Goal: Task Accomplishment & Management: Use online tool/utility

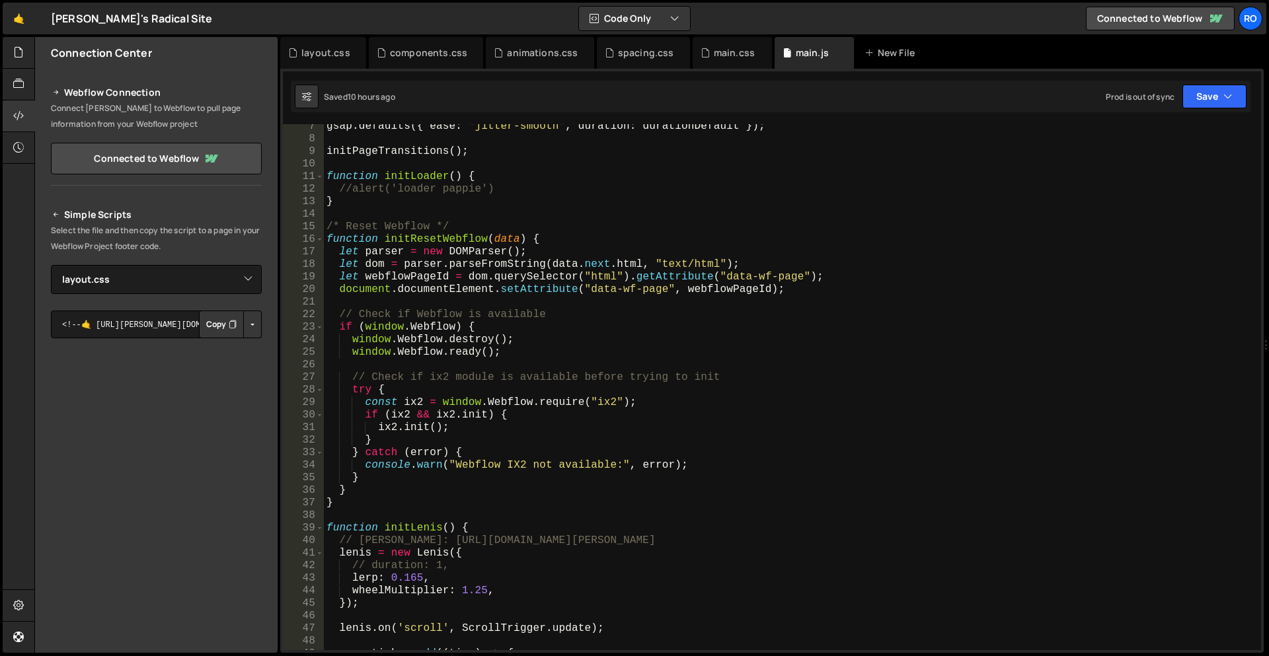
select select "45797"
drag, startPoint x: 0, startPoint y: 0, endPoint x: 881, endPoint y: 571, distance: 1050.0
click at [881, 571] on div "gsap . defaults ({ ease : "jitter-smooth" , duration : durationDefault }) ; ini…" at bounding box center [790, 395] width 932 height 551
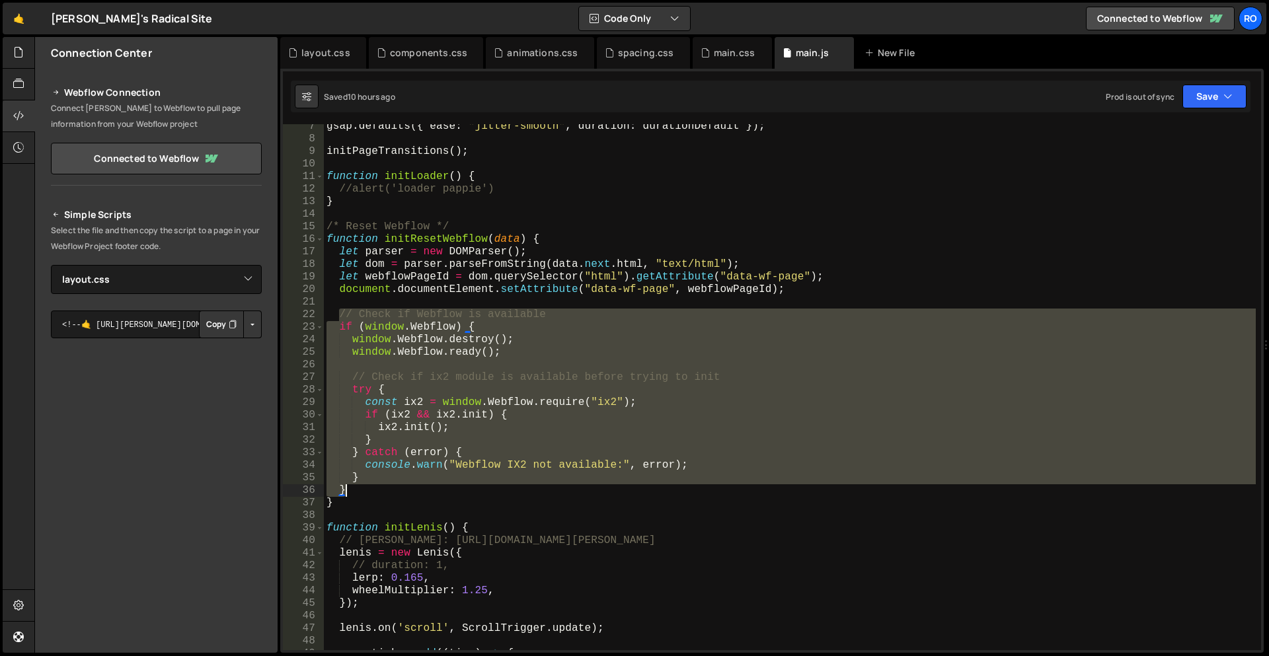
drag, startPoint x: 339, startPoint y: 312, endPoint x: 399, endPoint y: 488, distance: 185.6
click at [399, 488] on div "gsap . defaults ({ ease : "jitter-smooth" , duration : durationDefault }) ; ini…" at bounding box center [790, 395] width 932 height 551
type textarea "} }"
click at [721, 56] on div "main.css" at bounding box center [734, 52] width 41 height 13
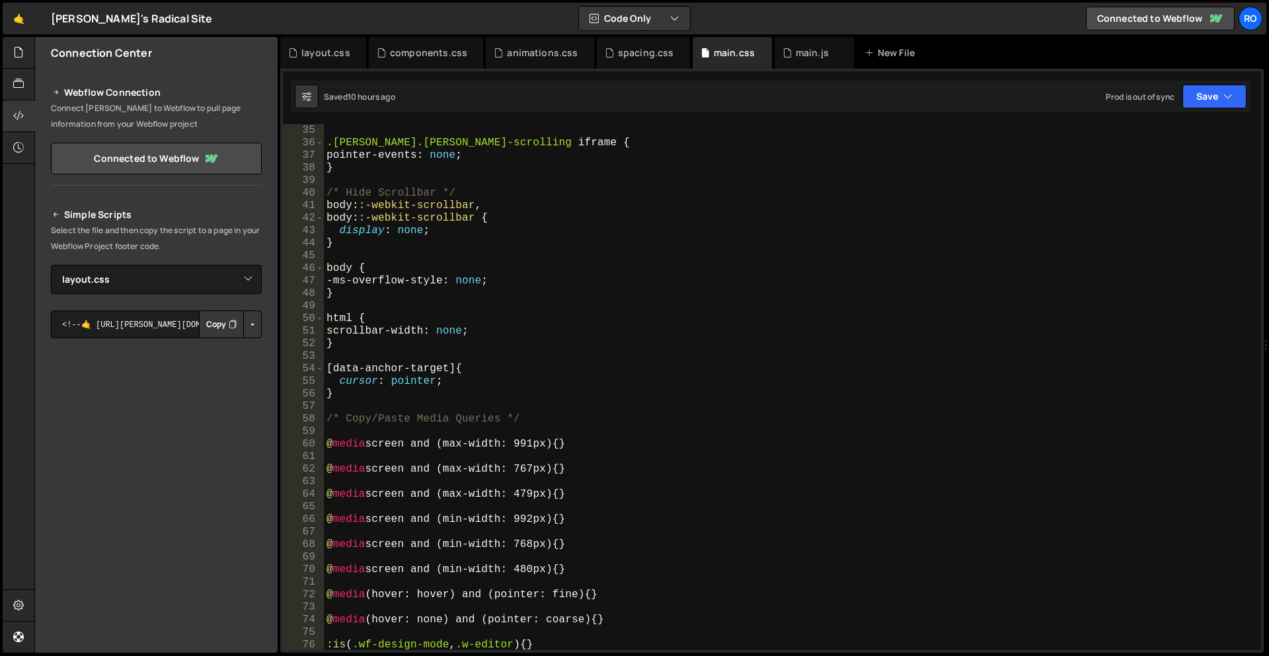
scroll to position [586, 0]
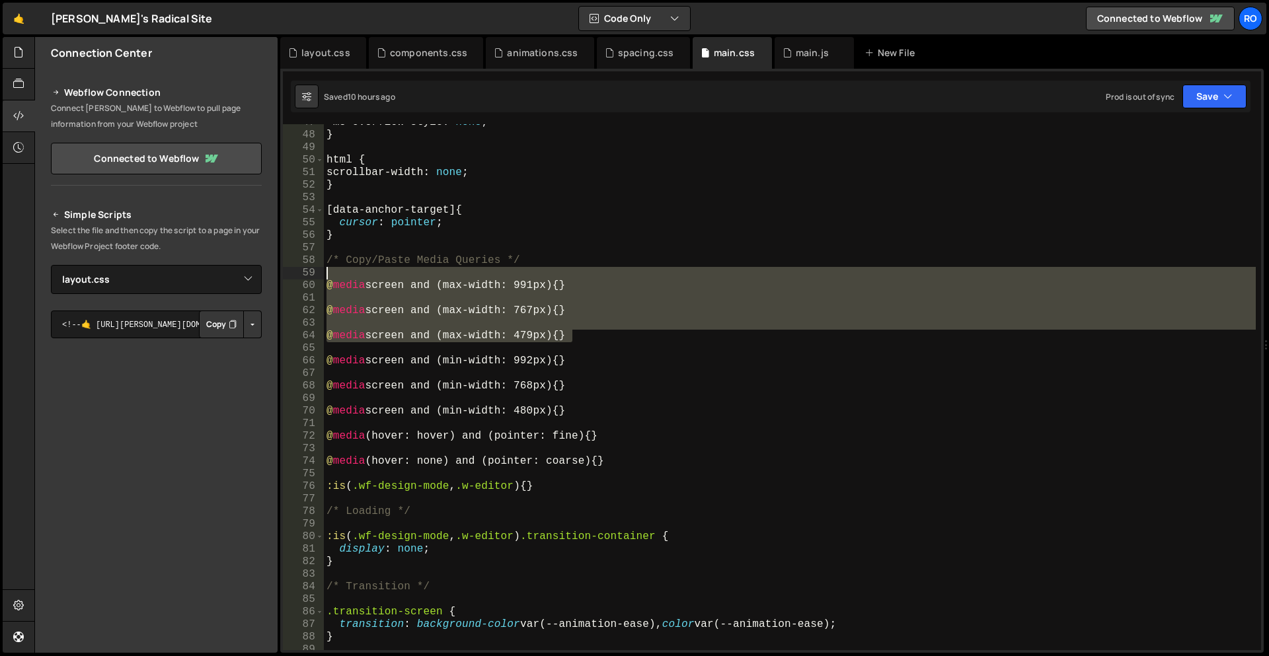
drag, startPoint x: 594, startPoint y: 340, endPoint x: 277, endPoint y: 272, distance: 324.0
click at [277, 272] on div "Files New File Javascript files 1 main.js 0 CSS files animations.css 0 componen…" at bounding box center [651, 345] width 1235 height 617
type textarea "@media screen and (max-width: 991px) {}"
click at [658, 304] on div "-ms-overflow-style : none ; } html { scrollbar-width : none ; } [ data-anchor-t…" at bounding box center [790, 387] width 932 height 526
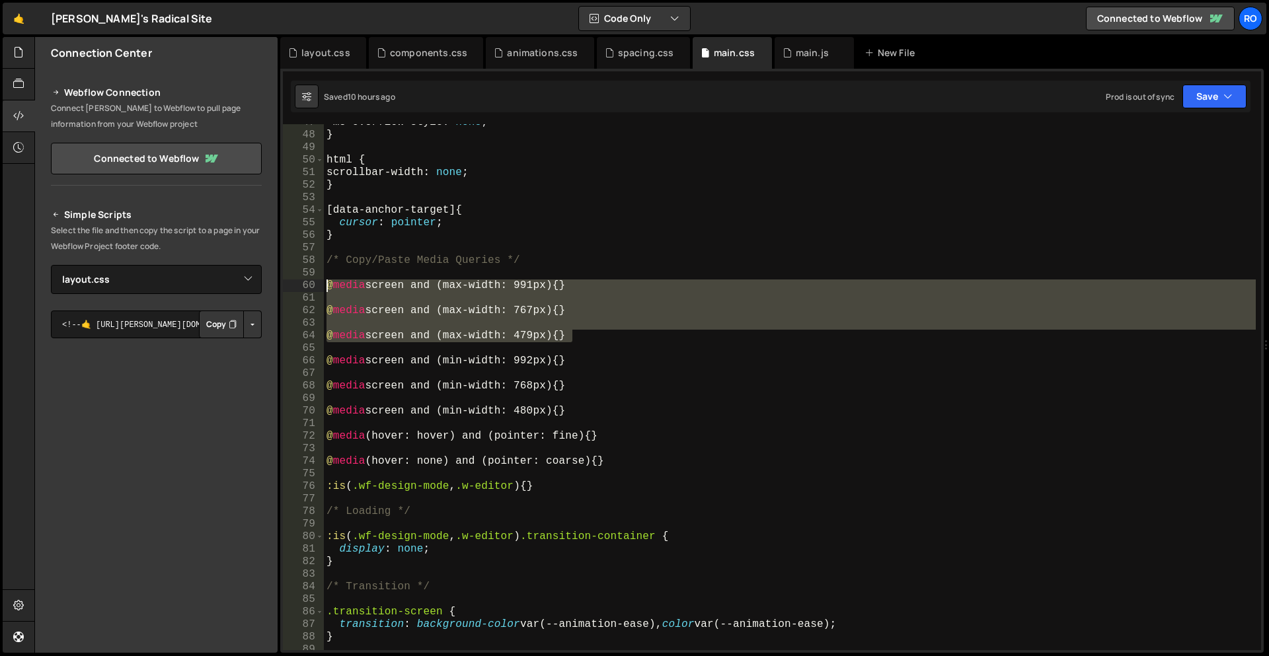
drag, startPoint x: 591, startPoint y: 332, endPoint x: 315, endPoint y: 288, distance: 279.3
click at [315, 288] on div "47 48 49 50 51 52 53 54 55 56 57 58 59 60 61 62 63 64 65 66 67 68 69 70 71 72 7…" at bounding box center [772, 387] width 978 height 526
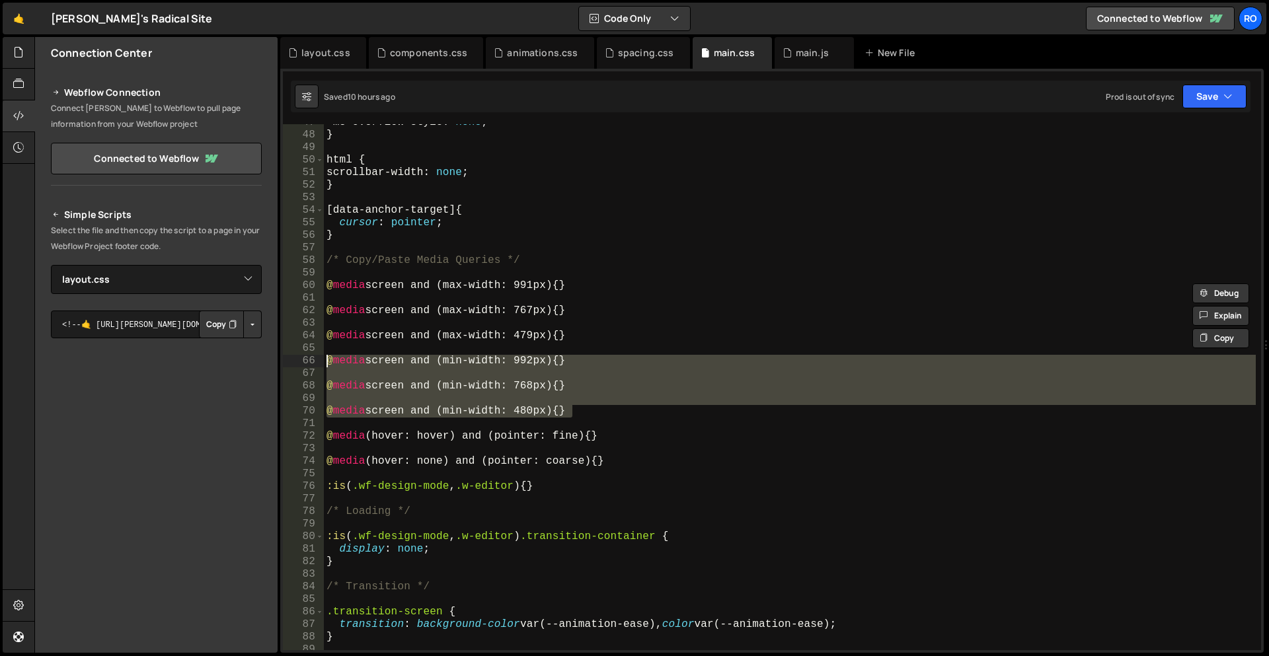
type textarea "@media screen and (min-width: 992px) {}"
click at [598, 376] on div "-ms-overflow-style : none ; } html { scrollbar-width : none ; } [ data-anchor-t…" at bounding box center [790, 387] width 932 height 526
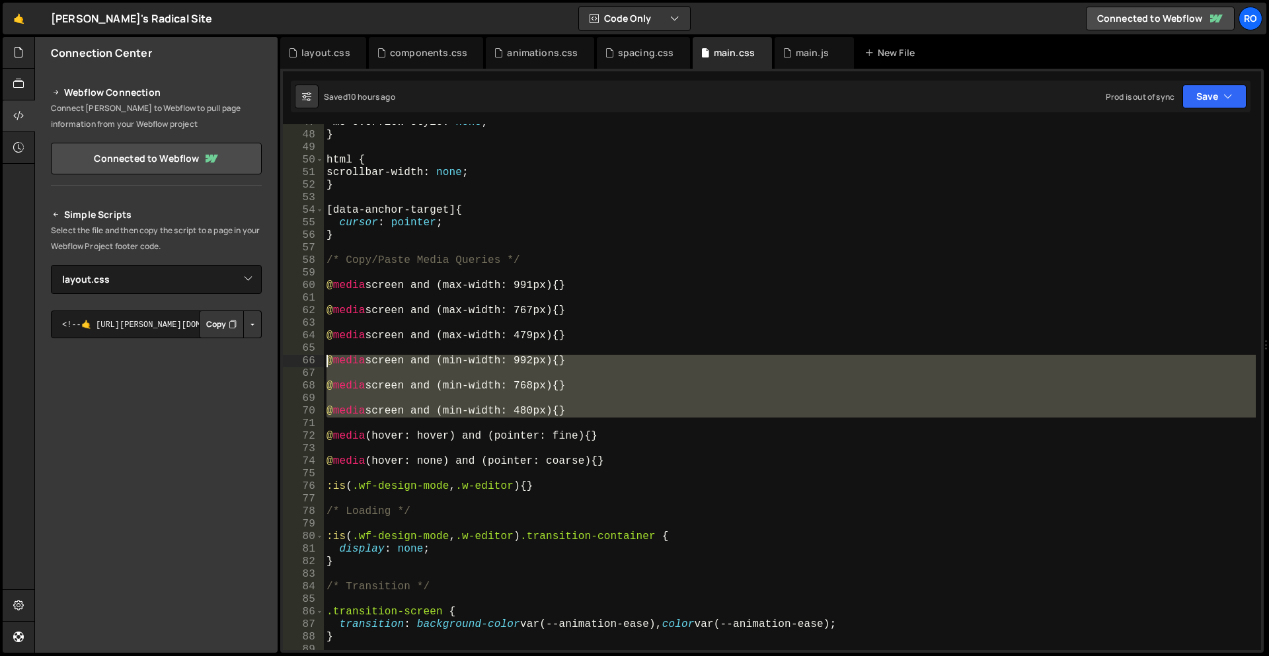
drag, startPoint x: 596, startPoint y: 418, endPoint x: 199, endPoint y: 356, distance: 401.6
click at [199, 356] on div "Files New File Javascript files 1 main.js 0 CSS files animations.css 0 componen…" at bounding box center [651, 345] width 1235 height 617
type textarea "@media screen and (min-width: 992px) {}"
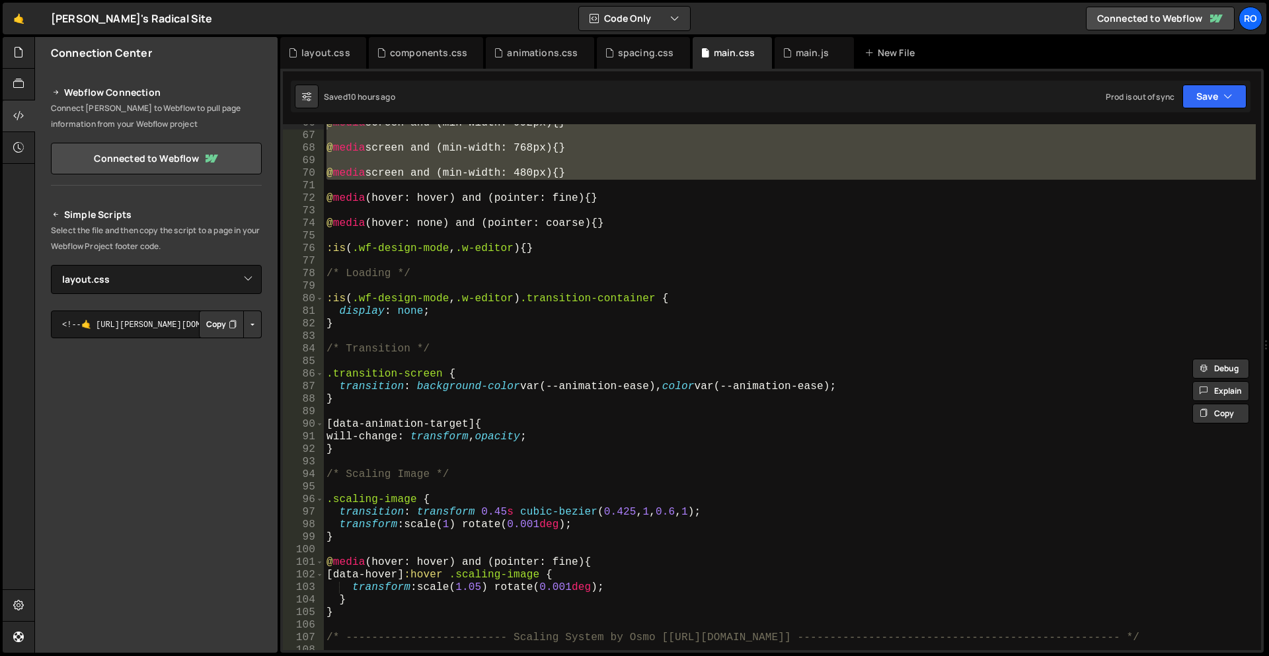
scroll to position [745, 0]
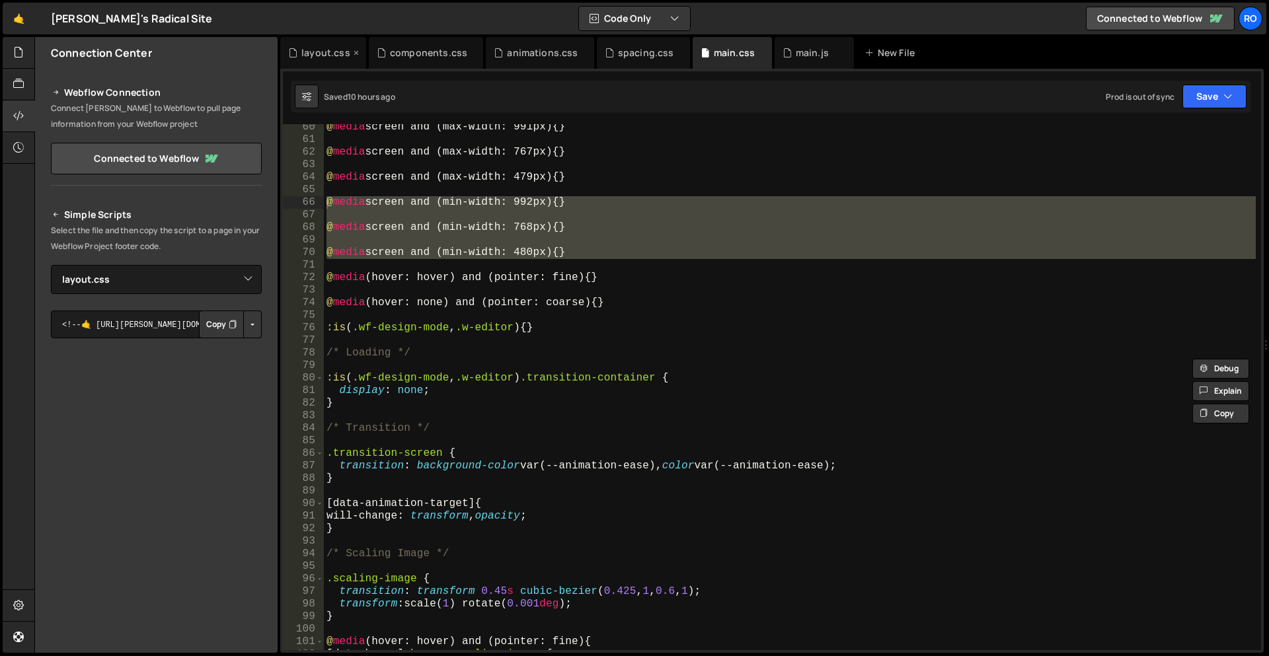
click at [325, 58] on div "layout.css" at bounding box center [325, 52] width 49 height 13
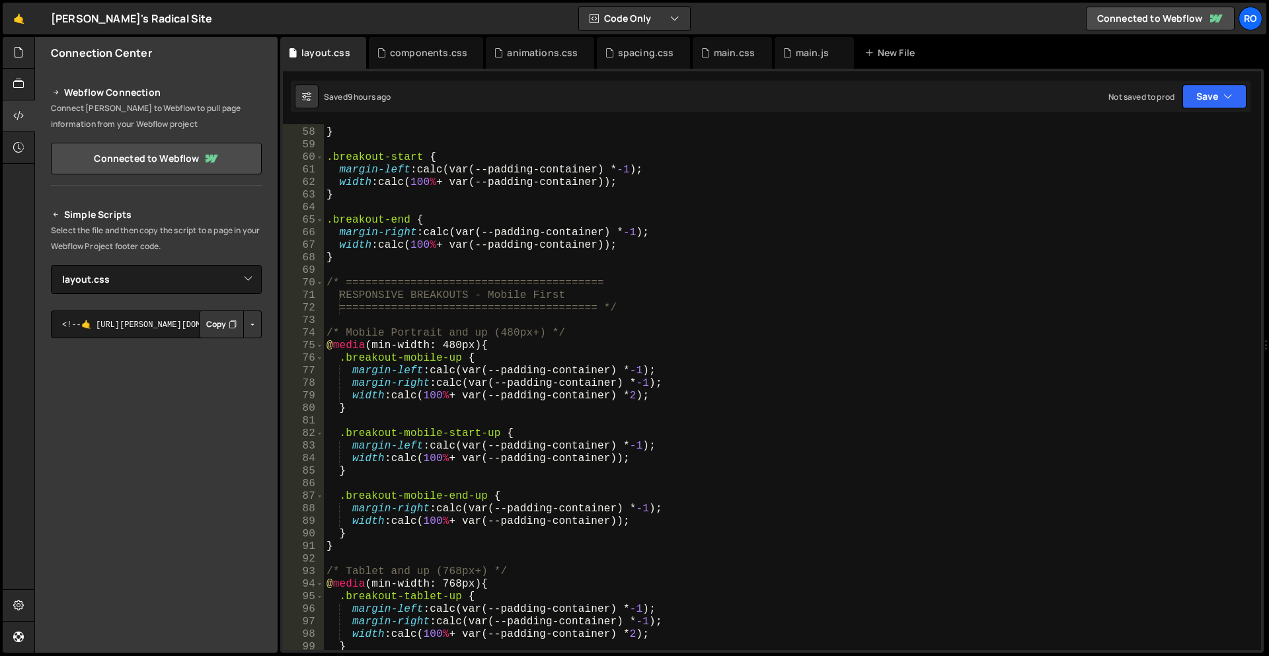
scroll to position [793, 0]
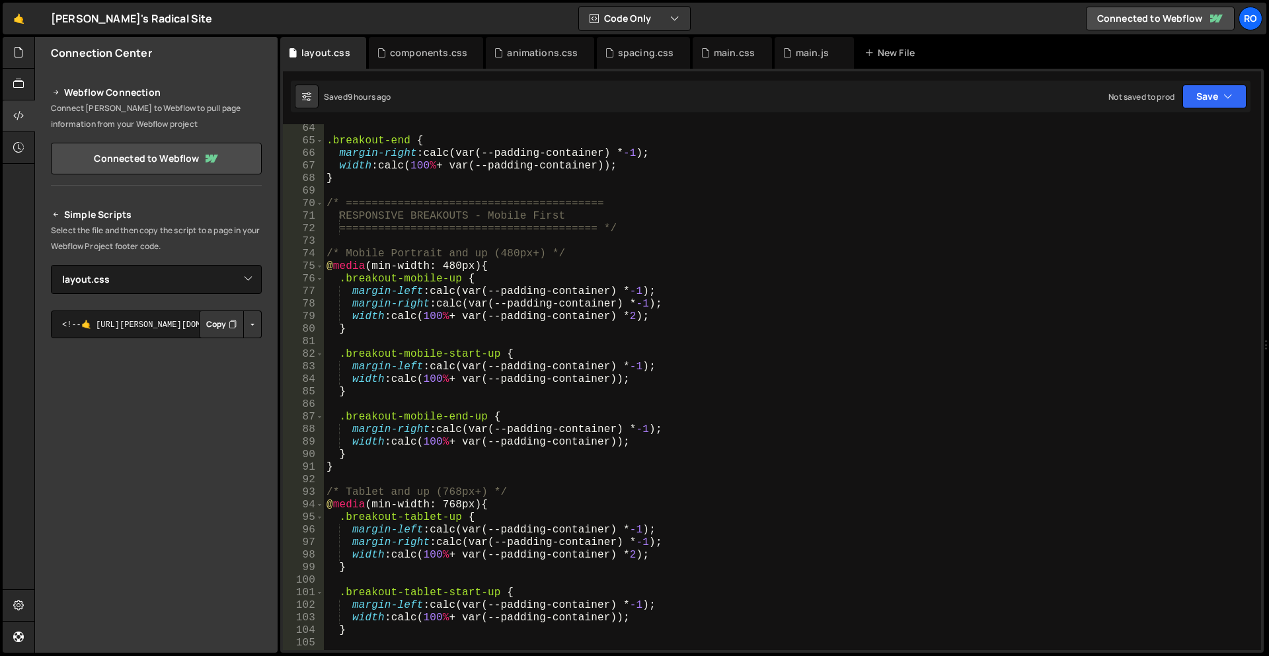
click at [446, 356] on div ".breakout-end { margin-right : calc(var(--padding-container) * -1 ) ; width : c…" at bounding box center [790, 397] width 932 height 551
type textarea "}"
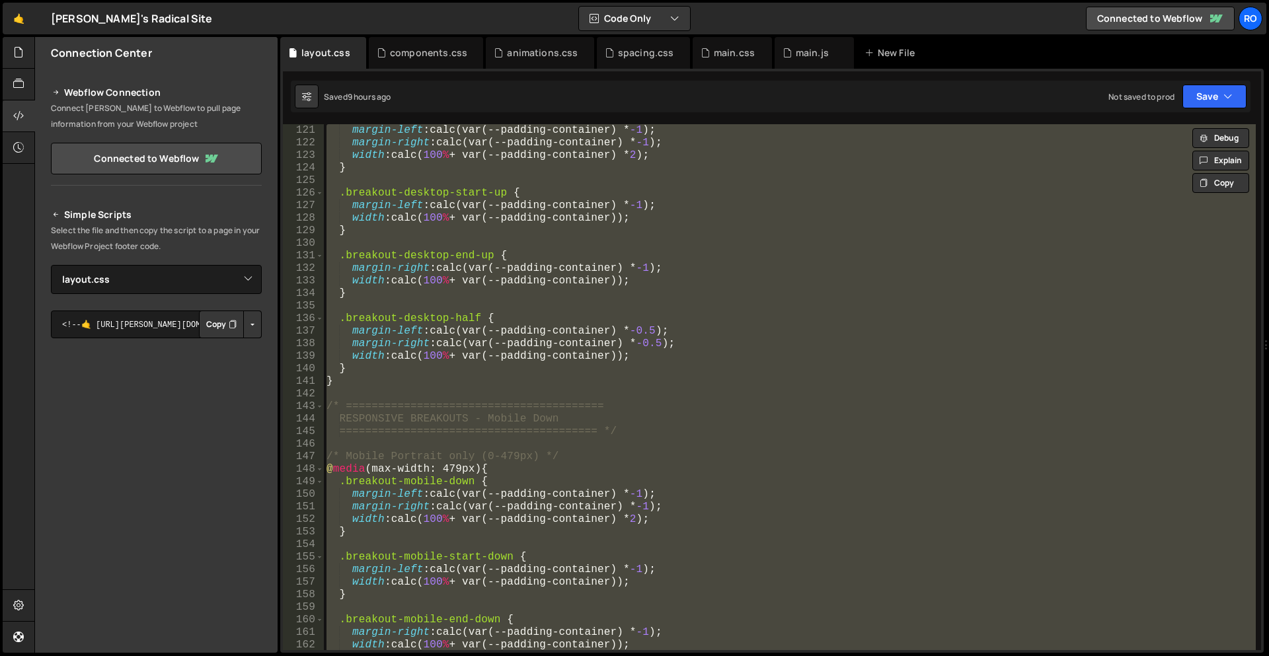
scroll to position [2281, 0]
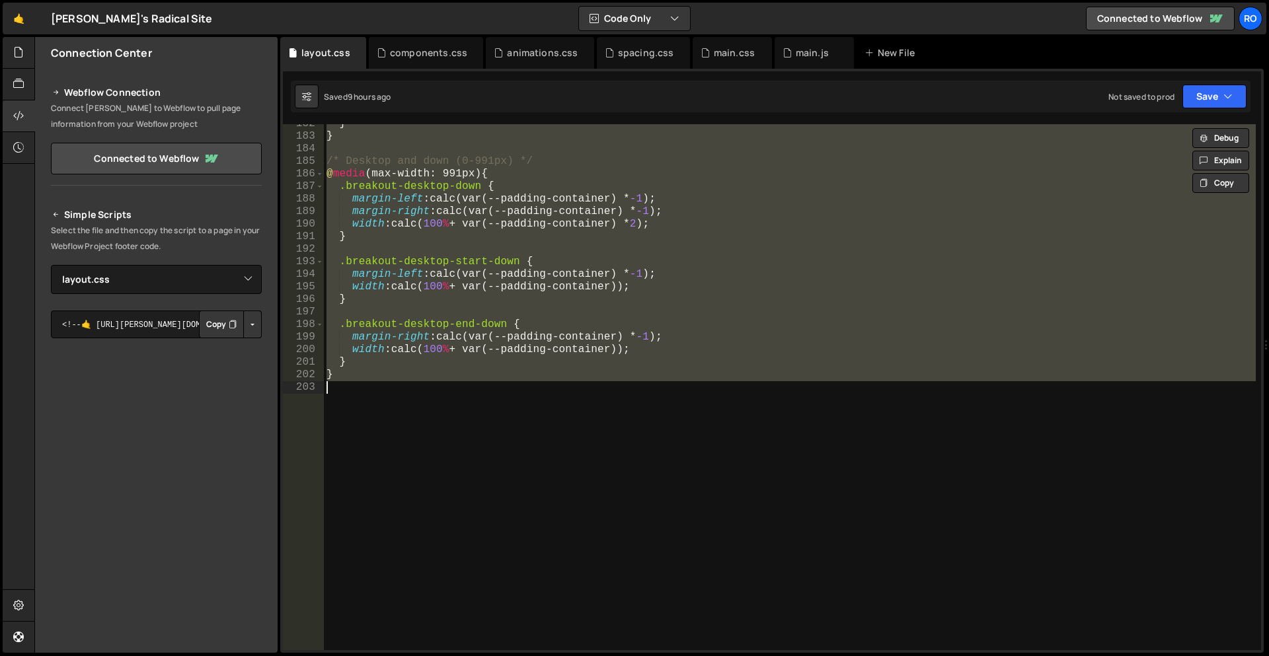
click at [552, 466] on div "} } /* Desktop and down (0-991px) */ @ media (max-width: 991px) { .breakout-des…" at bounding box center [790, 387] width 932 height 526
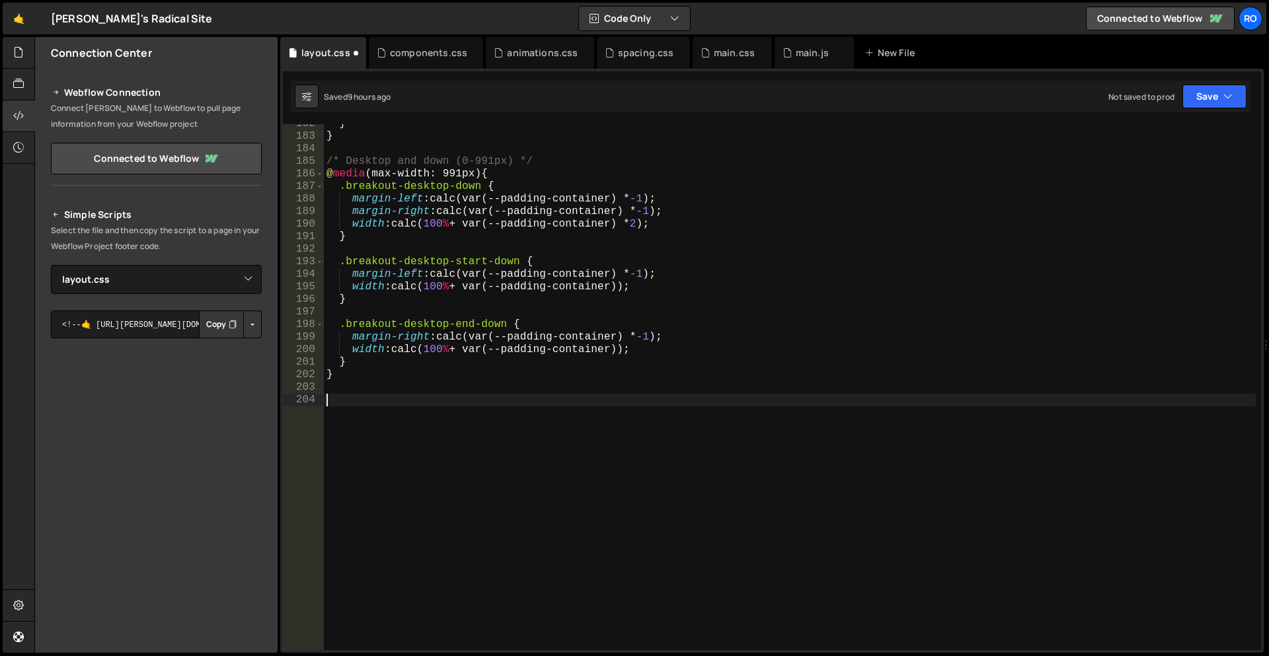
paste textarea "}"
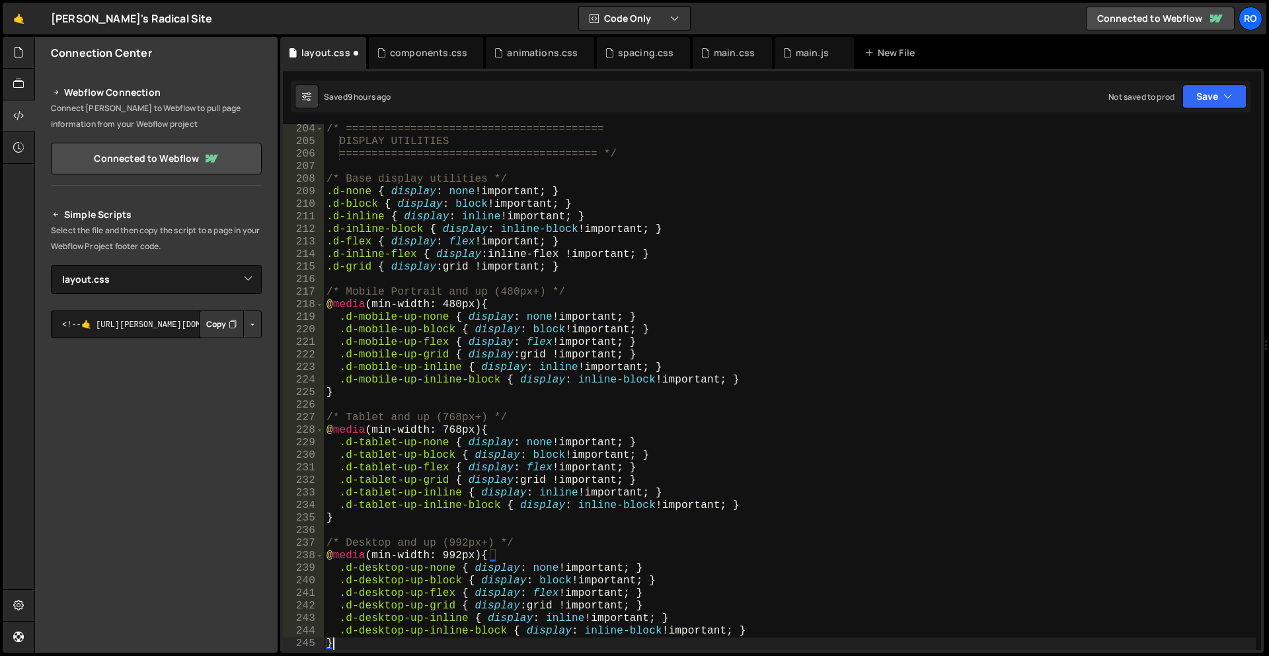
click at [409, 319] on div "/* ======================================== DISPLAY UTILITIES =================…" at bounding box center [790, 398] width 932 height 551
click at [405, 330] on div "/* ======================================== DISPLAY UTILITIES =================…" at bounding box center [790, 398] width 932 height 551
click at [406, 341] on div "/* ======================================== DISPLAY UTILITIES =================…" at bounding box center [790, 398] width 932 height 551
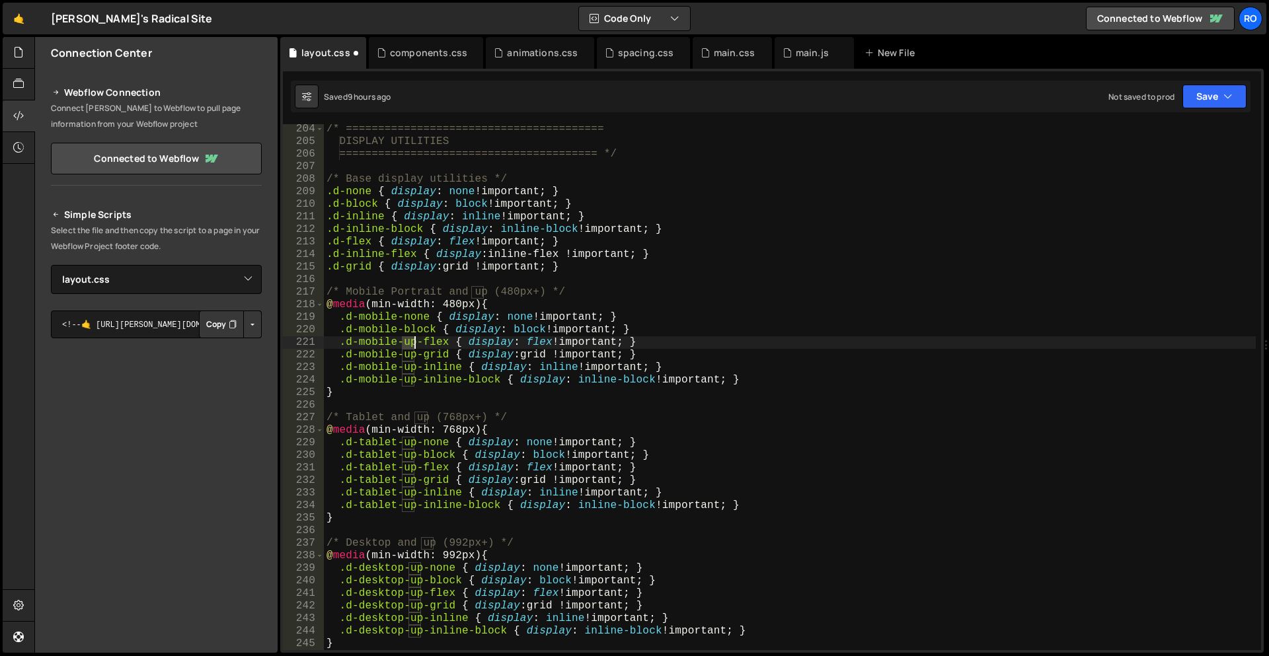
click at [406, 341] on div "/* ======================================== DISPLAY UTILITIES =================…" at bounding box center [790, 398] width 932 height 551
click at [410, 366] on div "/* ======================================== DISPLAY UTILITIES =================…" at bounding box center [790, 398] width 932 height 551
click at [407, 358] on div "/* ======================================== DISPLAY UTILITIES =================…" at bounding box center [790, 398] width 932 height 551
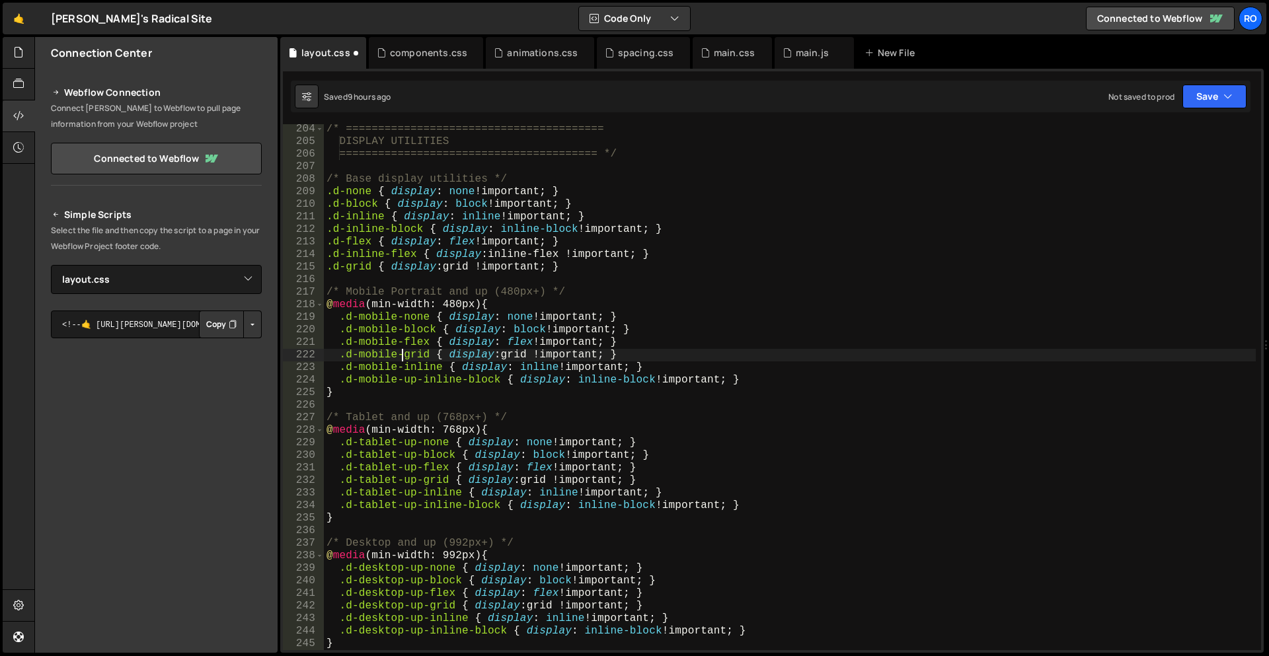
click at [405, 385] on div "/* ======================================== DISPLAY UTILITIES =================…" at bounding box center [790, 398] width 932 height 551
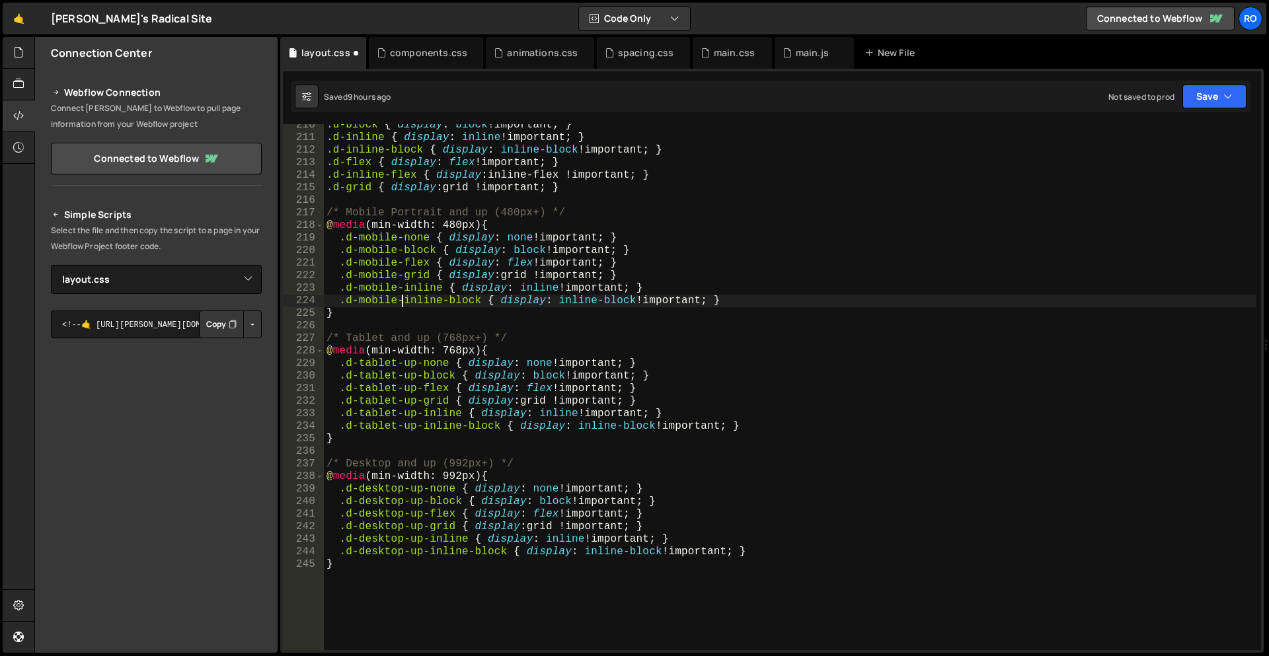
click at [407, 364] on div ".d-block { display : block !important ; } .d-inline { display : inline !importa…" at bounding box center [790, 394] width 932 height 551
click at [403, 382] on div ".d-block { display : block !important ; } .d-inline { display : inline !importa…" at bounding box center [790, 394] width 932 height 551
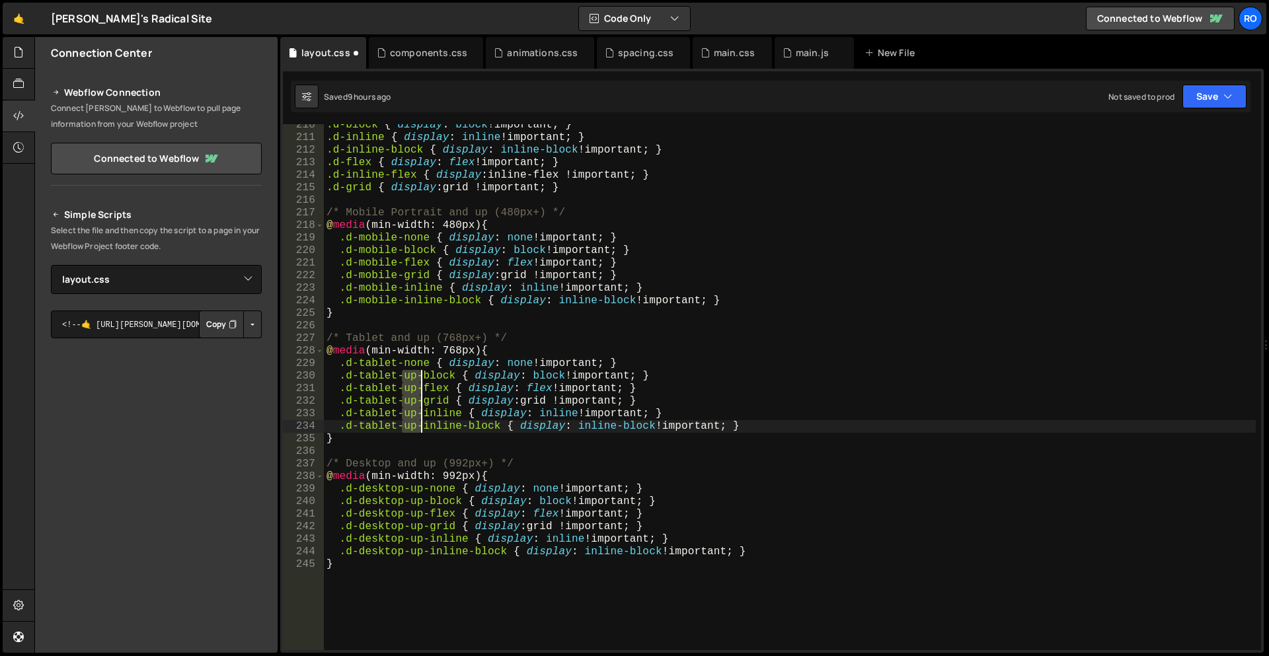
drag, startPoint x: 403, startPoint y: 379, endPoint x: 421, endPoint y: 427, distance: 51.4
click at [421, 427] on div ".d-block { display : block !important ; } .d-inline { display : inline !importa…" at bounding box center [790, 394] width 932 height 551
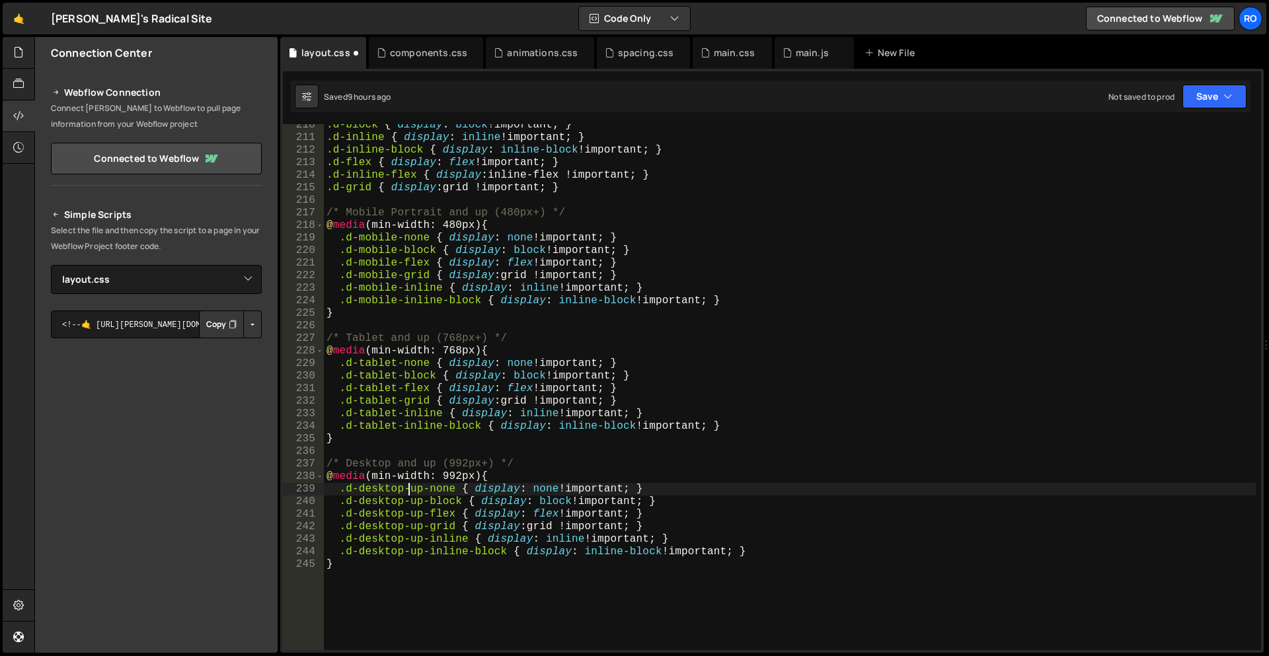
click at [409, 491] on div ".d-block { display : block !important ; } .d-inline { display : inline !importa…" at bounding box center [790, 394] width 932 height 551
drag, startPoint x: 410, startPoint y: 489, endPoint x: 427, endPoint y: 561, distance: 73.4
click at [427, 561] on div ".d-block { display : block !important ; } .d-inline { display : inline !importa…" at bounding box center [790, 394] width 932 height 551
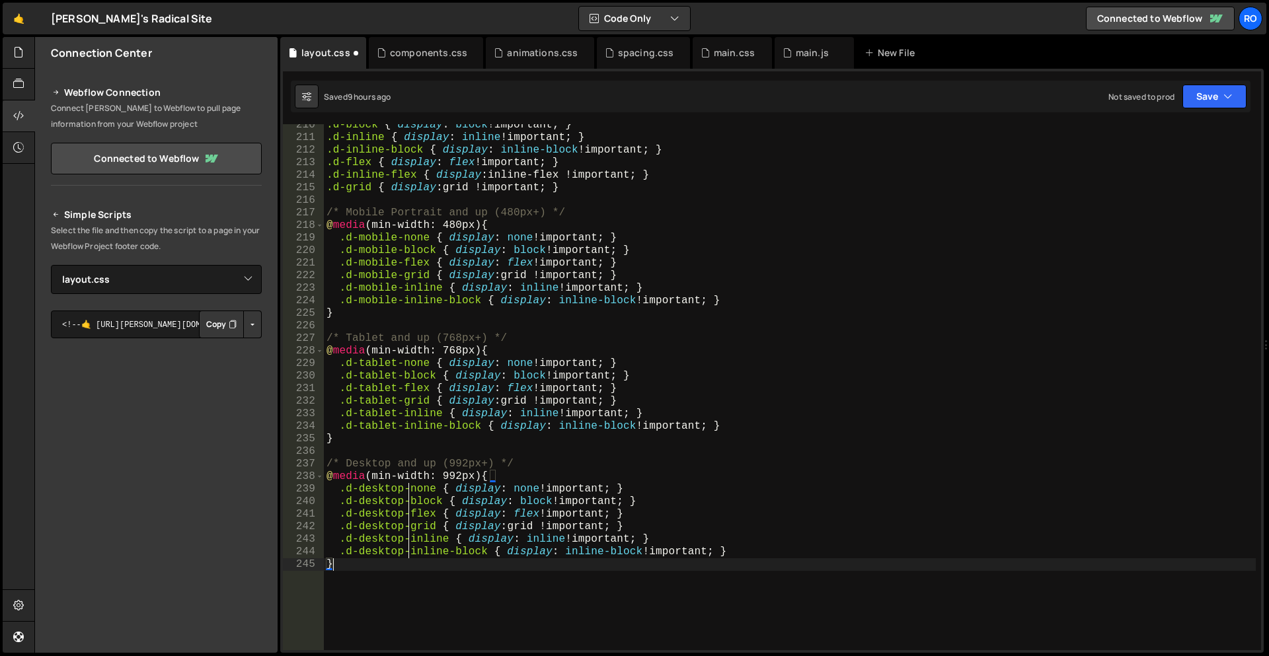
click at [513, 590] on div ".d-block { display : block !important ; } .d-inline { display : inline !importa…" at bounding box center [790, 394] width 932 height 551
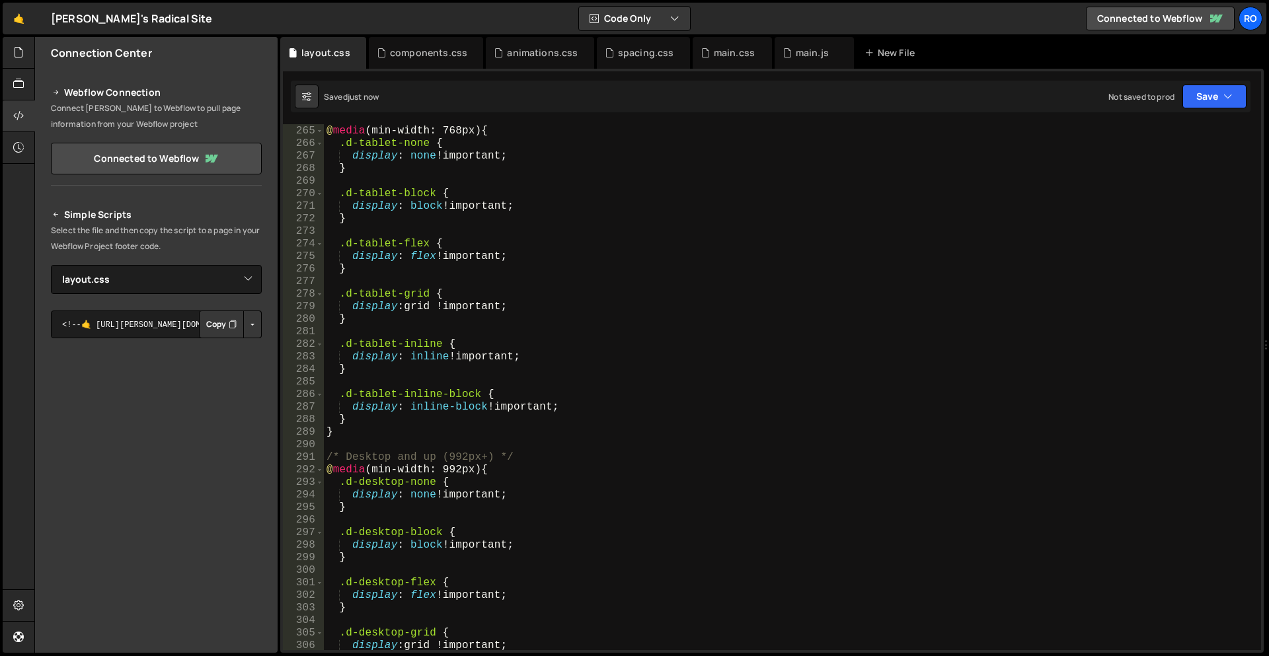
scroll to position [3316, 0]
click at [557, 406] on div "/* Tablet and up (768px+) */ @ media (min-width: 768px) { .d-tablet-none { disp…" at bounding box center [790, 387] width 932 height 551
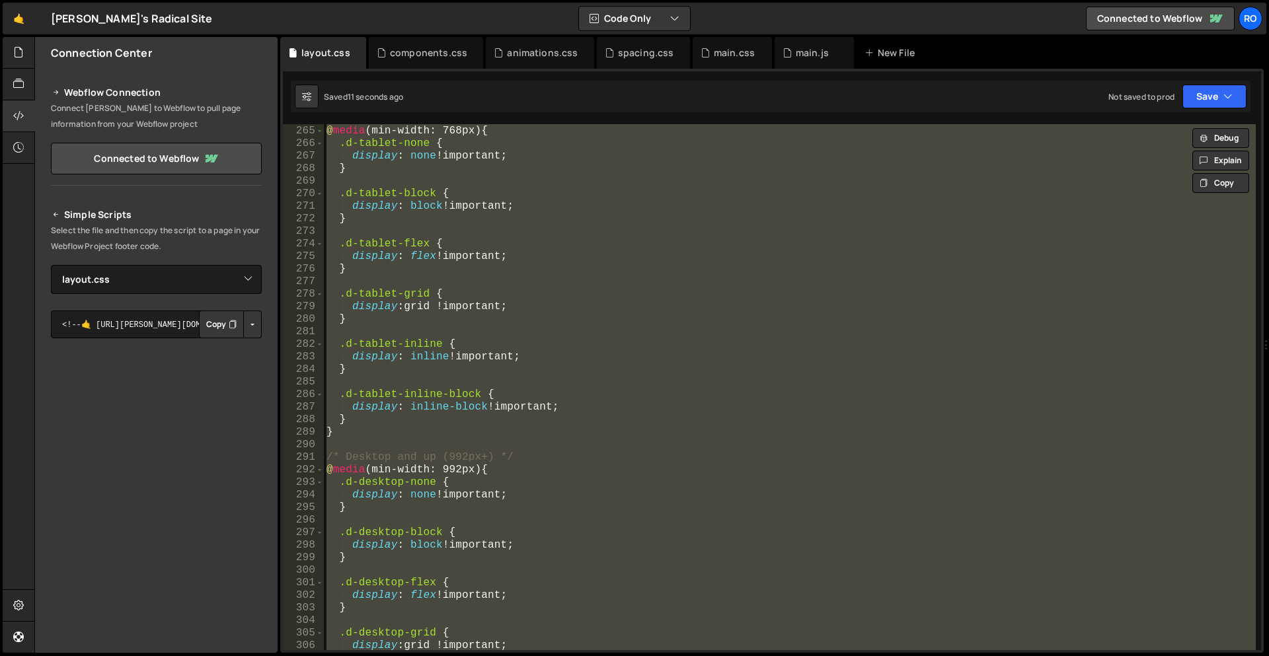
click at [451, 394] on div "/* Tablet and up (768px+) */ @ media (min-width: 768px) { .d-tablet-none { disp…" at bounding box center [790, 387] width 932 height 526
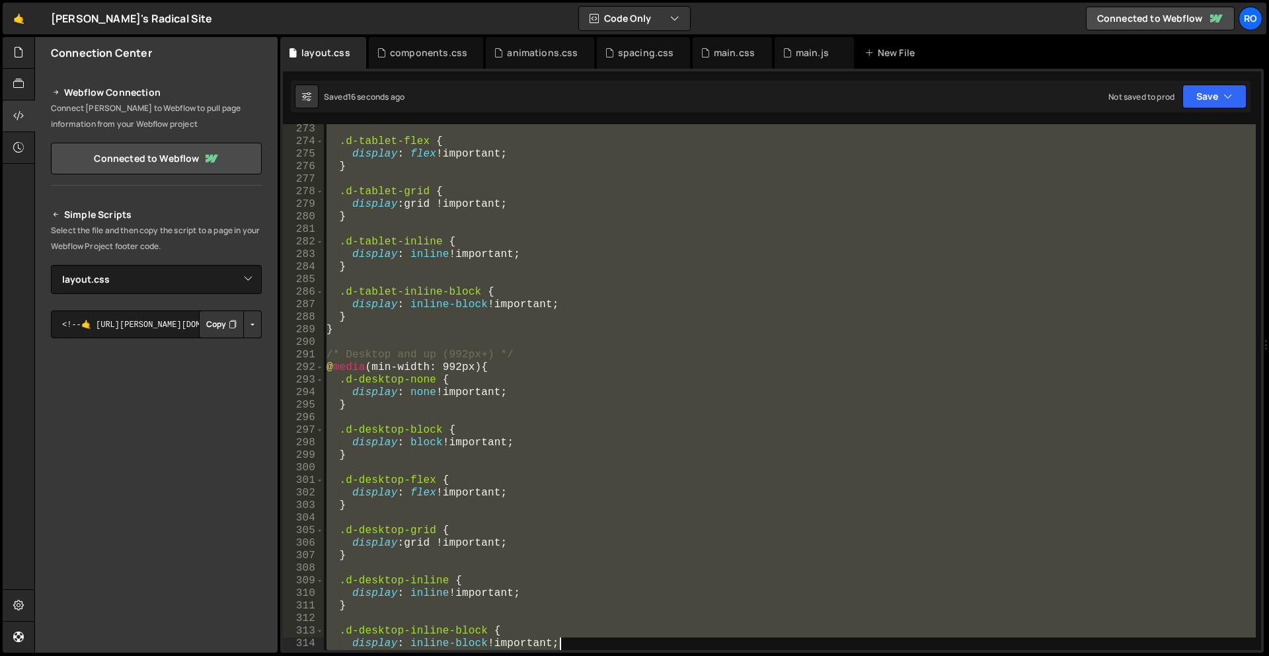
scroll to position [3455, 0]
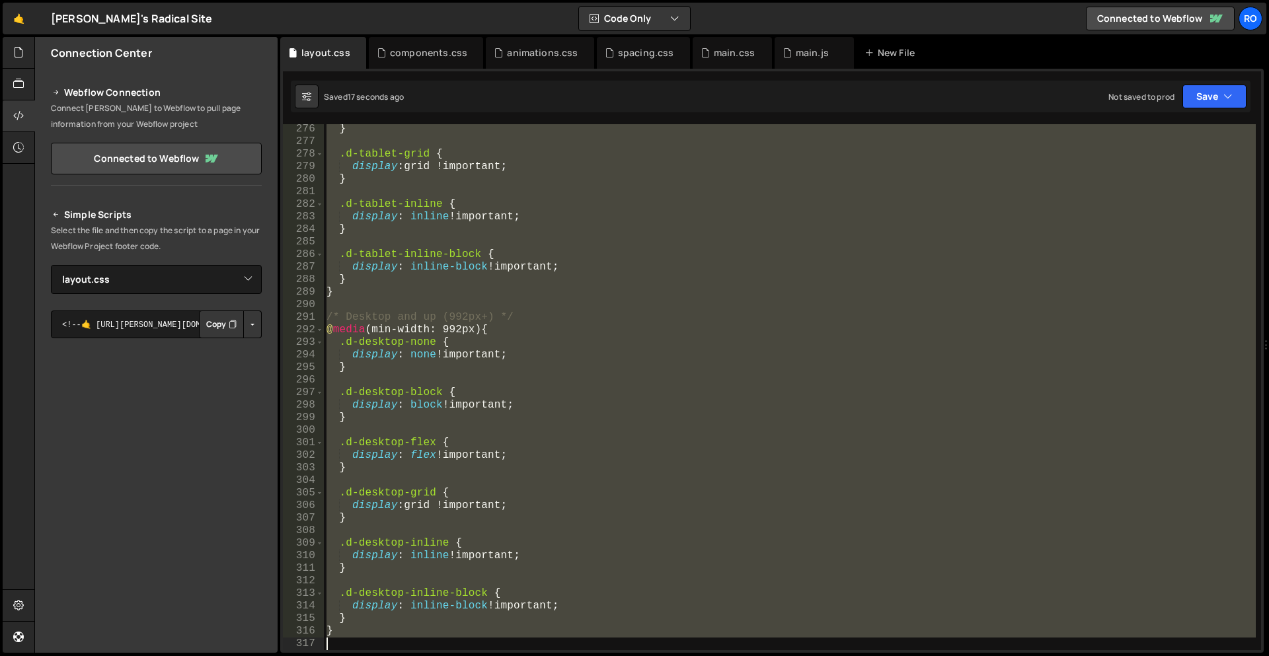
drag, startPoint x: 357, startPoint y: 381, endPoint x: 1129, endPoint y: 656, distance: 819.6
click at [1129, 656] on div "Hold on a sec... Are you certain you wish to leave this page? Any changes you'v…" at bounding box center [634, 328] width 1269 height 656
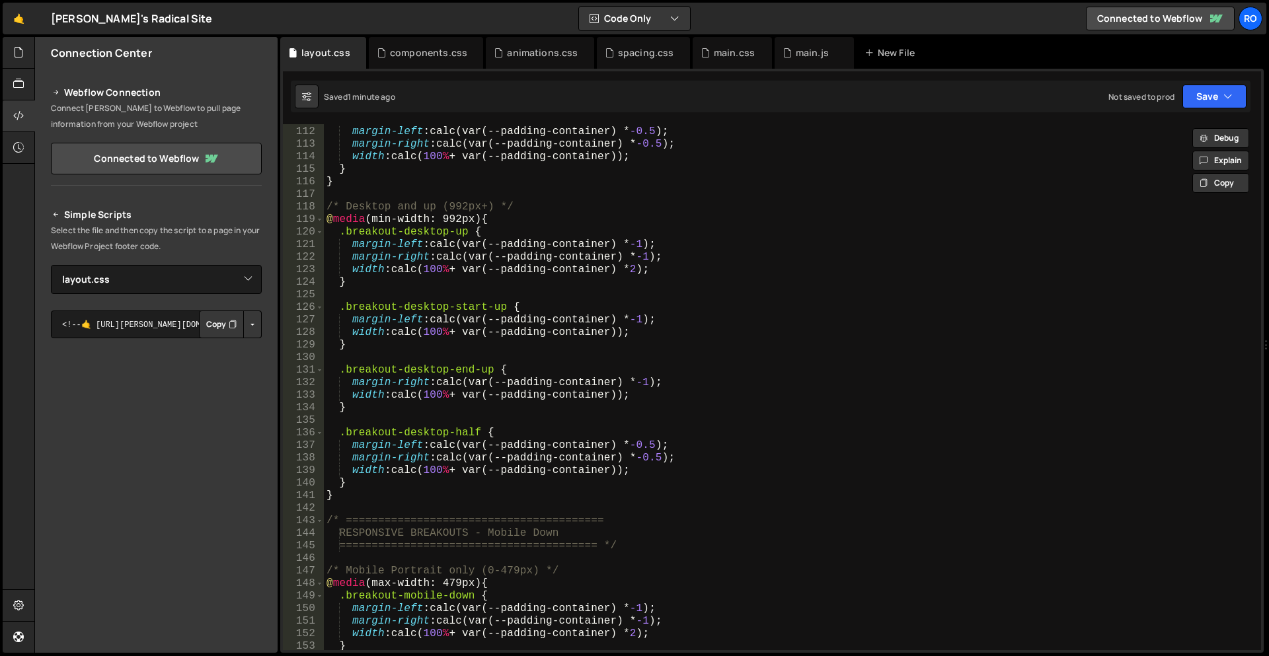
scroll to position [1472, 0]
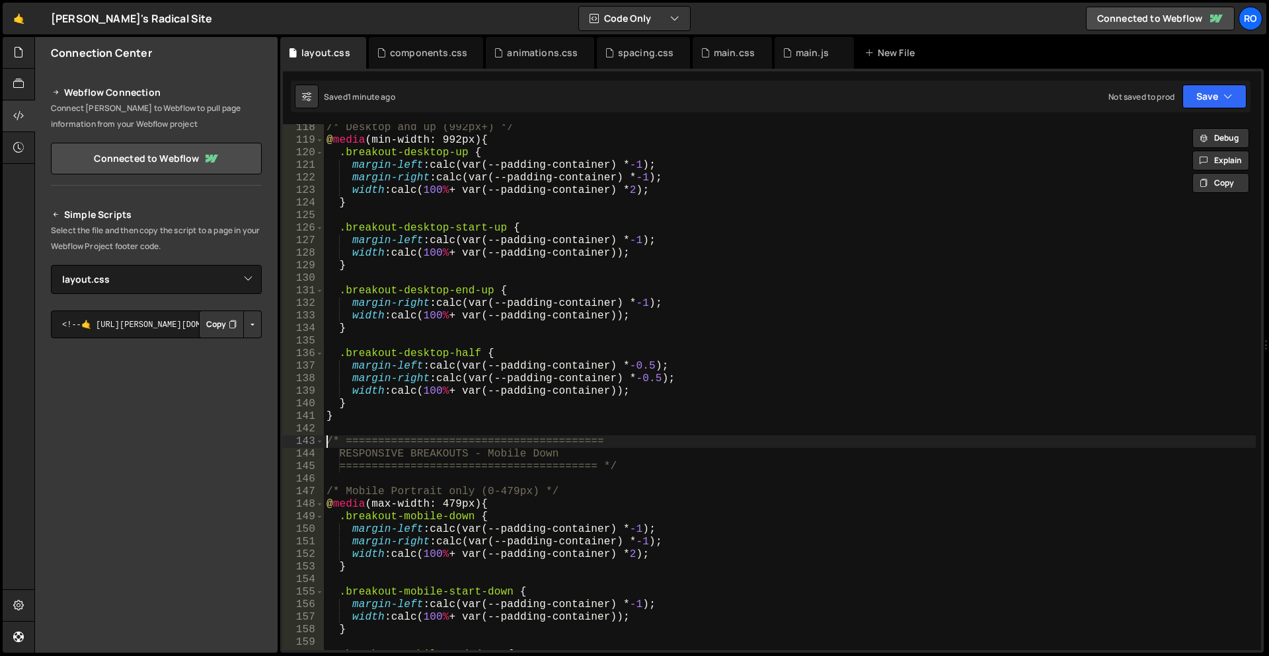
click at [324, 439] on div "/* Desktop and up (992px+) */ @ media (min-width: 992px) { .breakout-desktop-up…" at bounding box center [790, 397] width 932 height 551
type textarea "/* ========================================"
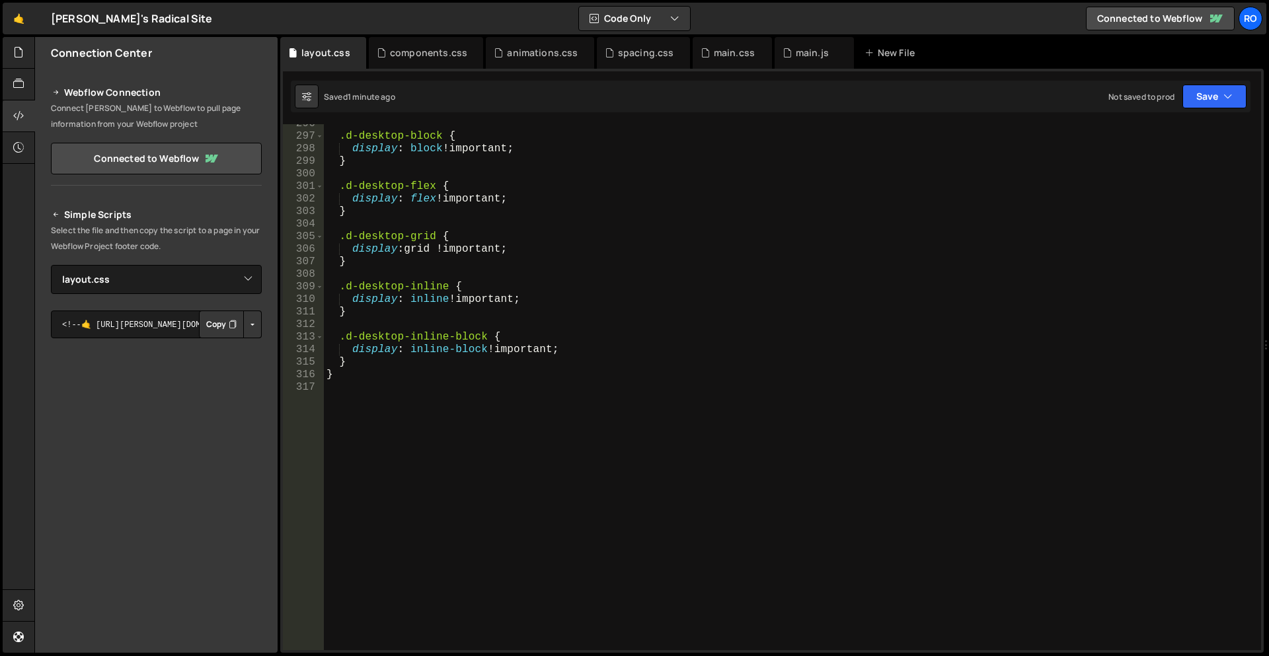
scroll to position [3712, 0]
click at [422, 446] on div ".d-desktop-block { display : block !important ; } .d-desktop-flex { display : f…" at bounding box center [790, 393] width 932 height 551
paste textarea "overflow-y-scroll { overflow-y: scroll !important; }"
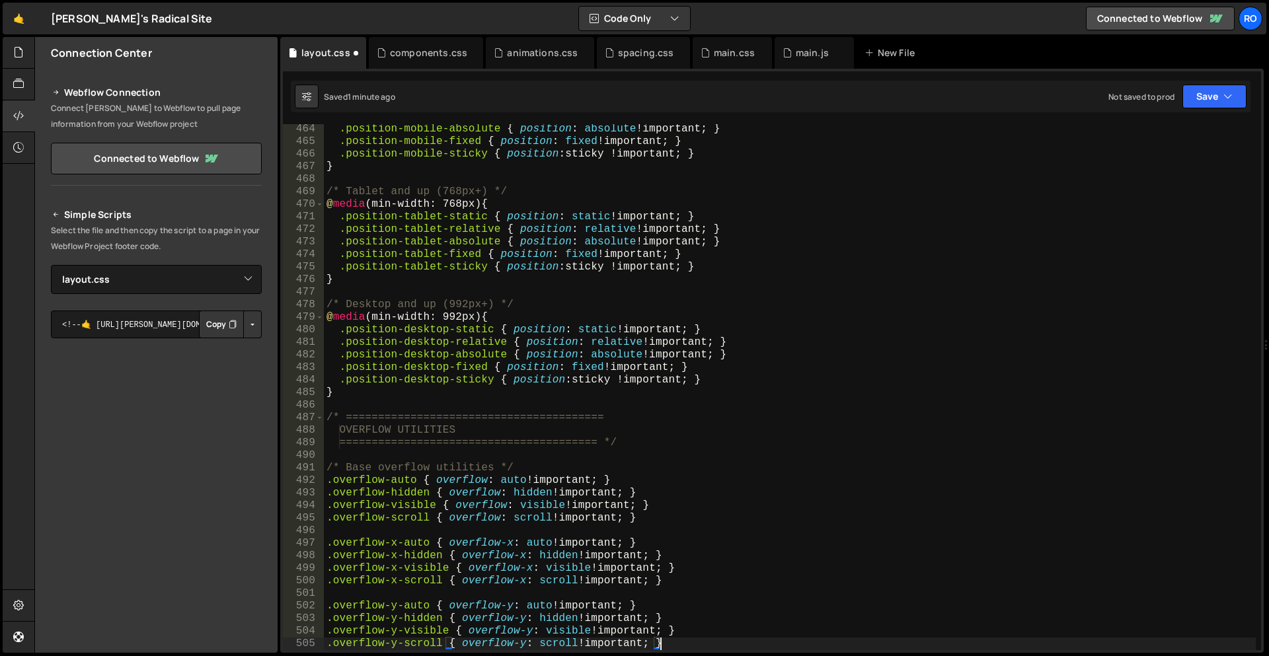
type textarea "."
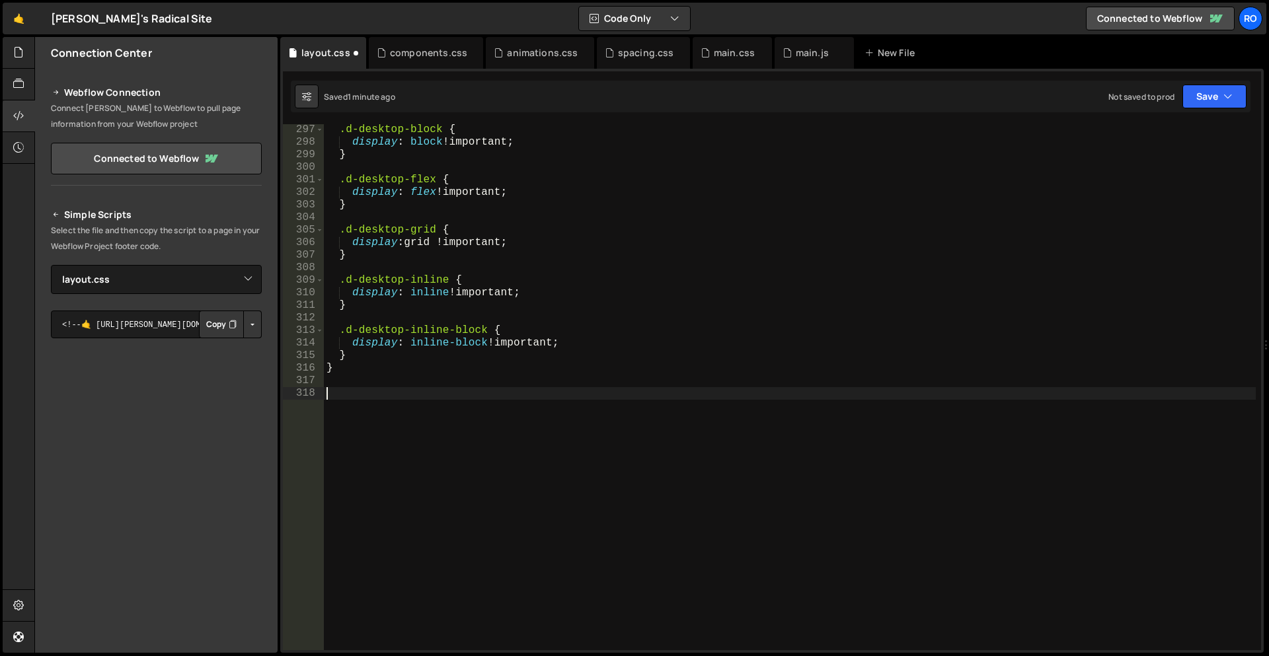
paste textarea ".overflow-y-scroll { overflow-y: scroll !important; }"
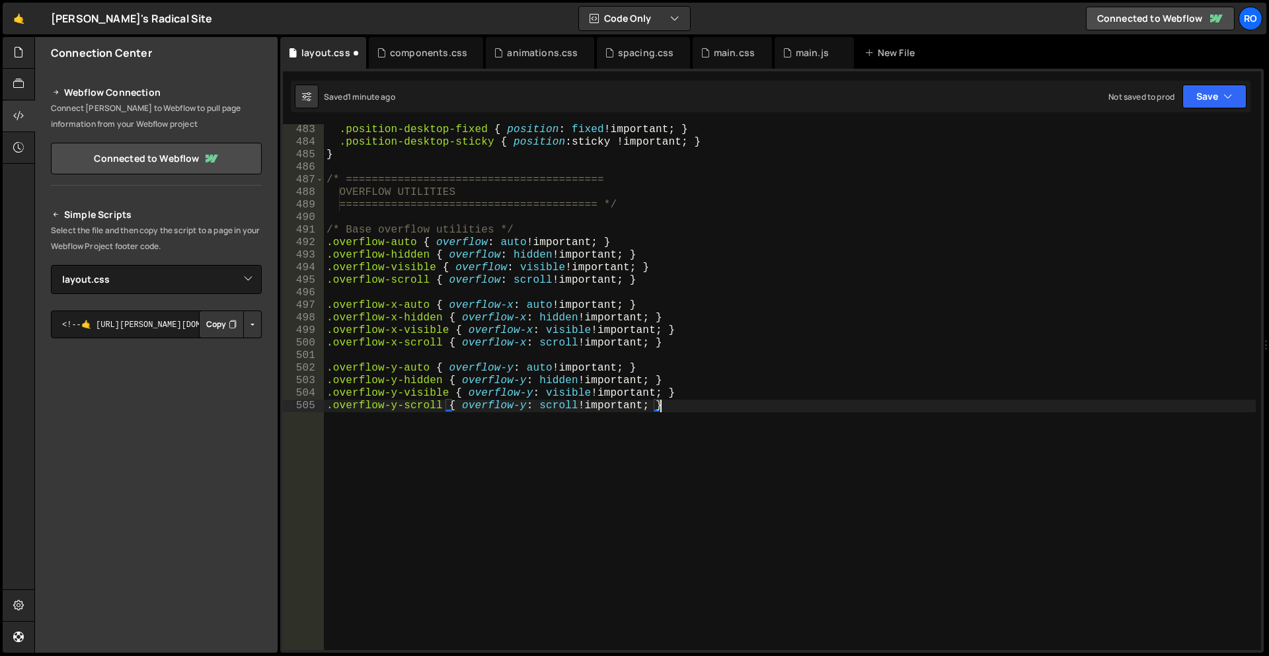
scroll to position [6054, 0]
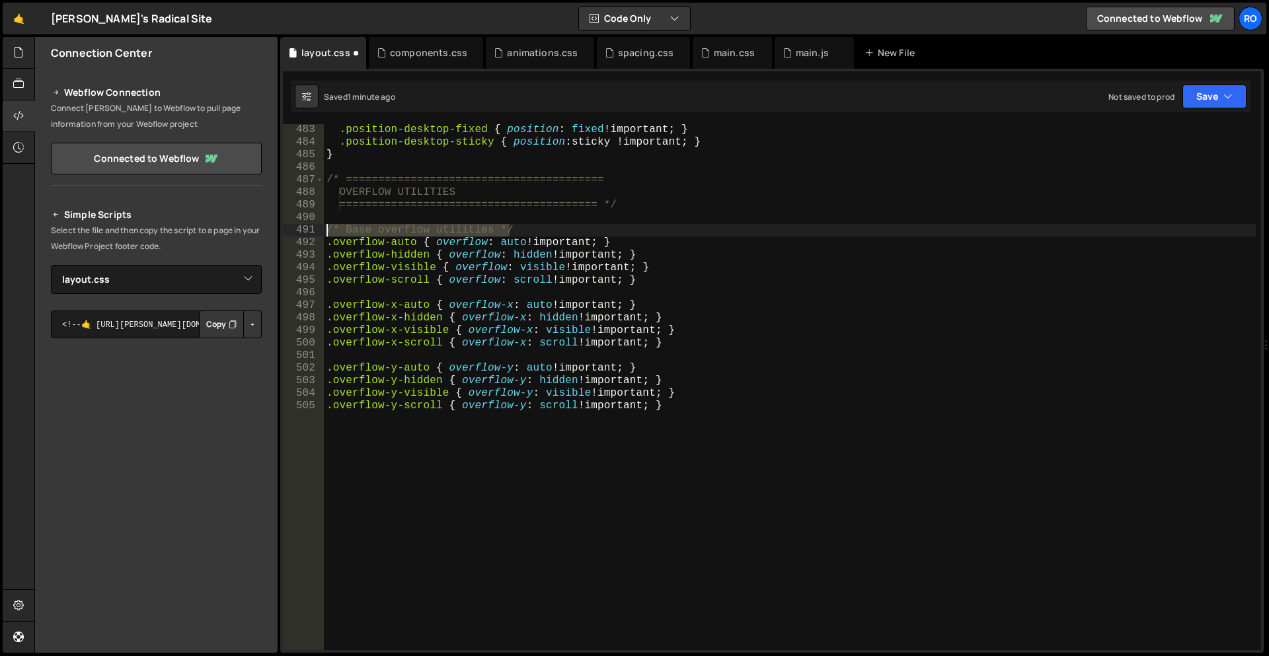
drag, startPoint x: 563, startPoint y: 229, endPoint x: 250, endPoint y: 227, distance: 313.3
click at [250, 227] on div "Files New File Javascript files 1 main.js 0 CSS files animations.css 0 componen…" at bounding box center [651, 345] width 1235 height 617
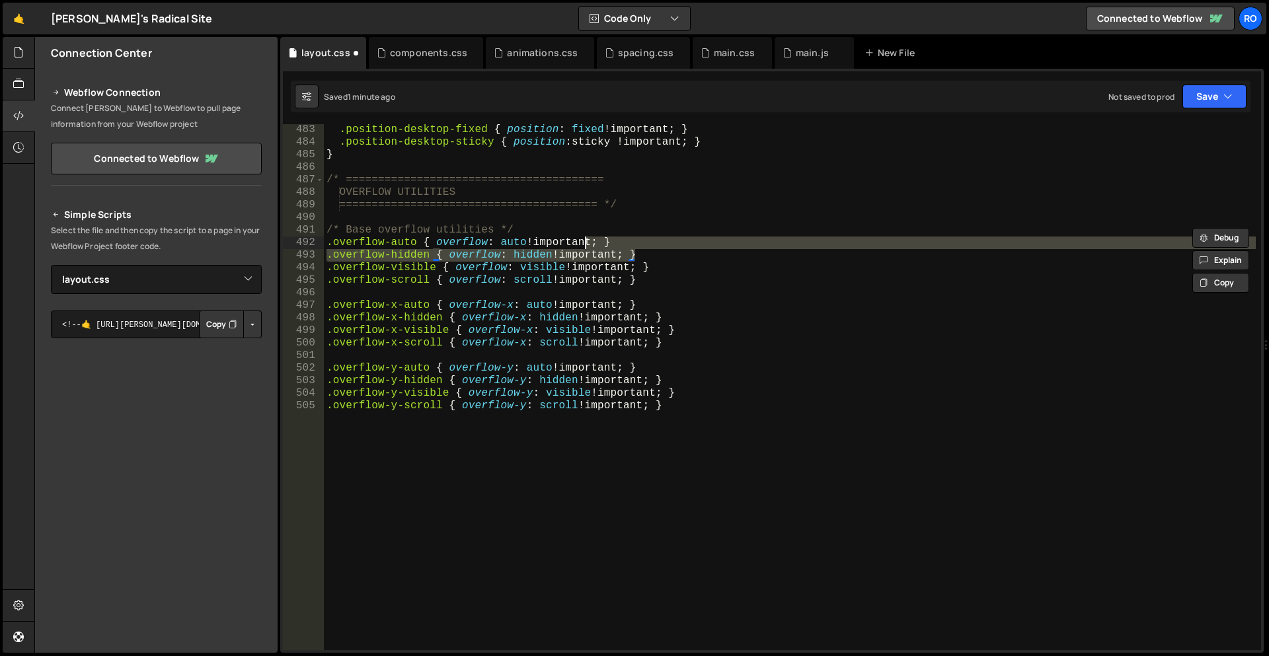
drag, startPoint x: 700, startPoint y: 255, endPoint x: 546, endPoint y: 246, distance: 154.3
click at [546, 246] on div ".position-desktop-fixed { position : fixed !important ; } .position-desktop-sti…" at bounding box center [790, 399] width 932 height 551
click at [642, 242] on div ".position-desktop-fixed { position : fixed !important ; } .position-desktop-sti…" at bounding box center [790, 387] width 932 height 526
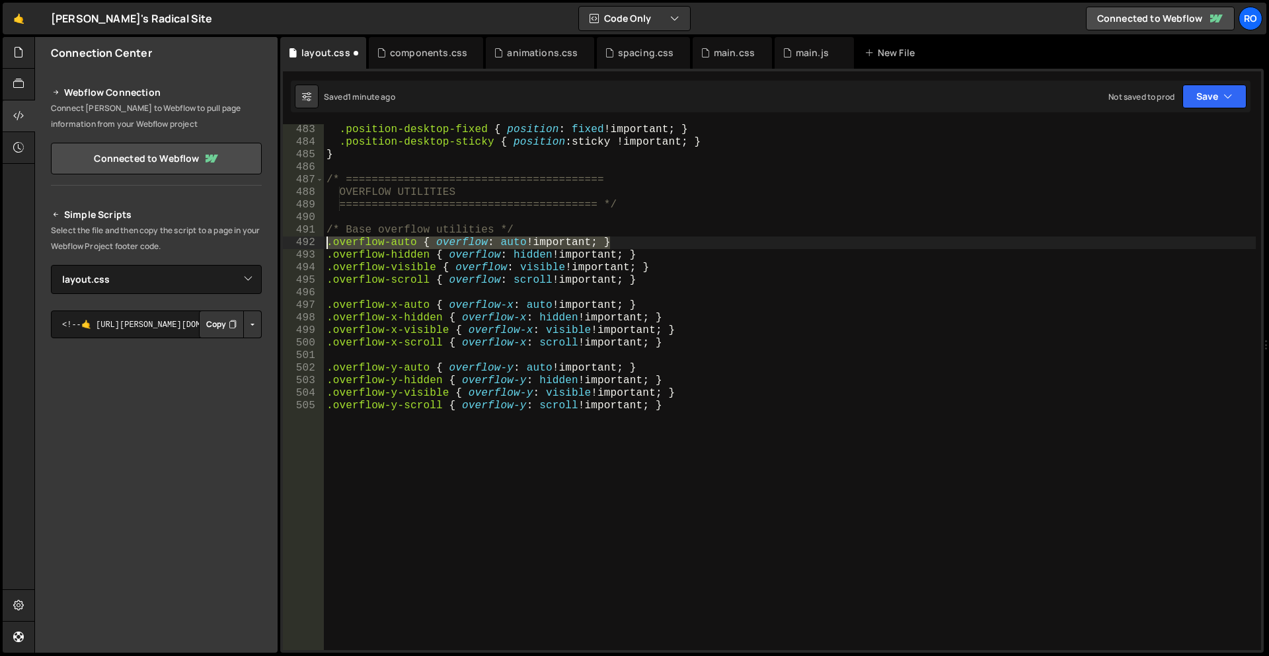
drag, startPoint x: 656, startPoint y: 239, endPoint x: 262, endPoint y: 237, distance: 394.0
click at [262, 237] on div "Files New File Javascript files 1 main.js 0 CSS files animations.css 0 componen…" at bounding box center [651, 345] width 1235 height 617
click at [571, 235] on div ".position-desktop-fixed { position : fixed !important ; } .position-desktop-sti…" at bounding box center [790, 399] width 932 height 551
type textarea "/* Base overflow utilities */"
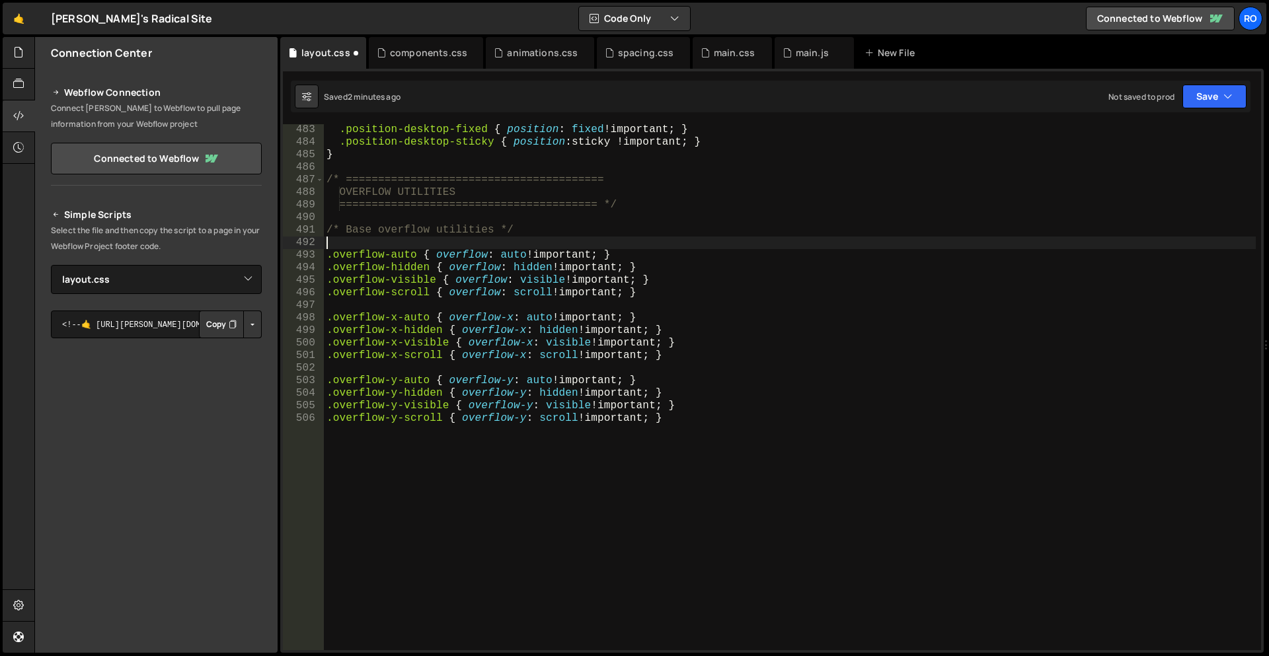
paste textarea ".overflow-y-scroll { overflow-y: scroll !important; }"
type textarea ".overflow-y-scroll { overflow-y: scroll !important; }"
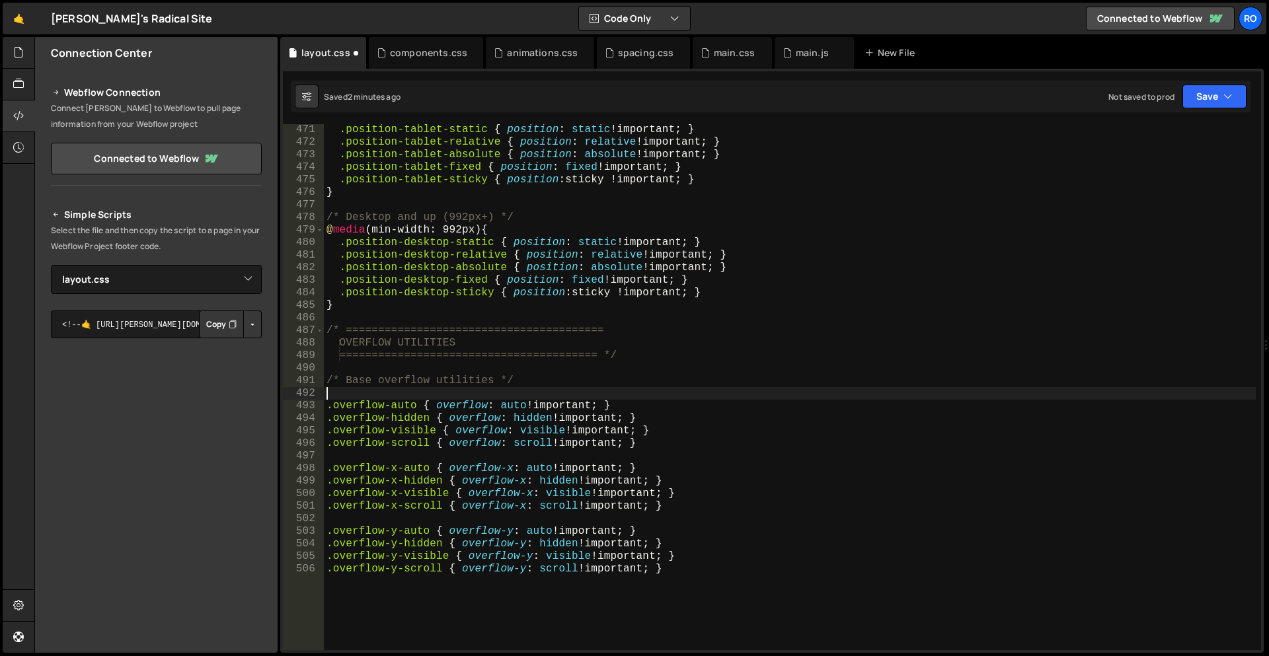
scroll to position [5904, 0]
click at [462, 406] on div ".position-tablet-static { position : static !important ; } .position-tablet-rel…" at bounding box center [790, 399] width 932 height 551
type textarea ".overflow-auto { overflow: auto !important; } .overflow-hidden { overflow: hidd…"
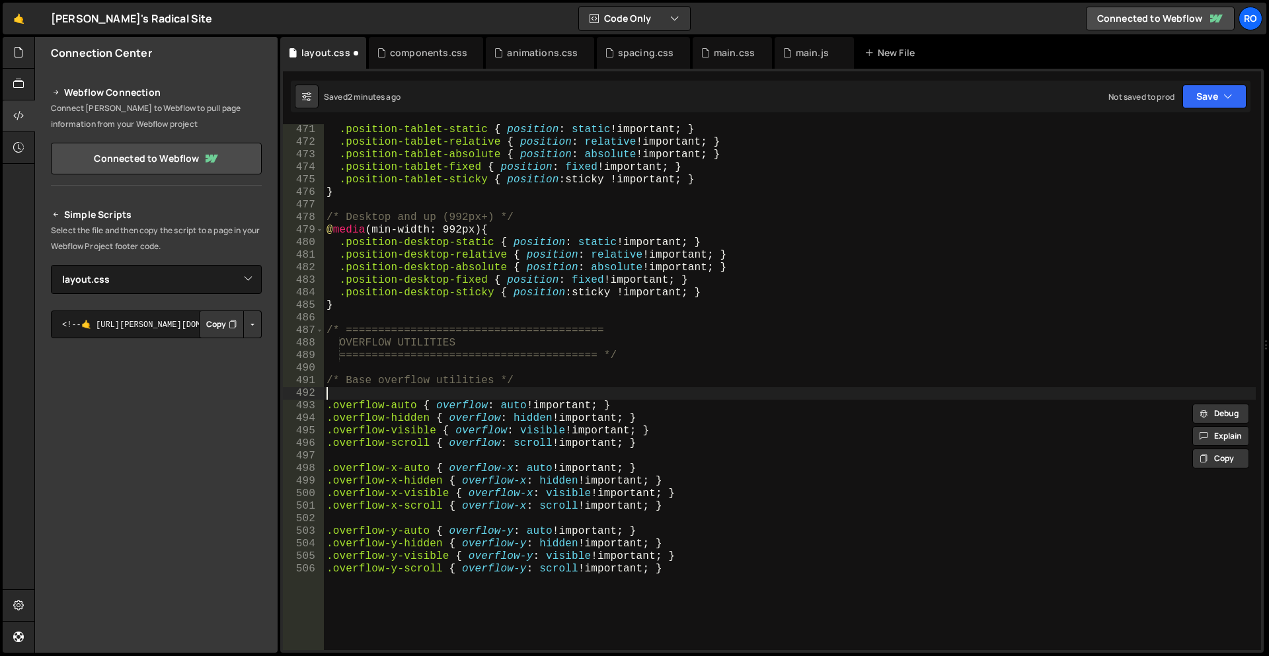
click at [387, 395] on div ".position-tablet-static { position : static !important ; } .position-tablet-rel…" at bounding box center [790, 399] width 932 height 551
paste textarea ".overflow-auto { overflow: auto !important; }"
click at [405, 395] on div ".position-tablet-static { position : static !important ; } .position-tablet-rel…" at bounding box center [790, 399] width 932 height 551
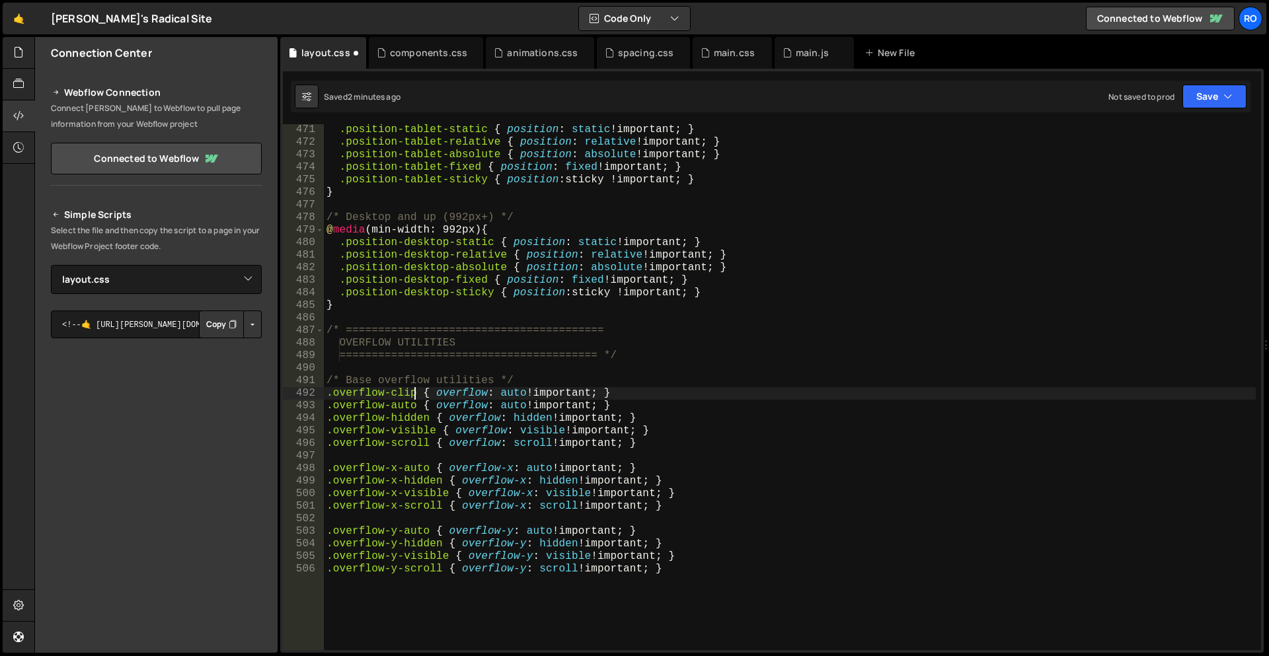
click at [405, 395] on div ".position-tablet-static { position : static !important ; } .position-tablet-rel…" at bounding box center [790, 399] width 932 height 551
click at [502, 389] on div ".position-tablet-static { position : static !important ; } .position-tablet-rel…" at bounding box center [790, 399] width 932 height 551
paste textarea "clip"
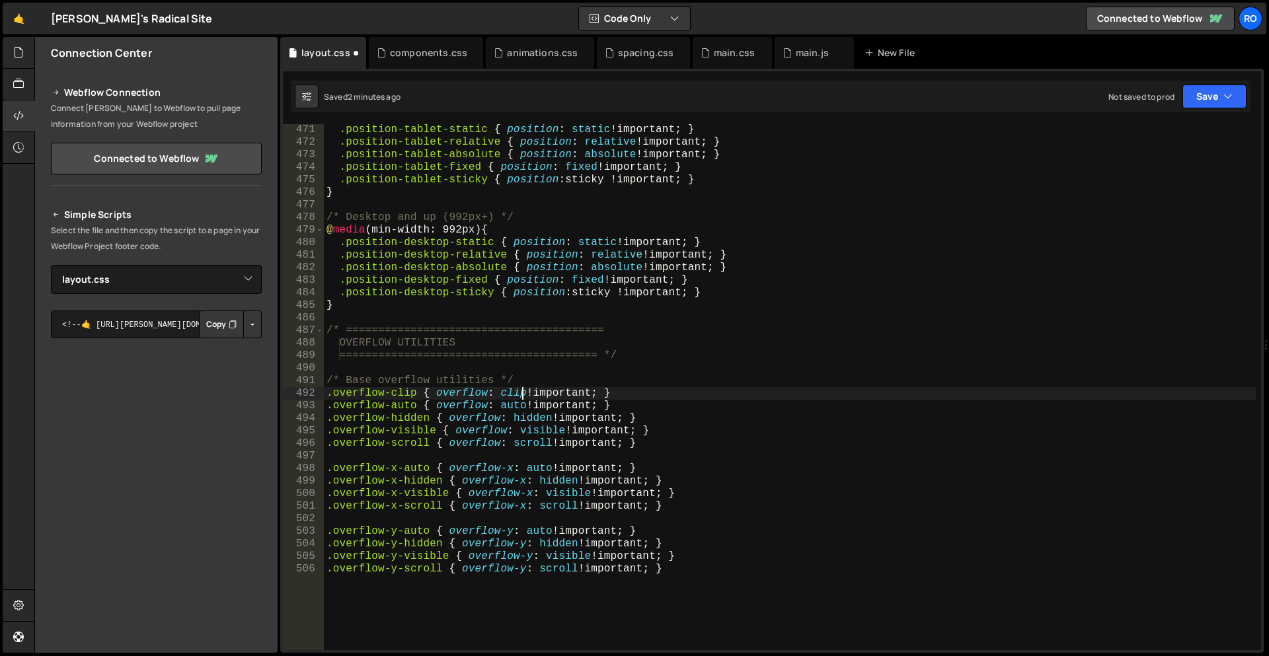
click at [829, 468] on div ".position-tablet-static { position : static !important ; } .position-tablet-rel…" at bounding box center [790, 399] width 932 height 551
type textarea ".overflow-y-visible { overflow-y: visible !important; } .overflow-y-scroll { ov…"
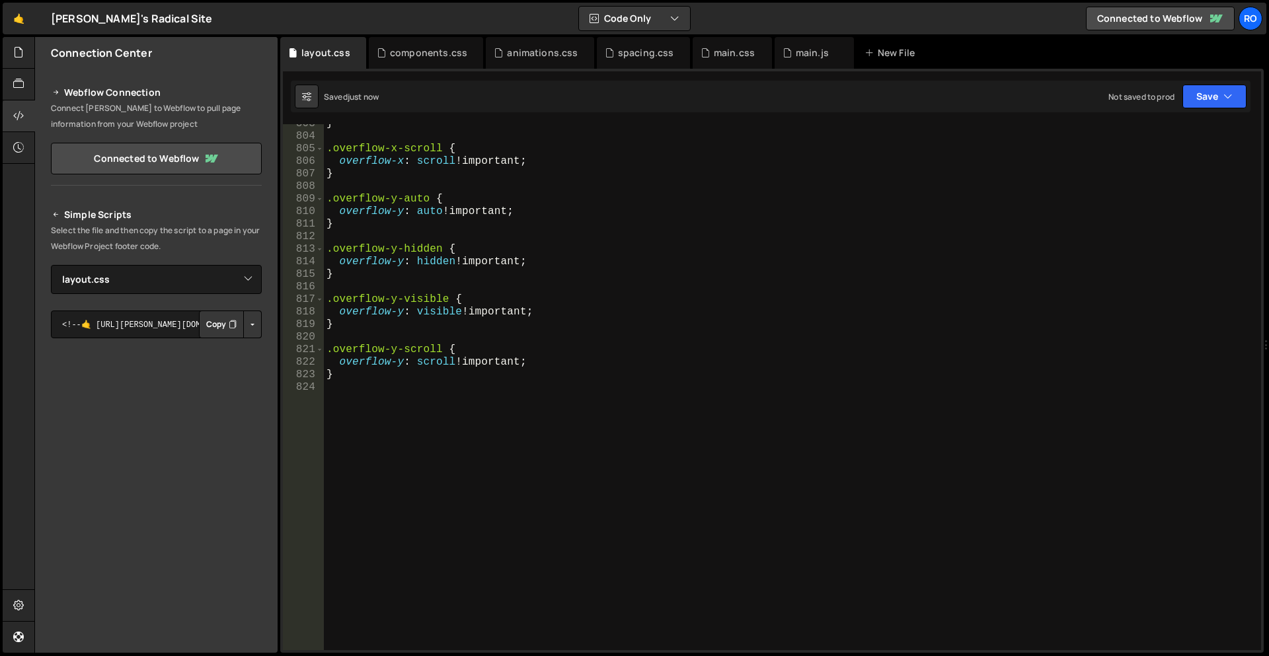
scroll to position [10080, 0]
click at [664, 452] on div "} .overflow-x-scroll { overflow-x : scroll !important ; } .overflow-y-auto { ov…" at bounding box center [790, 393] width 932 height 551
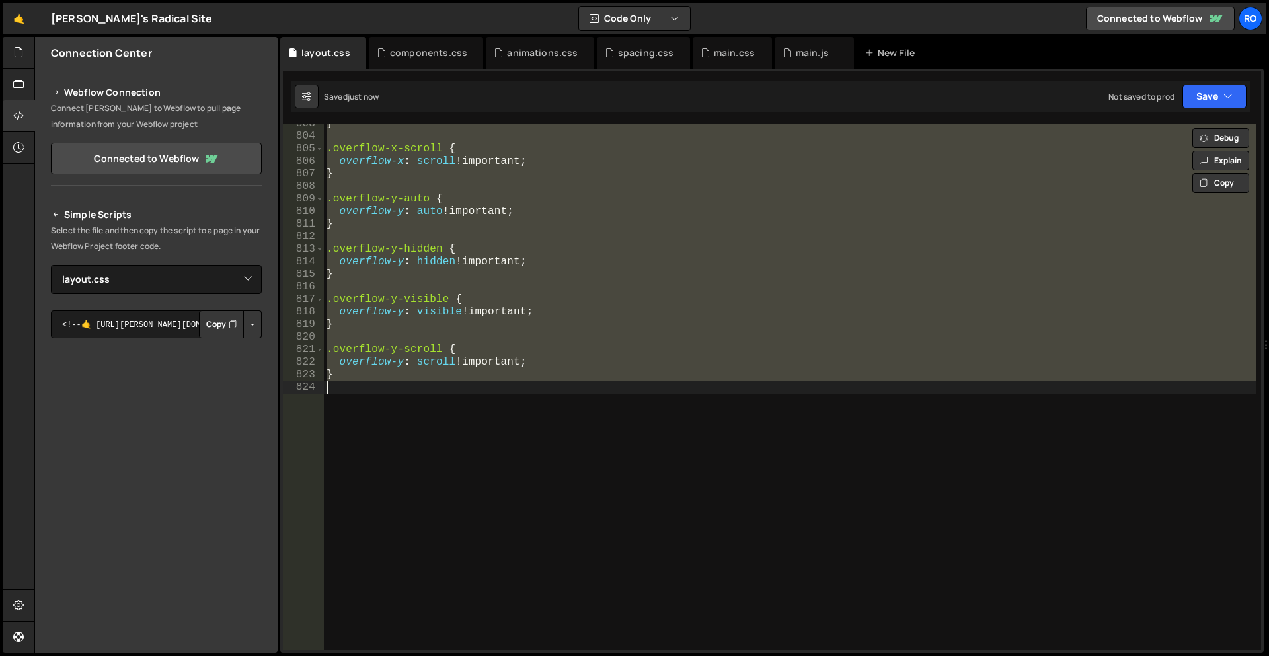
type textarea "}"
click at [420, 456] on div "} .overflow-x-scroll { overflow-x : scroll !important ; } .overflow-y-auto { ov…" at bounding box center [790, 387] width 932 height 526
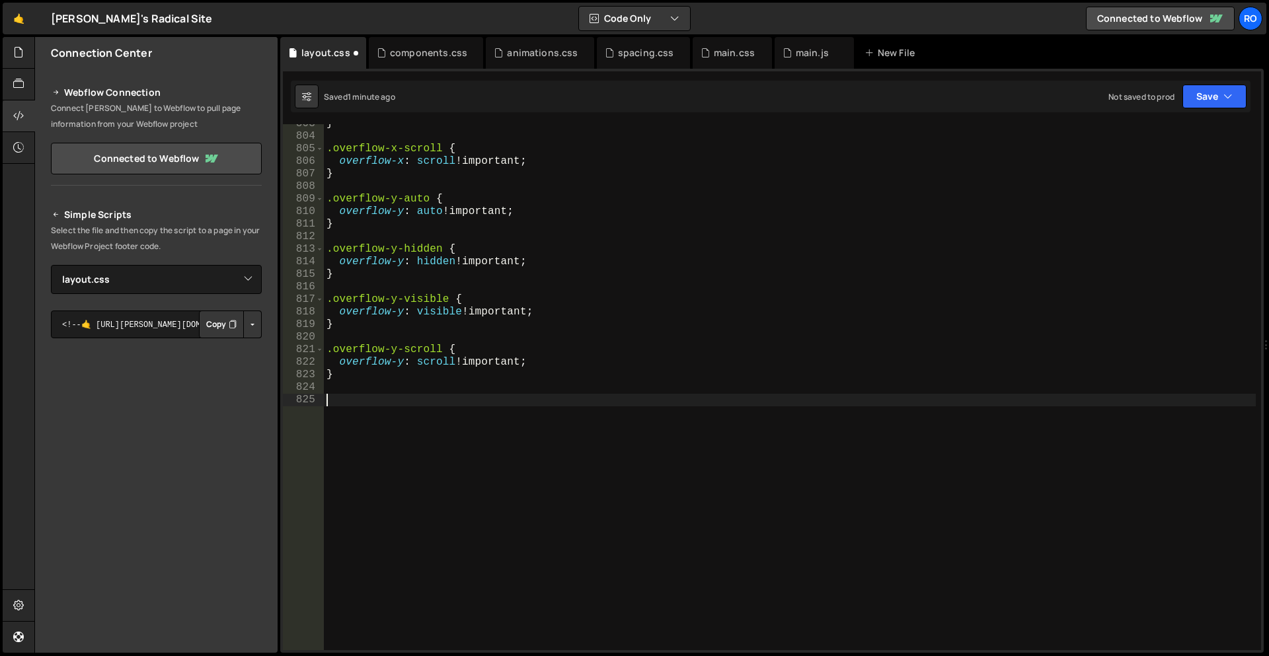
paste textarea ".z-9999 { z-index: 9999 !important; }"
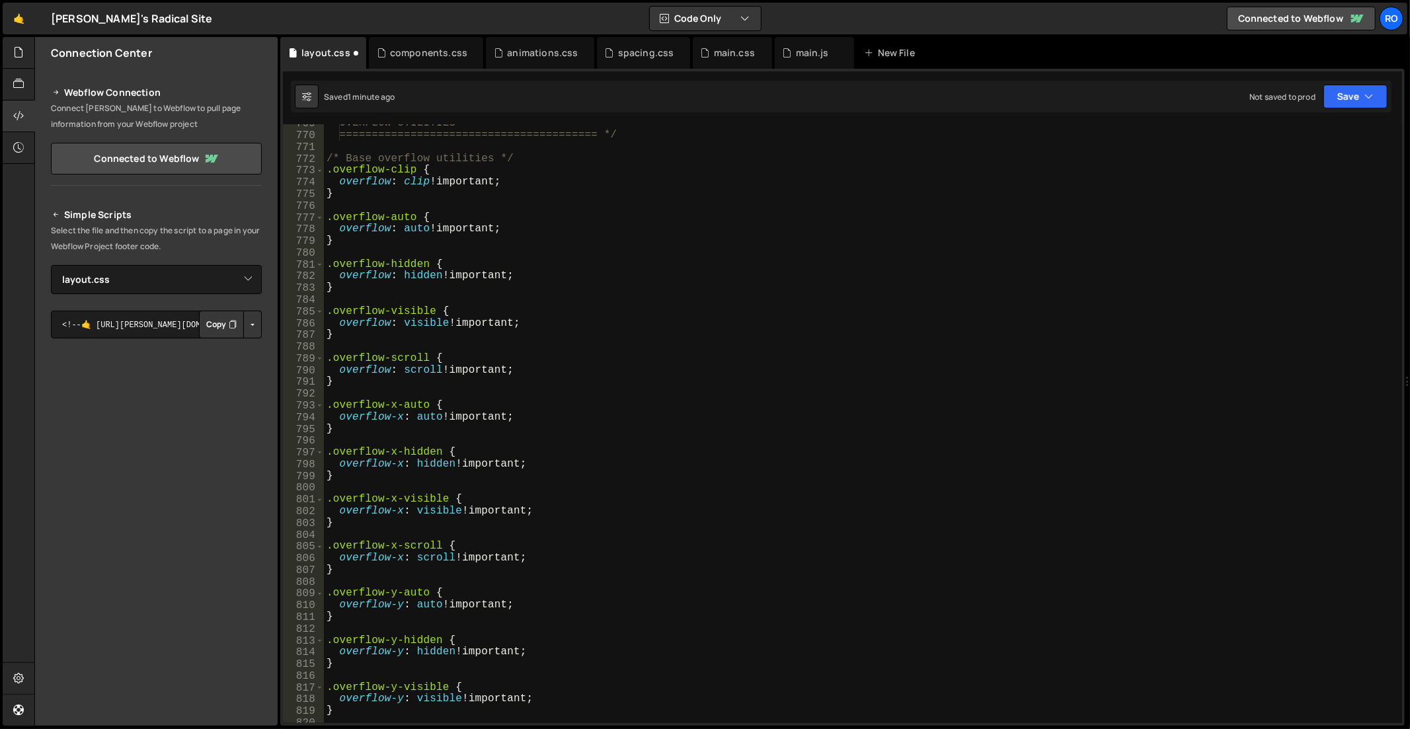
scroll to position [9529, 0]
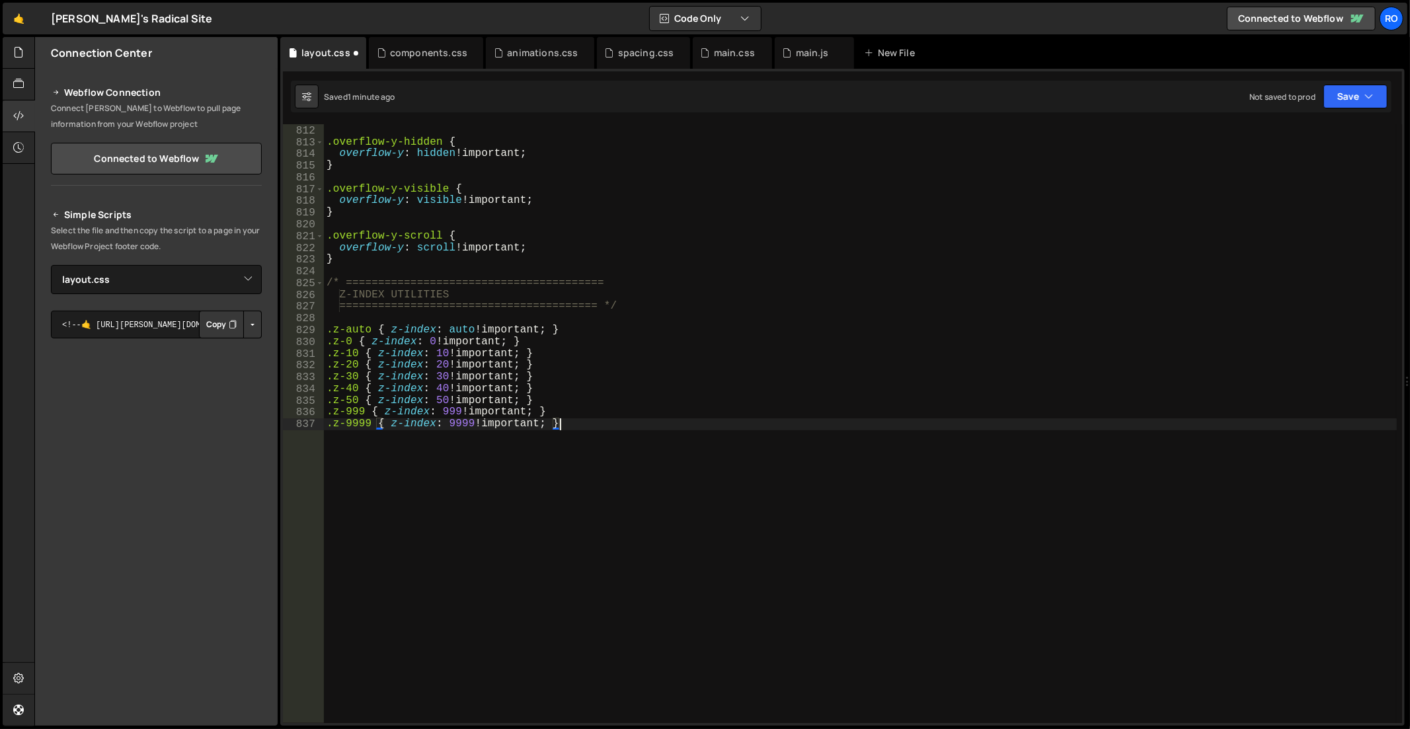
click at [352, 349] on div "} .overflow-y-hidden { overflow-y : hidden !important ; } .overflow-y-visible {…" at bounding box center [861, 425] width 1074 height 624
click at [351, 364] on div "} .overflow-y-hidden { overflow-y : hidden !important ; } .overflow-y-visible {…" at bounding box center [861, 425] width 1074 height 624
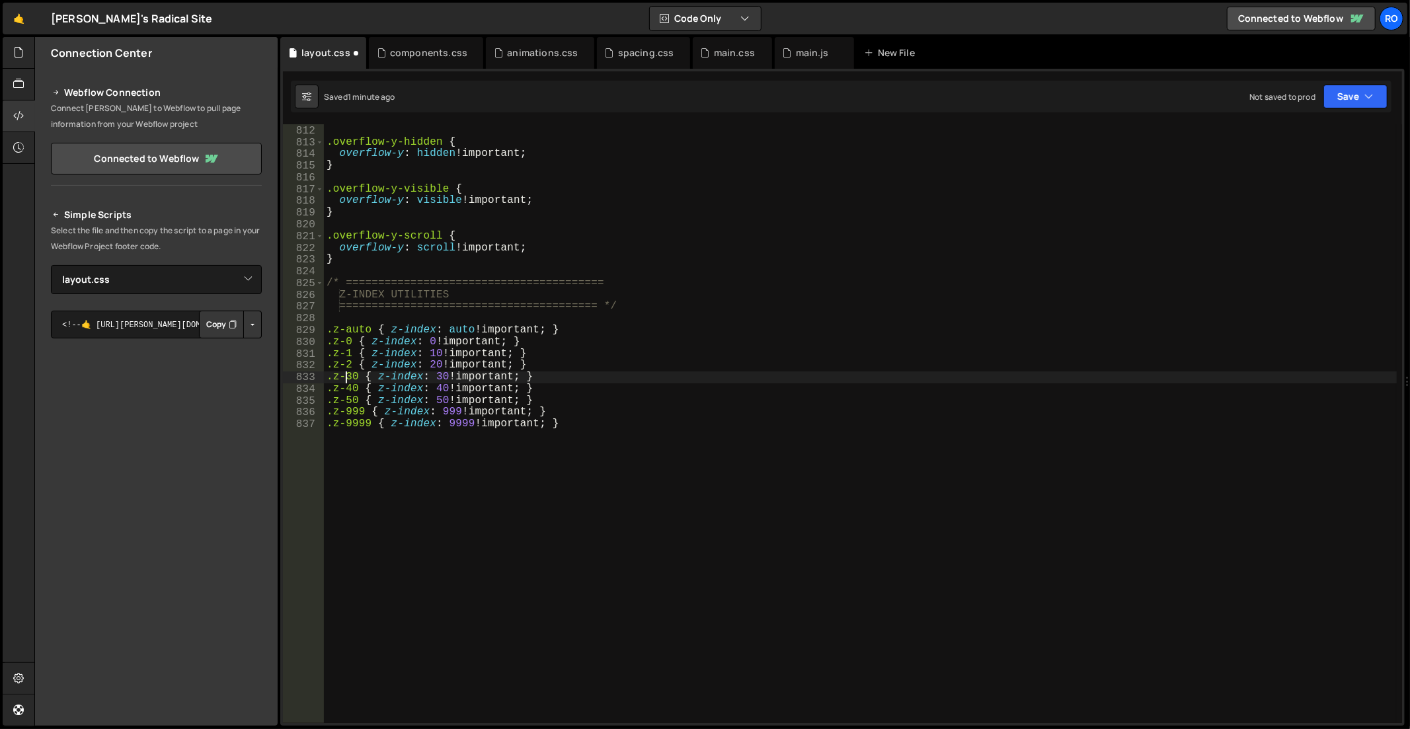
click at [347, 377] on div "} .overflow-y-hidden { overflow-y : hidden !important ; } .overflow-y-visible {…" at bounding box center [861, 425] width 1074 height 624
click at [348, 389] on div "} .overflow-y-hidden { overflow-y : hidden !important ; } .overflow-y-visible {…" at bounding box center [861, 425] width 1074 height 624
click at [349, 401] on div "} .overflow-y-hidden { overflow-y : hidden !important ; } .overflow-y-visible {…" at bounding box center [861, 425] width 1074 height 624
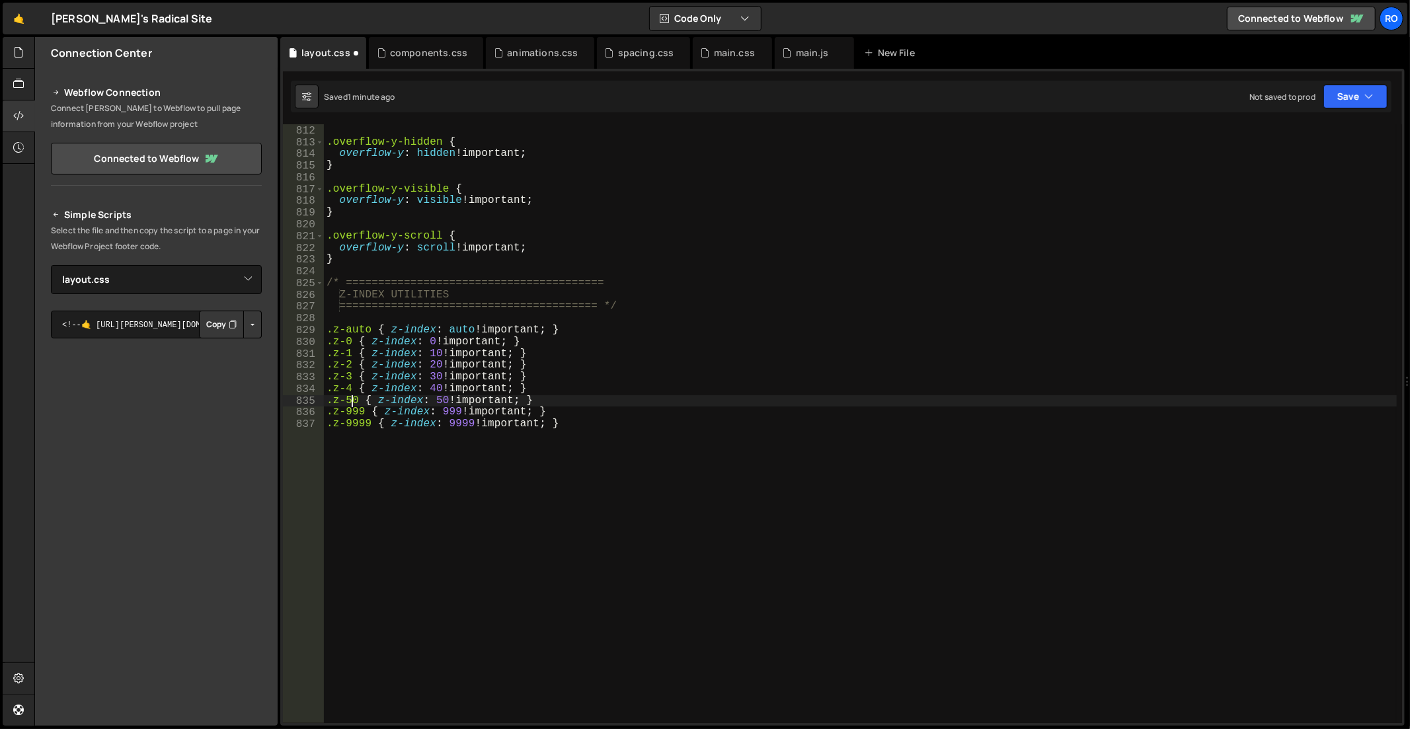
click at [349, 401] on div "} .overflow-y-hidden { overflow-y : hidden !important ; } .overflow-y-visible {…" at bounding box center [861, 425] width 1074 height 624
click at [351, 412] on div "} .overflow-y-hidden { overflow-y : hidden !important ; } .overflow-y-visible {…" at bounding box center [861, 425] width 1074 height 624
click at [356, 424] on div "} .overflow-y-hidden { overflow-y : hidden !important ; } .overflow-y-visible {…" at bounding box center [861, 425] width 1074 height 624
click at [357, 424] on div "} .overflow-y-hidden { overflow-y : hidden !important ; } .overflow-y-visible {…" at bounding box center [861, 425] width 1074 height 624
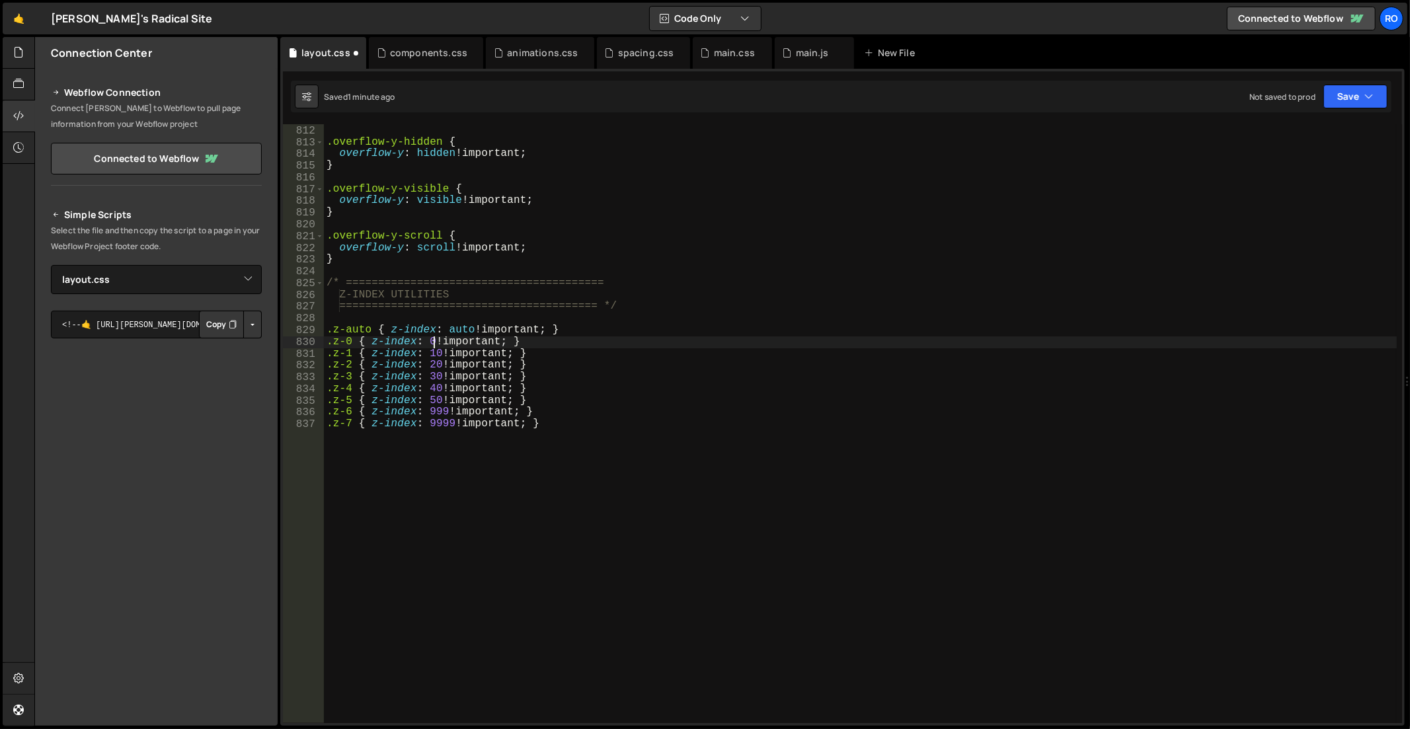
click at [428, 342] on div "} .overflow-y-hidden { overflow-y : hidden !important ; } .overflow-y-visible {…" at bounding box center [861, 425] width 1074 height 624
click at [431, 354] on div "} .overflow-y-hidden { overflow-y : hidden !important ; } .overflow-y-visible {…" at bounding box center [861, 425] width 1074 height 624
click at [444, 342] on div "} .overflow-y-hidden { overflow-y : hidden !important ; } .overflow-y-visible {…" at bounding box center [861, 425] width 1074 height 624
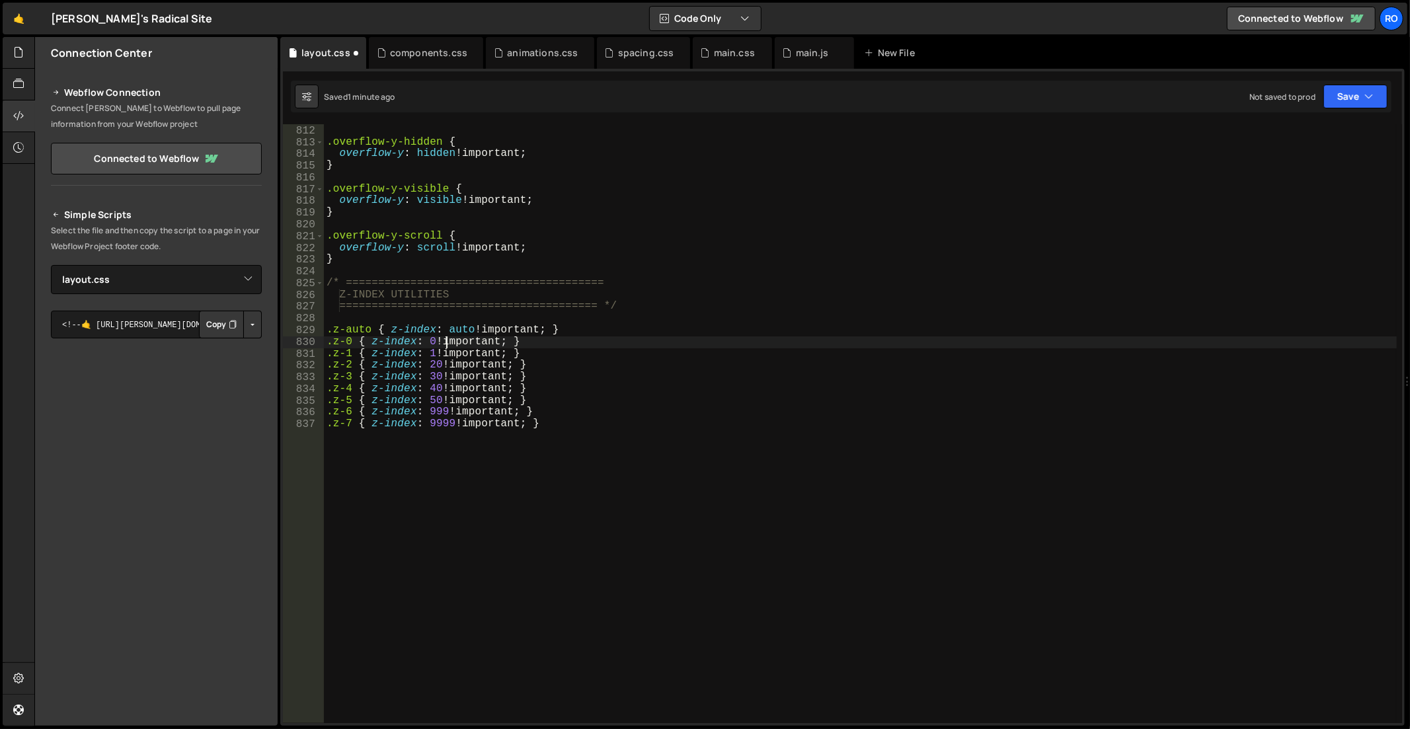
click at [432, 364] on div "} .overflow-y-hidden { overflow-y : hidden !important ; } .overflow-y-visible {…" at bounding box center [861, 425] width 1074 height 624
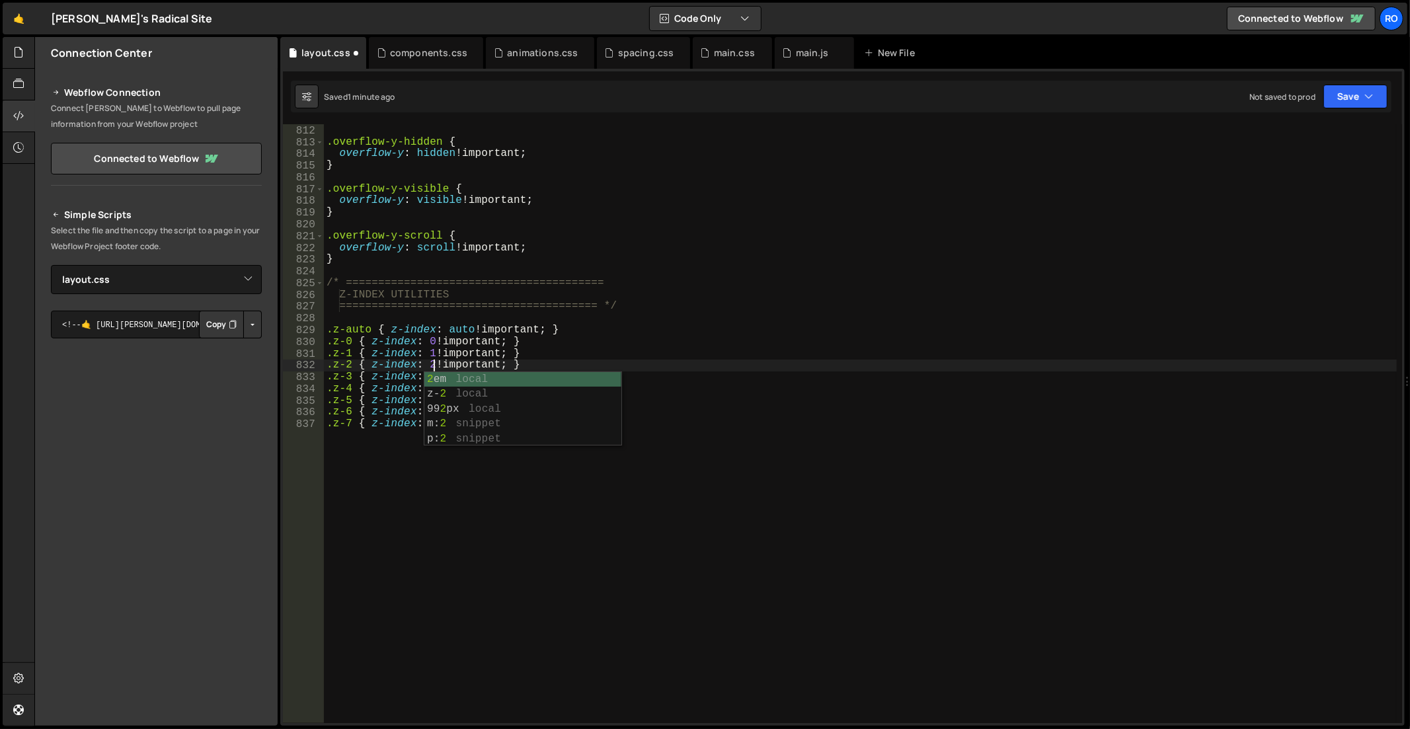
drag, startPoint x: 421, startPoint y: 334, endPoint x: 427, endPoint y: 364, distance: 29.7
click at [423, 334] on div "} .overflow-y-hidden { overflow-y : hidden !important ; } .overflow-y-visible {…" at bounding box center [861, 425] width 1074 height 624
click at [434, 374] on div "} .overflow-y-hidden { overflow-y : hidden !important ; } .overflow-y-visible {…" at bounding box center [861, 425] width 1074 height 624
click at [461, 327] on div "} .overflow-y-hidden { overflow-y : hidden !important ; } .overflow-y-visible {…" at bounding box center [861, 425] width 1074 height 624
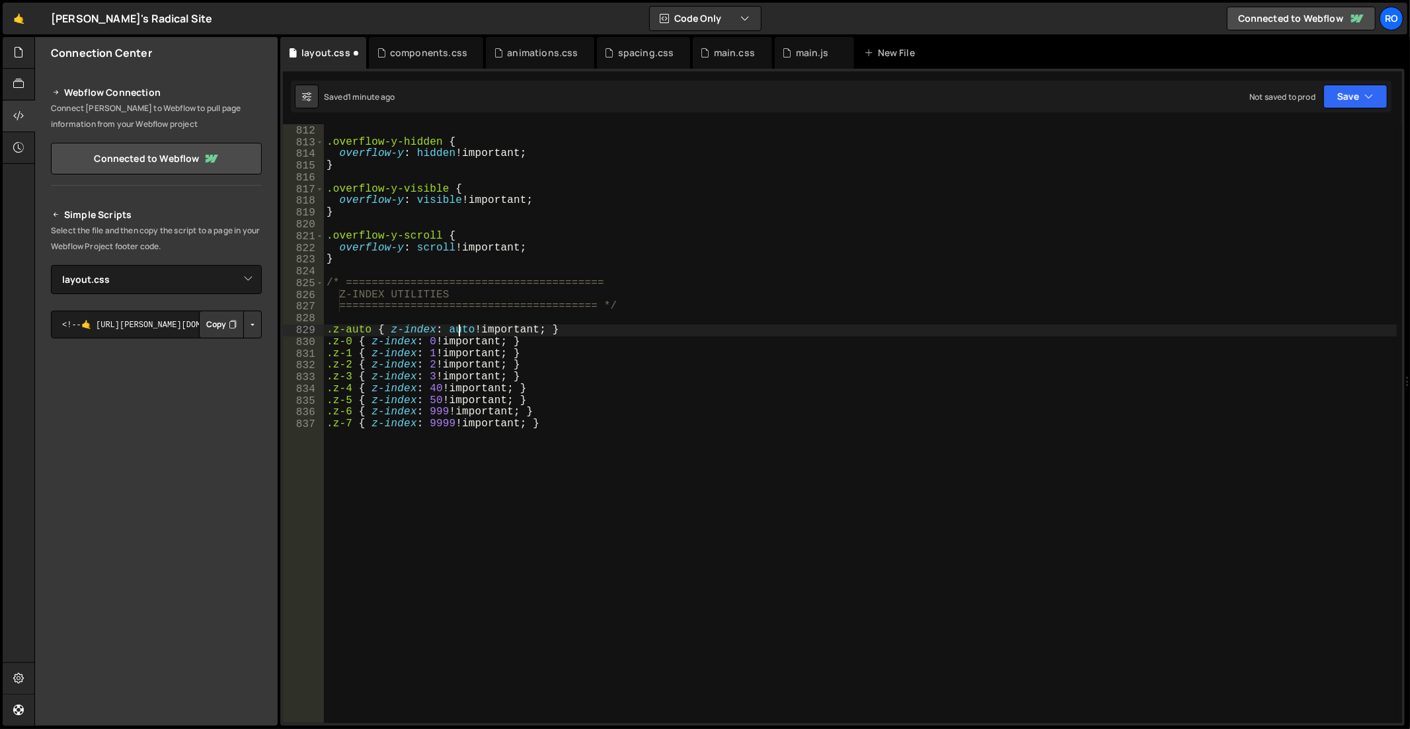
click at [430, 392] on div "} .overflow-y-hidden { overflow-y : hidden !important ; } .overflow-y-visible {…" at bounding box center [861, 425] width 1074 height 624
click at [422, 373] on div "} .overflow-y-hidden { overflow-y : hidden !important ; } .overflow-y-visible {…" at bounding box center [861, 425] width 1074 height 624
click at [432, 399] on div "} .overflow-y-hidden { overflow-y : hidden !important ; } .overflow-y-visible {…" at bounding box center [861, 425] width 1074 height 624
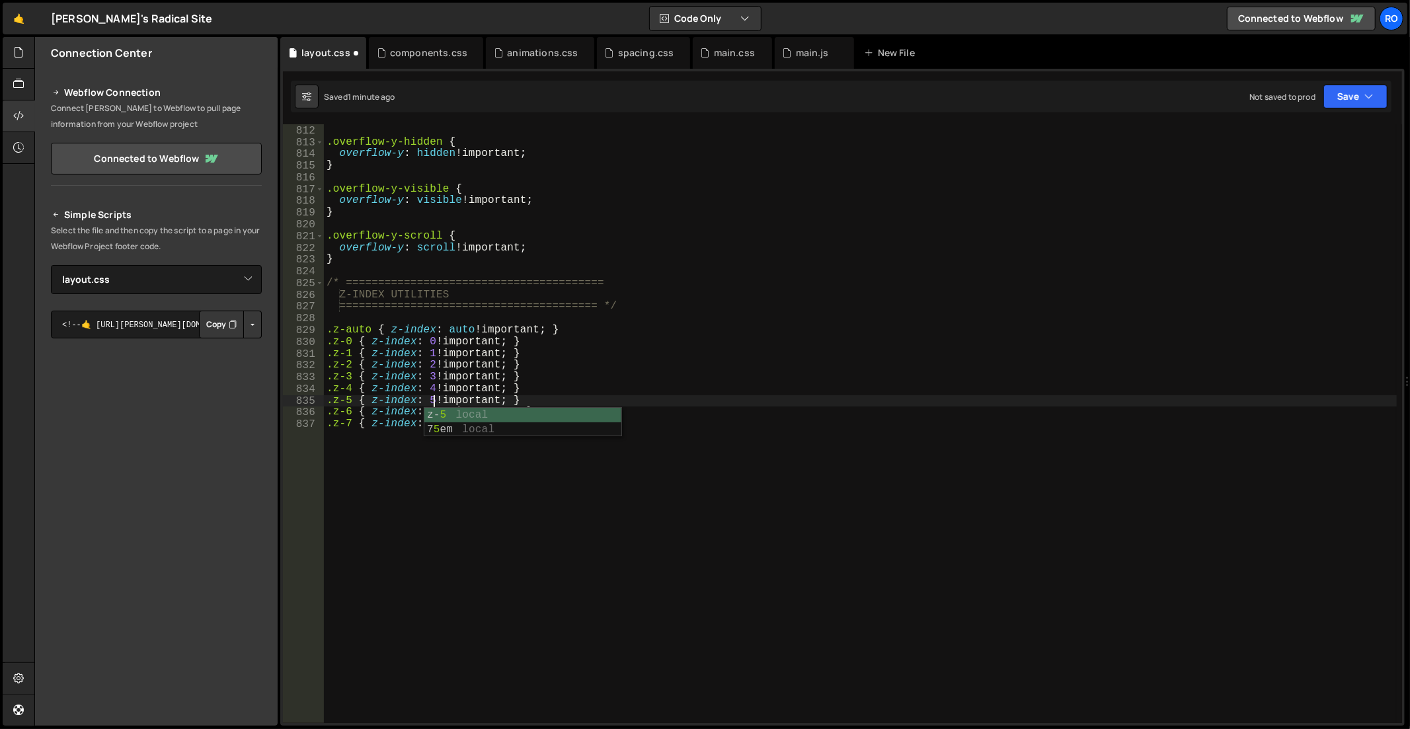
click at [426, 356] on div "} .overflow-y-hidden { overflow-y : hidden !important ; } .overflow-y-visible {…" at bounding box center [861, 425] width 1074 height 624
click at [435, 410] on div "} .overflow-y-hidden { overflow-y : hidden !important ; } .overflow-y-visible {…" at bounding box center [861, 425] width 1074 height 624
click at [446, 375] on div "} .overflow-y-hidden { overflow-y : hidden !important ; } .overflow-y-visible {…" at bounding box center [861, 425] width 1074 height 624
click at [440, 423] on div "} .overflow-y-hidden { overflow-y : hidden !important ; } .overflow-y-visible {…" at bounding box center [861, 425] width 1074 height 624
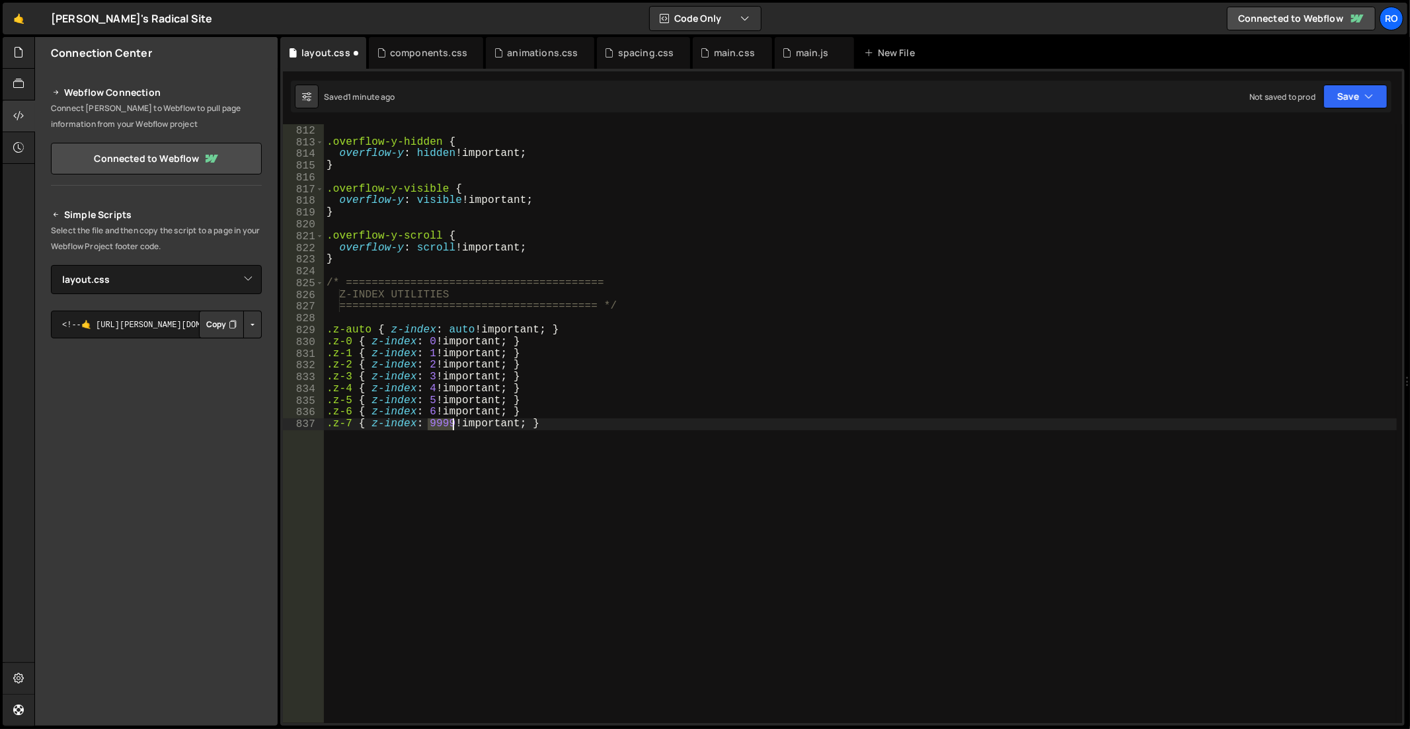
click at [440, 423] on div "} .overflow-y-hidden { overflow-y : hidden !important ; } .overflow-y-visible {…" at bounding box center [861, 425] width 1074 height 624
click at [870, 394] on div "} .overflow-y-hidden { overflow-y : hidden !important ; } .overflow-y-visible {…" at bounding box center [861, 425] width 1074 height 624
click at [644, 445] on div "} .overflow-y-hidden { overflow-y : hidden !important ; } .overflow-y-visible {…" at bounding box center [861, 425] width 1074 height 624
type textarea ".z-7 { z-index: 7 !important; }"
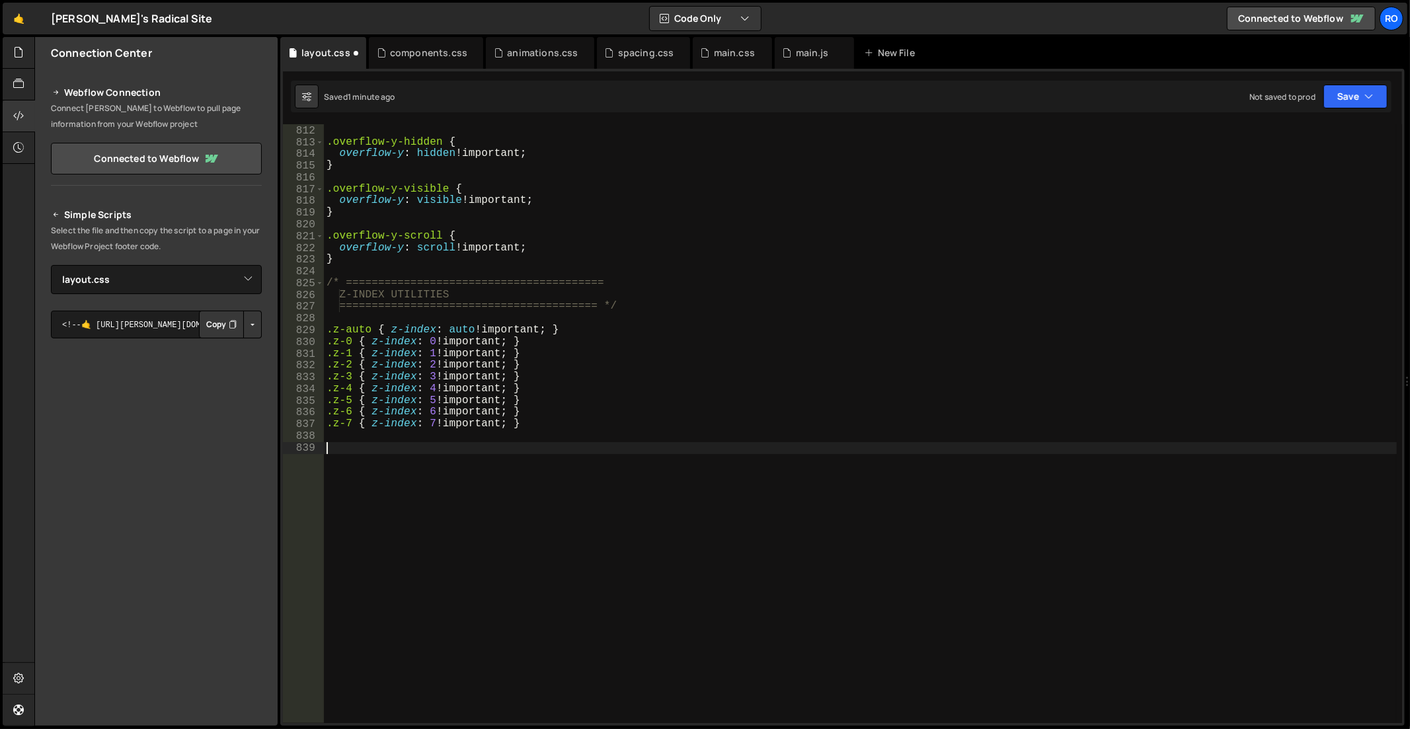
paste textarea ".object-top { object-position: top !important; }"
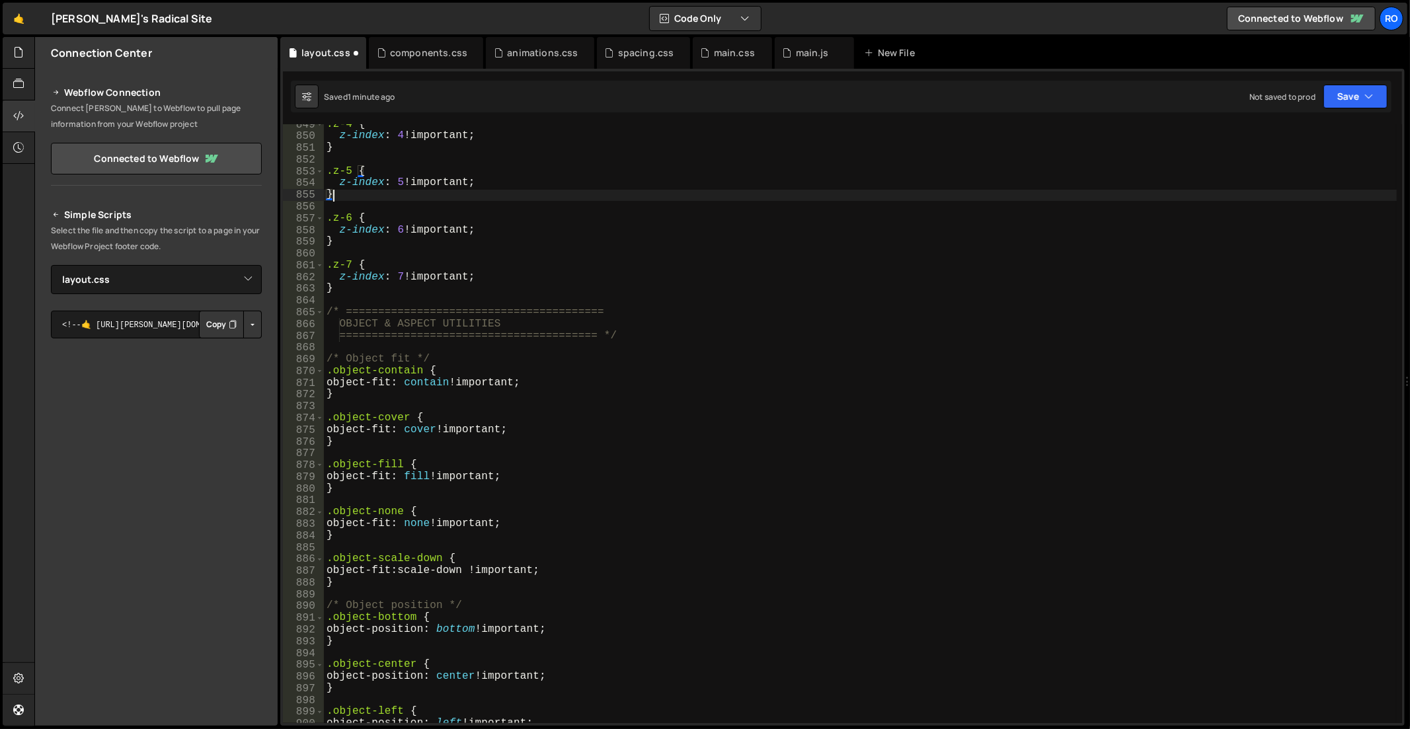
scroll to position [10387, 0]
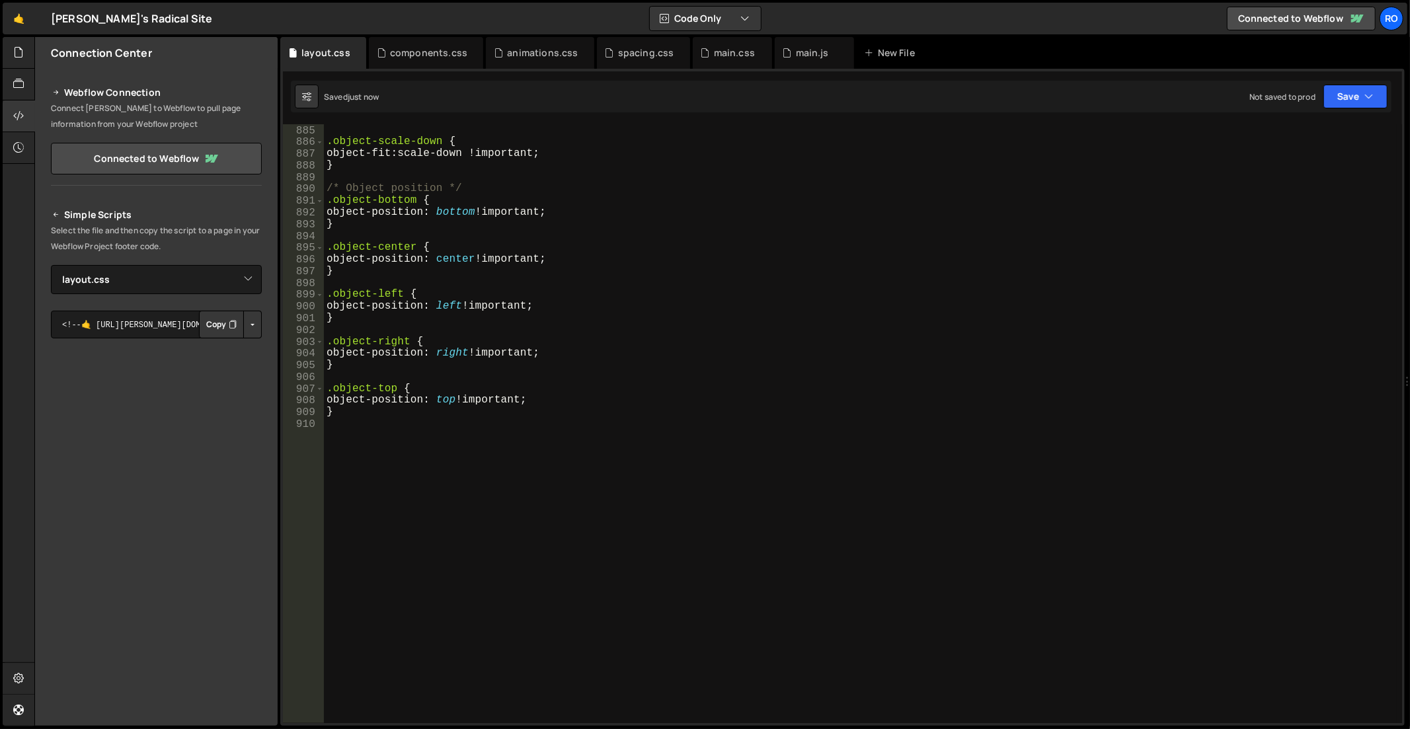
type textarea "}"
drag, startPoint x: 602, startPoint y: 422, endPoint x: 584, endPoint y: 438, distance: 24.8
click at [602, 422] on div "} .object-scale-down { object-fit : scale-down !important ; } /* Object positio…" at bounding box center [861, 425] width 1074 height 624
paste textarea ".cursor-not-allowed { cursor: not-allowed !important; }"
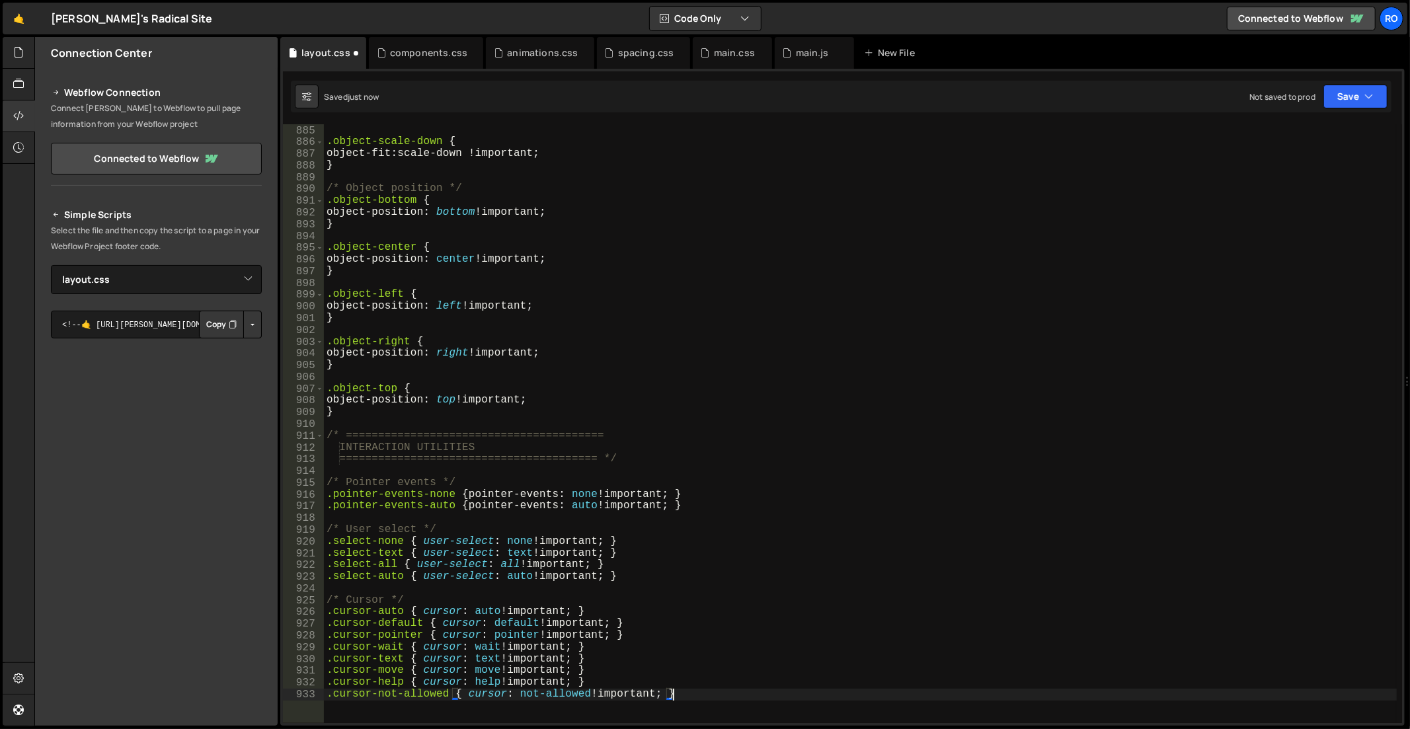
type textarea ".select-all {"
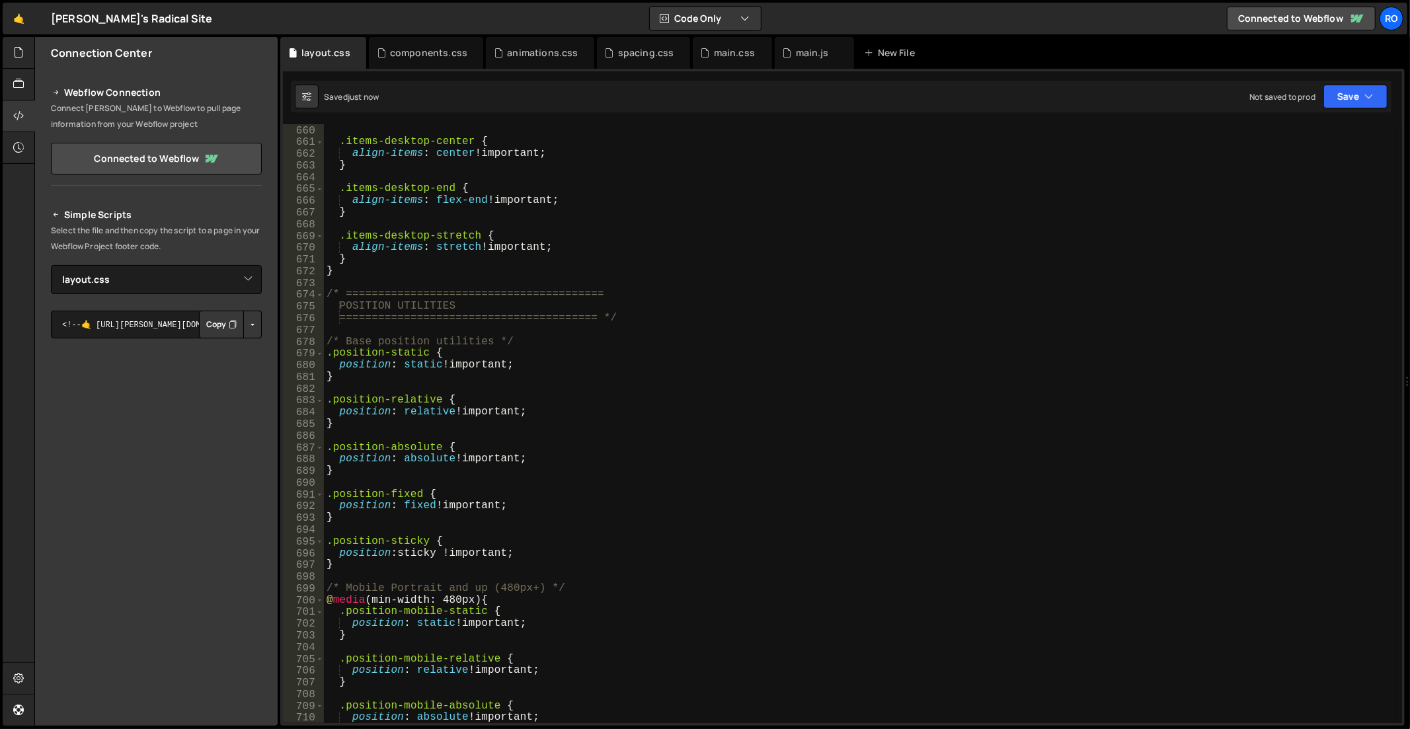
scroll to position [7743, 0]
click at [497, 577] on div "} .items-desktop-center { align-items : center !important ; } .items-desktop-en…" at bounding box center [861, 425] width 1074 height 624
click at [507, 562] on div "} .items-desktop-center { align-items : center !important ; } .items-desktop-en…" at bounding box center [861, 425] width 1074 height 624
type textarea "}"
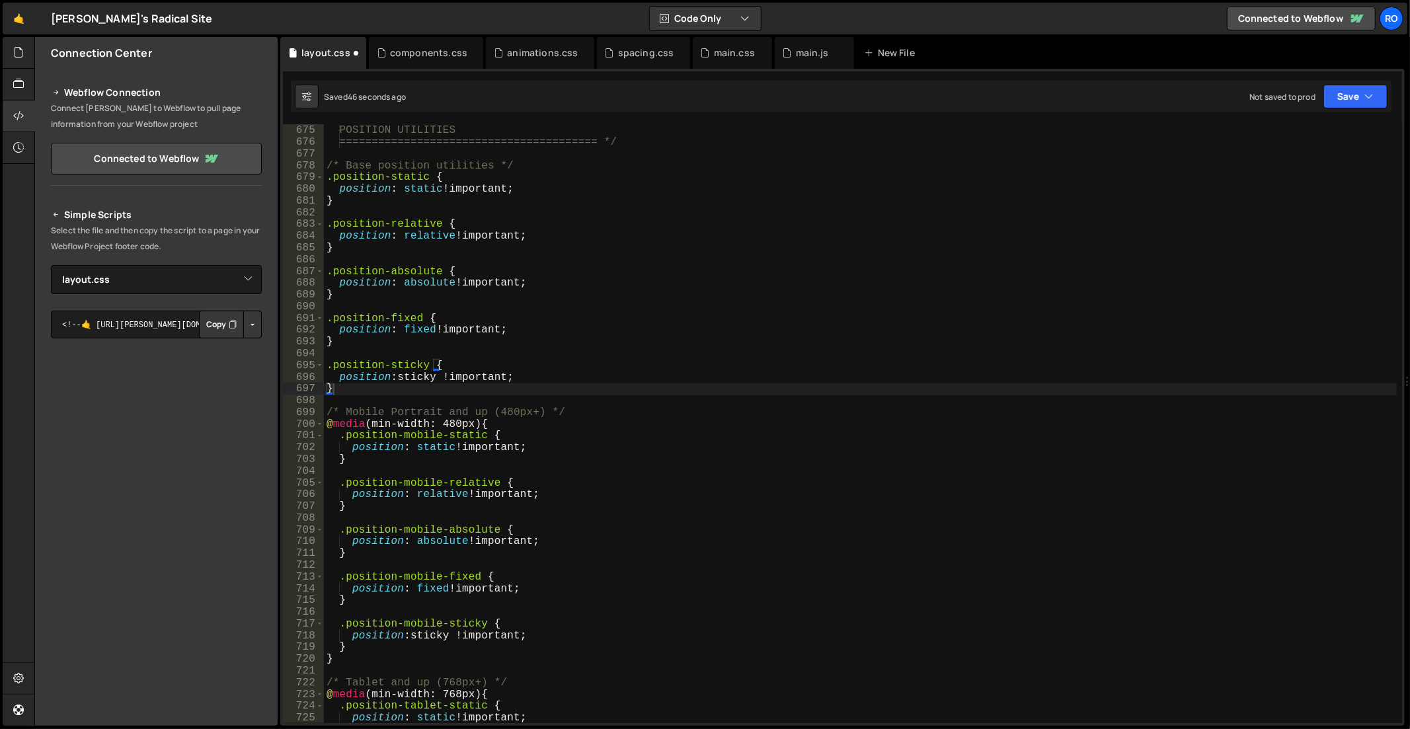
scroll to position [7920, 0]
click at [509, 380] on div "/* ======================================== POSITION UTILITIES ================…" at bounding box center [861, 425] width 1074 height 624
type textarea "position: sticky !important;"
click at [519, 398] on div "/* ======================================== POSITION UTILITIES ================…" at bounding box center [861, 425] width 1074 height 624
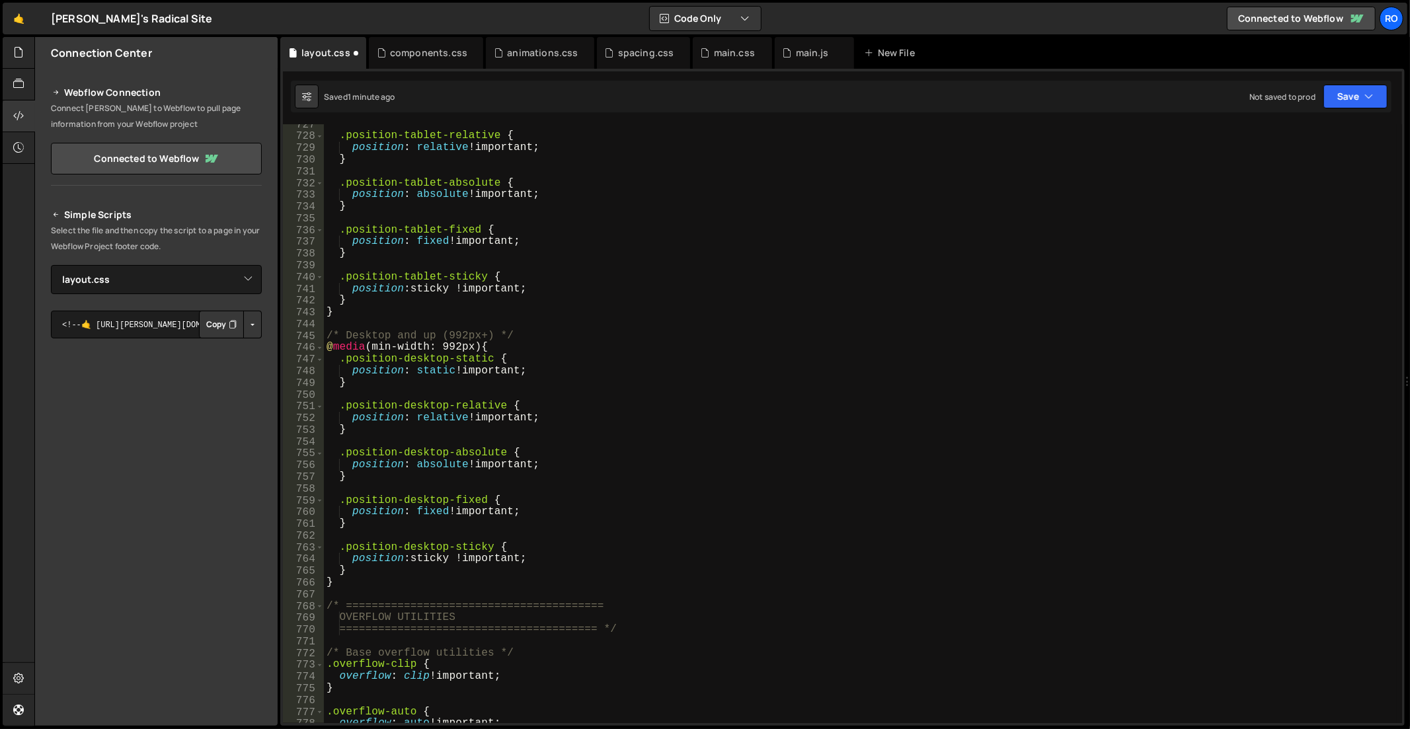
scroll to position [8624, 0]
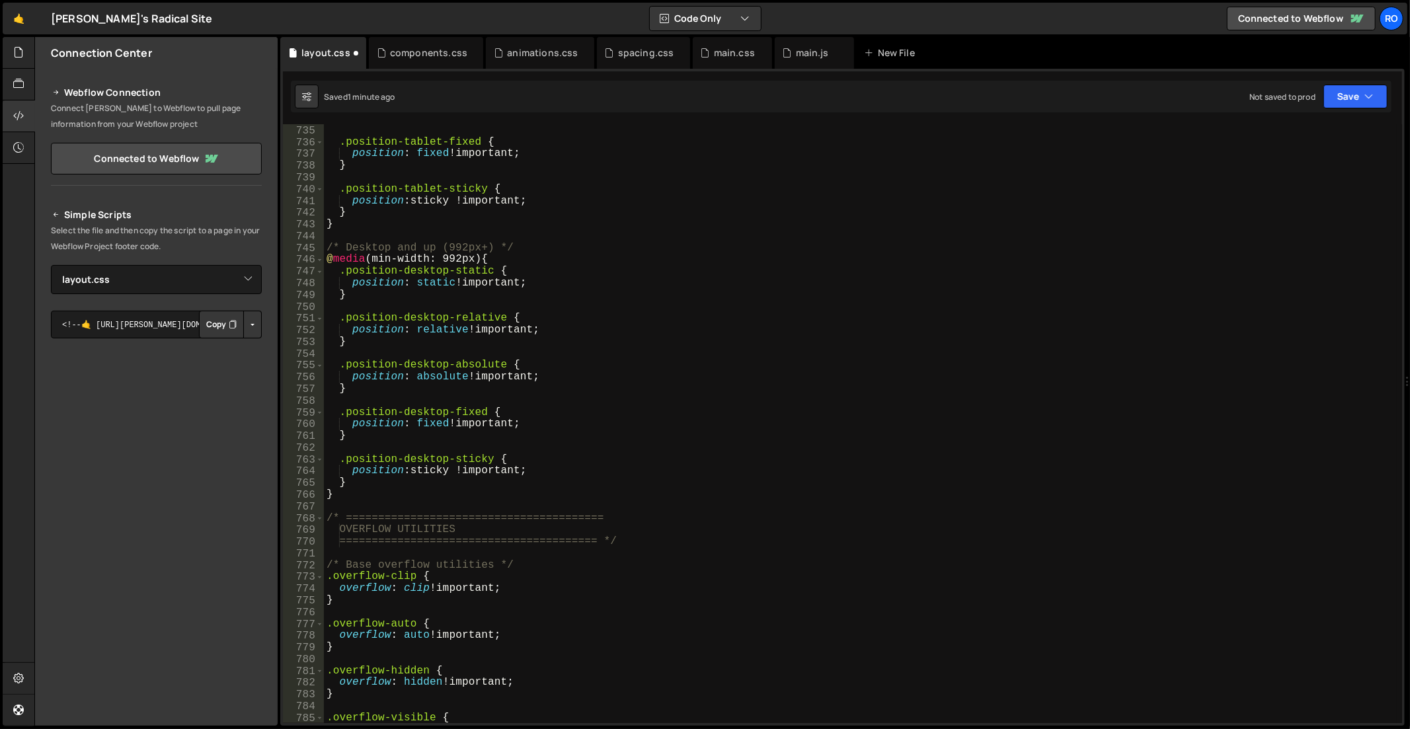
click at [448, 502] on div "} .position-tablet-fixed { position : fixed !important ; } .position-tablet-sti…" at bounding box center [861, 425] width 1074 height 624
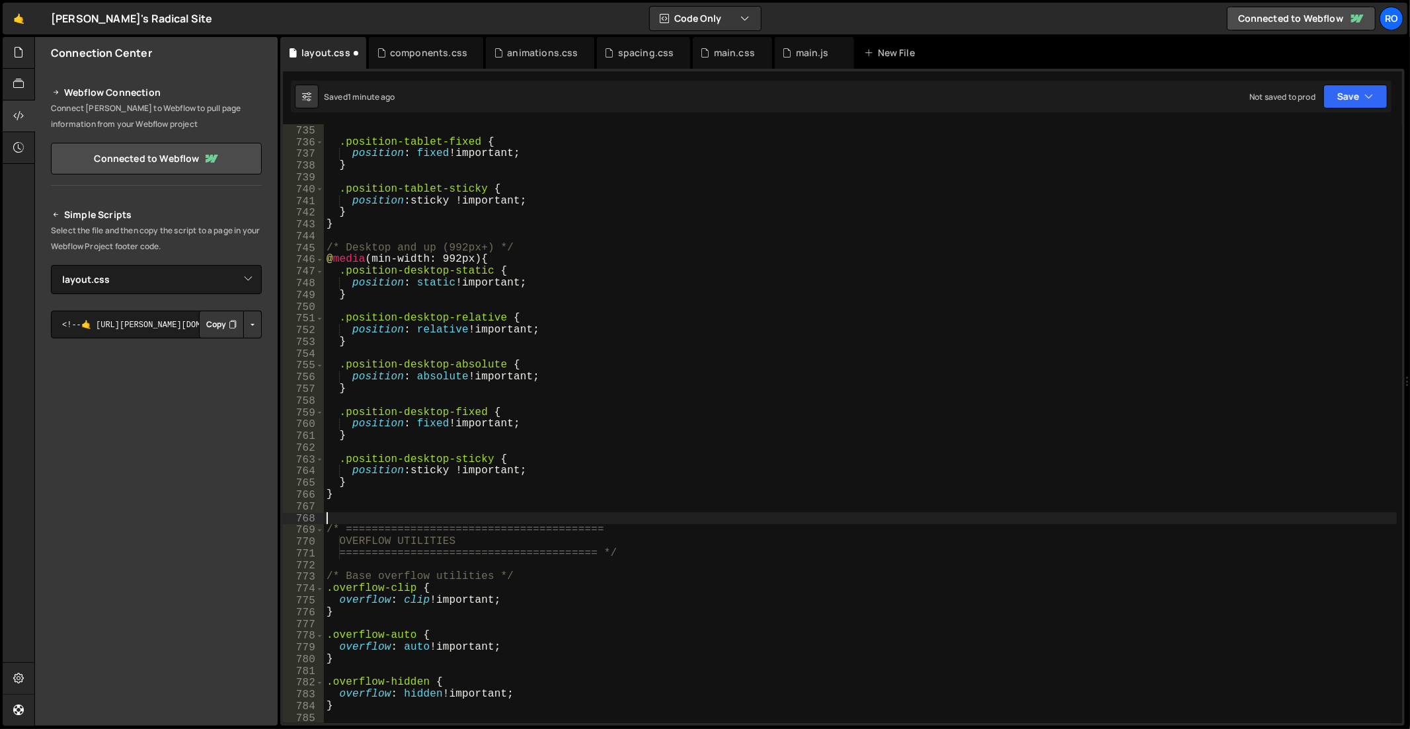
paste textarea "}"
type textarea "}"
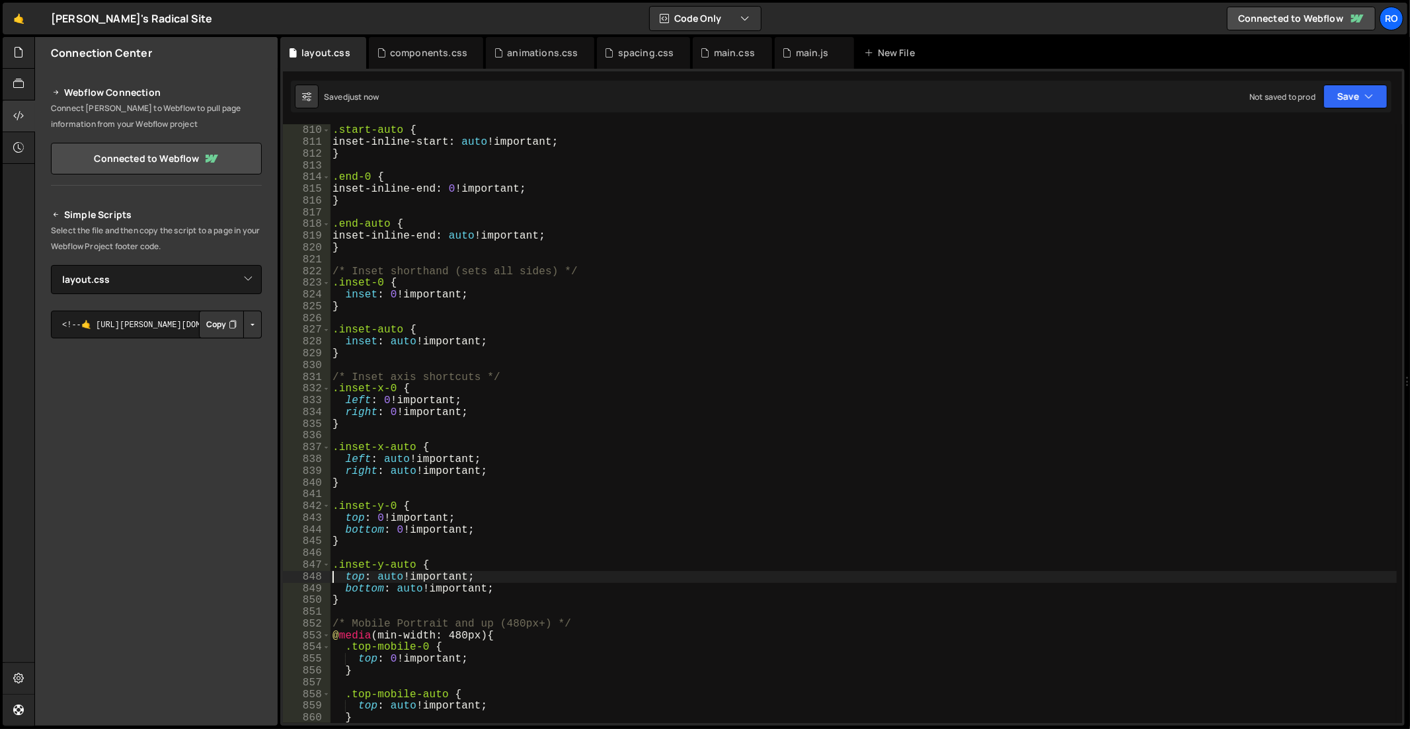
scroll to position [9506, 0]
type textarea "top: auto !important;"
click at [724, 61] on div "main.css" at bounding box center [732, 53] width 79 height 32
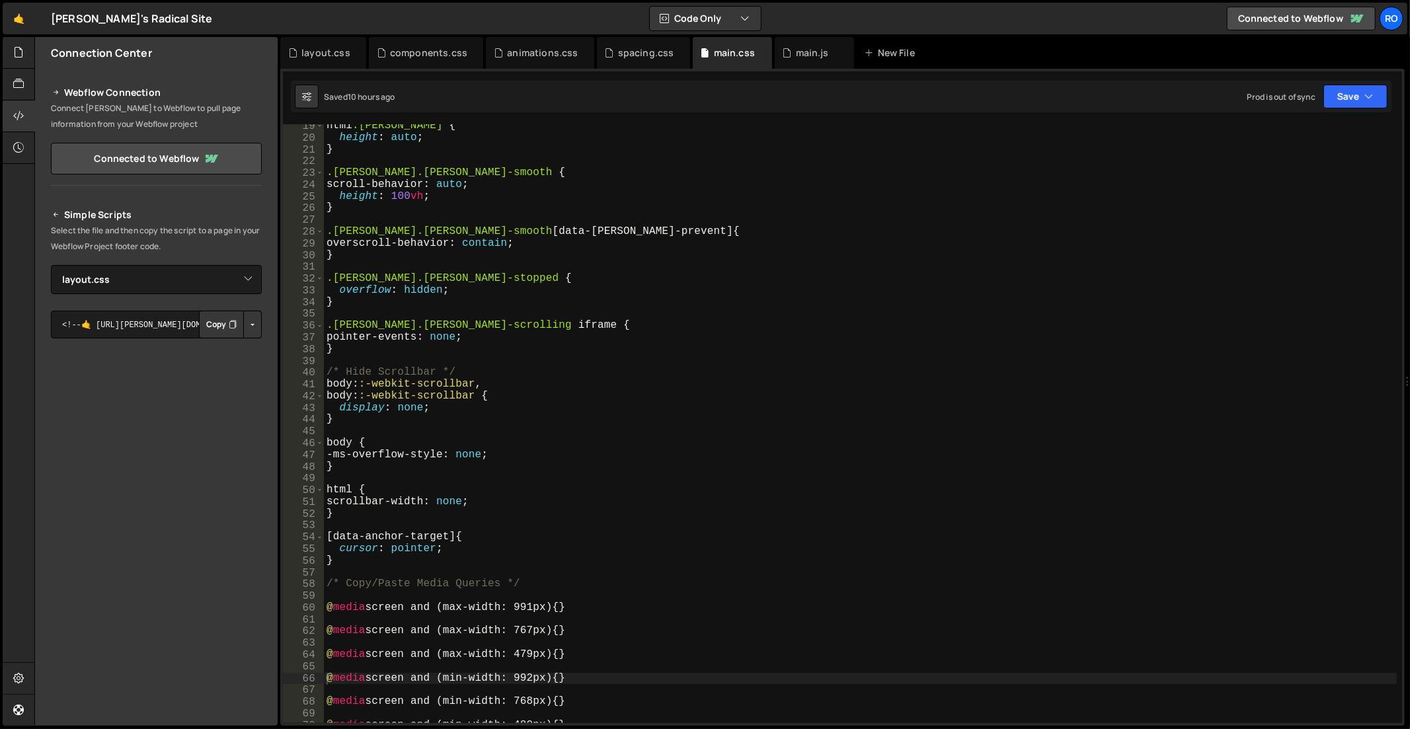
scroll to position [0, 0]
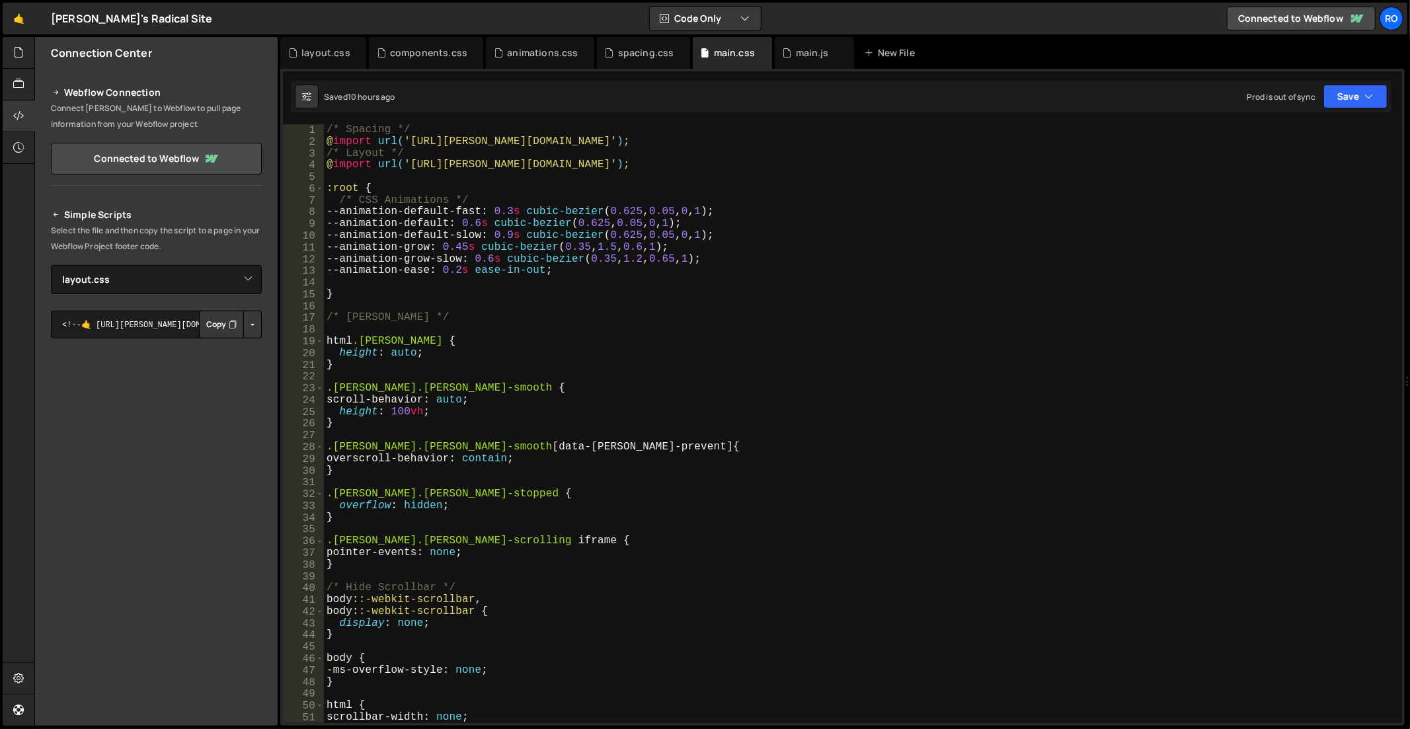
type textarea "@import url('[URL][PERSON_NAME][DOMAIN_NAME]);"
drag, startPoint x: 623, startPoint y: 164, endPoint x: 409, endPoint y: 170, distance: 214.3
click at [409, 170] on div "/* Spacing */ @ import url( '[URL][PERSON_NAME][DOMAIN_NAME]' ) ; /* Layout */ …" at bounding box center [861, 436] width 1074 height 624
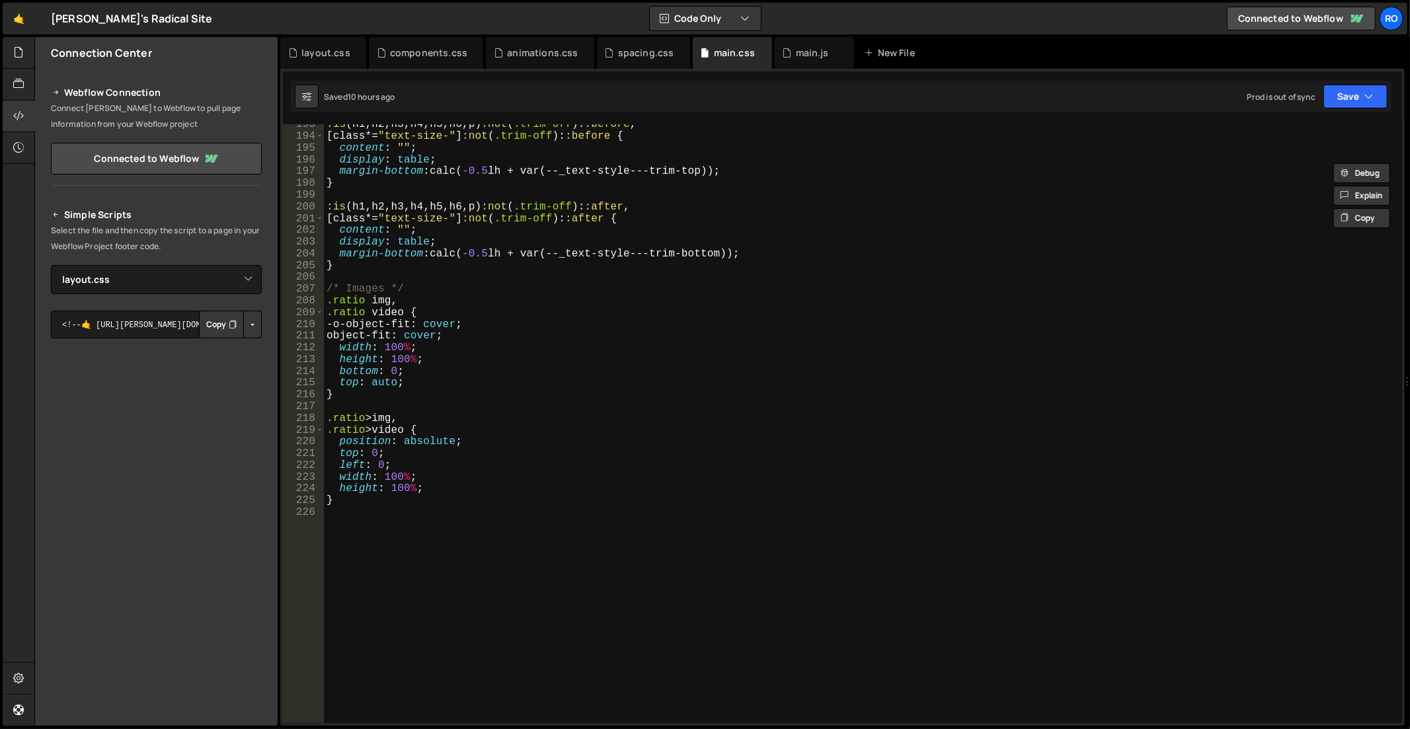
scroll to position [2261, 0]
click at [323, 49] on div "layout.css" at bounding box center [325, 52] width 49 height 13
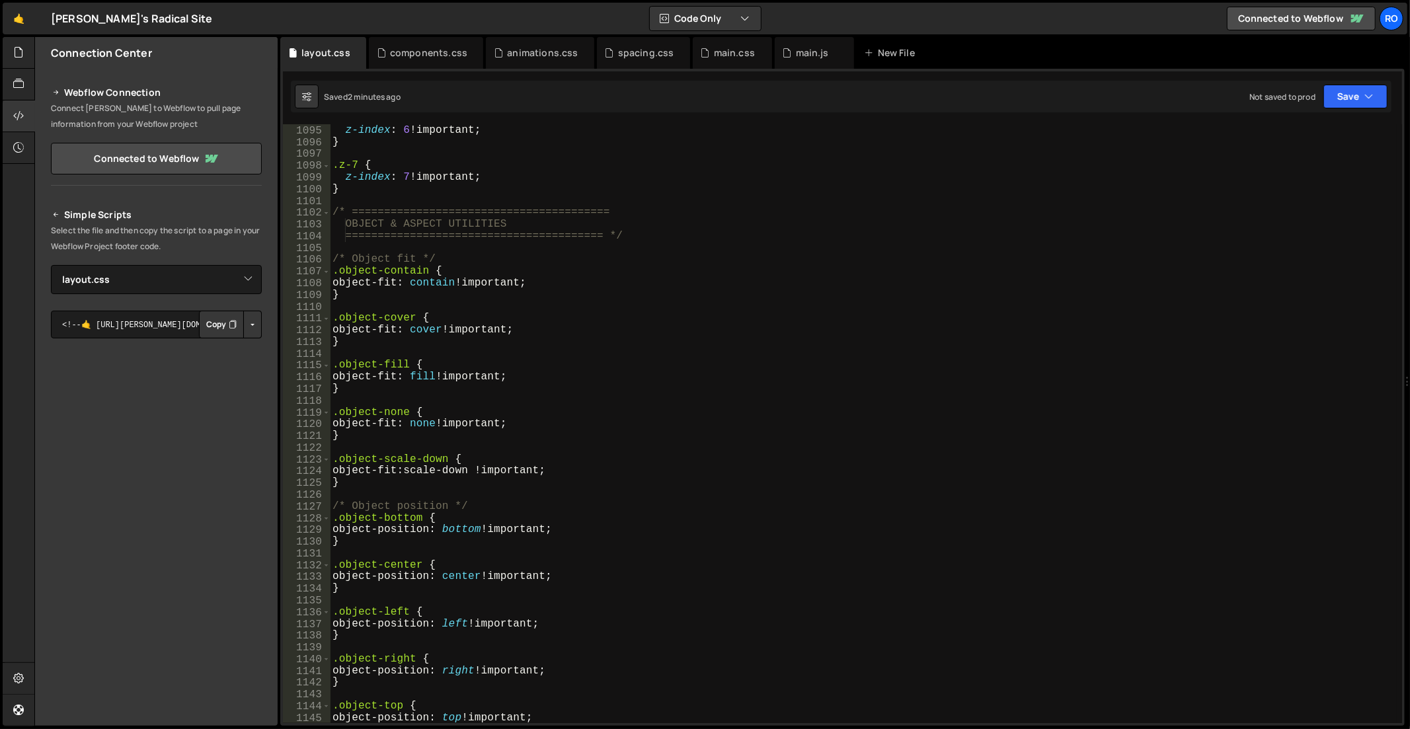
scroll to position [13912, 0]
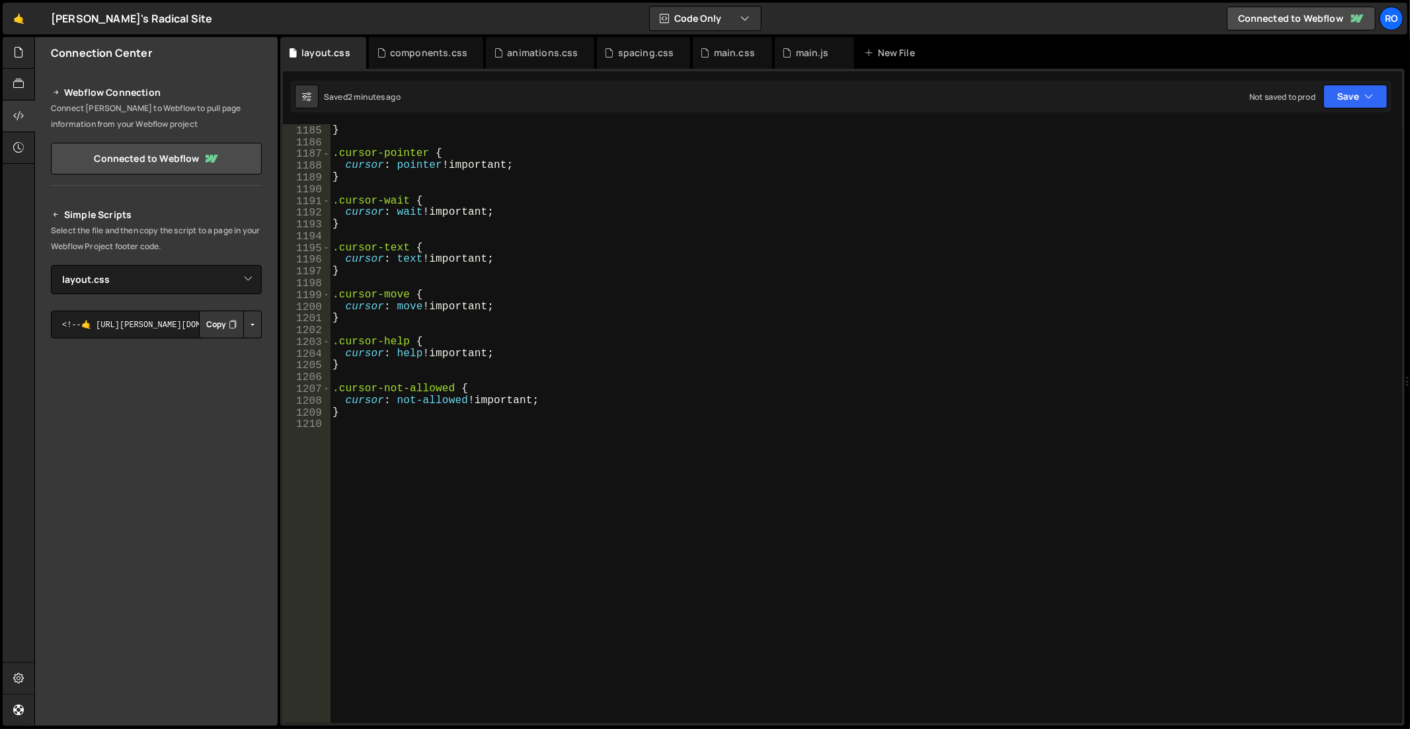
click at [629, 502] on div "cursor : default !important ; } .cursor-pointer { cursor : pointer !important ;…" at bounding box center [864, 425] width 1068 height 624
type textarea "}"
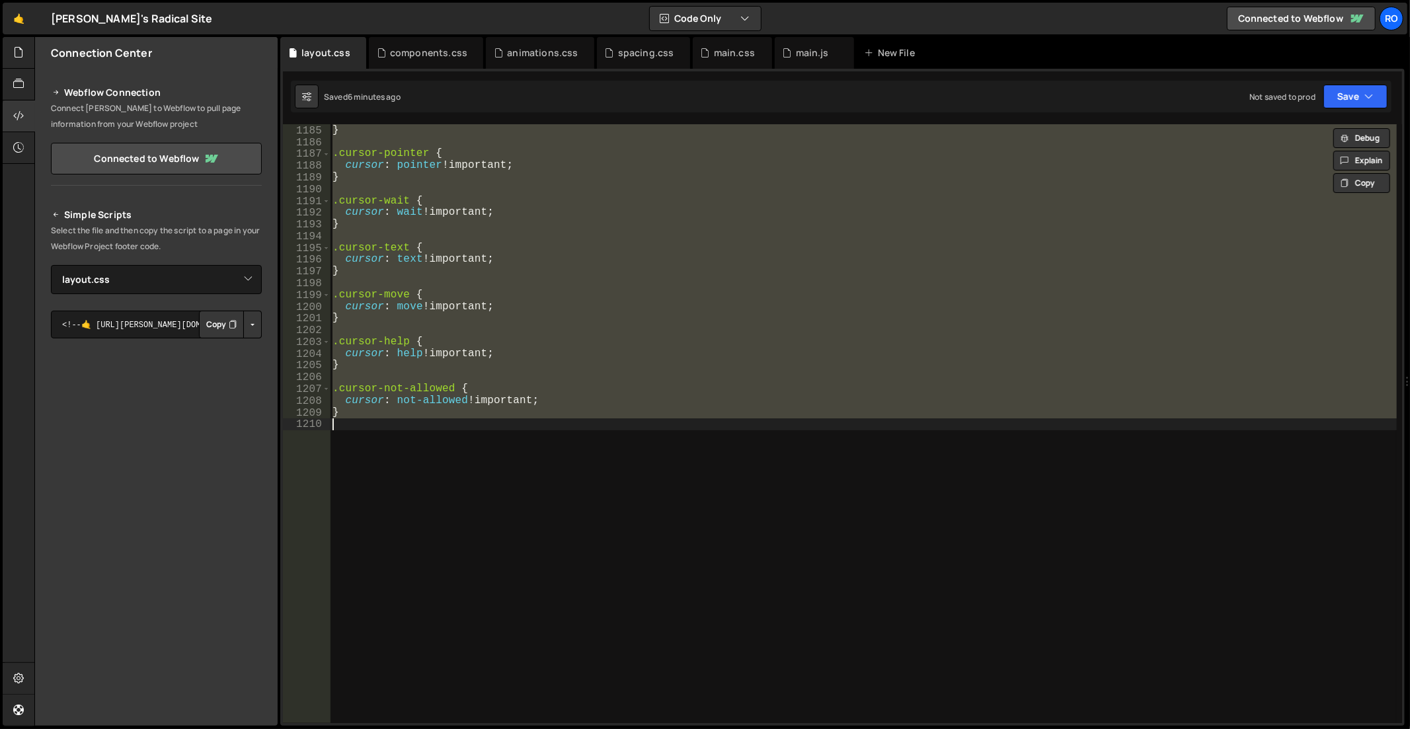
click at [778, 480] on div "cursor : default !important ; } .cursor-pointer { cursor : pointer !important ;…" at bounding box center [863, 423] width 1067 height 599
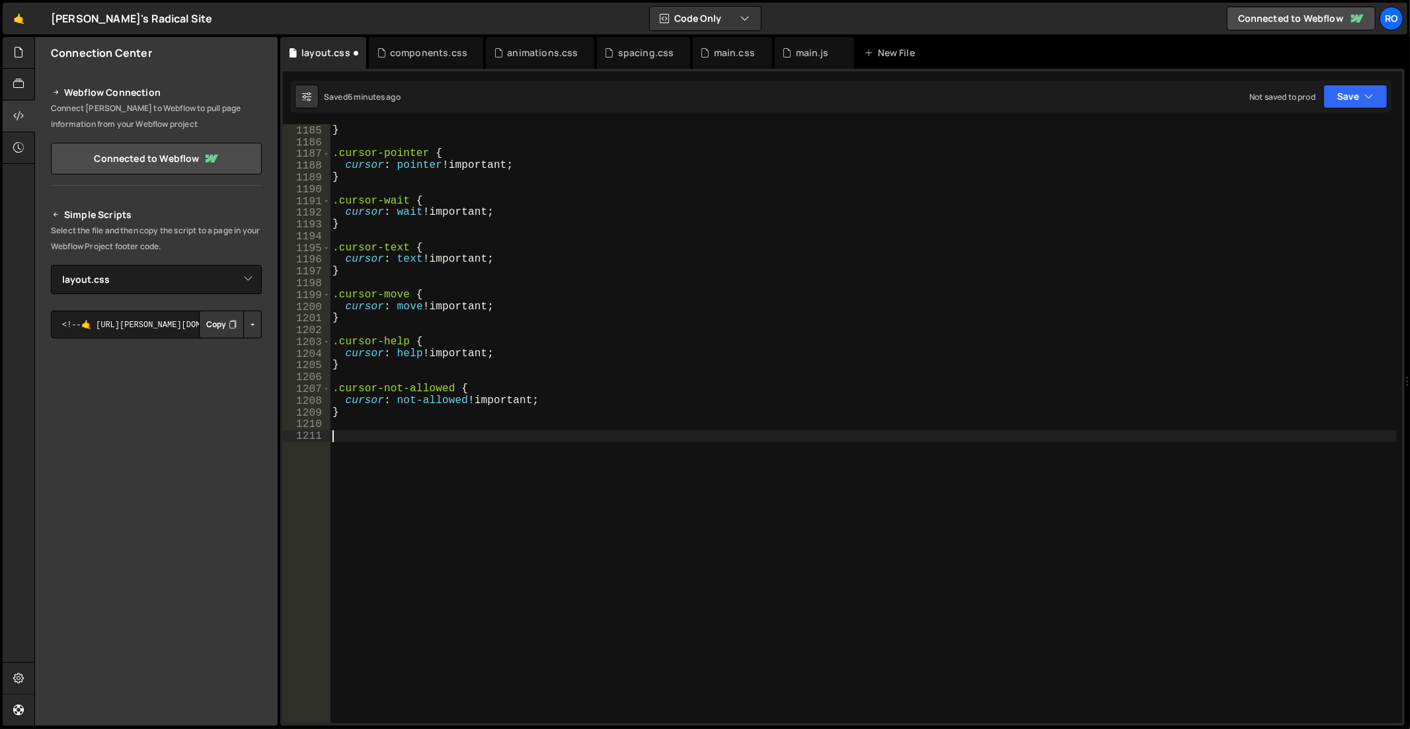
paste textarea "}"
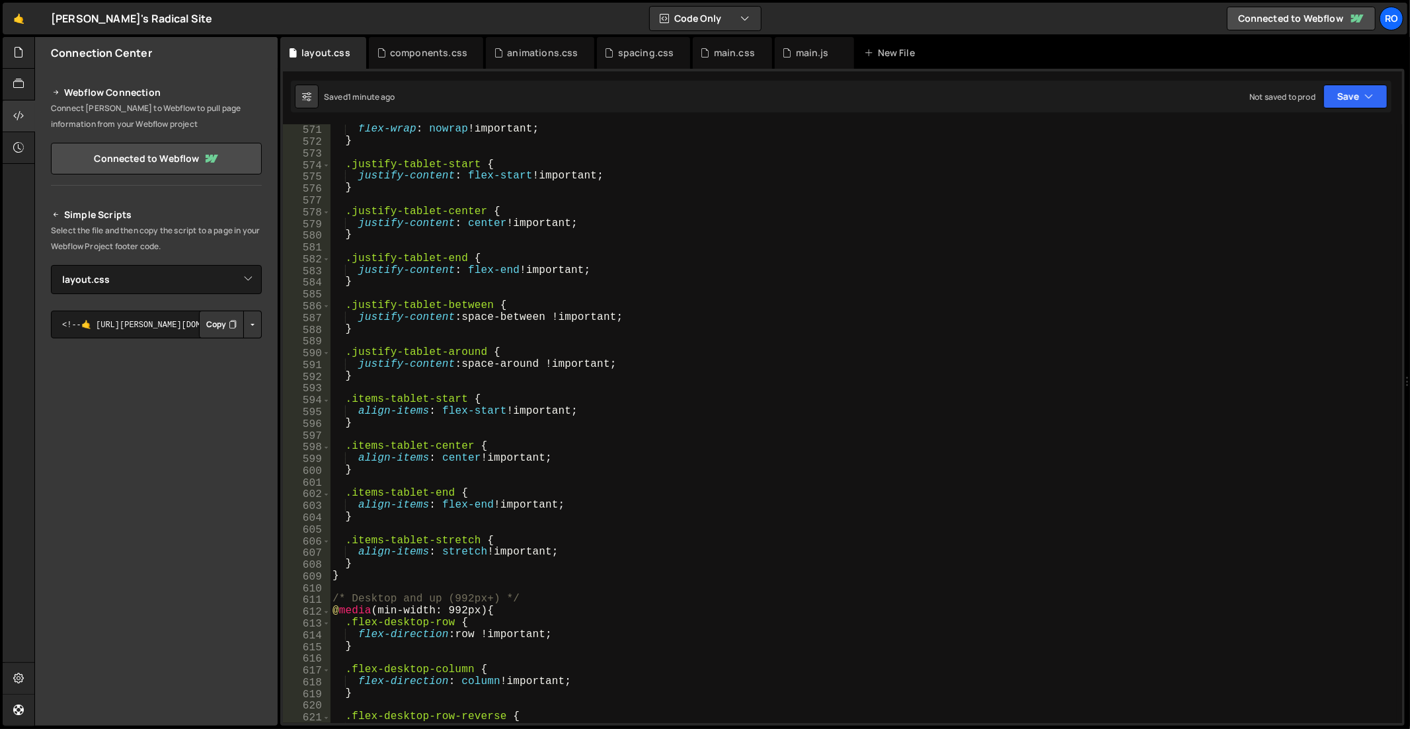
scroll to position [6698, 0]
click at [1268, 102] on button "Save" at bounding box center [1355, 97] width 64 height 24
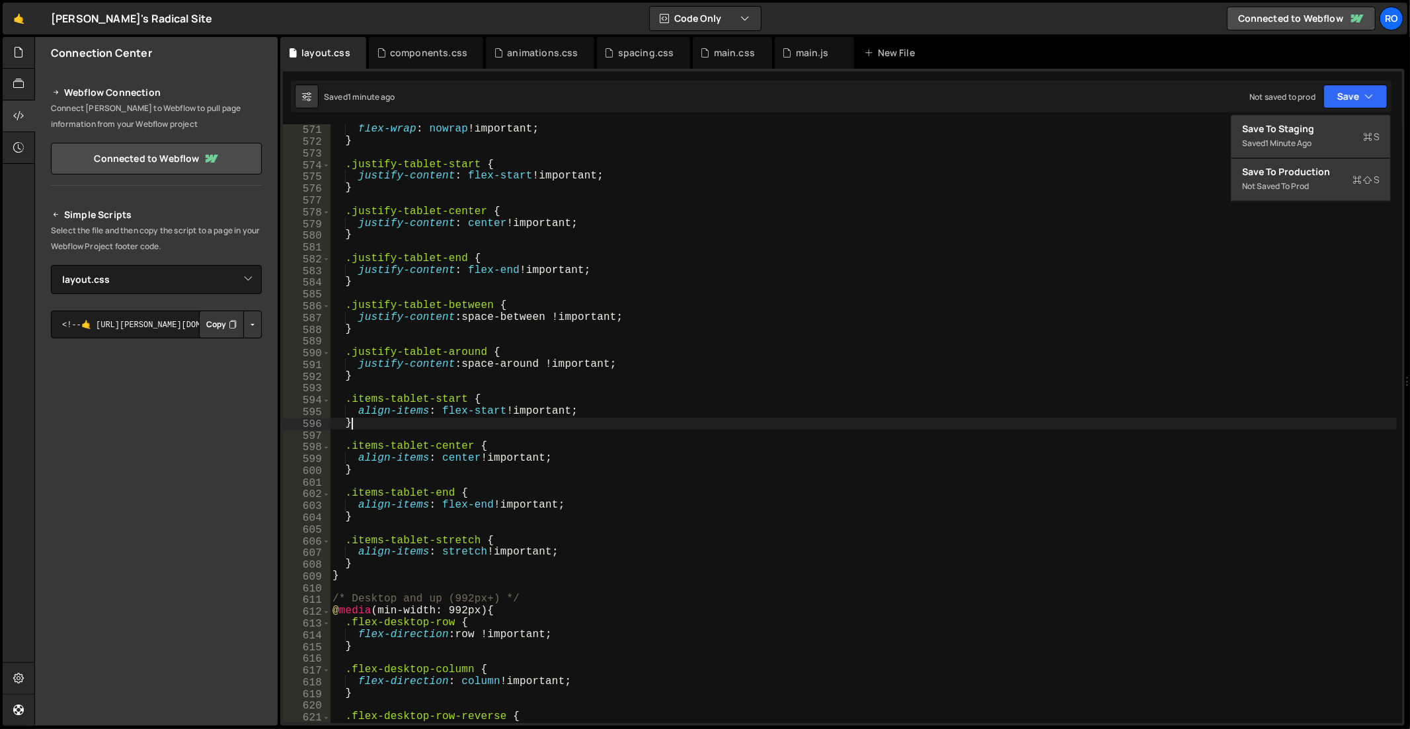
click at [957, 421] on div ".flex-tablet-nowrap { flex-wrap : nowrap !important ; } .justify-tablet-start {…" at bounding box center [864, 424] width 1068 height 624
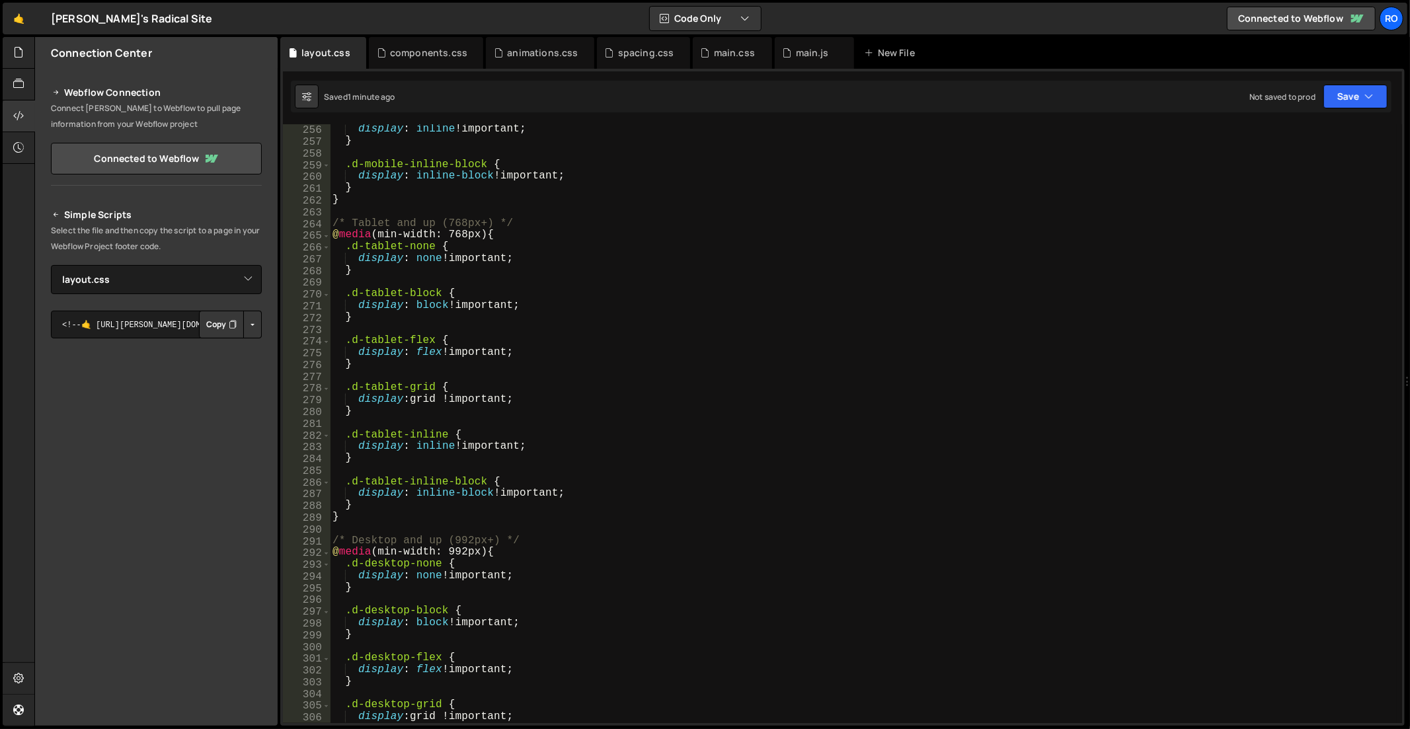
scroll to position [3084, 0]
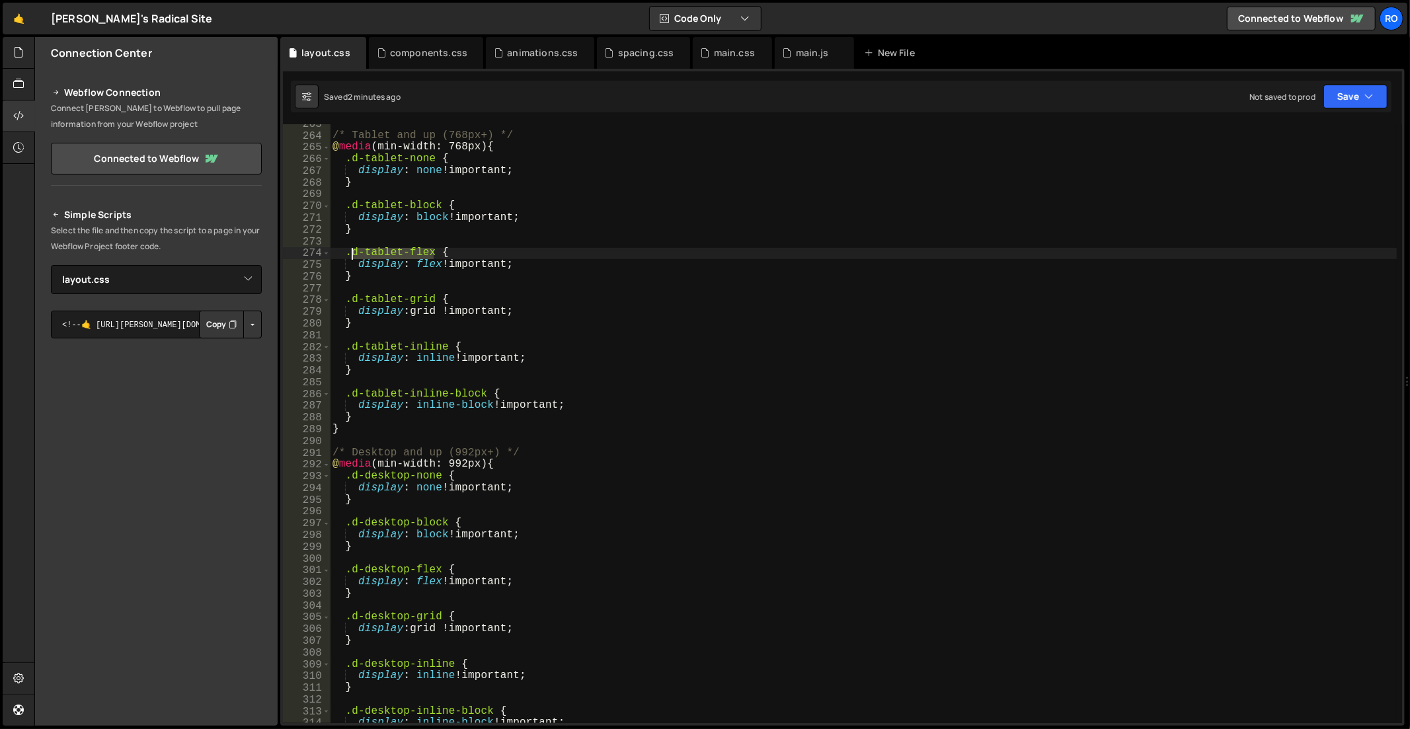
drag, startPoint x: 435, startPoint y: 250, endPoint x: 353, endPoint y: 254, distance: 82.1
click at [353, 254] on div "/* Tablet and up (768px+) */ @ media (min-width: 768px) { .d-tablet-none { disp…" at bounding box center [864, 430] width 1068 height 624
type textarea ".d-tablet-flex {"
click at [613, 340] on div "/* Tablet and up (768px+) */ @ media (min-width: 768px) { .d-tablet-none { disp…" at bounding box center [864, 430] width 1068 height 624
type textarea "}"
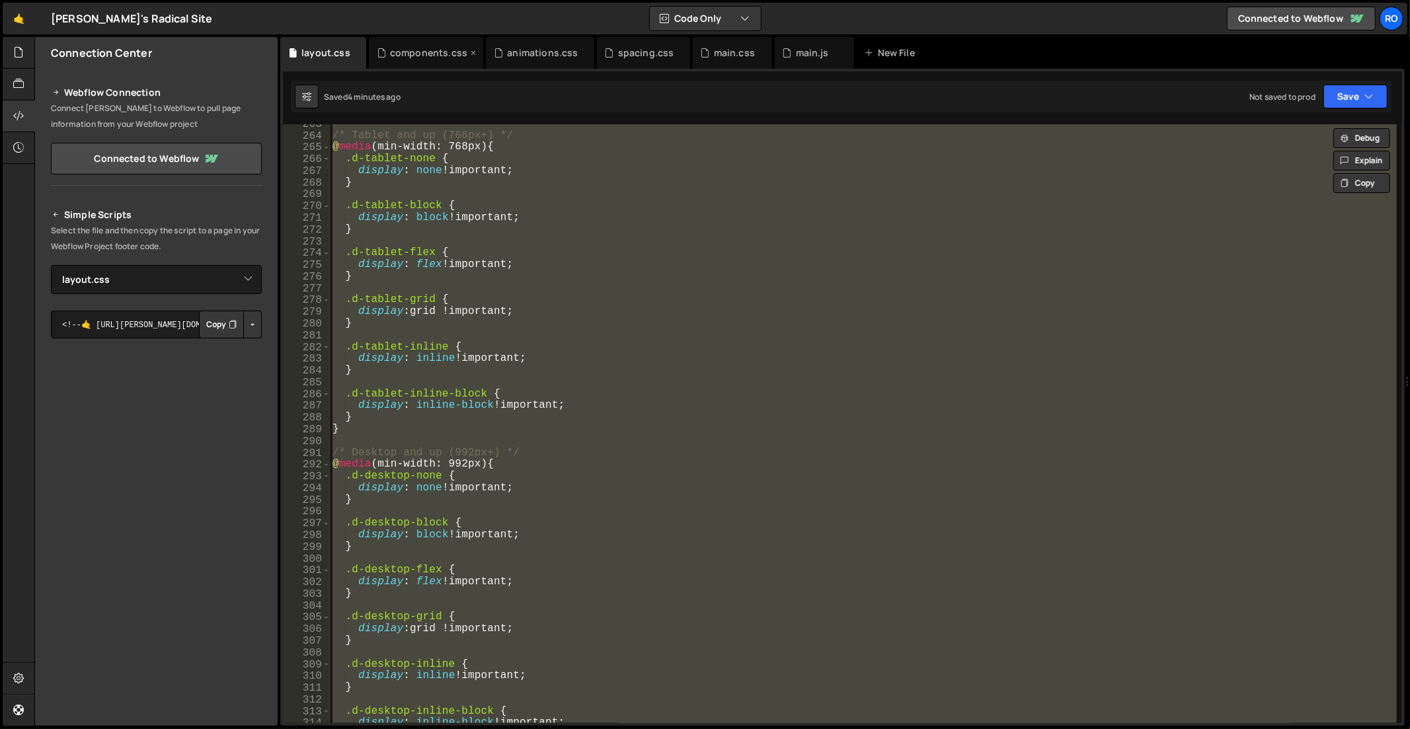
click at [424, 45] on div "components.css" at bounding box center [426, 53] width 114 height 32
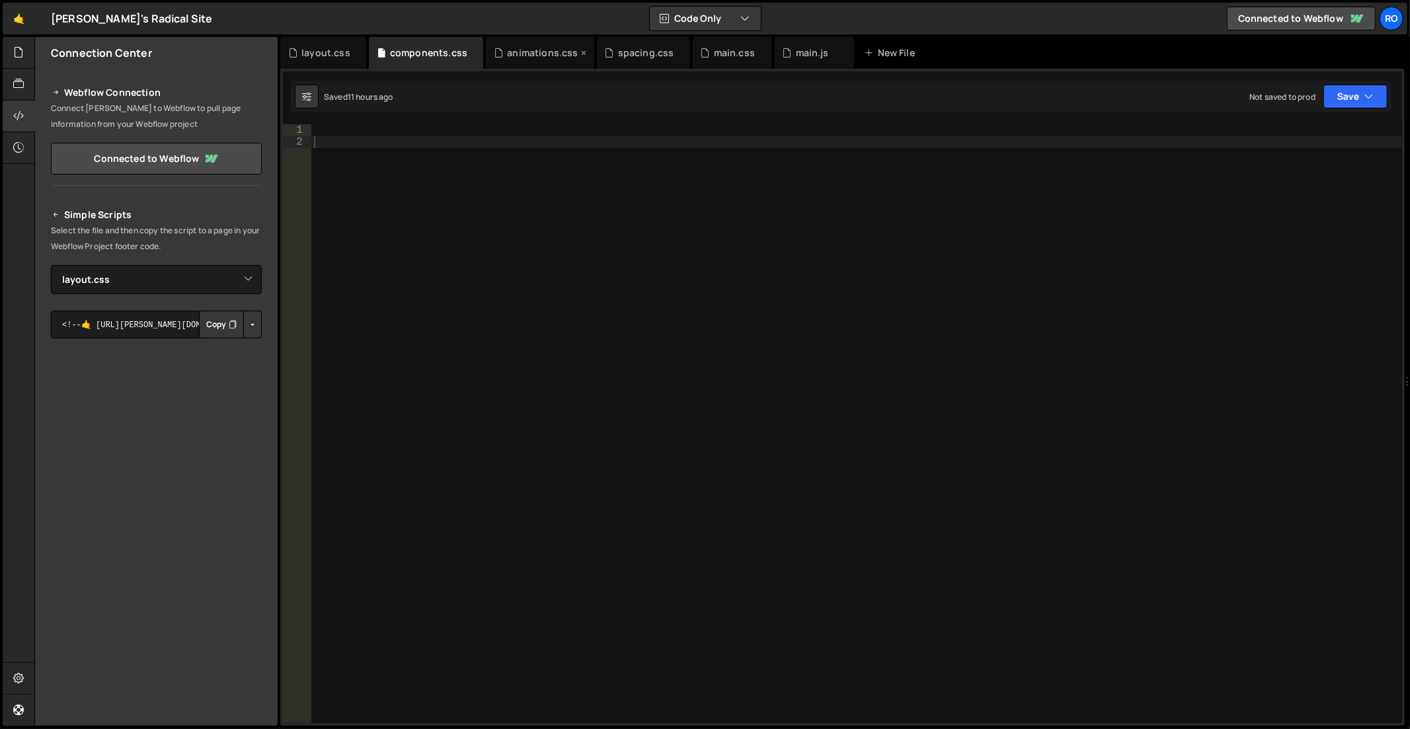
click at [533, 50] on div "animations.css" at bounding box center [542, 52] width 71 height 13
click at [626, 52] on div "spacing.css" at bounding box center [646, 52] width 56 height 13
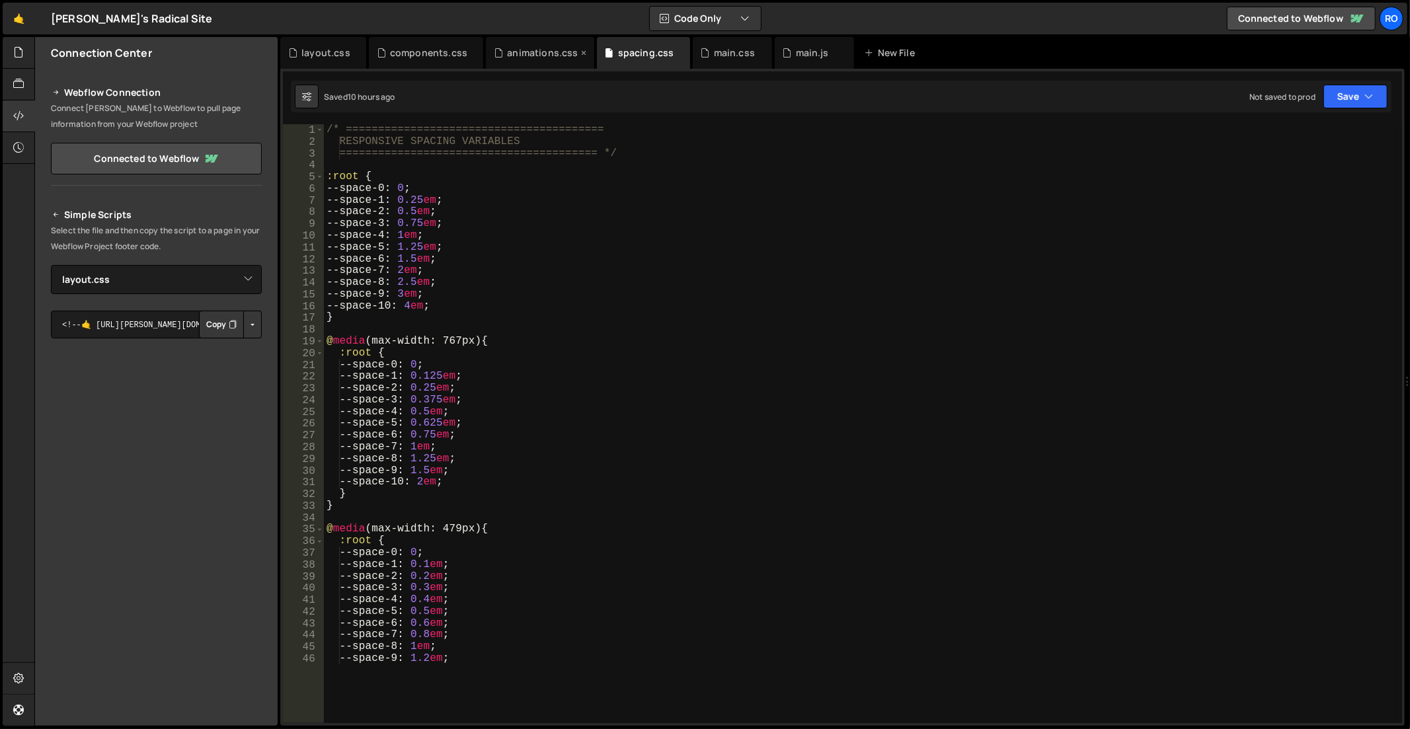
click at [522, 51] on div "animations.css" at bounding box center [542, 52] width 71 height 13
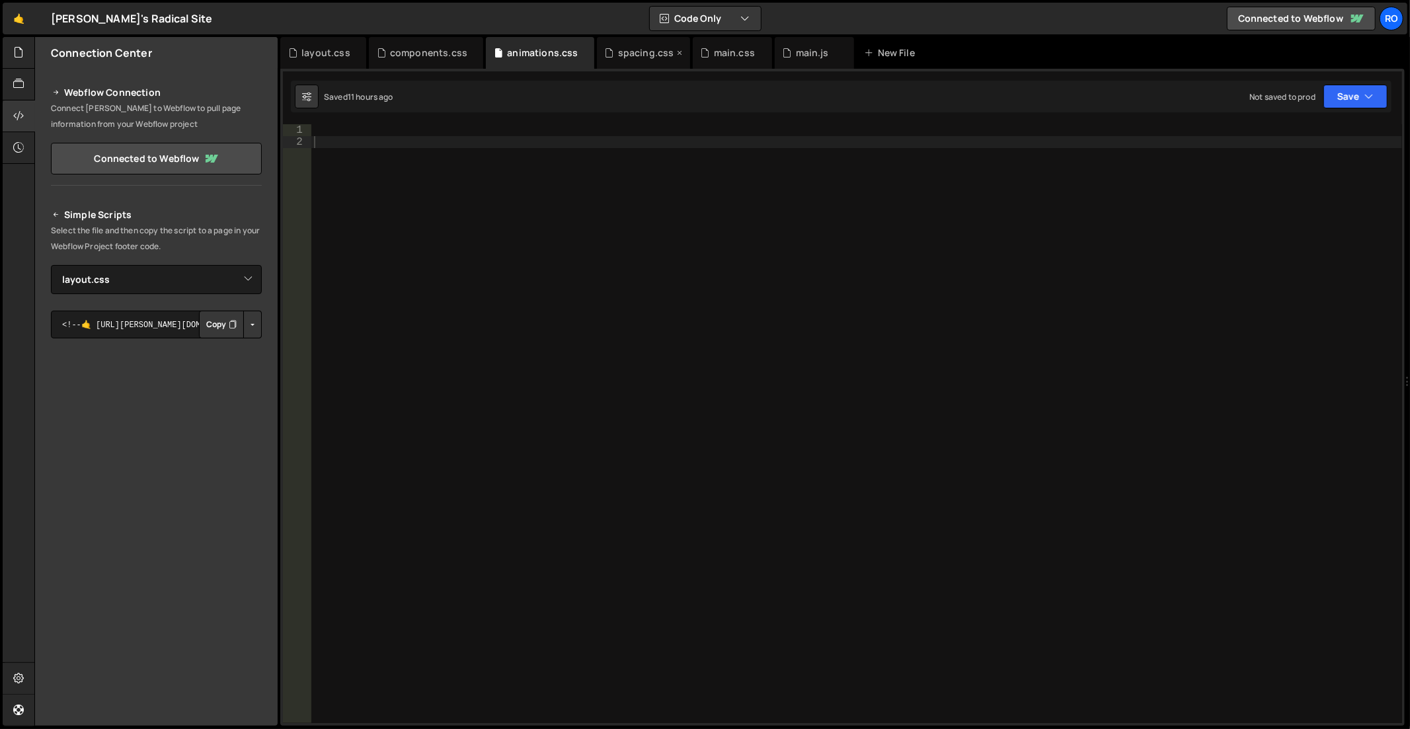
click at [638, 49] on div "spacing.css" at bounding box center [646, 52] width 56 height 13
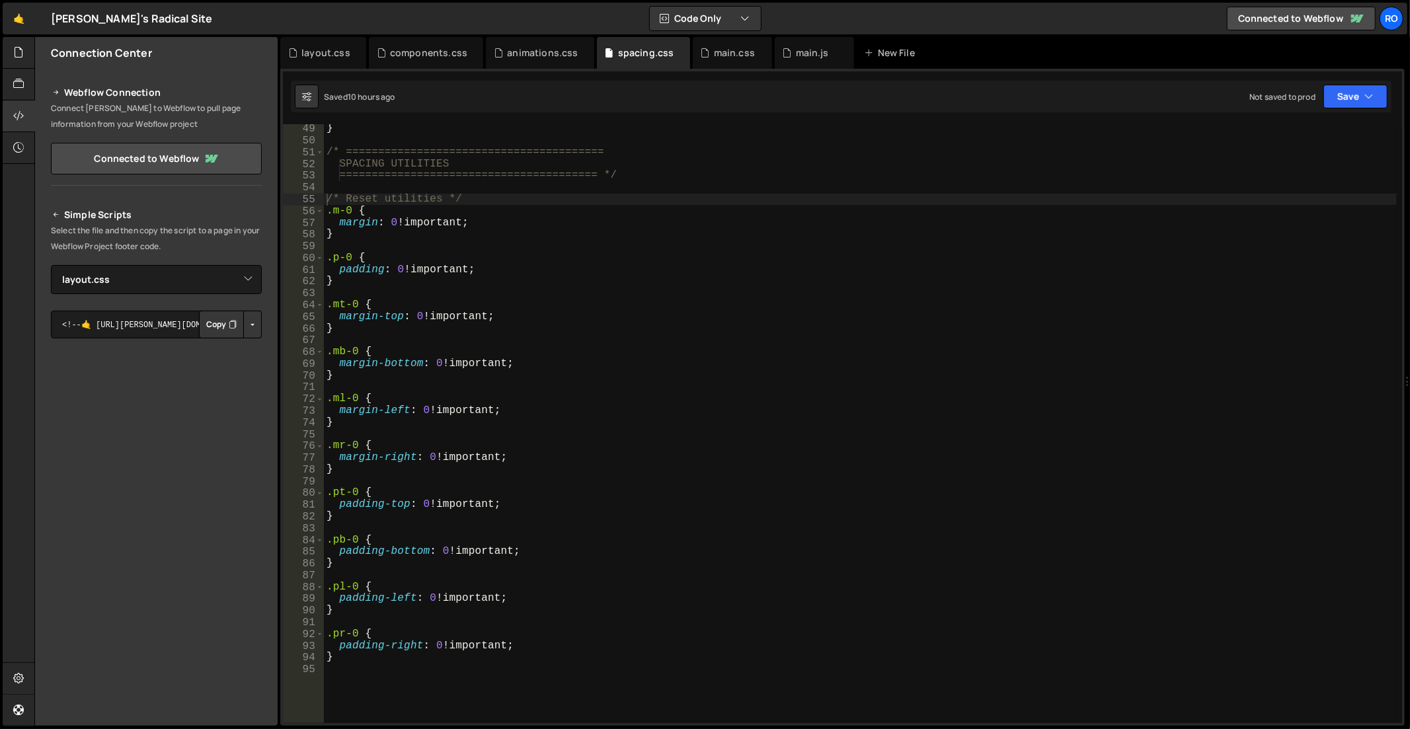
scroll to position [0, 0]
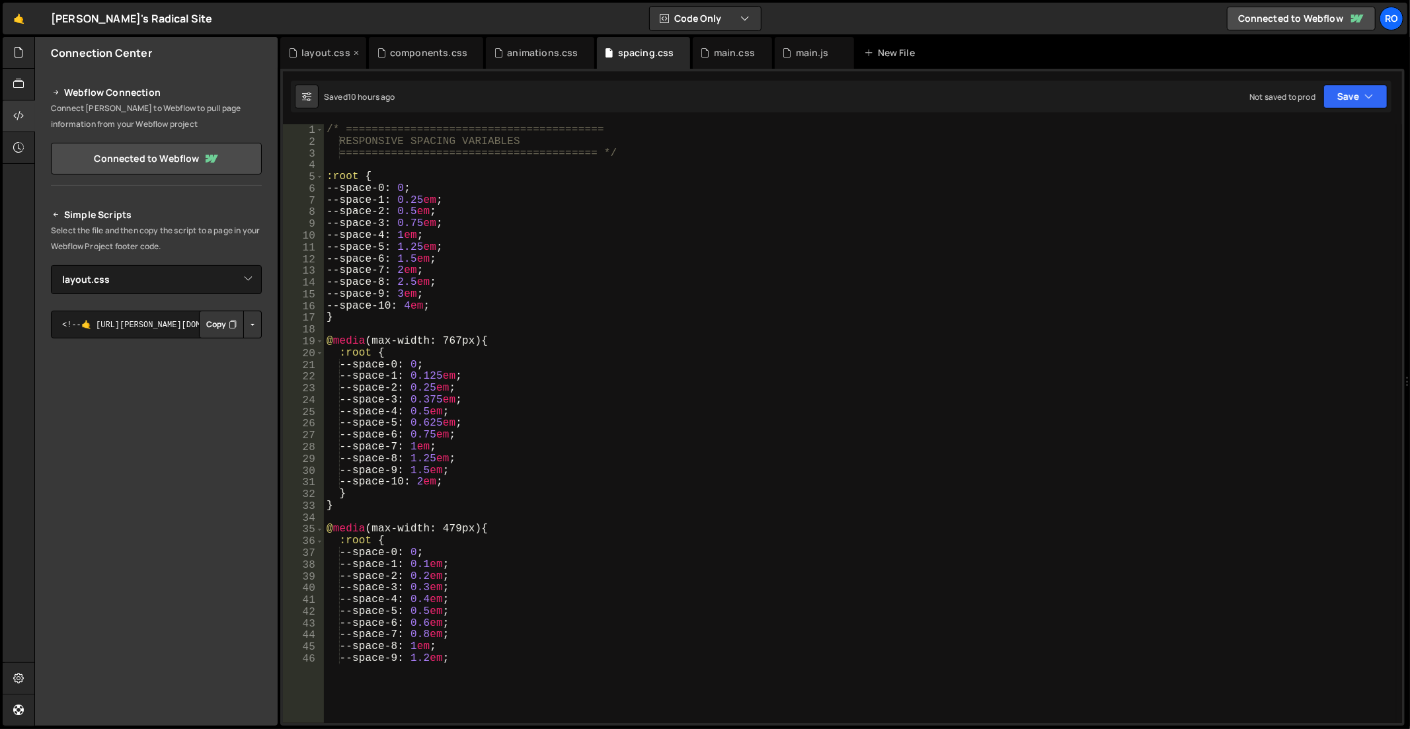
click at [323, 63] on div "layout.css" at bounding box center [323, 53] width 86 height 32
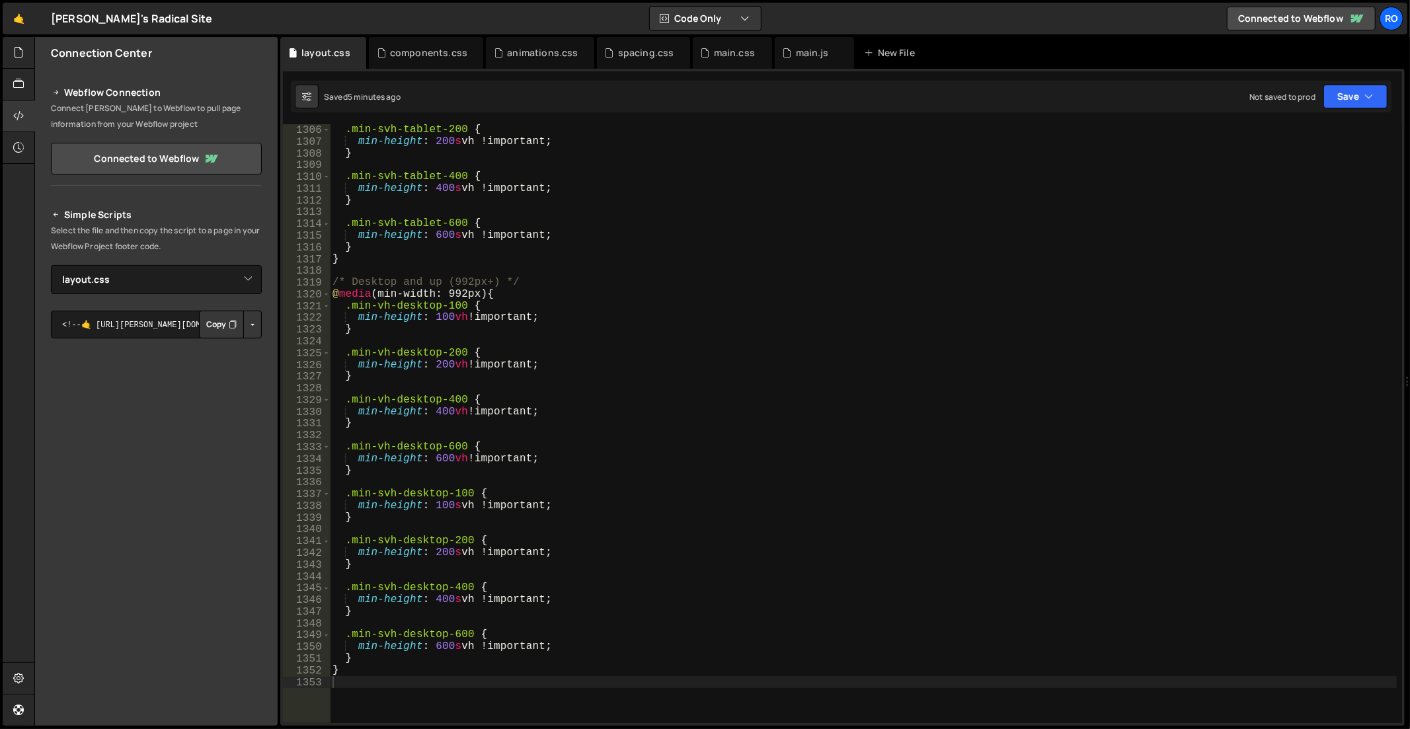
scroll to position [15593, 0]
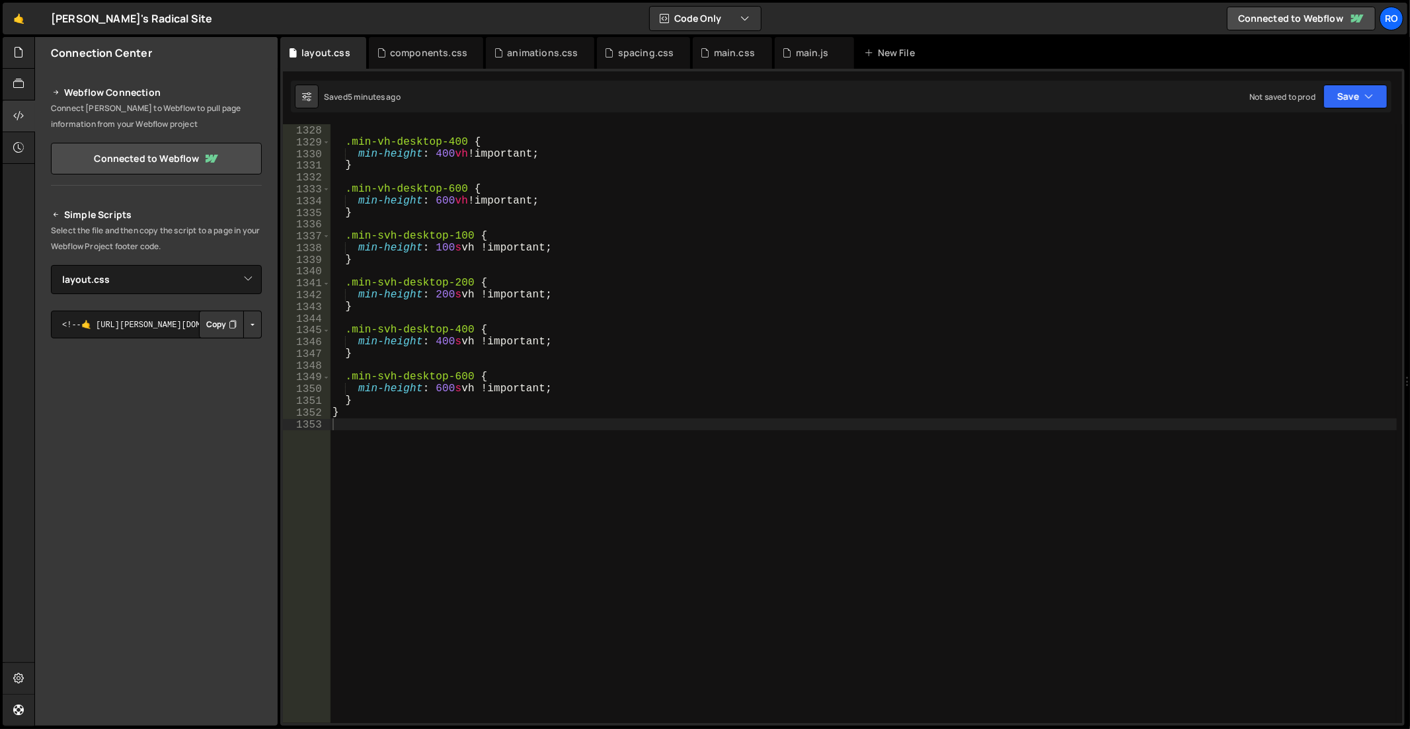
click at [565, 567] on div "} .min-vh-desktop-400 { min-height : 400 vh !important ; } .min-vh-desktop-600 …" at bounding box center [864, 425] width 1068 height 624
paste textarea "}"
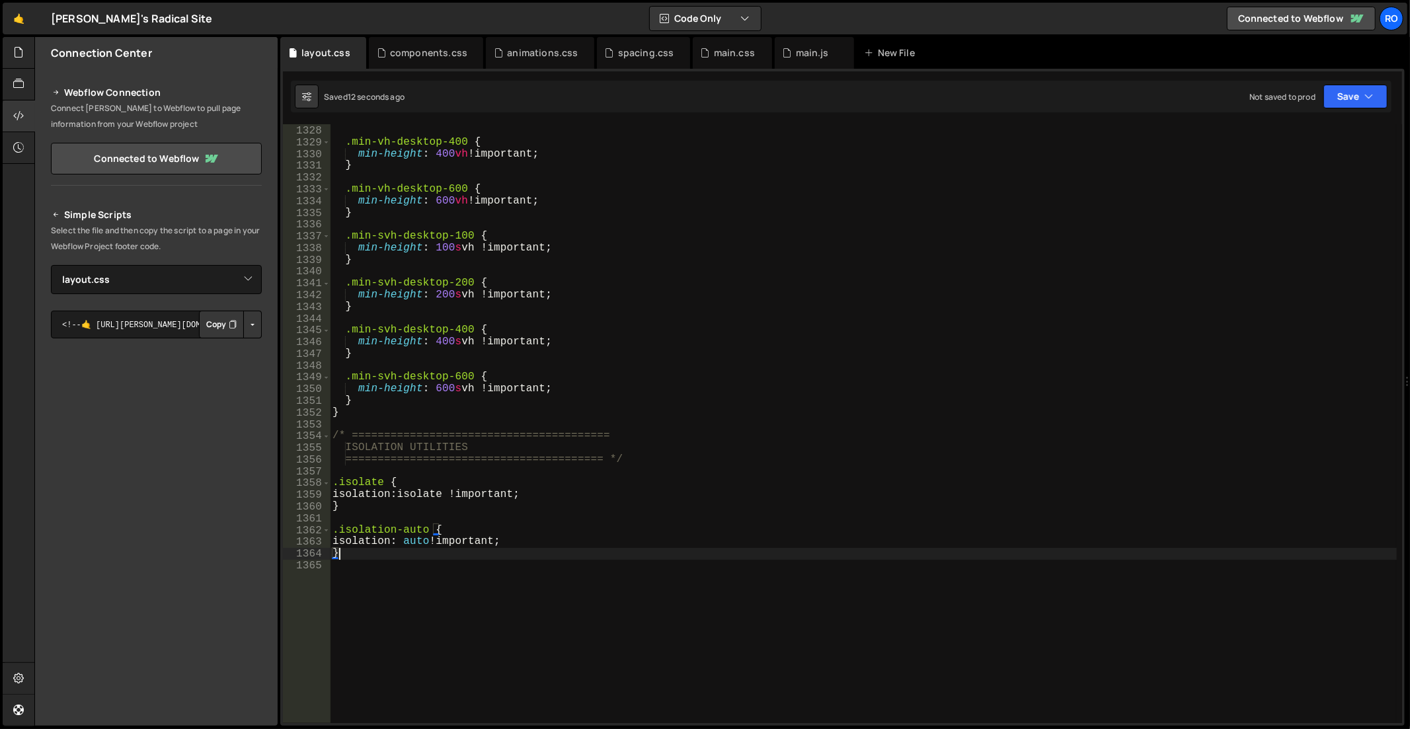
type textarea "}"
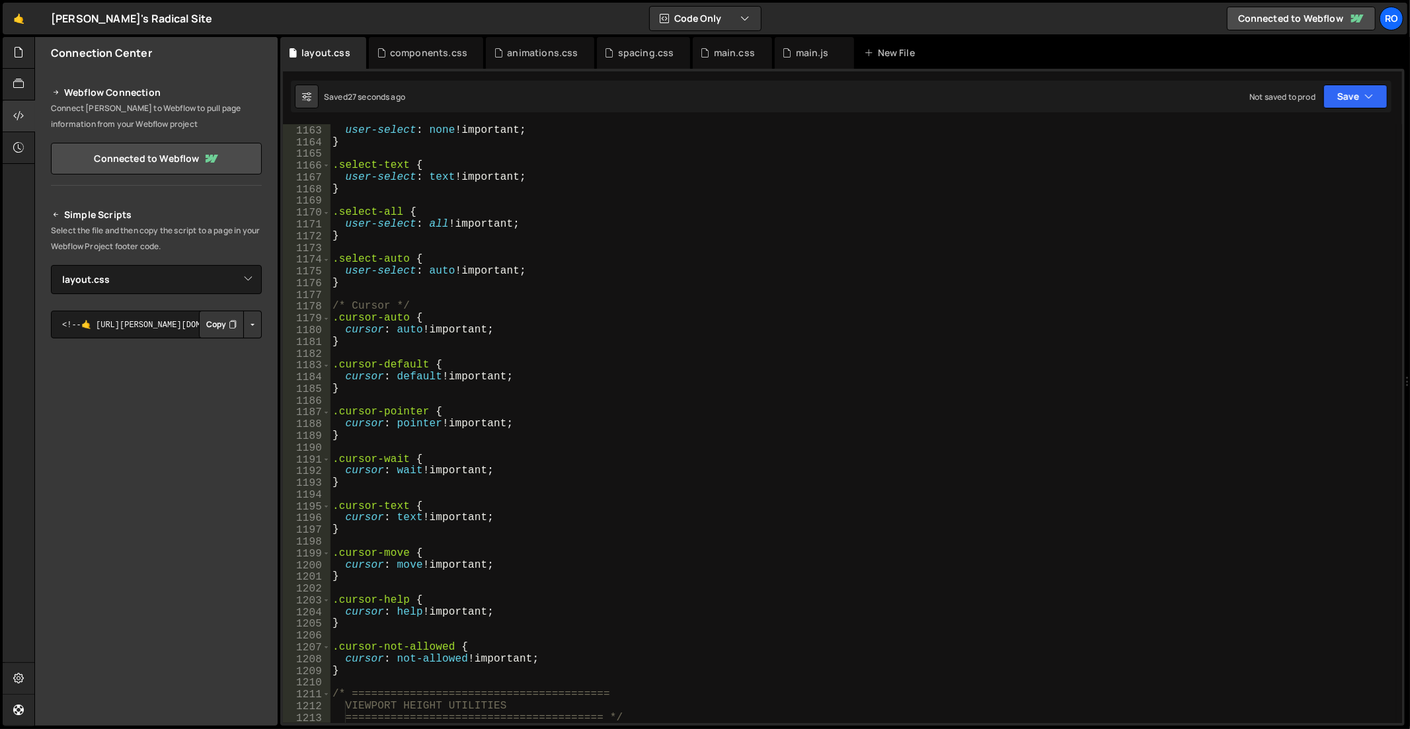
scroll to position [14007, 0]
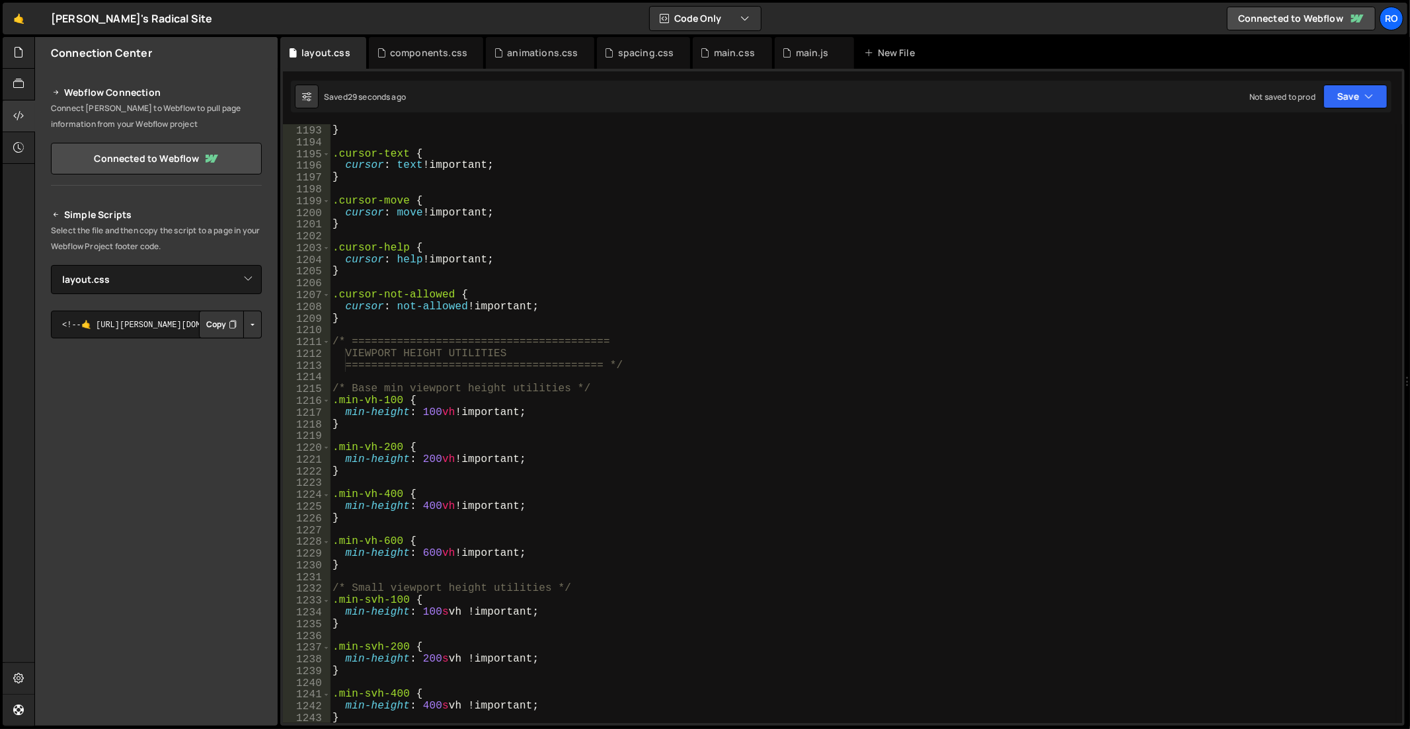
click at [491, 320] on div "cursor : wait !important ; } .cursor-text { cursor : text !important ; } .curso…" at bounding box center [864, 425] width 1068 height 624
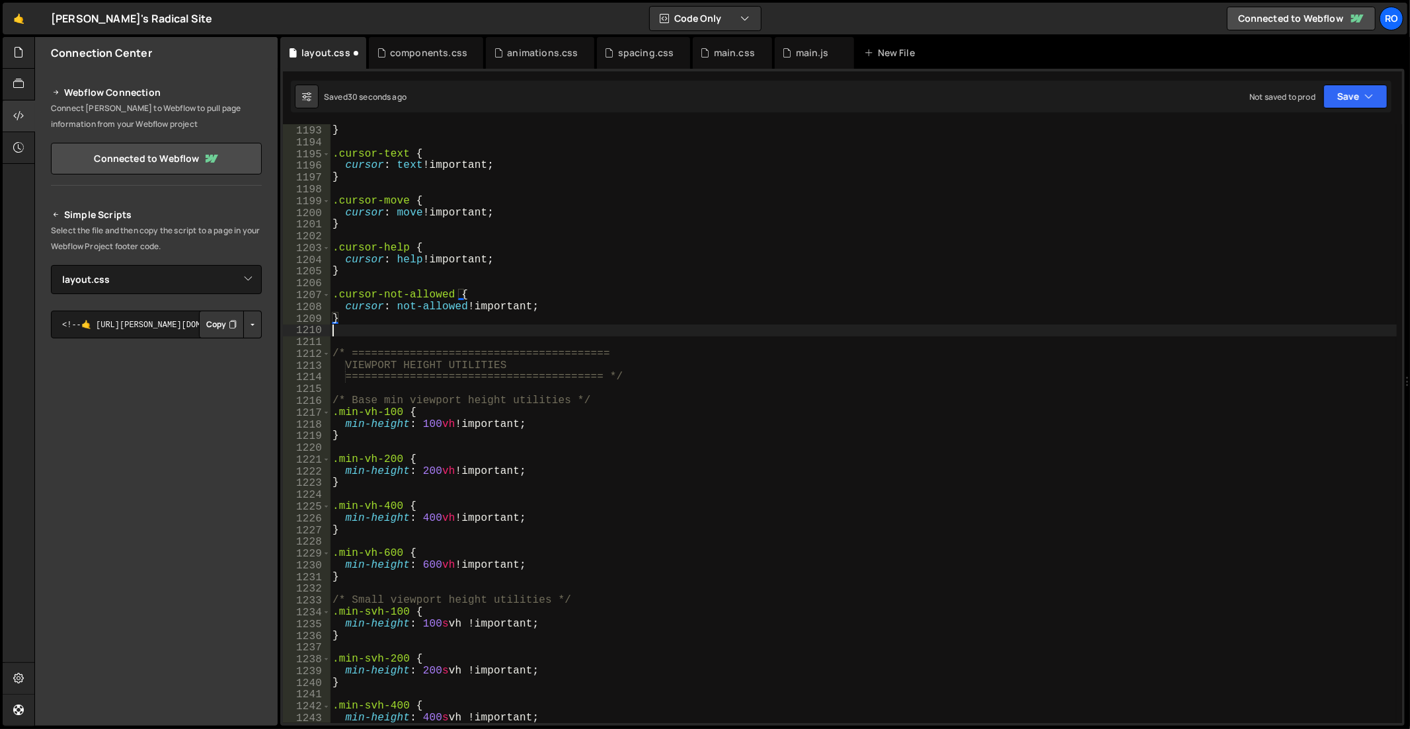
paste textarea ".h-max { height: max-content !important; }"
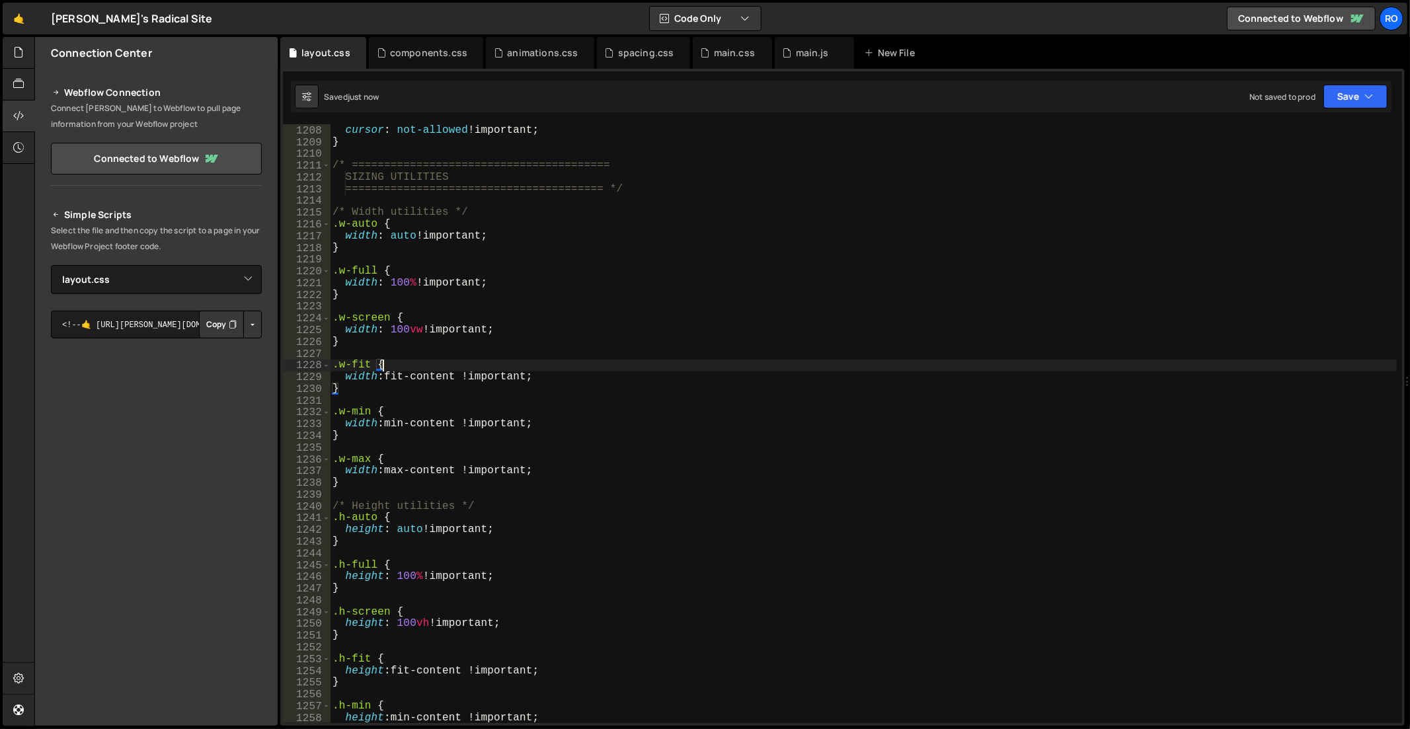
scroll to position [14271, 0]
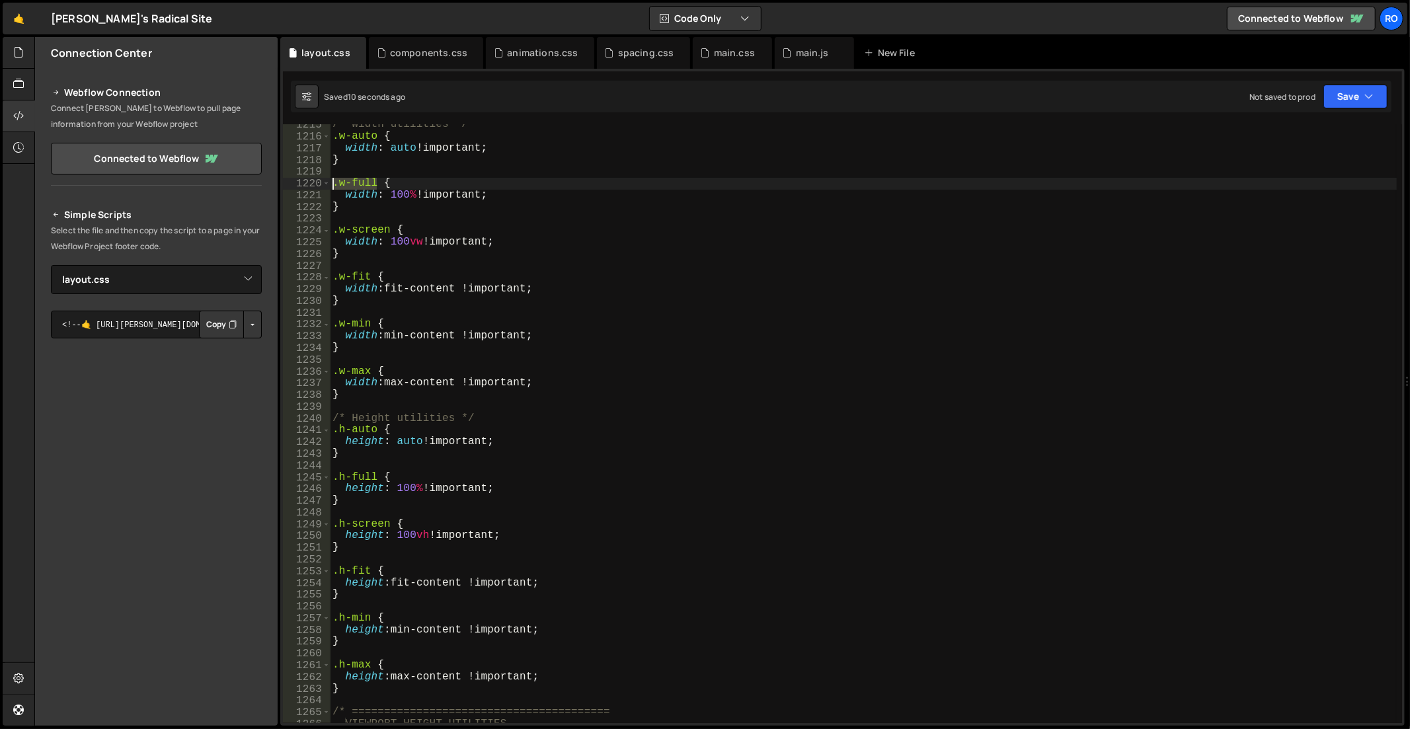
drag, startPoint x: 377, startPoint y: 179, endPoint x: 307, endPoint y: 176, distance: 70.1
click at [307, 176] on div ".w-fit { 1215 1216 1217 1218 1219 1220 1221 1222 1223 1224 1225 1226 1227 1228 …" at bounding box center [842, 423] width 1119 height 599
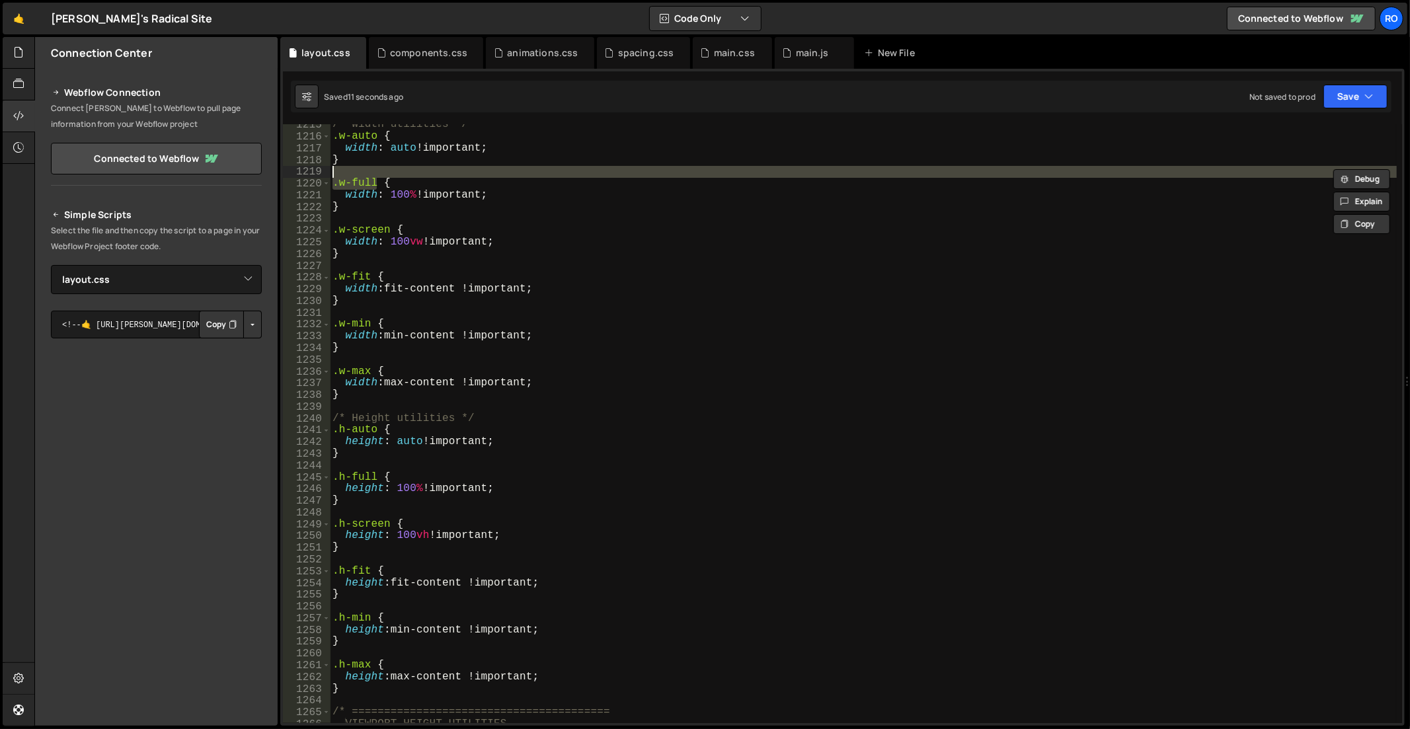
type textarea ".w-full {"
click at [352, 176] on div "/* Width utilities */ .w-auto { width : auto !important ; } .w-full { width : 1…" at bounding box center [863, 423] width 1067 height 599
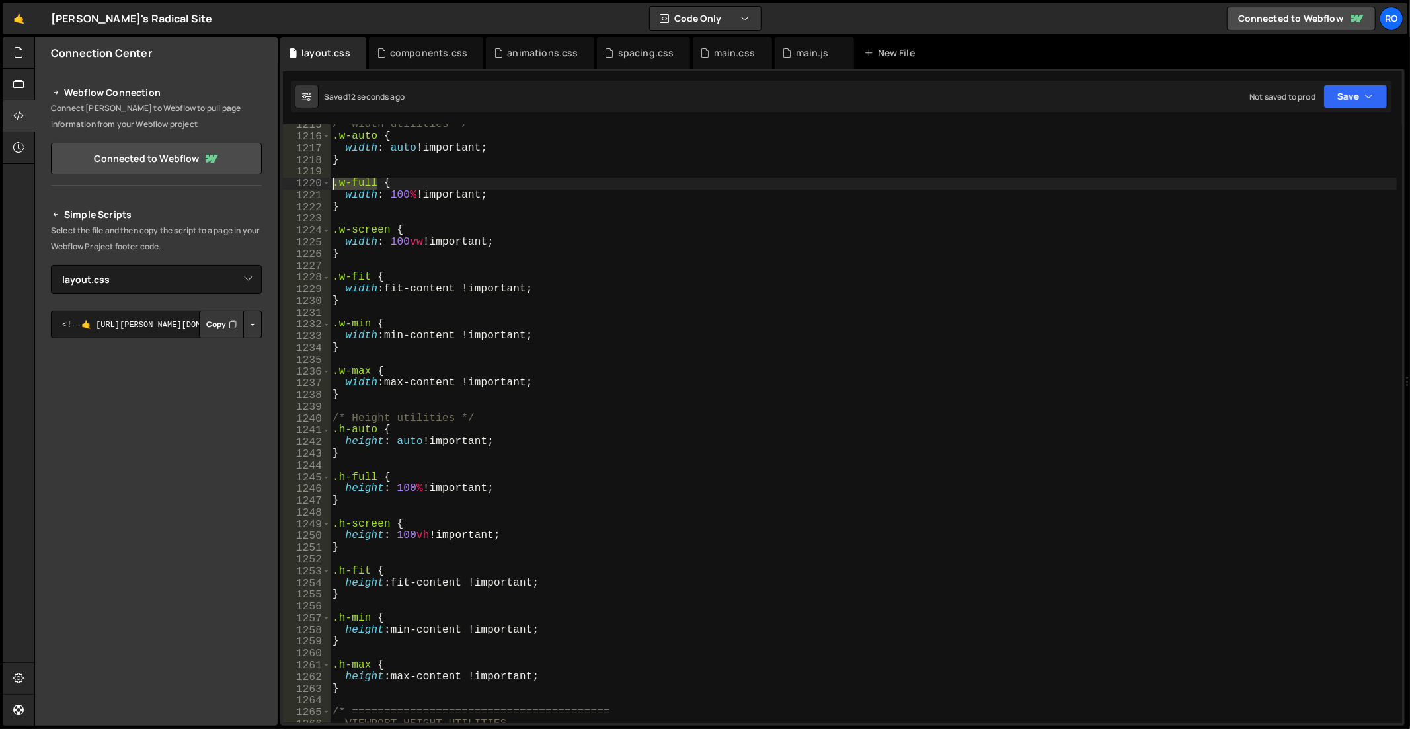
drag, startPoint x: 375, startPoint y: 182, endPoint x: 315, endPoint y: 182, distance: 60.2
click at [315, 182] on div "1215 1216 1217 1218 1219 1220 1221 1222 1223 1224 1225 1226 1227 1228 1229 1230…" at bounding box center [842, 423] width 1119 height 599
click at [377, 182] on div "/* Width utilities */ .w-auto { width : auto !important ; } .w-full { width : 1…" at bounding box center [863, 423] width 1067 height 599
paste textarea ".w-full"
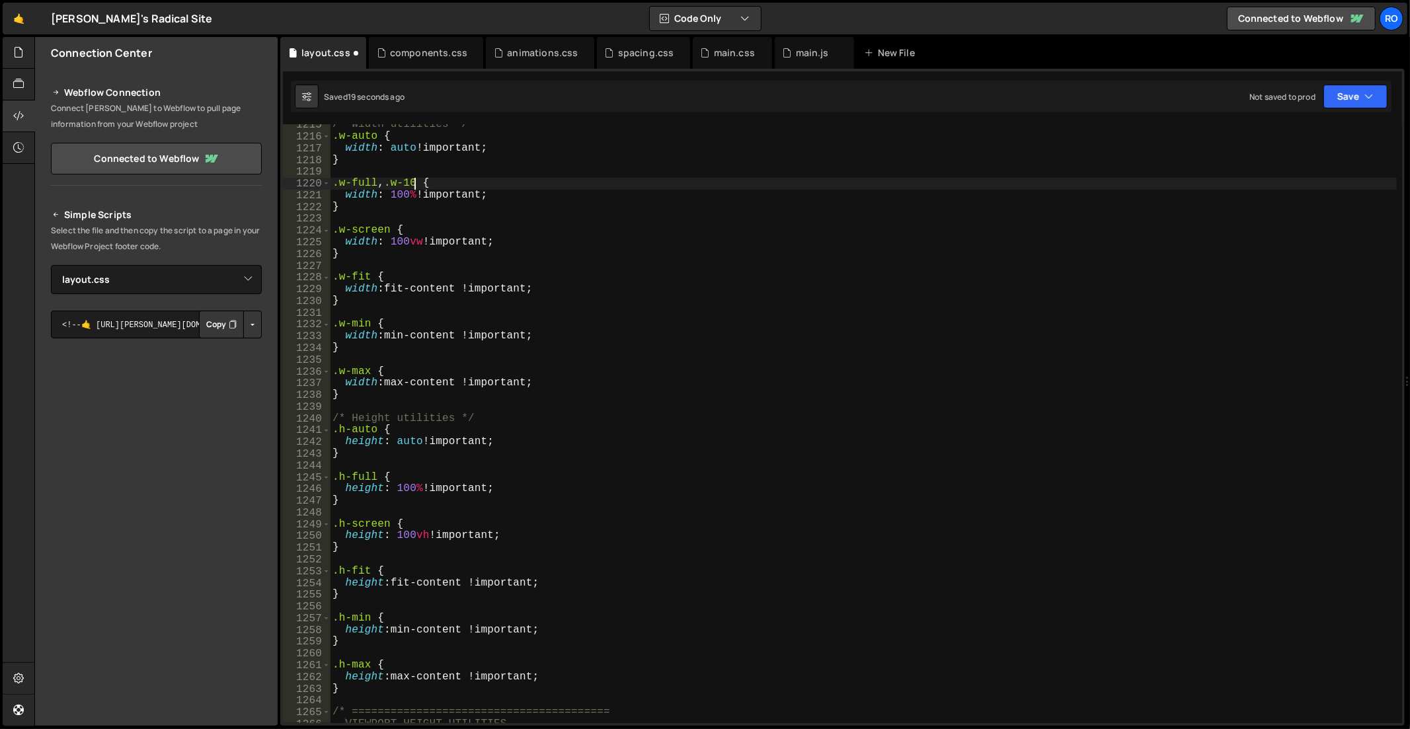
scroll to position [0, 5]
click at [377, 183] on div "/* Width utilities */ .w-auto { width : auto !important ; } .w-full , .w-100 { …" at bounding box center [864, 431] width 1068 height 624
click at [387, 228] on div "/* Width utilities */ .w-auto { width : auto !important ; } .w-full , .w-100 { …" at bounding box center [864, 431] width 1068 height 624
paste textarea ",.w-100"
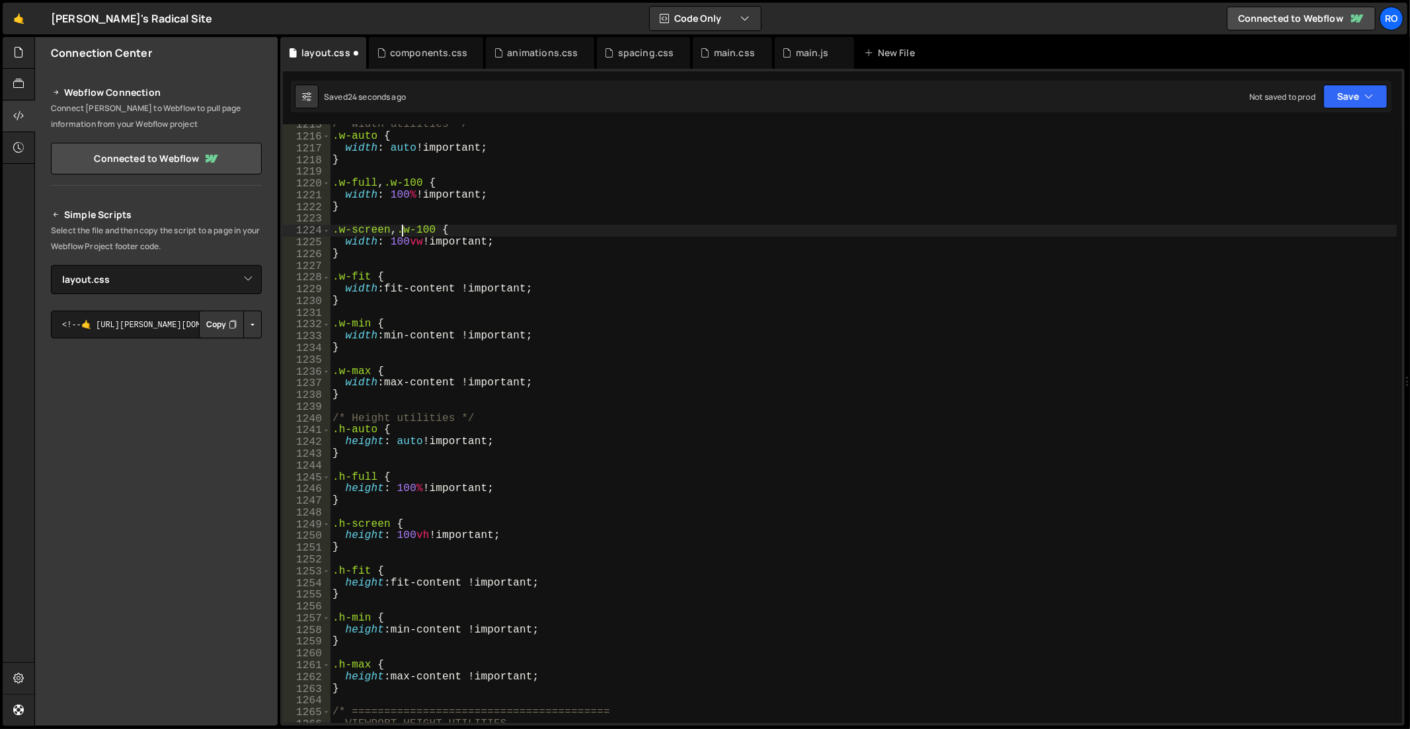
click at [401, 229] on div "/* Width utilities */ .w-auto { width : auto !important ; } .w-full , .w-100 { …" at bounding box center [864, 431] width 1068 height 624
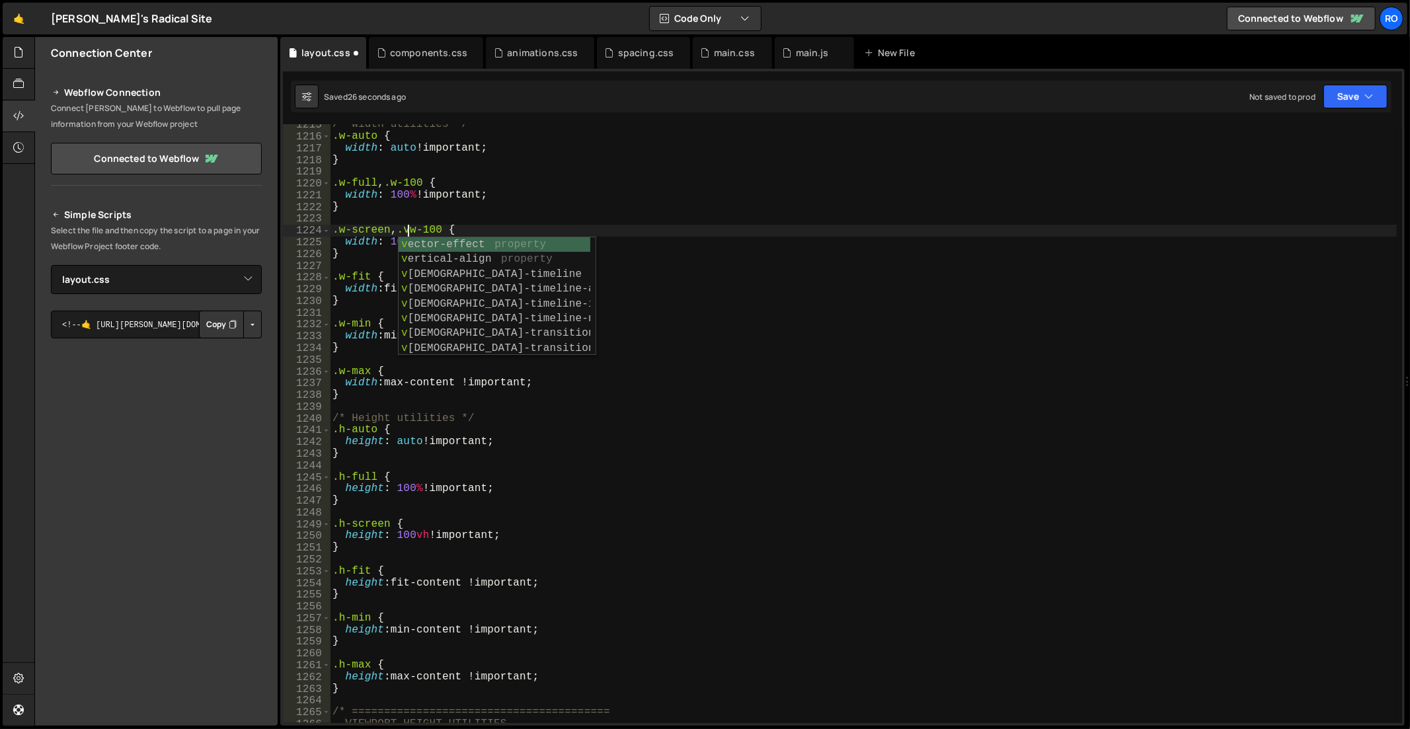
click at [696, 235] on div "/* Width utilities */ .w-auto { width : auto !important ; } .w-full , .w-100 { …" at bounding box center [864, 431] width 1068 height 624
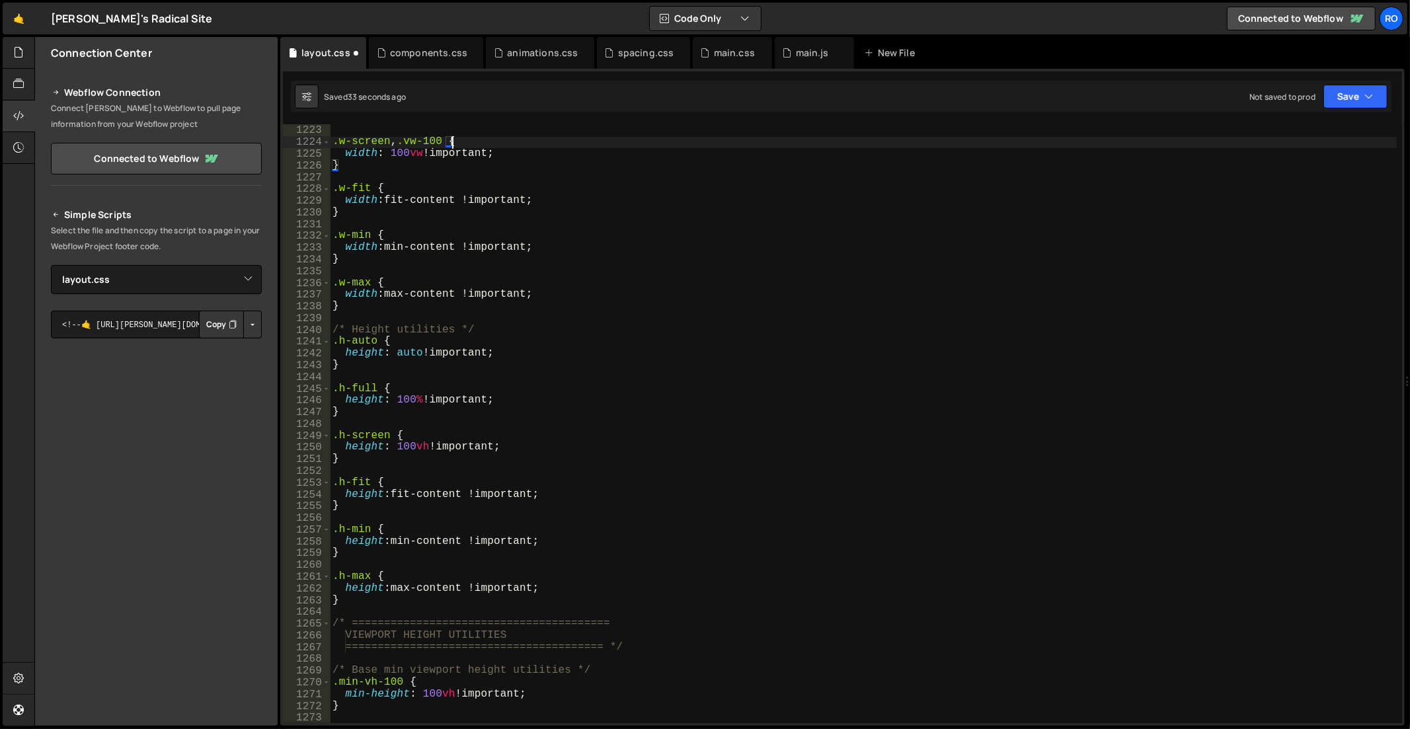
scroll to position [14359, 0]
click at [390, 434] on div "} .w-screen , .vw-100 { width : 100 vw !important ; } .w-fit { width : fit-cont…" at bounding box center [864, 425] width 1068 height 624
click at [378, 384] on div "} .w-screen , .vw-100 { width : 100 vw !important ; } .w-fit { width : fit-cont…" at bounding box center [864, 425] width 1068 height 624
click at [388, 387] on div "} .w-screen , .vw-100 { width : 100 vw !important ; } .w-fit { width : fit-cont…" at bounding box center [864, 425] width 1068 height 624
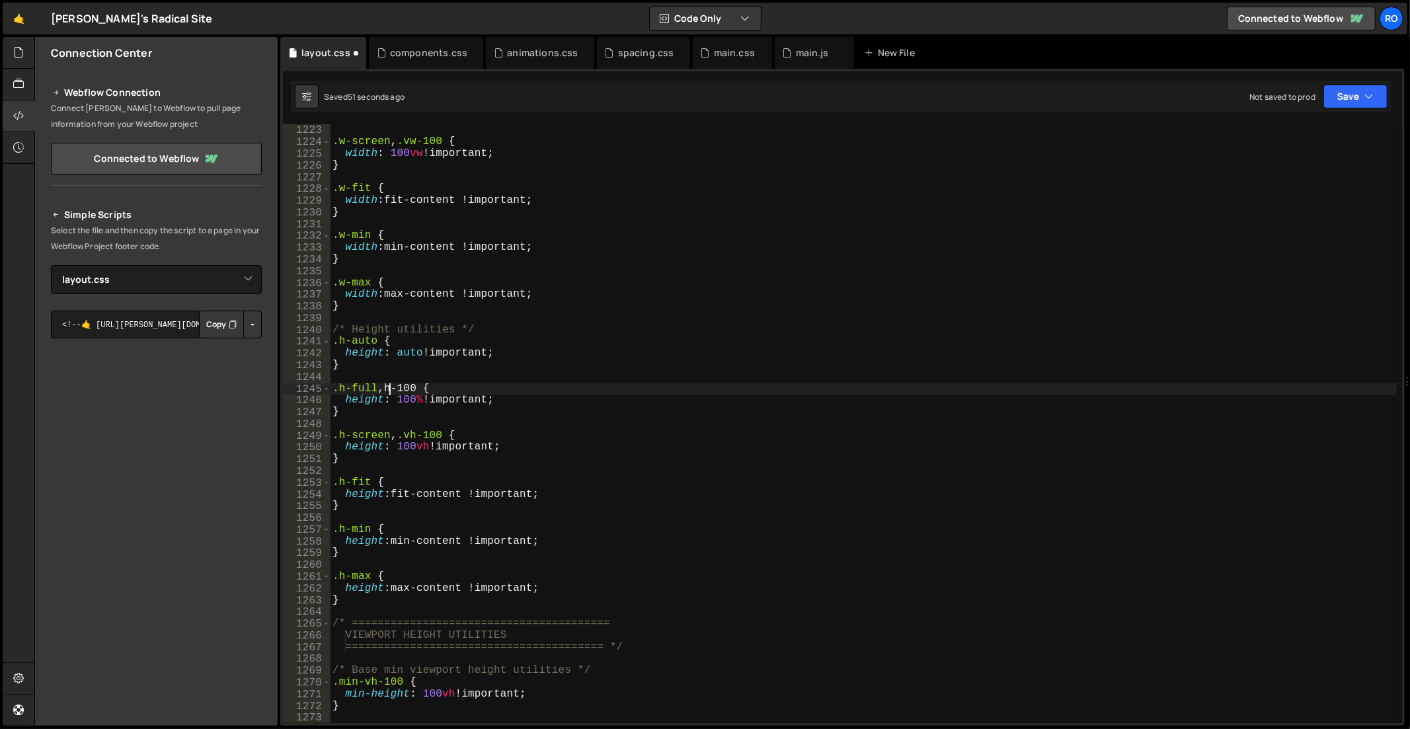
scroll to position [0, 4]
click at [588, 463] on div "} .w-screen , .vw-100 { width : 100 vw !important ; } .w-fit { width : fit-cont…" at bounding box center [864, 425] width 1068 height 624
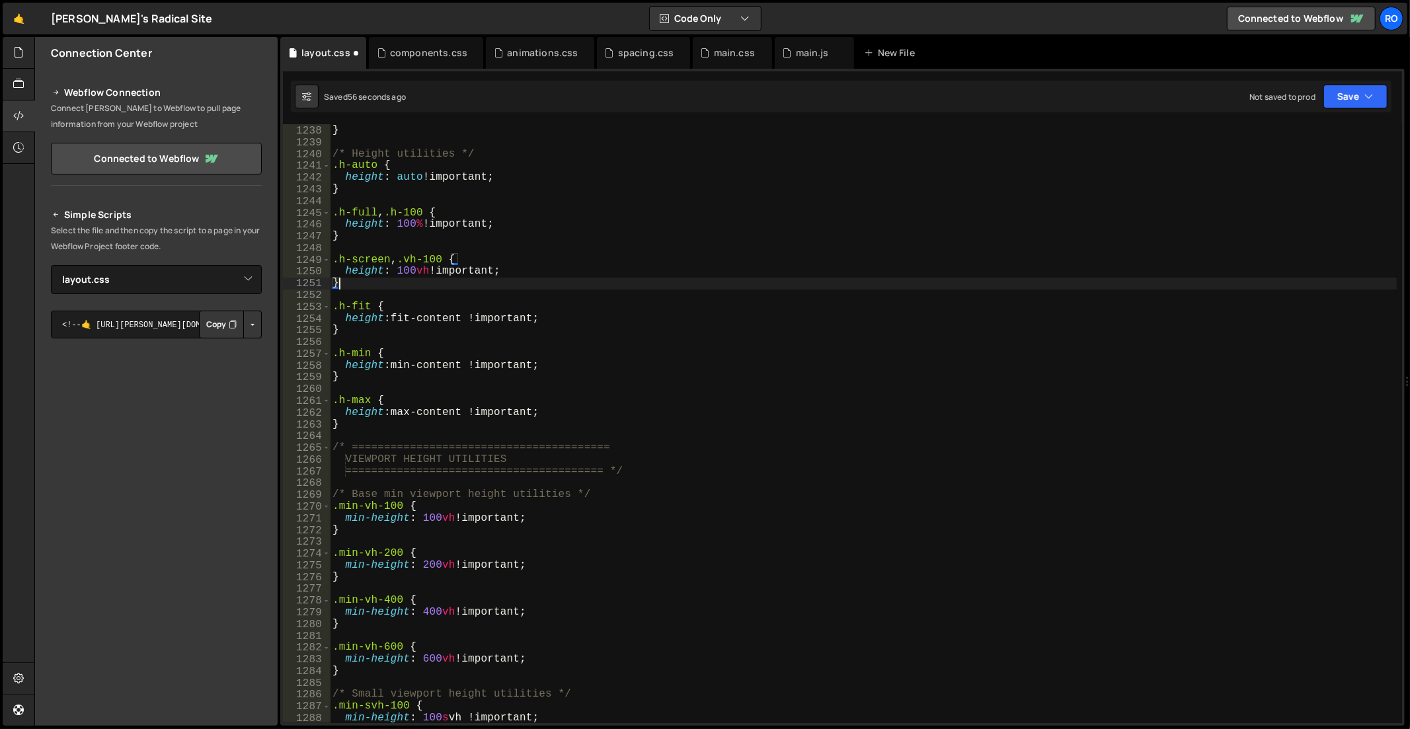
scroll to position [14624, 0]
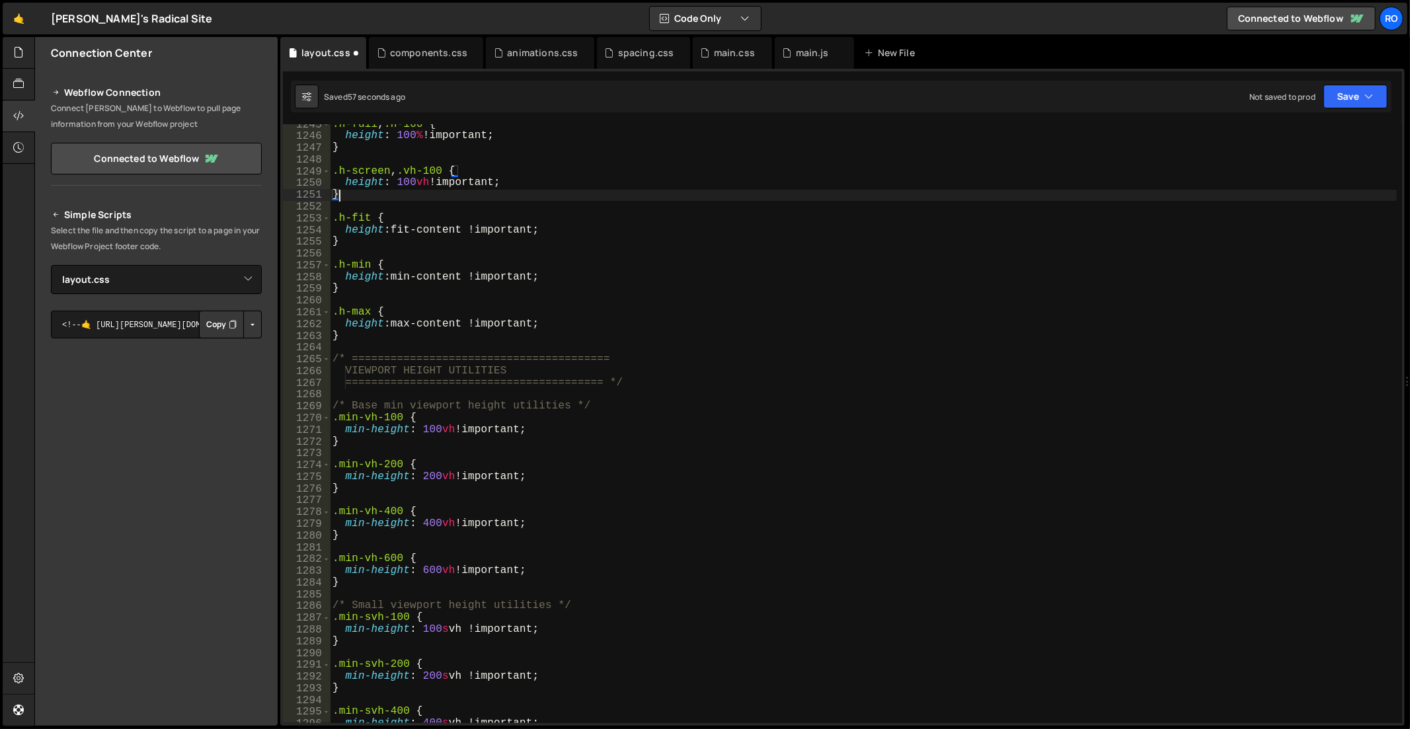
click at [615, 464] on div ".h-full , .h-100 { height : 100 % !important ; } .h-screen , .vh-100 { height :…" at bounding box center [864, 431] width 1068 height 624
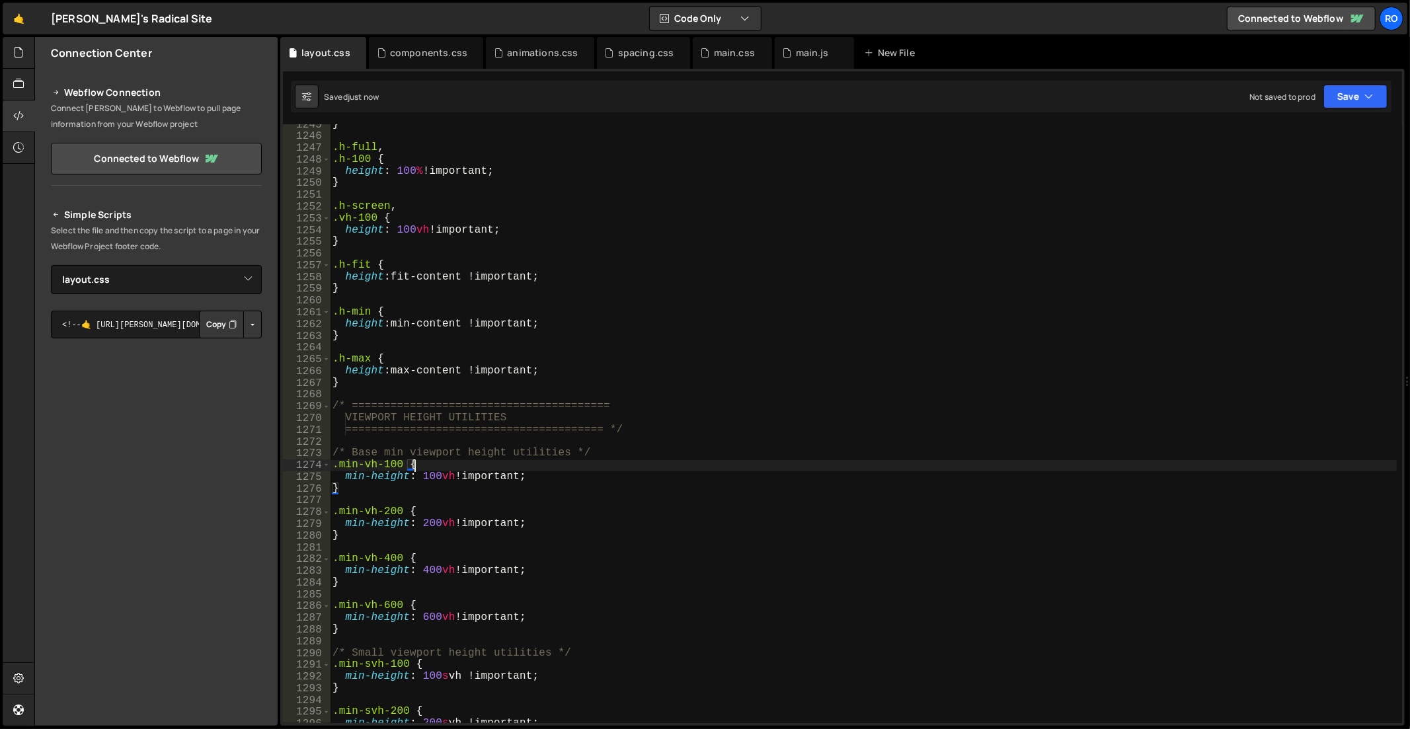
type textarea ".min-vh-100 {"
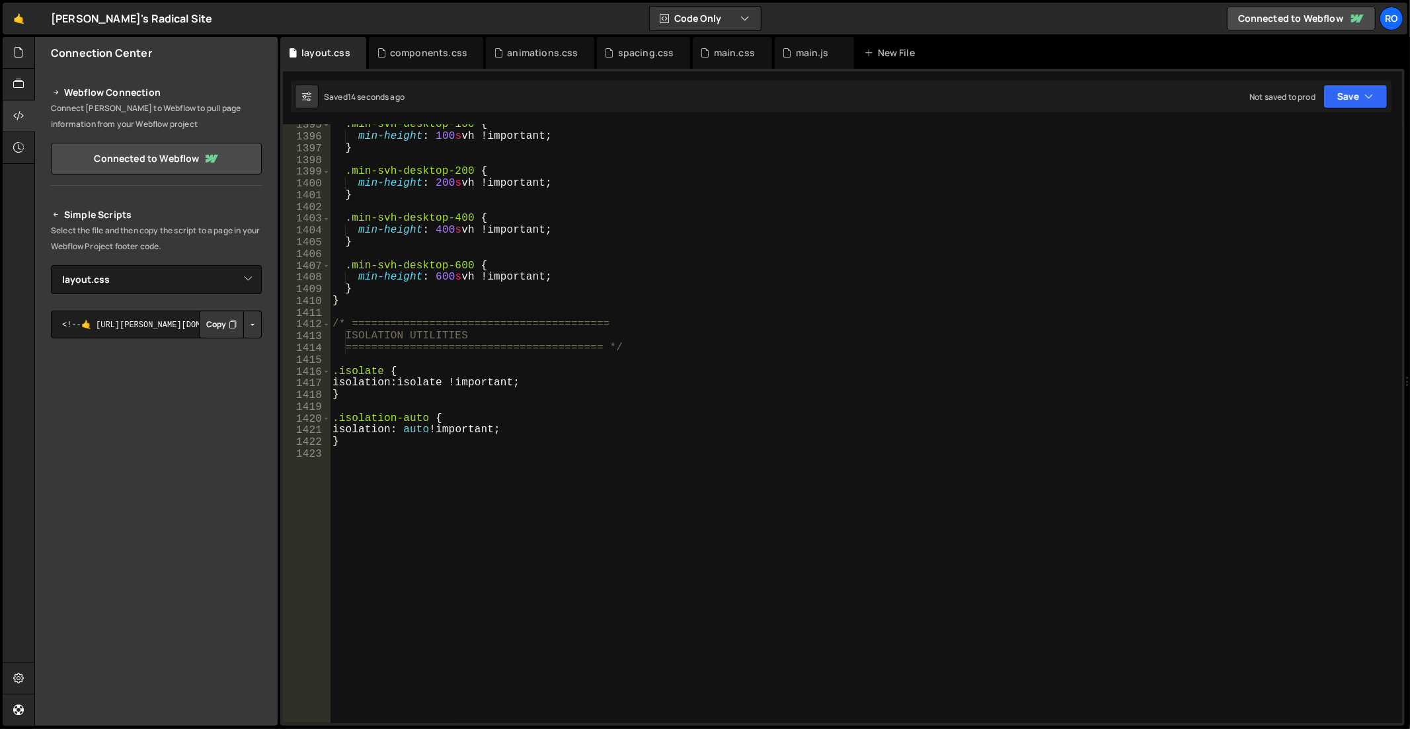
scroll to position [16416, 0]
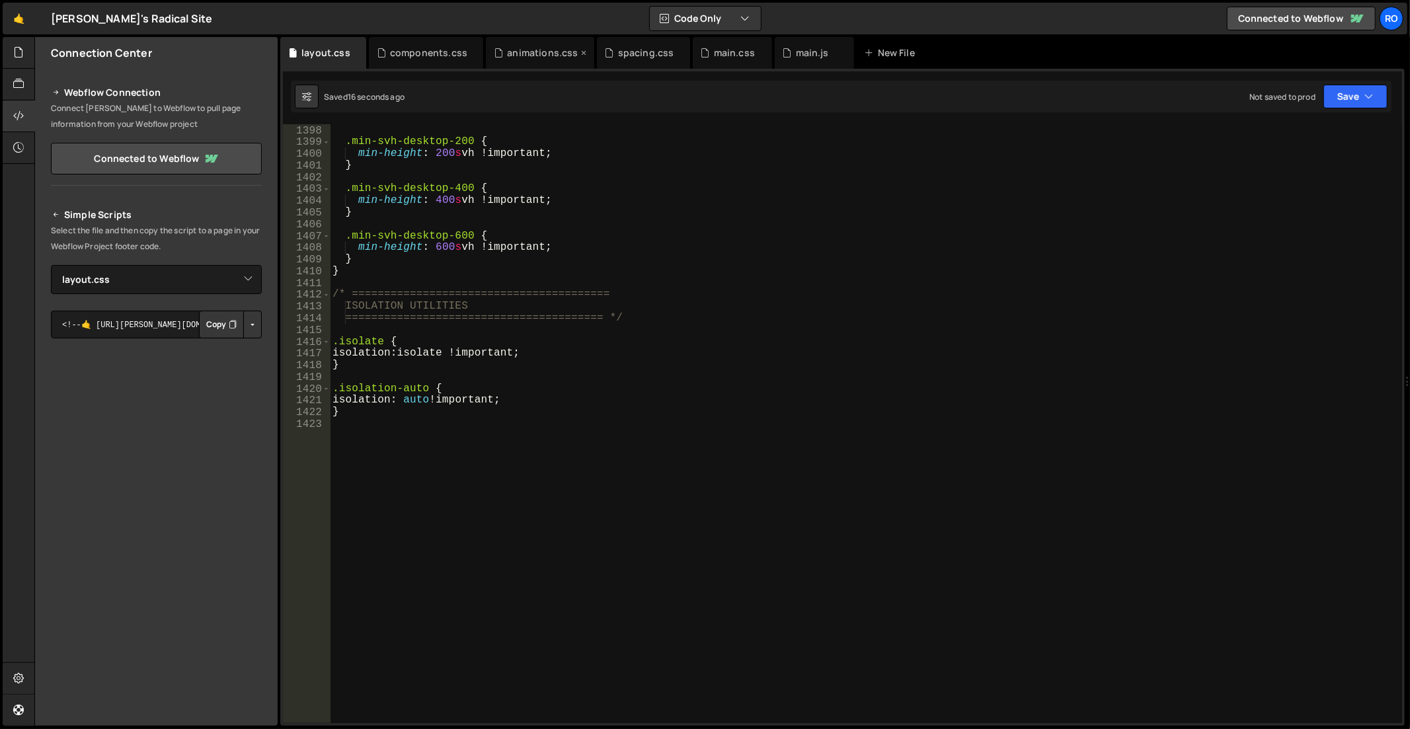
drag, startPoint x: 526, startPoint y: 56, endPoint x: 547, endPoint y: 50, distance: 22.6
click at [526, 56] on div "animations.css" at bounding box center [542, 52] width 71 height 13
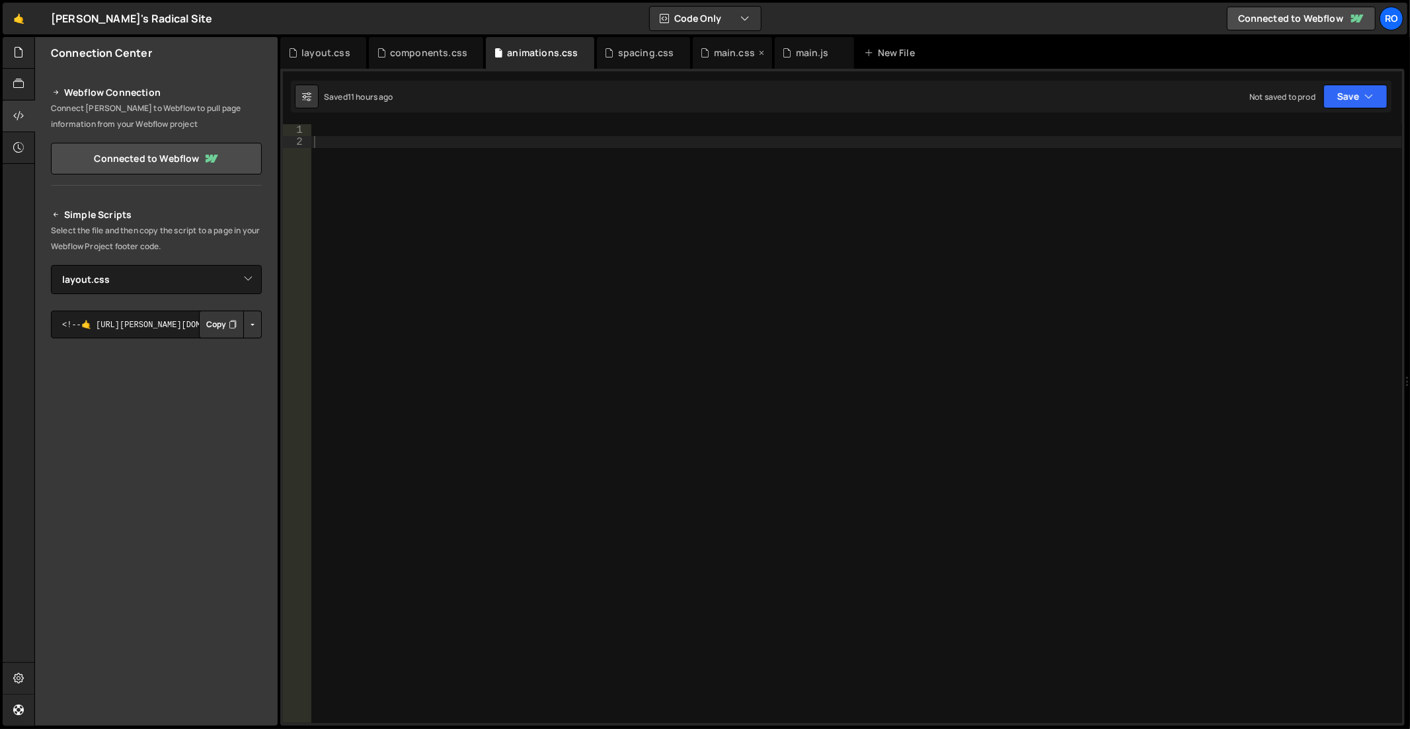
click at [714, 51] on div "main.css" at bounding box center [734, 52] width 41 height 13
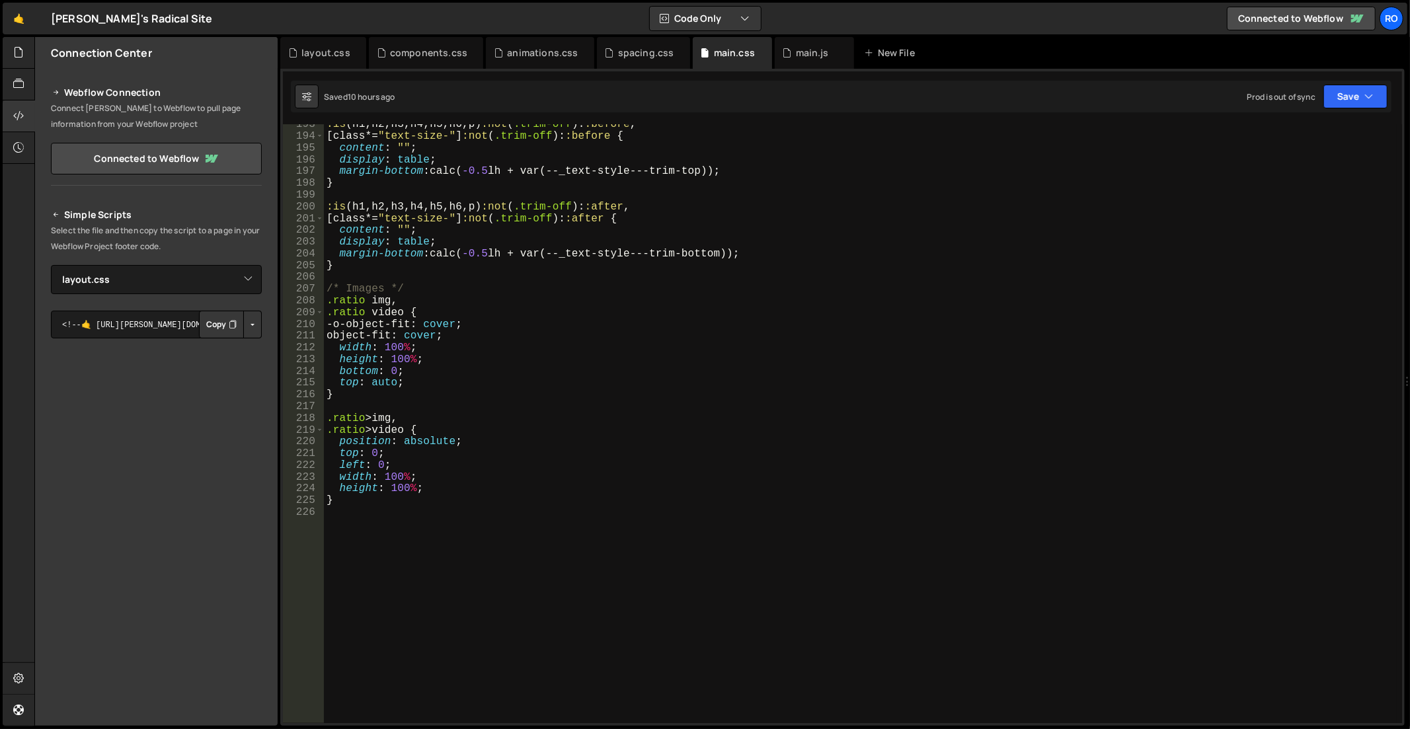
click at [556, 578] on div ":is ( h1 , h2 , h3 , h4 , h5 , h6 , p ) :not ( .trim-off ): :before , [ class *…" at bounding box center [861, 431] width 1074 height 624
paste textarea ".opacity-100 { opacity: 1 !important; }"
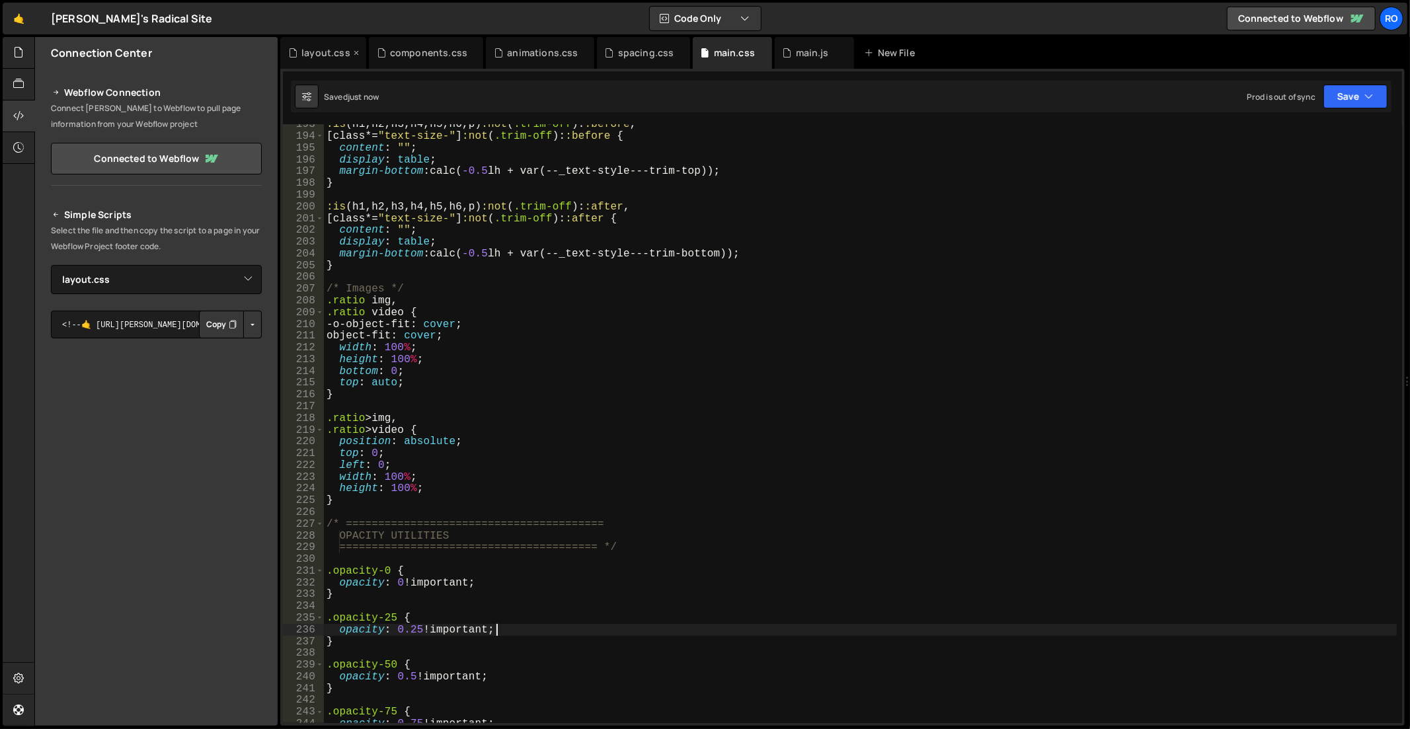
type textarea "opacity: 0.25 !important;"
click at [315, 48] on div "layout.css" at bounding box center [325, 52] width 49 height 13
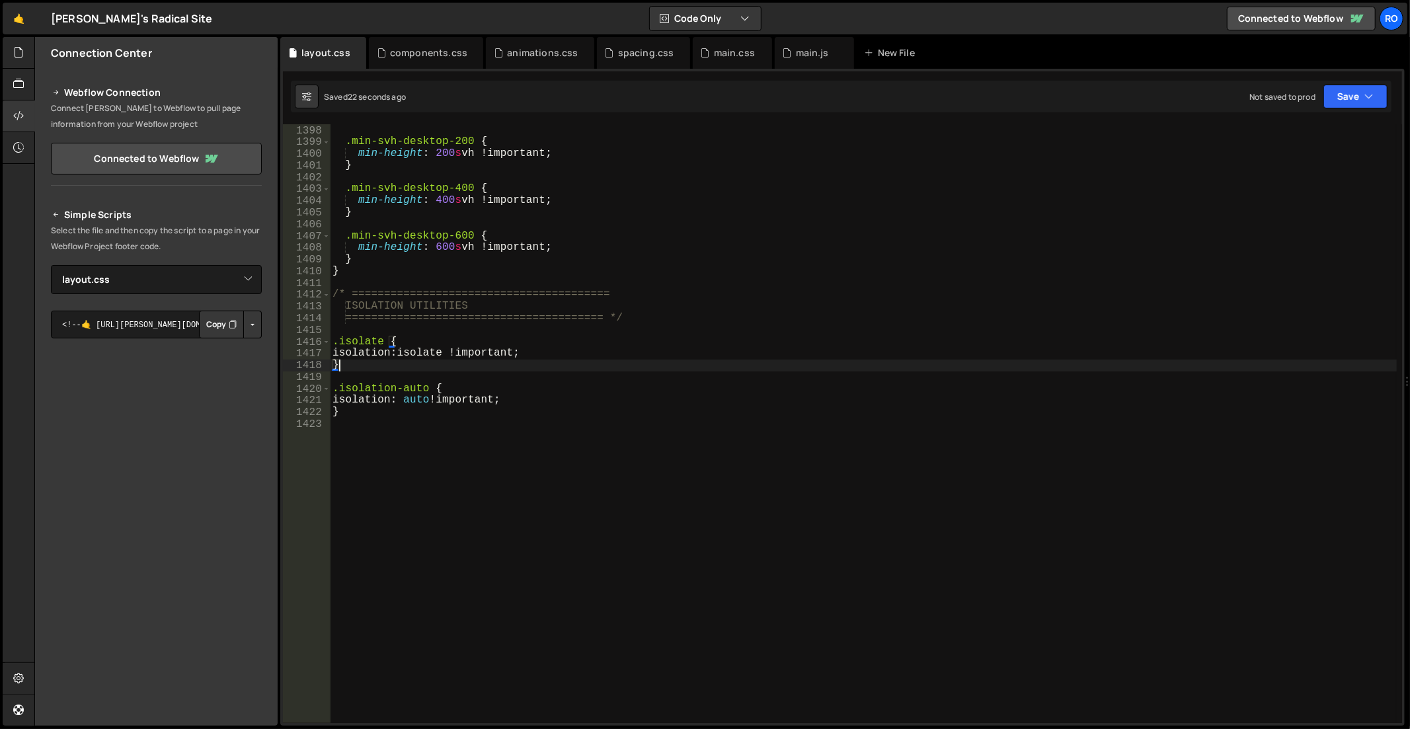
click at [749, 369] on div "} .min-svh-desktop-200 { min-height : 200 s vh !important ; } .min-svh-desktop-…" at bounding box center [864, 425] width 1068 height 624
type textarea "}"
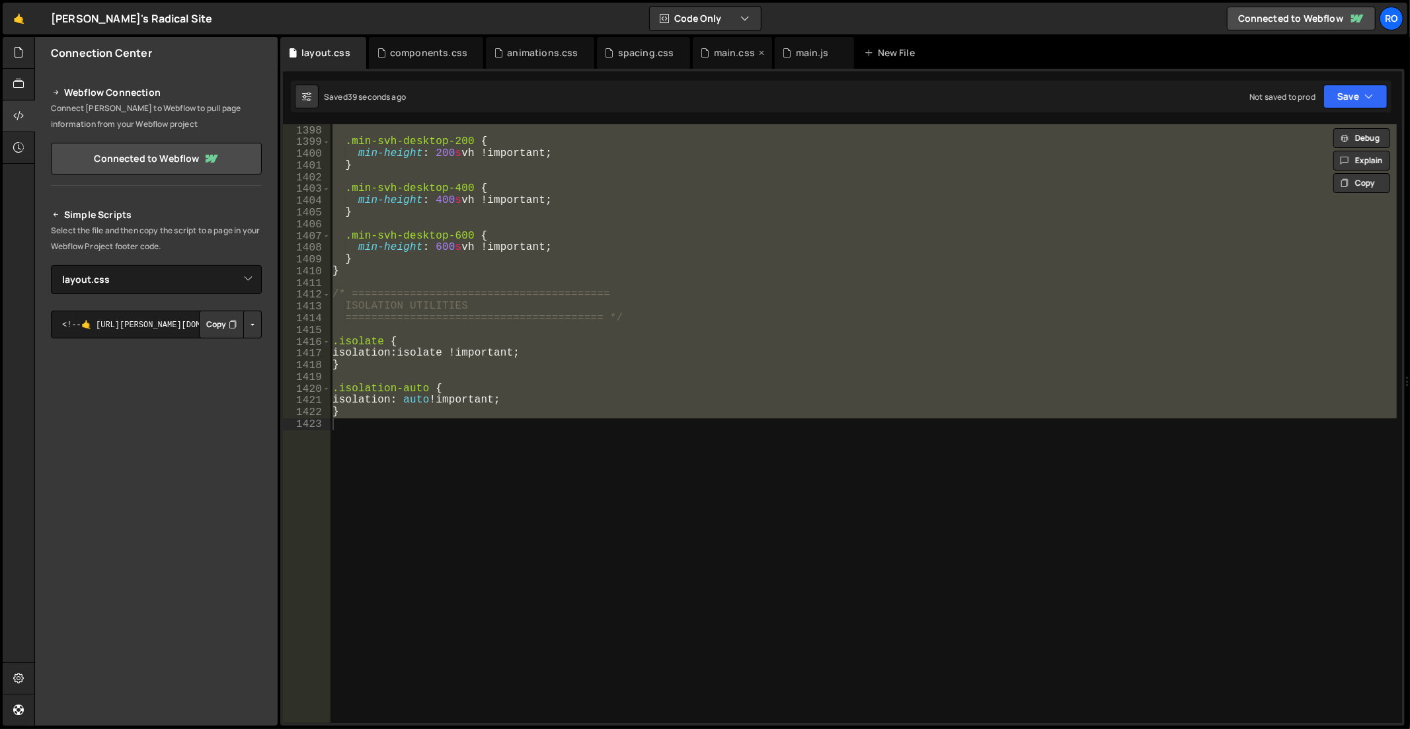
click at [714, 56] on div "main.css" at bounding box center [734, 52] width 41 height 13
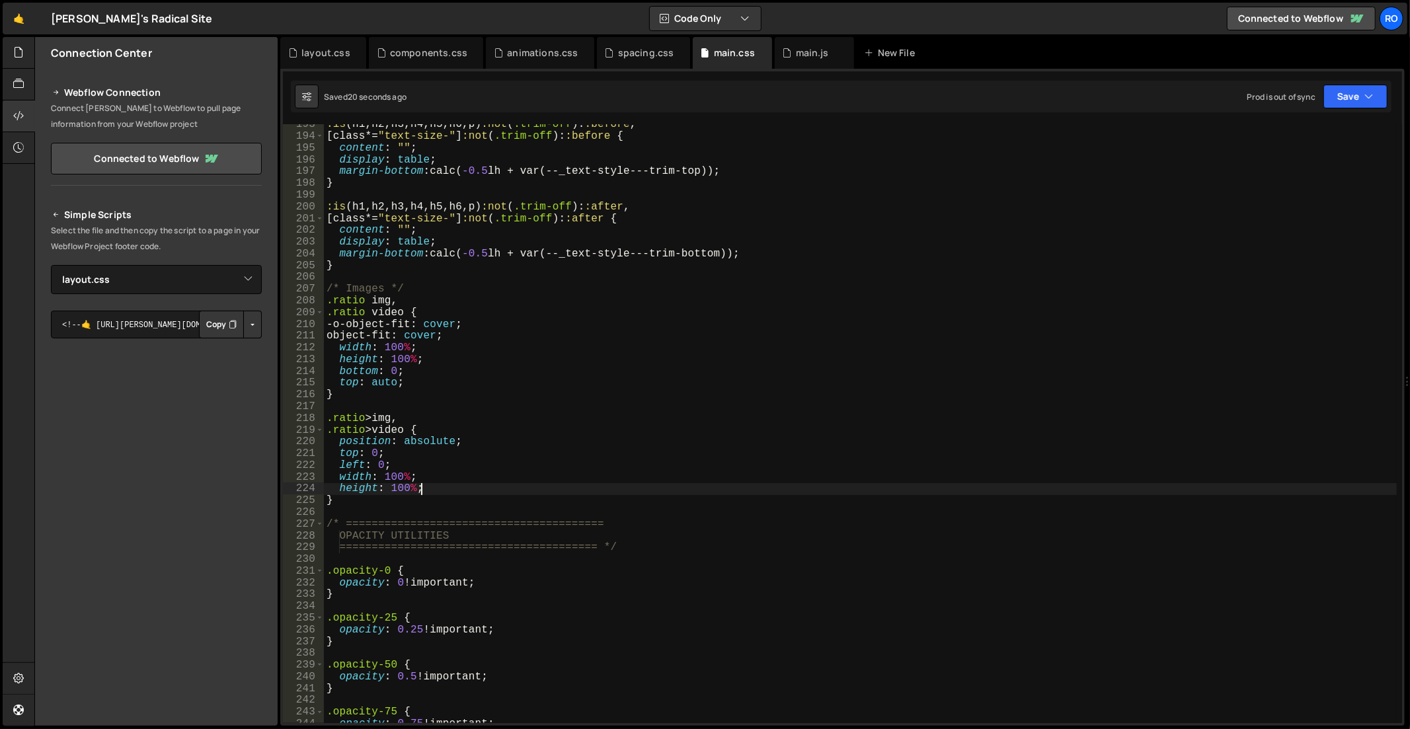
click at [815, 493] on div ":is ( h1 , h2 , h3 , h4 , h5 , h6 , p ) :not ( .trim-off ): :before , [ class *…" at bounding box center [861, 431] width 1074 height 624
type textarea "}"
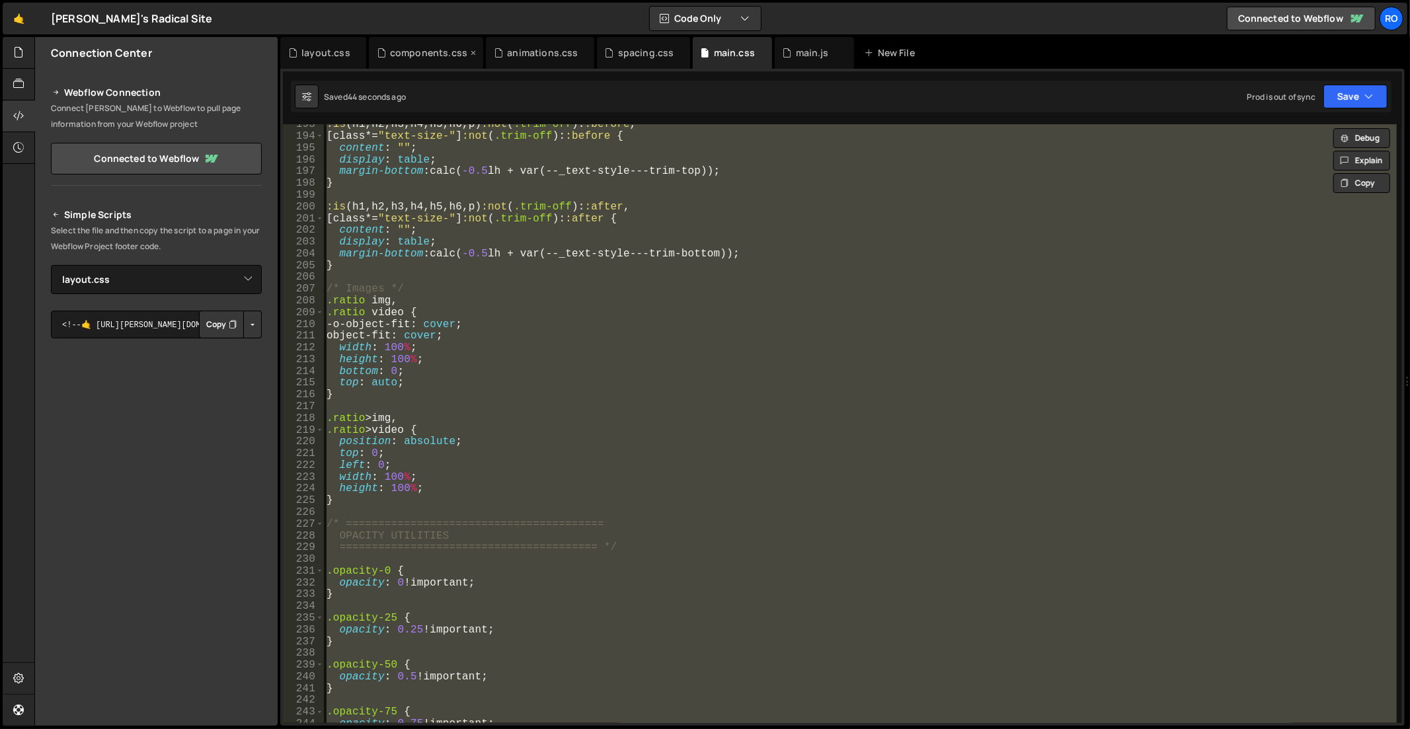
click at [411, 50] on div "components.css" at bounding box center [428, 52] width 77 height 13
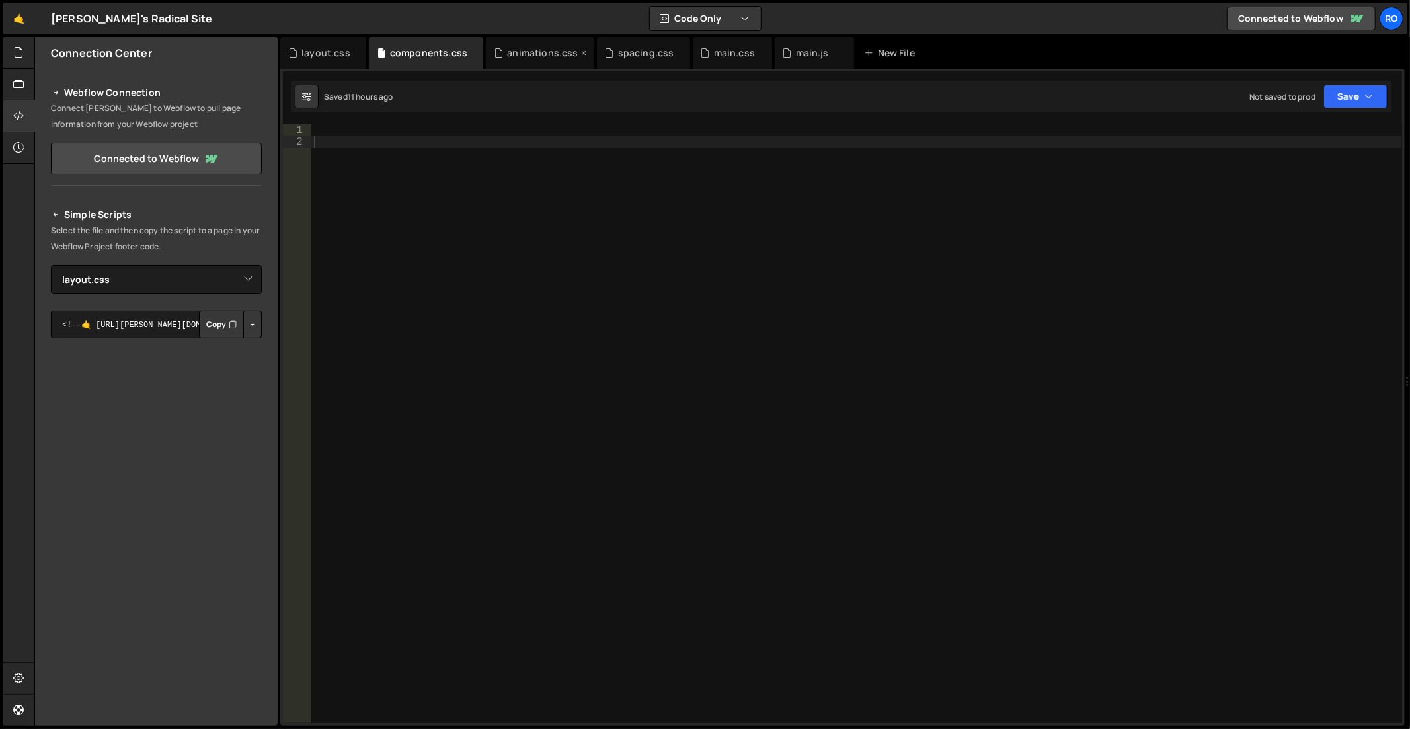
click at [510, 49] on div "animations.css" at bounding box center [542, 52] width 71 height 13
click at [623, 51] on div "spacing.css" at bounding box center [646, 52] width 56 height 13
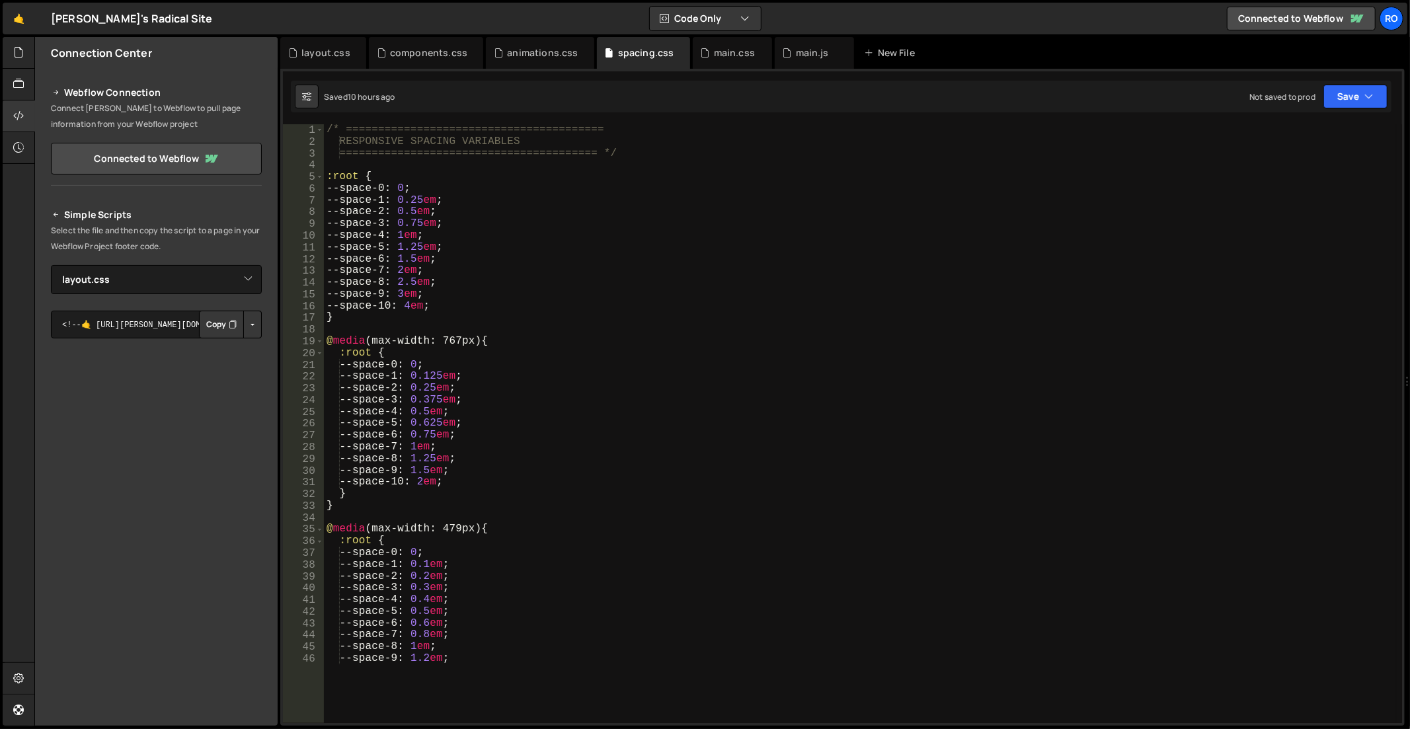
type textarea "--space-2: 0.5em;"
click at [628, 214] on div "/* ======================================== RESPONSIVE SPACING VARIABLES ======…" at bounding box center [860, 399] width 1073 height 550
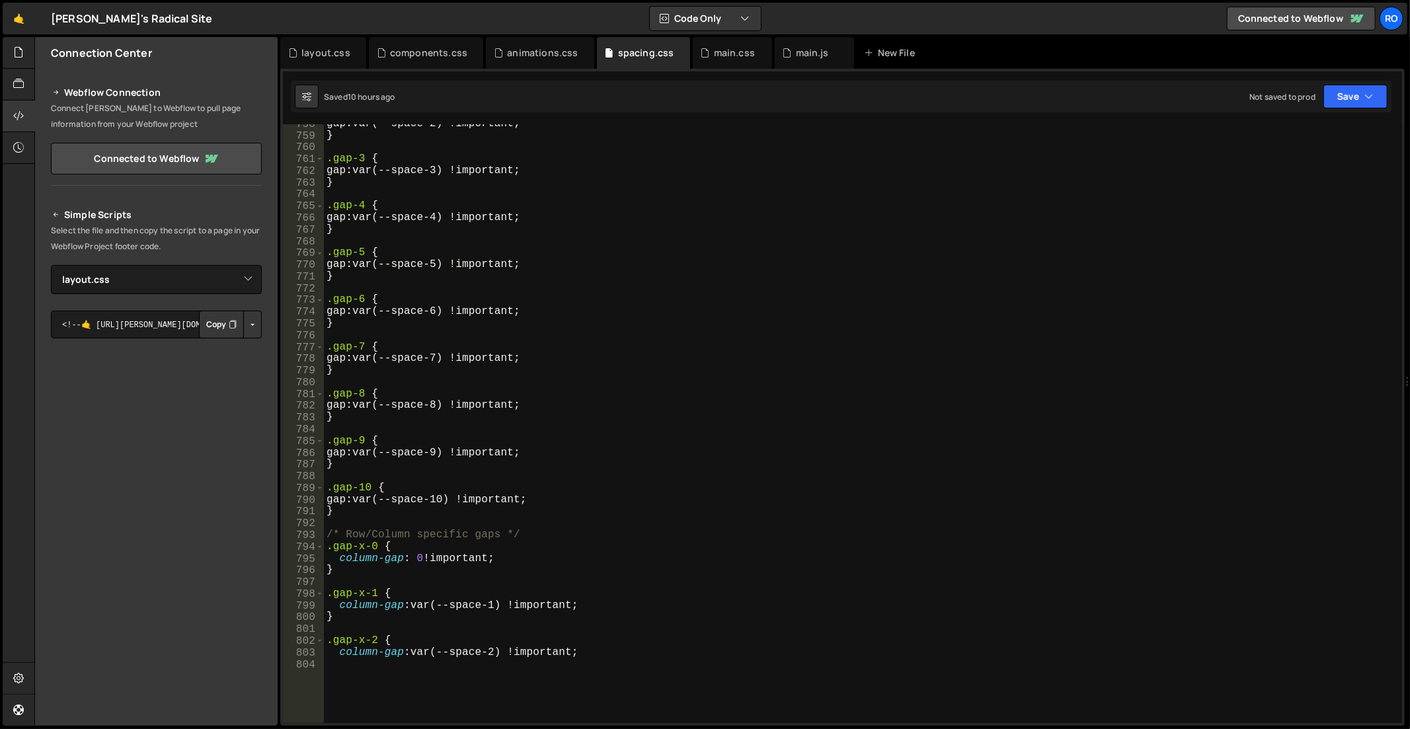
scroll to position [10084, 0]
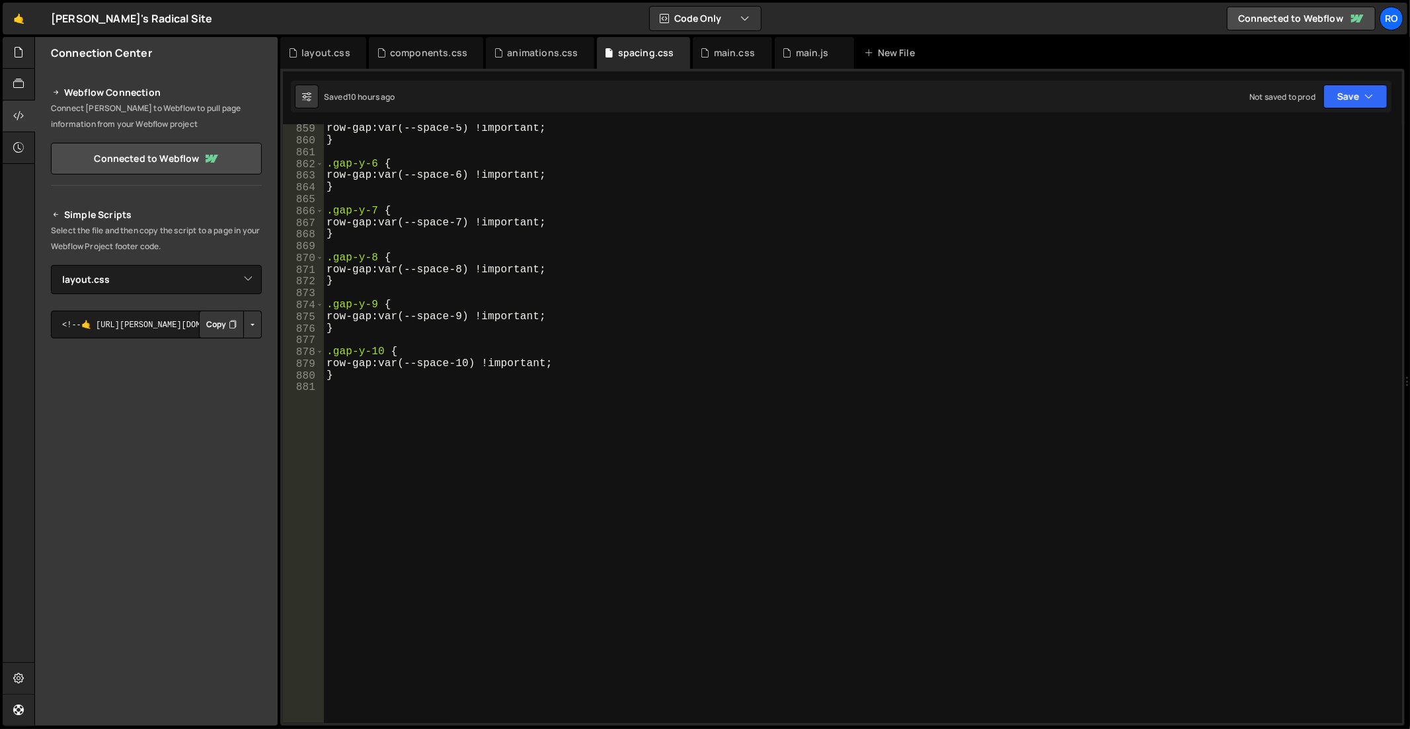
click at [638, 452] on div "row-gap : var(--space-5) !important ; } .gap-y-6 { row-gap : var(--space-6) !im…" at bounding box center [860, 398] width 1073 height 550
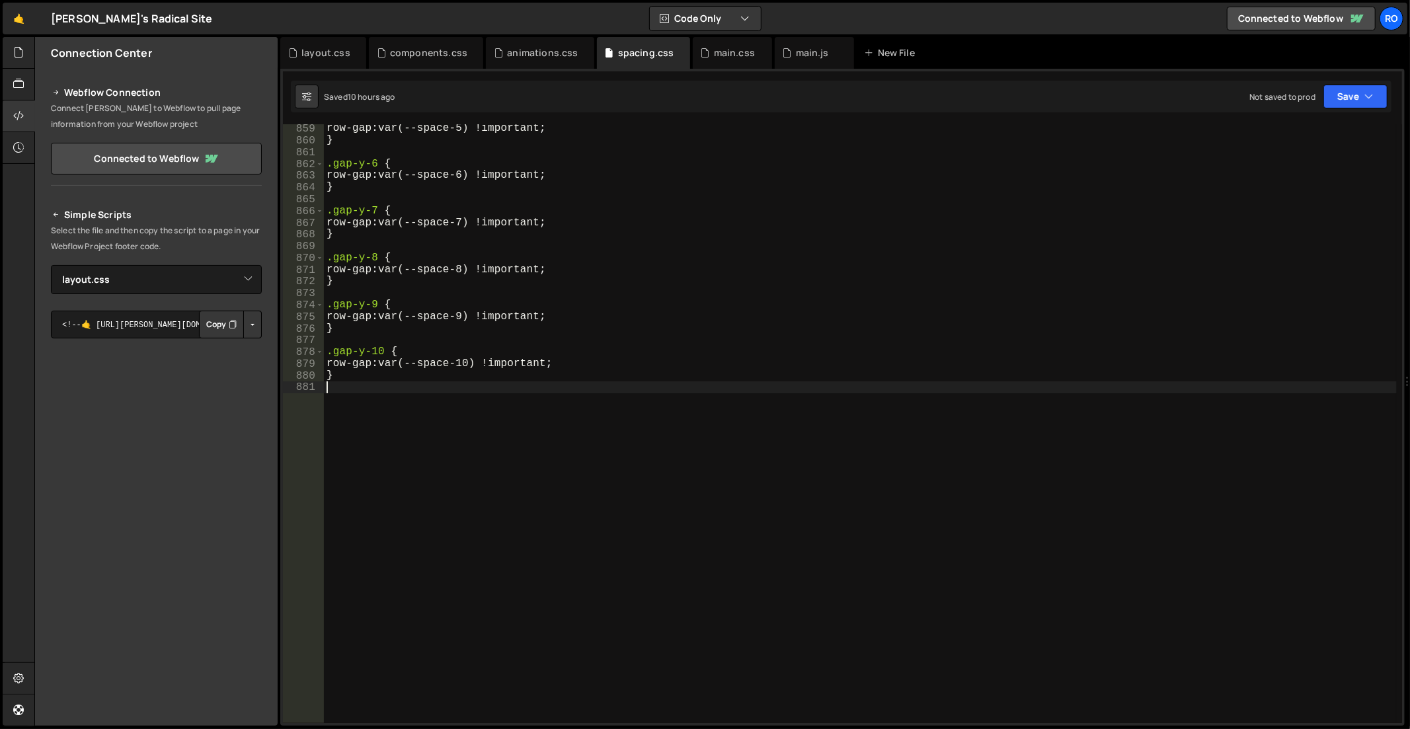
type textarea "}"
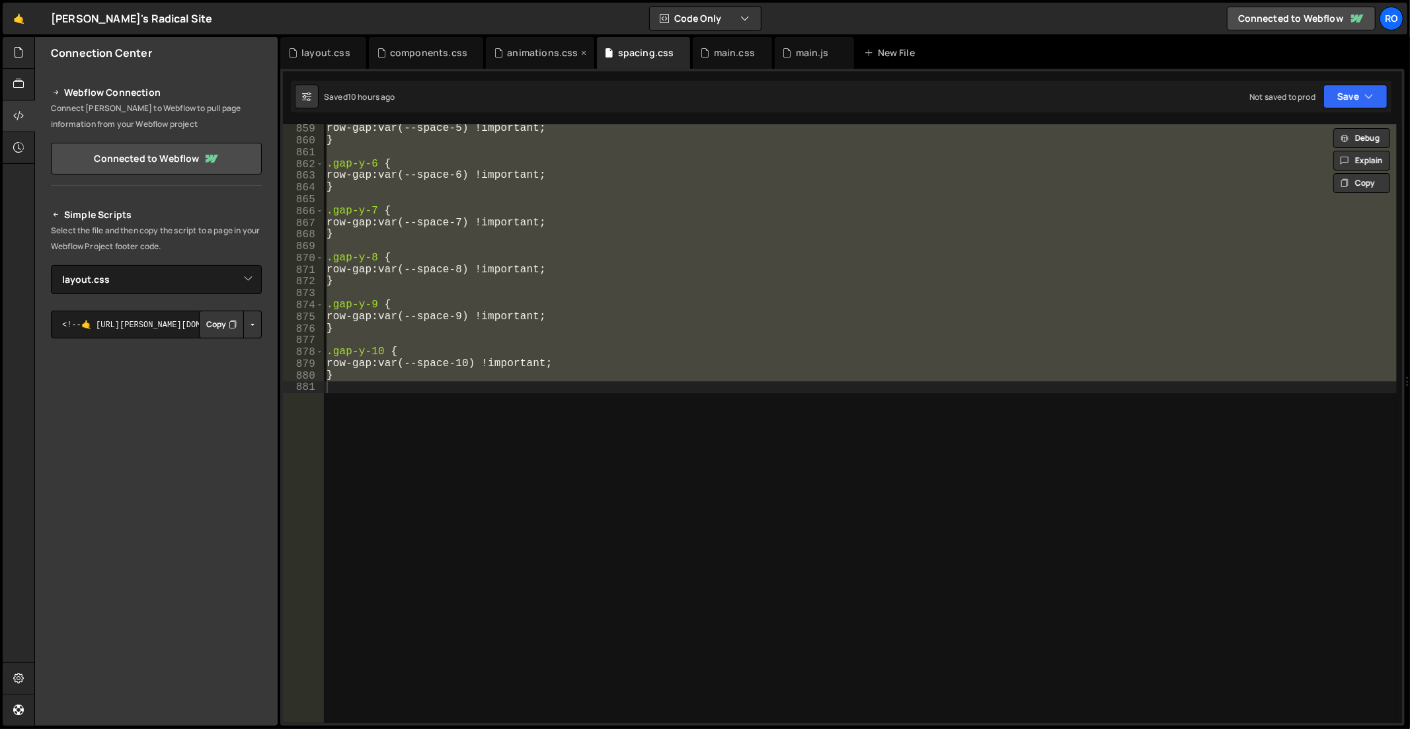
click at [507, 54] on div "animations.css" at bounding box center [542, 52] width 71 height 13
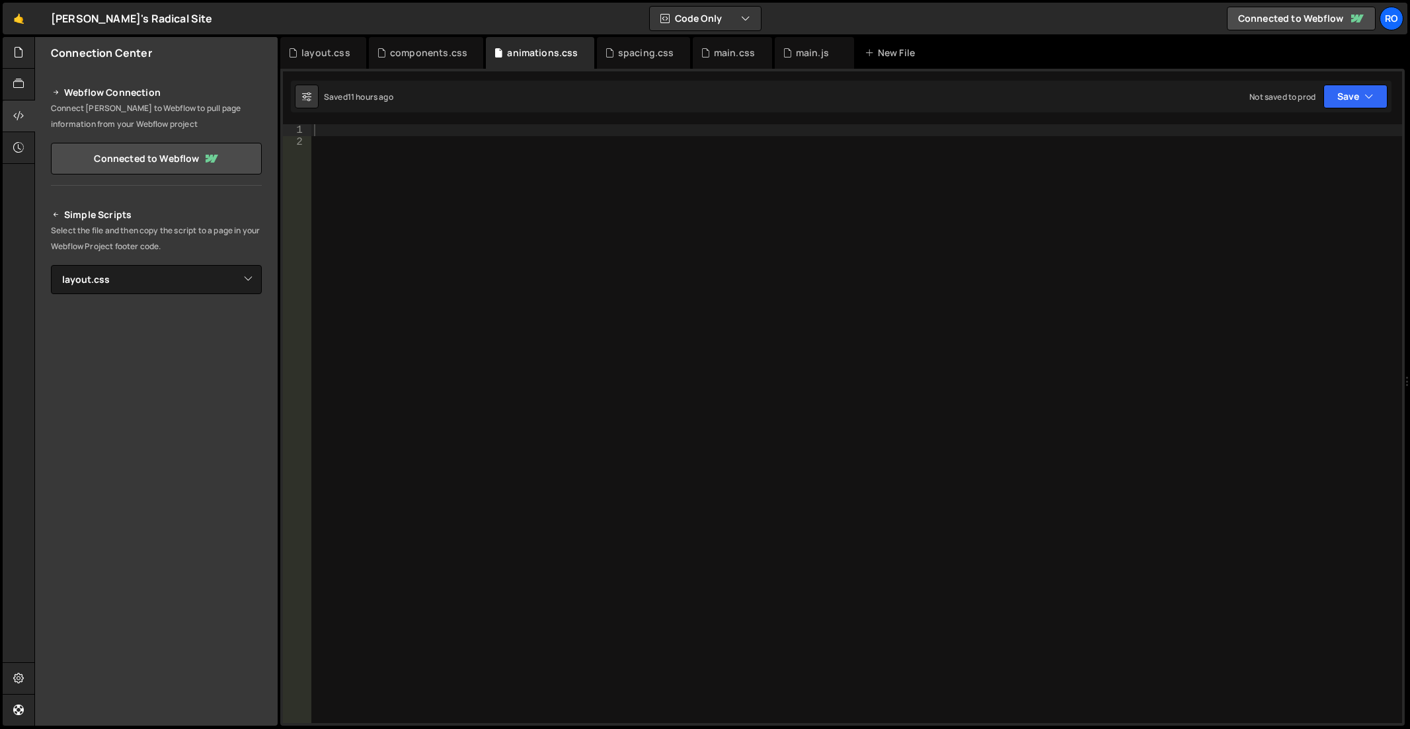
select select "45797"
click at [579, 53] on icon at bounding box center [583, 52] width 9 height 13
click at [439, 50] on div "components.css" at bounding box center [428, 52] width 77 height 13
click at [471, 53] on icon at bounding box center [473, 52] width 9 height 13
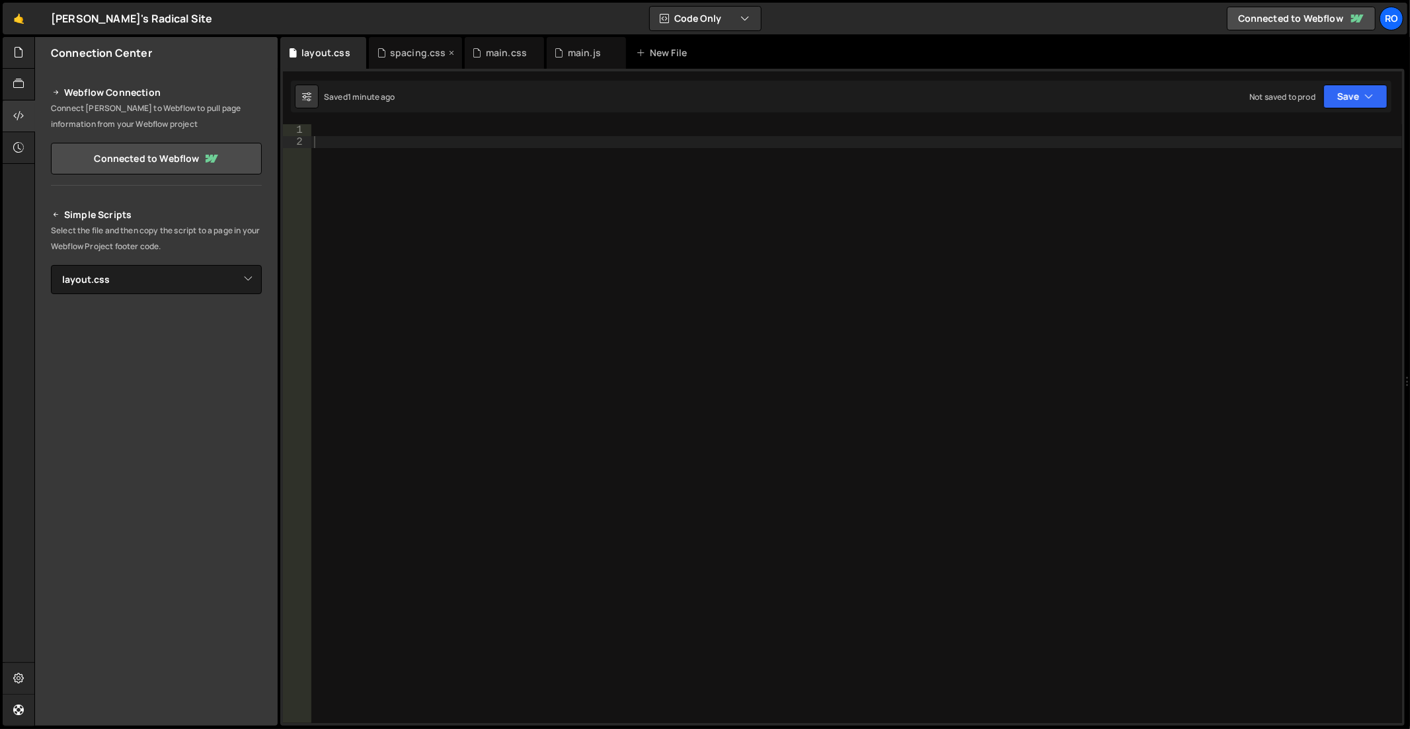
click at [418, 53] on div "spacing.css" at bounding box center [418, 52] width 56 height 13
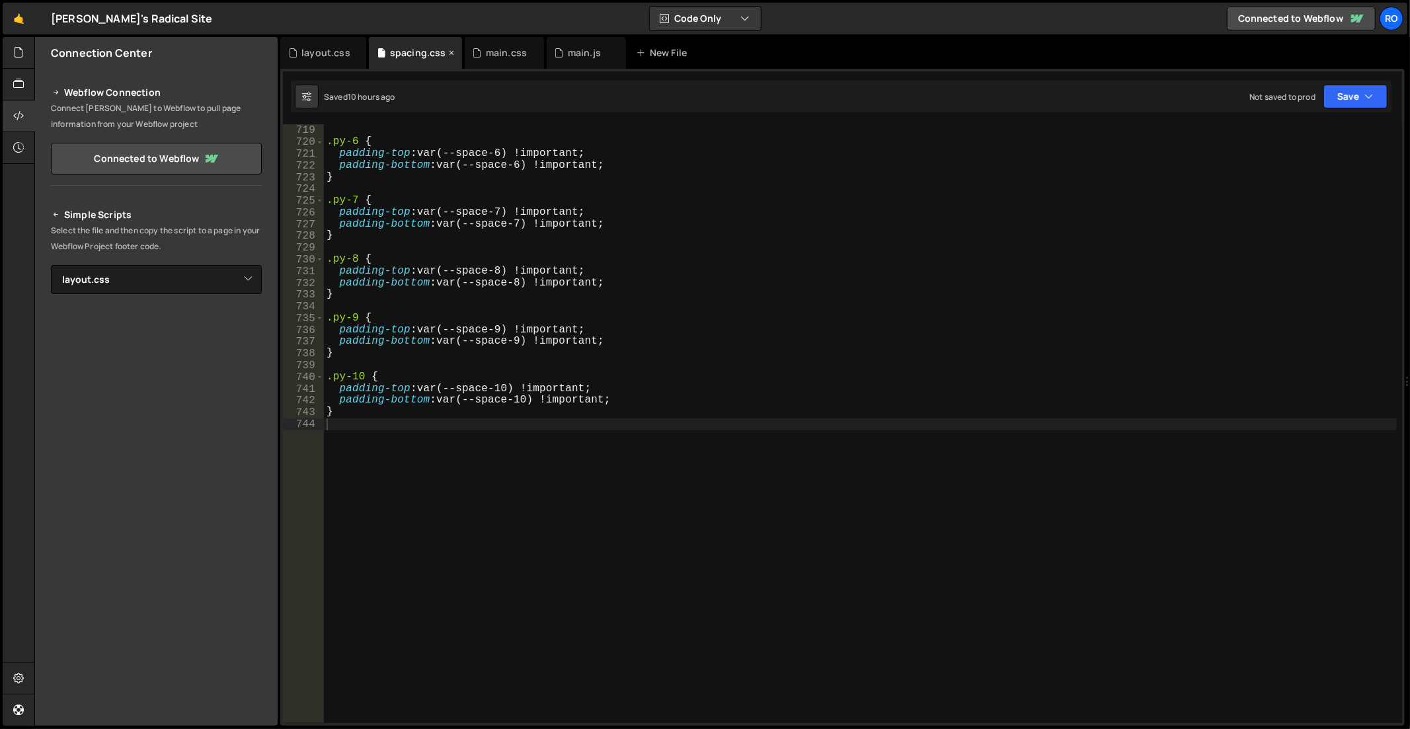
scroll to position [8437, 0]
click at [504, 50] on div "main.css" at bounding box center [506, 52] width 41 height 13
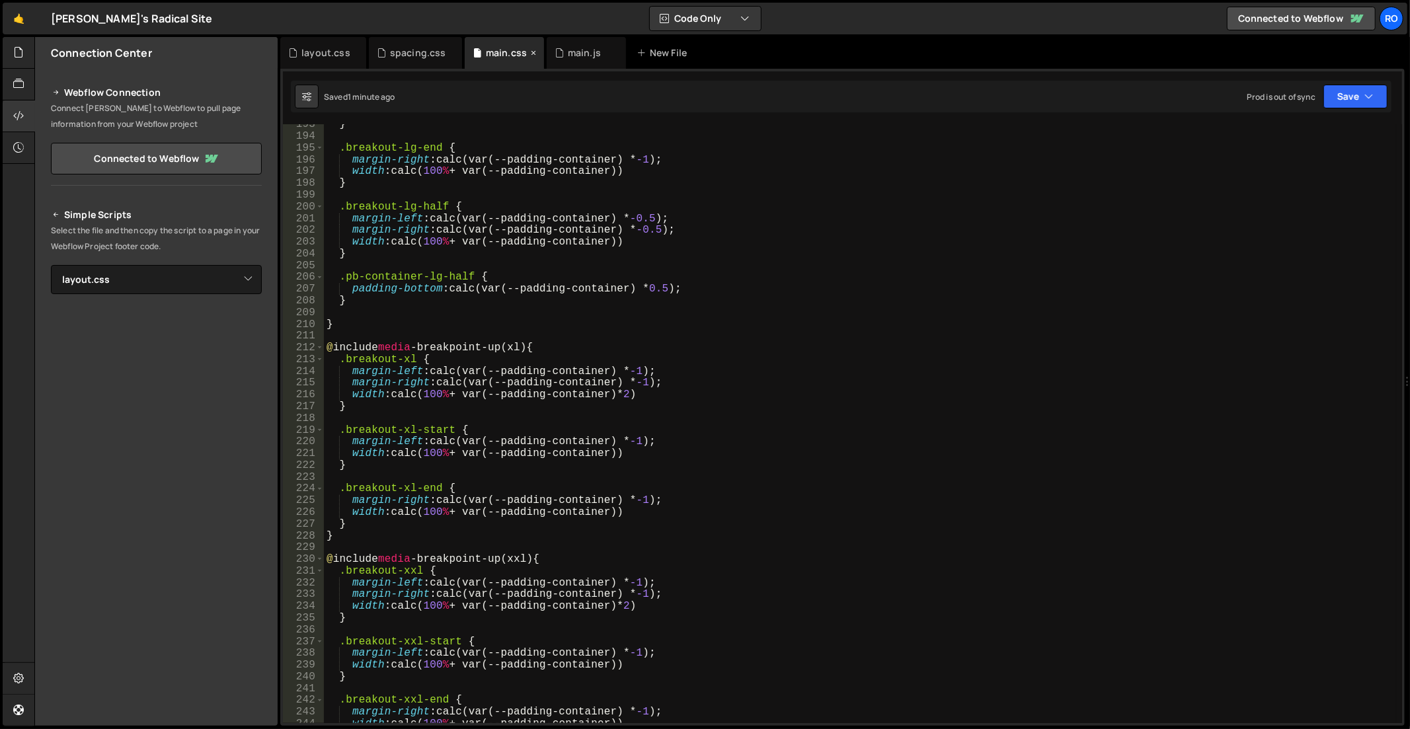
scroll to position [2261, 0]
click at [583, 51] on div "main.js" at bounding box center [584, 52] width 33 height 13
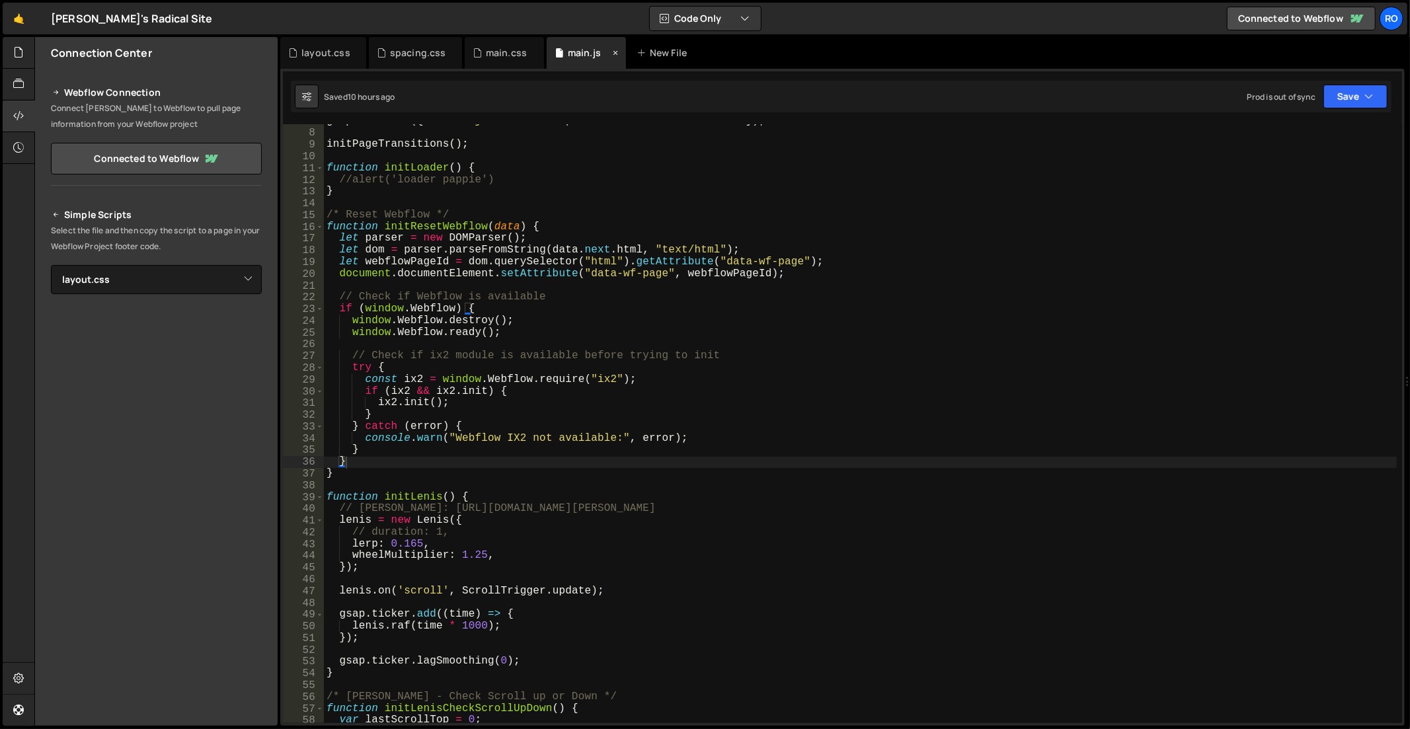
scroll to position [1249, 0]
click at [611, 49] on icon at bounding box center [615, 52] width 9 height 13
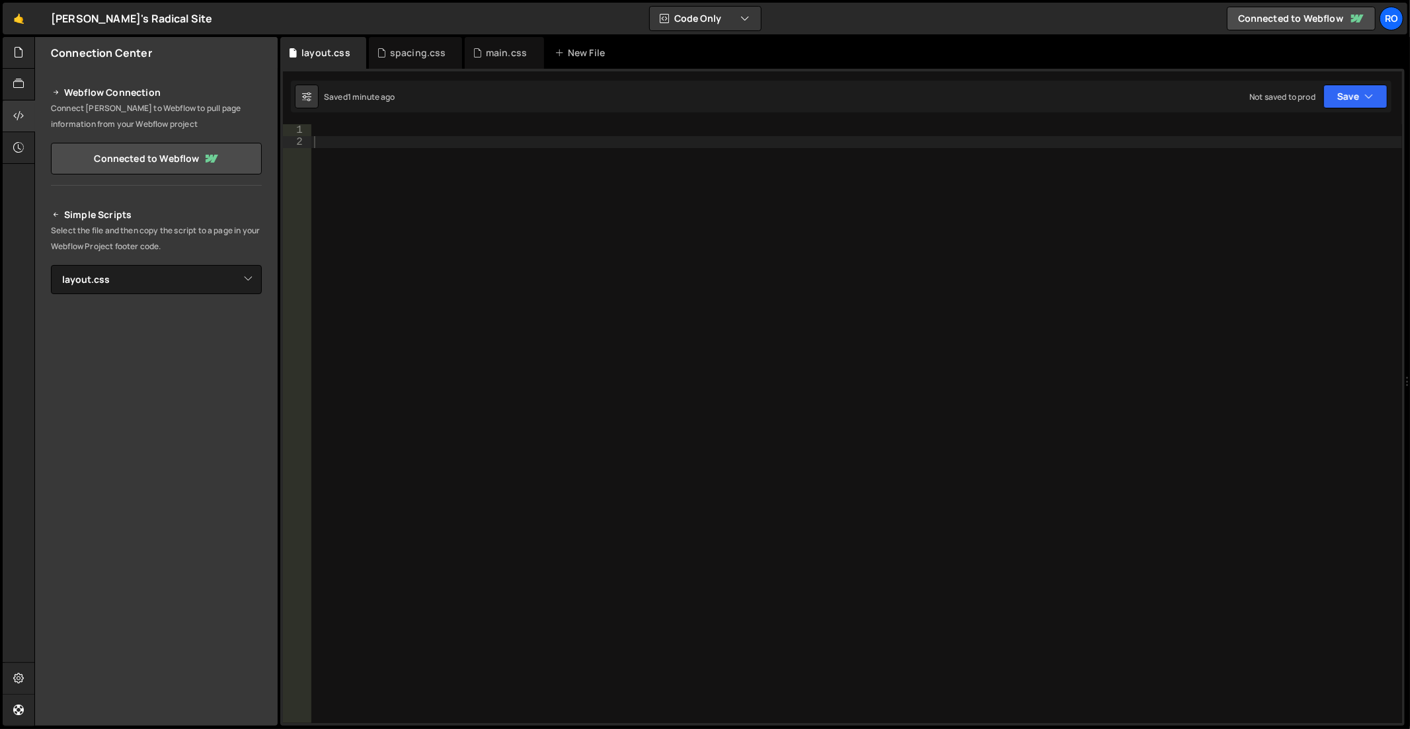
click at [882, 235] on div at bounding box center [857, 436] width 1092 height 624
click at [316, 51] on div "layout.css" at bounding box center [325, 52] width 49 height 13
click at [403, 55] on div "spacing.css" at bounding box center [418, 52] width 56 height 13
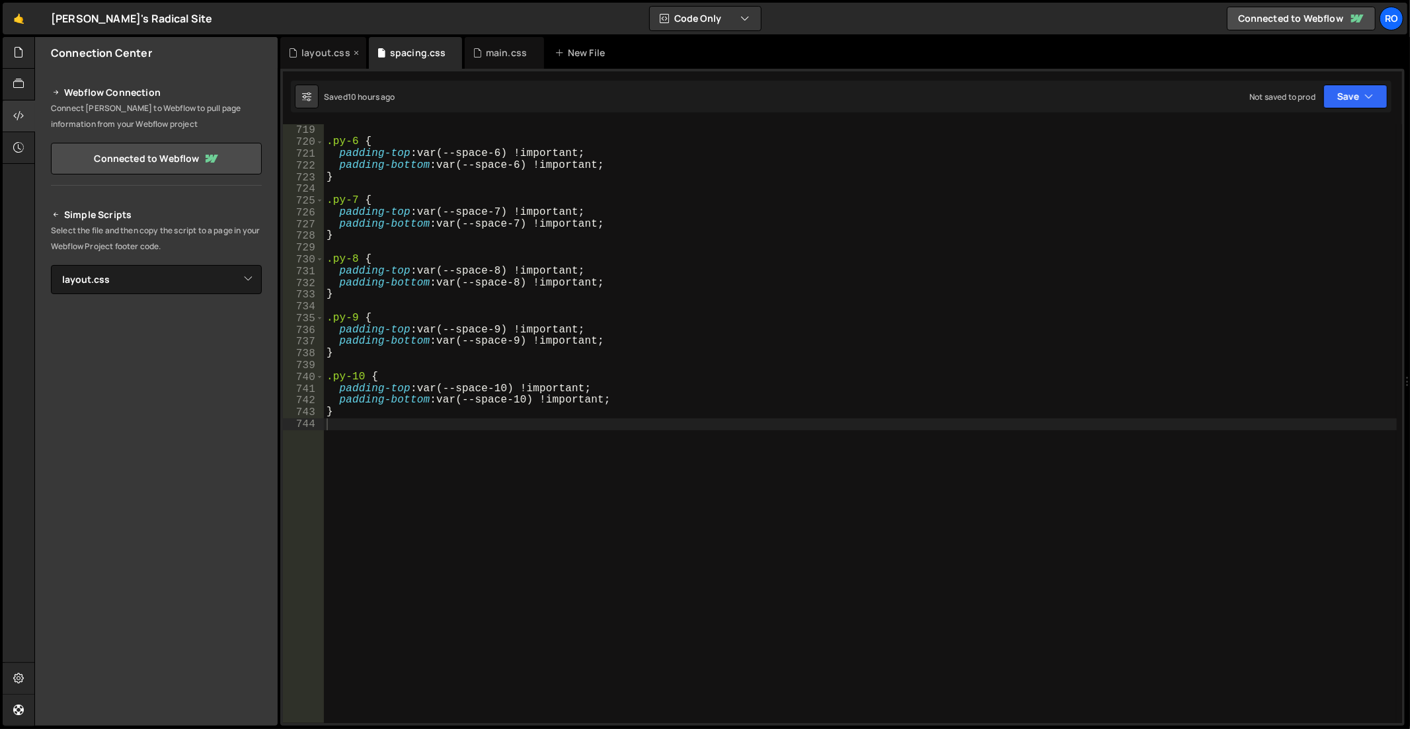
click at [324, 54] on div "layout.css" at bounding box center [325, 52] width 49 height 13
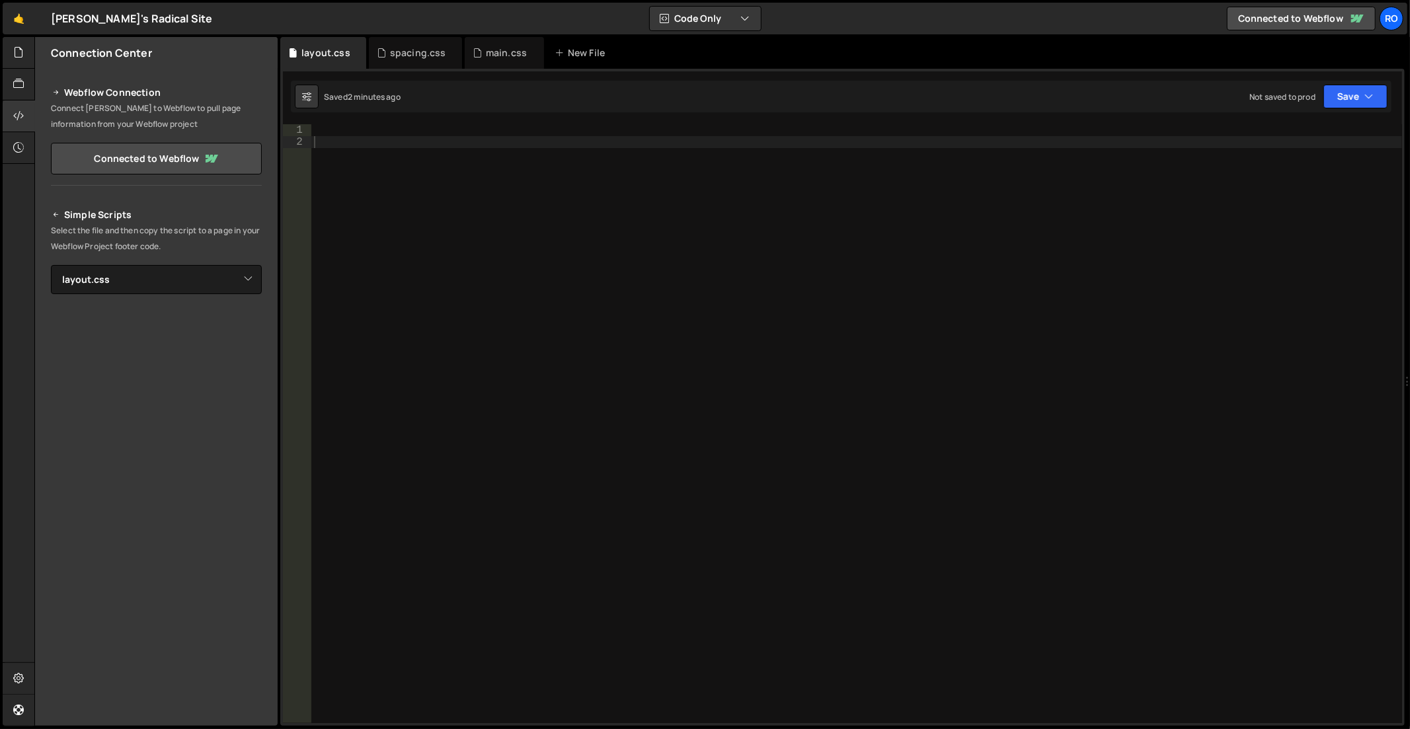
click at [576, 241] on div at bounding box center [857, 436] width 1092 height 624
click at [503, 53] on div "main.css" at bounding box center [506, 52] width 41 height 13
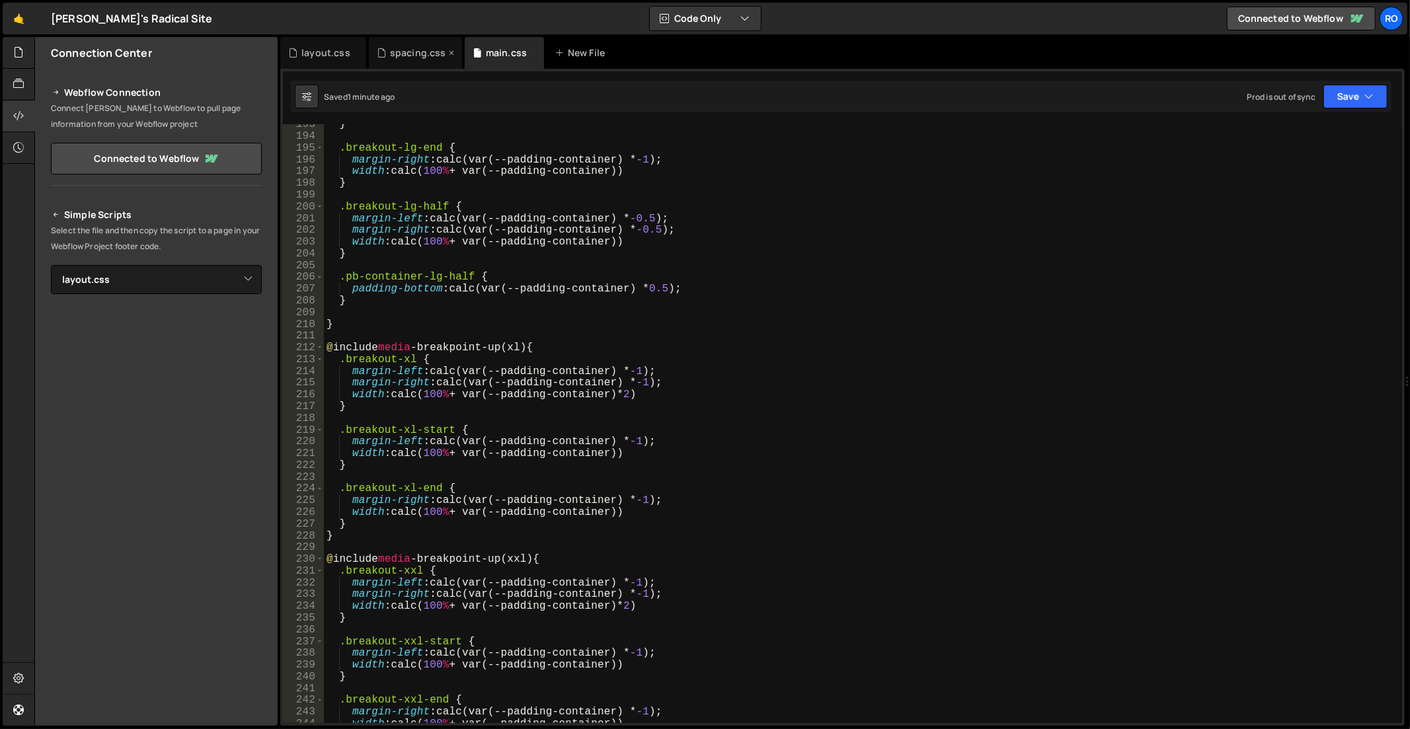
click at [416, 53] on div "spacing.css" at bounding box center [418, 52] width 56 height 13
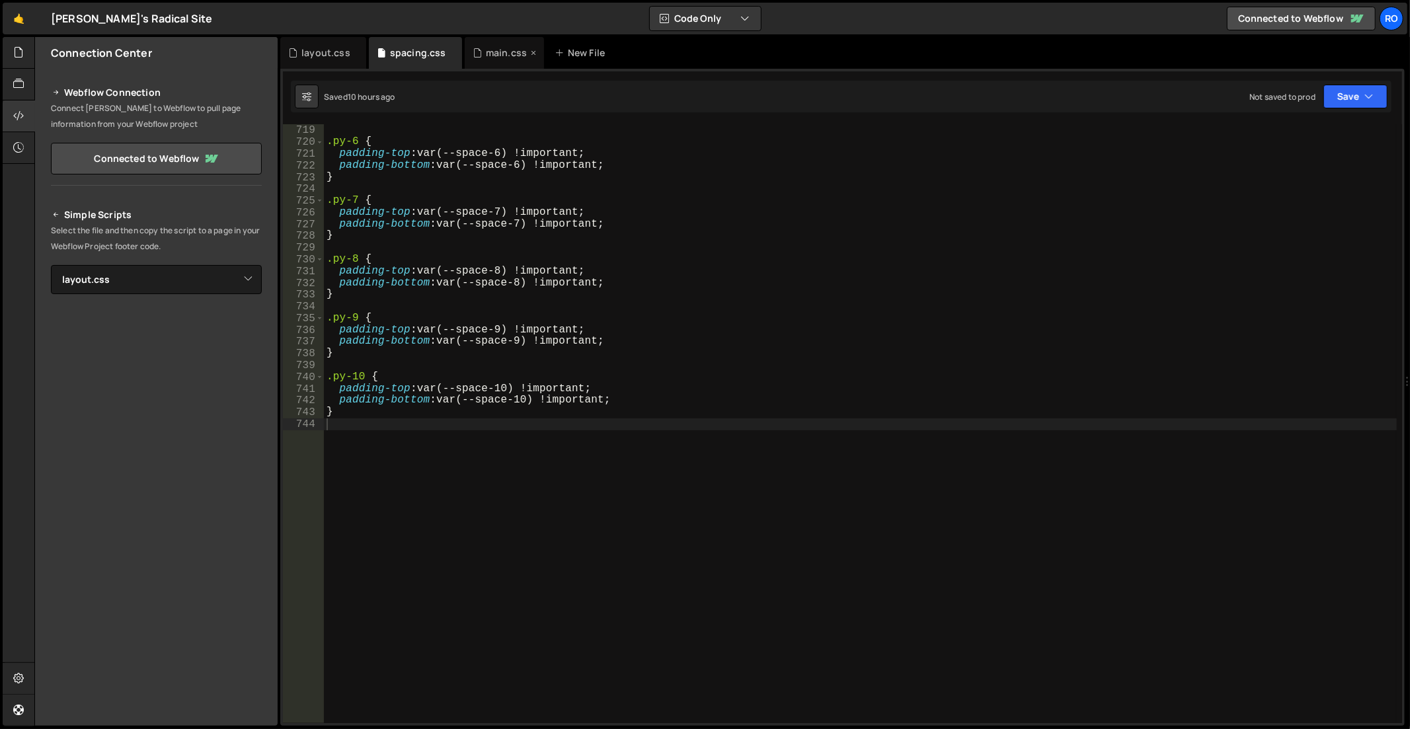
click at [497, 56] on div "main.css" at bounding box center [506, 52] width 41 height 13
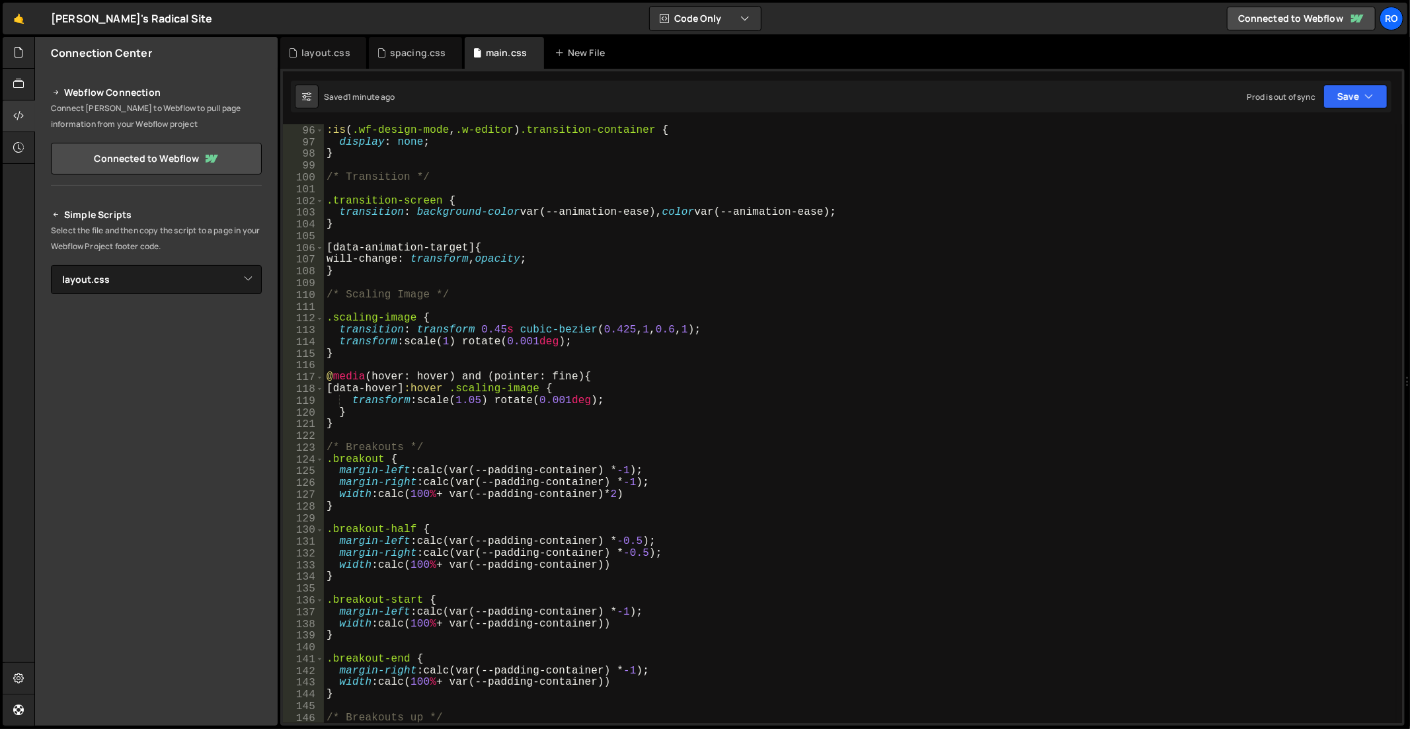
scroll to position [1115, 0]
click at [16, 86] on icon at bounding box center [18, 84] width 11 height 15
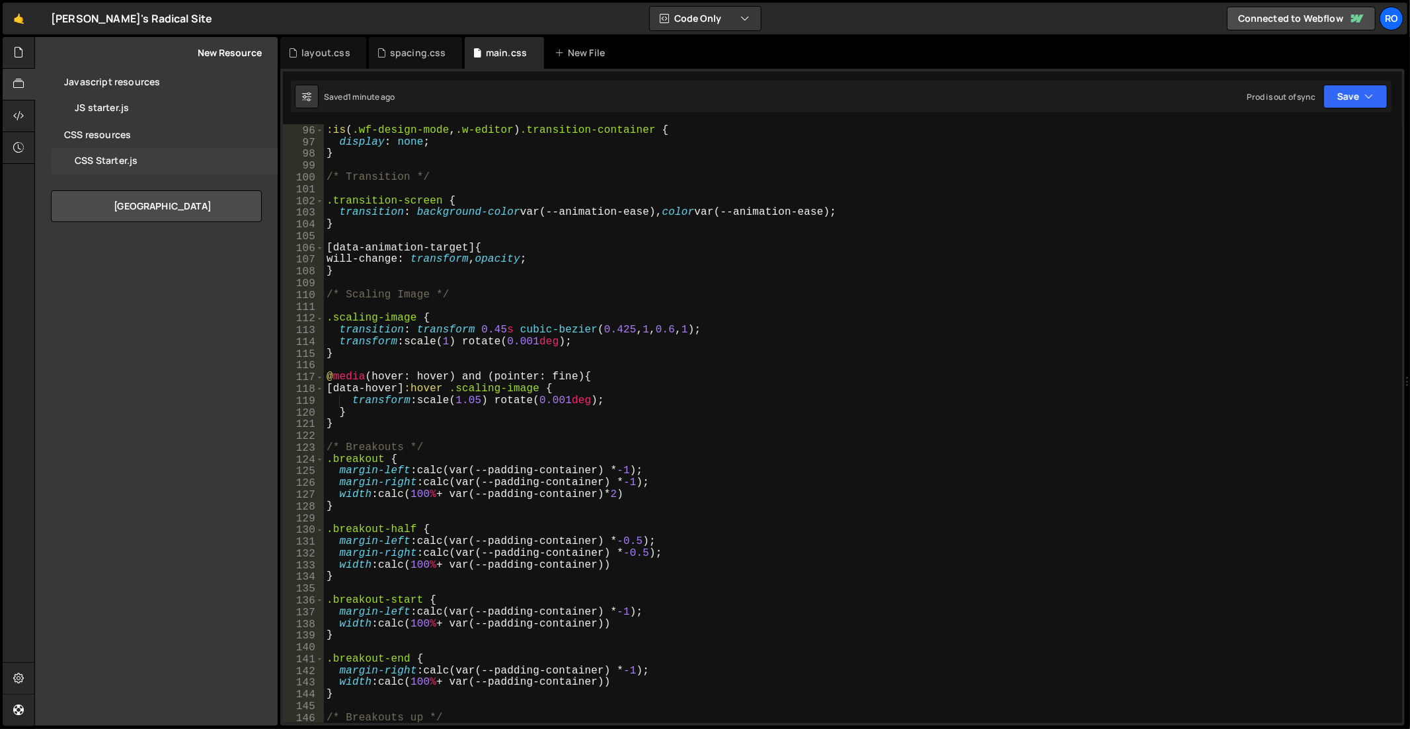
click at [97, 154] on div "CSS Starter.js 0" at bounding box center [164, 161] width 227 height 26
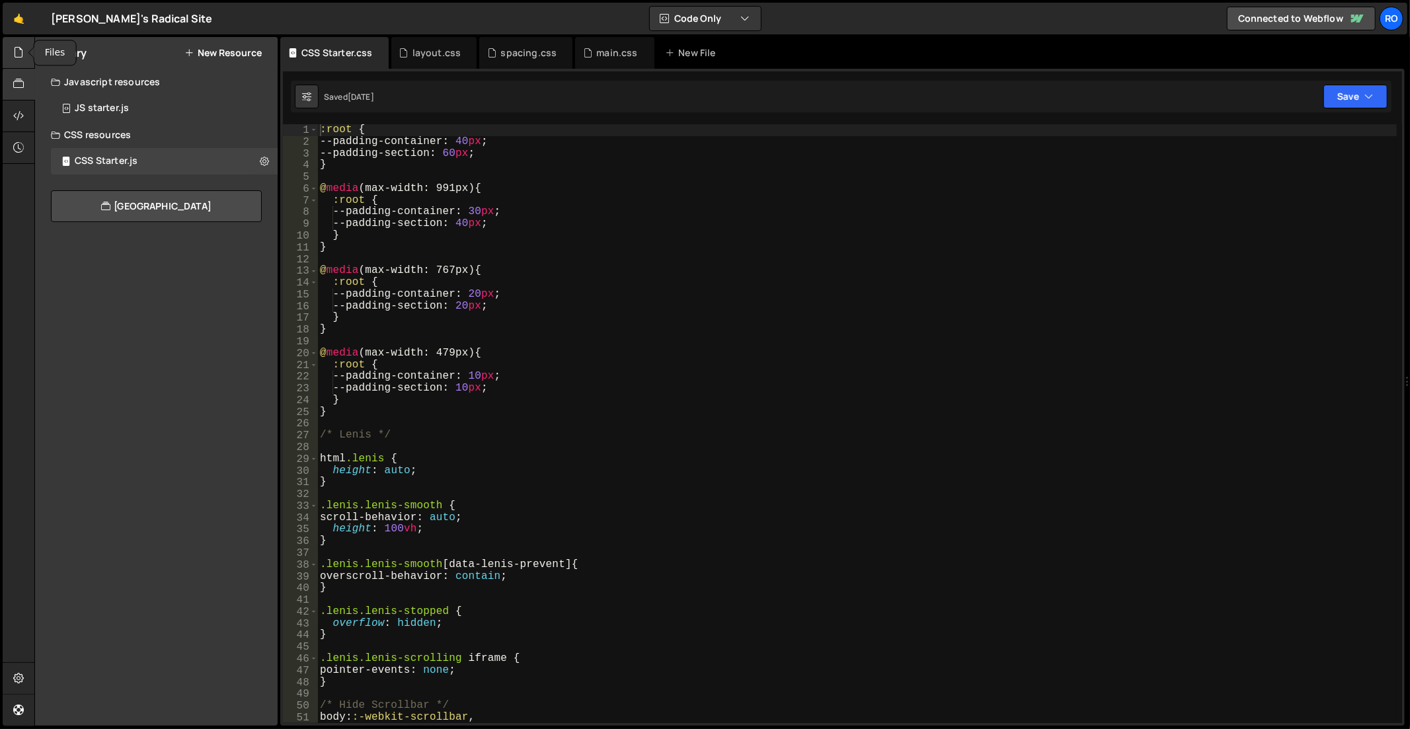
click at [18, 50] on icon at bounding box center [18, 52] width 11 height 15
click at [141, 154] on div "animations.css 0" at bounding box center [164, 161] width 227 height 26
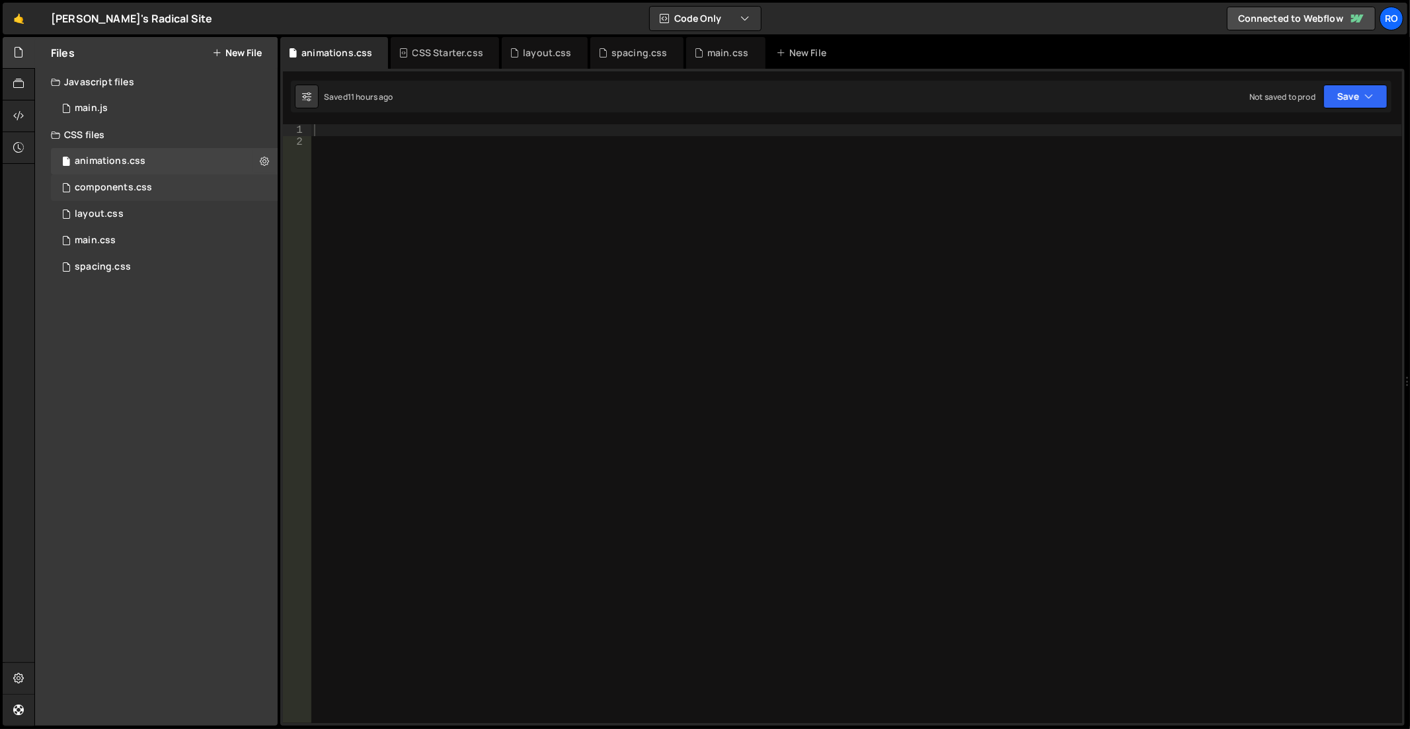
click at [152, 184] on div "components.css 0" at bounding box center [164, 188] width 227 height 26
click at [136, 208] on div "layout.css 0" at bounding box center [164, 214] width 227 height 26
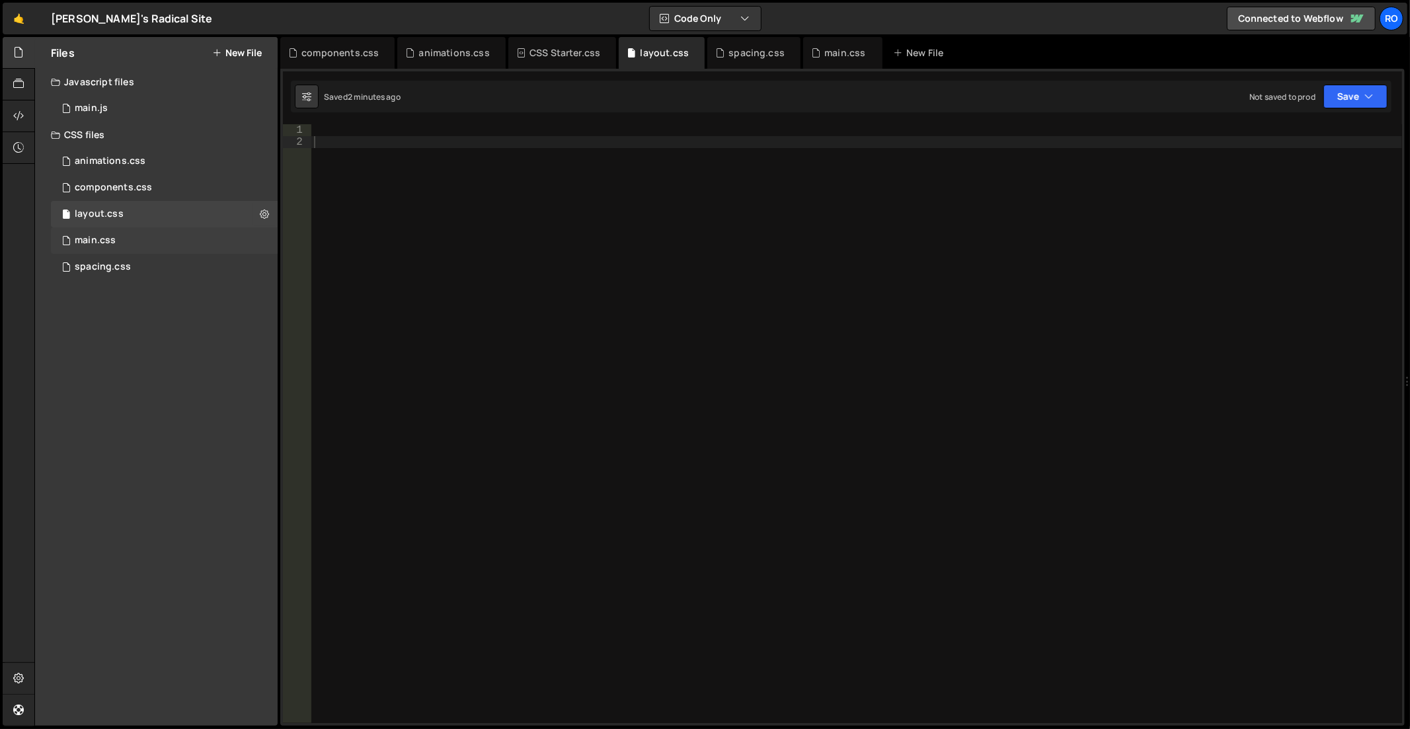
click at [144, 235] on div "main.css 0" at bounding box center [164, 240] width 227 height 26
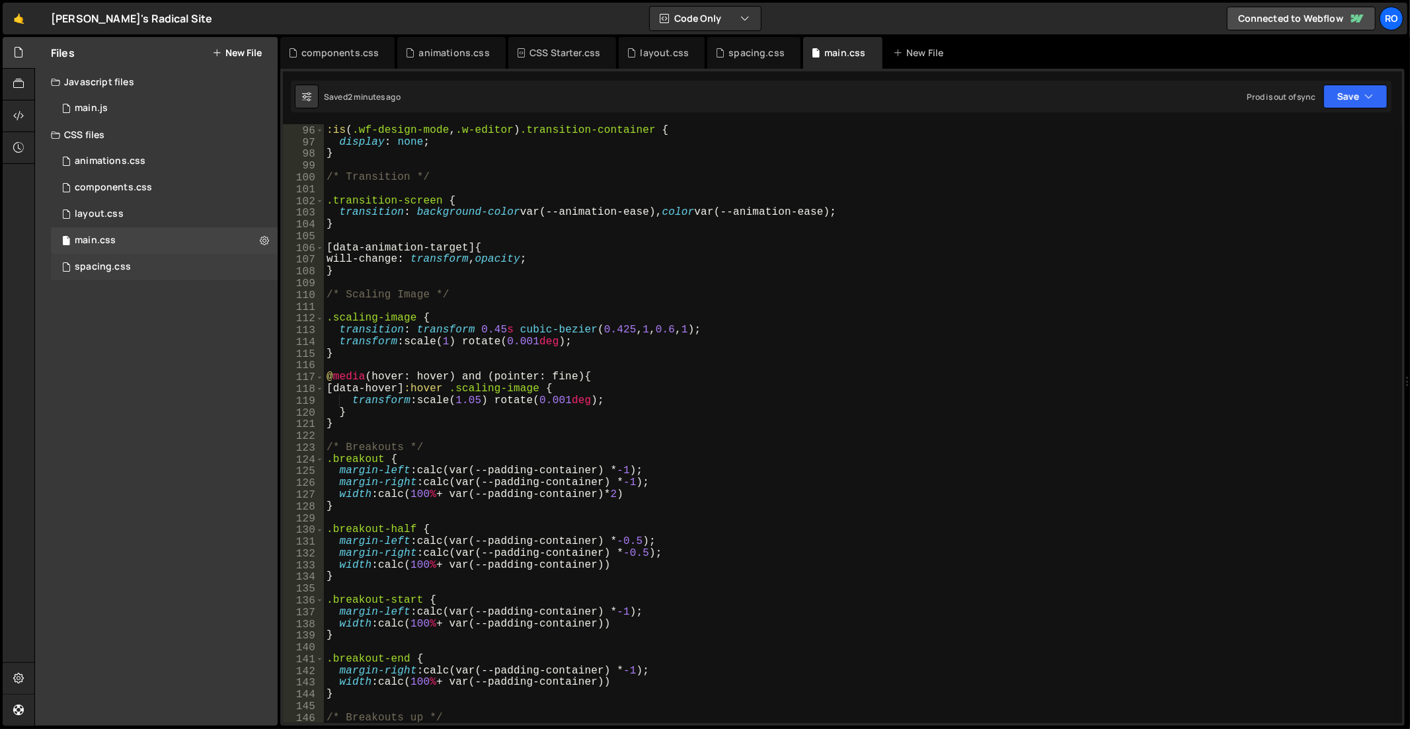
click at [149, 266] on div "spacing.css 0" at bounding box center [164, 267] width 227 height 26
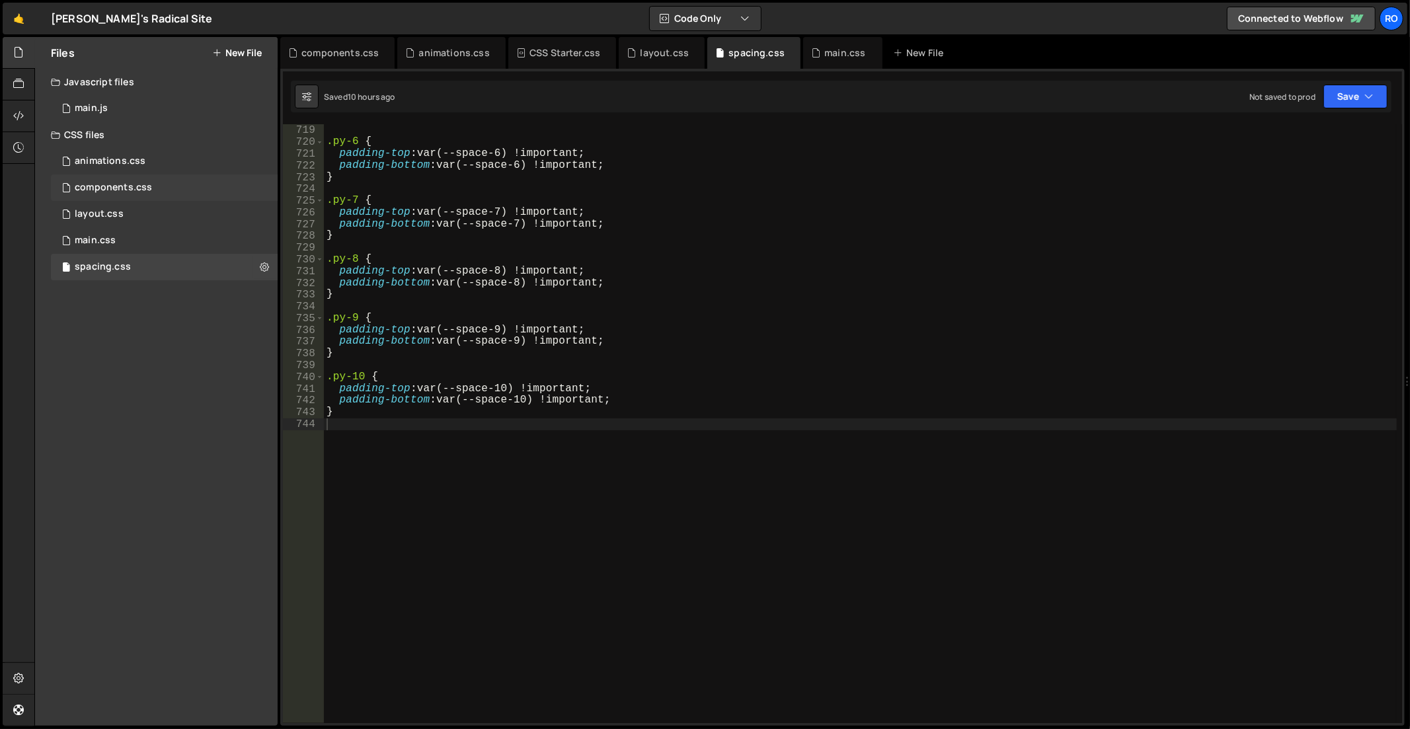
click at [153, 183] on div "components.css 0" at bounding box center [164, 188] width 227 height 26
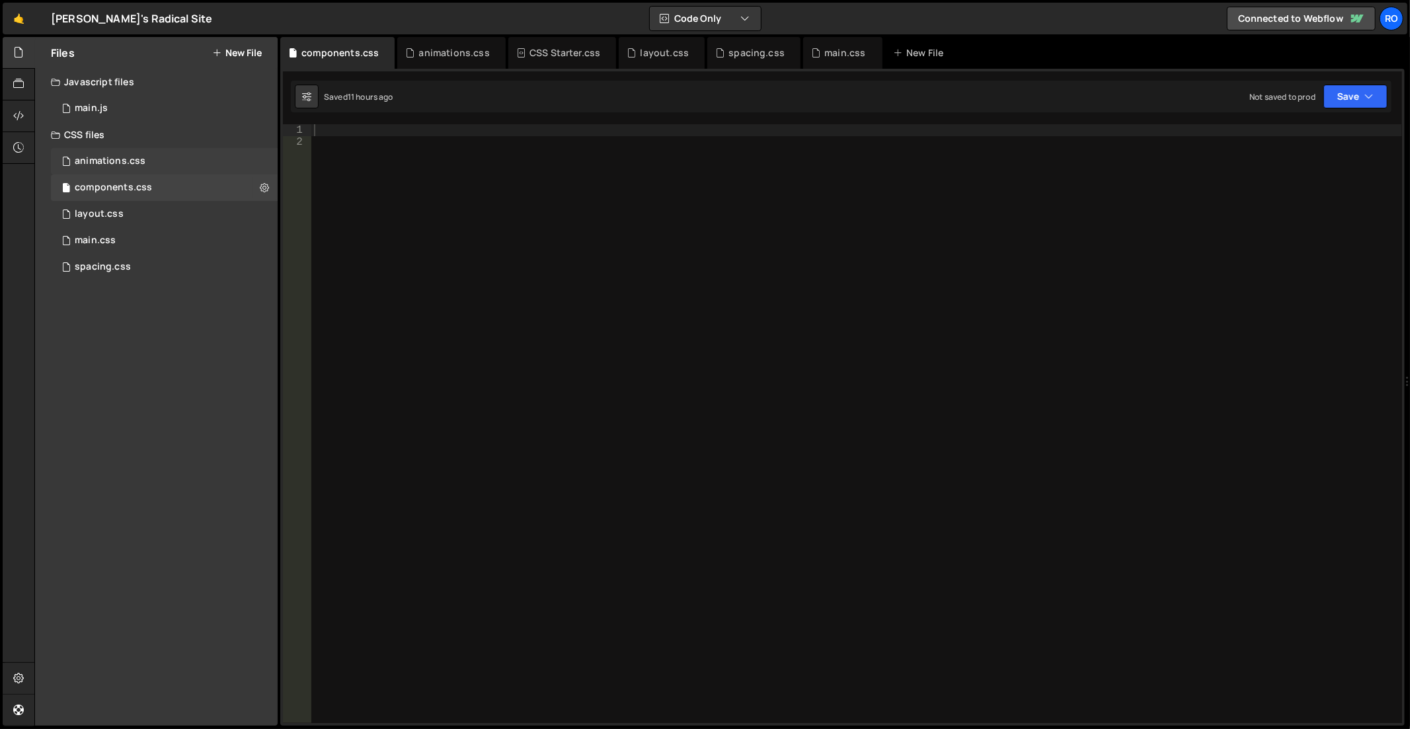
click at [160, 161] on div "animations.css 0" at bounding box center [164, 161] width 227 height 26
click at [650, 58] on div "layout.css" at bounding box center [665, 52] width 49 height 13
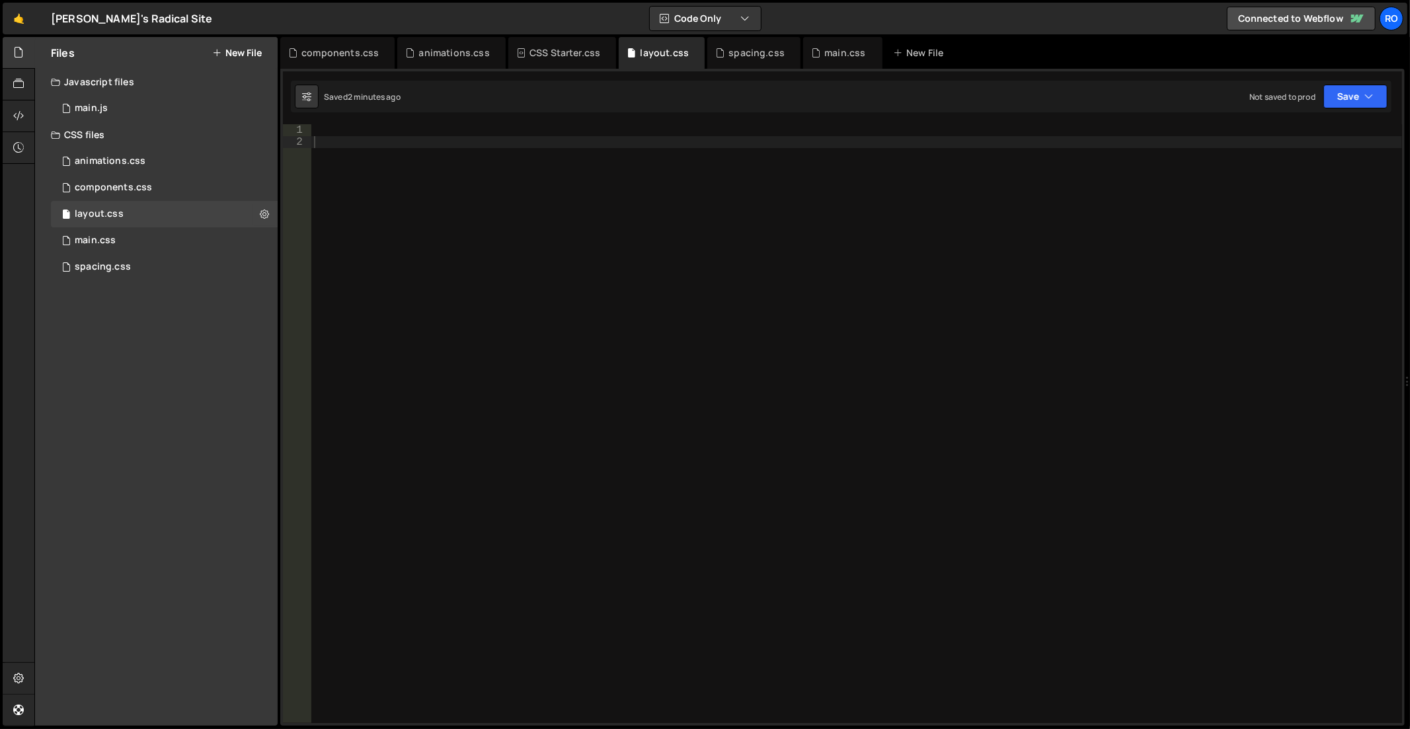
click at [763, 276] on div at bounding box center [857, 436] width 1092 height 624
click at [758, 306] on div at bounding box center [857, 436] width 1092 height 624
click at [752, 313] on div at bounding box center [857, 436] width 1092 height 624
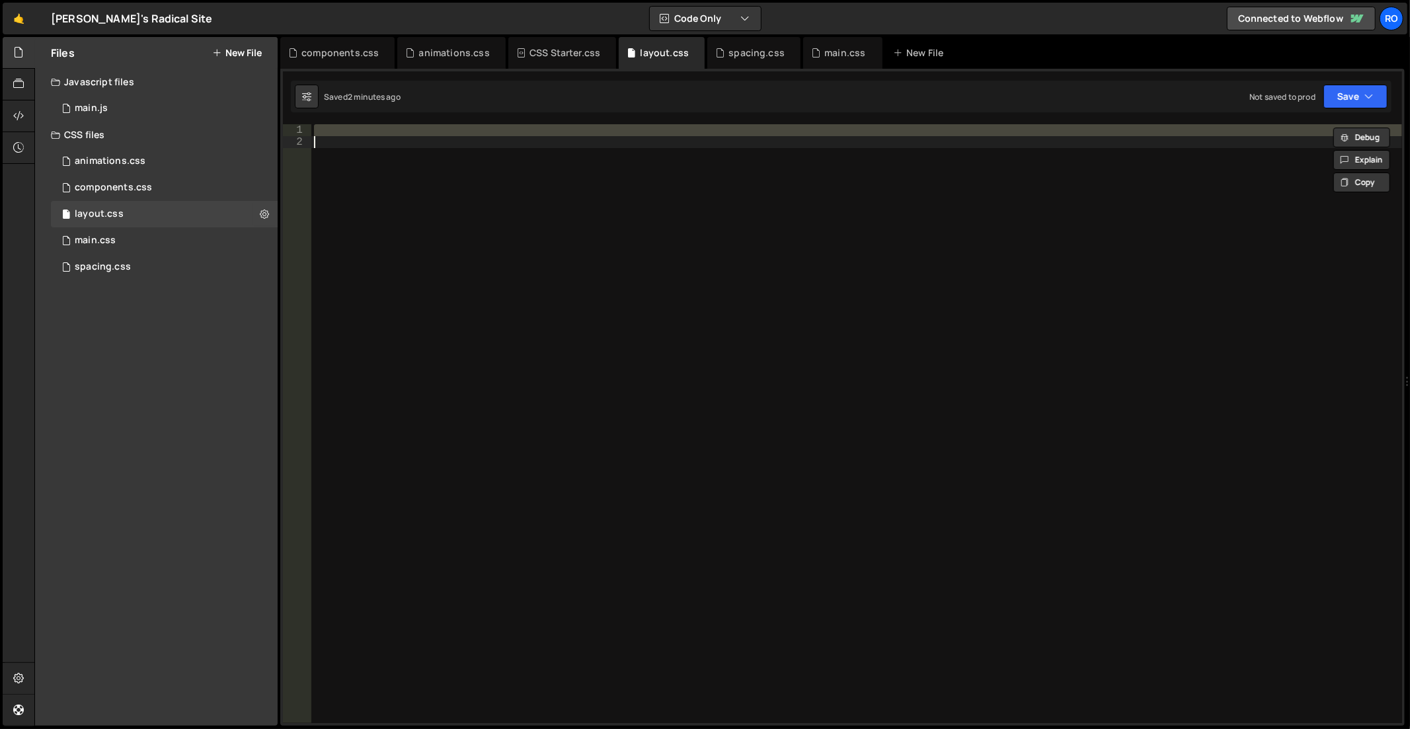
paste textarea "}"
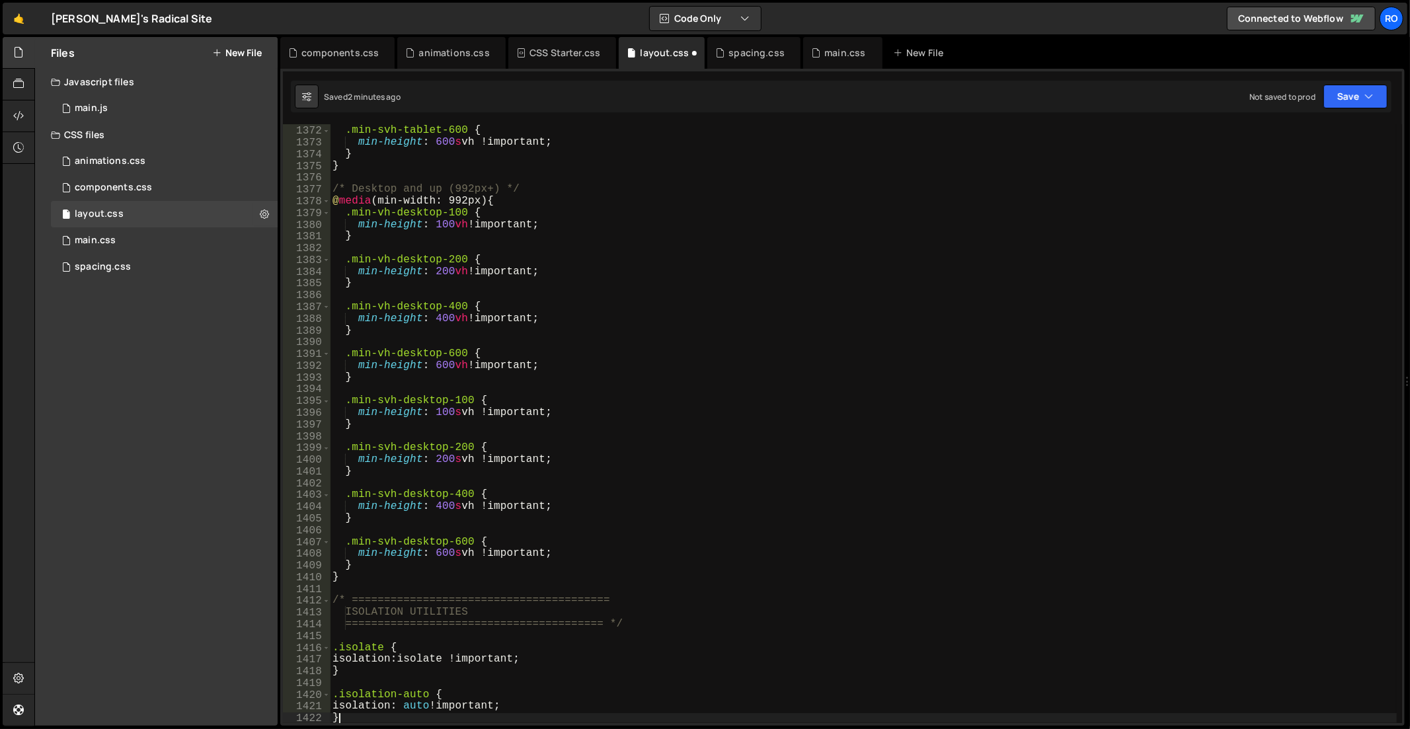
scroll to position [16110, 0]
click at [747, 311] on div ".min-svh-tablet-600 { min-height : 600 s vh !important ; } } /* Desktop and up …" at bounding box center [864, 426] width 1068 height 624
click at [1344, 99] on button "Save" at bounding box center [1355, 97] width 64 height 24
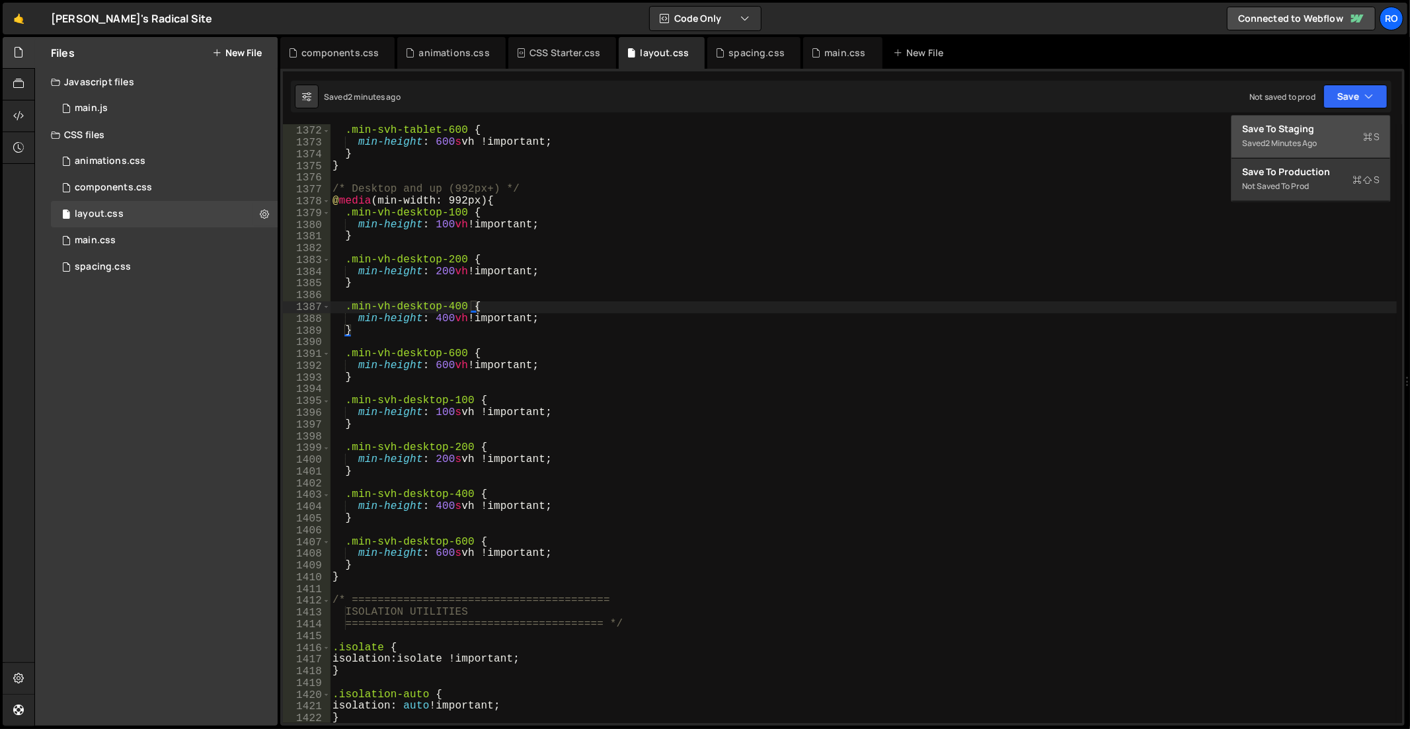
click at [1320, 129] on div "Save to Staging S" at bounding box center [1310, 128] width 137 height 13
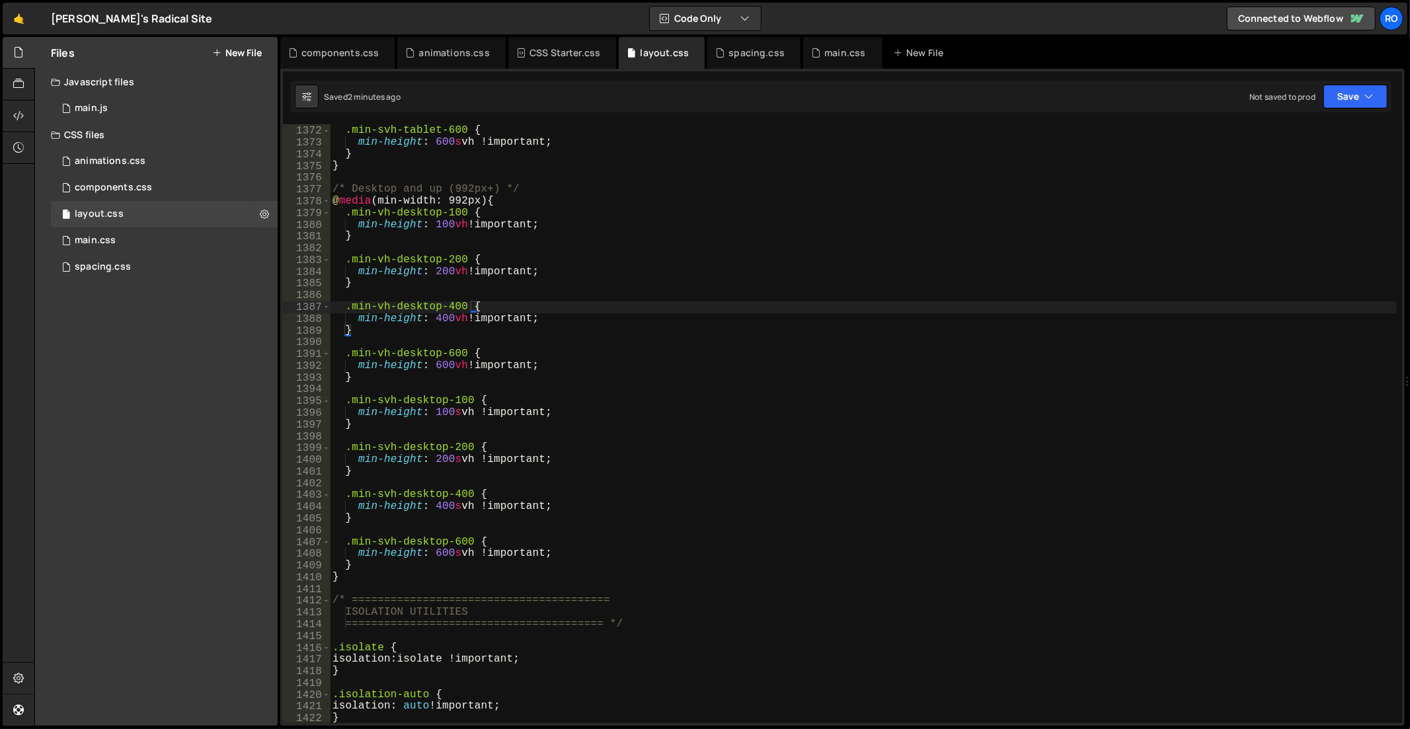
type textarea "min-height: 200vh !important;"
click at [946, 271] on div ".min-svh-tablet-600 { min-height : 600 s vh !important ; } } /* Desktop and up …" at bounding box center [864, 426] width 1068 height 624
click at [1354, 100] on button "Save" at bounding box center [1355, 97] width 64 height 24
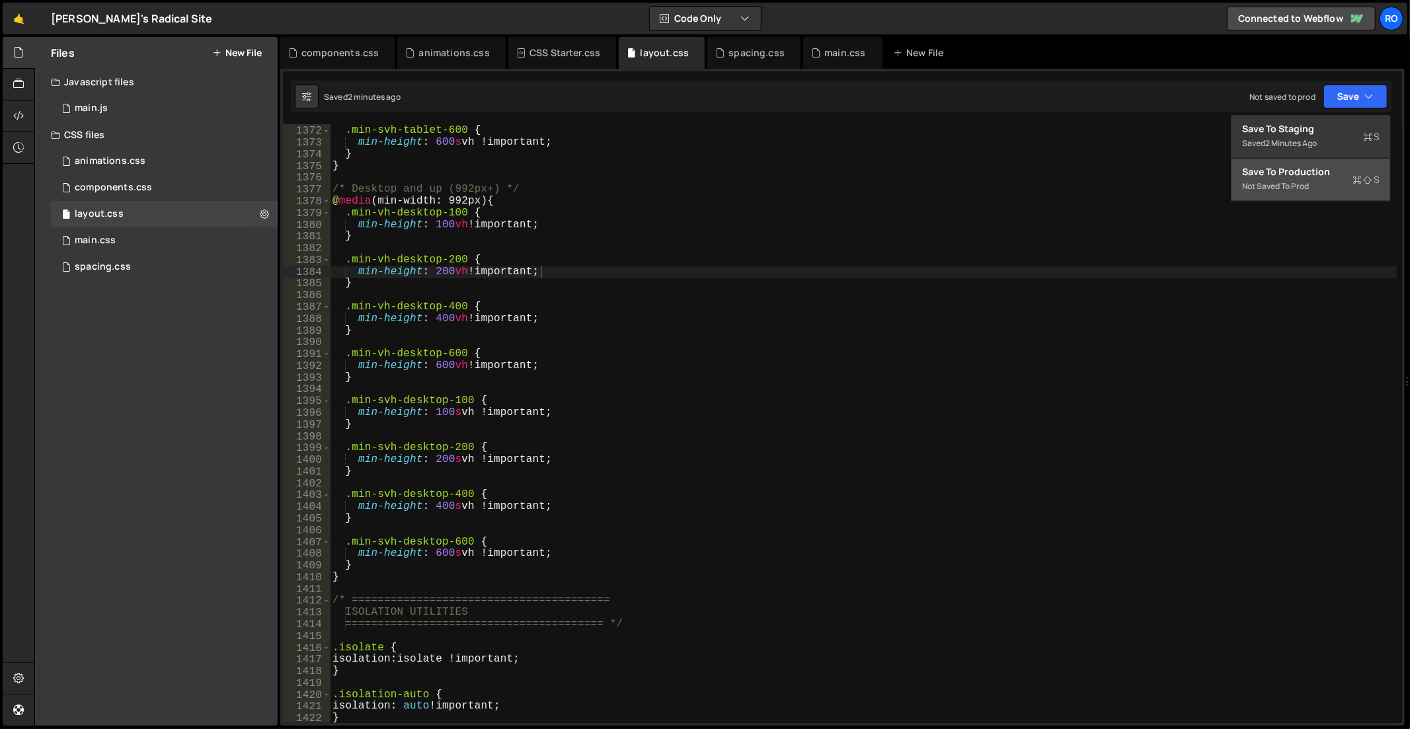
click at [1317, 179] on div "Not saved to prod" at bounding box center [1310, 186] width 137 height 16
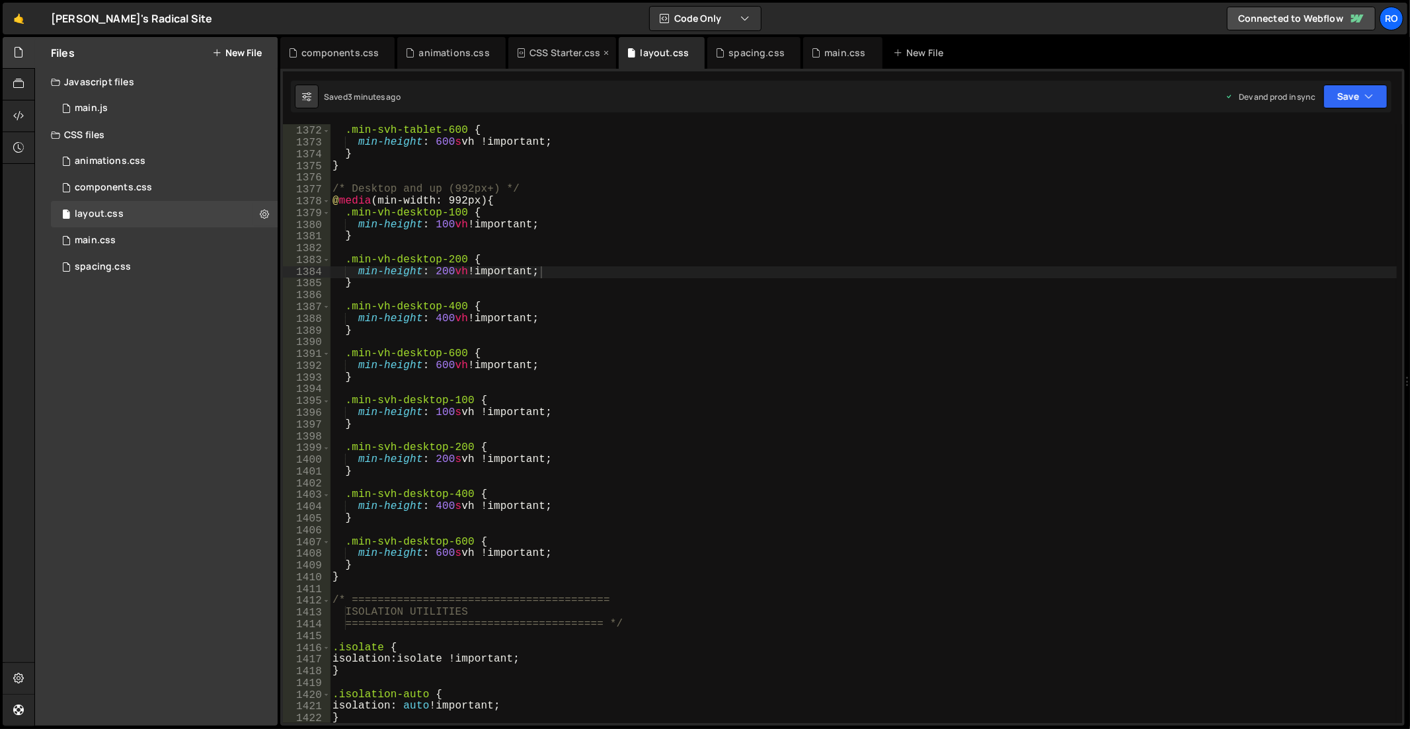
click at [565, 47] on div "CSS Starter.css" at bounding box center [564, 52] width 71 height 13
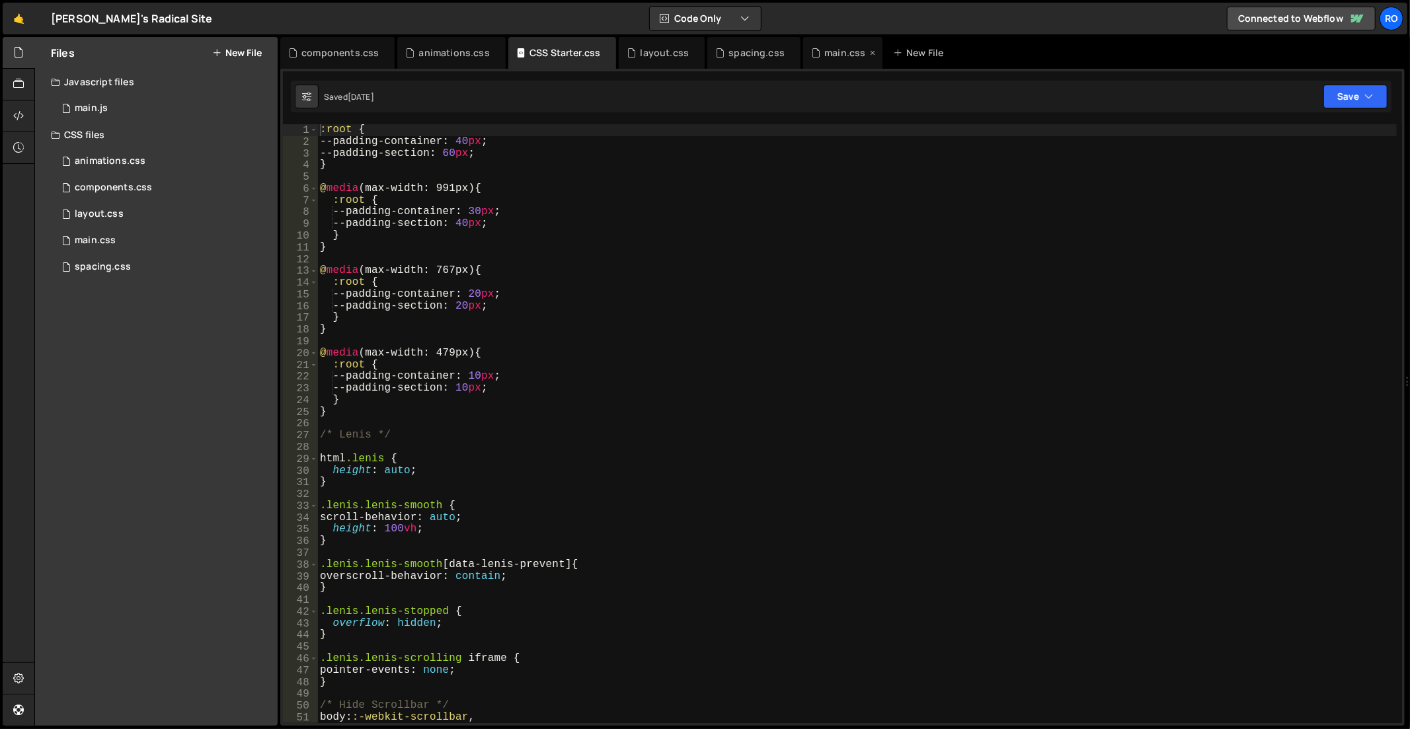
click at [847, 50] on div "main.css" at bounding box center [844, 52] width 41 height 13
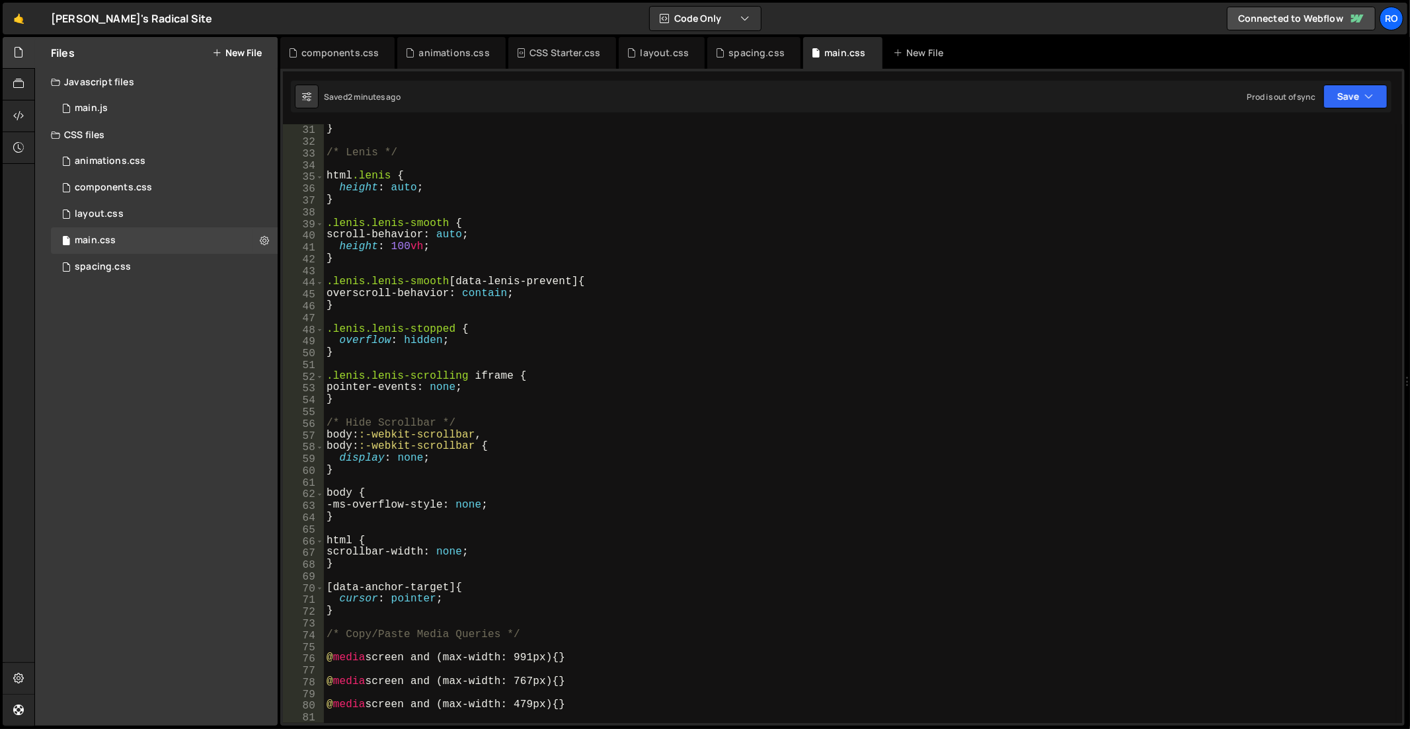
scroll to position [617, 0]
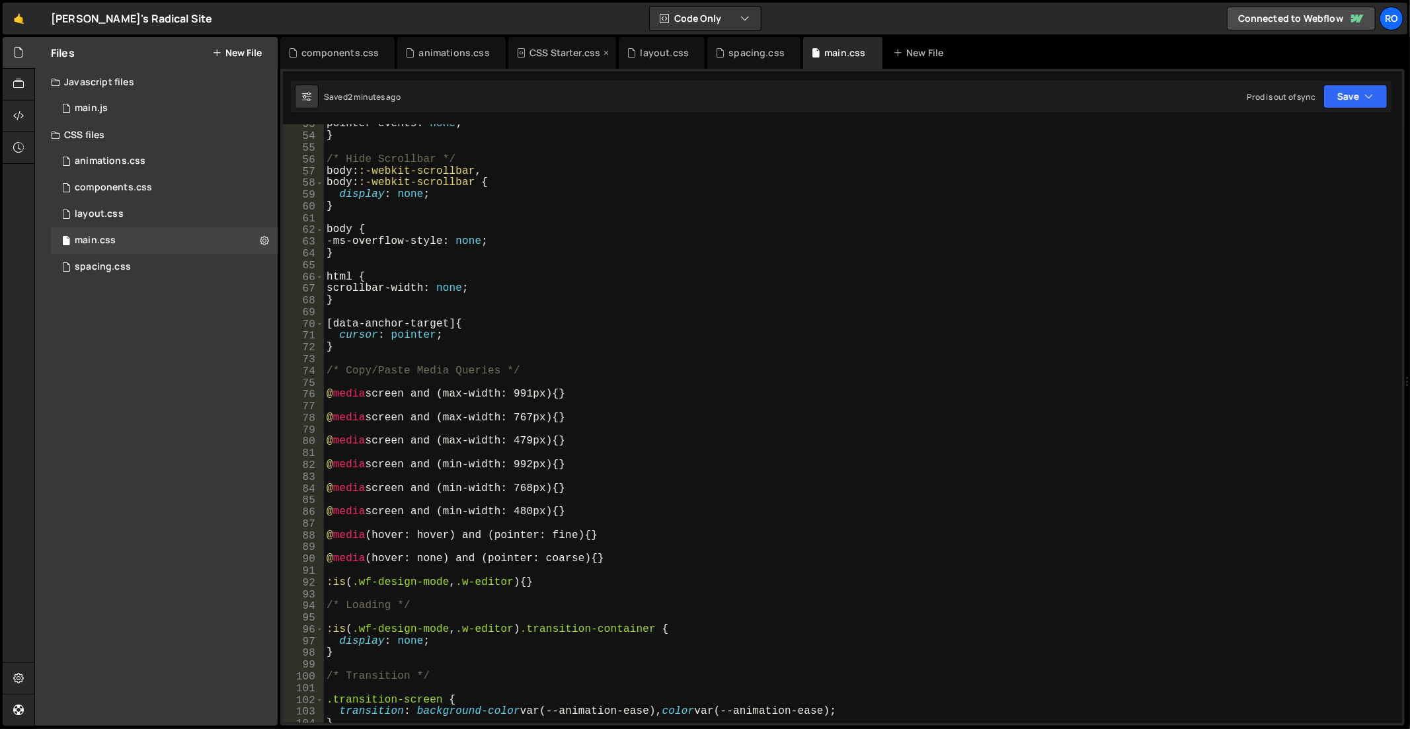
click at [569, 50] on div "CSS Starter.css" at bounding box center [564, 52] width 71 height 13
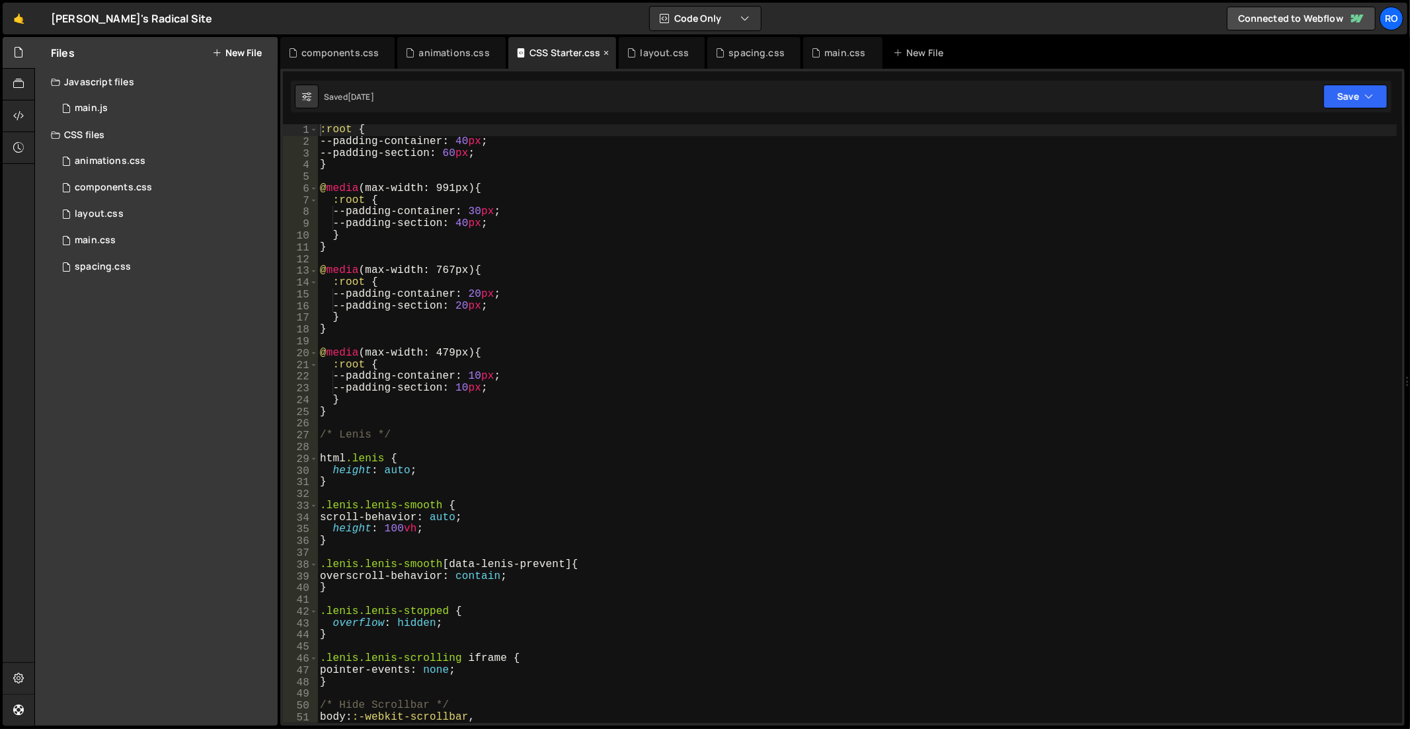
click at [604, 51] on icon at bounding box center [606, 52] width 9 height 13
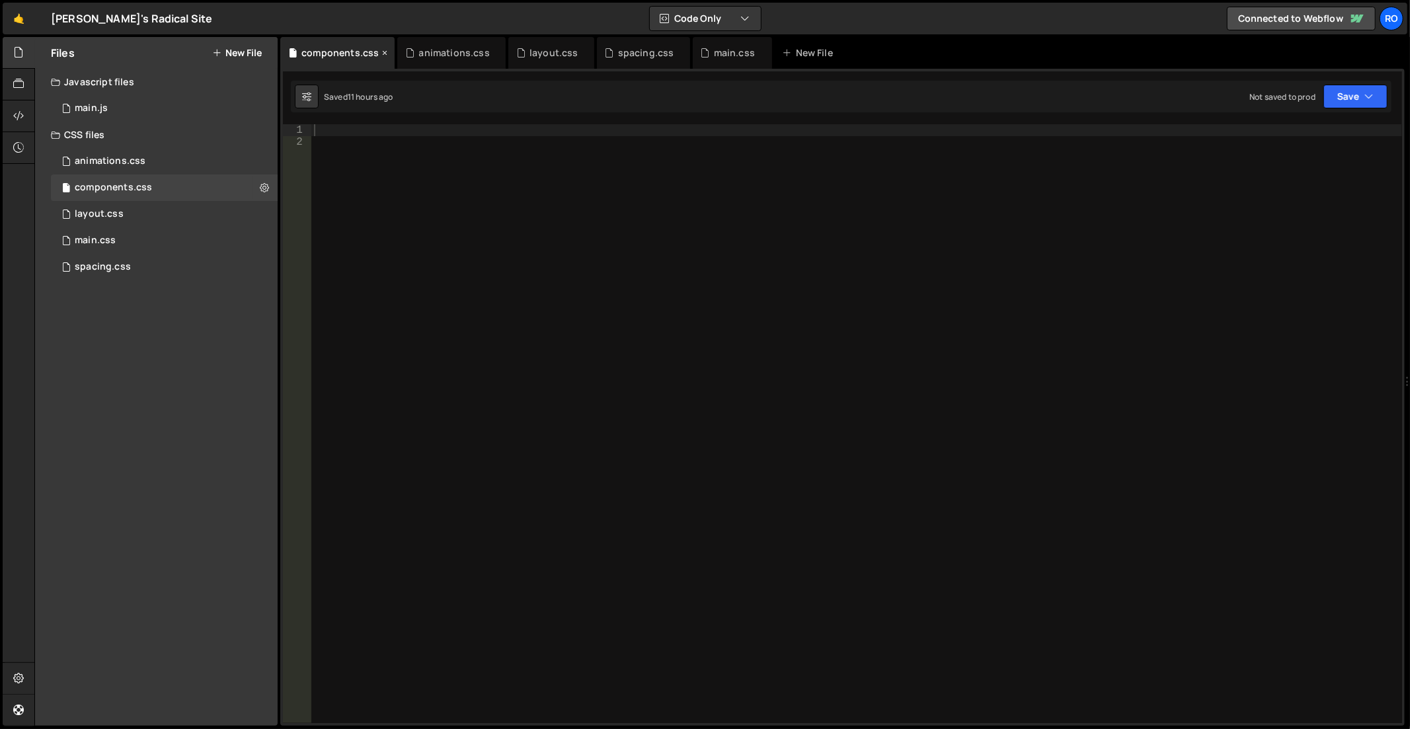
click at [342, 58] on div "components.css" at bounding box center [339, 52] width 77 height 13
click at [447, 55] on div "animations.css" at bounding box center [454, 52] width 71 height 13
click at [491, 53] on icon at bounding box center [495, 52] width 9 height 13
click at [335, 51] on div "components.css" at bounding box center [339, 52] width 77 height 13
click at [385, 51] on icon at bounding box center [384, 52] width 9 height 13
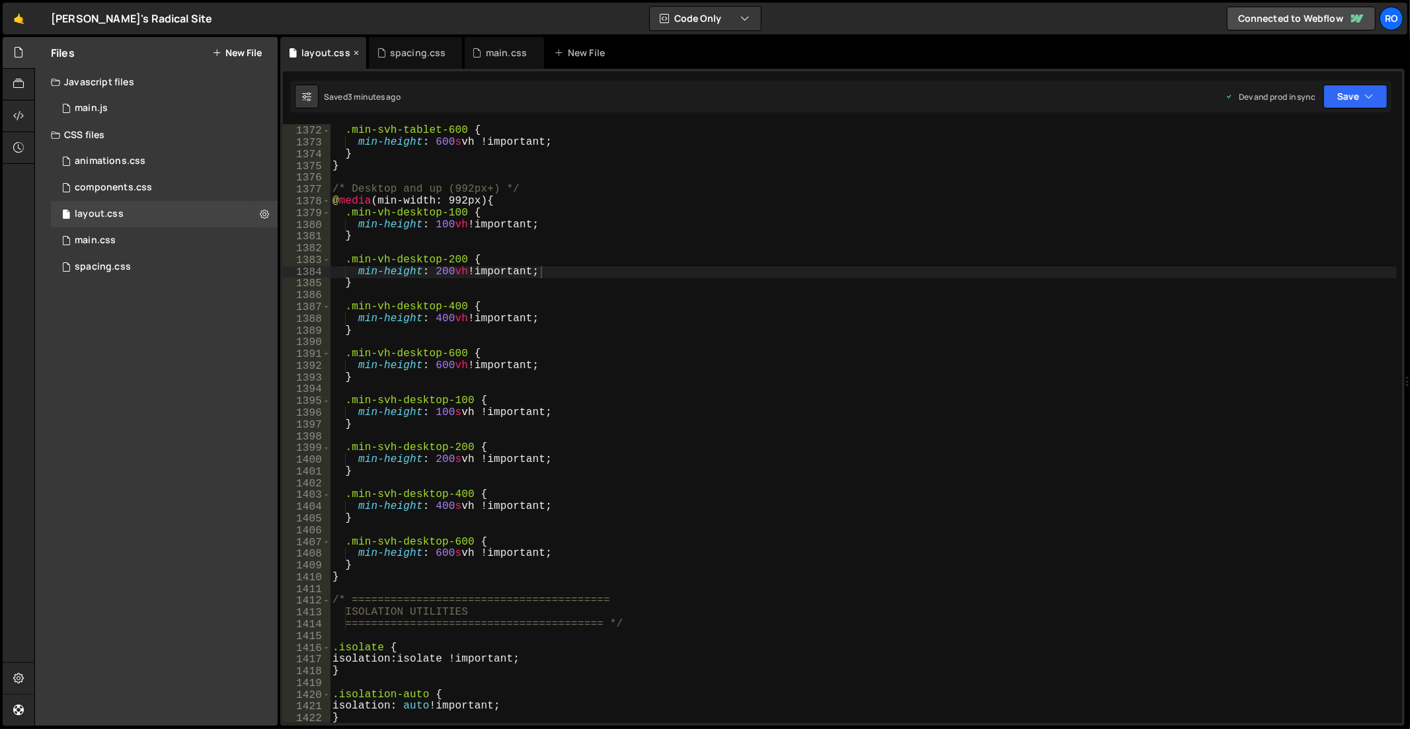
click at [341, 58] on div "layout.css" at bounding box center [325, 52] width 49 height 13
click at [394, 56] on div "spacing.css" at bounding box center [418, 52] width 56 height 13
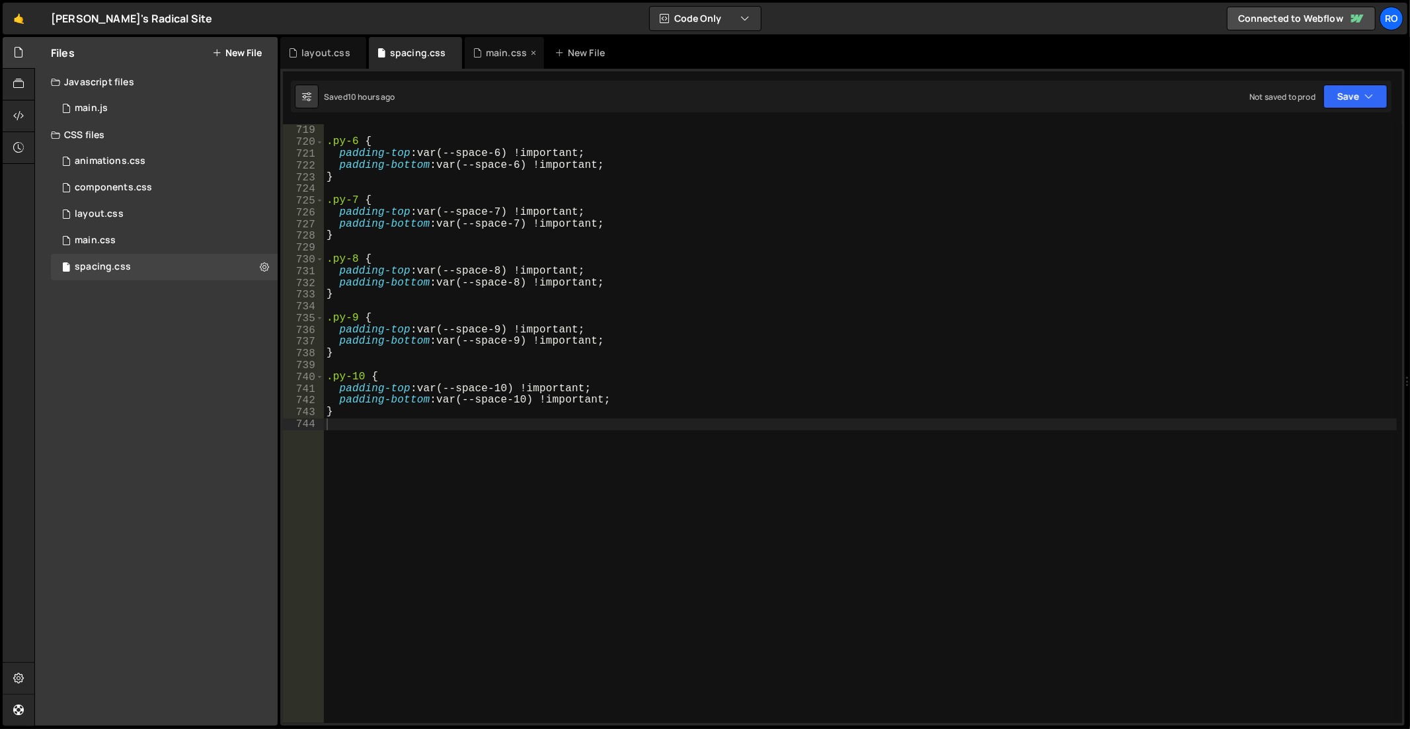
click at [498, 49] on div "main.css" at bounding box center [506, 52] width 41 height 13
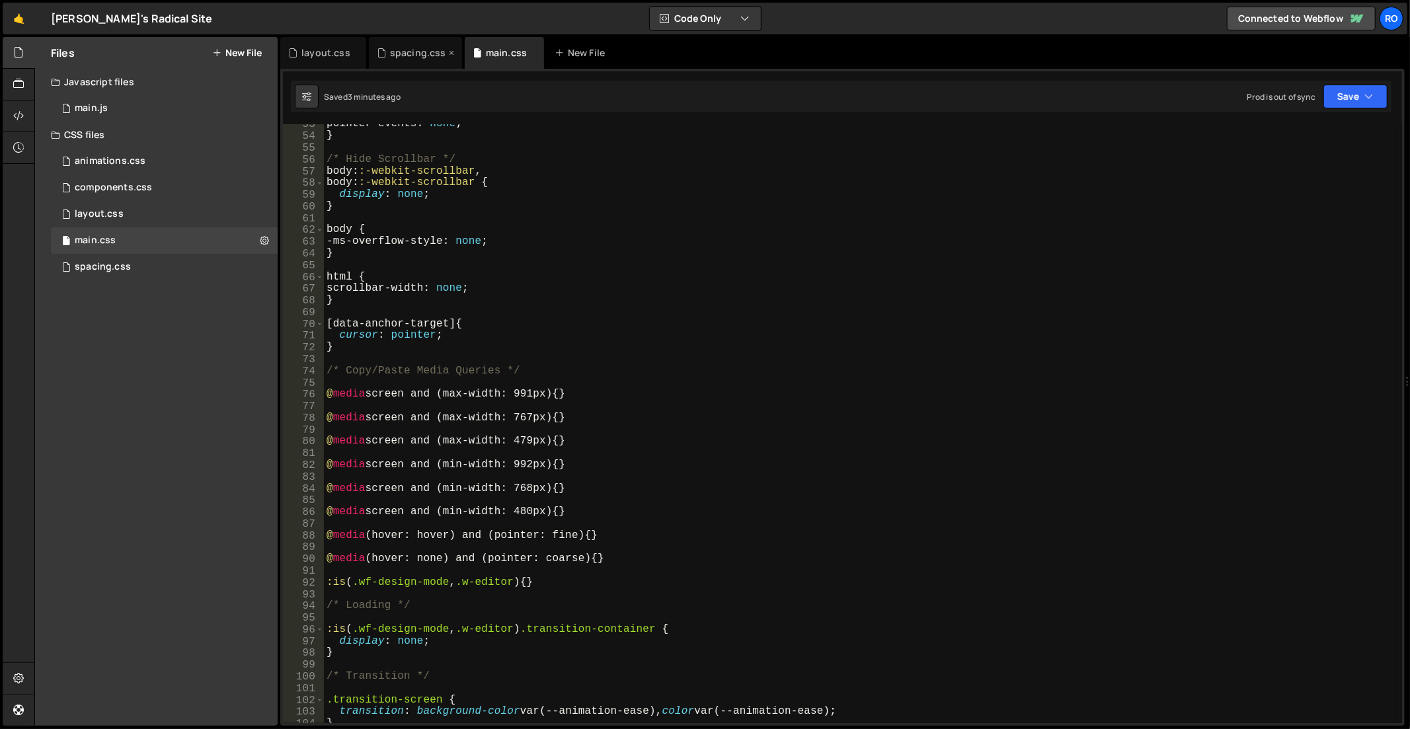
click at [414, 56] on div "spacing.css" at bounding box center [418, 52] width 56 height 13
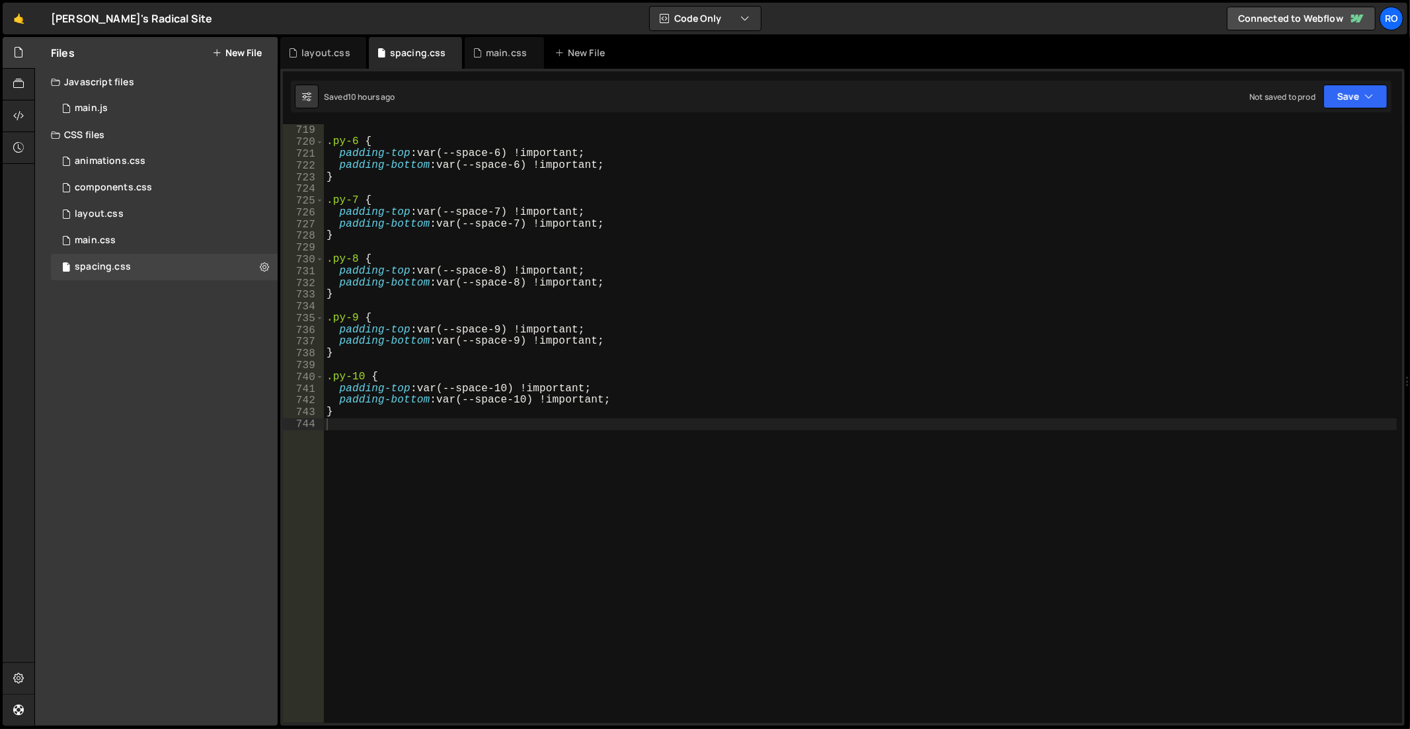
drag, startPoint x: 674, startPoint y: 373, endPoint x: 652, endPoint y: 380, distance: 22.8
click at [670, 375] on div "} .py-6 { padding-top : var(--space-6) !important ; padding-bottom : var(--spac…" at bounding box center [861, 425] width 1074 height 624
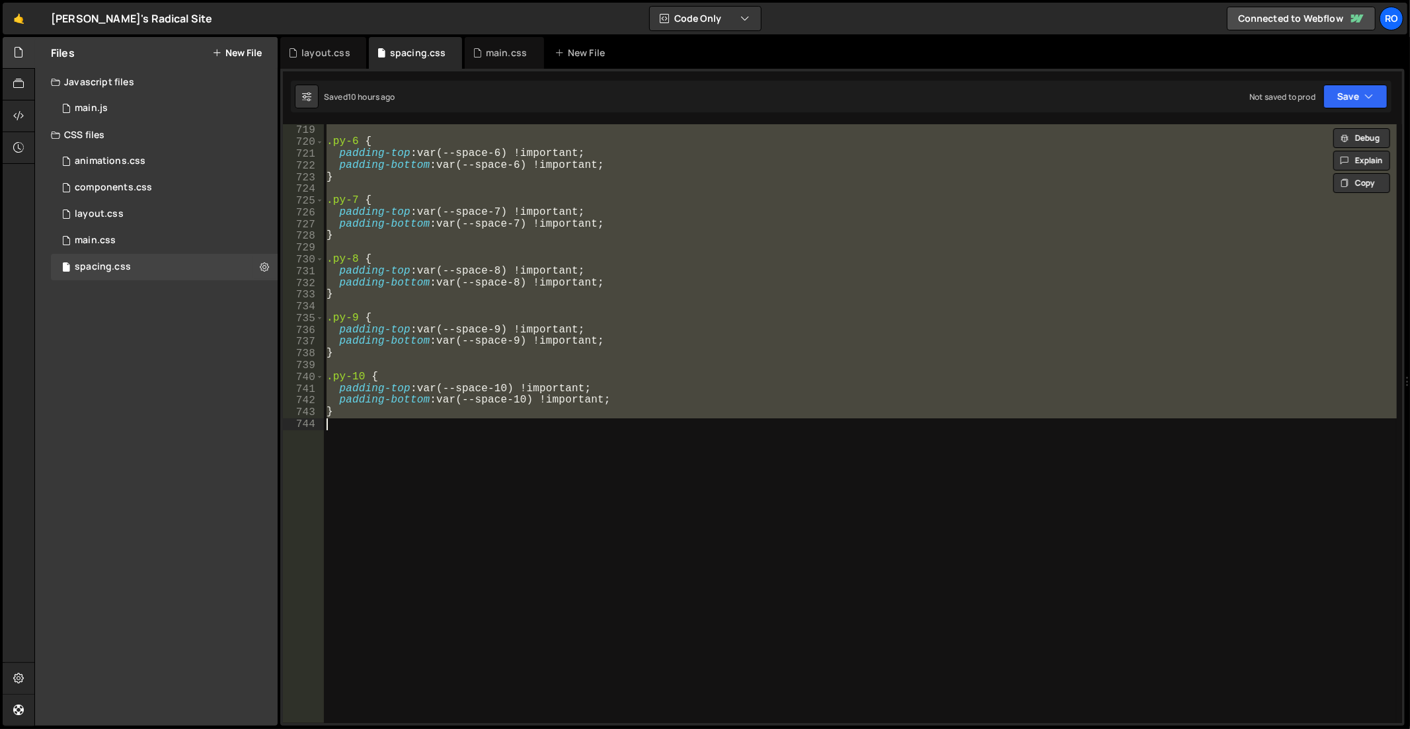
paste textarea
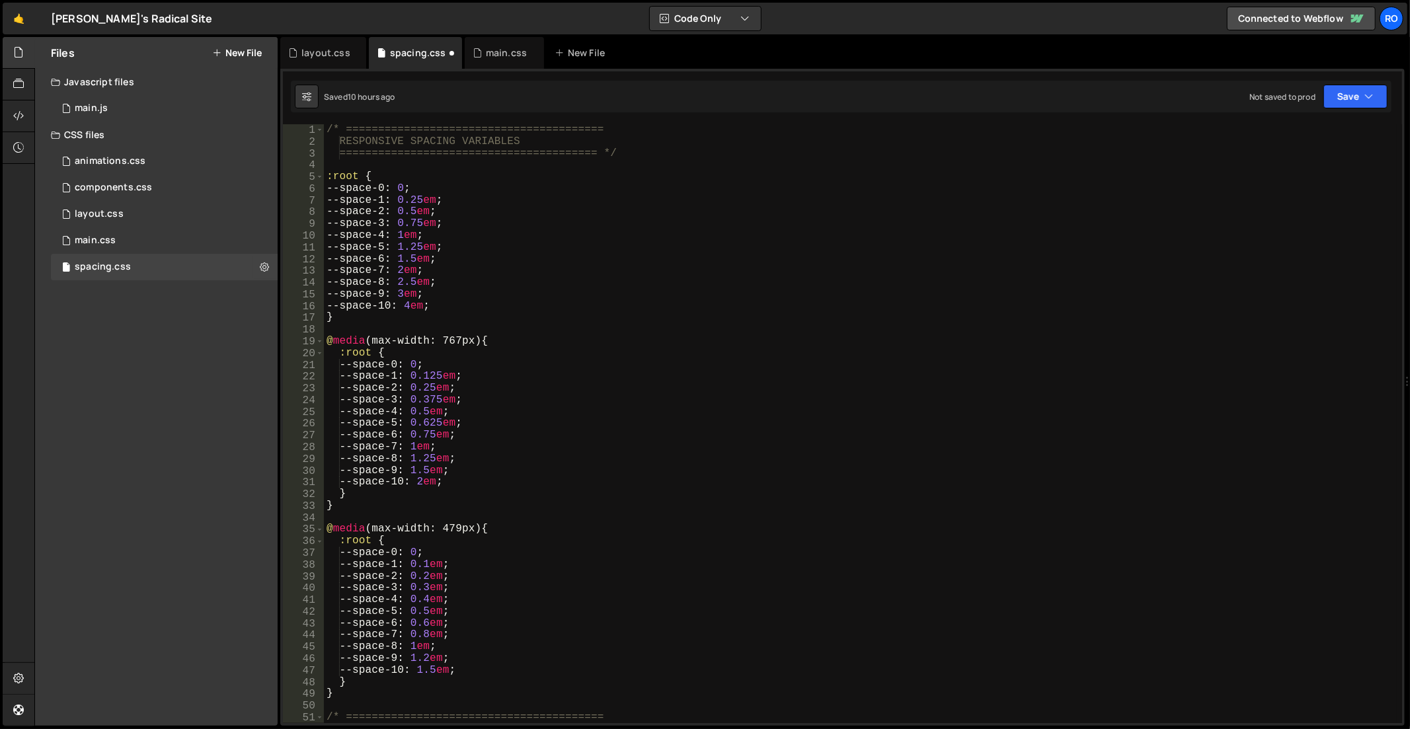
scroll to position [0, 0]
click at [326, 58] on div "layout.css" at bounding box center [325, 52] width 49 height 13
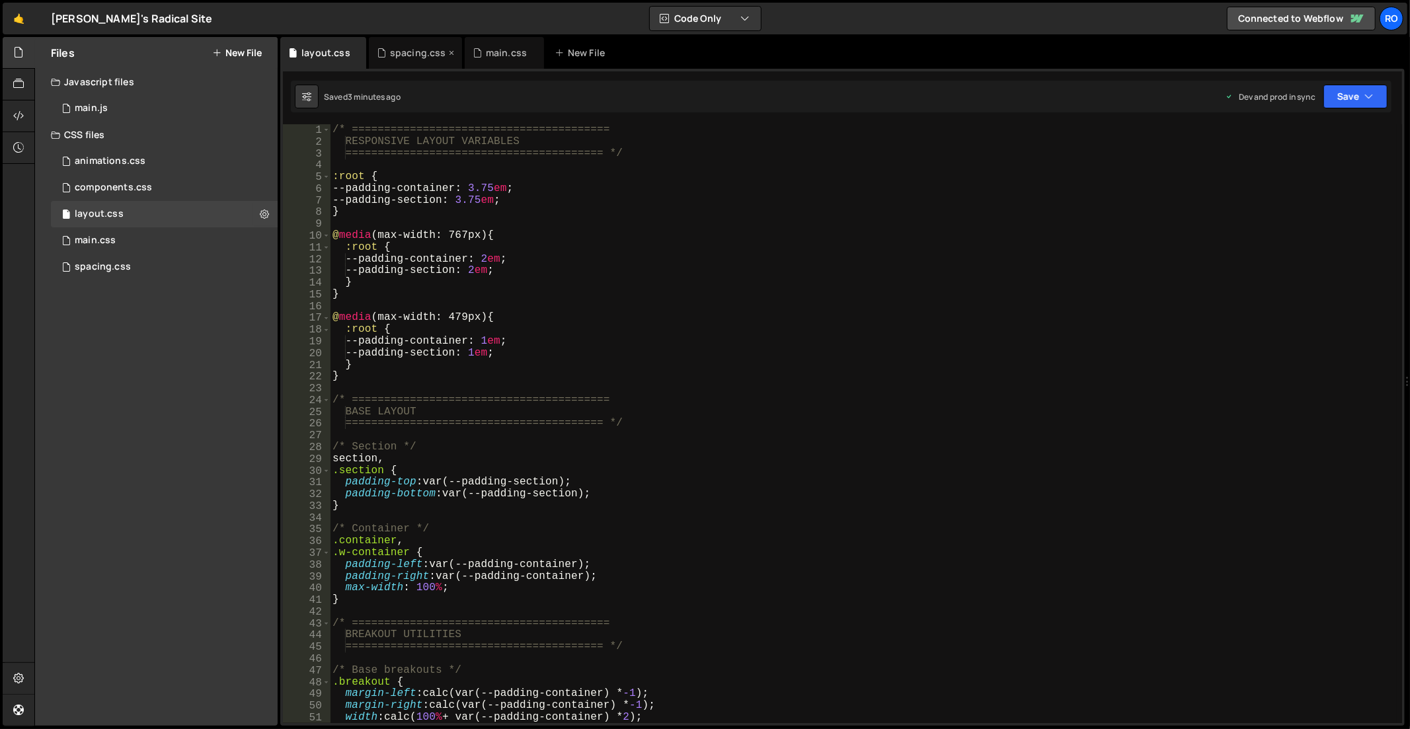
click at [406, 56] on div "spacing.css" at bounding box center [418, 52] width 56 height 13
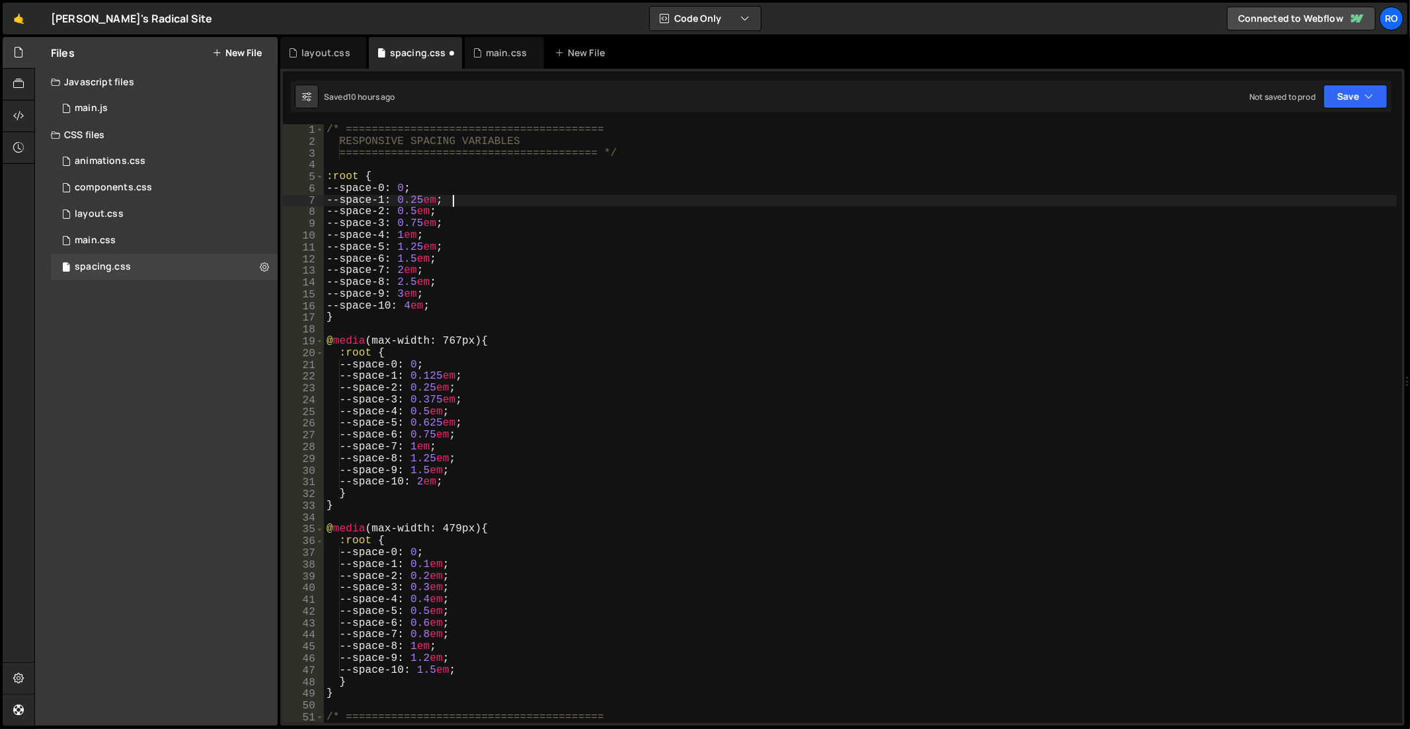
click at [758, 196] on div "/* ======================================== RESPONSIVE SPACING VARIABLES ======…" at bounding box center [861, 436] width 1074 height 624
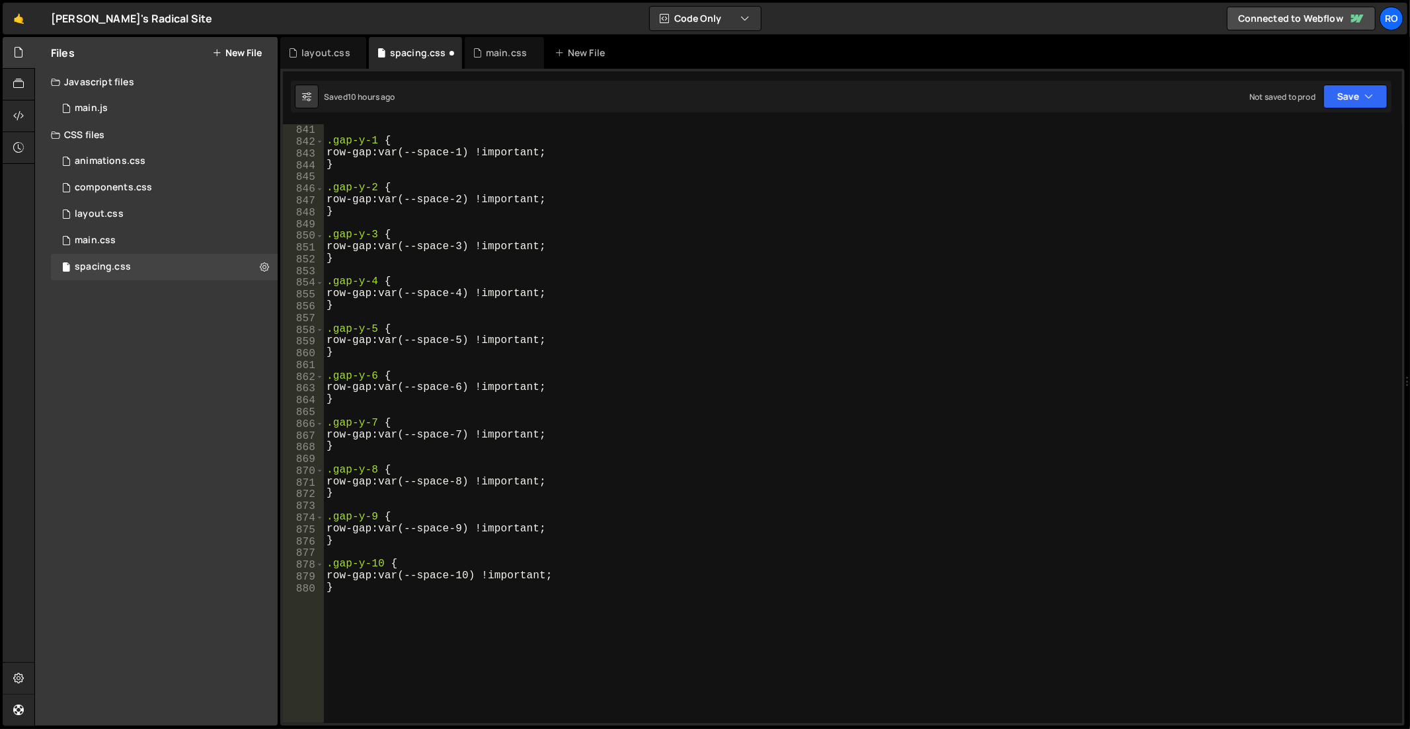
scroll to position [9959, 0]
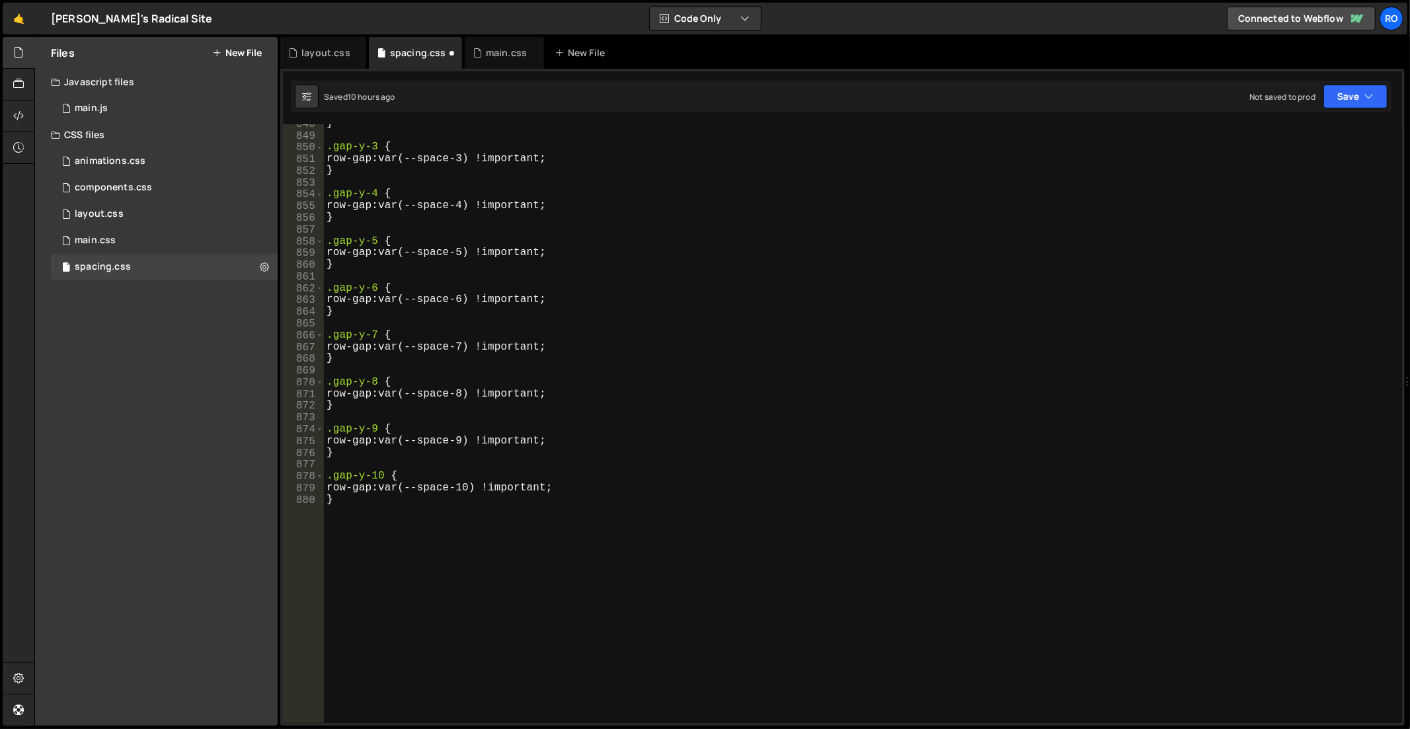
click at [729, 308] on div "} .gap-y-3 { row-gap : var(--space-3) !important ; } .gap-y-4 { row-gap : var(-…" at bounding box center [861, 430] width 1074 height 624
click at [728, 312] on div "} .gap-y-3 { row-gap : var(--space-3) !important ; } .gap-y-4 { row-gap : var(-…" at bounding box center [861, 430] width 1074 height 624
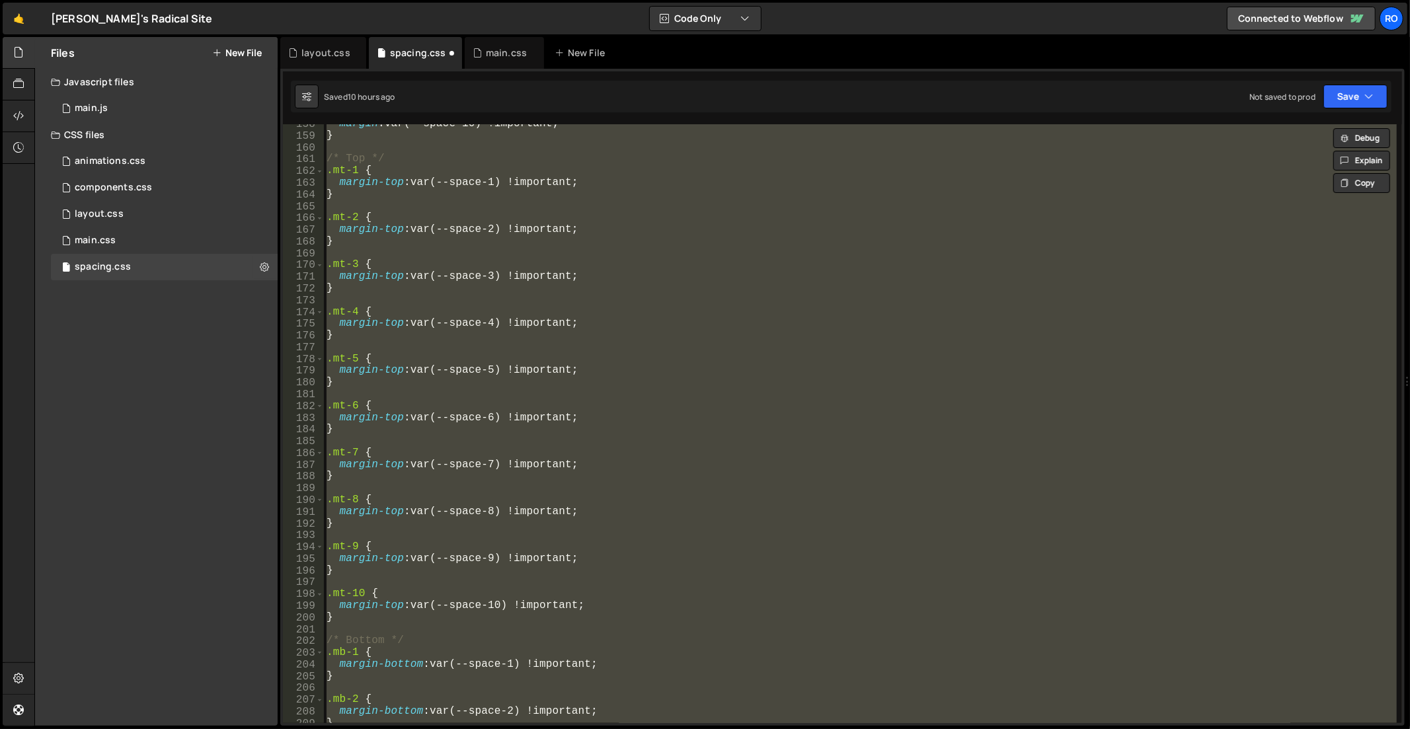
scroll to position [0, 0]
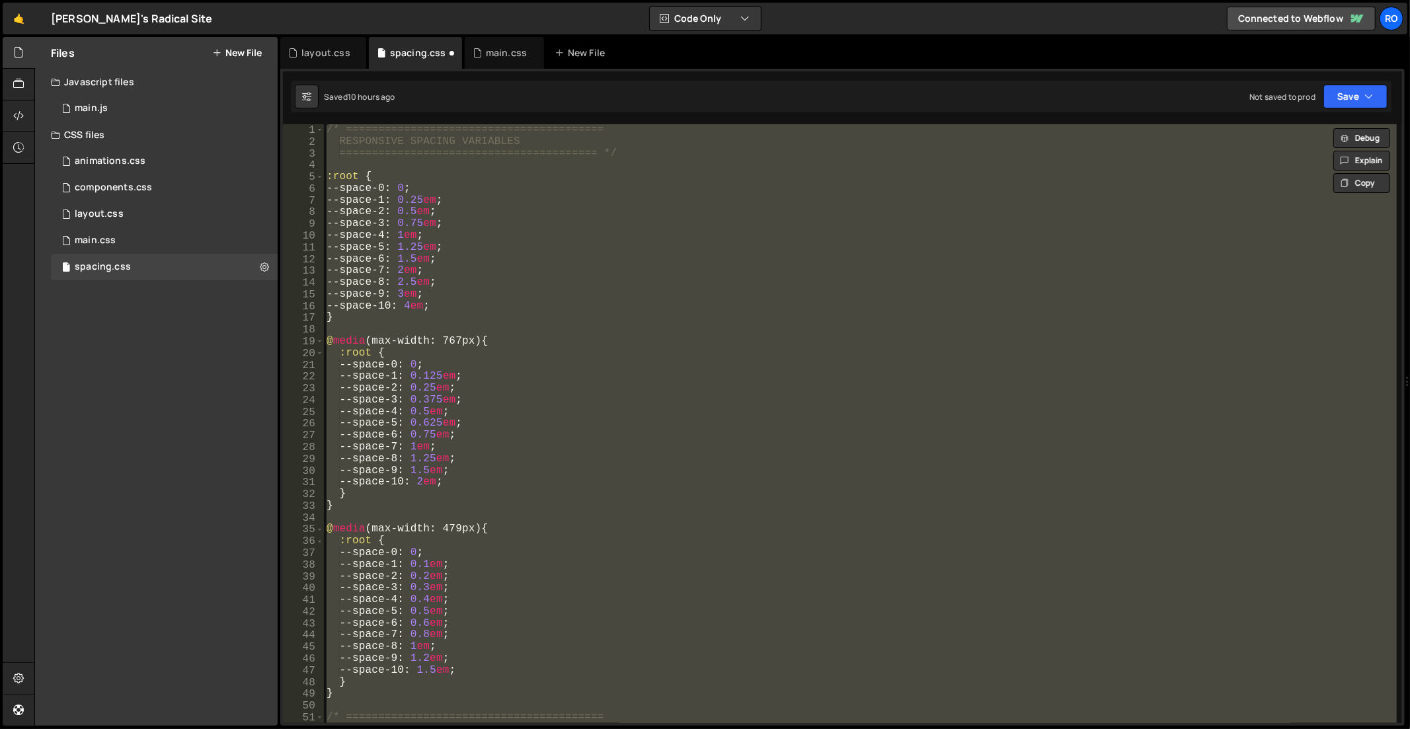
click at [705, 313] on div "/* ======================================== RESPONSIVE SPACING VARIABLES ======…" at bounding box center [860, 423] width 1073 height 599
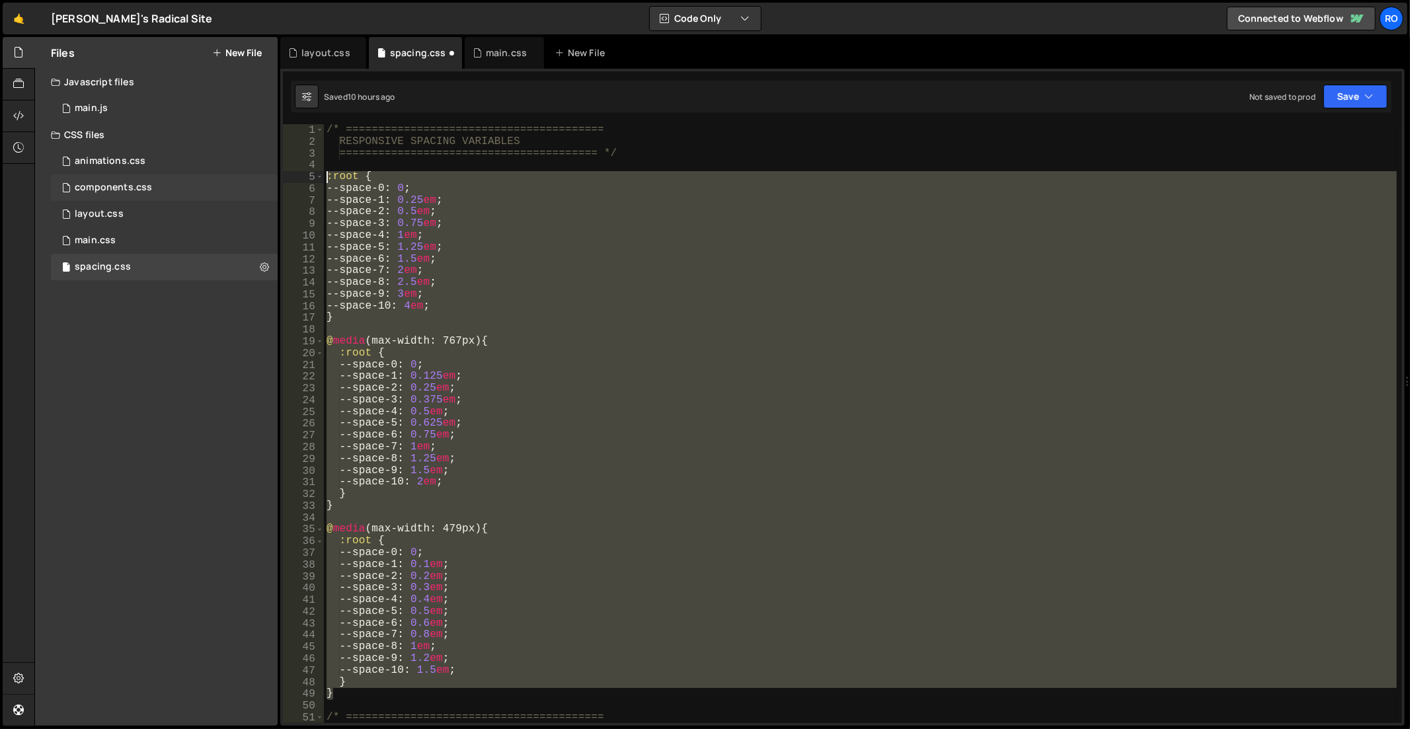
drag, startPoint x: 354, startPoint y: 691, endPoint x: 255, endPoint y: 178, distance: 522.4
click at [255, 178] on div "Files New File Javascript files 1 main.js 0 CSS files animations.css 0 componen…" at bounding box center [722, 381] width 1376 height 689
type textarea ":root { --space-0: 0;"
click at [301, 46] on div "layout.css" at bounding box center [325, 52] width 49 height 13
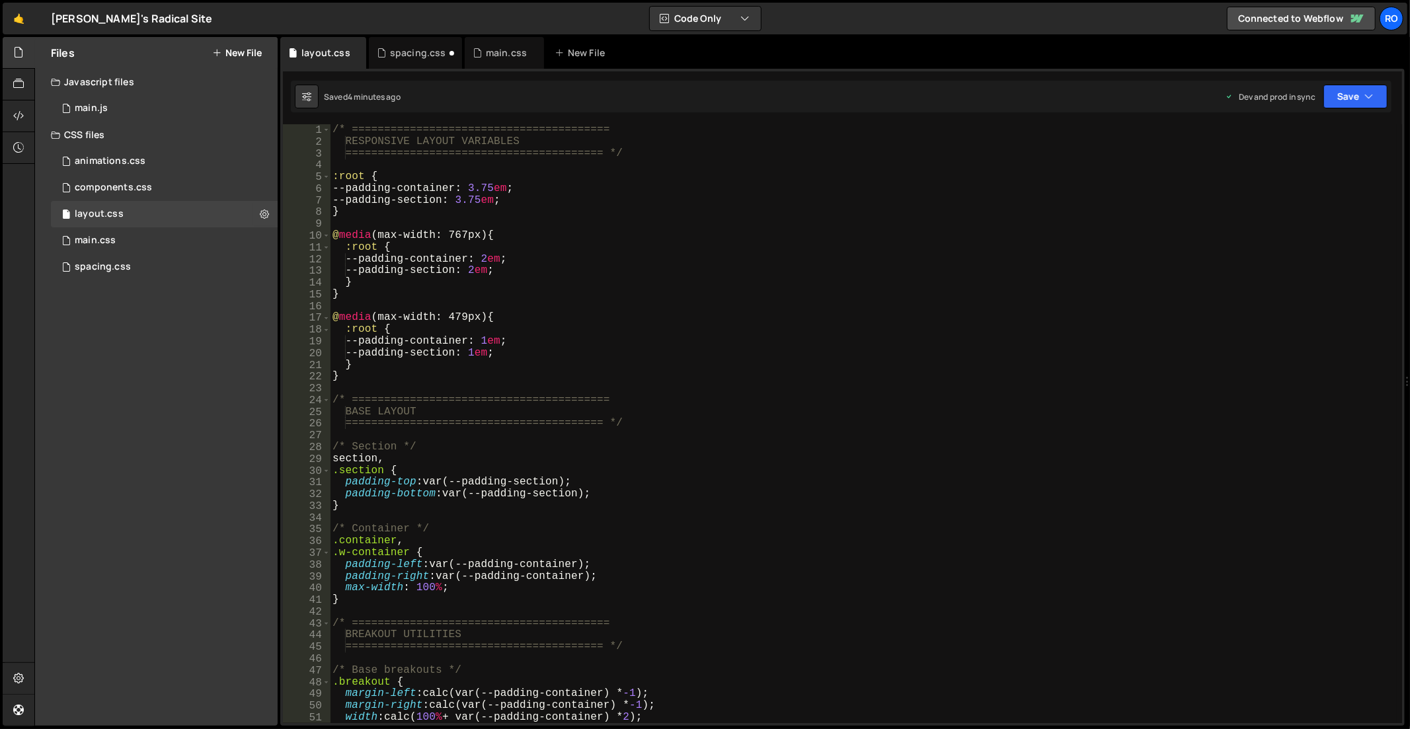
type textarea "}"
click at [411, 381] on div "/* ======================================== RESPONSIVE LAYOUT VARIABLES =======…" at bounding box center [864, 436] width 1068 height 624
click at [390, 54] on div "spacing.css" at bounding box center [418, 52] width 56 height 13
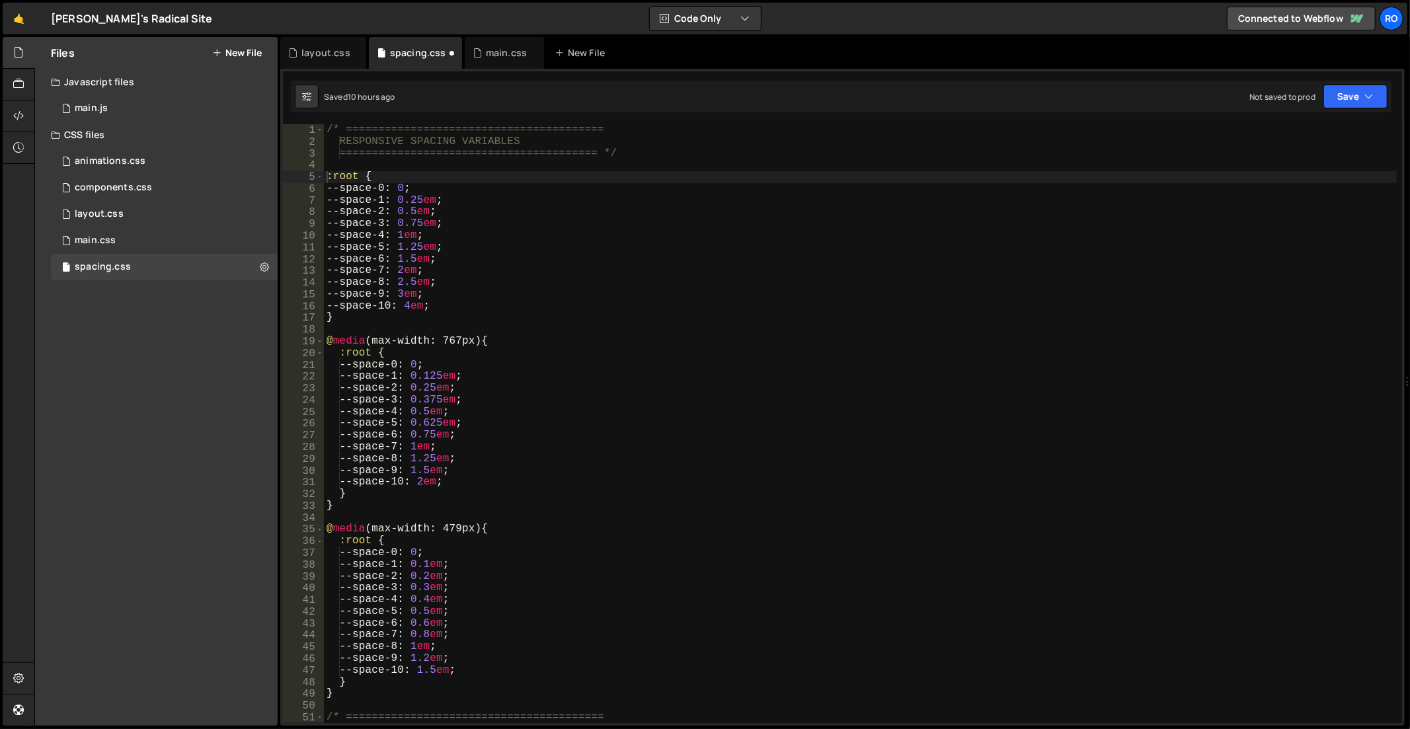
click at [463, 234] on div "/* ======================================== RESPONSIVE SPACING VARIABLES ======…" at bounding box center [861, 436] width 1074 height 624
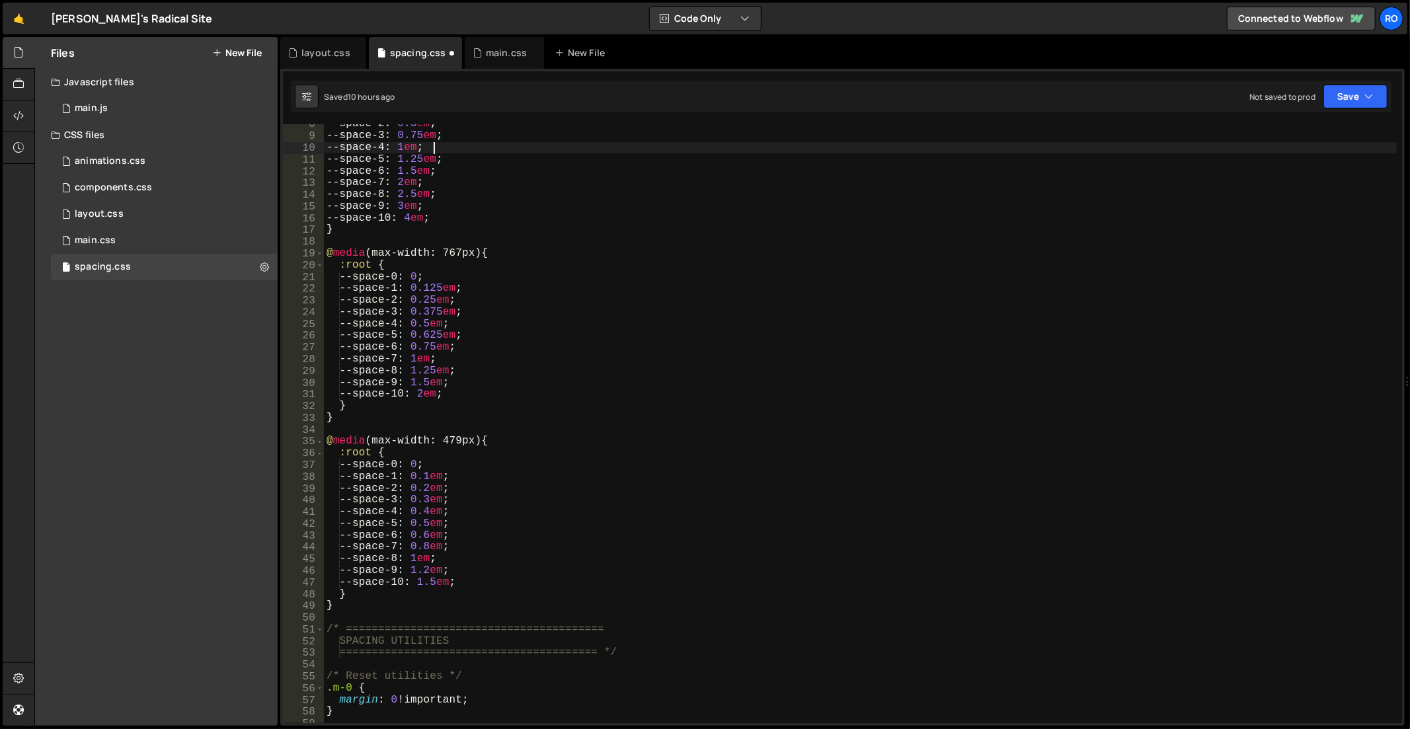
scroll to position [176, 0]
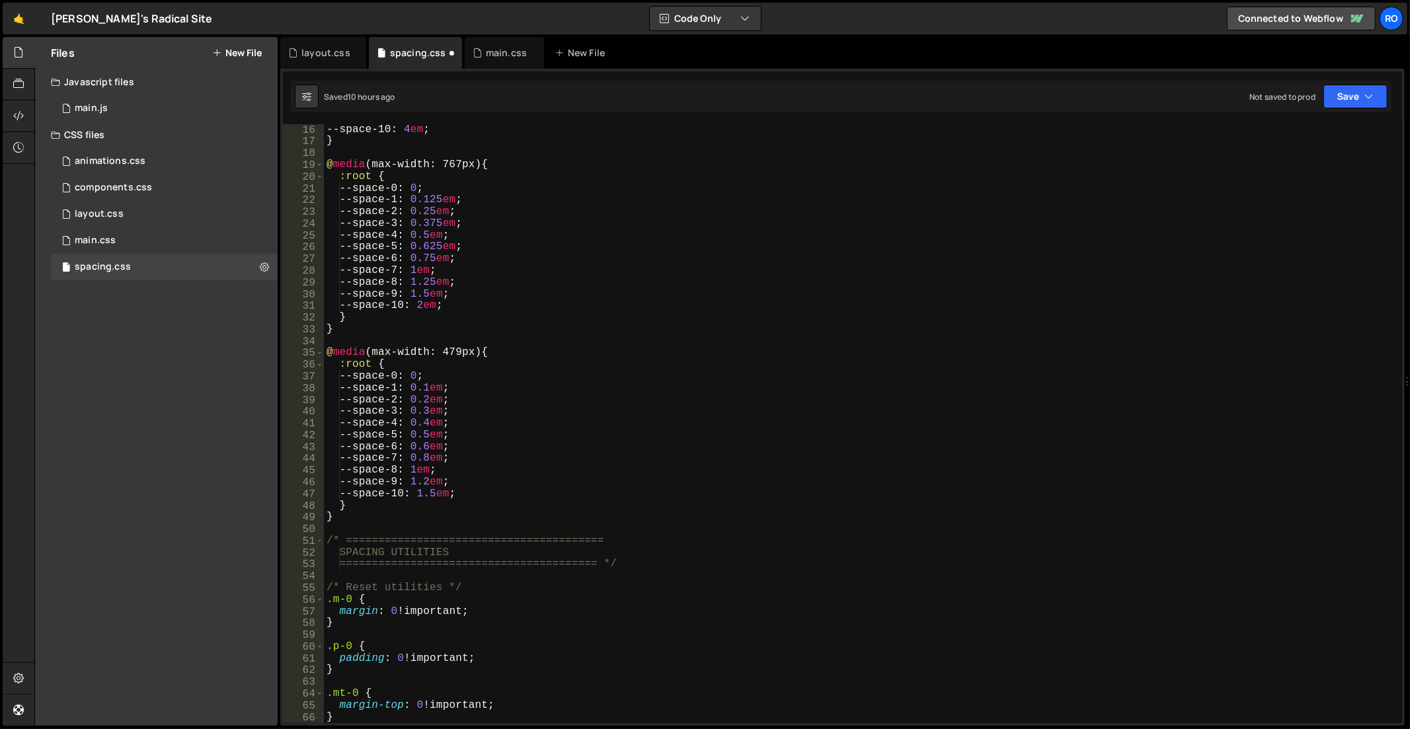
click at [531, 372] on div "--space-9 : 3 em ; --space-10 : 4 em ; } @ media (max-width: 767px) { :root { -…" at bounding box center [861, 424] width 1074 height 624
type textarea "row-gap: var(--space-10) !important; }"
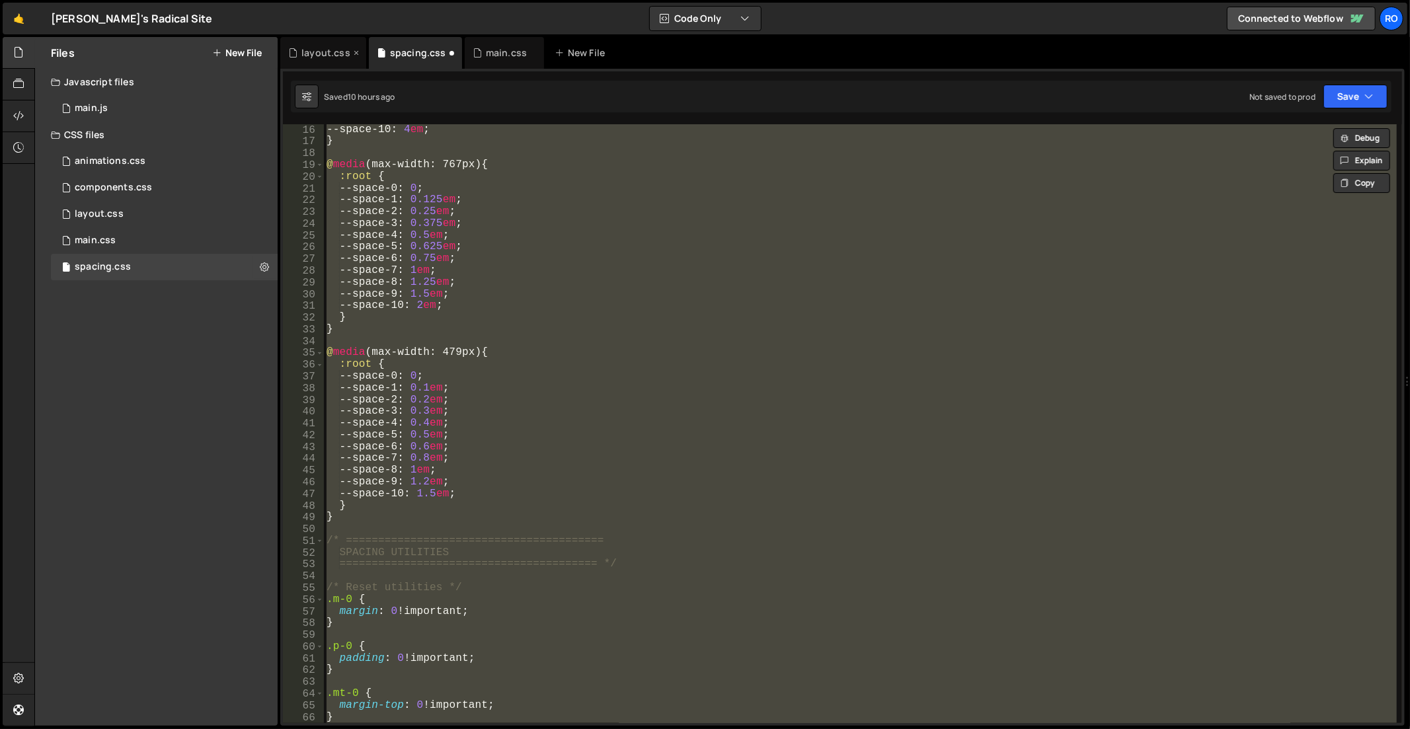
click at [337, 54] on div "layout.css" at bounding box center [325, 52] width 49 height 13
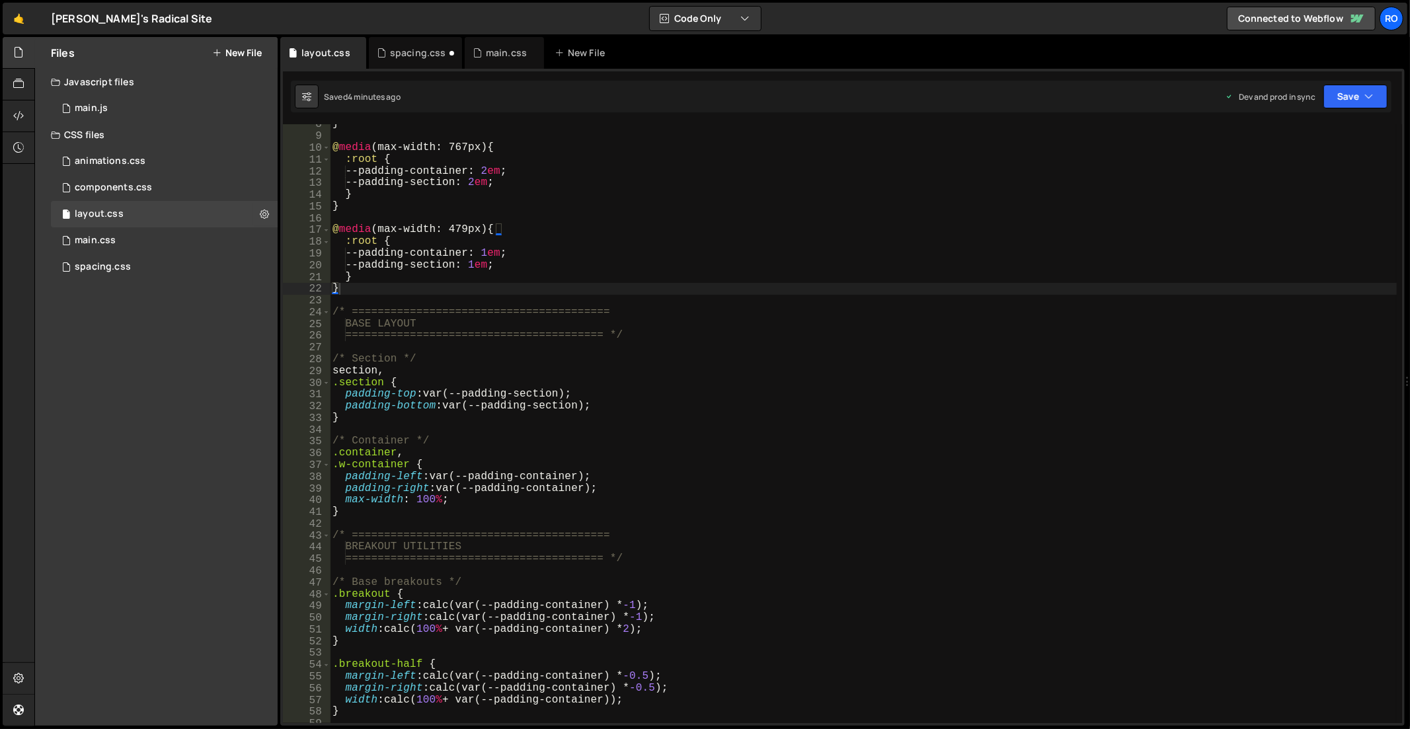
scroll to position [0, 0]
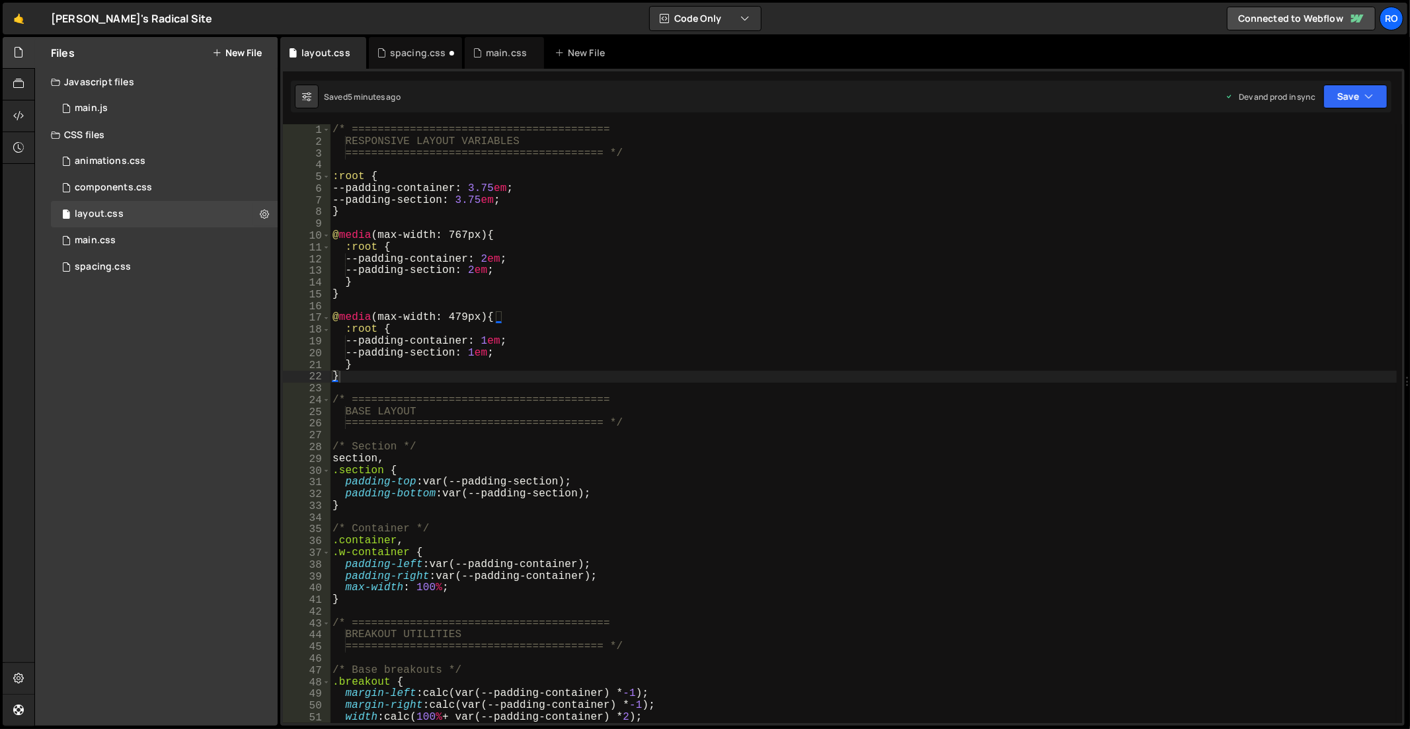
click at [331, 124] on div "/* ======================================== RESPONSIVE LAYOUT VARIABLES =======…" at bounding box center [864, 436] width 1068 height 624
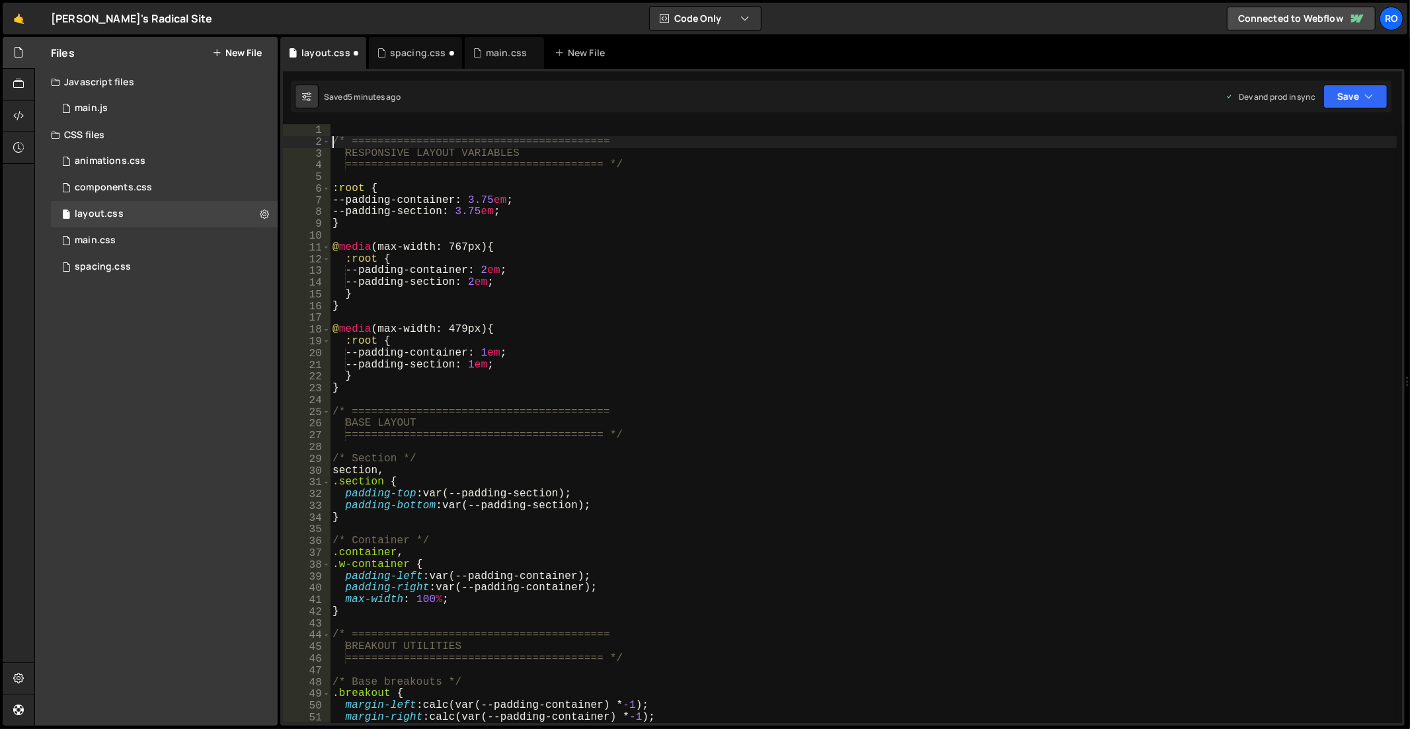
scroll to position [0, 1]
type textarea "/* ========================================"
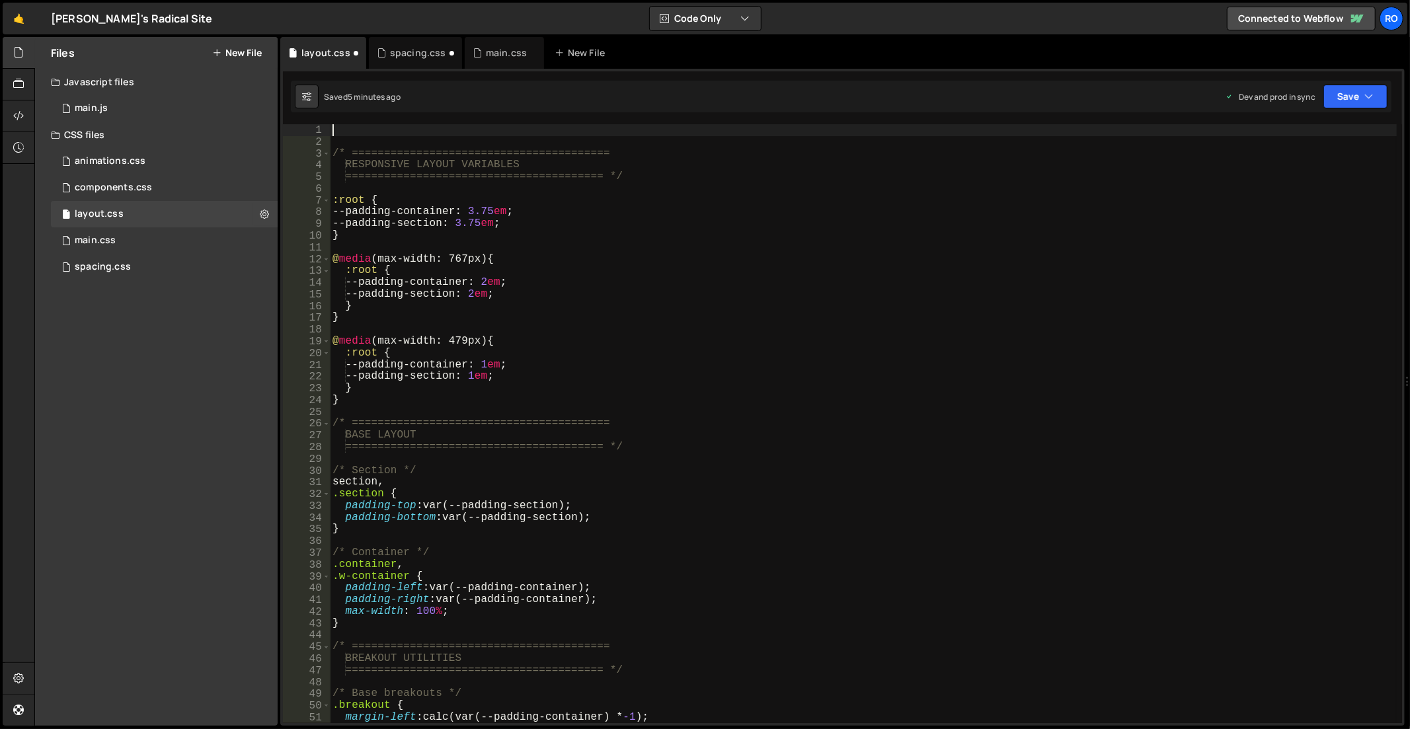
click at [351, 127] on div "/* ======================================== RESPONSIVE LAYOUT VARIABLES =======…" at bounding box center [864, 436] width 1068 height 624
paste textarea "}"
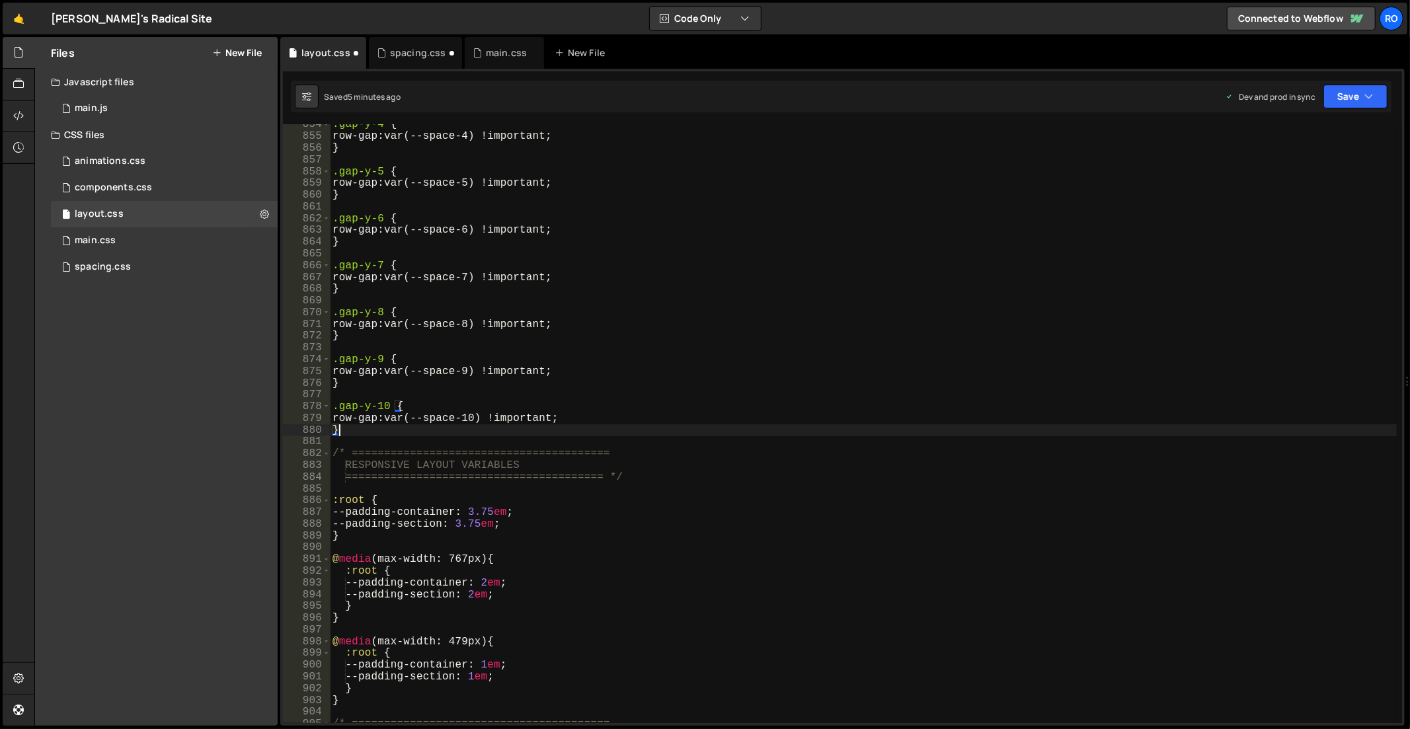
scroll to position [8023, 0]
click at [420, 54] on div "spacing.css" at bounding box center [418, 52] width 56 height 13
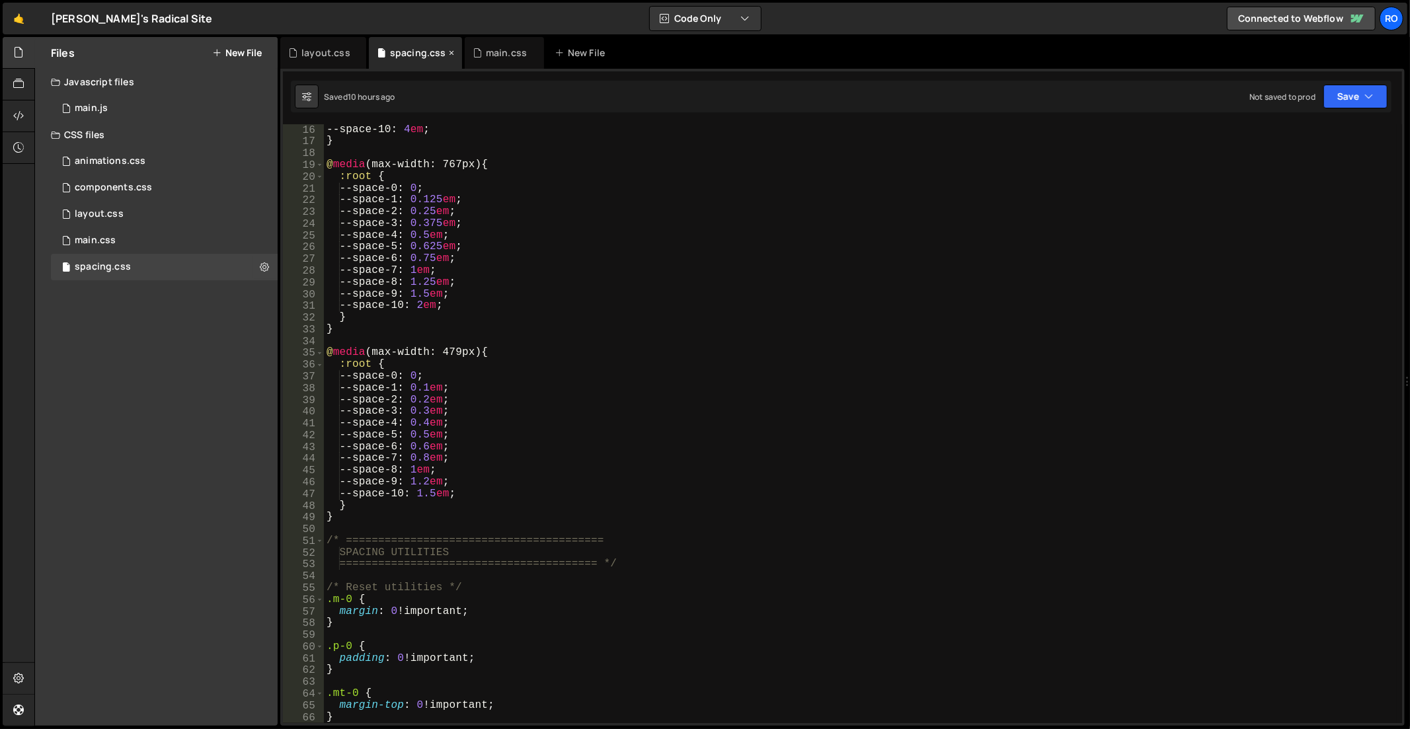
click at [448, 52] on icon at bounding box center [452, 52] width 9 height 13
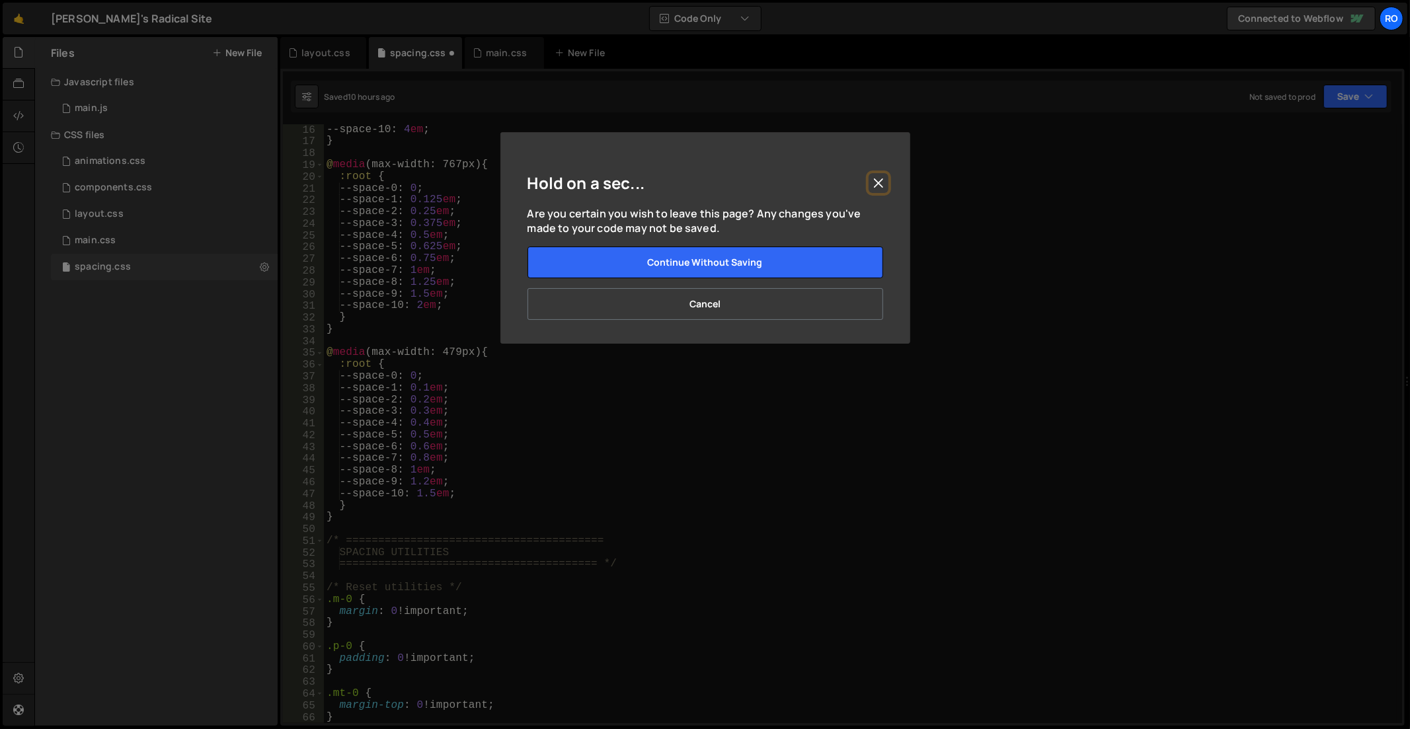
click at [878, 185] on button "Close" at bounding box center [879, 183] width 20 height 20
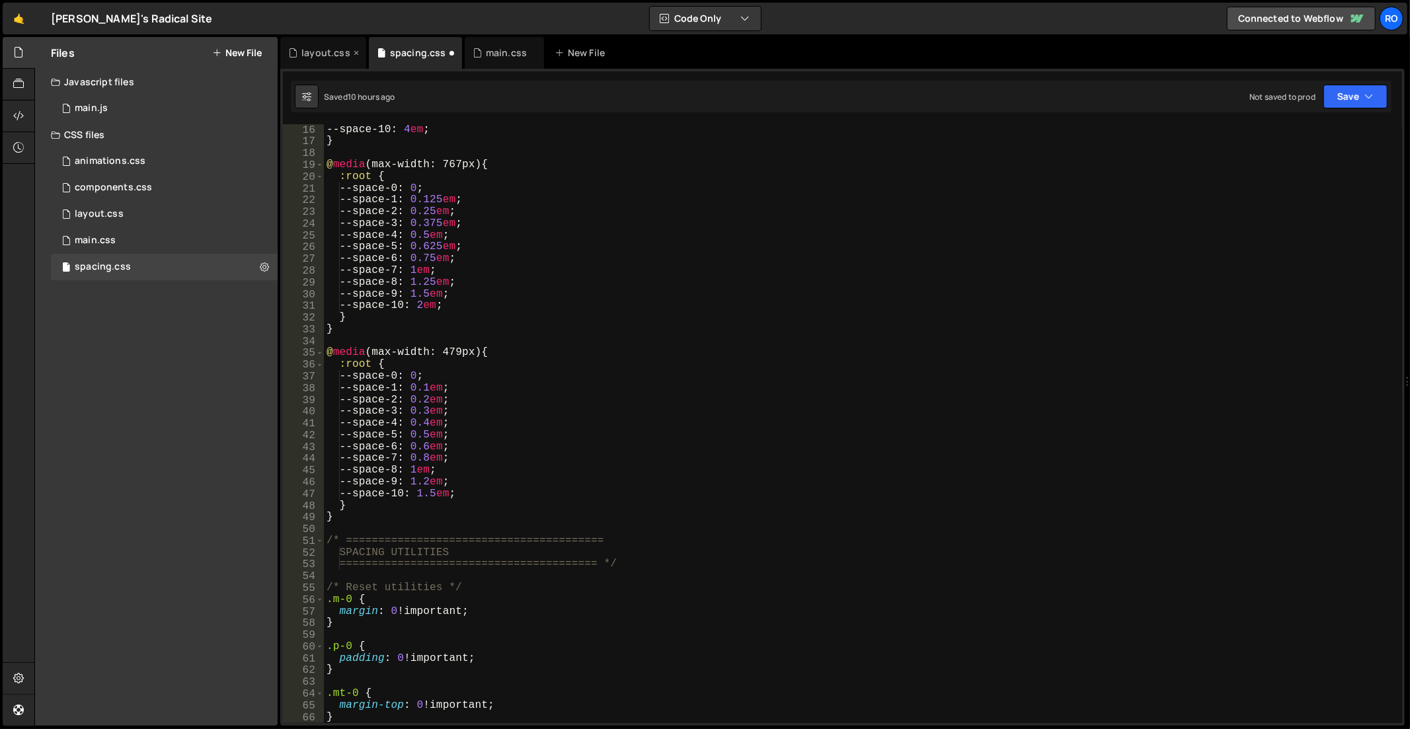
click at [324, 50] on div "layout.css" at bounding box center [325, 52] width 49 height 13
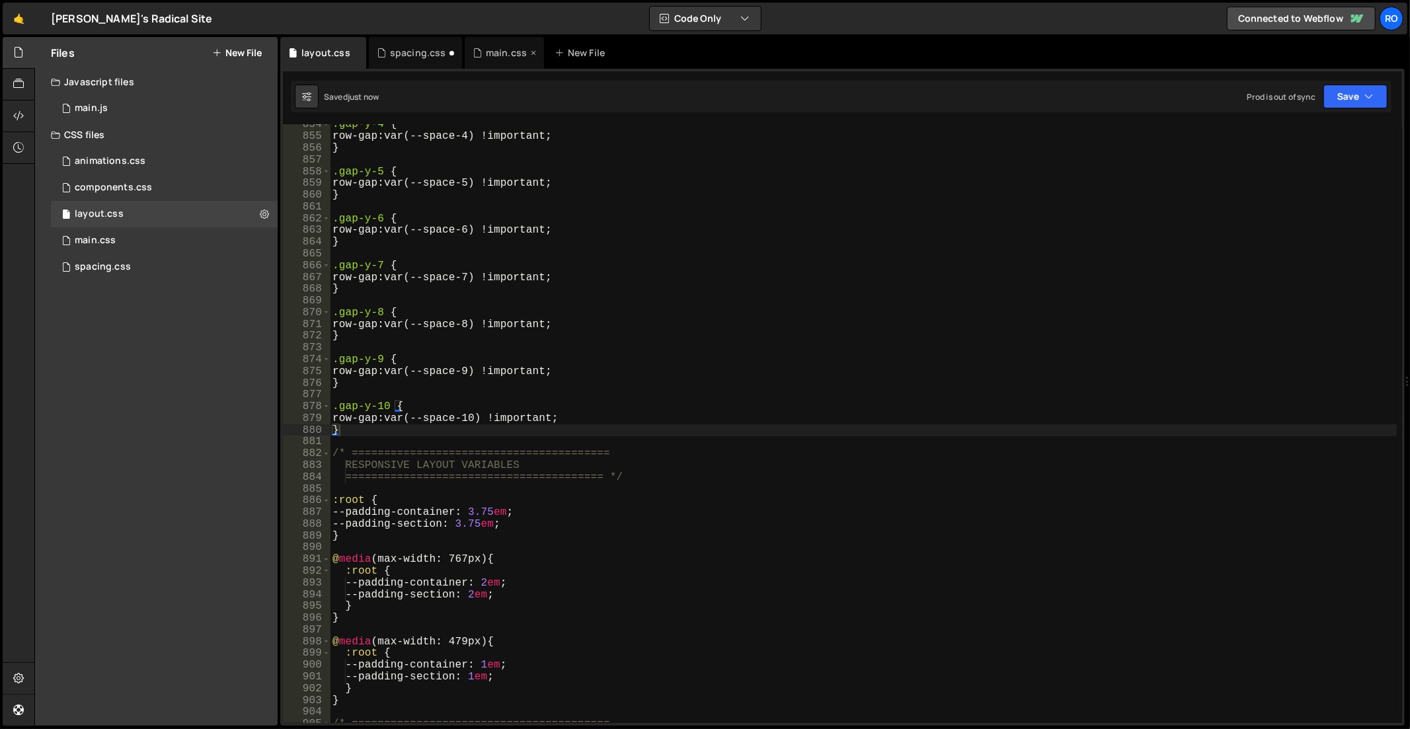
click at [486, 50] on div "main.css" at bounding box center [506, 52] width 41 height 13
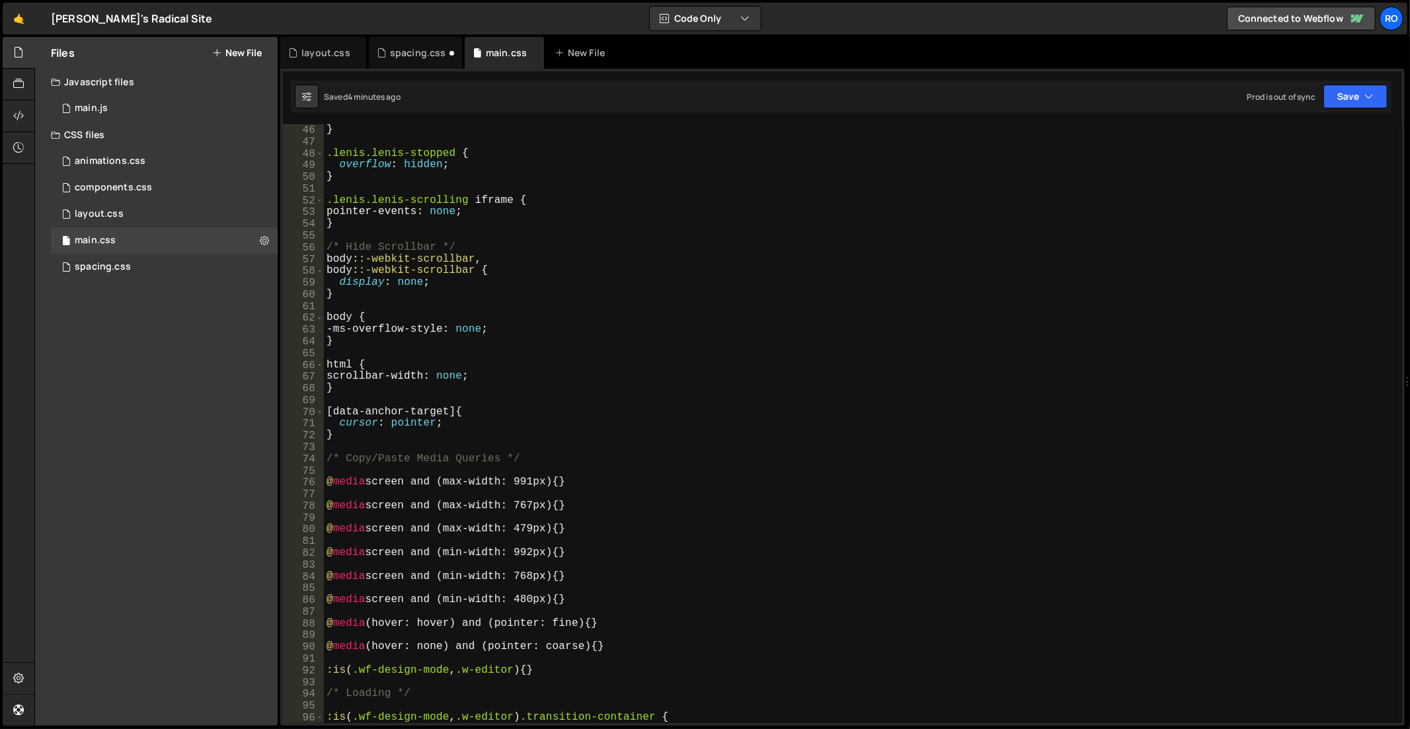
scroll to position [529, 0]
drag, startPoint x: 315, startPoint y: 48, endPoint x: 349, endPoint y: 68, distance: 39.5
click at [316, 48] on div "layout.css" at bounding box center [325, 52] width 49 height 13
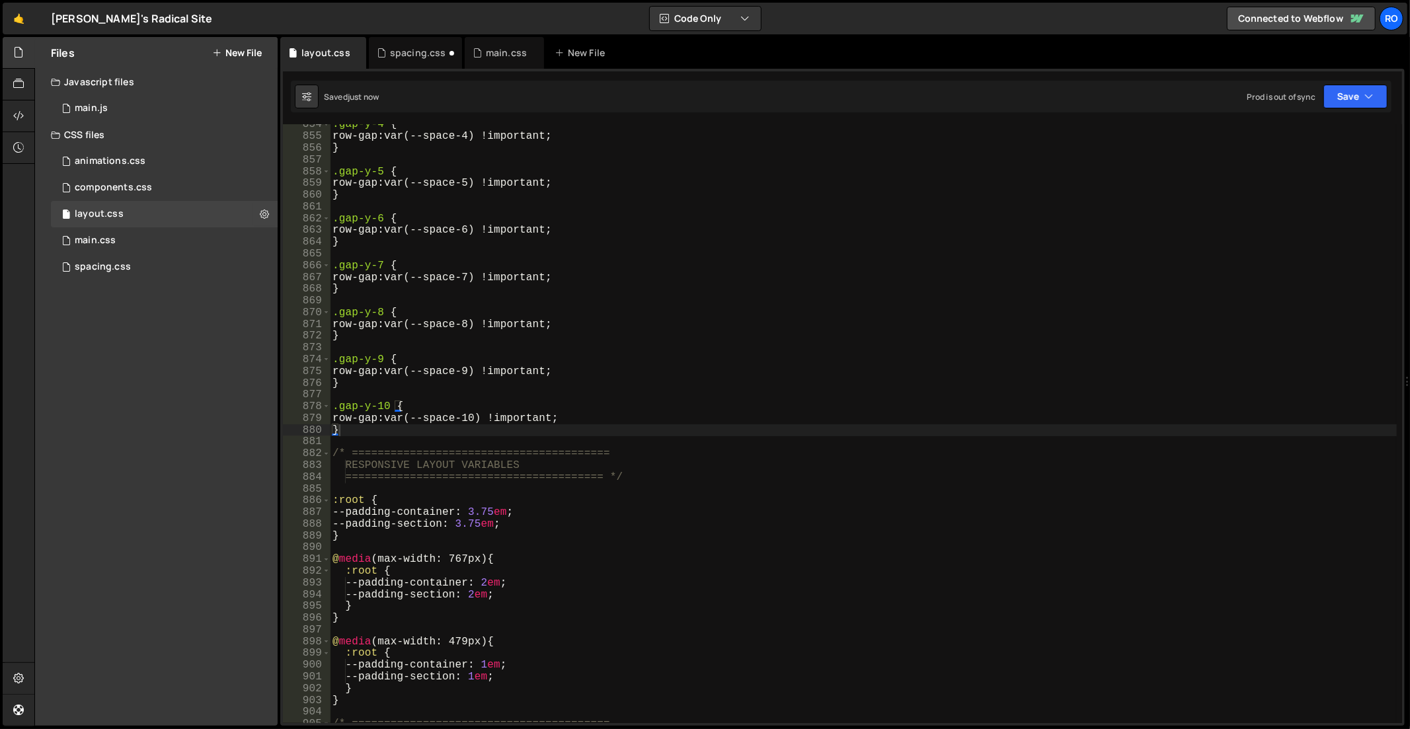
click at [732, 276] on div ".gap-y-4 { row-gap : var(--space-4) !important ; } .gap-y-5 { row-gap : var(--s…" at bounding box center [864, 431] width 1068 height 624
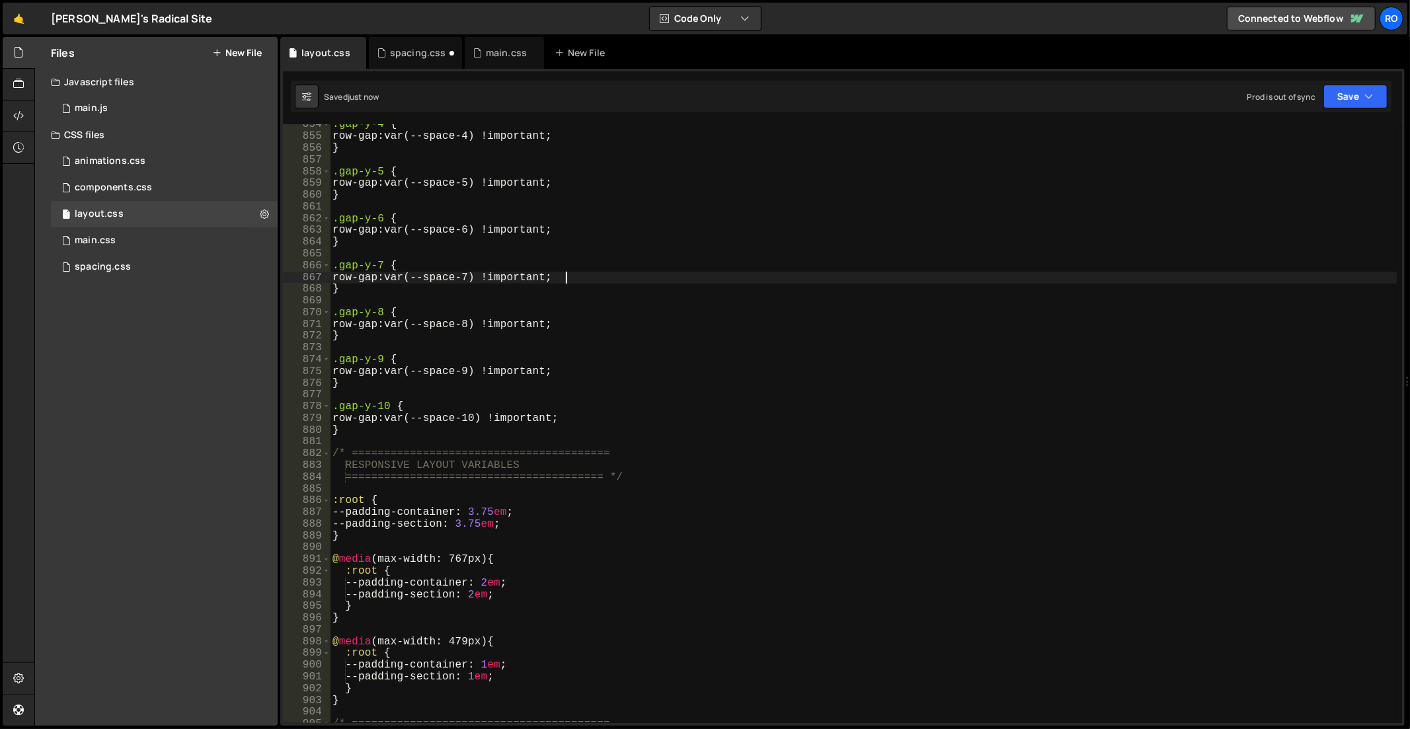
type textarea "}"
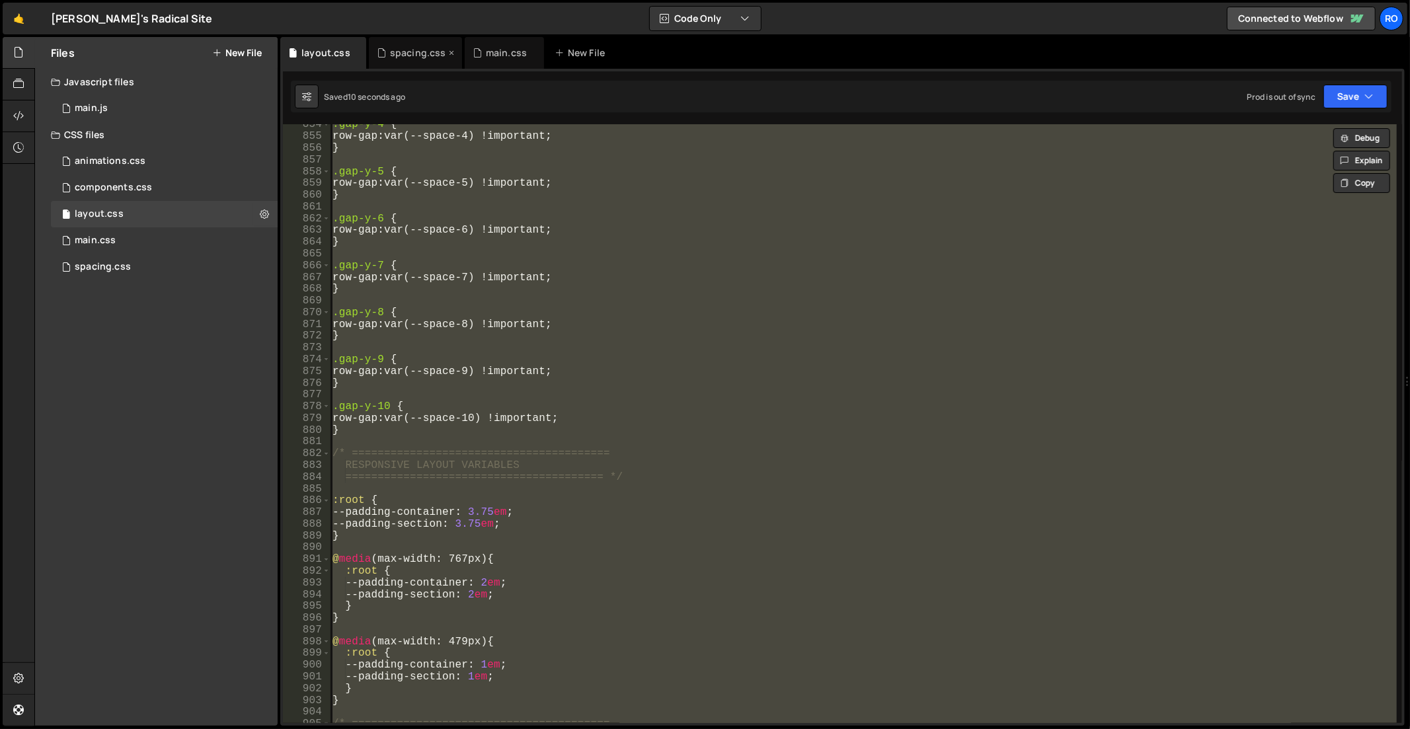
click at [428, 53] on div "spacing.css" at bounding box center [418, 52] width 56 height 13
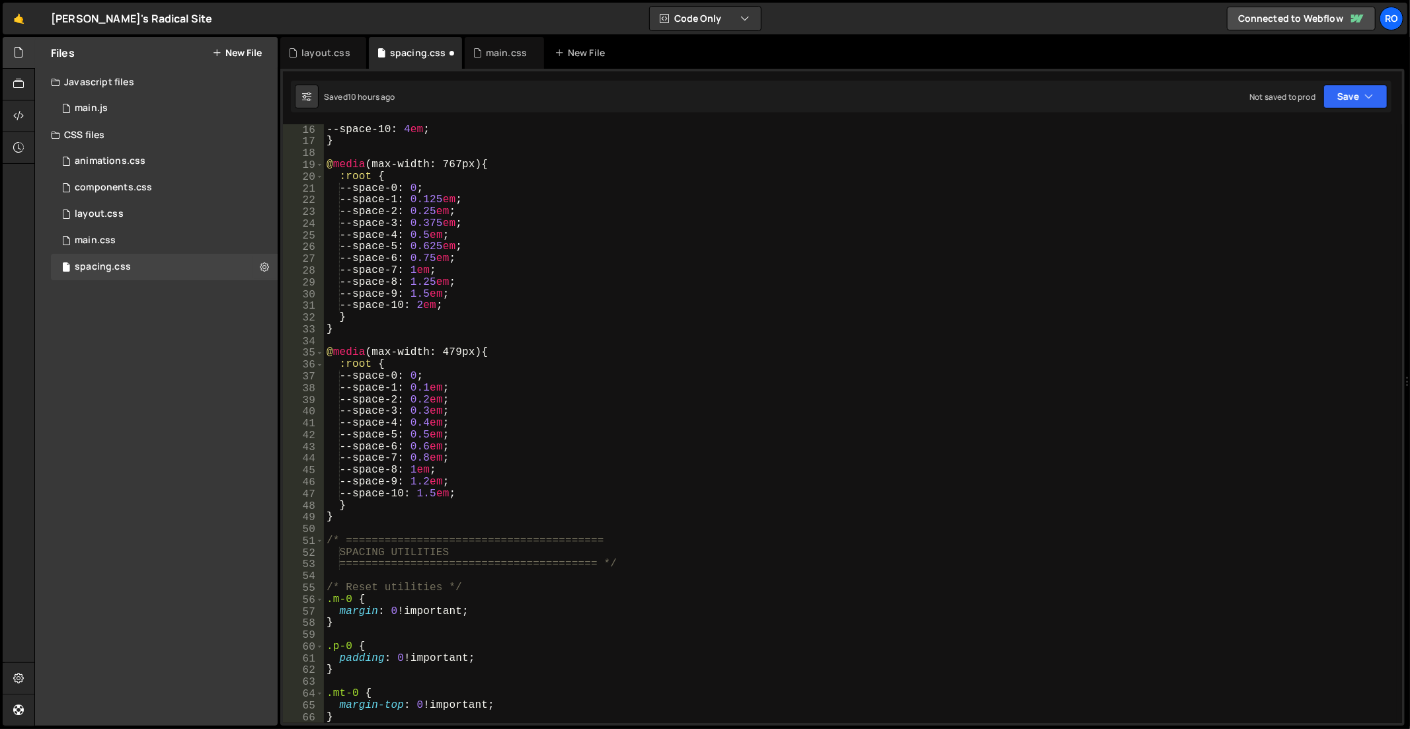
scroll to position [10029, 0]
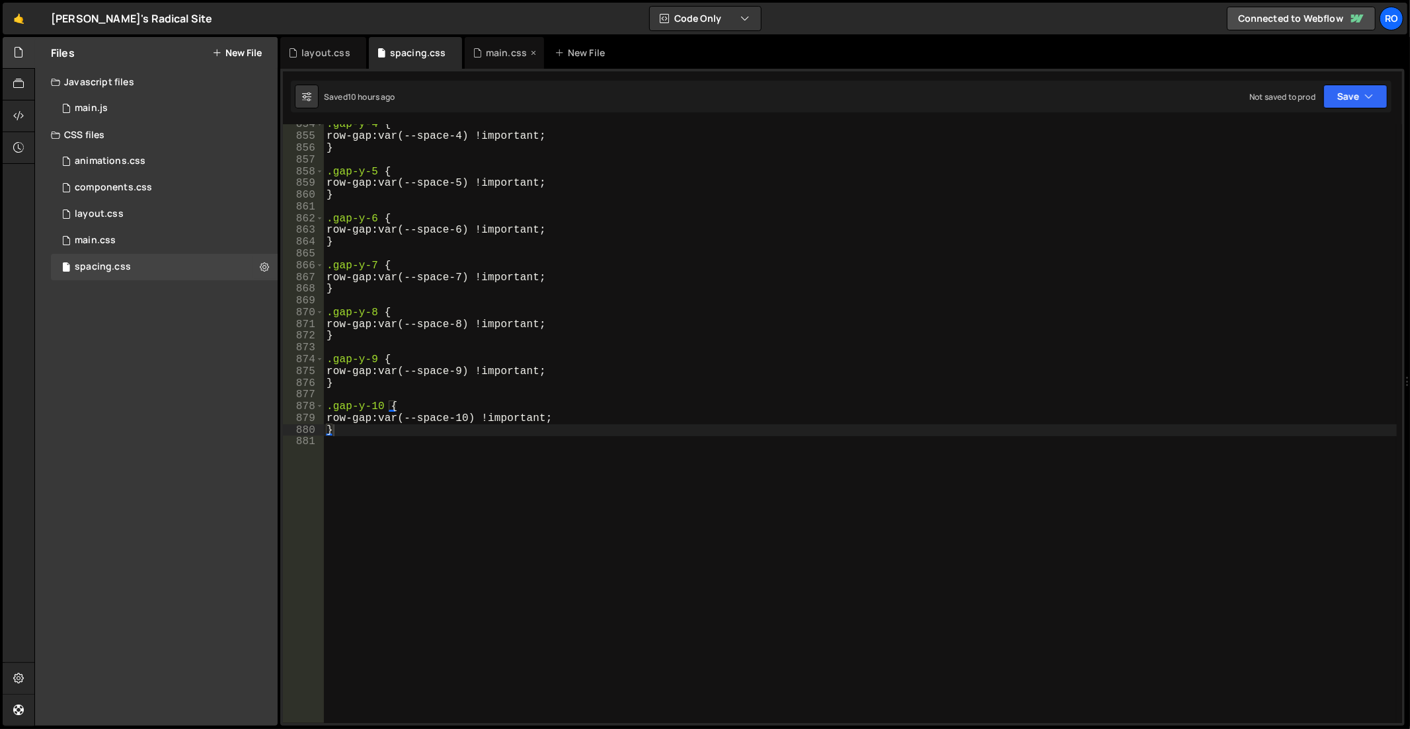
click at [487, 59] on div "main.css" at bounding box center [504, 53] width 79 height 32
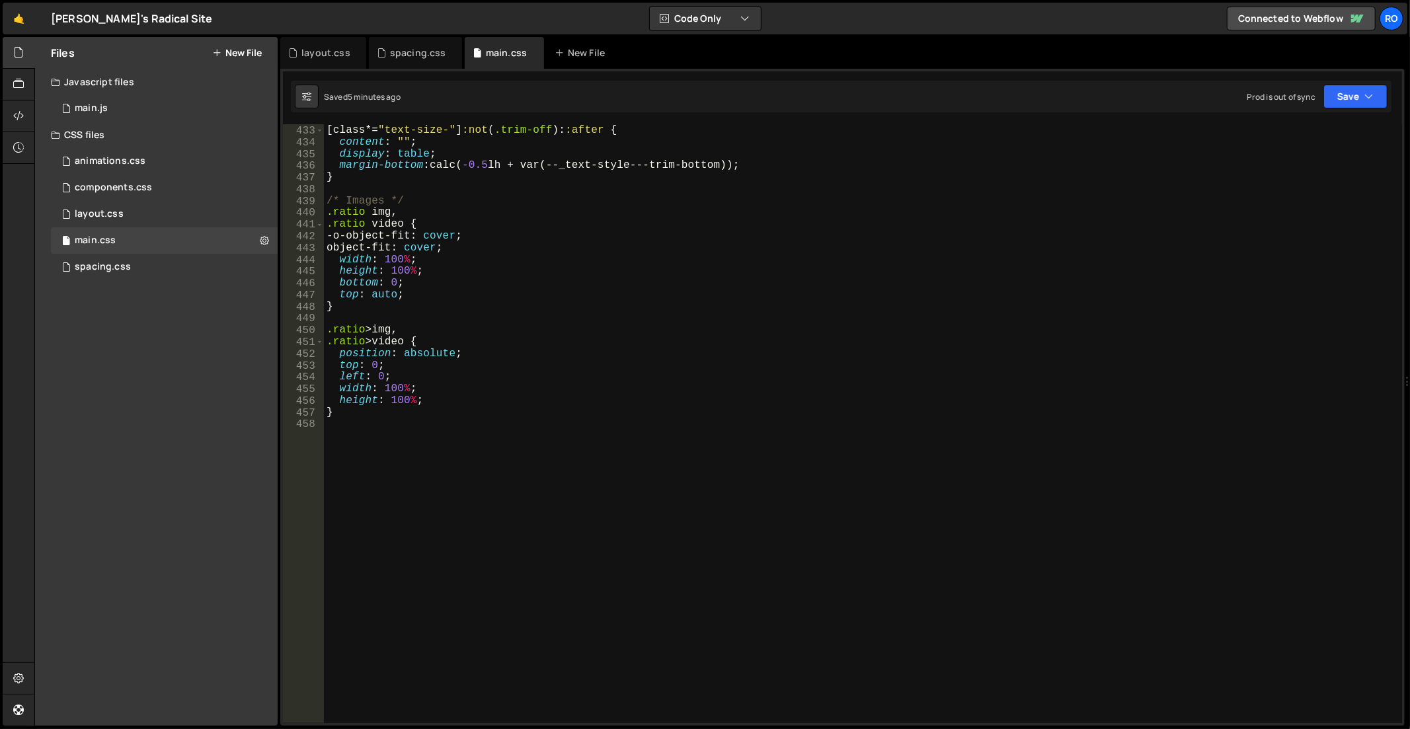
scroll to position [5075, 0]
click at [656, 476] on div ":is ( h1 , h2 , h3 , h4 , h5 , h6 , p ) :not ( .trim-off ): :after , [ class *=…" at bounding box center [861, 425] width 1074 height 624
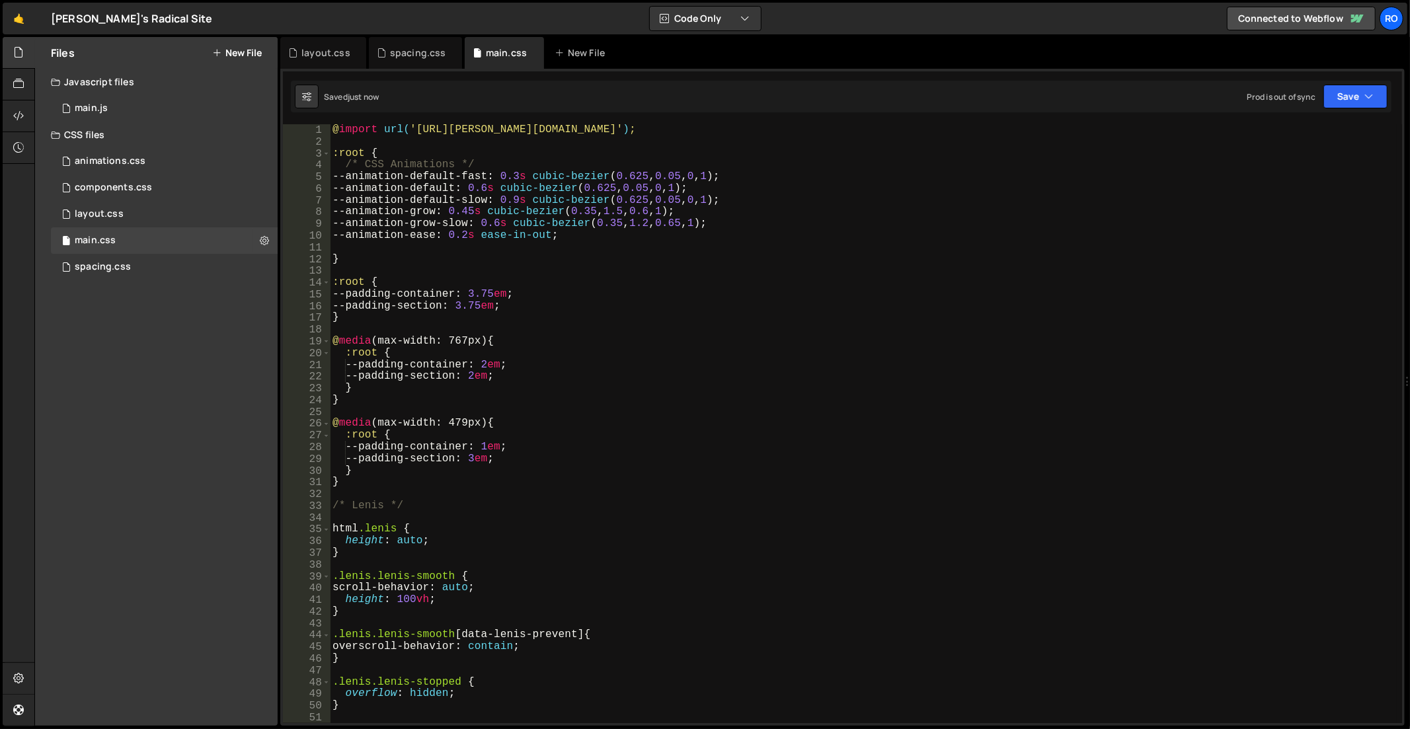
scroll to position [0, 0]
drag, startPoint x: 671, startPoint y: 123, endPoint x: 194, endPoint y: 50, distance: 482.2
click at [194, 50] on div "Files New File Javascript files 1 main.js 0 CSS files animations.css 0 componen…" at bounding box center [722, 381] width 1376 height 689
type textarea "@import url('https://slater.app/16726/45794.css');"
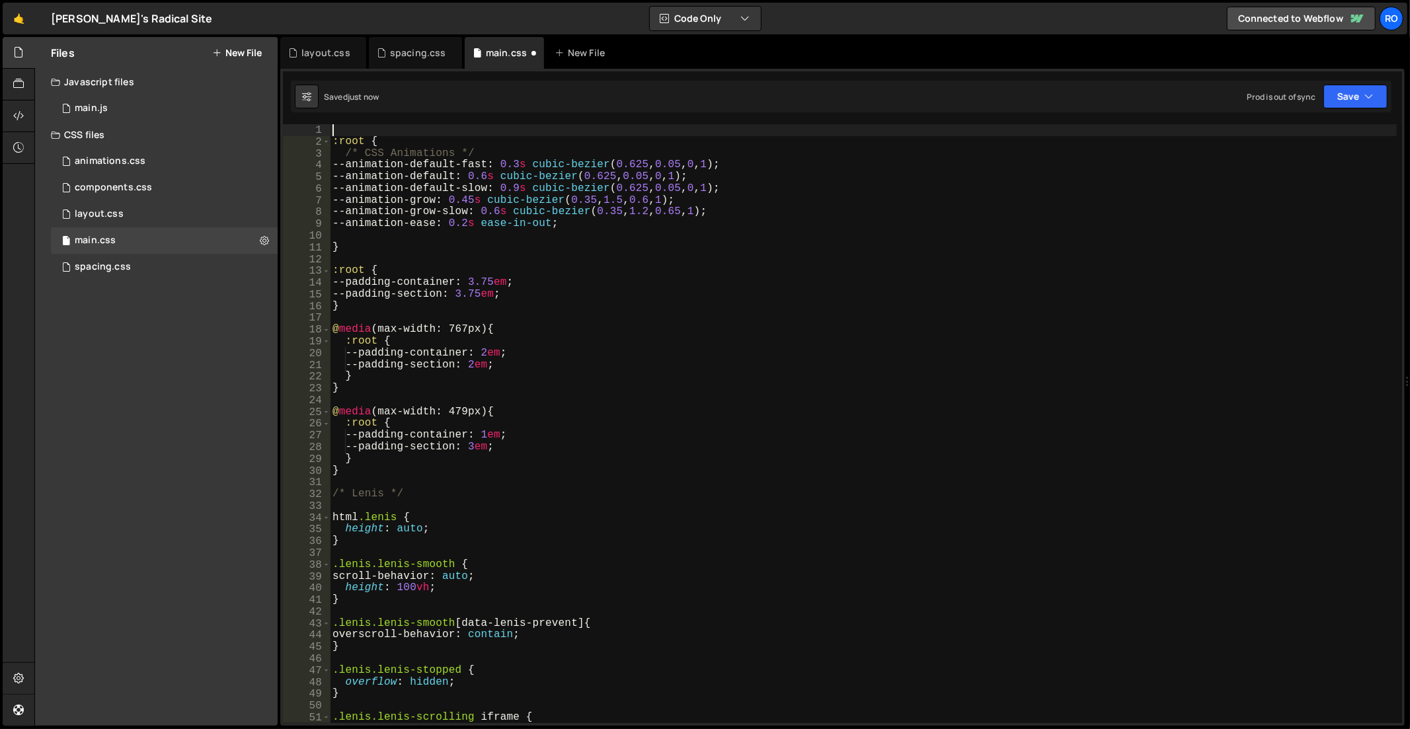
click at [701, 229] on div ":root { /* CSS Animations */ --animation-default-fast : 0.3 s cubic-bezier ( 0.…" at bounding box center [864, 436] width 1068 height 624
type textarea "--animation-ease: 0.2s ease-in-out;"
click at [360, 132] on div ":root { /* CSS Animations */ --animation-default-fast : 0.3 s cubic-bezier ( 0.…" at bounding box center [864, 436] width 1068 height 624
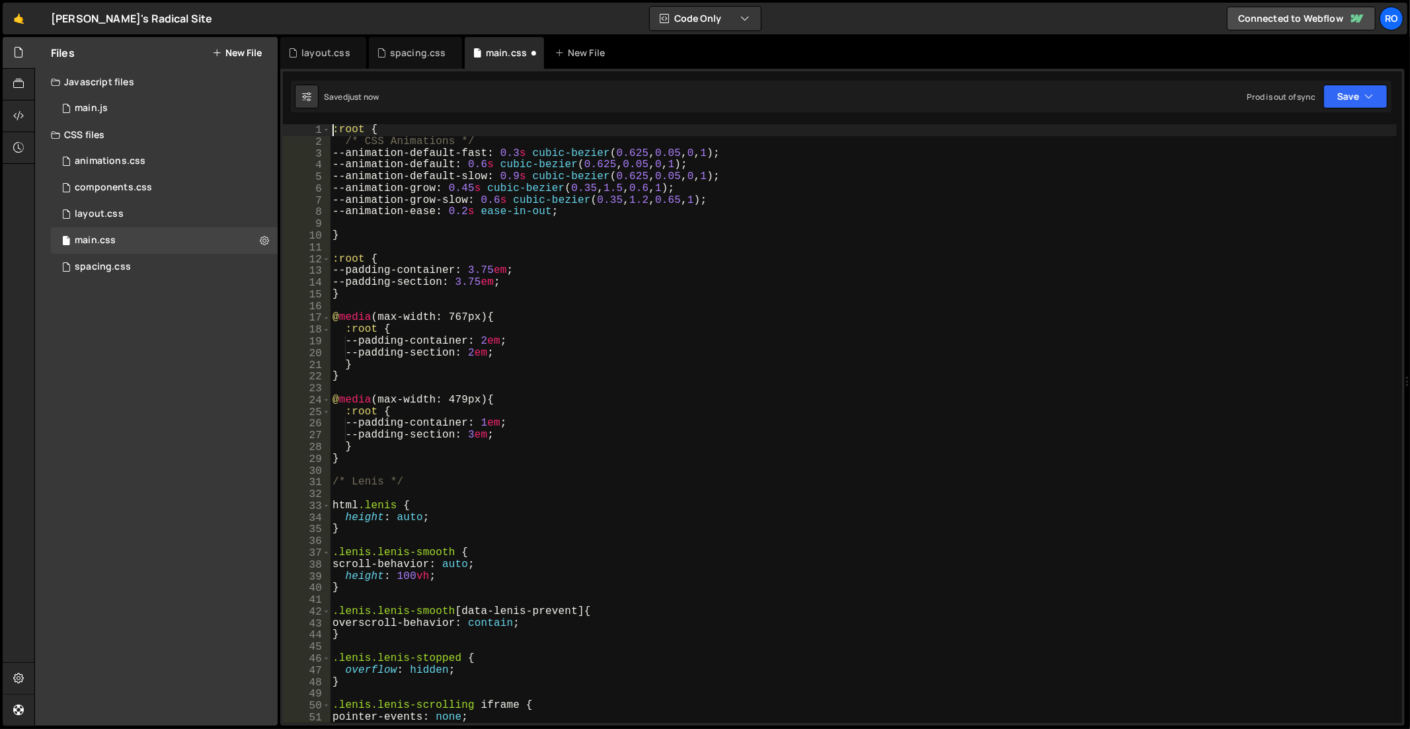
click at [578, 167] on div ":root { /* CSS Animations */ --animation-default-fast : 0.3 s cubic-bezier ( 0.…" at bounding box center [864, 436] width 1068 height 624
click at [672, 366] on div ":root { /* CSS Animations */ --animation-default-fast : 0.3 s cubic-bezier ( 0.…" at bounding box center [864, 436] width 1068 height 624
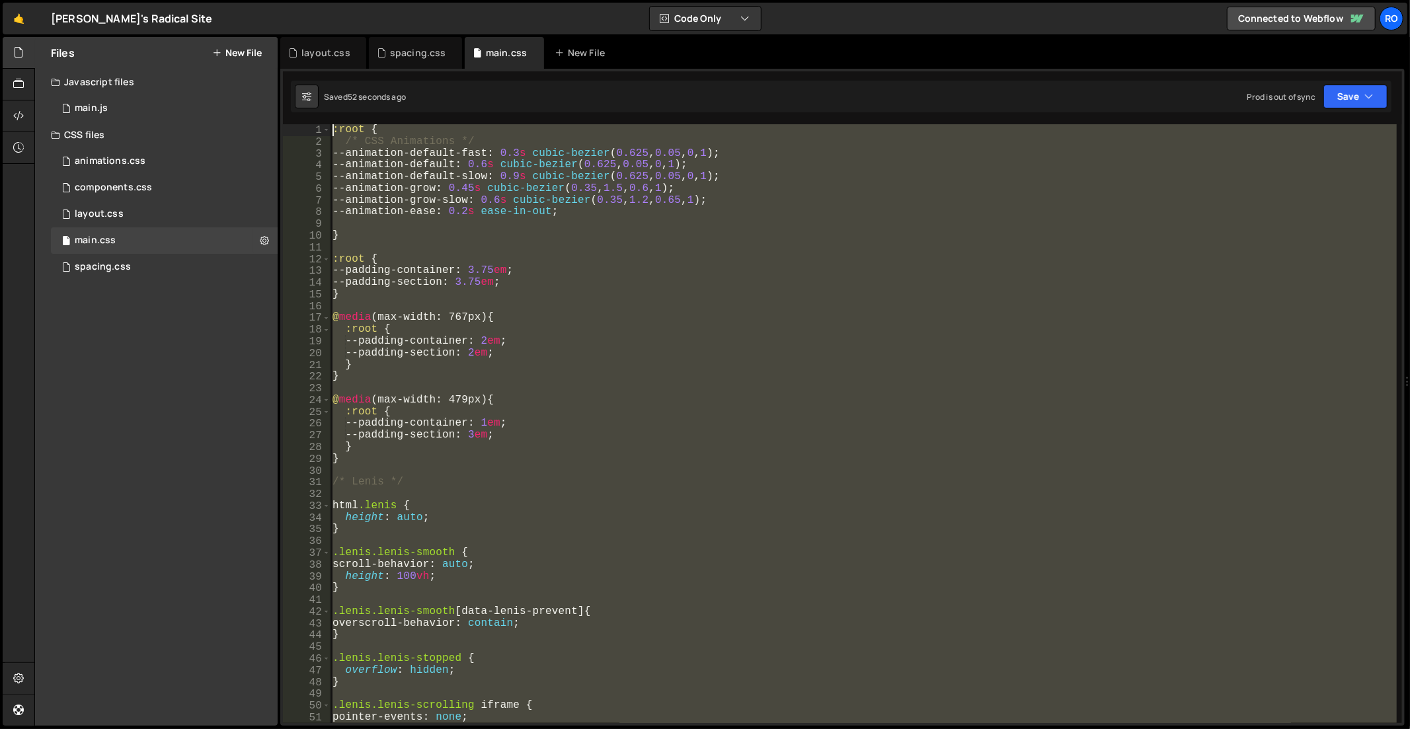
drag, startPoint x: 395, startPoint y: 360, endPoint x: 228, endPoint y: -64, distance: 455.5
click at [228, 0] on html "Projects Community Library Blog Ro Projects Your Teams Account Upgrade Logout" at bounding box center [705, 364] width 1410 height 729
click at [465, 254] on div ":root { /* CSS Animations */ --animation-default-fast : 0.3 s cubic-bezier ( 0.…" at bounding box center [863, 423] width 1067 height 599
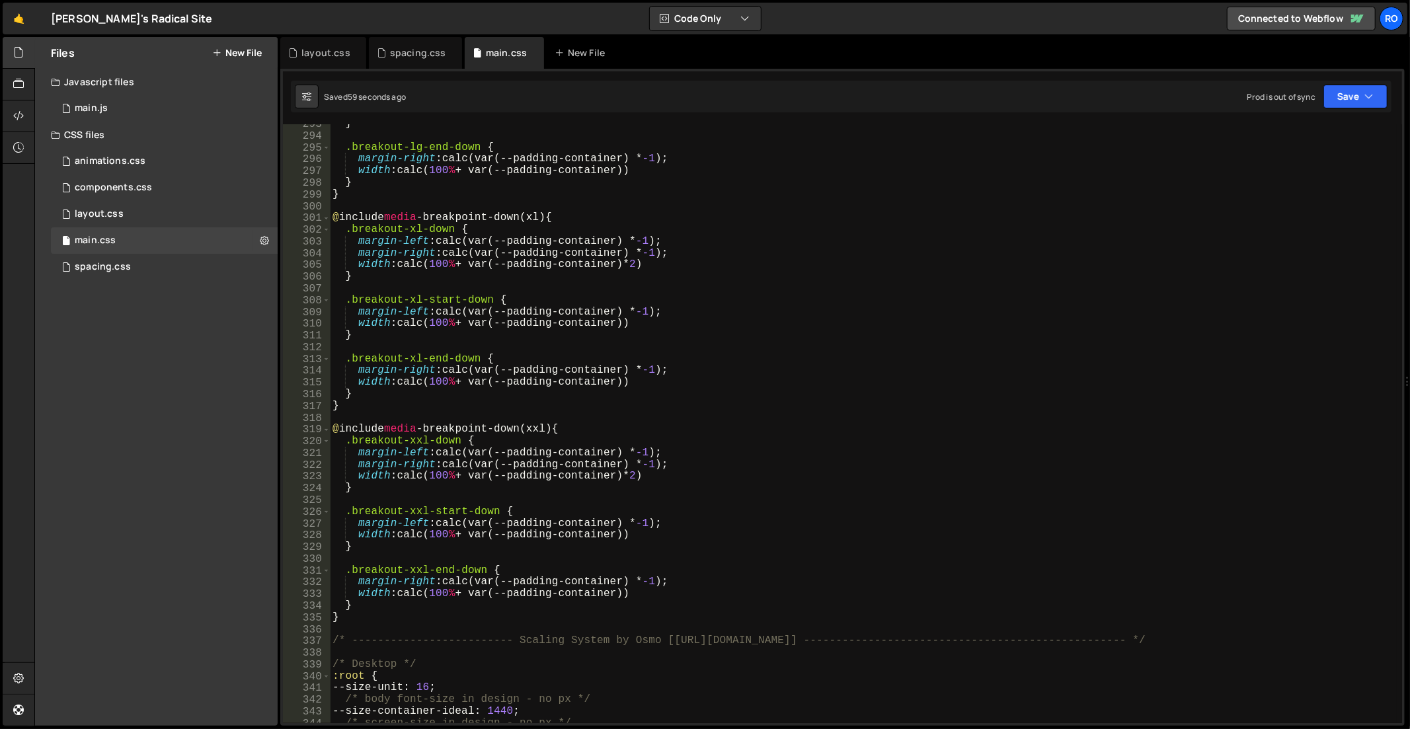
scroll to position [2295, 0]
click at [498, 369] on div "} .breakout-lg-end-down { margin-right : calc(var(--padding-container) * -1 ) ;…" at bounding box center [864, 430] width 1068 height 624
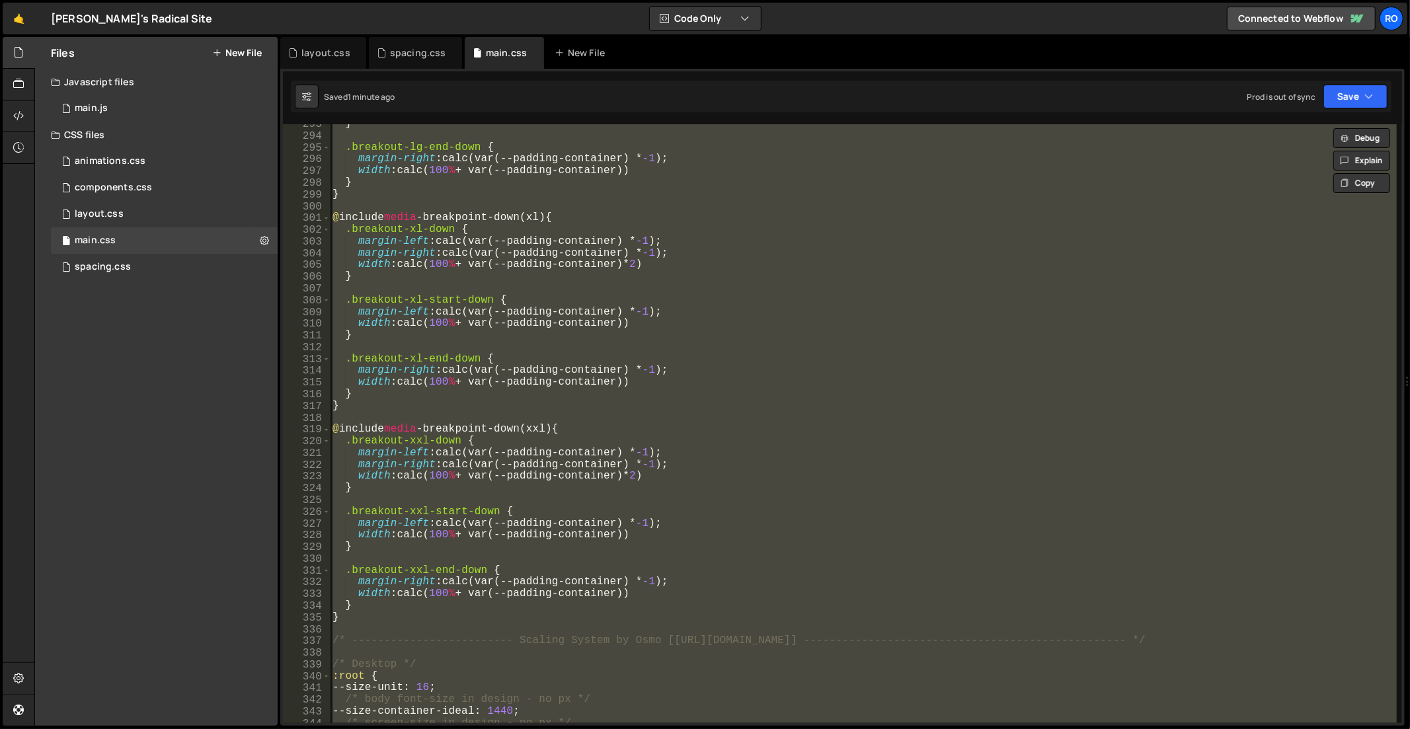
click at [847, 259] on div "} .breakout-lg-end-down { margin-right : calc(var(--padding-container) * -1 ) ;…" at bounding box center [863, 423] width 1067 height 599
click at [802, 397] on div "} .breakout-lg-end-down { margin-right : calc(var(--padding-container) * -1 ) ;…" at bounding box center [863, 423] width 1067 height 599
type textarea "}"
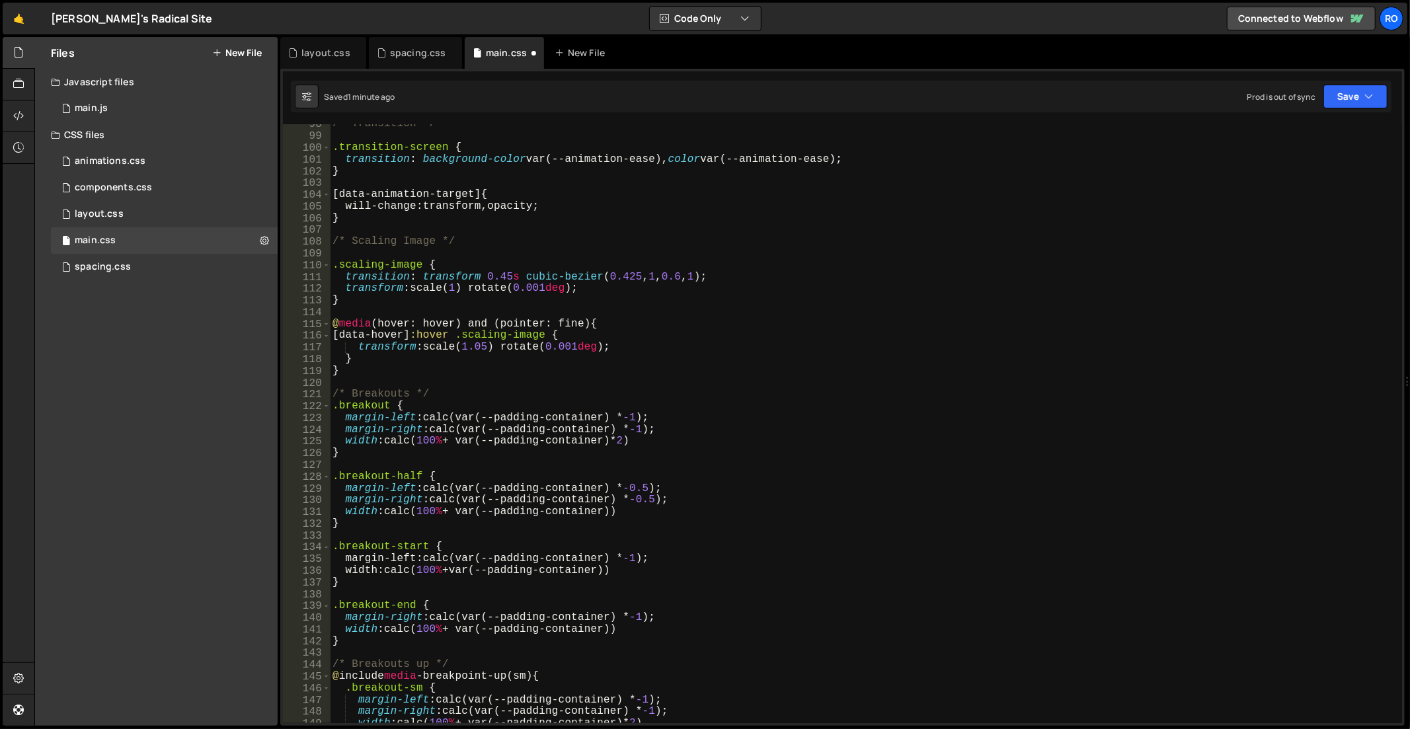
scroll to position [0, 0]
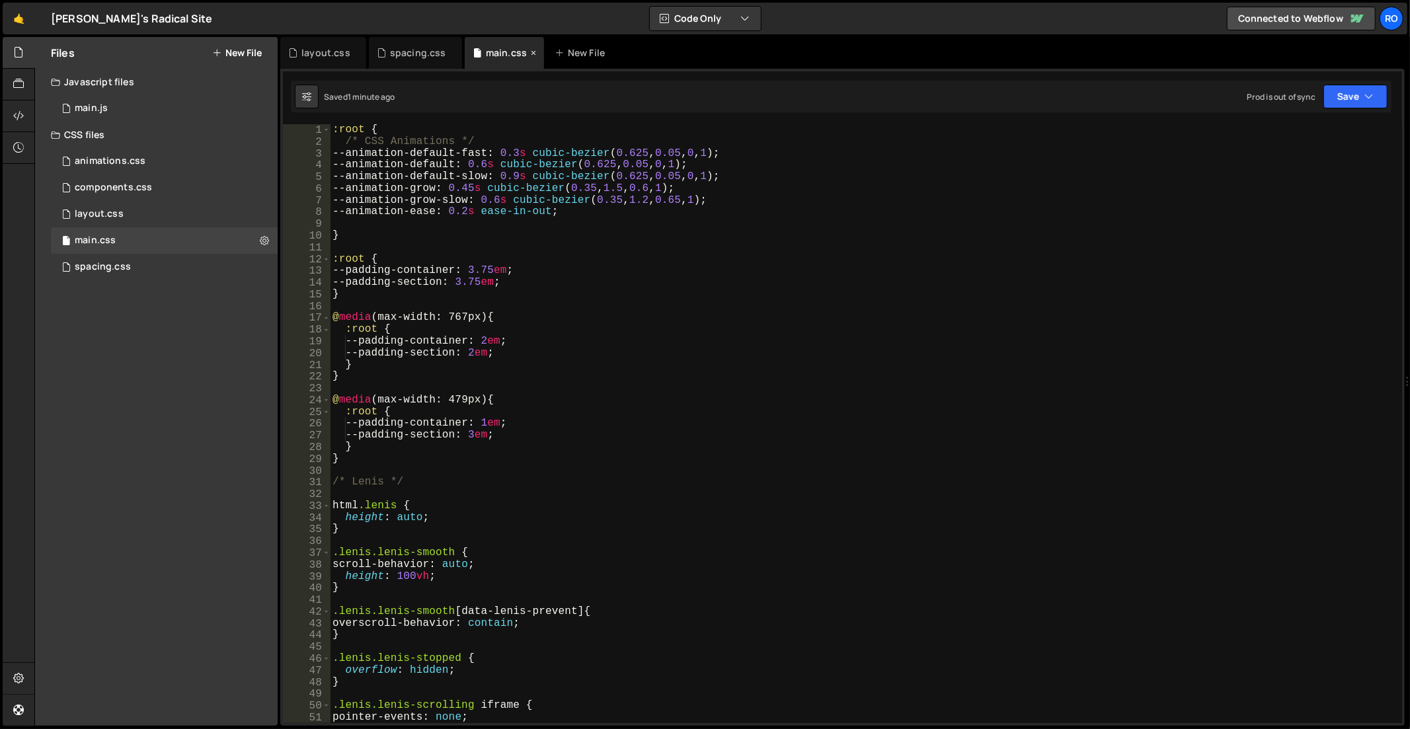
click at [498, 44] on div "main.css" at bounding box center [504, 53] width 79 height 32
click at [426, 44] on div "spacing.css" at bounding box center [415, 53] width 93 height 32
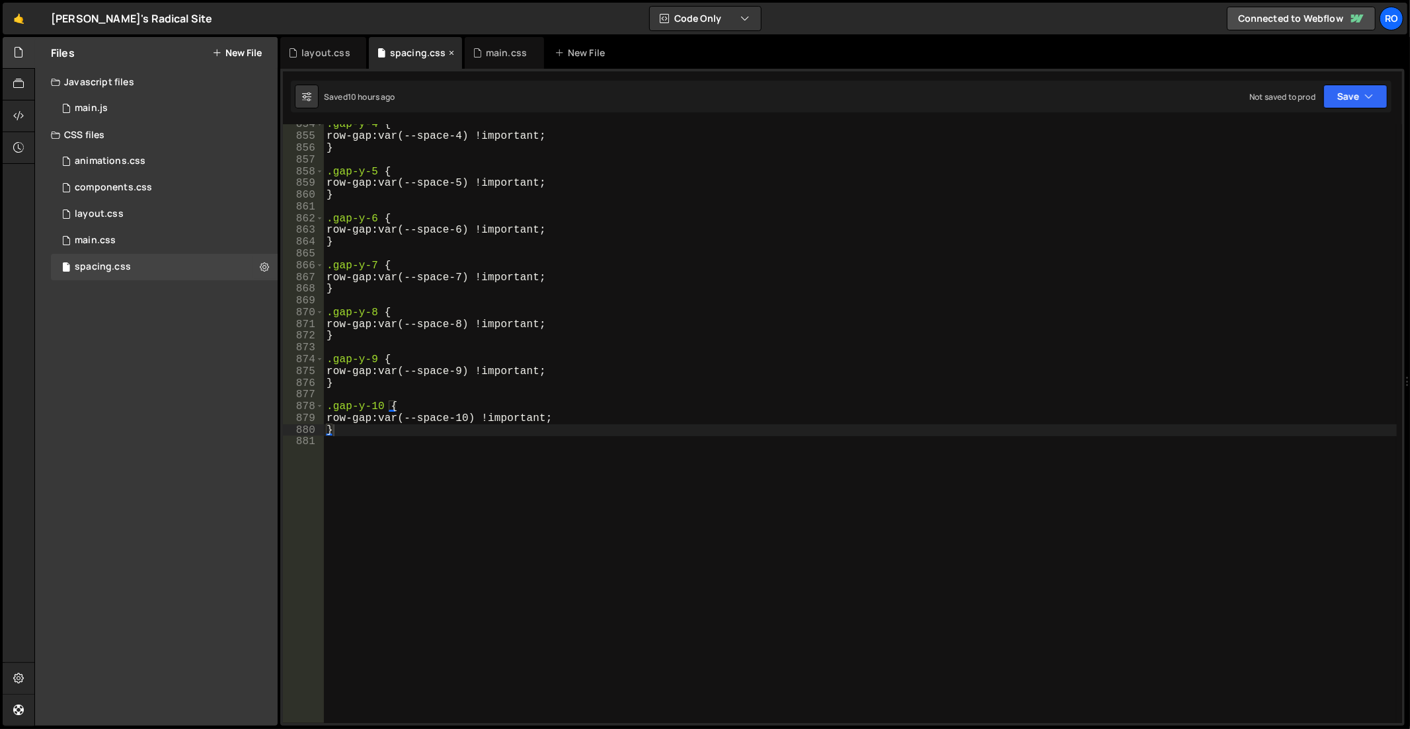
click at [448, 51] on icon at bounding box center [452, 52] width 9 height 13
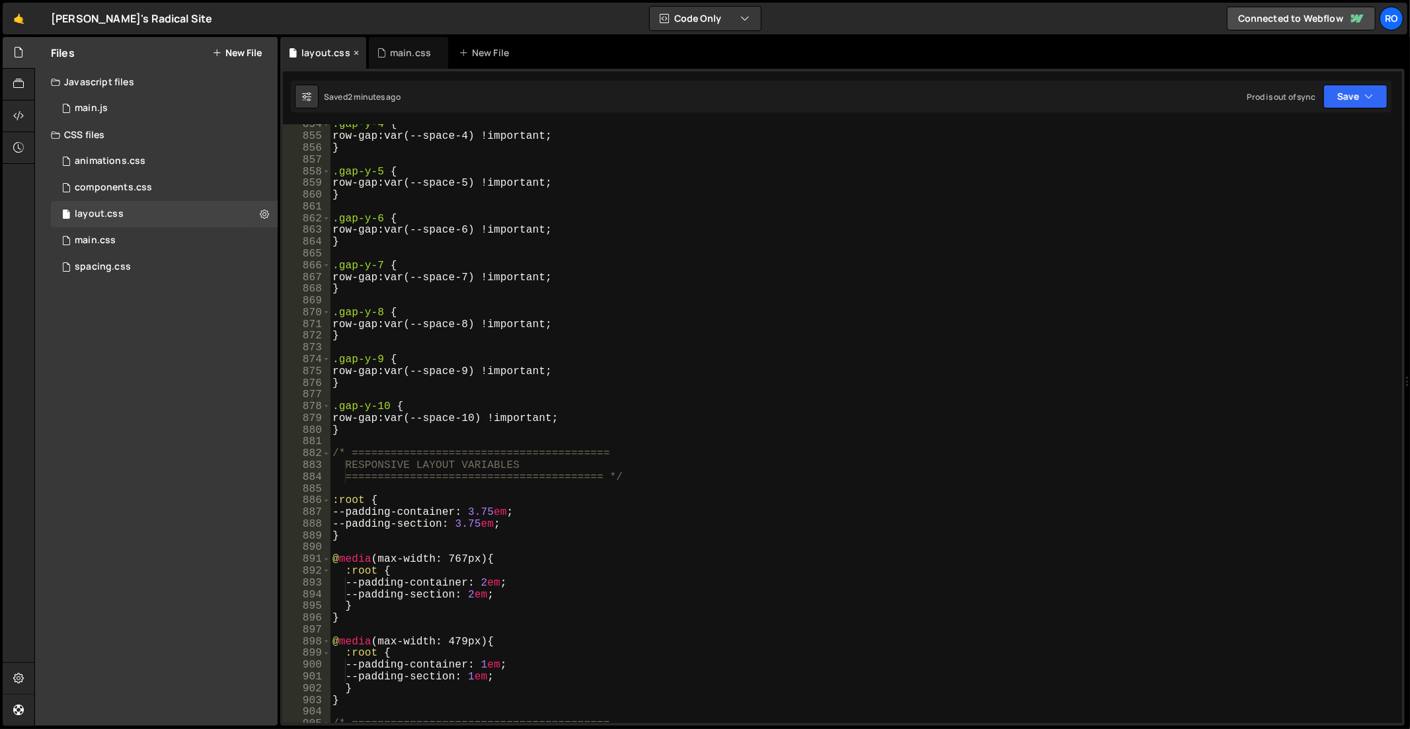
click at [353, 52] on icon at bounding box center [356, 52] width 9 height 13
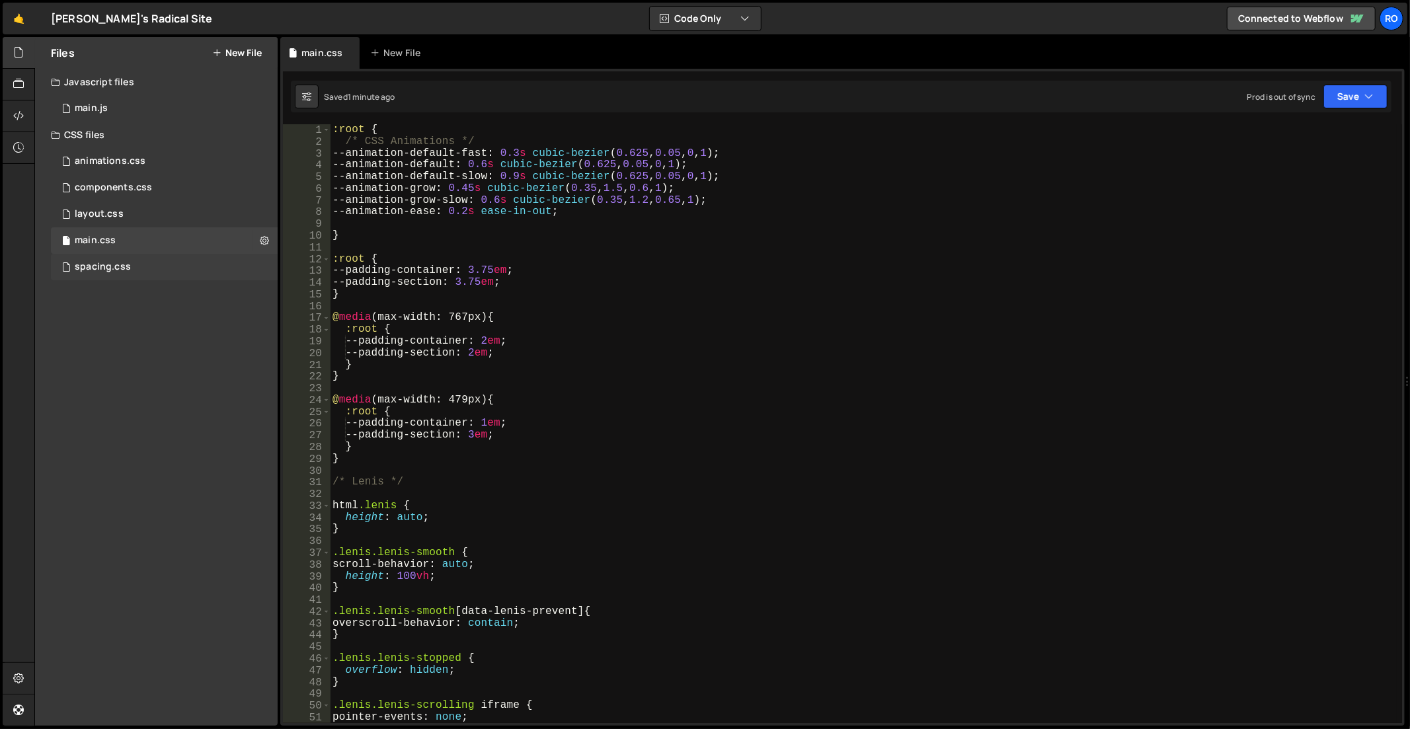
click at [206, 264] on div "spacing.css 0" at bounding box center [164, 267] width 227 height 26
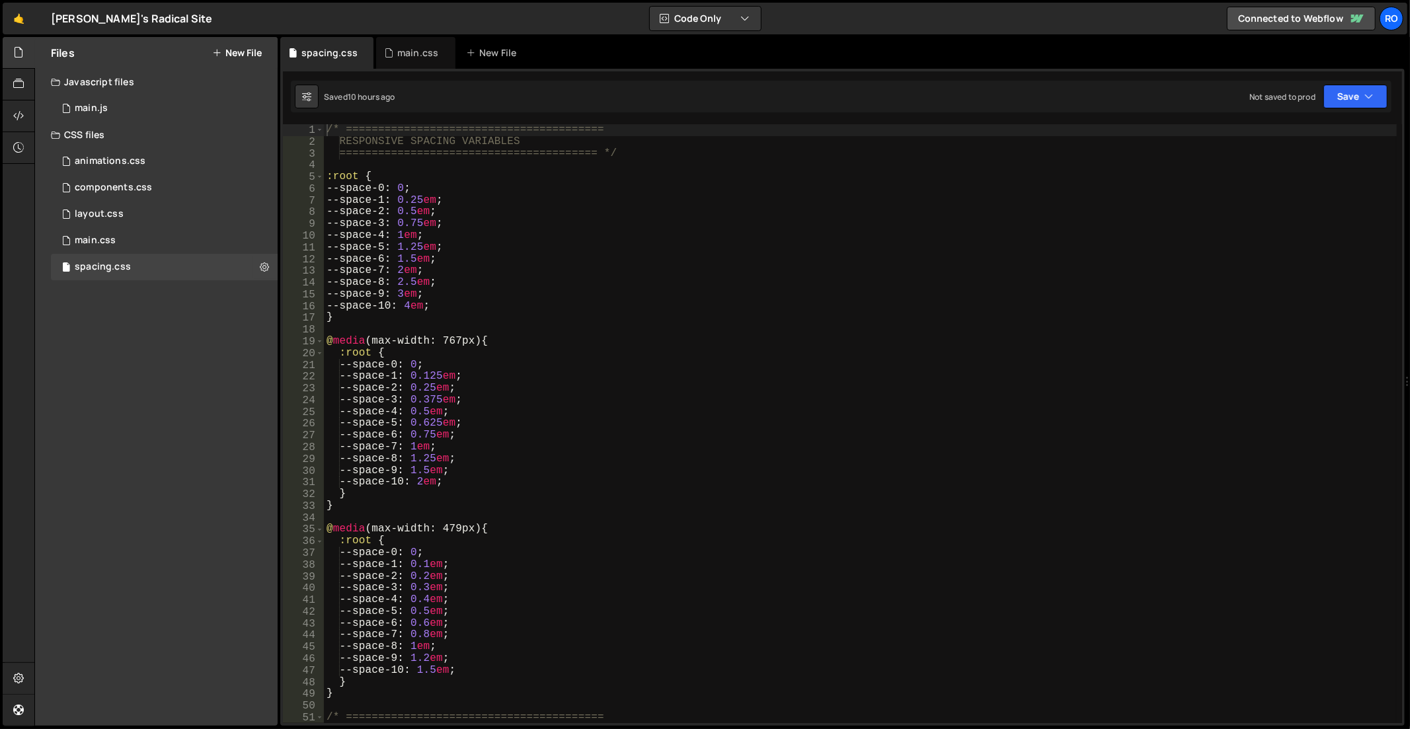
type textarea "--space-1: 0.25em;"
drag, startPoint x: 360, startPoint y: 203, endPoint x: 454, endPoint y: 200, distance: 93.9
click at [454, 200] on div "/* ======================================== RESPONSIVE SPACING VARIABLES ======…" at bounding box center [861, 436] width 1074 height 624
click at [420, 56] on div "main.css" at bounding box center [417, 52] width 41 height 13
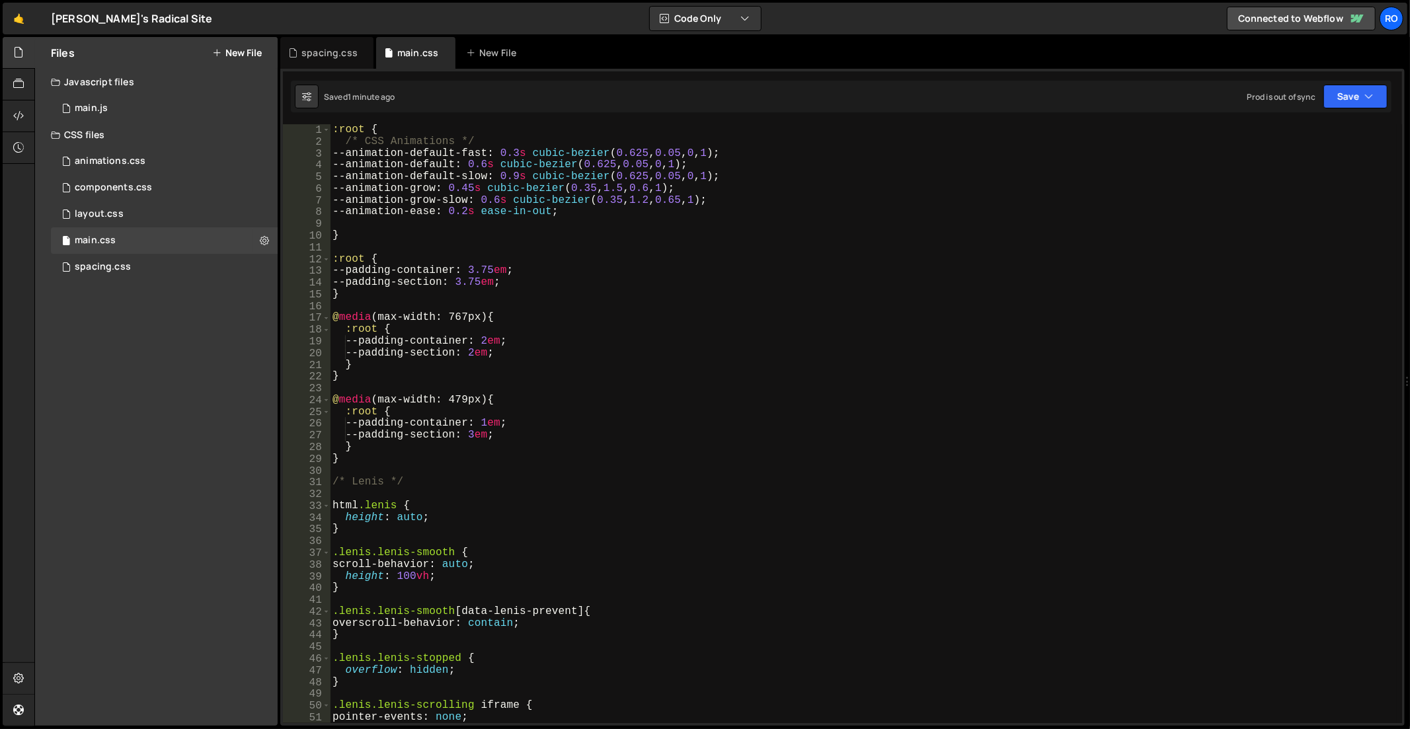
click at [609, 262] on div ":root { /* CSS Animations */ --animation-default-fast : 0.3 s cubic-bezier ( 0.…" at bounding box center [864, 436] width 1068 height 624
paste textarea "pace-1: 0.25em;"
type textarea ":root {pace-1: 0.25em;"
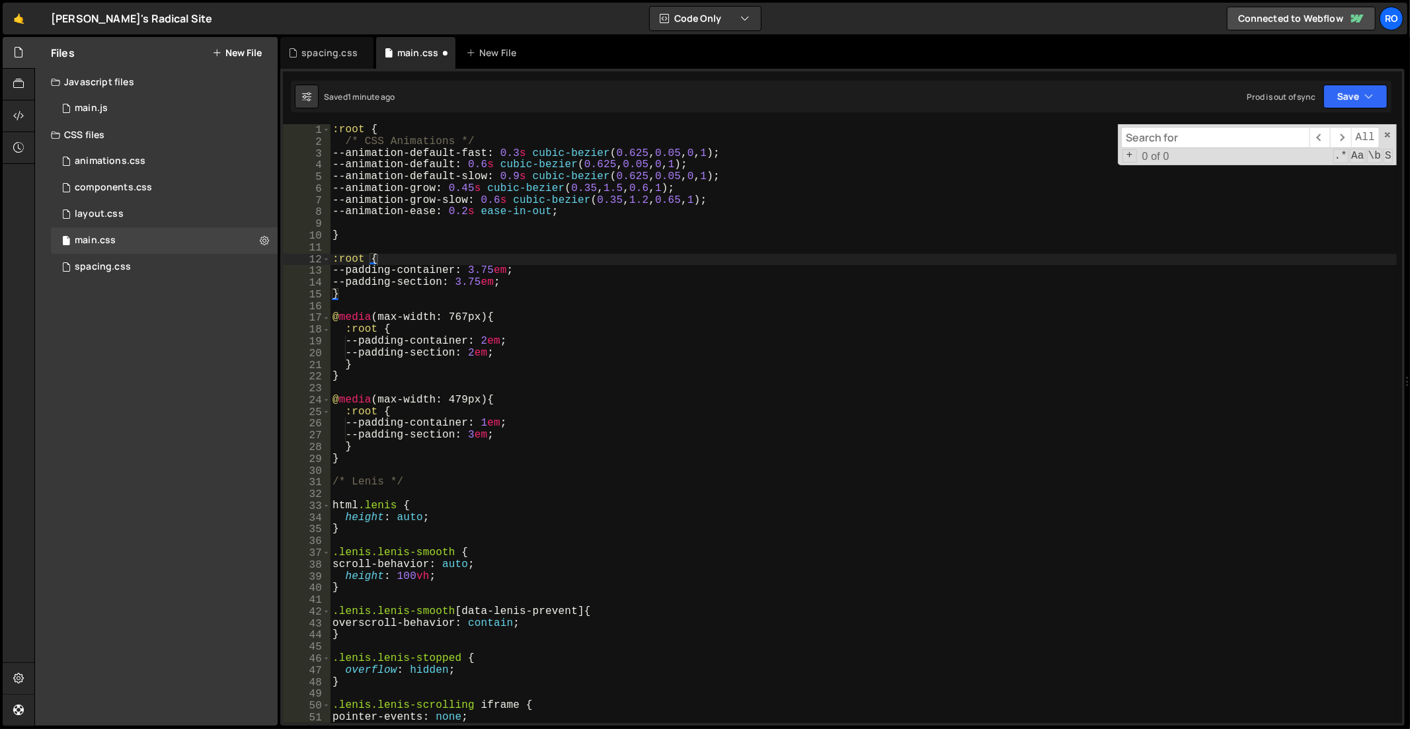
click at [1169, 146] on input at bounding box center [1215, 137] width 188 height 21
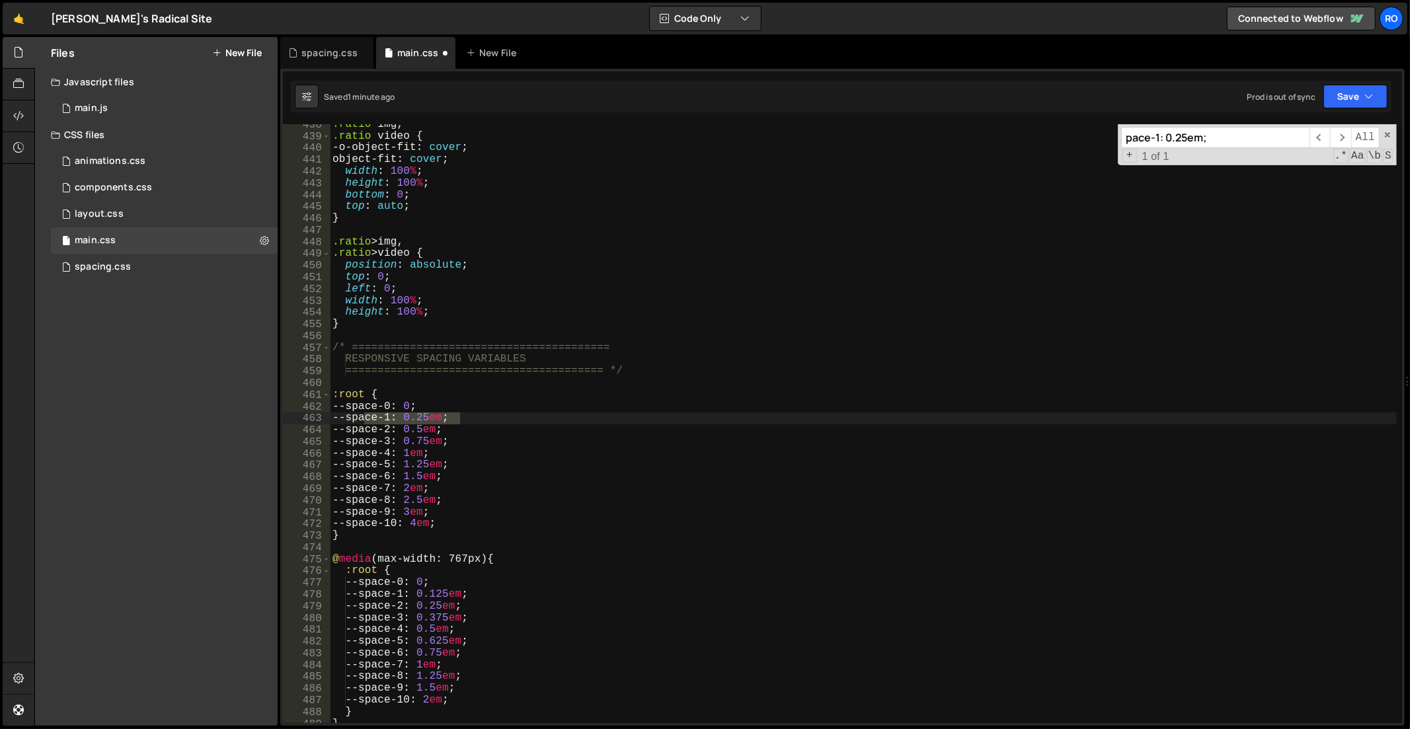
scroll to position [3433, 0]
type input "pace-1: 0.25em;"
click at [318, 54] on div "spacing.css" at bounding box center [329, 52] width 56 height 13
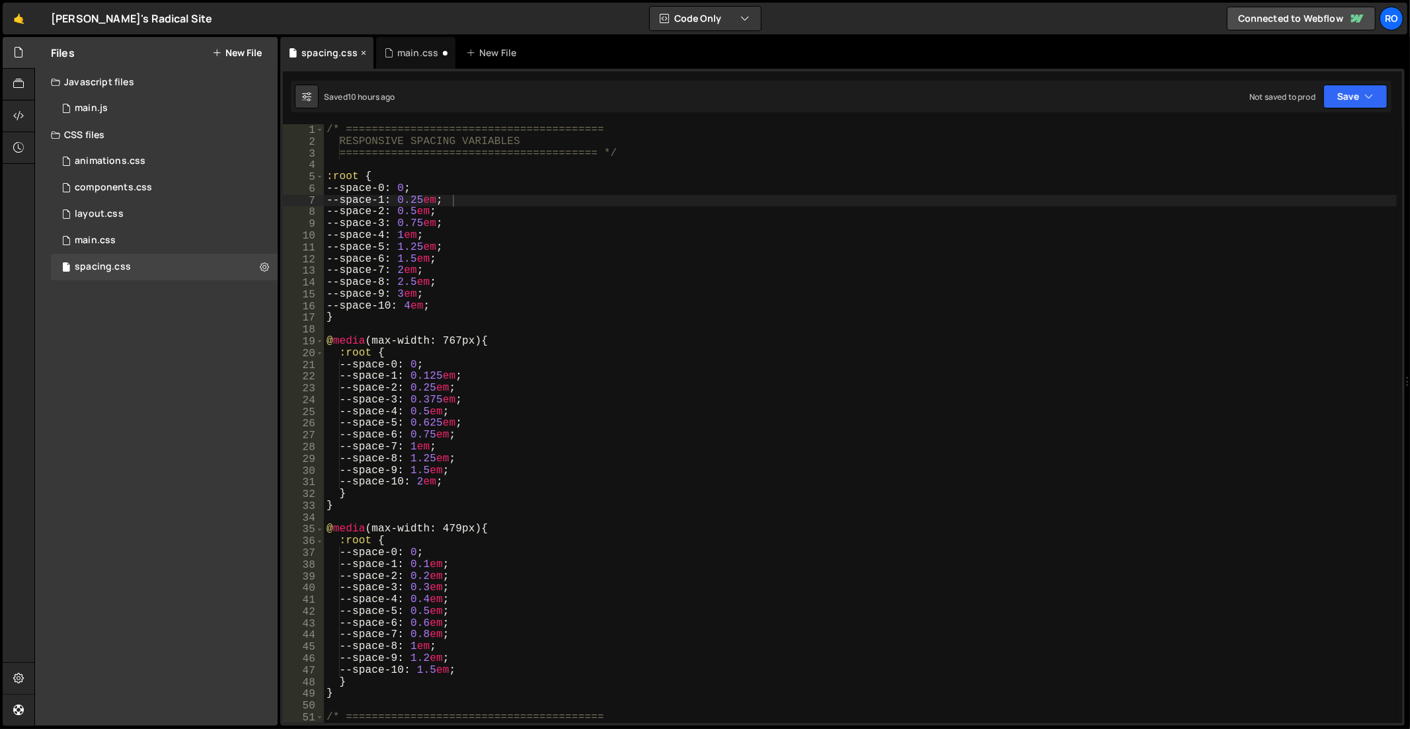
click at [359, 52] on icon at bounding box center [363, 52] width 9 height 13
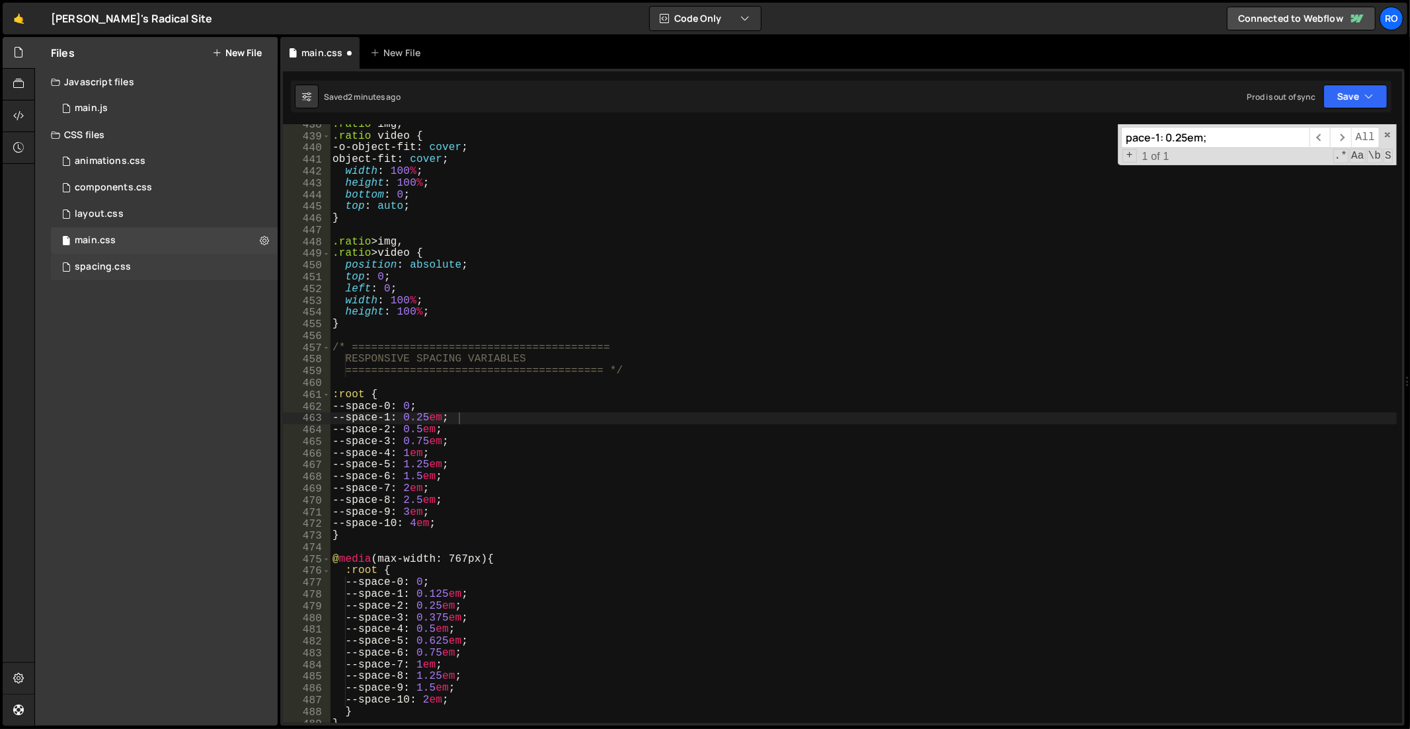
click at [262, 268] on div "spacing.css 0" at bounding box center [164, 267] width 227 height 26
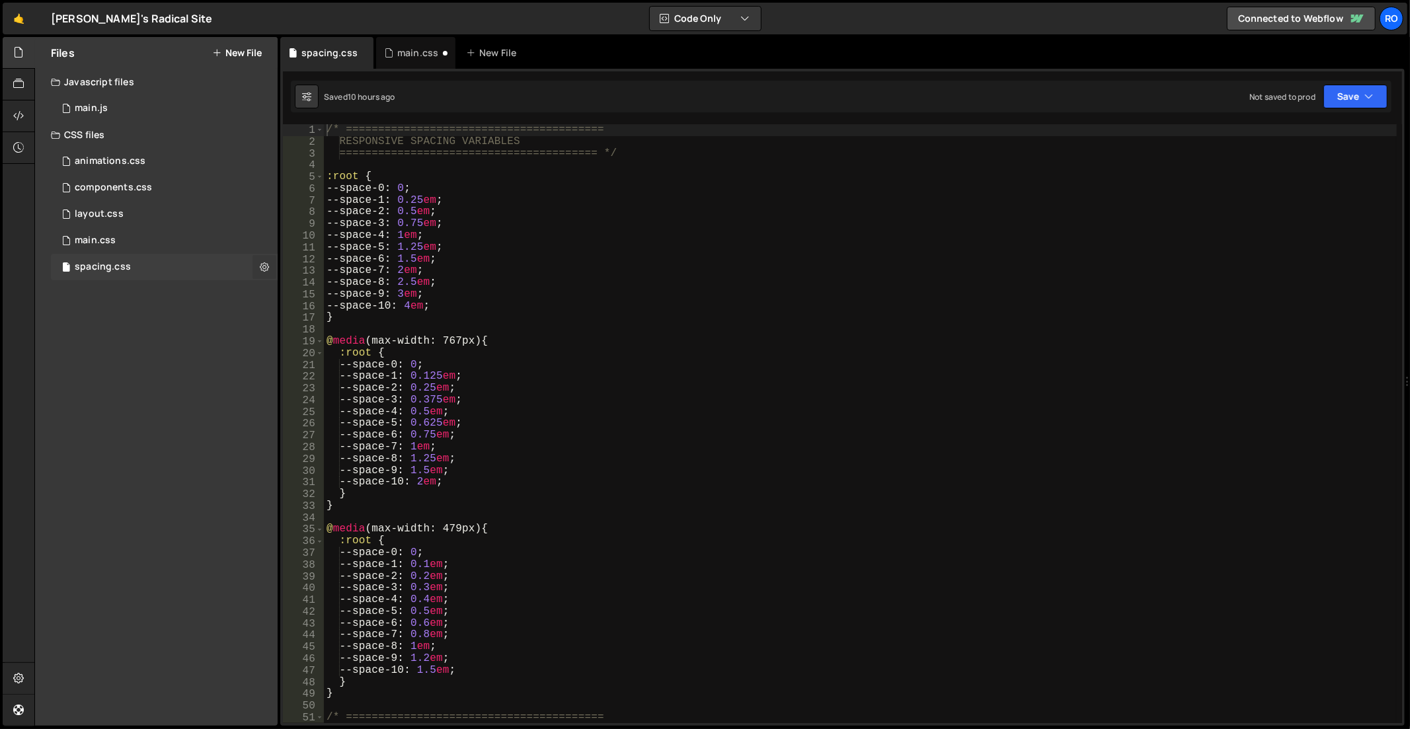
click at [262, 267] on icon at bounding box center [264, 266] width 9 height 13
click at [325, 348] on button "Delete File" at bounding box center [345, 347] width 130 height 26
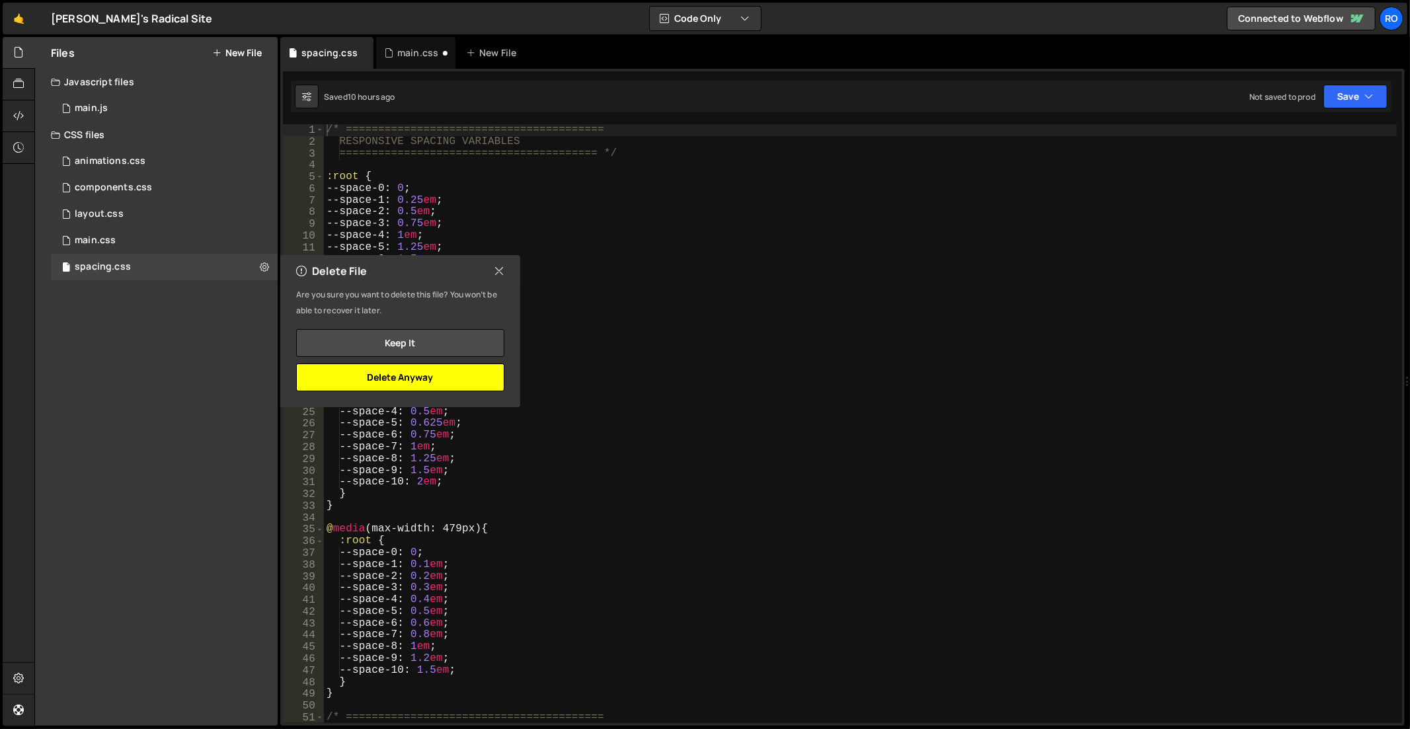
click at [366, 379] on button "Delete Anyway" at bounding box center [400, 378] width 208 height 28
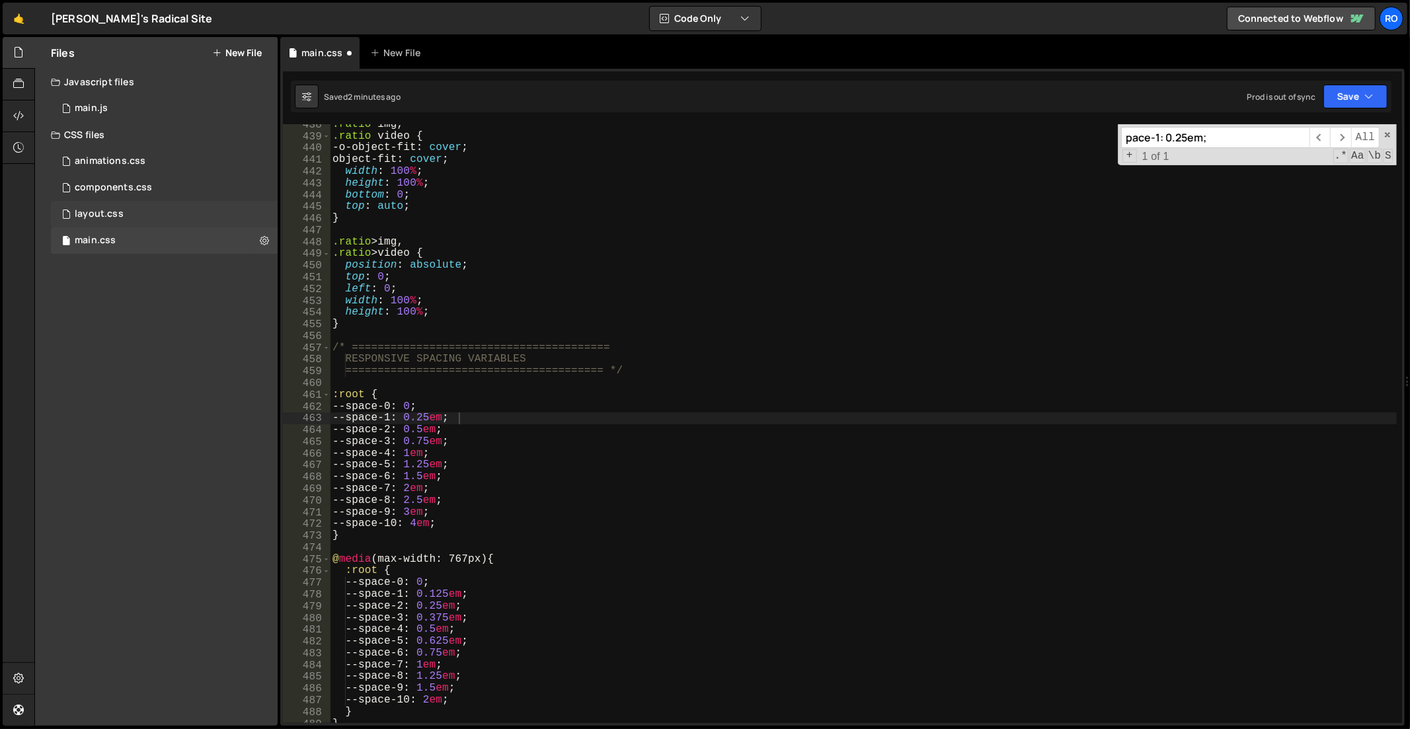
click at [212, 212] on div "layout.css 0" at bounding box center [164, 214] width 227 height 26
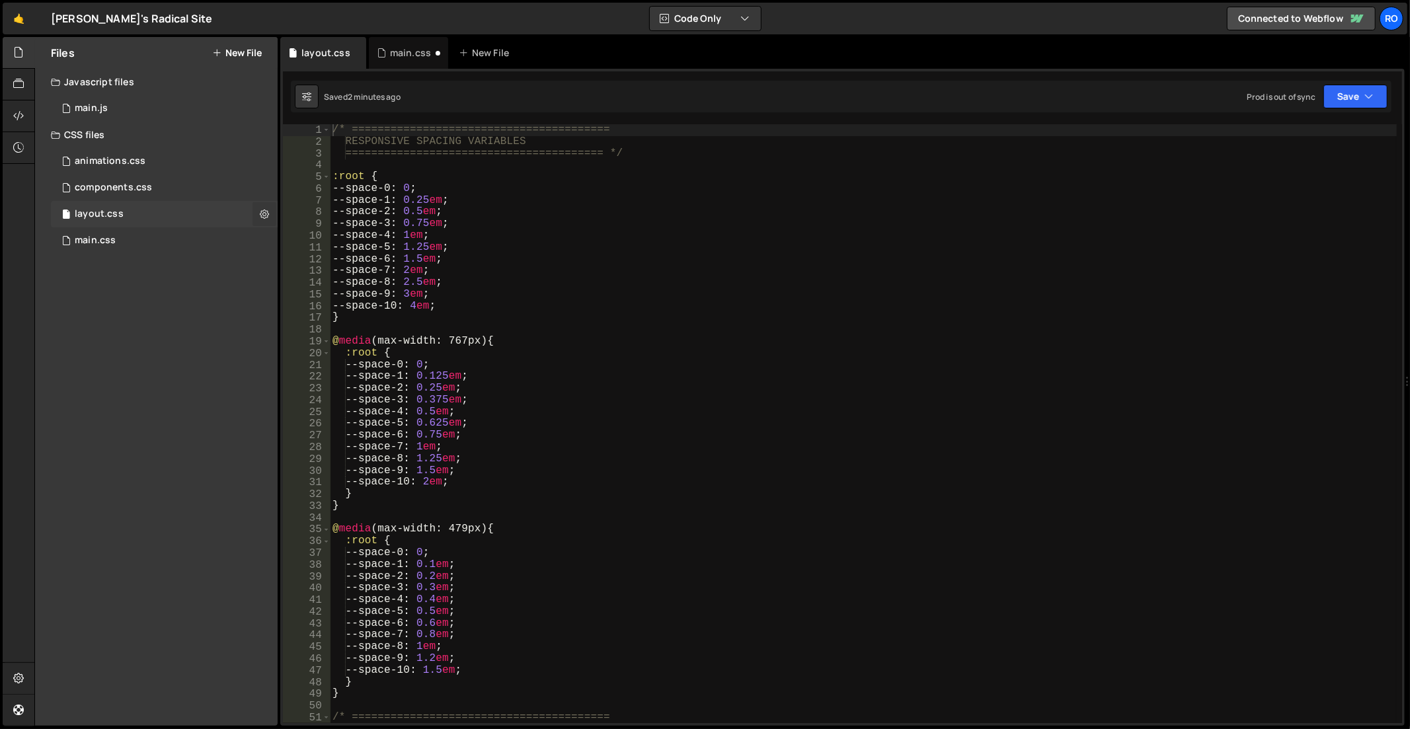
click at [262, 213] on icon at bounding box center [264, 214] width 9 height 13
click at [319, 288] on button "Delete File" at bounding box center [345, 295] width 130 height 26
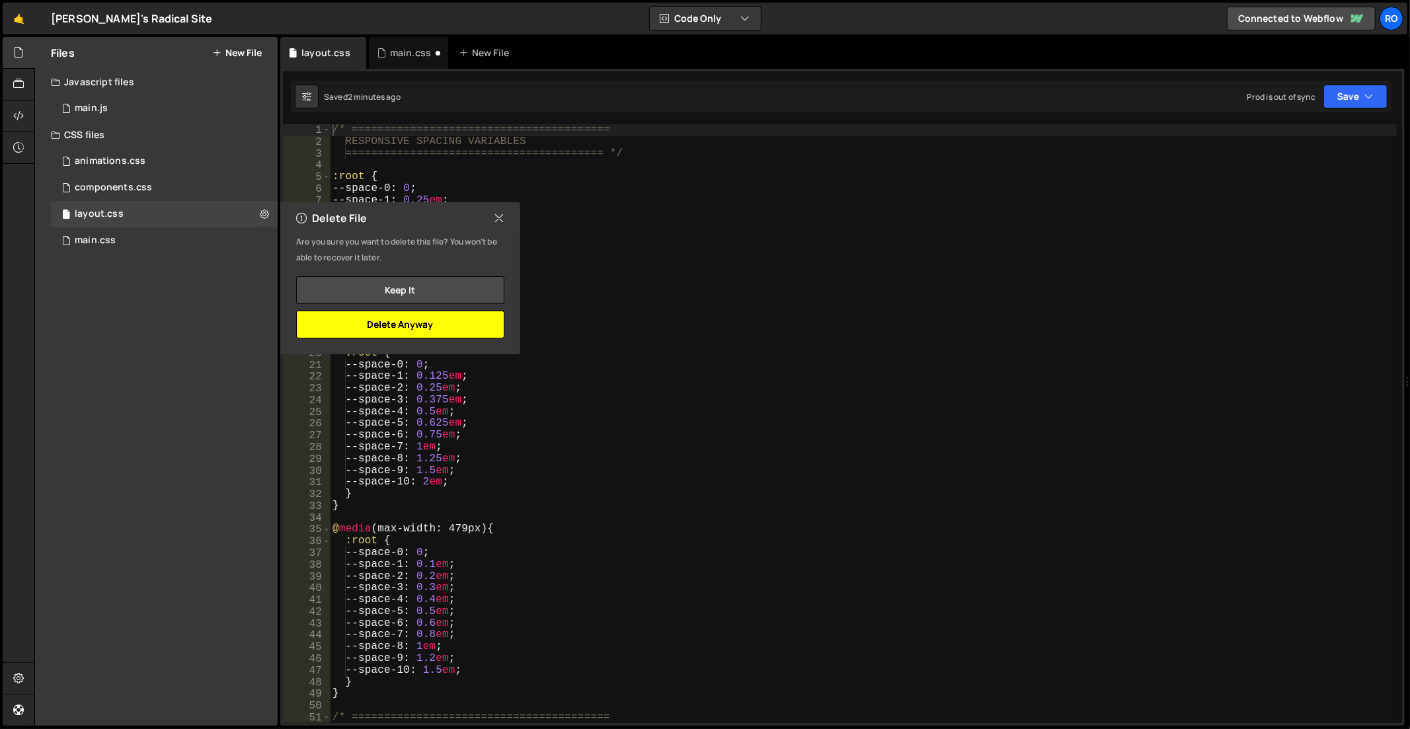
click at [420, 325] on button "Delete Anyway" at bounding box center [400, 325] width 208 height 28
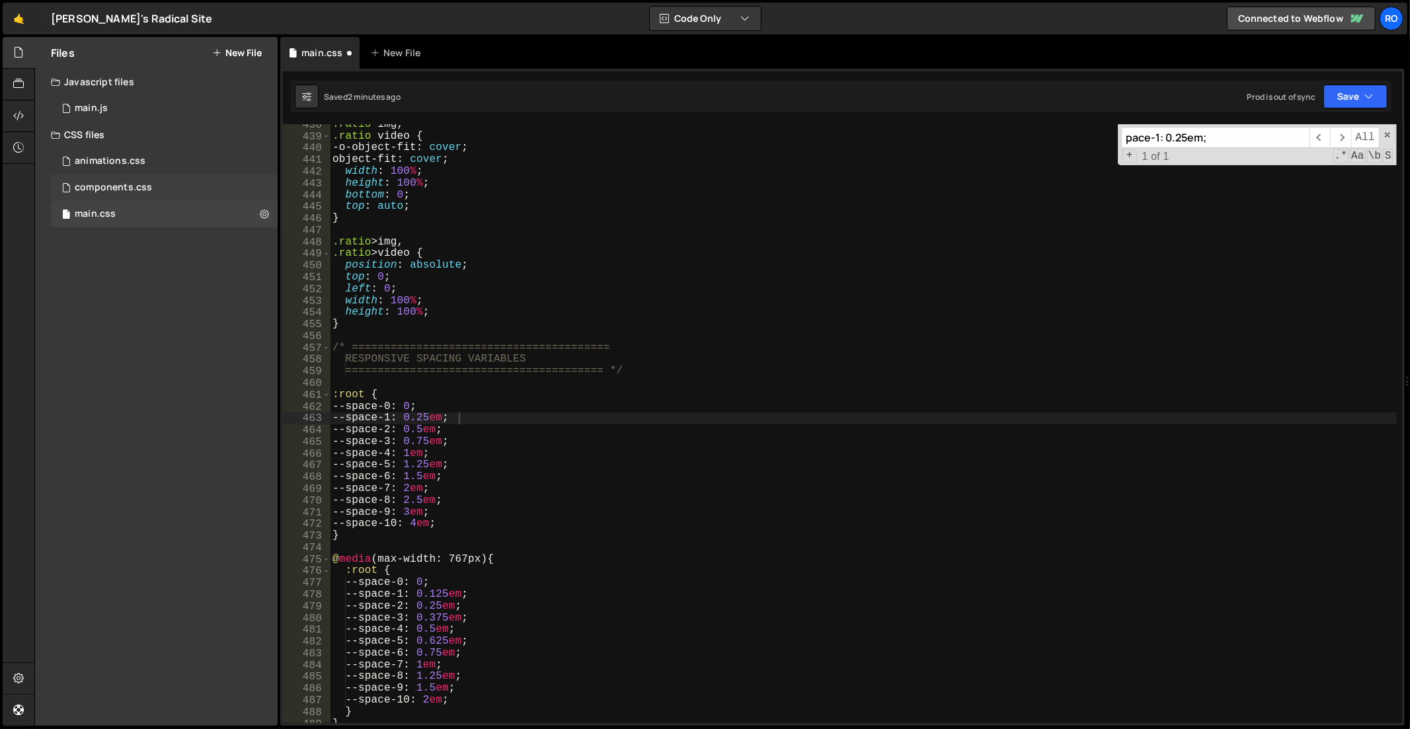
click at [213, 186] on div "components.css 0" at bounding box center [164, 188] width 227 height 26
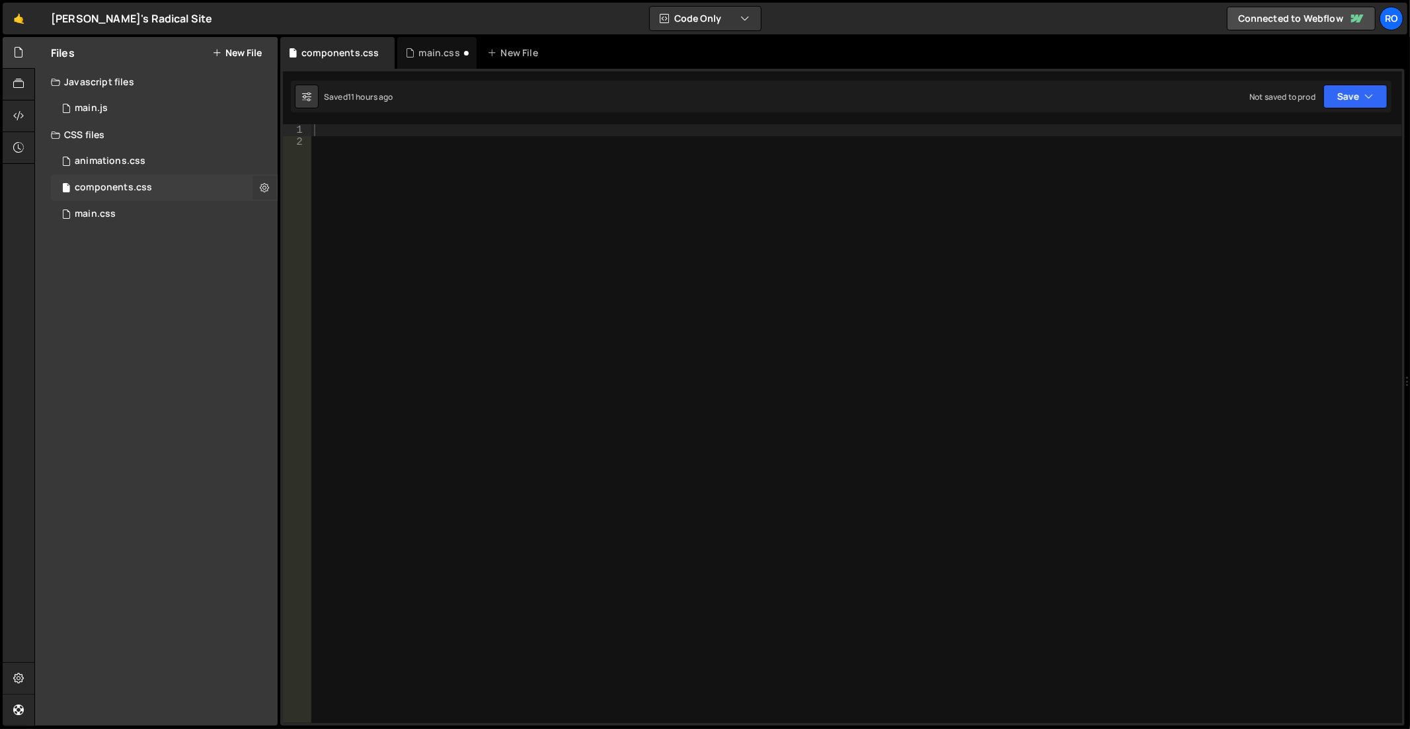
click at [268, 187] on icon at bounding box center [264, 187] width 9 height 13
click at [307, 260] on button "Delete File" at bounding box center [345, 268] width 130 height 26
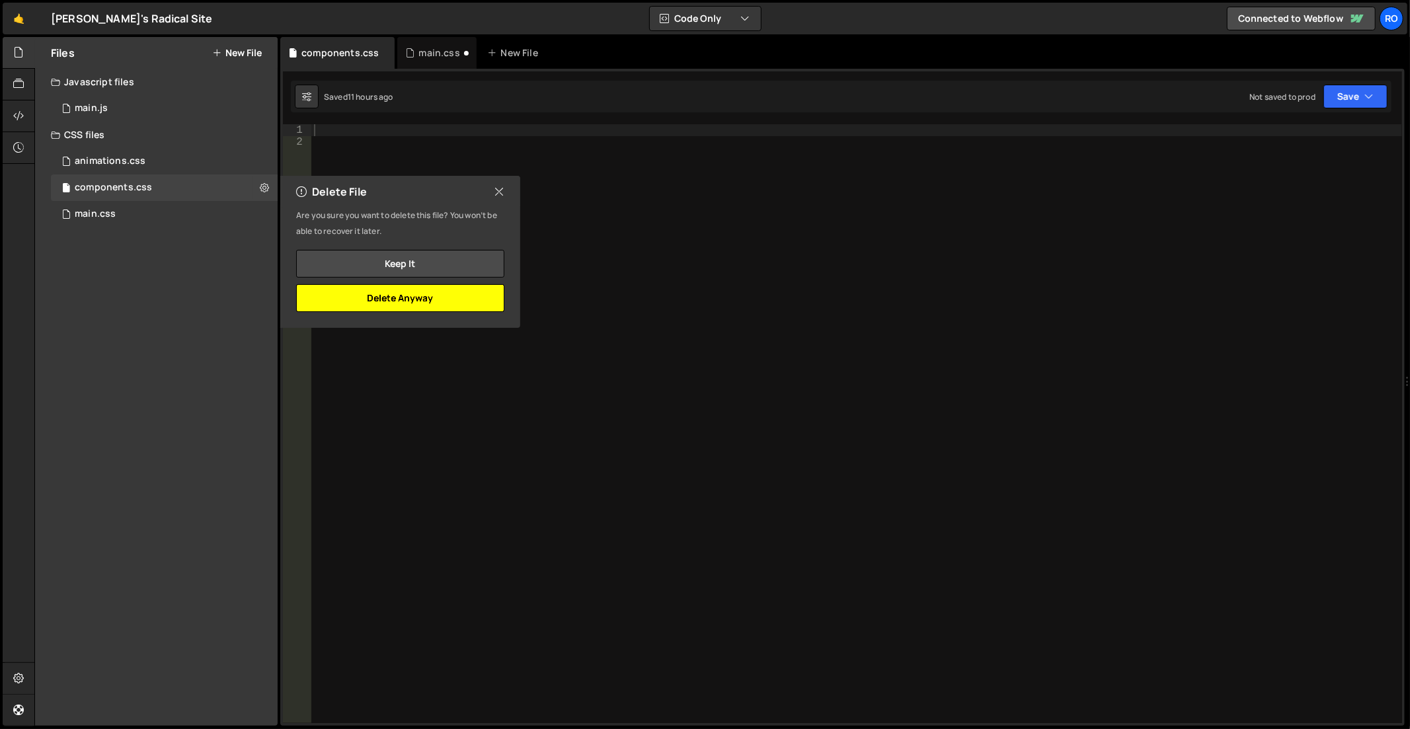
click at [401, 293] on button "Delete Anyway" at bounding box center [400, 298] width 208 height 28
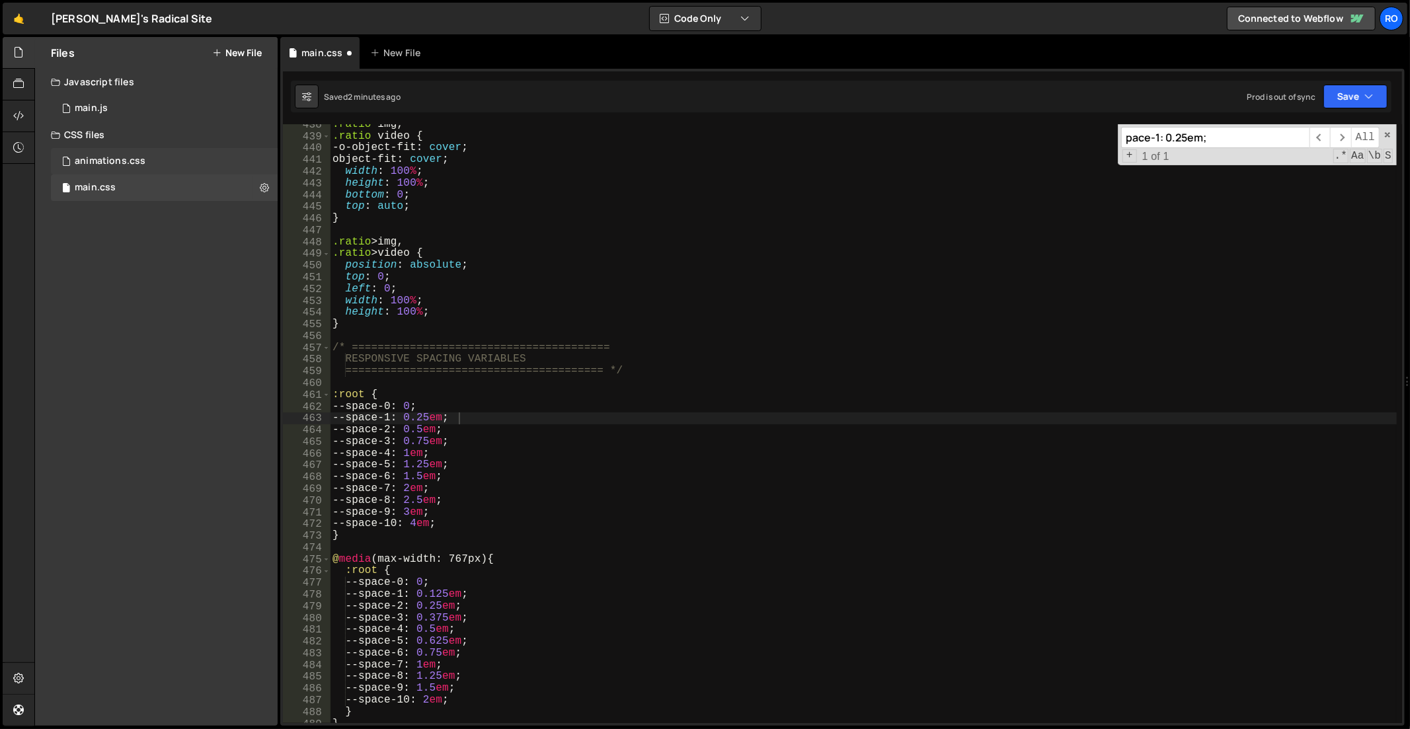
click at [206, 159] on div "animations.css 0" at bounding box center [164, 161] width 227 height 26
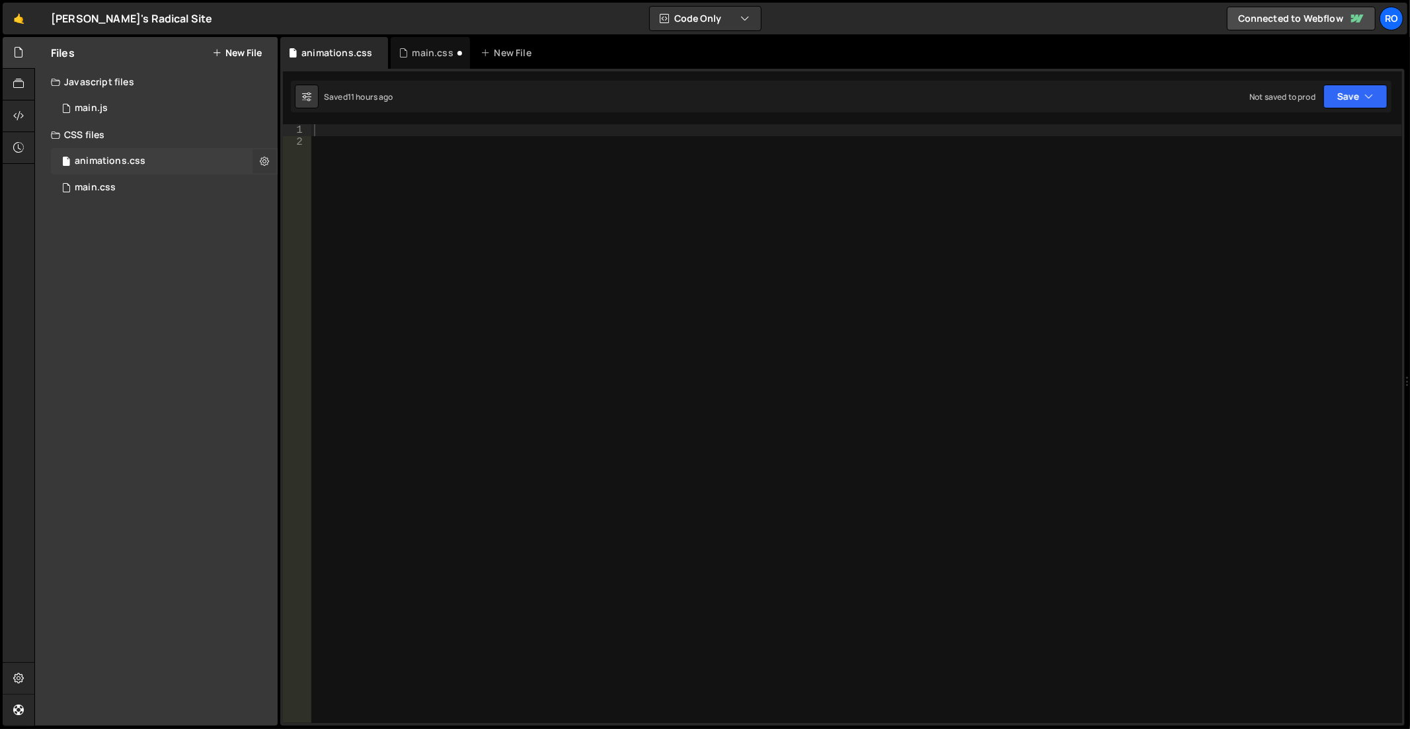
click at [266, 160] on icon at bounding box center [264, 161] width 9 height 13
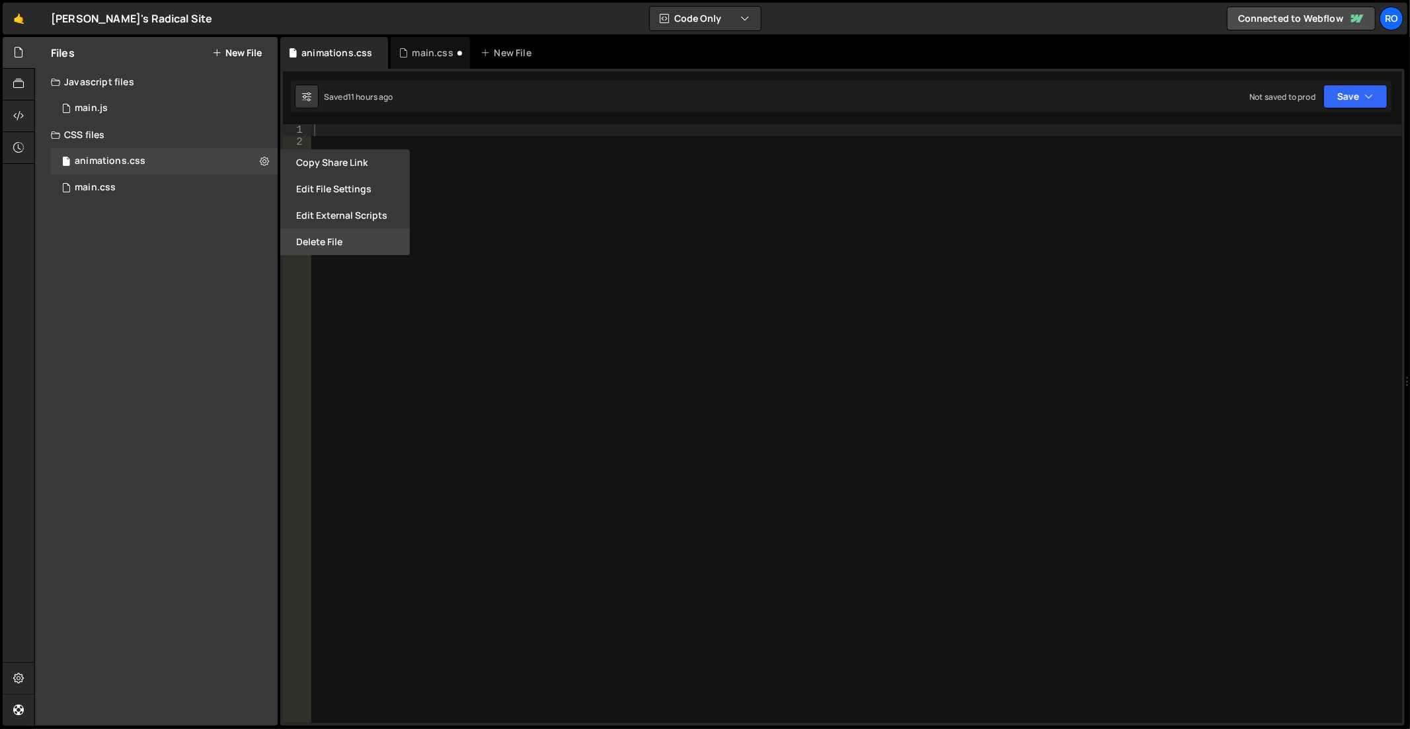
click at [340, 241] on button "Delete File" at bounding box center [345, 242] width 130 height 26
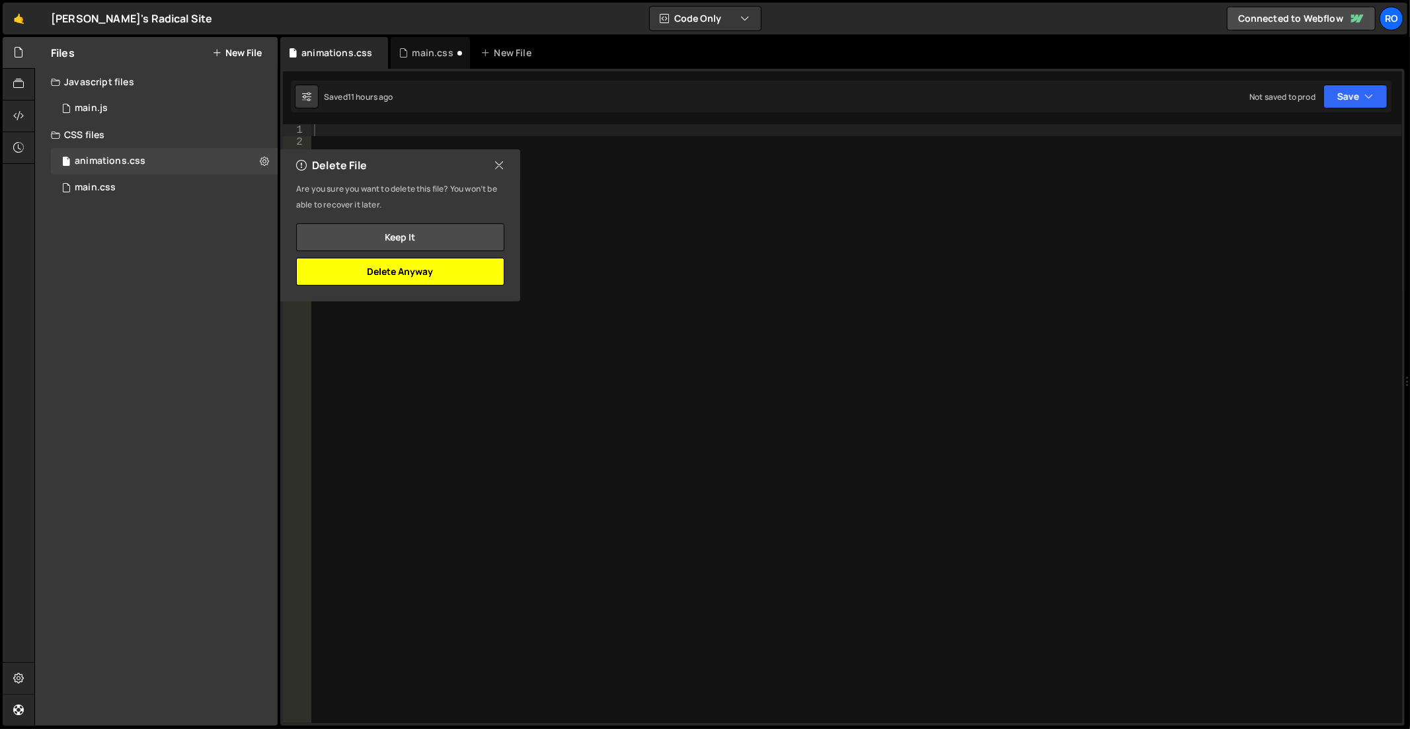
click at [428, 274] on button "Delete Anyway" at bounding box center [400, 272] width 208 height 28
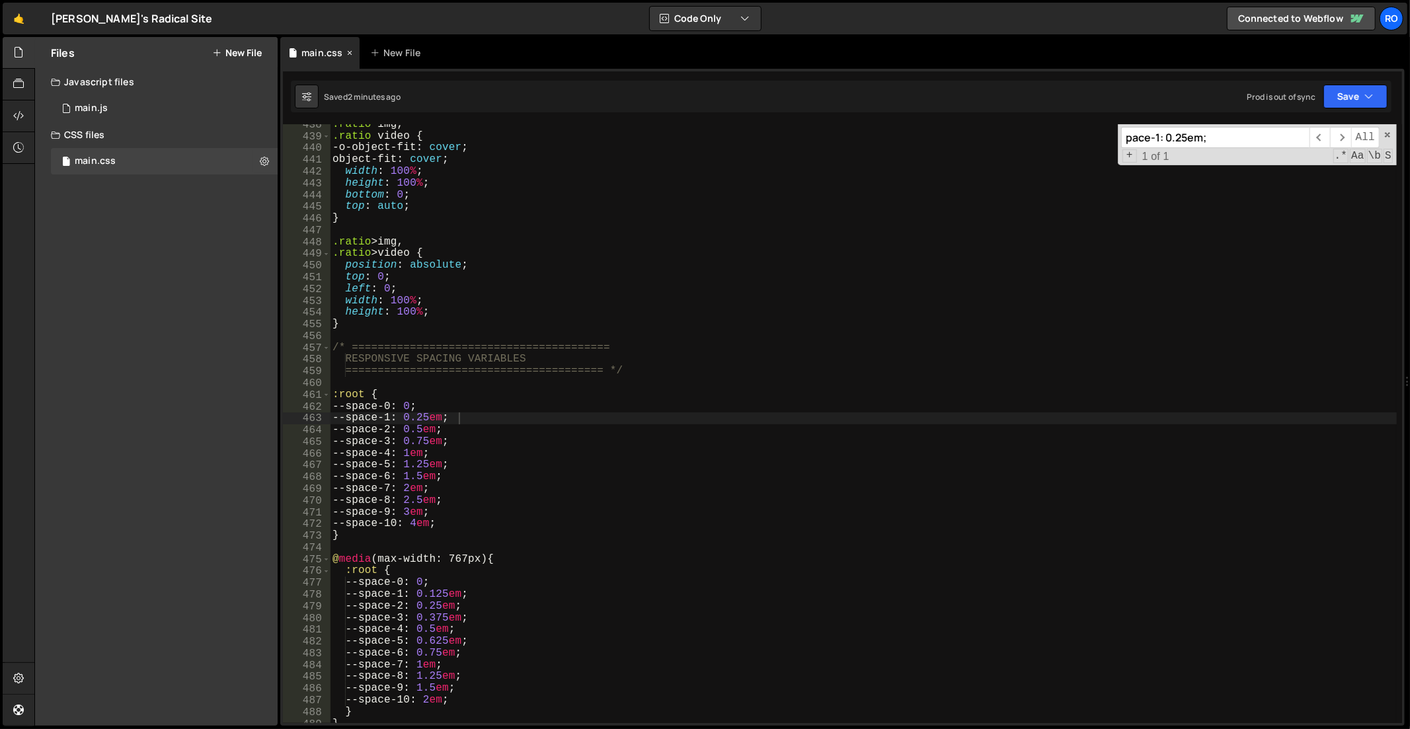
click at [321, 50] on div "main.css" at bounding box center [321, 52] width 41 height 13
click at [487, 245] on div ".ratio img , .ratio video { -o-object-fit : cover ; object-fit : cover ; width …" at bounding box center [864, 431] width 1068 height 624
click at [555, 289] on div ".ratio img , .ratio video { -o-object-fit : cover ; object-fit : cover ; width …" at bounding box center [864, 431] width 1068 height 624
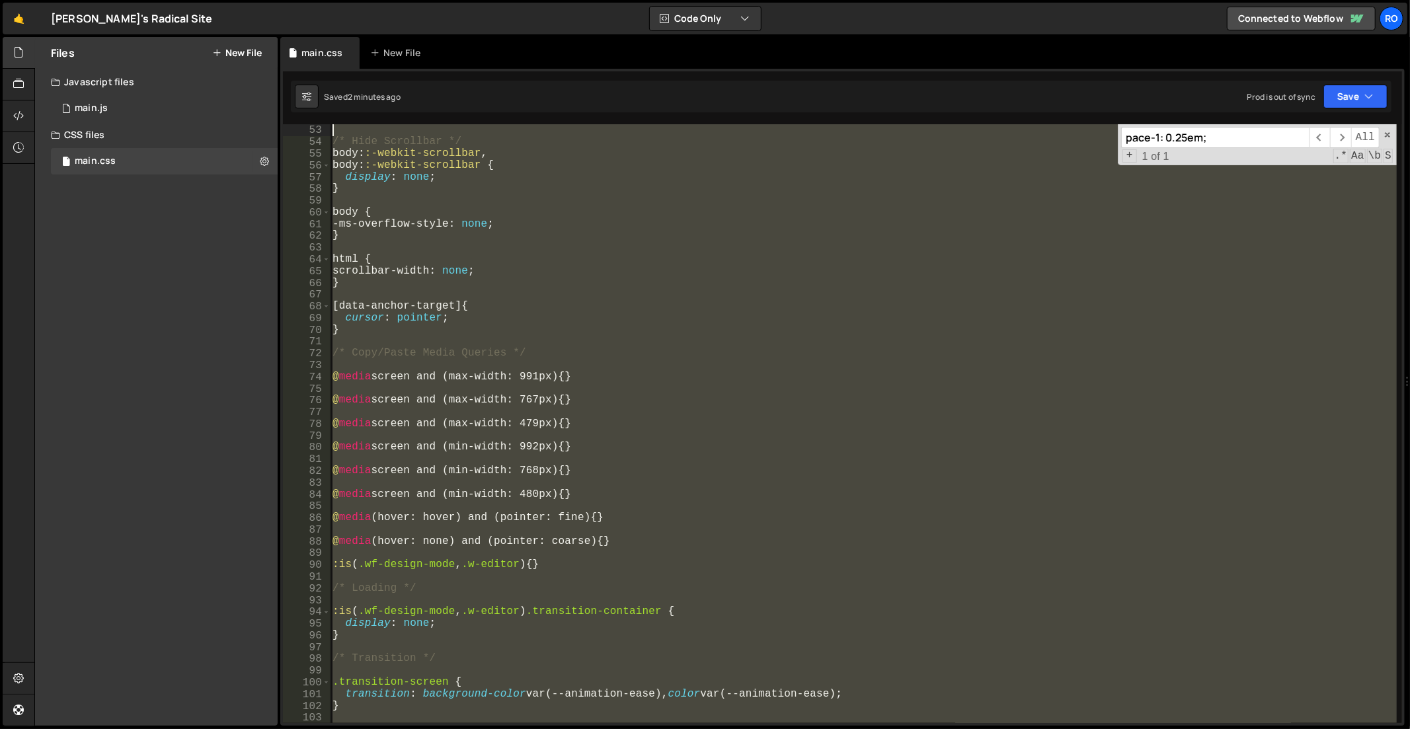
scroll to position [0, 0]
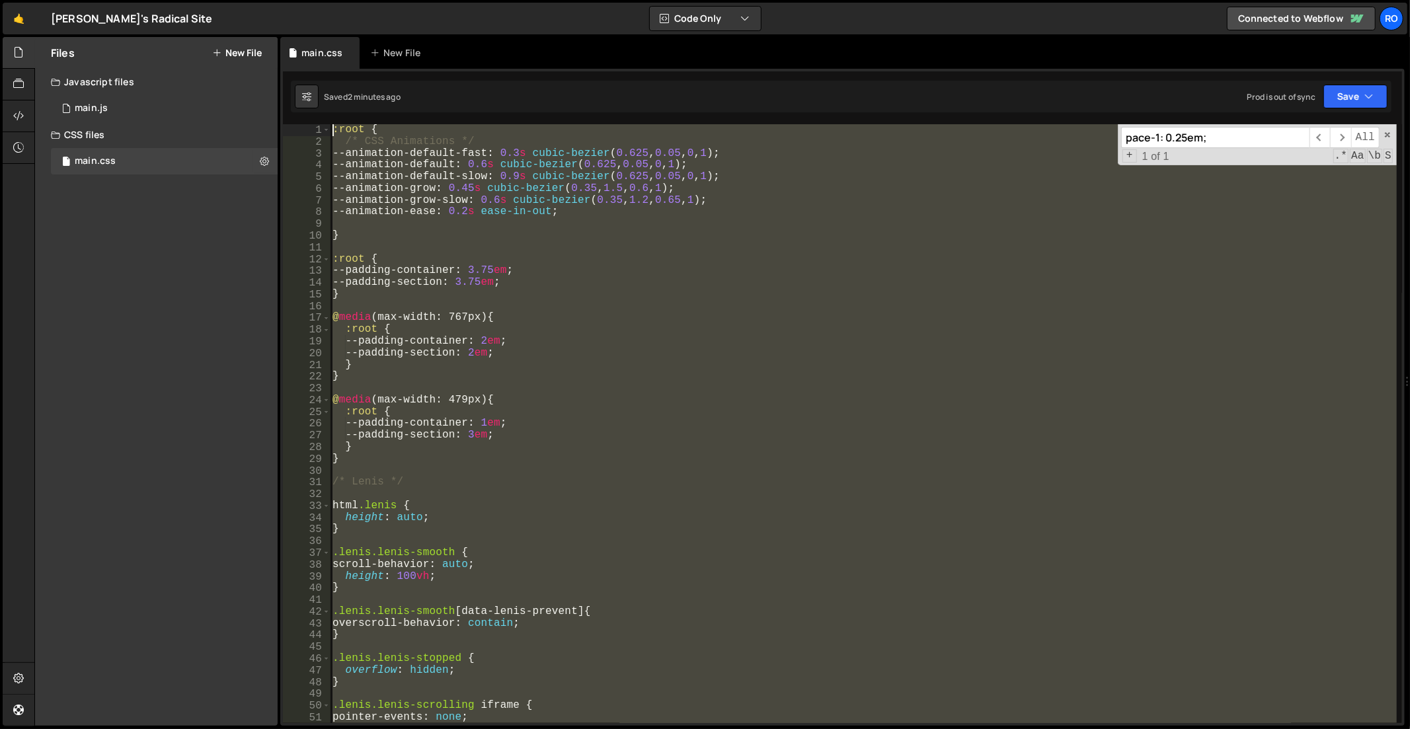
drag, startPoint x: 418, startPoint y: 336, endPoint x: 70, endPoint y: -64, distance: 530.4
click at [70, 0] on html "Projects Community Library Blog Ro Projects Your Teams Account Upgrade Logout" at bounding box center [705, 364] width 1410 height 729
type textarea ":root { /* CSS Animations */"
click at [611, 393] on div ":root { /* CSS Animations */ --animation-default-fast : 0.3 s cubic-bezier ( 0.…" at bounding box center [863, 423] width 1067 height 599
drag, startPoint x: 347, startPoint y: 459, endPoint x: 233, endPoint y: -22, distance: 494.6
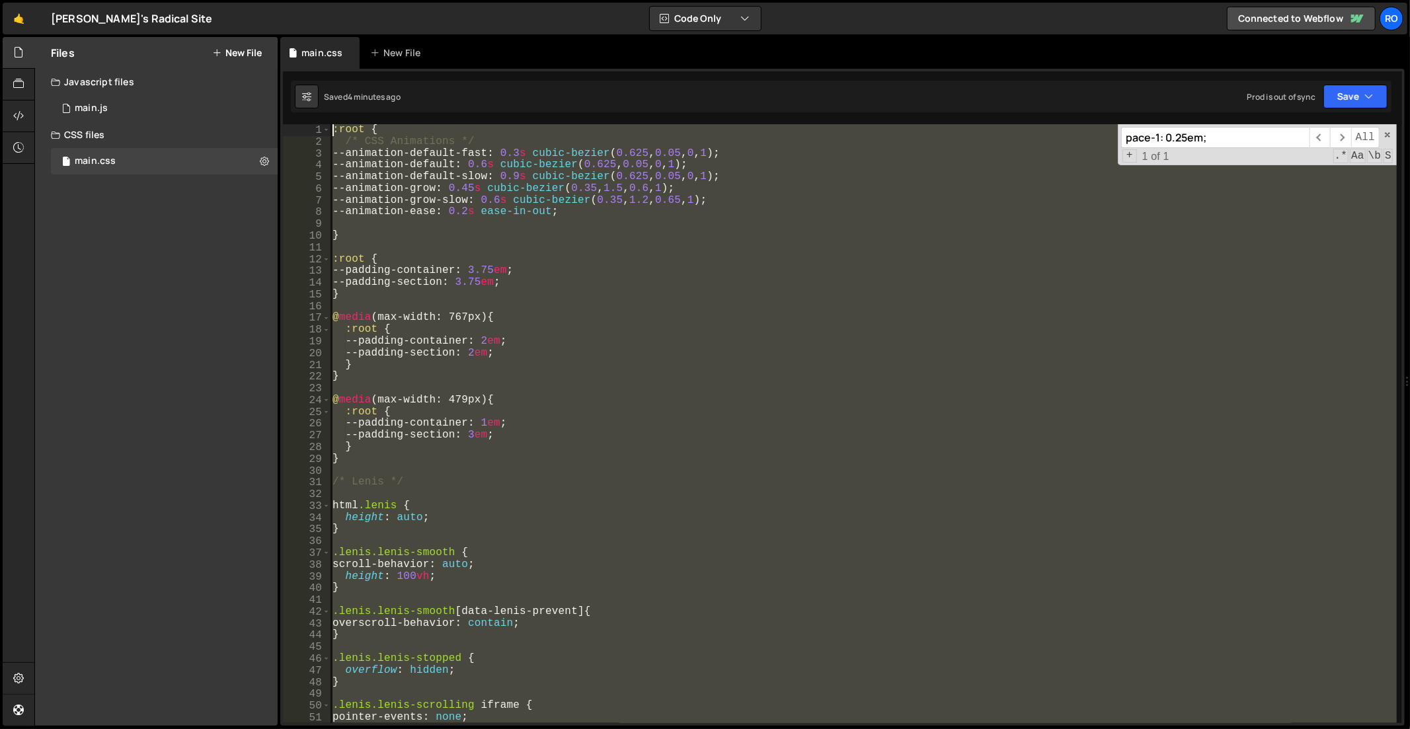
click at [233, 0] on html "Projects Community Library Blog Ro Projects Your Teams Account Upgrade Logout" at bounding box center [705, 364] width 1410 height 729
type textarea ":root { /* CSS Animations */"
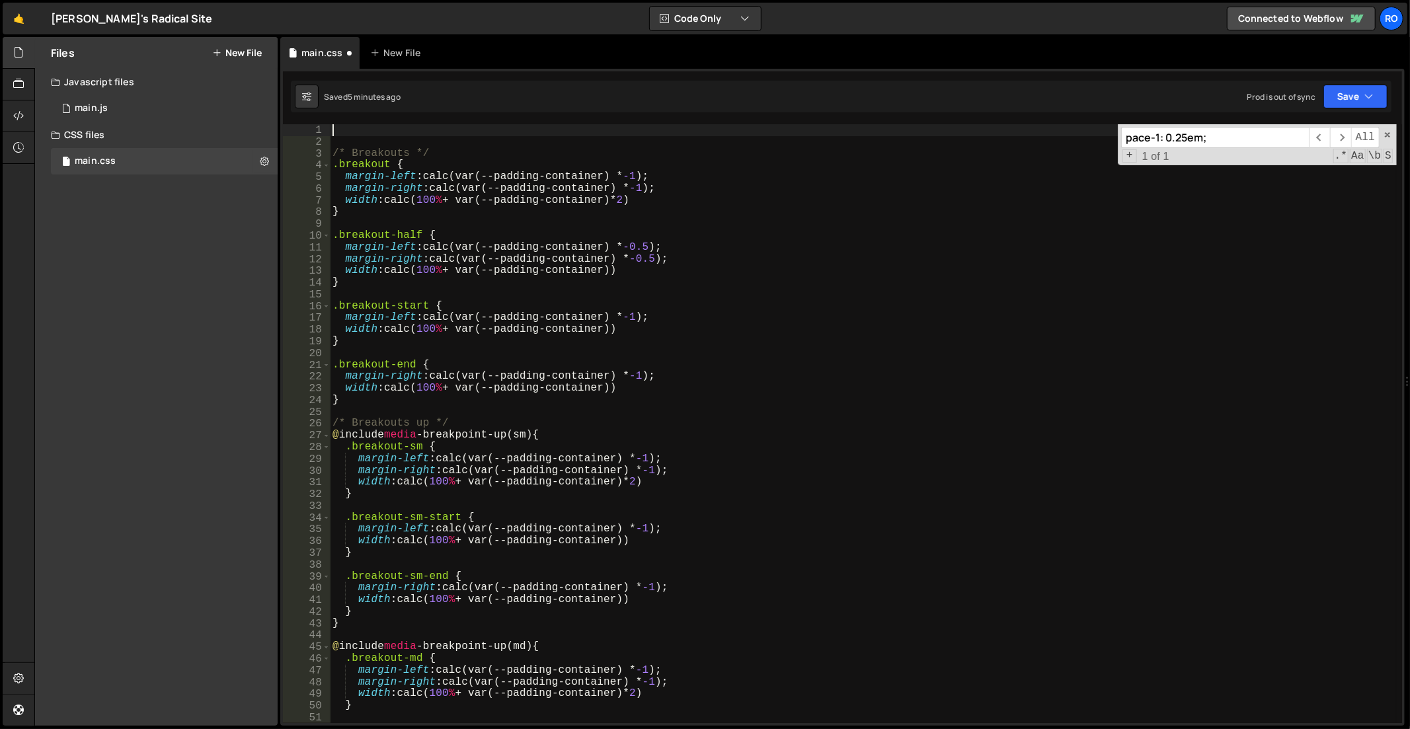
click at [368, 135] on div "/* Breakouts */ .breakout { margin-left : calc(var(--padding-container) * -1 ) …" at bounding box center [864, 436] width 1068 height 624
paste textarea "*/"
type textarea "*/"
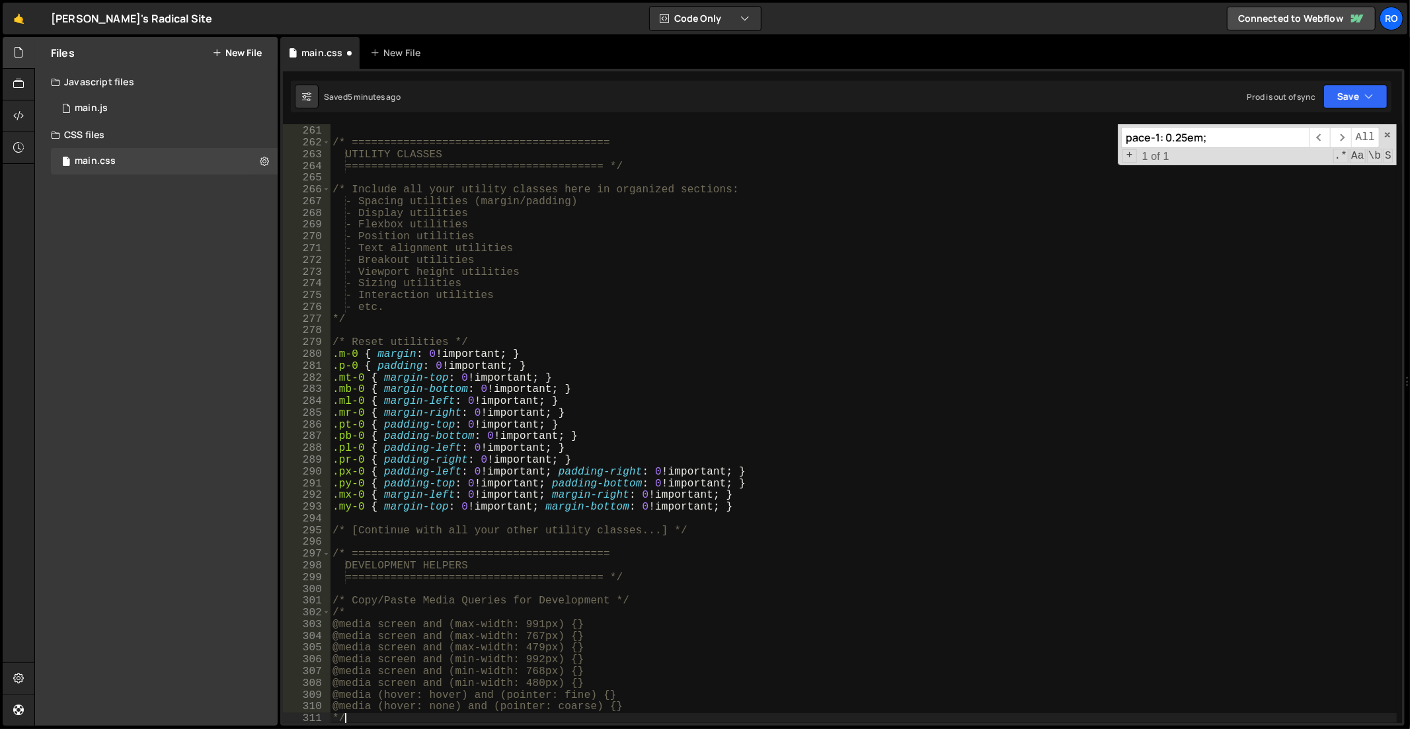
scroll to position [2072, 0]
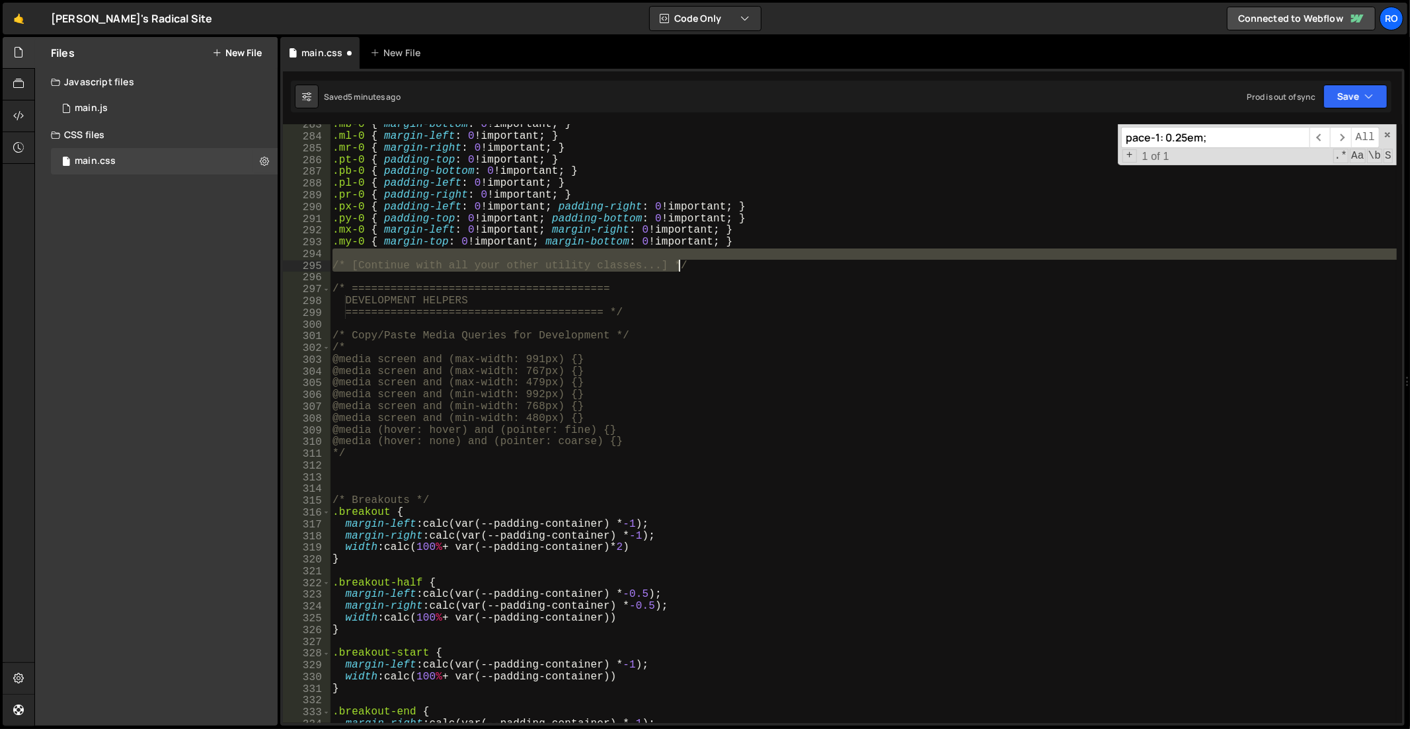
drag, startPoint x: 705, startPoint y: 260, endPoint x: 688, endPoint y: 263, distance: 16.9
click at [688, 263] on div ".mb-0 { margin-bottom : 0 !important ; } .ml-0 { margin-left : 0 !important ; }…" at bounding box center [864, 431] width 1068 height 624
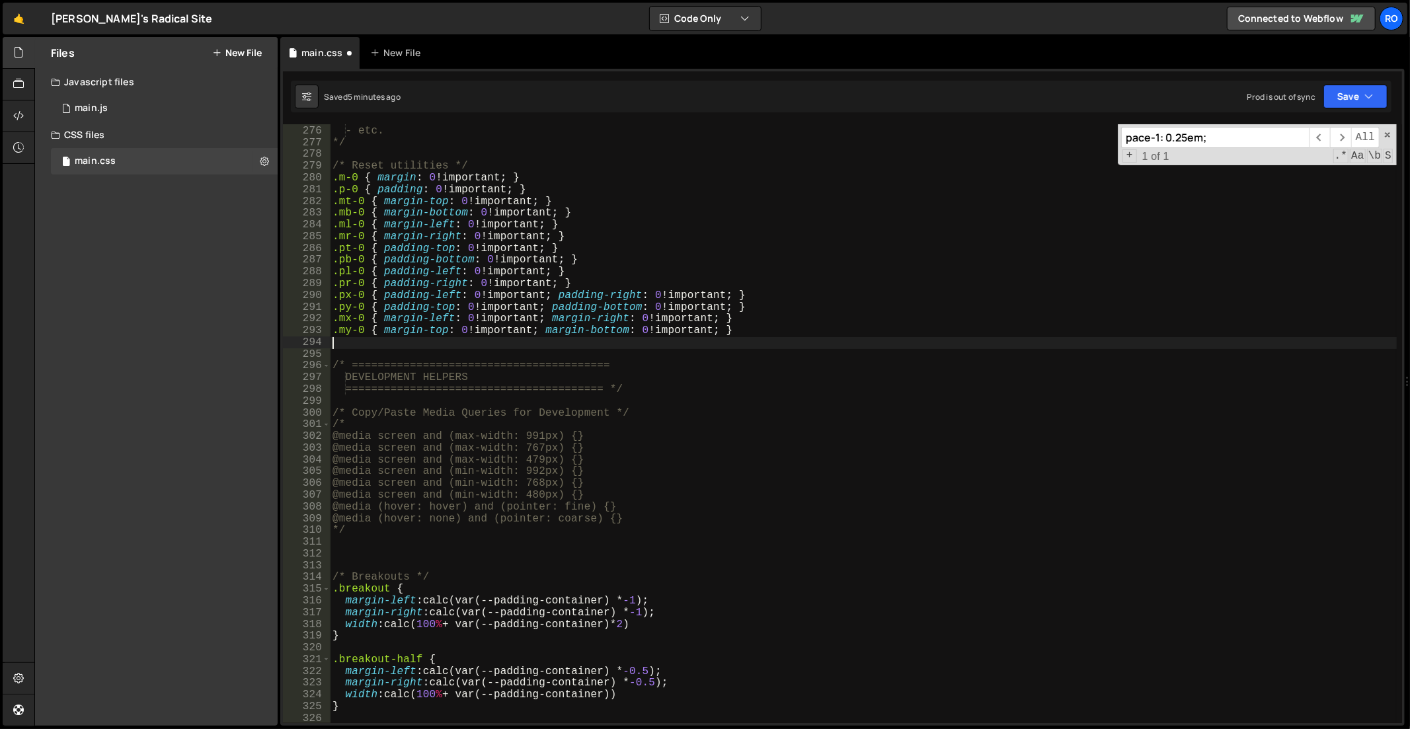
scroll to position [2017, 0]
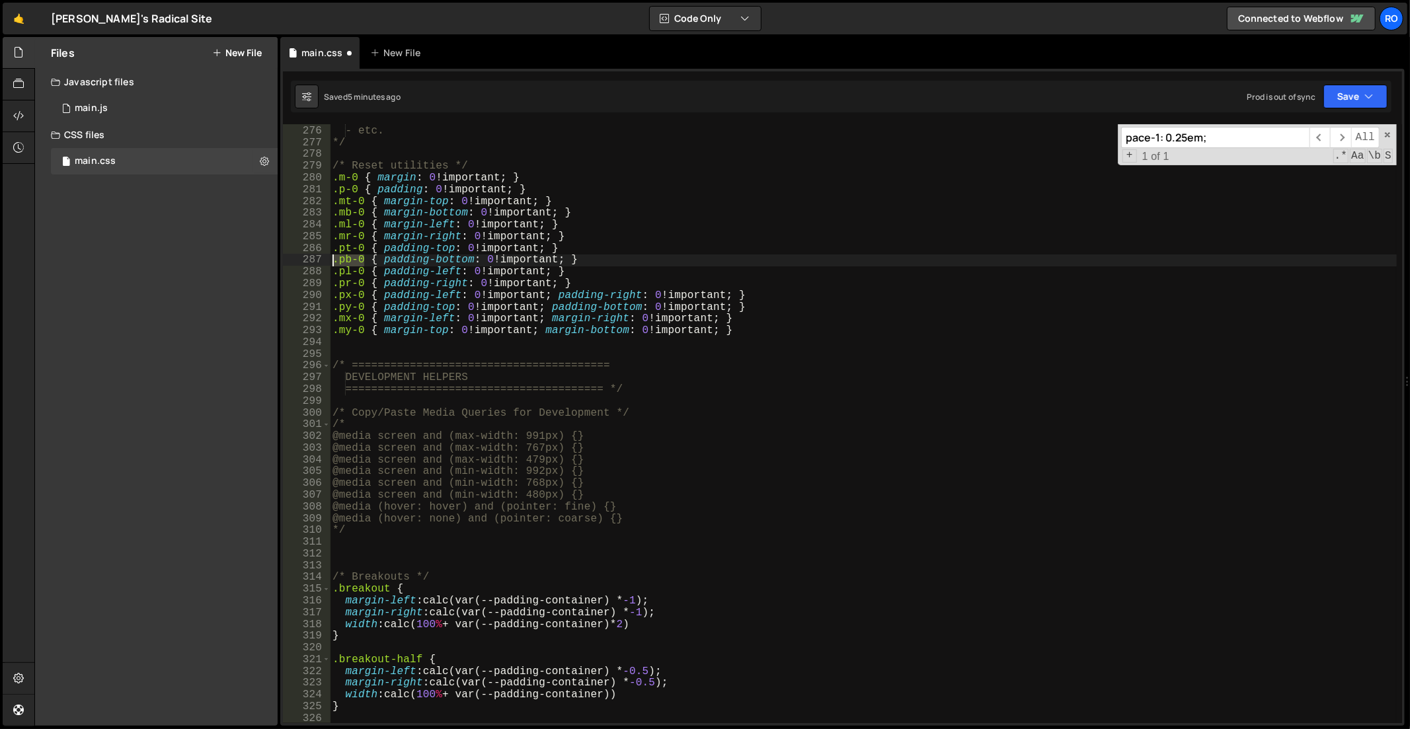
drag, startPoint x: 362, startPoint y: 256, endPoint x: 316, endPoint y: 255, distance: 46.3
click at [316, 255] on div "275 276 277 278 279 280 281 282 283 284 285 286 287 288 289 290 291 292 293 294…" at bounding box center [842, 423] width 1119 height 599
type textarea ".pb-0 { padding-bottom: 0 !important; }"
drag, startPoint x: 1215, startPoint y: 140, endPoint x: 985, endPoint y: 144, distance: 230.1
click at [985, 144] on div "- Interaction utilities - etc. */ /* Reset utilities */ .m-0 { margin : 0 !impo…" at bounding box center [863, 423] width 1067 height 599
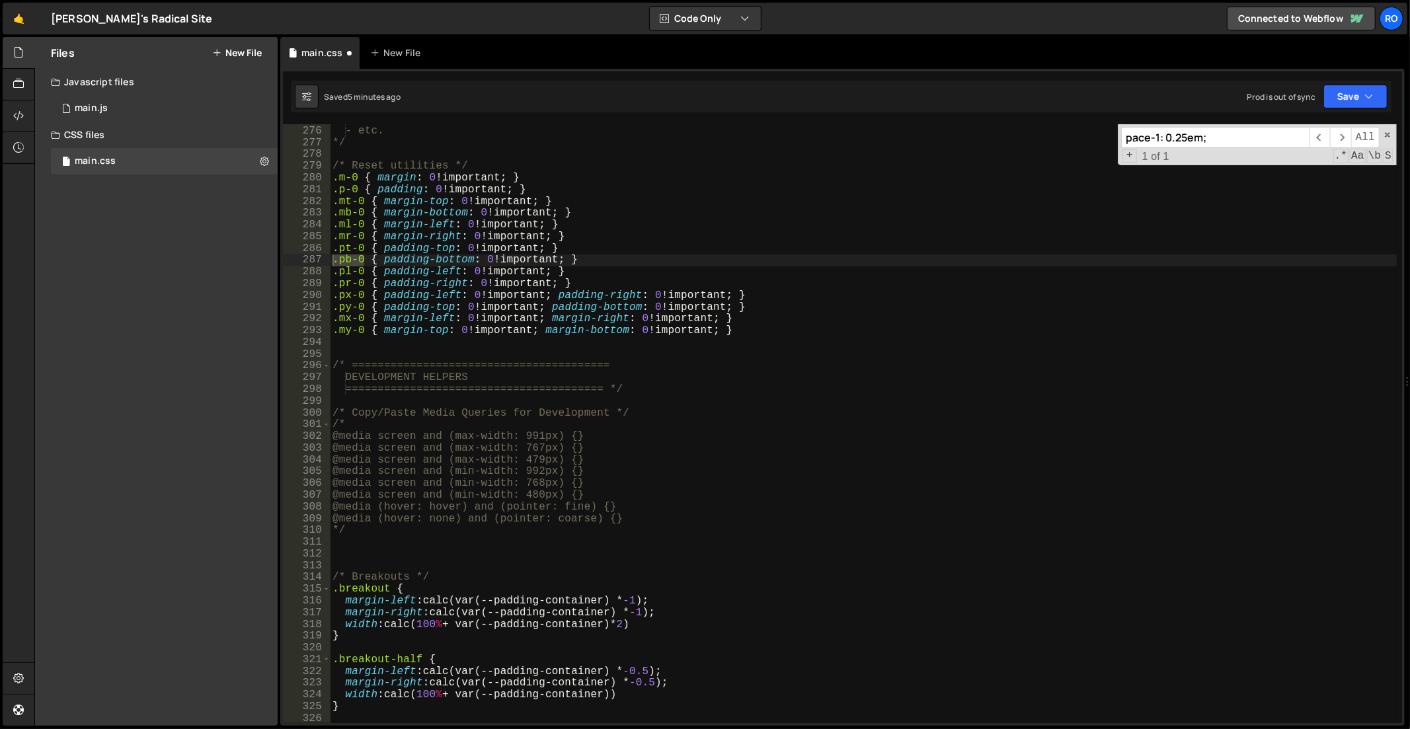
paste input ".pb-0"
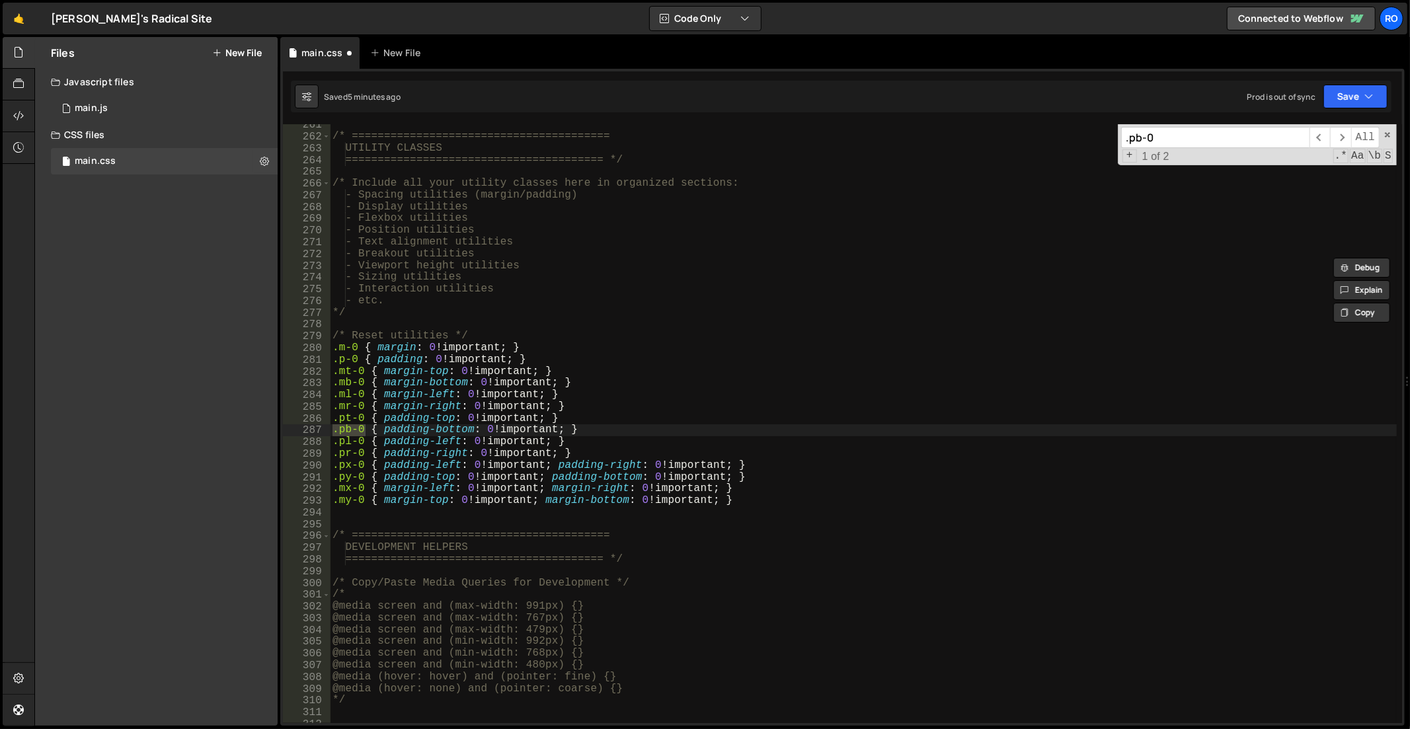
scroll to position [1910, 0]
type input ".pb-0"
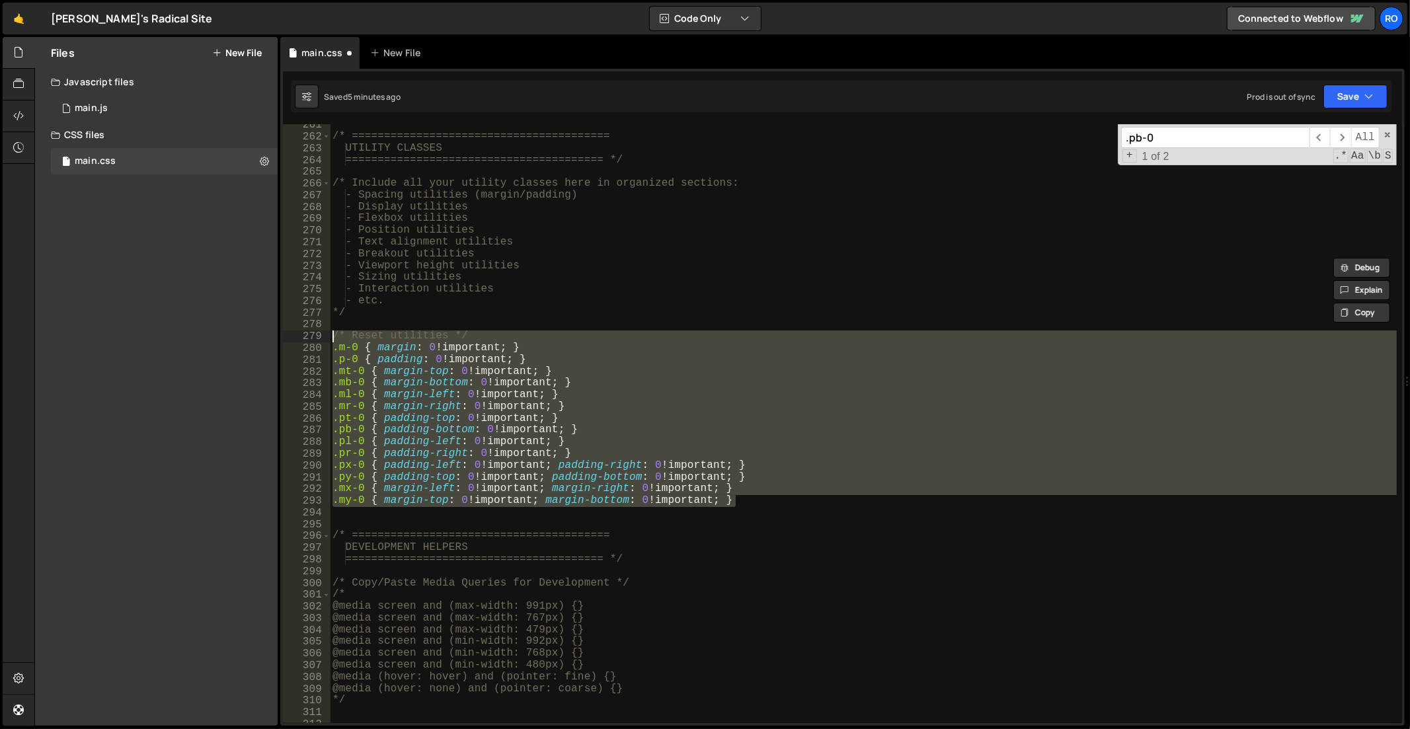
drag, startPoint x: 558, startPoint y: 453, endPoint x: 309, endPoint y: 334, distance: 276.2
click at [309, 334] on div ".my-0 { margin-top: 0 !important; margin-bottom: 0 !important; } 261 262 263 26…" at bounding box center [842, 423] width 1119 height 599
type textarea "/* Reset utilities */ .m-0 { margin: 0 !important; }"
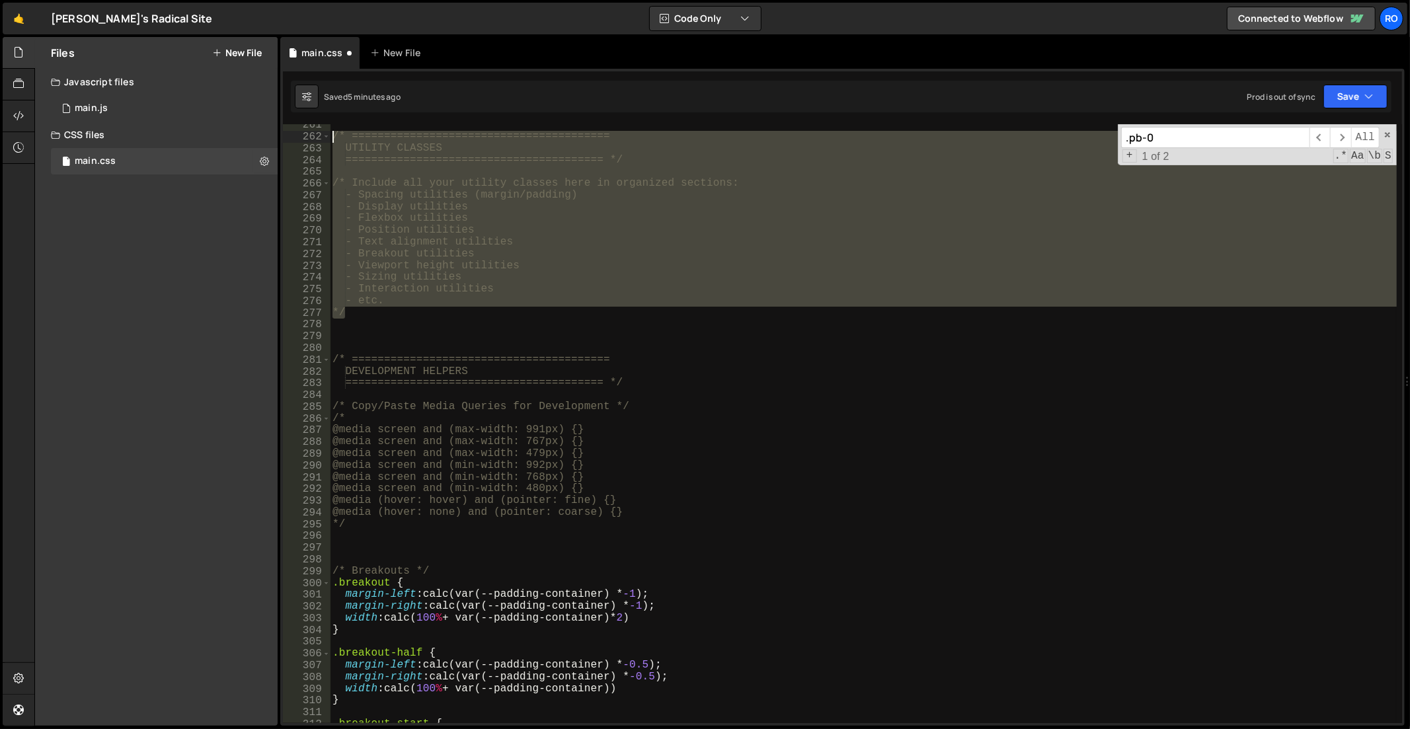
drag, startPoint x: 367, startPoint y: 308, endPoint x: 291, endPoint y: 137, distance: 187.3
click at [291, 137] on div "261 262 263 264 265 266 267 268 269 270 271 272 273 274 275 276 277 278 279 280…" at bounding box center [842, 423] width 1119 height 599
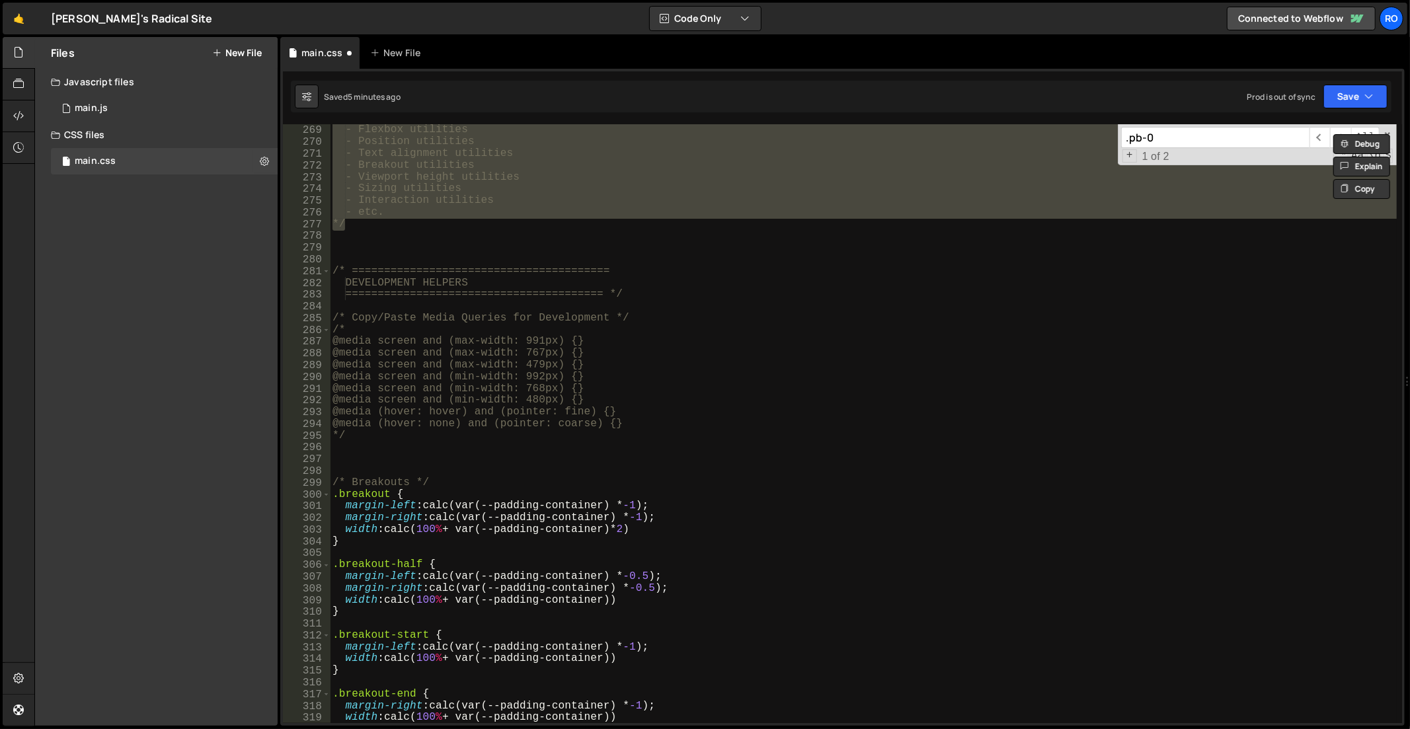
scroll to position [1920, 0]
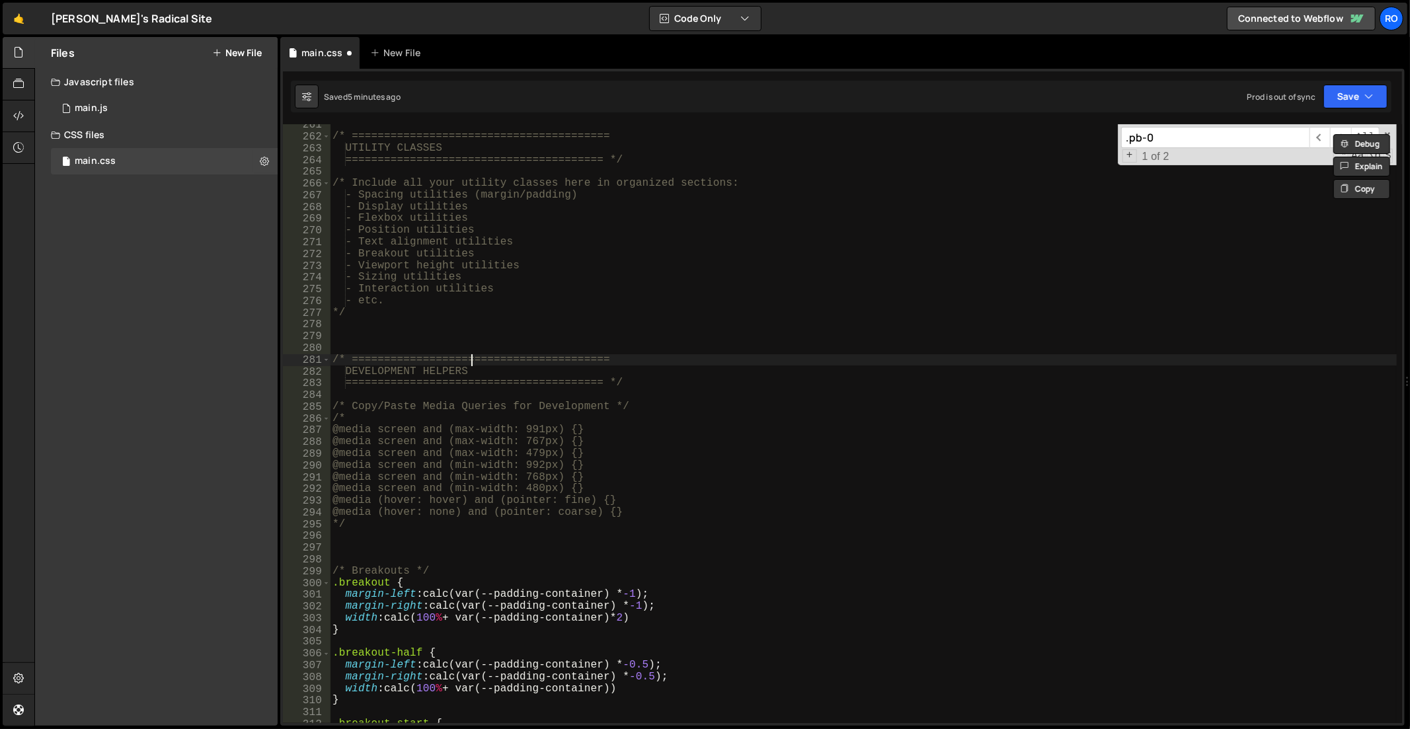
click at [472, 356] on div "/* ======================================== UTILITY CLASSES ===================…" at bounding box center [864, 431] width 1068 height 624
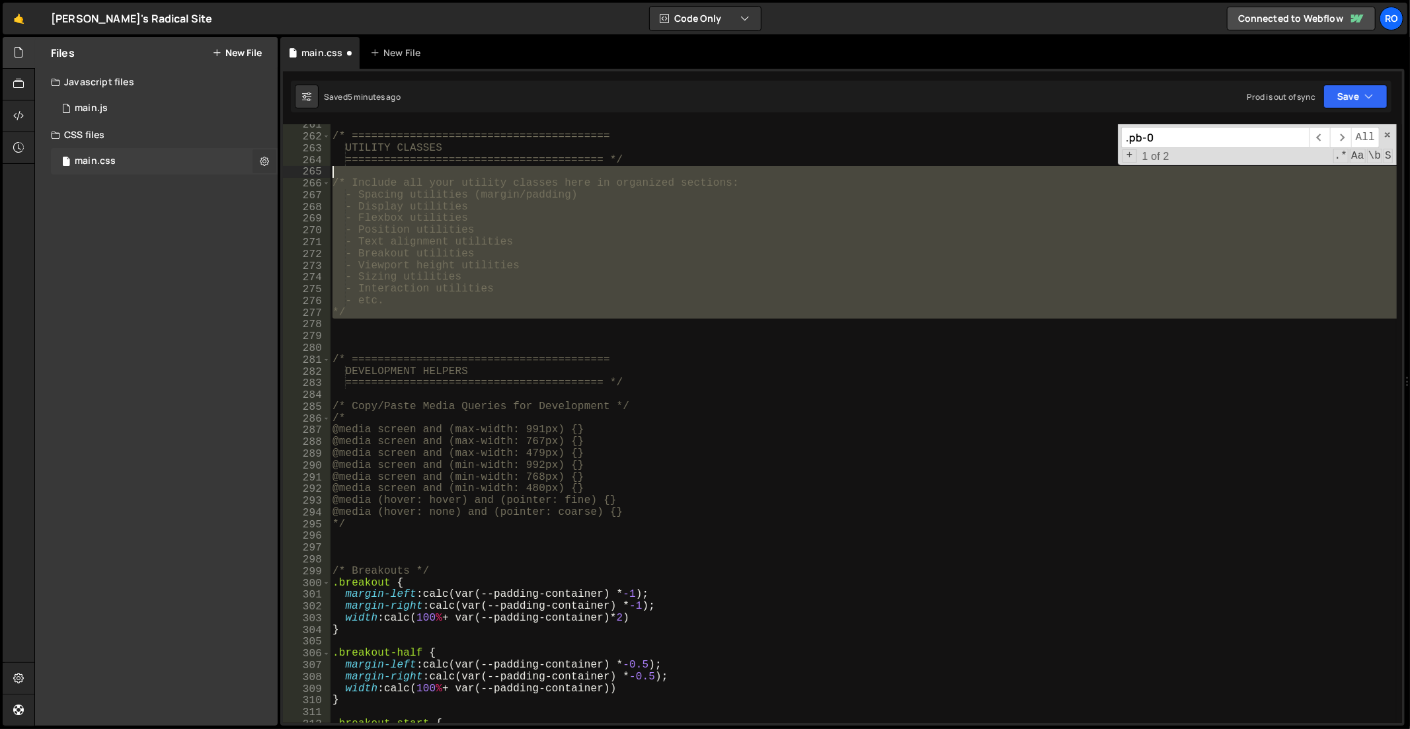
drag, startPoint x: 377, startPoint y: 323, endPoint x: 269, endPoint y: 170, distance: 186.9
click at [269, 170] on div "Files New File Javascript files 1 main.js 0 CSS files main.css 0 Copy share lin…" at bounding box center [722, 381] width 1376 height 689
type textarea "/* Include all your utility classes here in organized sections:"
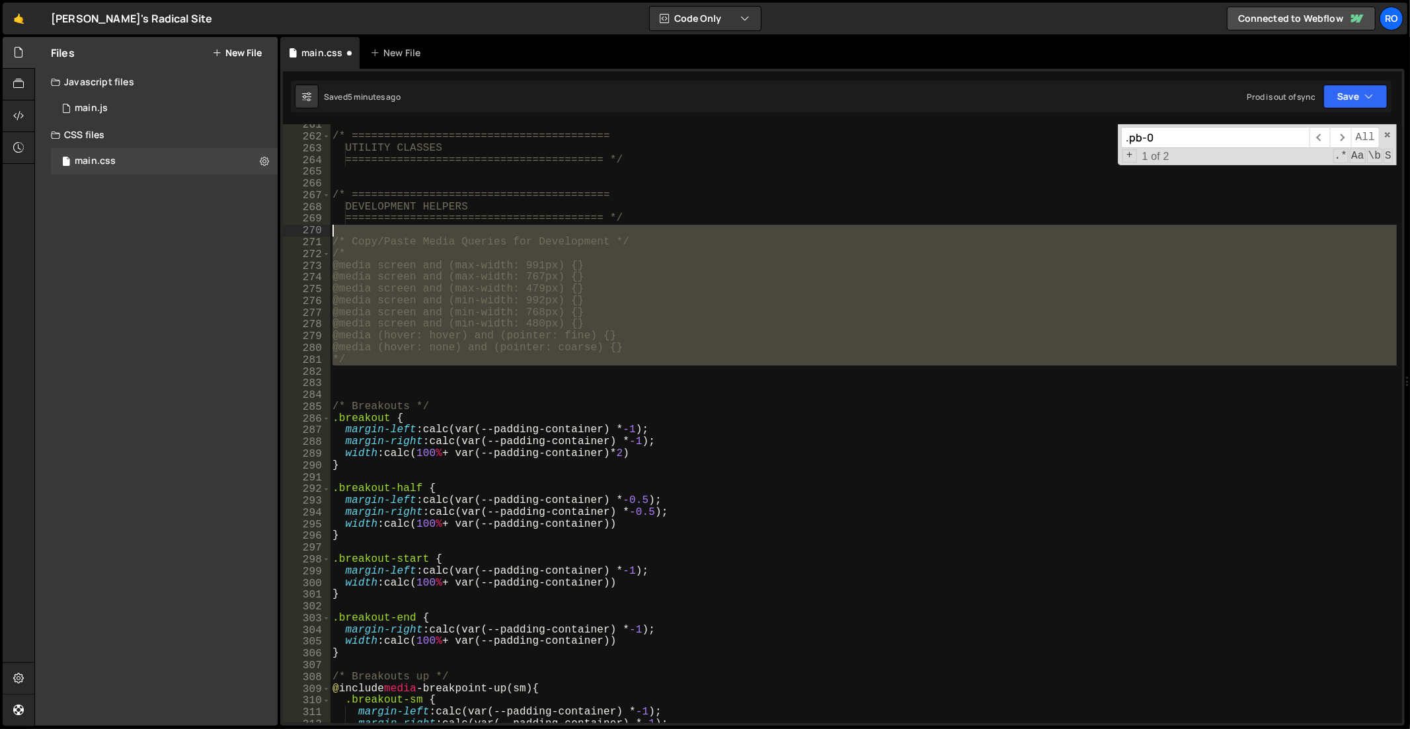
drag, startPoint x: 374, startPoint y: 368, endPoint x: 287, endPoint y: 229, distance: 164.0
click at [287, 229] on div "261 262 263 264 265 266 267 268 269 270 271 272 273 274 275 276 277 278 279 280…" at bounding box center [842, 423] width 1119 height 599
type textarea "/* Copy/Paste Media Queries for Development */"
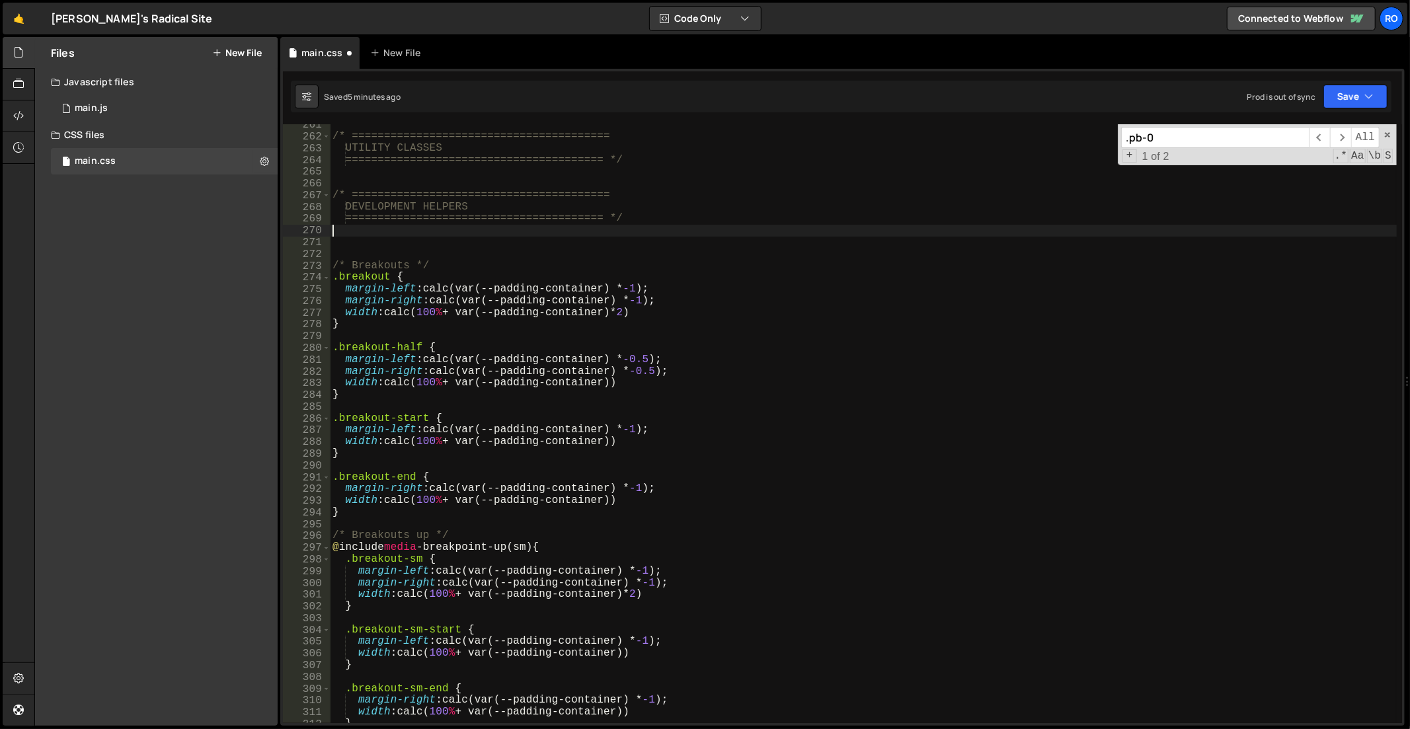
scroll to position [1770, 0]
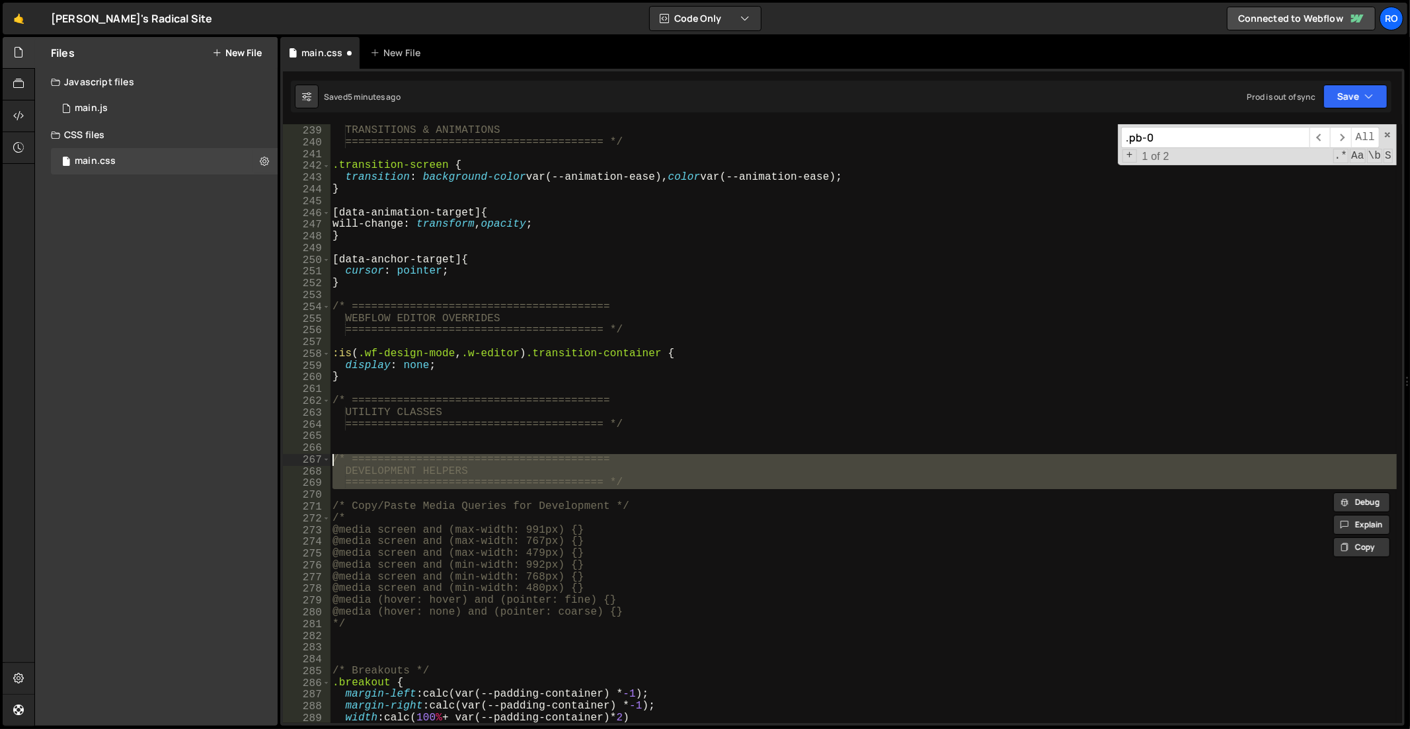
click at [332, 458] on div "/* ======================================== TRANSITIONS & ANIMATIONS ==========…" at bounding box center [864, 425] width 1068 height 624
click at [342, 457] on div "/* ======================================== TRANSITIONS & ANIMATIONS ==========…" at bounding box center [863, 423] width 1067 height 599
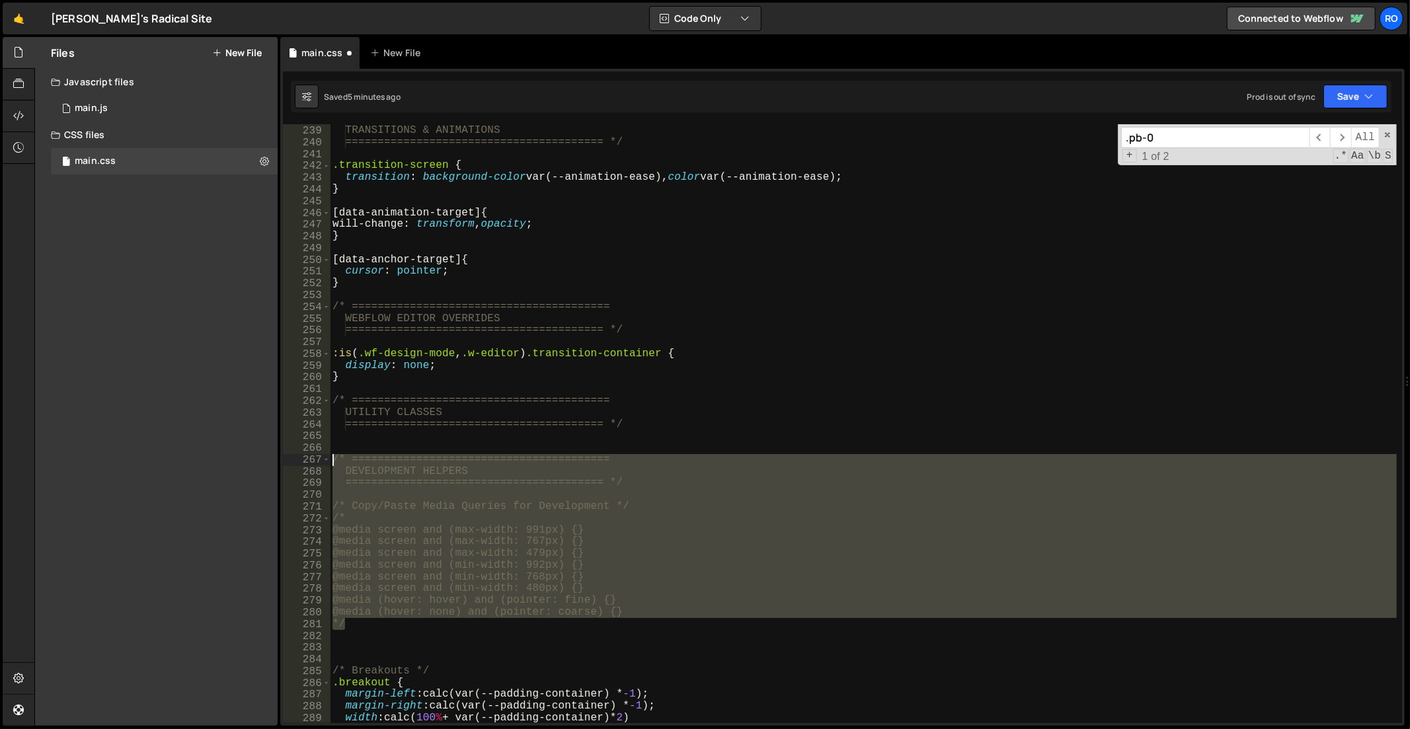
drag, startPoint x: 375, startPoint y: 627, endPoint x: 250, endPoint y: 457, distance: 210.7
click at [250, 457] on div "Files New File Javascript files 1 main.js 0 CSS files main.css 0 Copy share lin…" at bounding box center [722, 381] width 1376 height 689
type textarea "/* ======================================== DEVELOPMENT HELPERS"
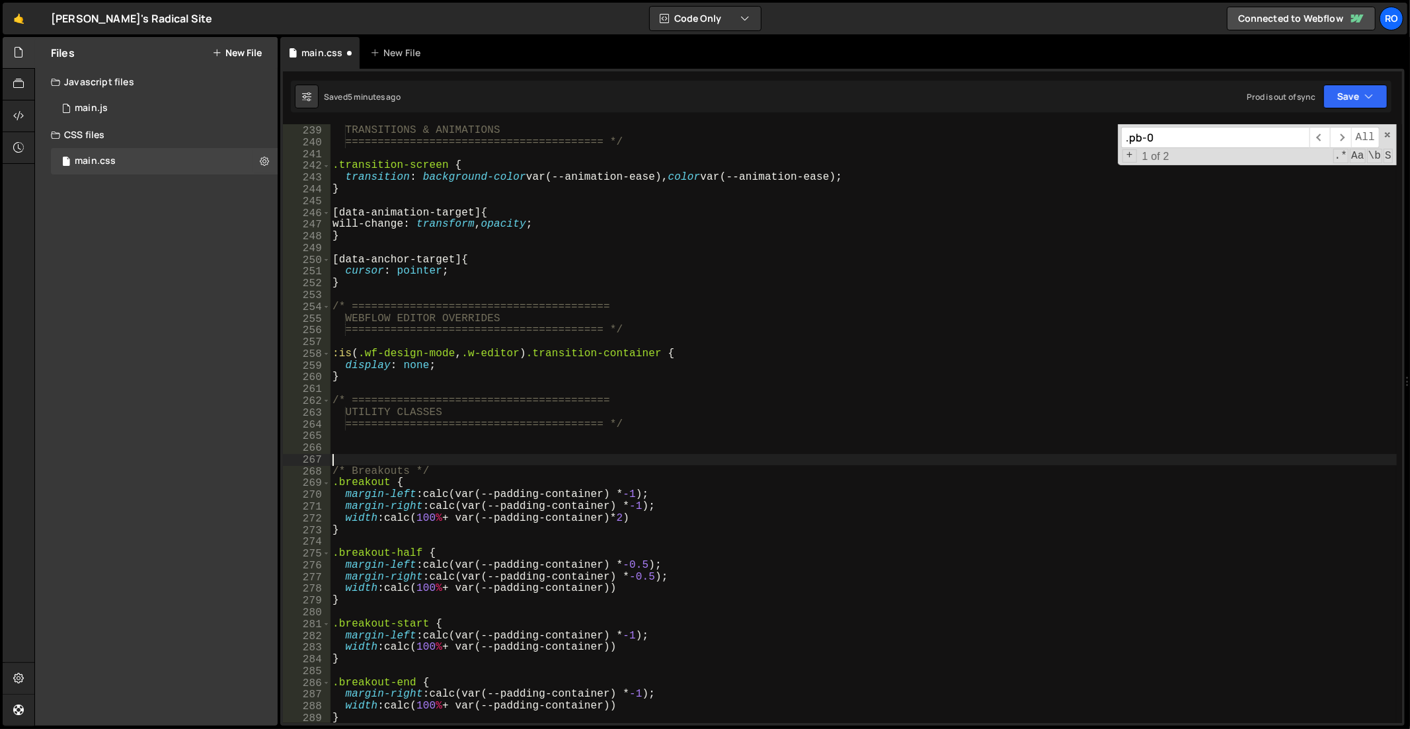
click at [392, 380] on div "/* ======================================== TRANSITIONS & ANIMATIONS ==========…" at bounding box center [864, 425] width 1068 height 624
type textarea "}"
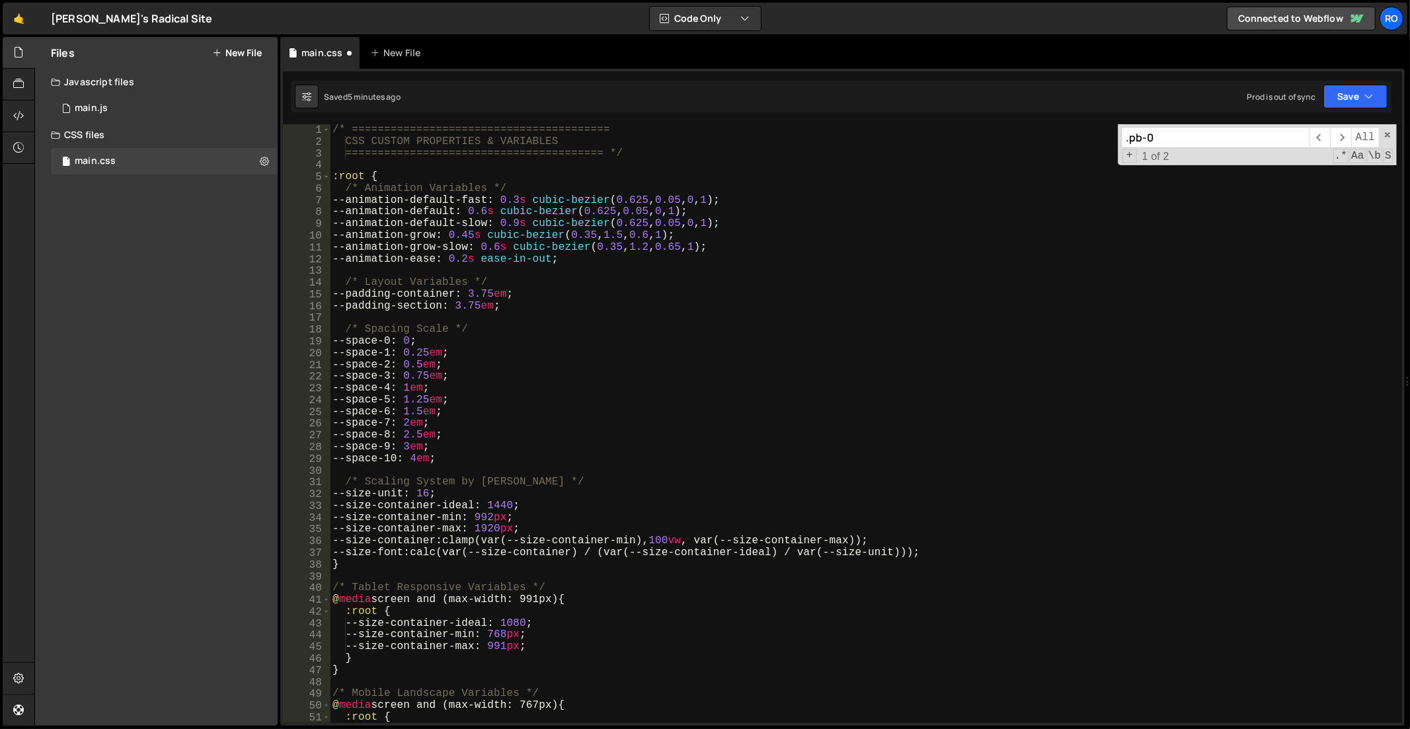
scroll to position [0, 0]
click at [334, 130] on div "/* ======================================== CSS CUSTOM PROPERTIES & VARIABLES =…" at bounding box center [864, 436] width 1068 height 624
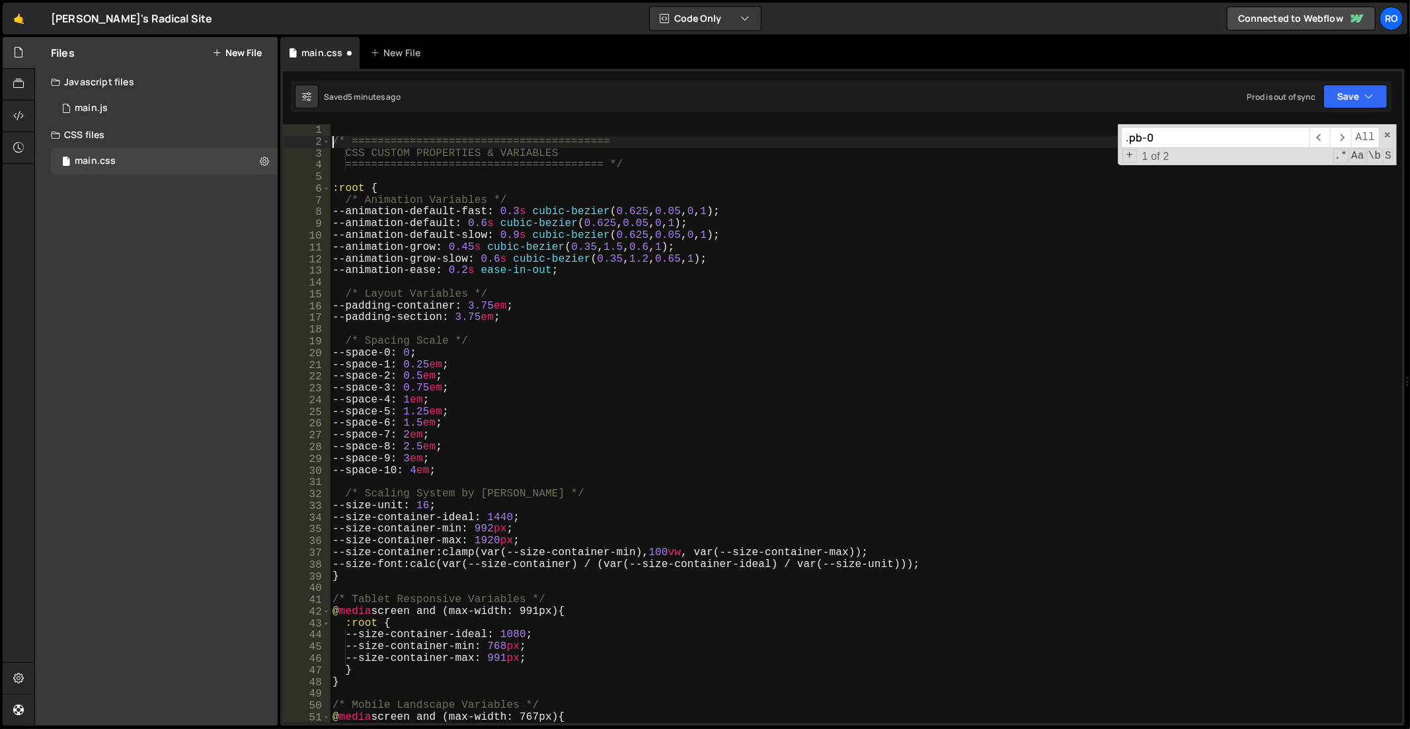
type textarea "/* ========================================"
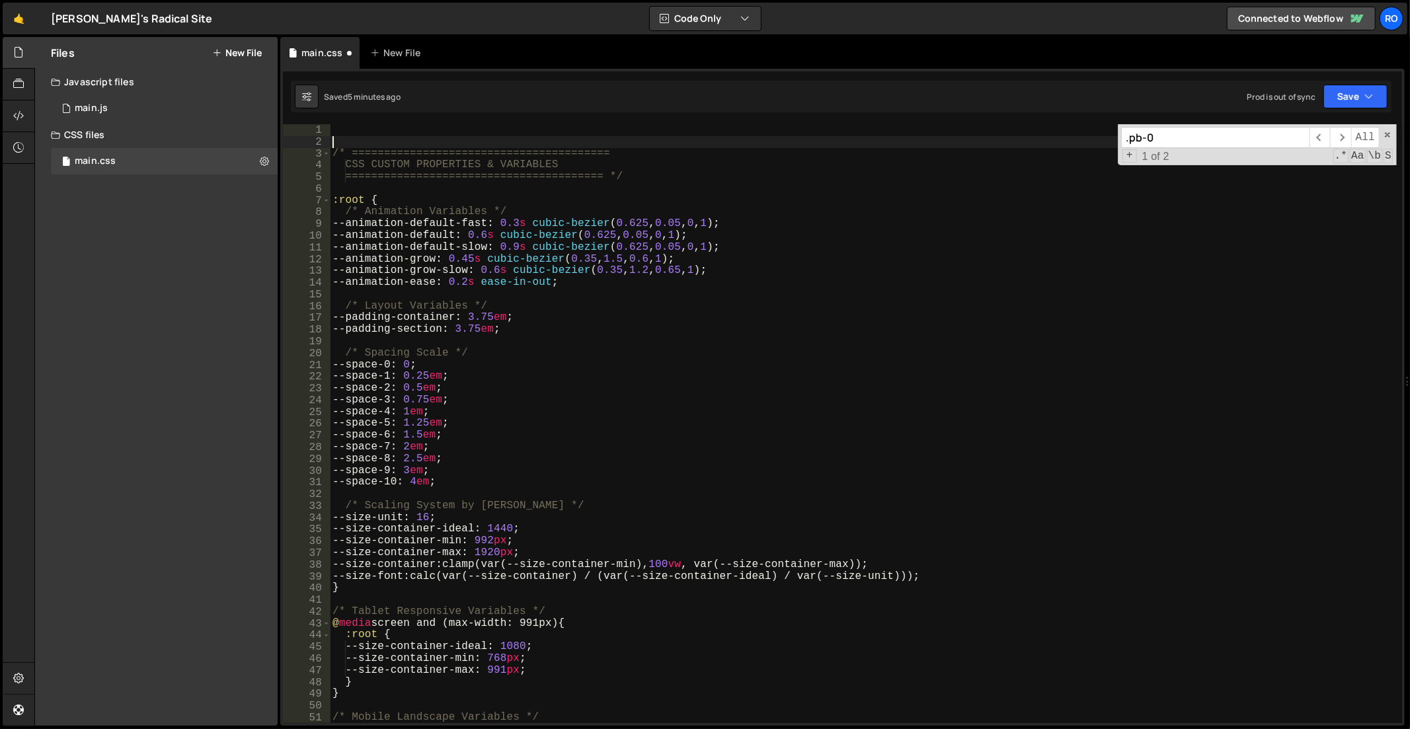
scroll to position [0, 0]
paste textarea "*/"
type textarea "*/"
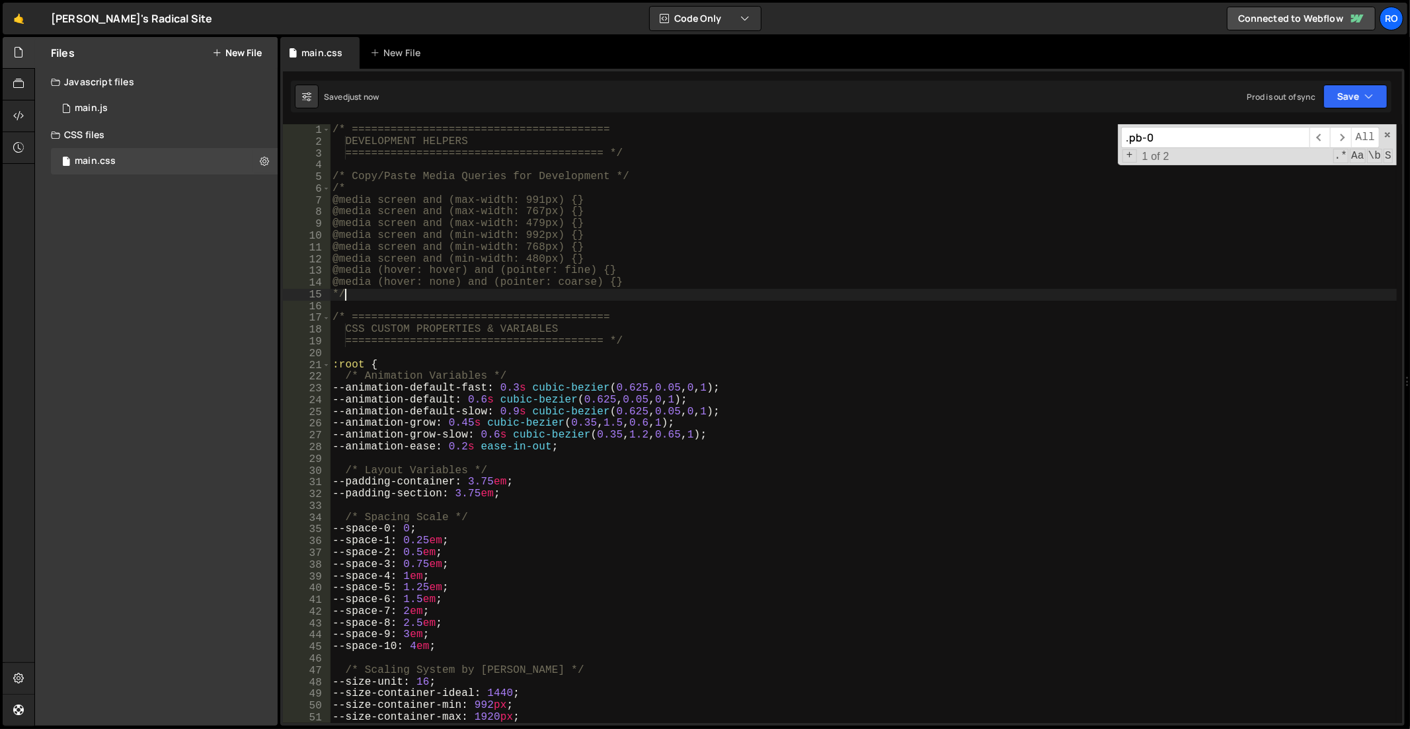
click at [586, 308] on div "/* ======================================== DEVELOPMENT HELPERS ===============…" at bounding box center [864, 436] width 1068 height 624
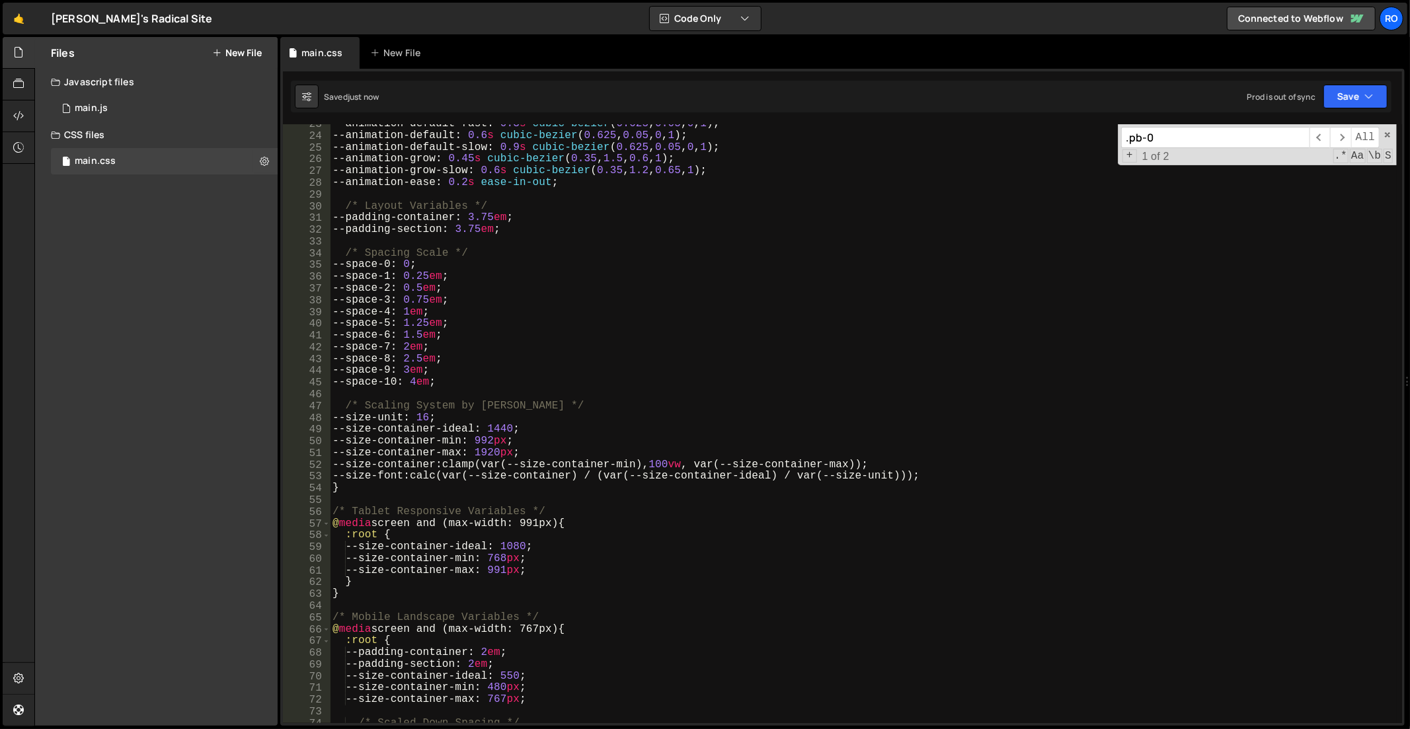
scroll to position [110, 0]
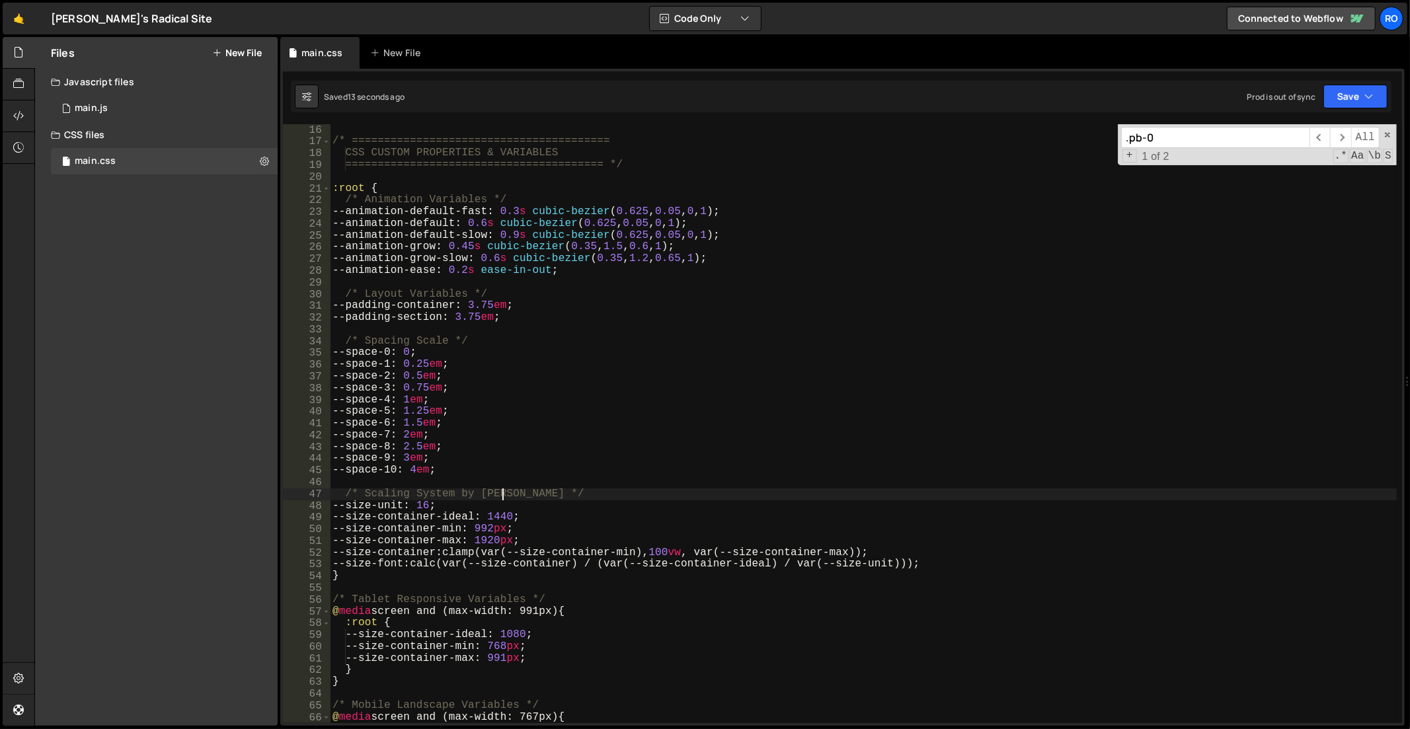
click at [503, 493] on div "*/ /* ======================================== CSS CUSTOM PROPERTIES & VARIABLE…" at bounding box center [864, 424] width 1068 height 624
click at [557, 516] on div "*/ /* ======================================== CSS CUSTOM PROPERTIES & VARIABLE…" at bounding box center [864, 424] width 1068 height 624
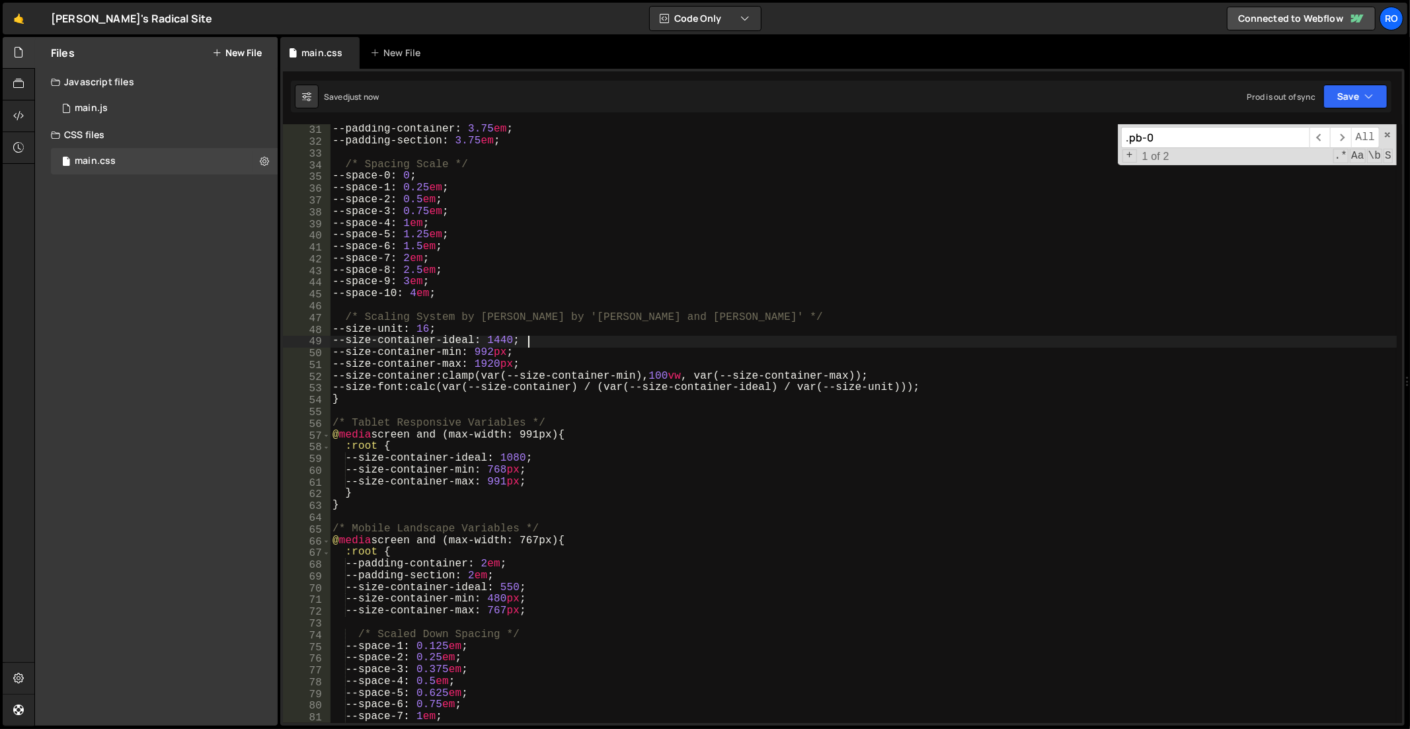
scroll to position [278, 0]
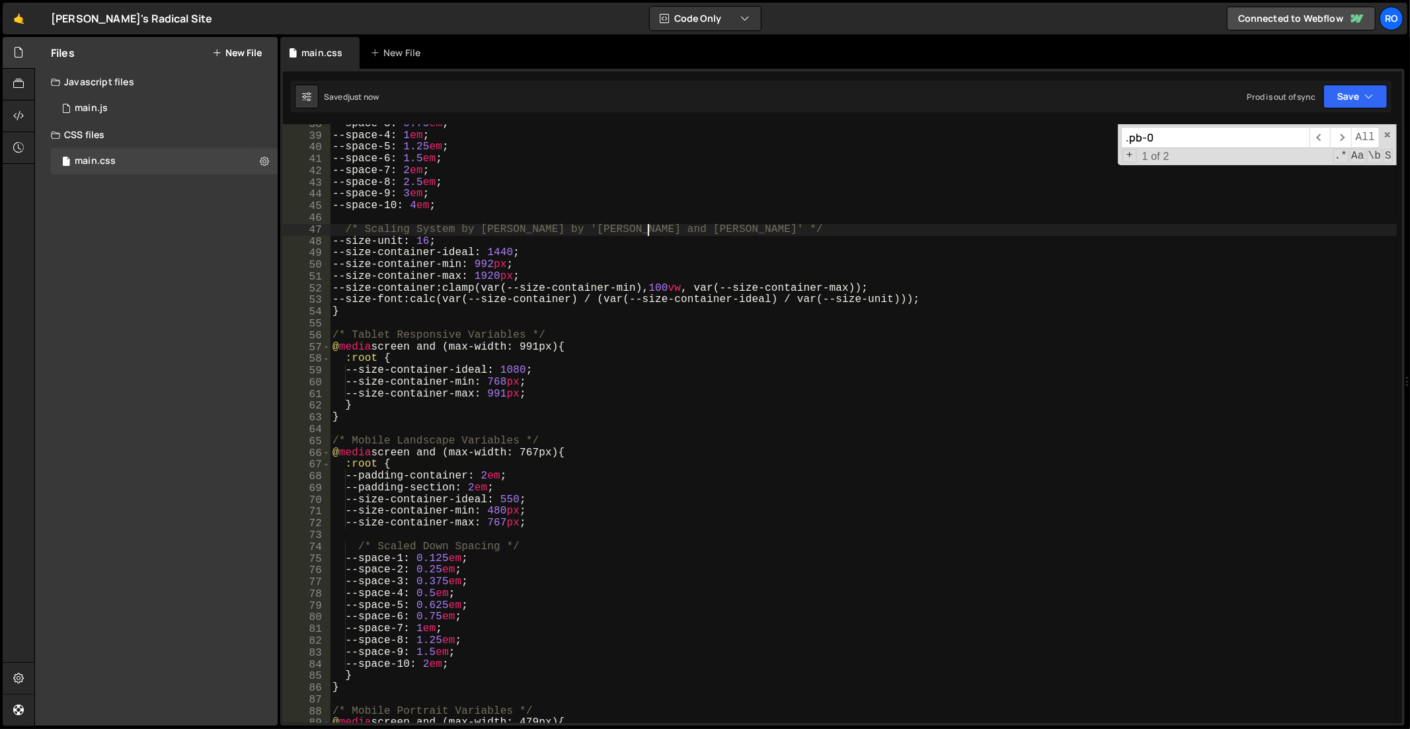
click at [644, 233] on div "--space-3 : 0.75 em ; --space-4 : 1 em ; --space-5 : 1.25 em ; --space-6 : 1.5 …" at bounding box center [864, 430] width 1068 height 624
click at [593, 227] on div "--space-3 : 0.75 em ; --space-4 : 1 em ; --space-5 : 1.25 em ; --space-6 : 1.5 …" at bounding box center [864, 430] width 1068 height 624
click at [645, 230] on div "--space-3 : 0.75 em ; --space-4 : 1 em ; --space-5 : 1.25 em ; --space-6 : 1.5 …" at bounding box center [864, 430] width 1068 height 624
click at [592, 228] on div "--space-3 : 0.75 em ; --space-4 : 1 em ; --space-5 : 1.25 em ; --space-6 : 1.5 …" at bounding box center [864, 430] width 1068 height 624
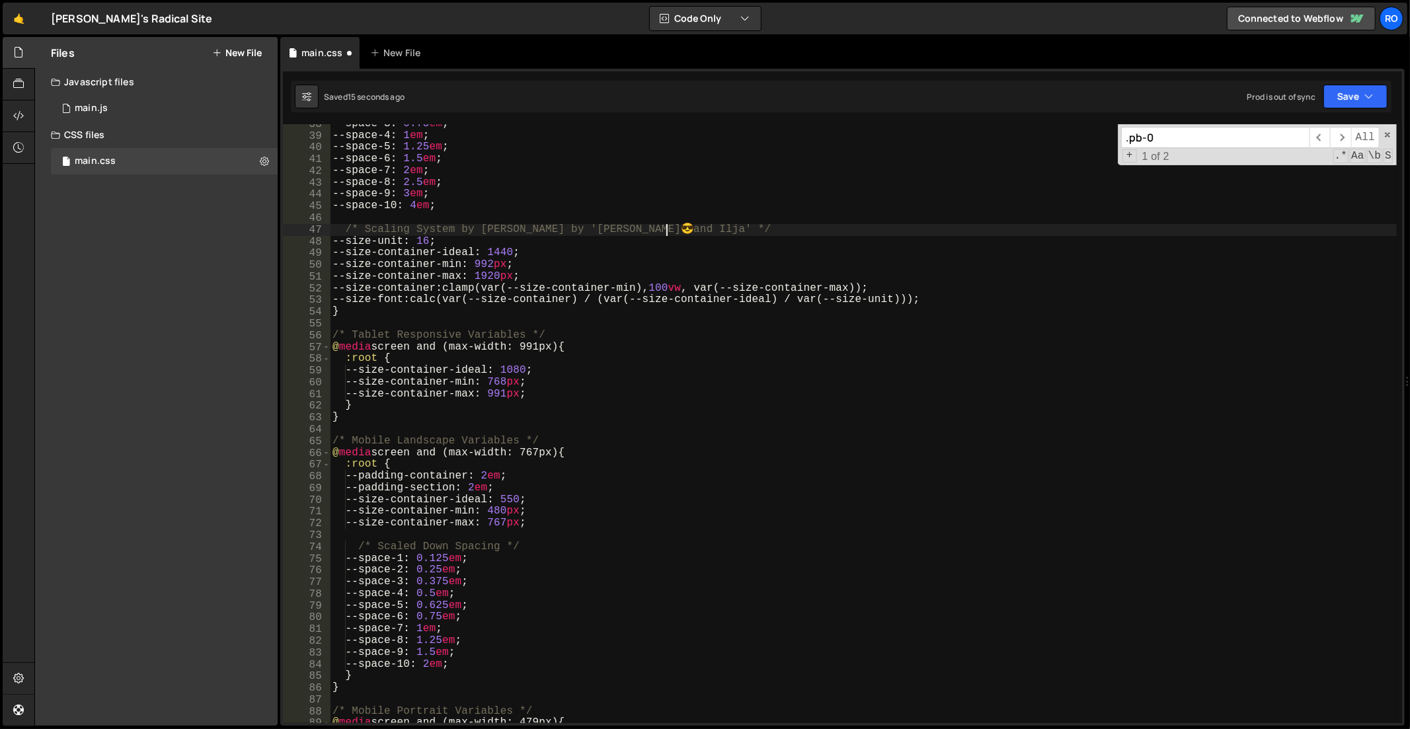
click at [666, 229] on div "--space-3 : 0.75 em ; --space-4 : 1 em ; --space-5 : 1.25 em ; --space-6 : 1.5 …" at bounding box center [864, 430] width 1068 height 624
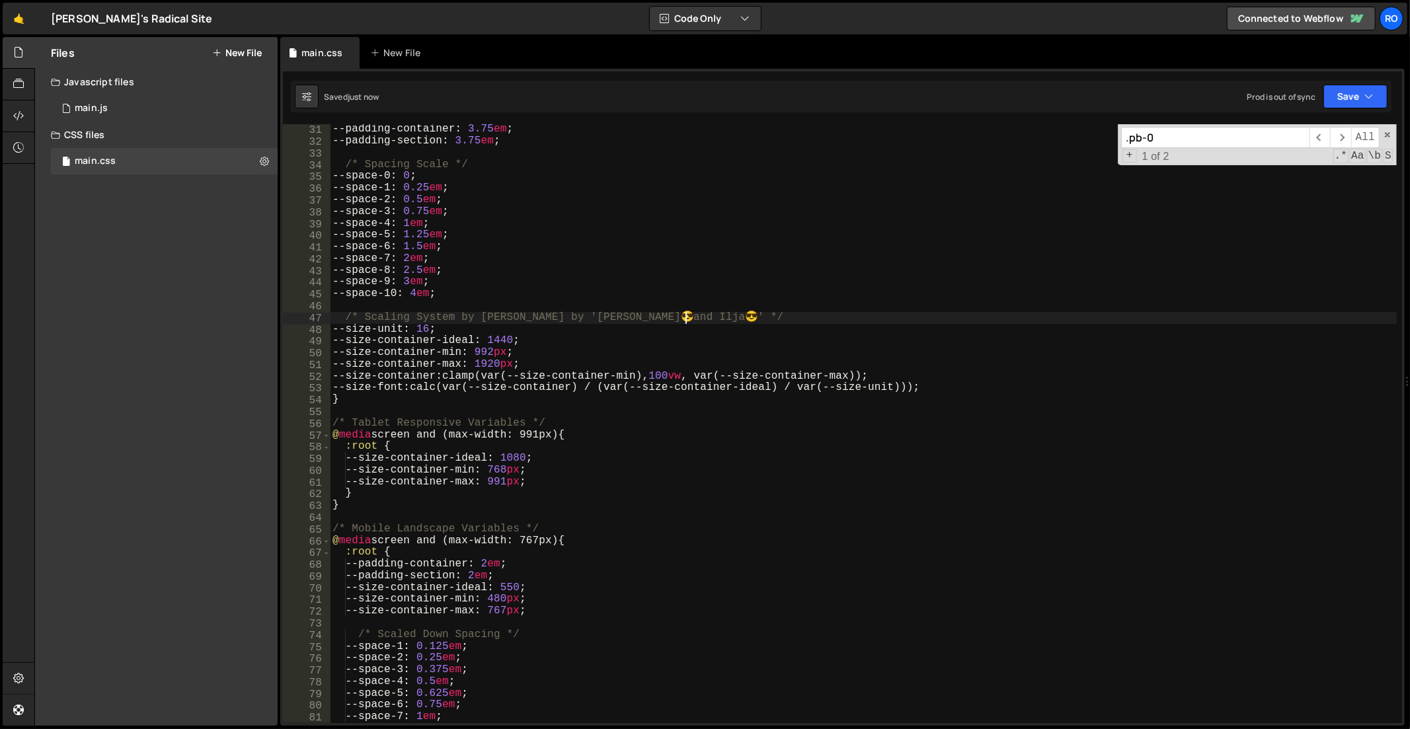
scroll to position [278, 0]
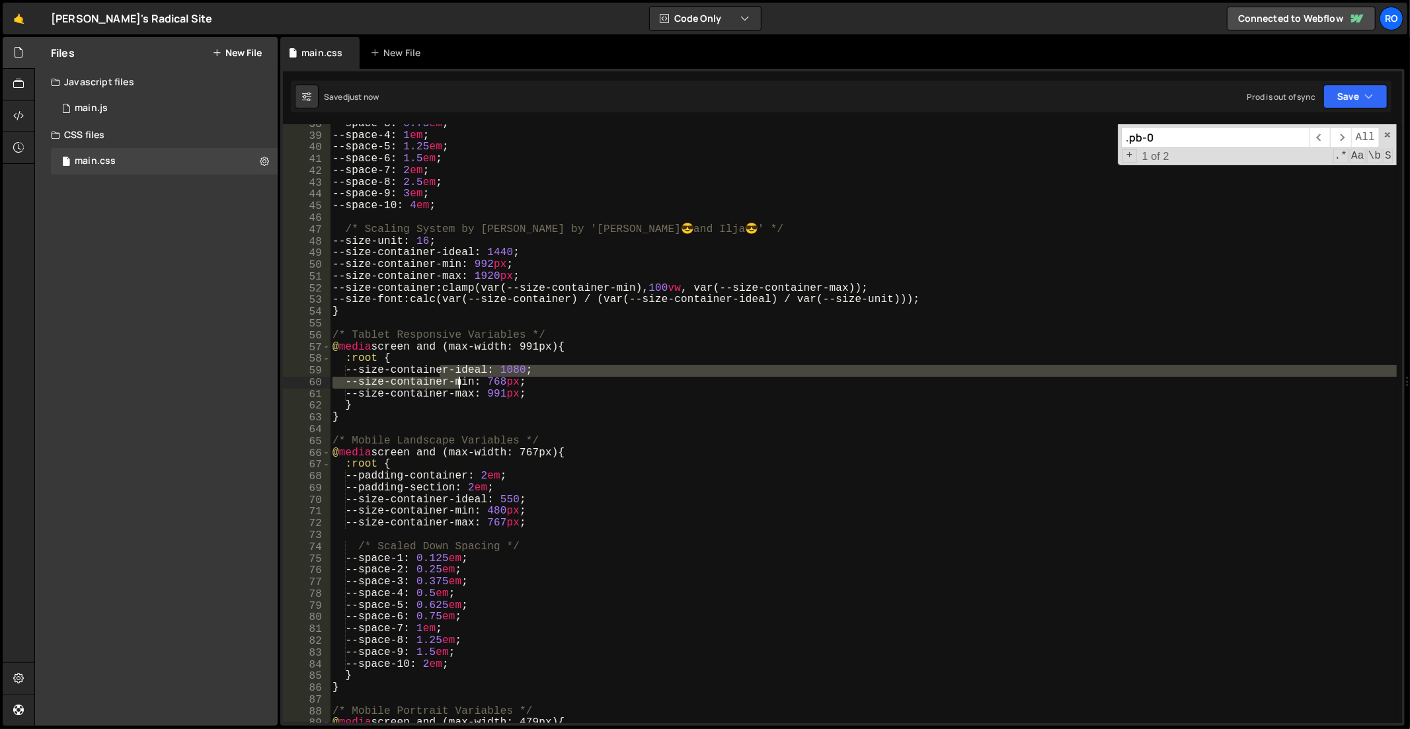
drag, startPoint x: 438, startPoint y: 372, endPoint x: 461, endPoint y: 378, distance: 23.9
click at [461, 378] on div "--space-3 : 0.75 em ; --space-4 : 1 em ; --space-5 : 1.25 em ; --space-6 : 1.5 …" at bounding box center [864, 430] width 1068 height 624
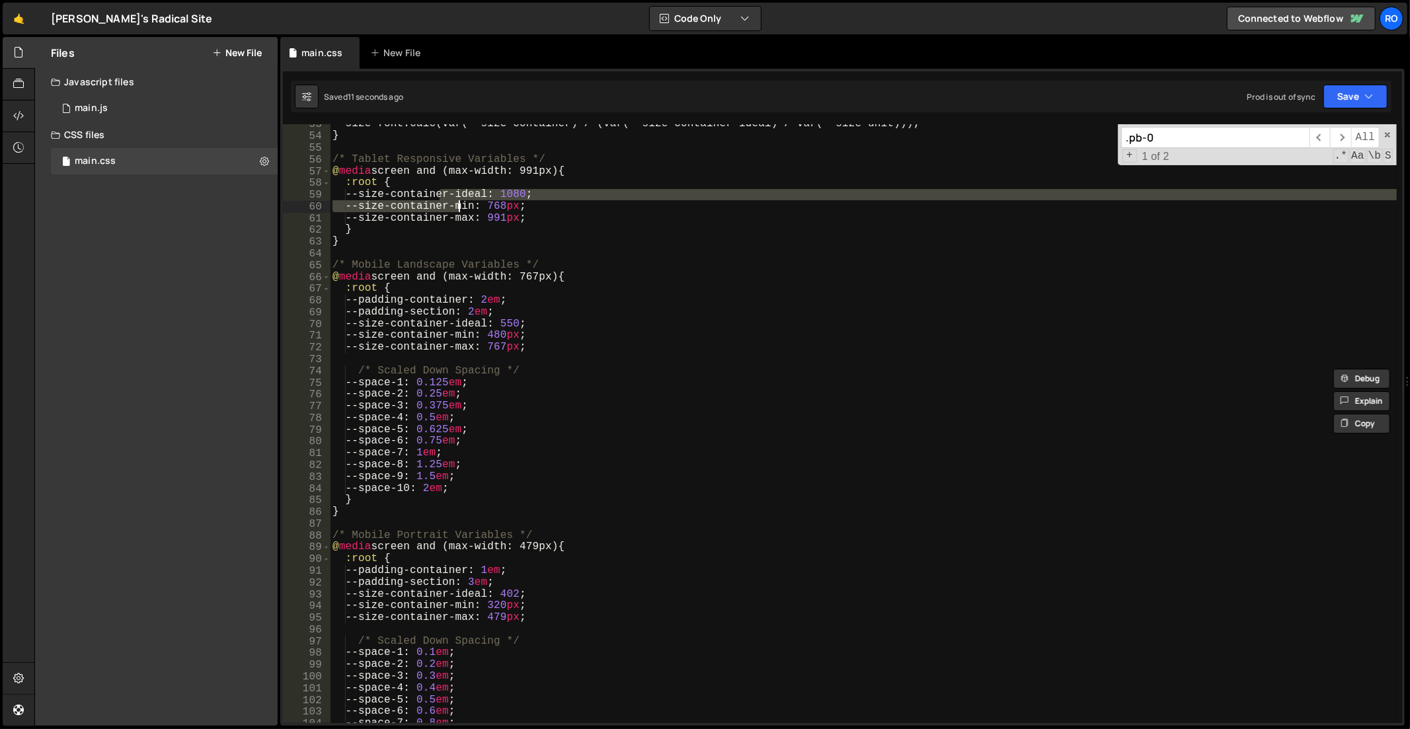
scroll to position [388, 0]
click at [747, 389] on div "--size-font : calc(var(--size-container) / (var(--size-container-ideal) / var(-…" at bounding box center [864, 430] width 1068 height 624
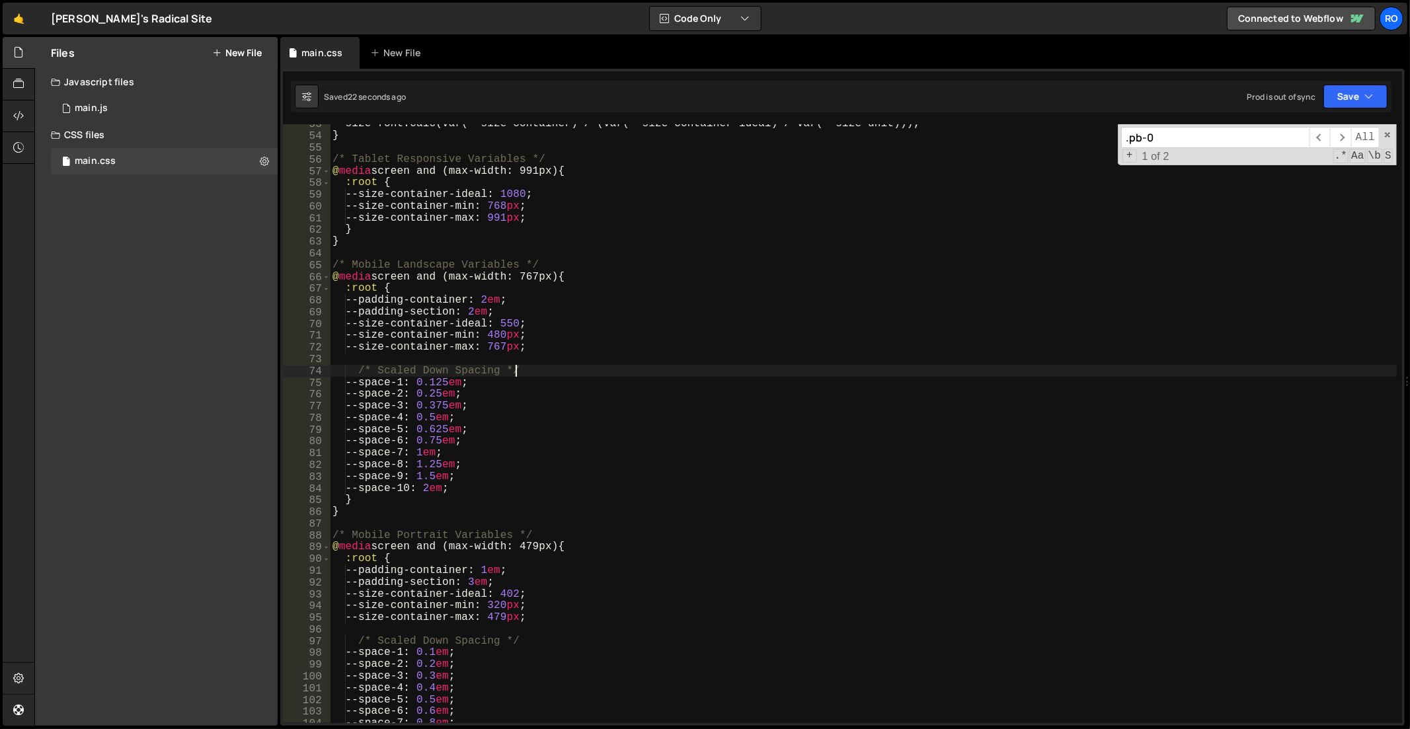
click at [639, 369] on div "--size-font : calc(var(--size-container) / (var(--size-container-ideal) / var(-…" at bounding box center [864, 430] width 1068 height 624
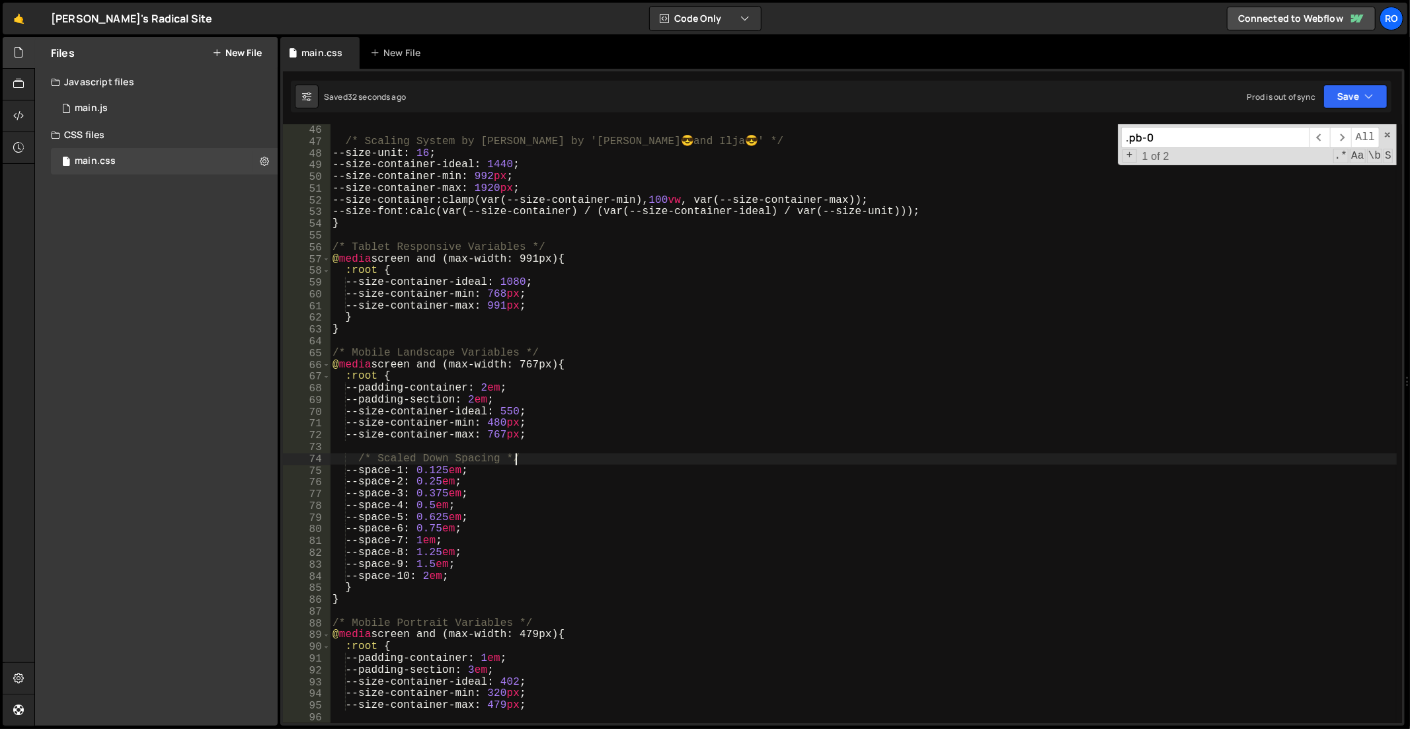
scroll to position [221, 0]
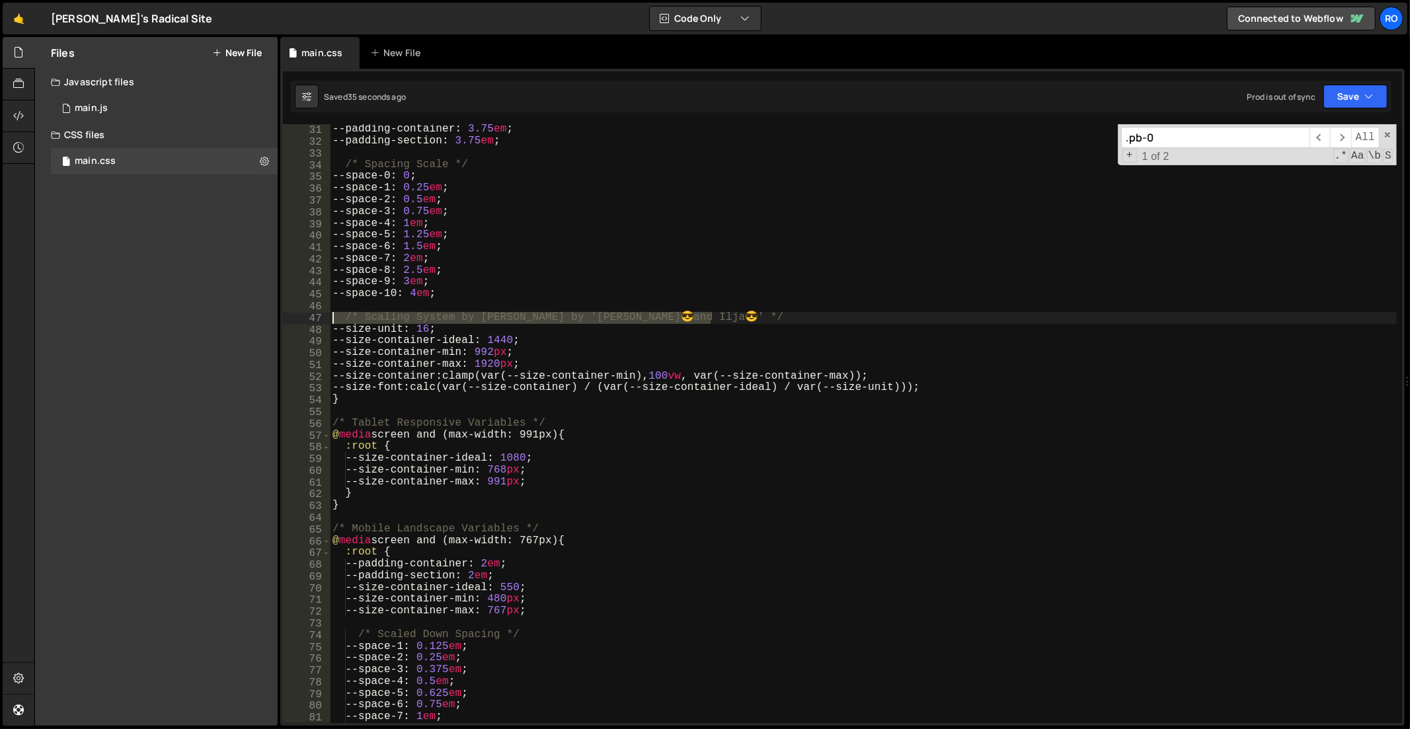
drag, startPoint x: 736, startPoint y: 323, endPoint x: 301, endPoint y: 321, distance: 435.6
click at [301, 321] on div "/* Scaled Down Spacing */ 30 31 32 33 34 35 36 37 38 39 40 41 42 43 44 45 46 47…" at bounding box center [842, 423] width 1119 height 599
click at [562, 445] on div "/* Layout Variables */ --padding-container : 3.75 em ; --padding-section : 3.75…" at bounding box center [864, 424] width 1068 height 624
type textarea ":root {"
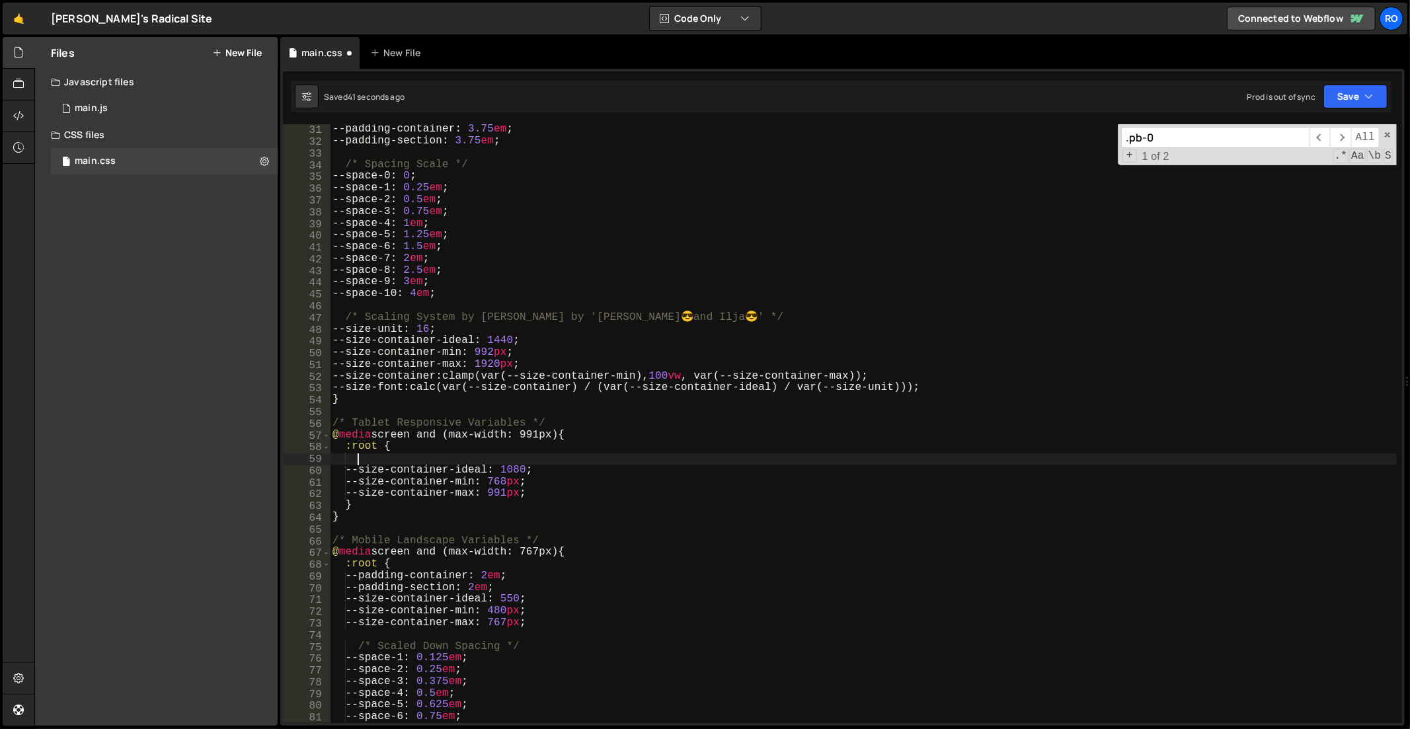
paste textarea "/* Scaling System by Osmo by 'ol Dennis 😎 and Ilja 😎' */"
click at [371, 459] on div "/* Layout Variables */ --padding-container : 3.75 em ; --padding-section : 3.75…" at bounding box center [864, 424] width 1068 height 624
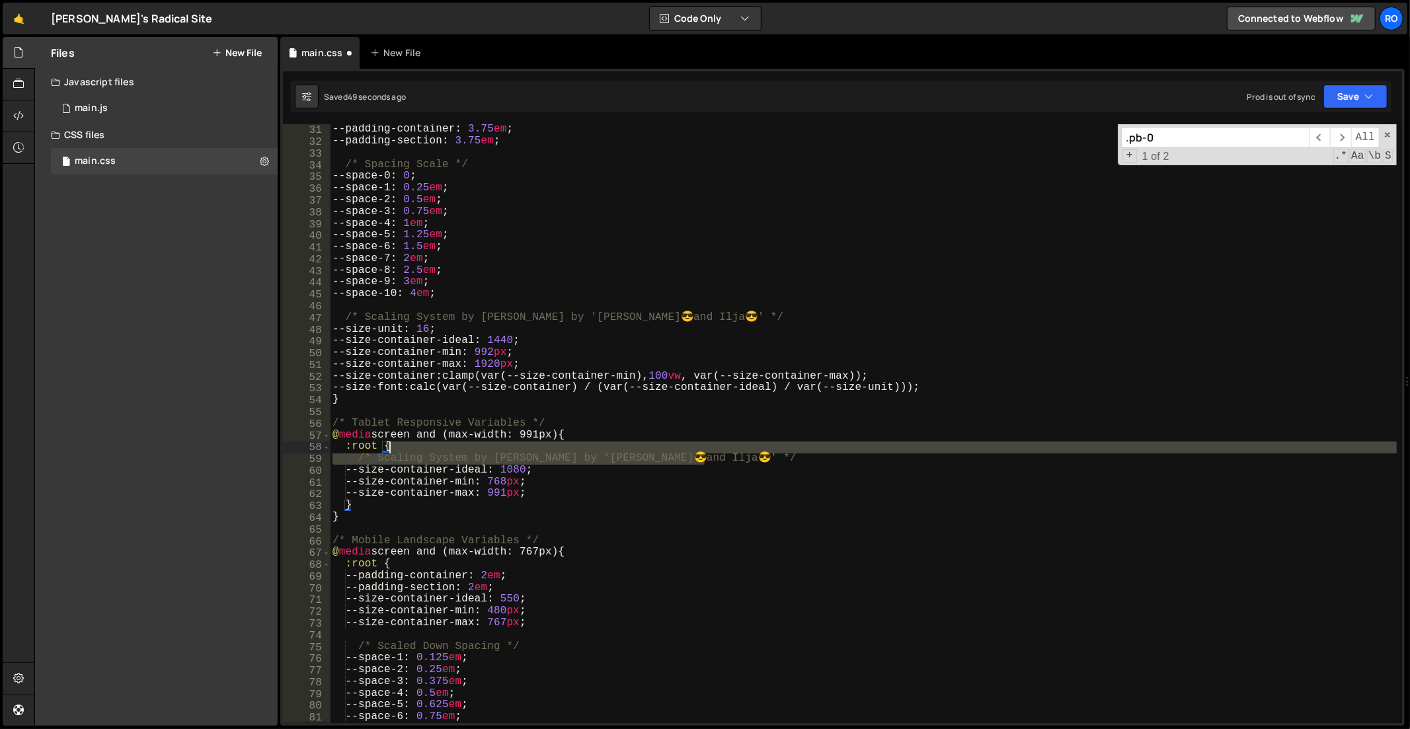
drag, startPoint x: 705, startPoint y: 456, endPoint x: 478, endPoint y: 452, distance: 226.8
click at [473, 453] on div "/* Layout Variables */ --padding-container : 3.75 em ; --padding-section : 3.75…" at bounding box center [864, 424] width 1068 height 624
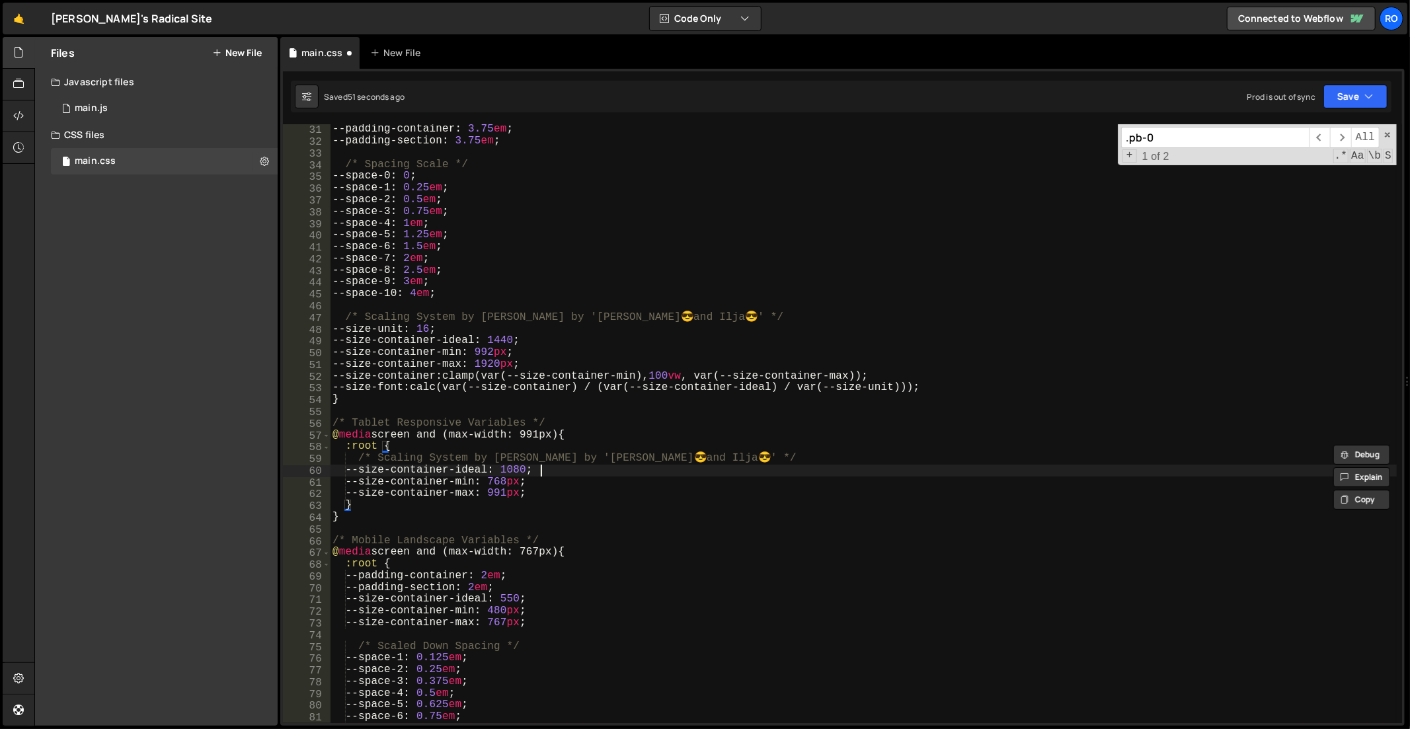
click at [628, 474] on div "/* Layout Variables */ --padding-container : 3.75 em ; --padding-section : 3.75…" at bounding box center [864, 424] width 1068 height 624
type textarea "/* Scaling System by Osmo by 'ol Dennis 😎 and Ilja 😎' */"
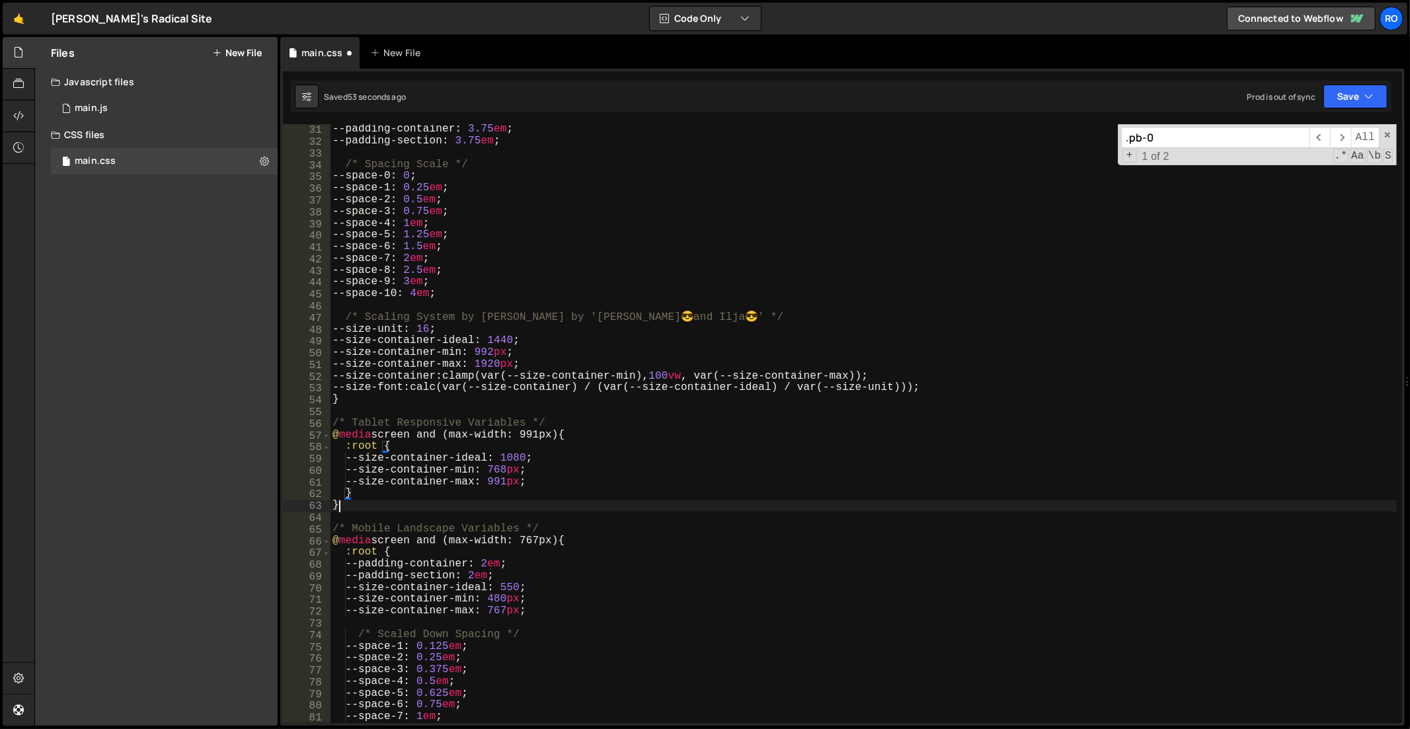
click at [584, 505] on div "/* Layout Variables */ --padding-container : 3.75 em ; --padding-section : 3.75…" at bounding box center [864, 424] width 1068 height 624
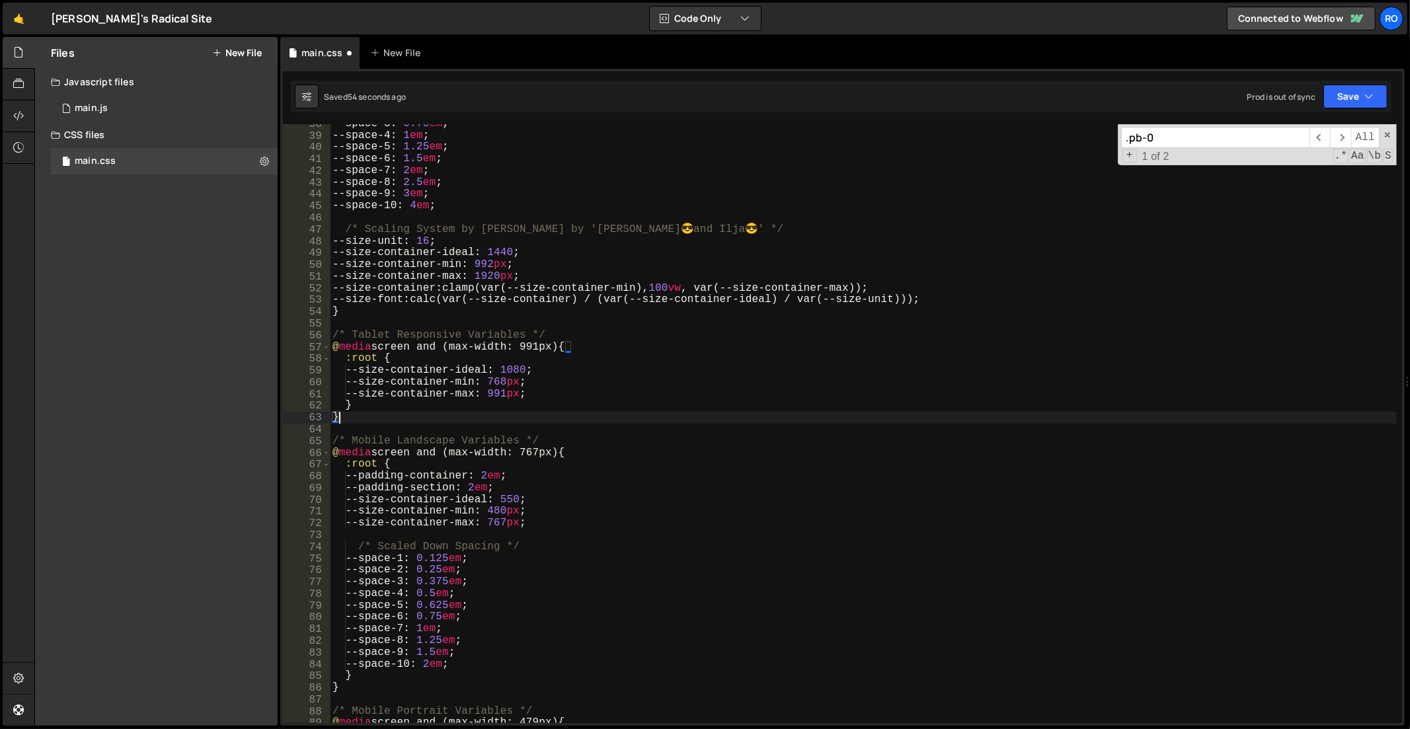
scroll to position [332, 0]
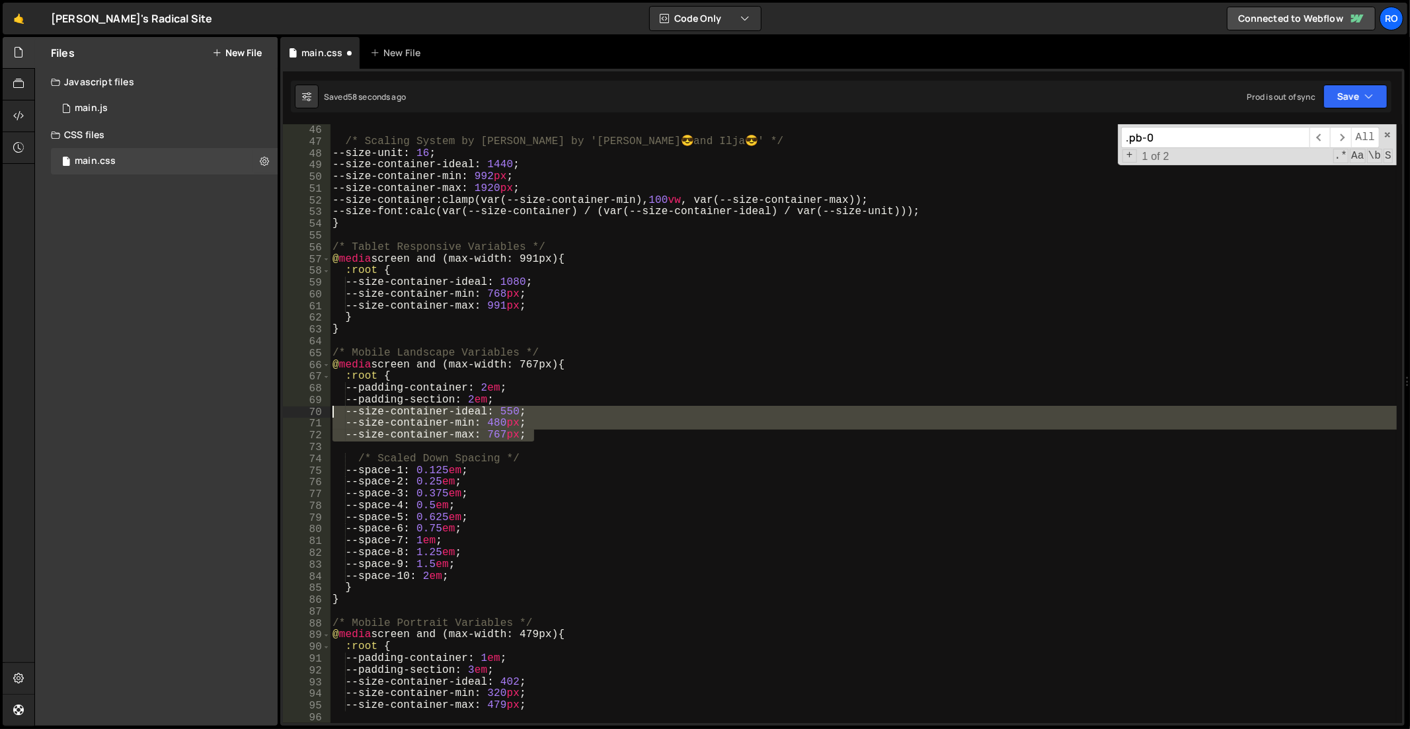
drag, startPoint x: 553, startPoint y: 434, endPoint x: 243, endPoint y: 415, distance: 309.9
click at [243, 415] on div "Files New File Javascript files 1 main.js 0 CSS files main.css 0 Copy share lin…" at bounding box center [722, 381] width 1376 height 689
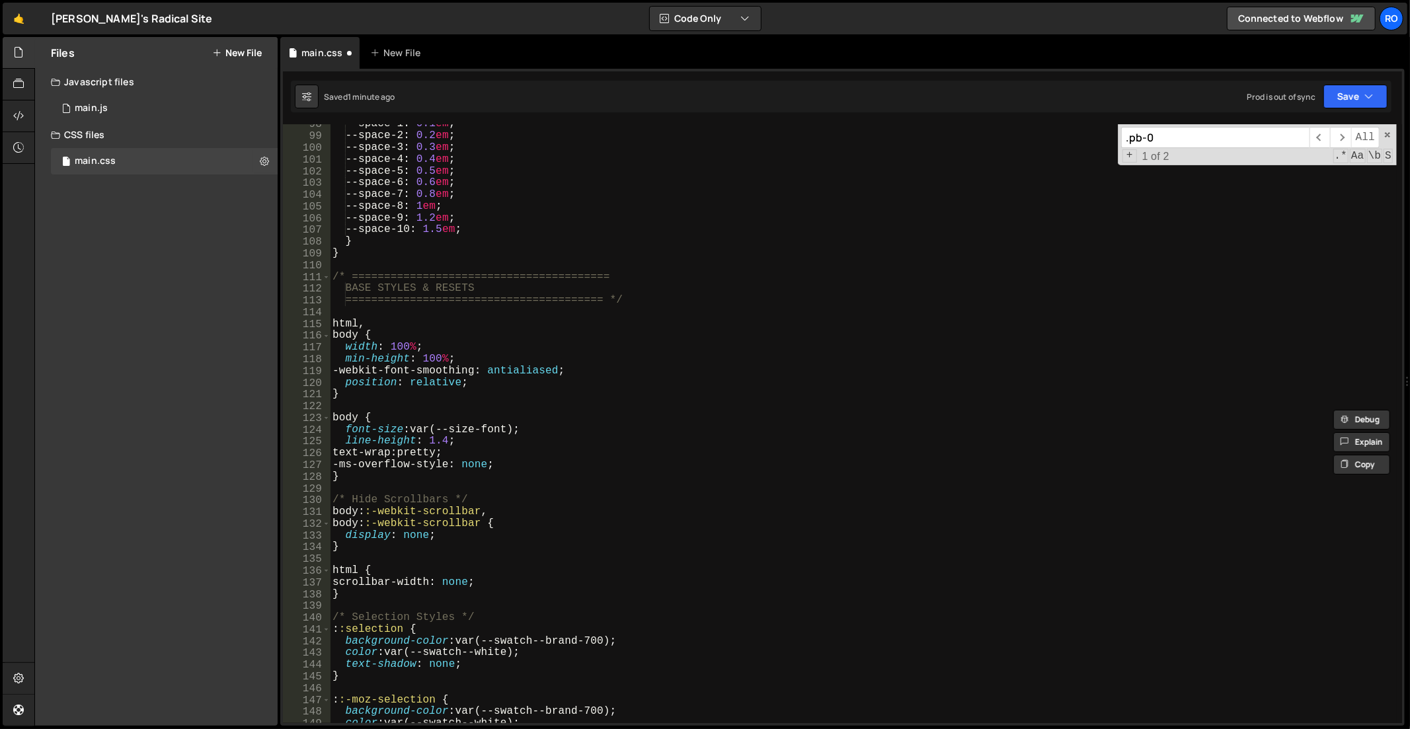
scroll to position [777, 0]
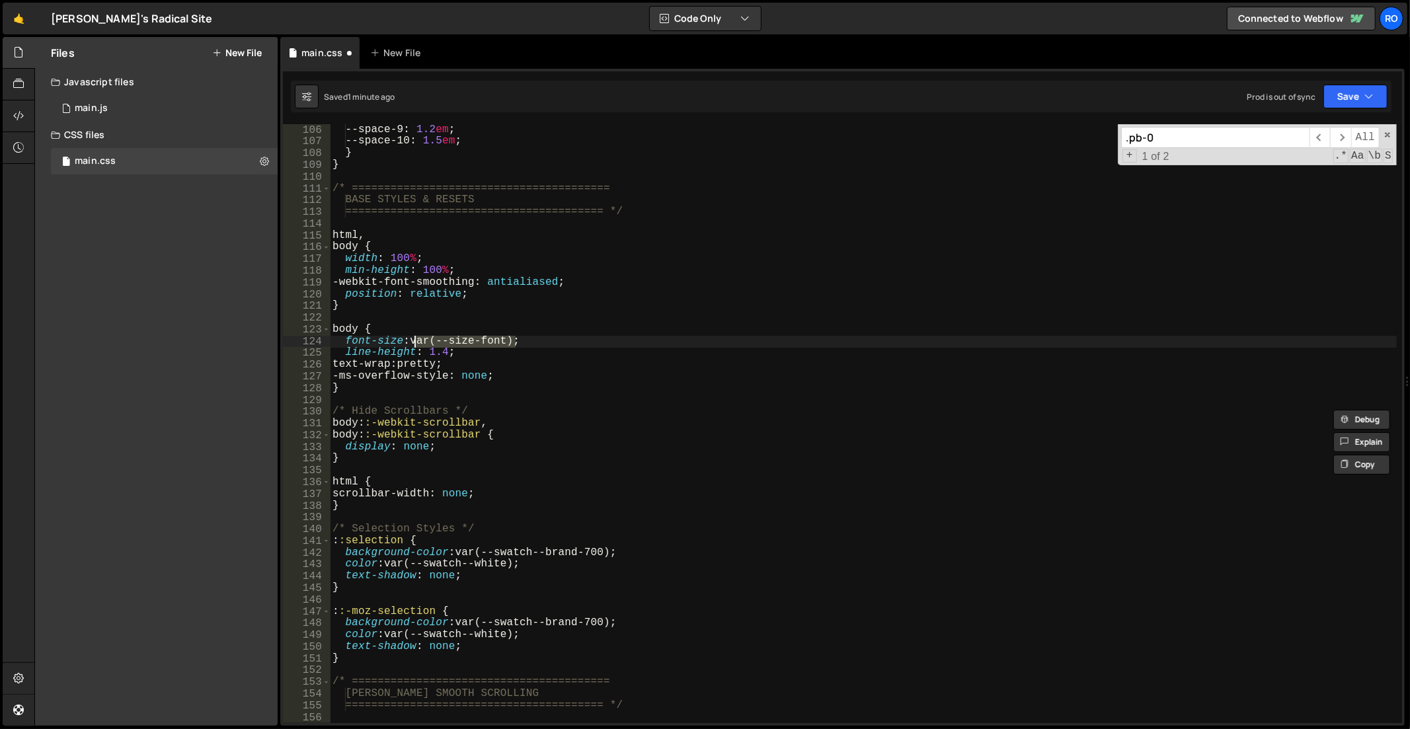
drag, startPoint x: 517, startPoint y: 339, endPoint x: 414, endPoint y: 338, distance: 103.1
click at [414, 338] on div "--space-8 : 1 em ; --space-9 : 1.2 em ; --space-10 : 1.5 em ; } } /* ==========…" at bounding box center [864, 424] width 1068 height 624
click at [542, 430] on div "--space-8 : 1 em ; --space-9 : 1.2 em ; --space-10 : 1.5 em ; } } /* ==========…" at bounding box center [864, 424] width 1068 height 624
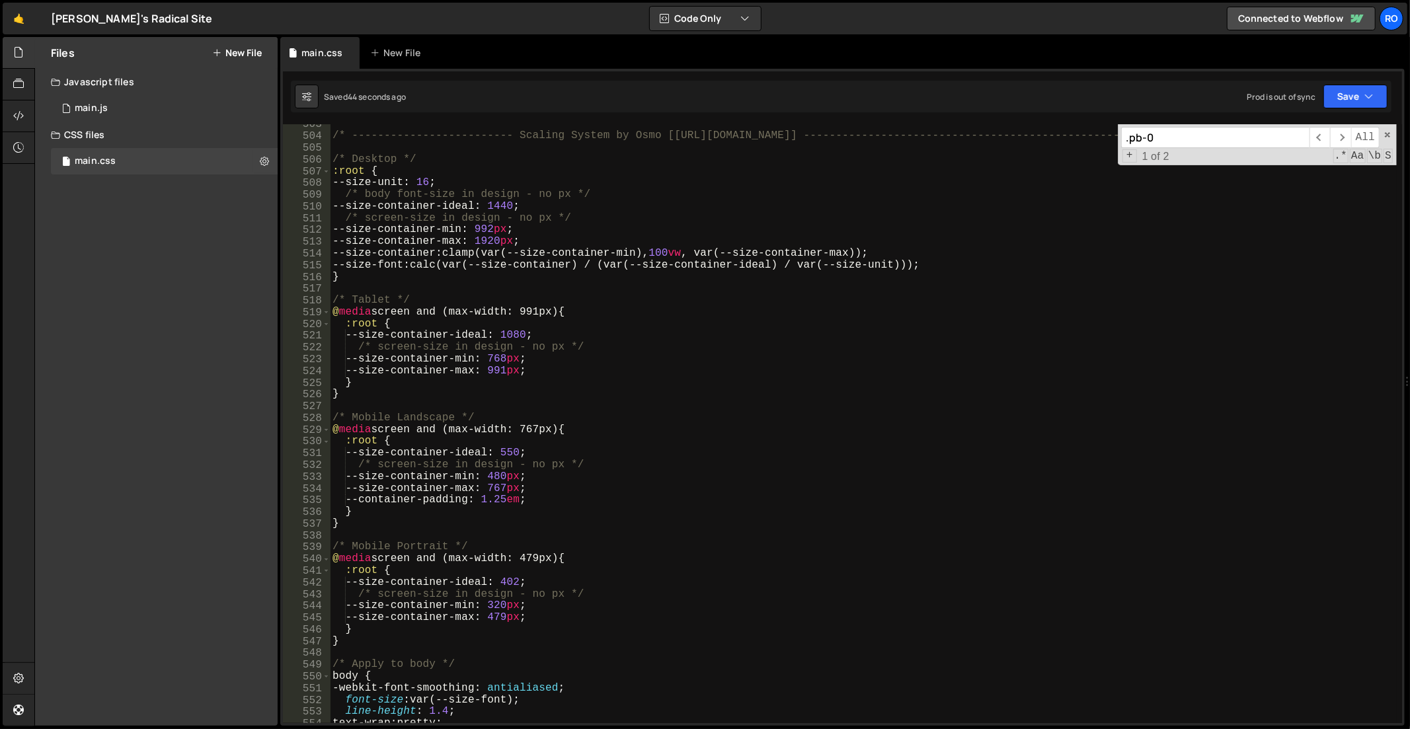
scroll to position [3774, 0]
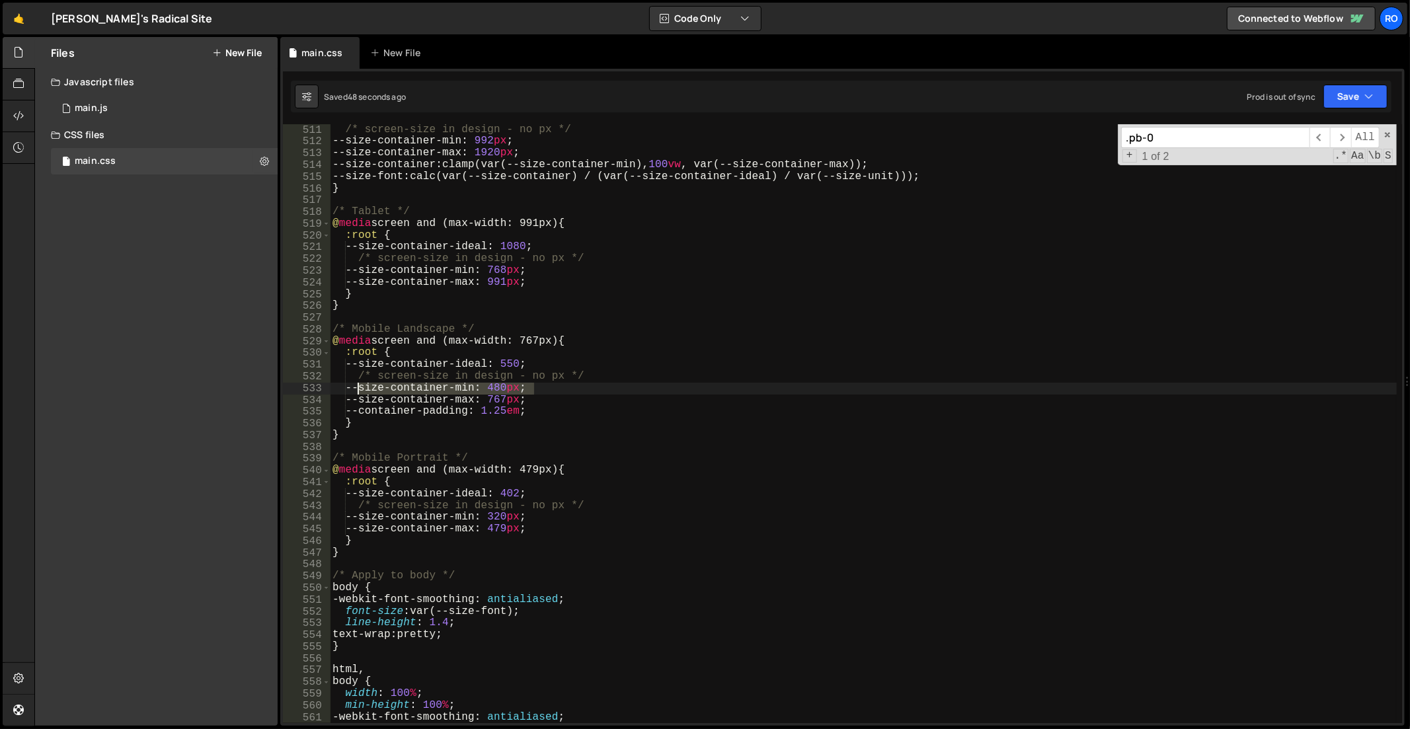
drag, startPoint x: 545, startPoint y: 386, endPoint x: 360, endPoint y: 392, distance: 185.2
click at [360, 392] on div "--size-container-ideal : 1440 ; /* screen-size in design - no px */ --size-cont…" at bounding box center [864, 424] width 1068 height 624
paste textarea "/* Scaling System by Osmo by 'ol Dennis 😎 and Ilja 😎' */"
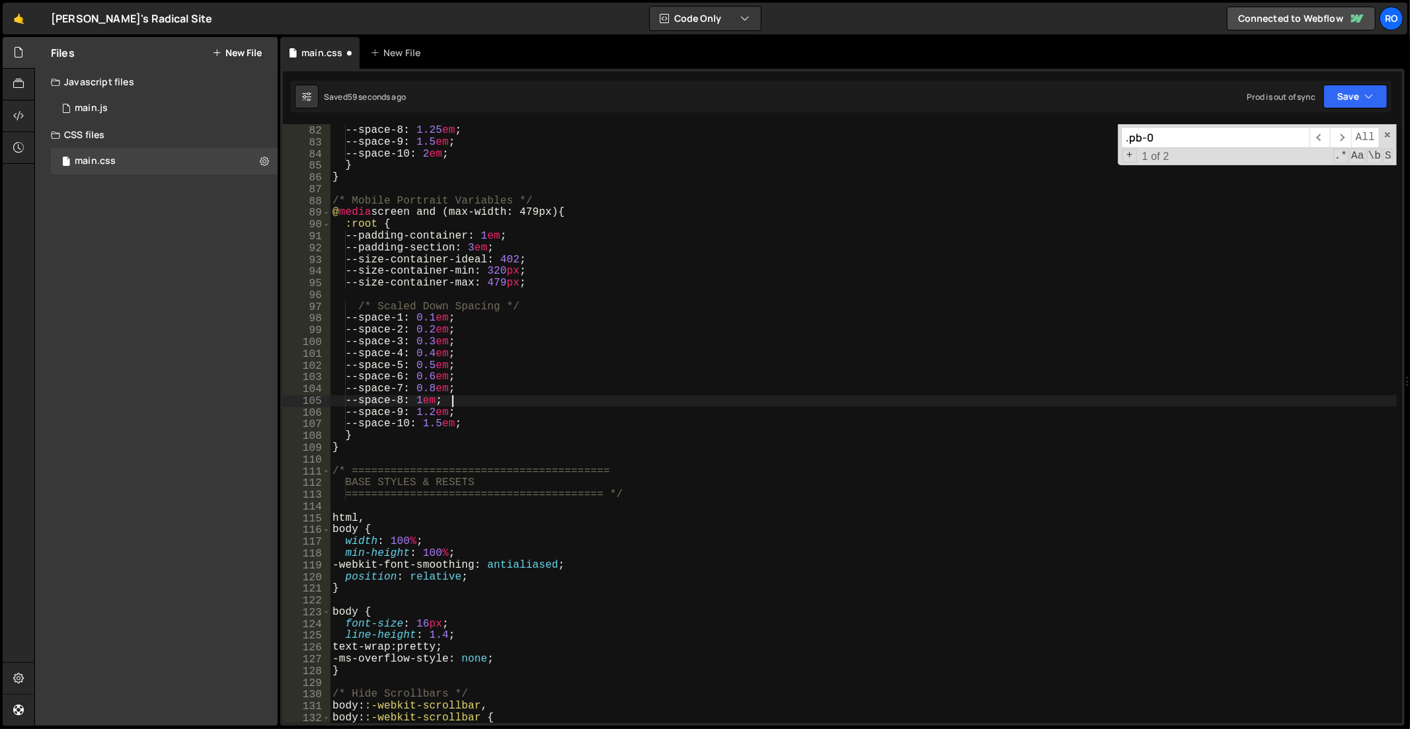
click at [850, 401] on div "--space-7 : 1 em ; --space-8 : 1.25 em ; --space-9 : 1.5 em ; --space-10 : 2 em…" at bounding box center [864, 425] width 1068 height 624
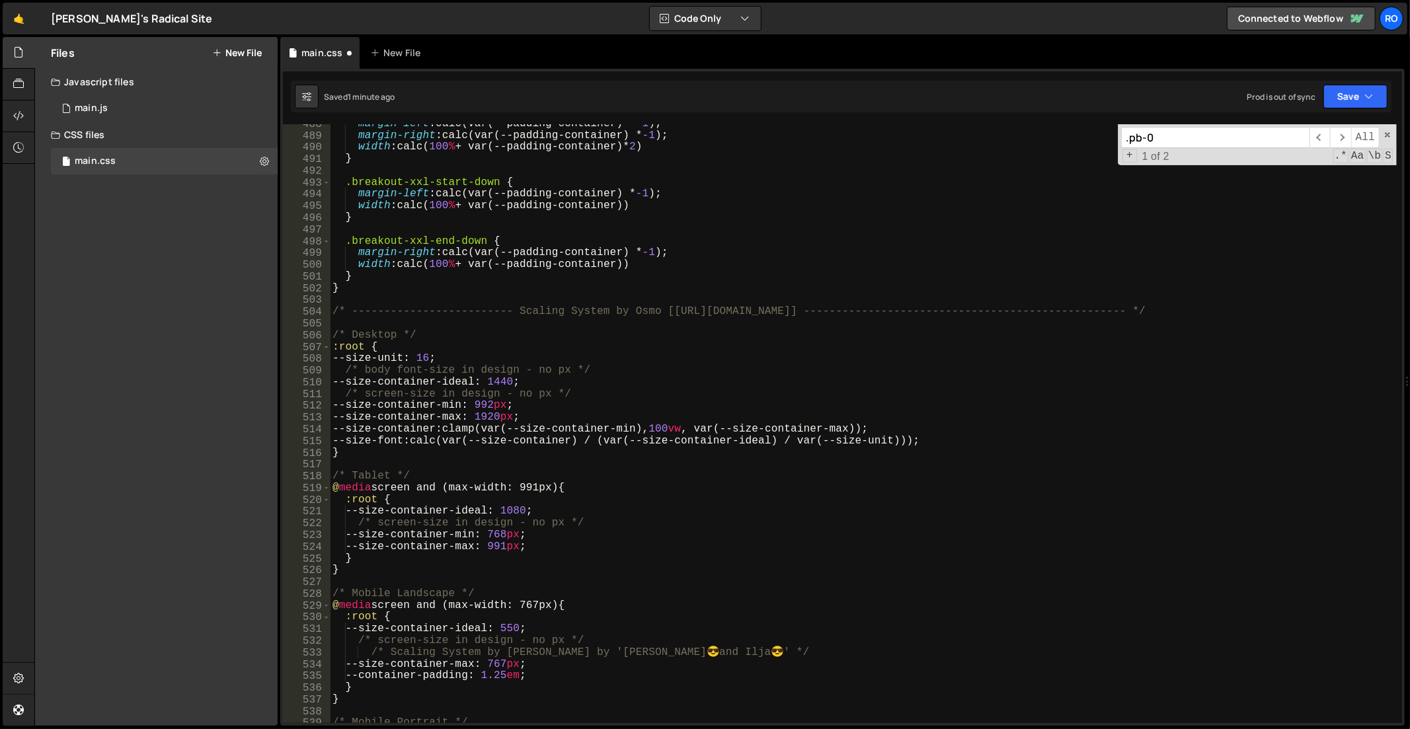
scroll to position [3607, 0]
drag, startPoint x: 552, startPoint y: 380, endPoint x: 342, endPoint y: 386, distance: 210.3
click at [342, 386] on div "margin-left : calc(var(--padding-container) * -1 ) ; margin-right : calc(var(--…" at bounding box center [864, 430] width 1068 height 624
type textarea "--size-container-ideal: 1440;"
drag, startPoint x: 1159, startPoint y: 135, endPoint x: 914, endPoint y: 132, distance: 245.3
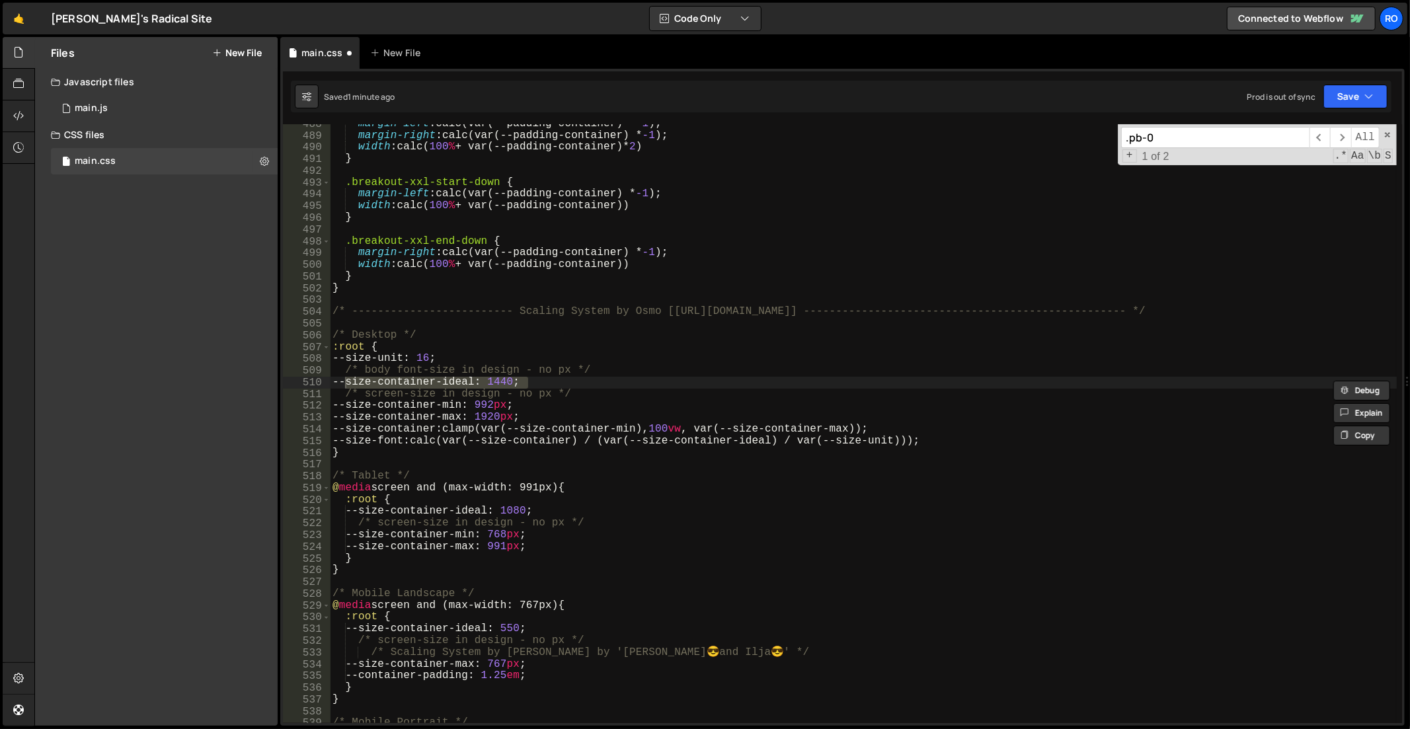
click at [914, 134] on div "margin-left : calc(var(--padding-container) * -1 ) ; margin-right : calc(var(--…" at bounding box center [863, 423] width 1067 height 599
paste input "--size-container-ideal: 1440;"
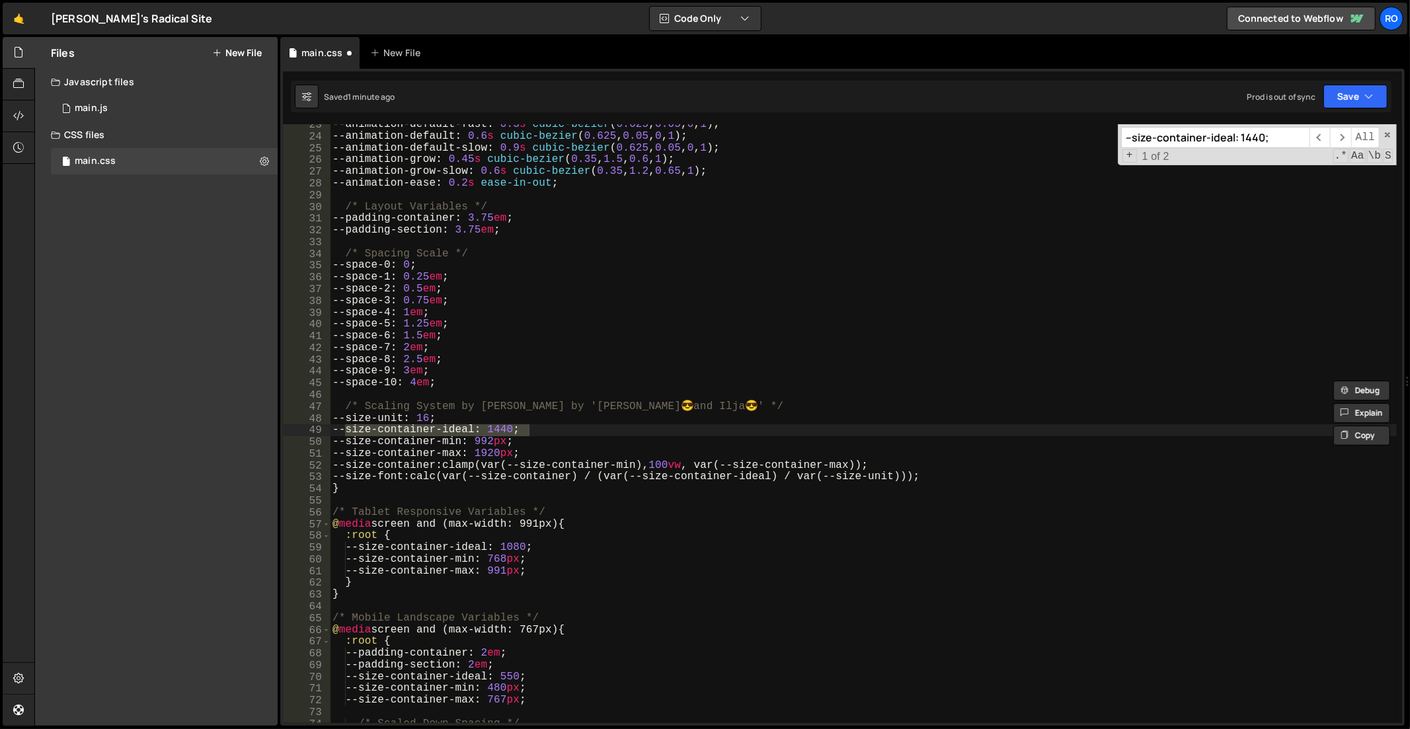
scroll to position [3585, 0]
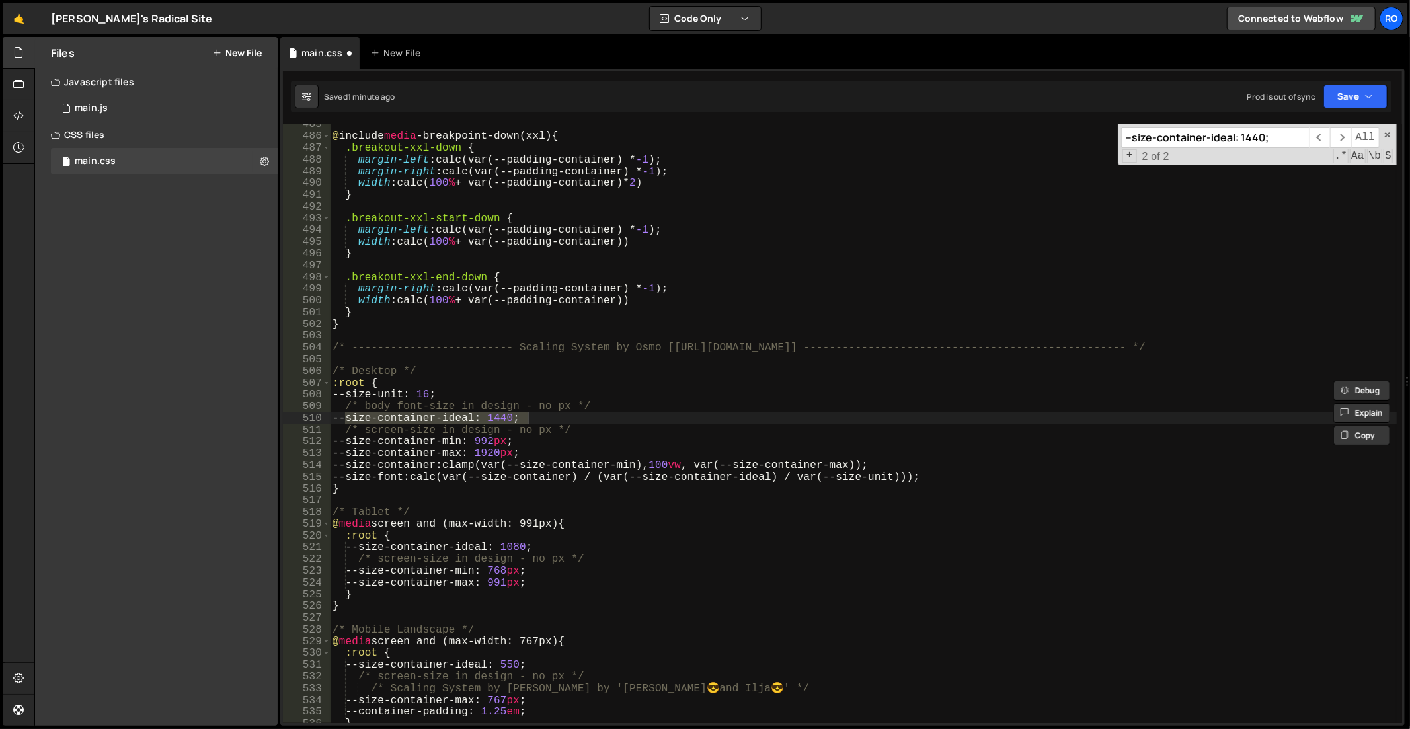
type input "--size-container-ideal: 1440;"
click at [333, 364] on div "@ include media -breakpoint-down(xxl) { .breakout-xxl-down { margin-left : calc…" at bounding box center [864, 431] width 1068 height 624
click at [334, 347] on div "@ include media -breakpoint-down(xxl) { .breakout-xxl-down { margin-left : calc…" at bounding box center [864, 431] width 1068 height 624
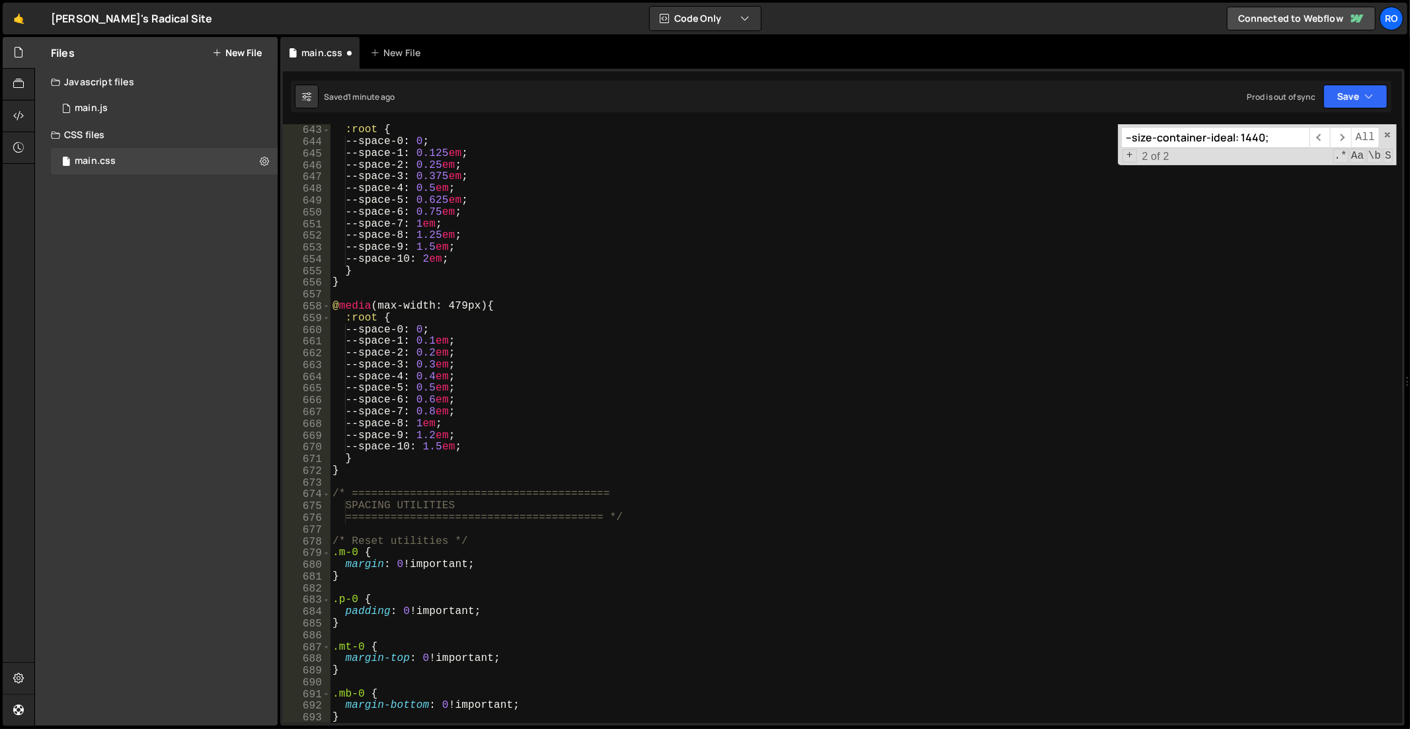
scroll to position [4750, 0]
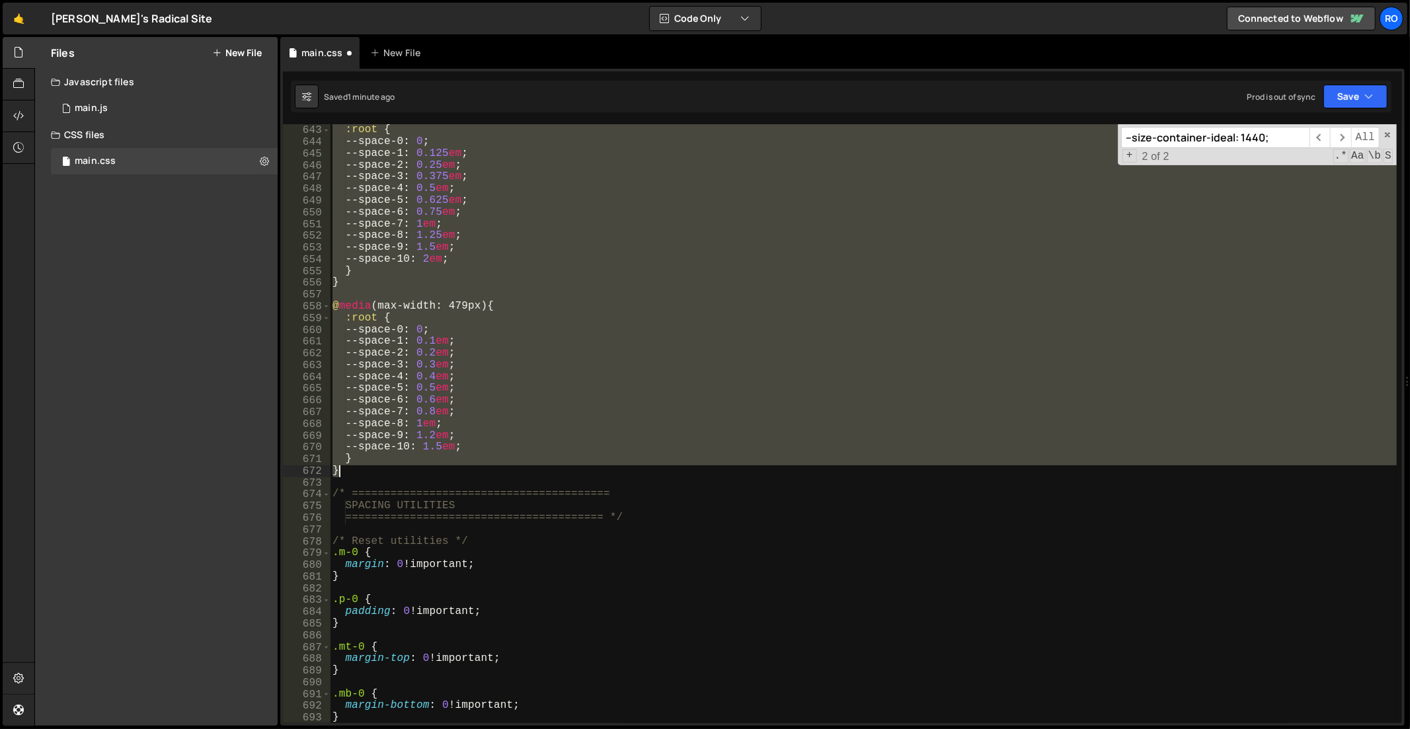
click at [532, 467] on div "@ media (max-width: 767px) { :root { --space-0 : 0 ; --space-1 : 0.125 em ; --s…" at bounding box center [864, 425] width 1068 height 624
type textarea "} }"
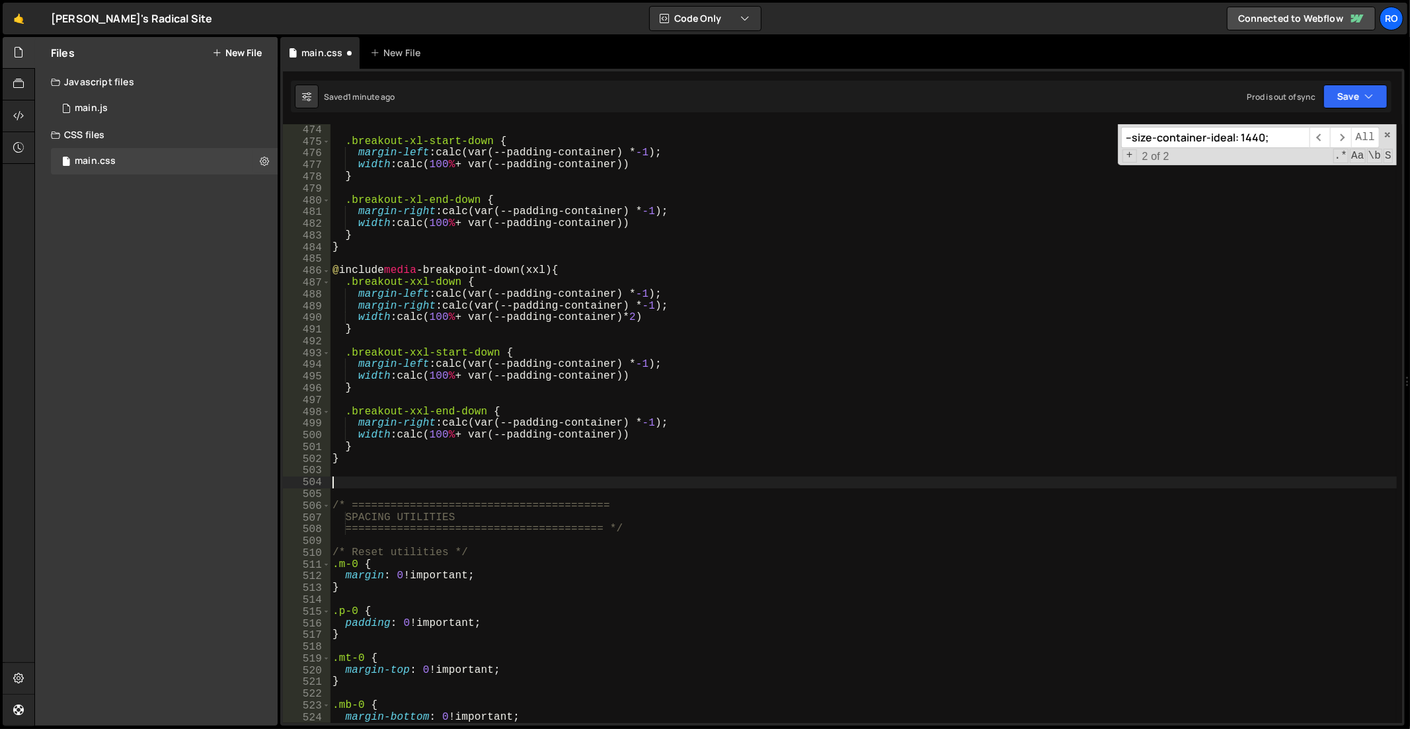
scroll to position [3713, 0]
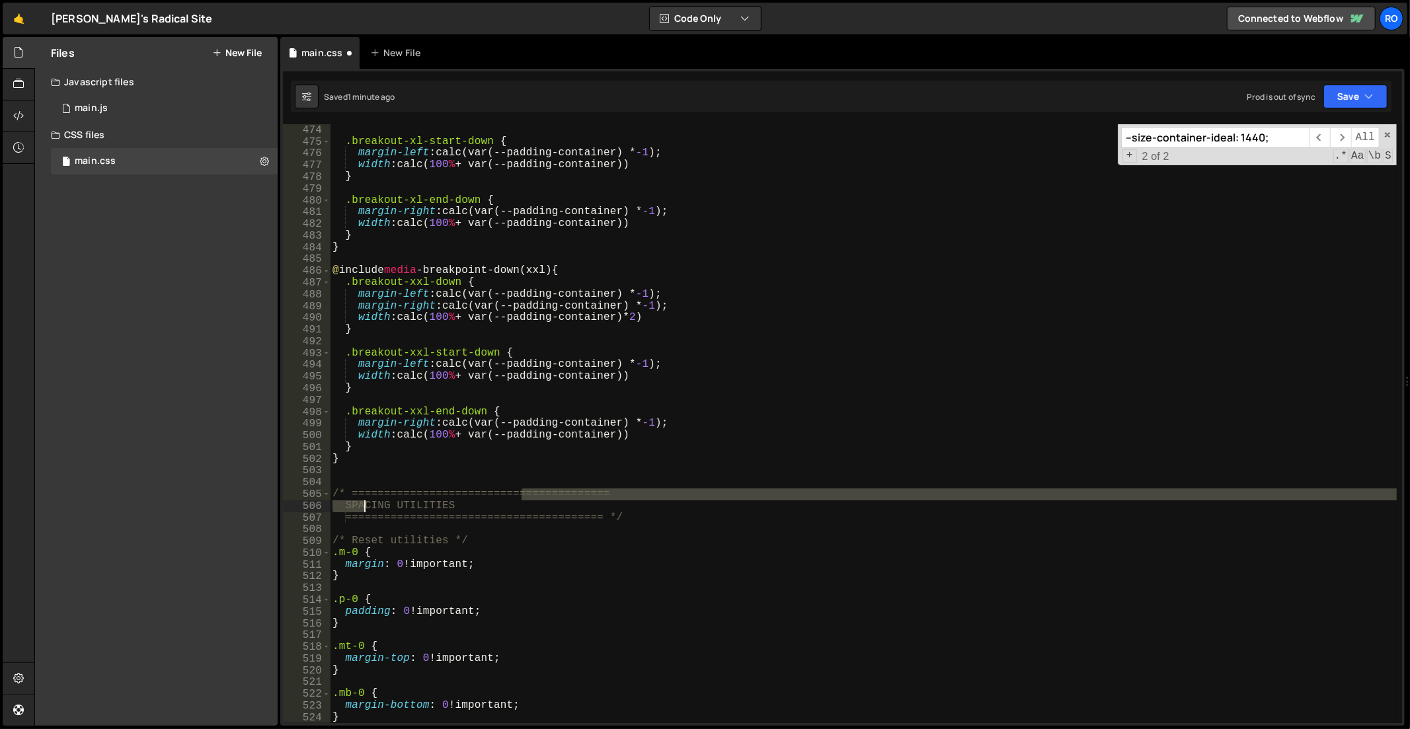
drag, startPoint x: 400, startPoint y: 499, endPoint x: 362, endPoint y: 505, distance: 38.8
click at [362, 505] on div ".breakout-xl-start-down { margin-left : calc(var(--padding-container) * -1 ) ; …" at bounding box center [864, 436] width 1068 height 624
click at [375, 506] on div ".breakout-xl-start-down { margin-left : calc(var(--padding-container) * -1 ) ; …" at bounding box center [864, 436] width 1068 height 624
type textarea "SPACING UTILITIES"
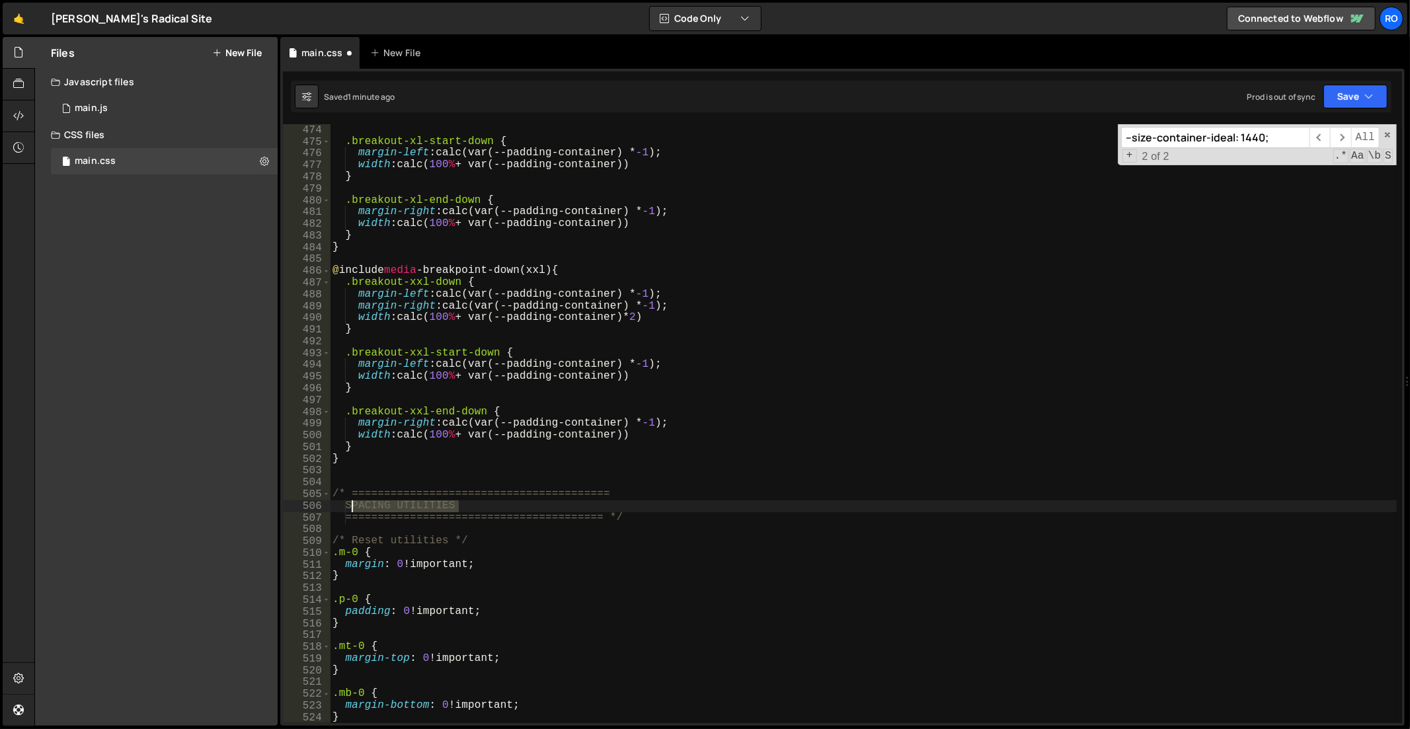
drag, startPoint x: 458, startPoint y: 505, endPoint x: 353, endPoint y: 504, distance: 105.1
click at [353, 504] on div ".breakout-xl-start-down { margin-left : calc(var(--padding-container) * -1 ) ; …" at bounding box center [864, 436] width 1068 height 624
click at [1255, 135] on input "--size-container-ideal: 1440;" at bounding box center [1215, 137] width 188 height 21
paste input "SPACING UTILITIES"
type input "SPACING UTILITIES"
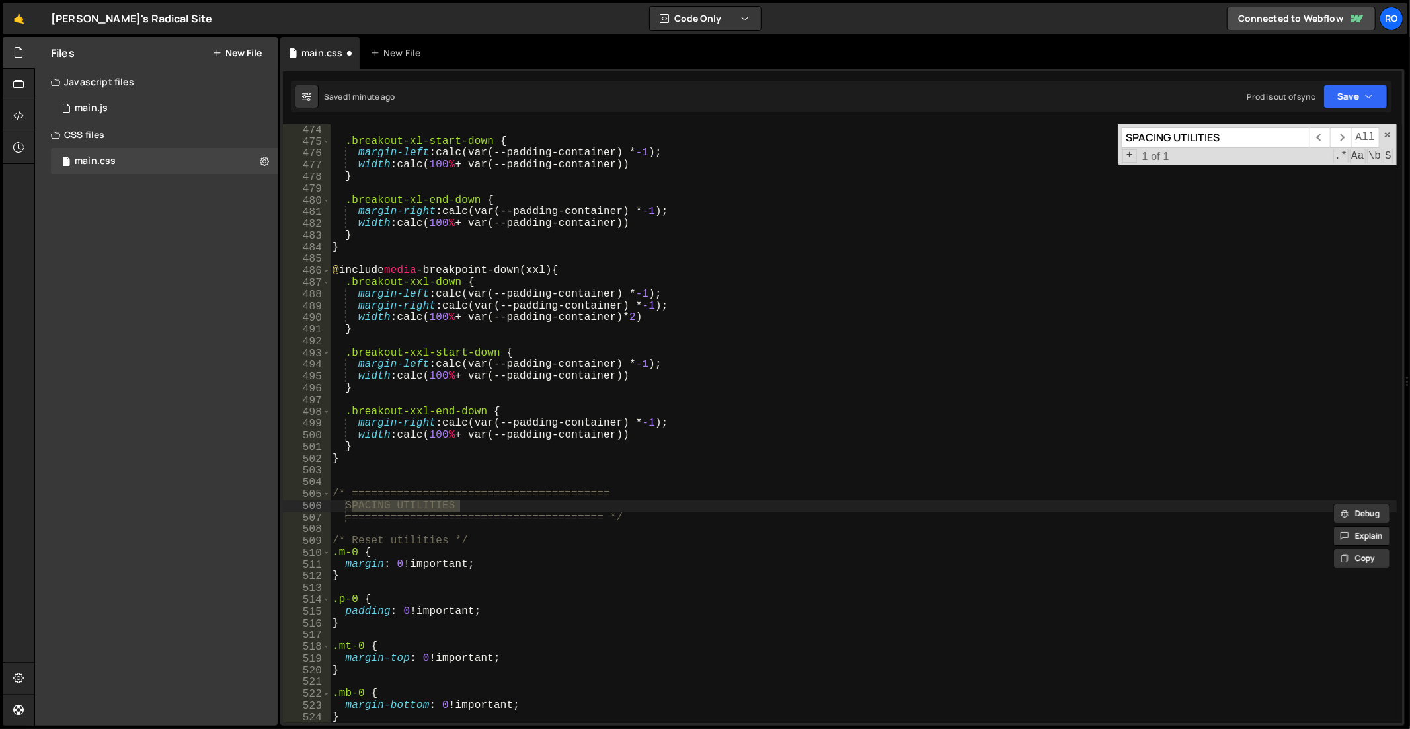
type textarea ".m-0 {"
drag, startPoint x: 374, startPoint y: 553, endPoint x: 294, endPoint y: 552, distance: 80.0
click at [294, 552] on div ".m-0 { 474 475 476 477 478 479 480 481 482 483 484 485 486 487 488 489 490 491 …" at bounding box center [842, 423] width 1119 height 599
drag, startPoint x: 1001, startPoint y: 129, endPoint x: 935, endPoint y: 124, distance: 66.3
click at [935, 124] on div ".breakout-xl-start-down { margin-left : calc(var(--padding-container) * -1 ) ; …" at bounding box center [863, 423] width 1067 height 599
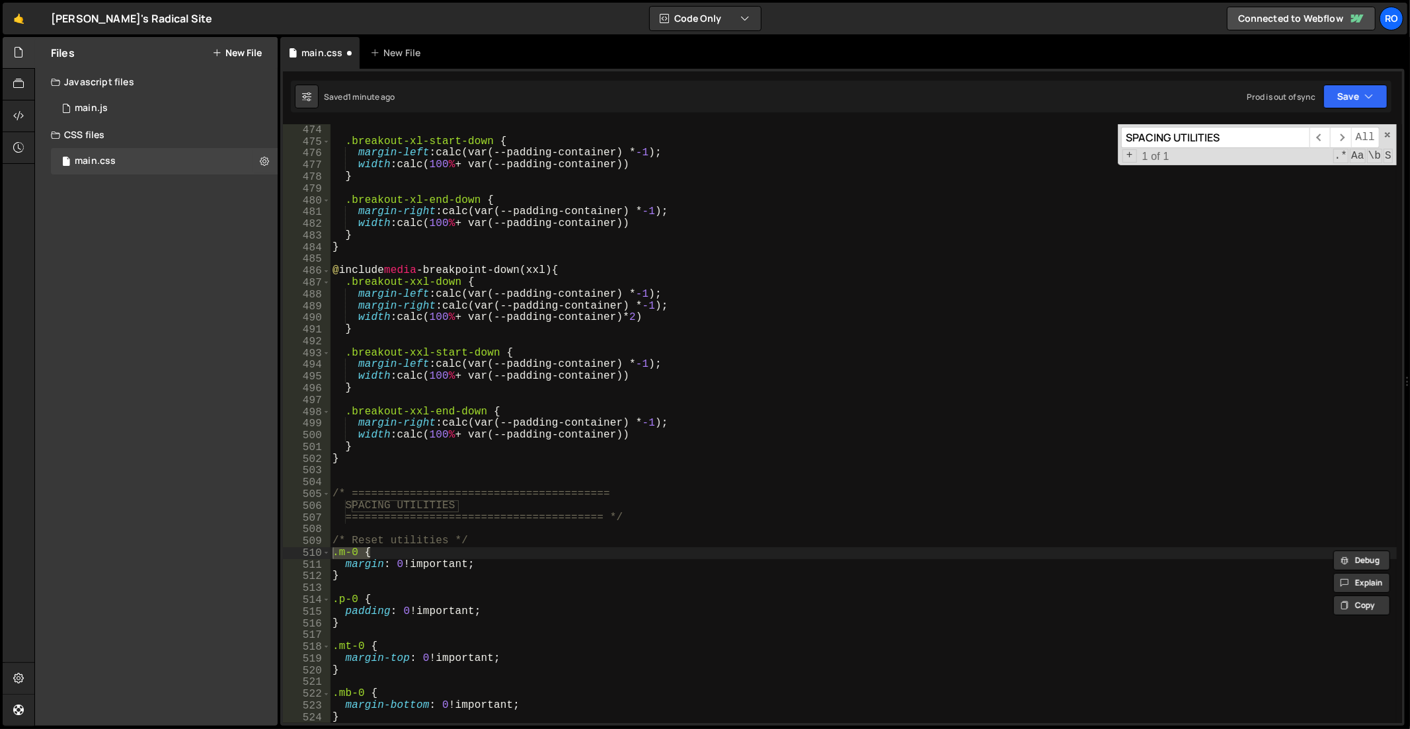
paste input ".m-0 {"
type input ".m-0 {"
click at [624, 469] on div ".breakout-xl-start-down { margin-left : calc(var(--padding-container) * -1 ) ; …" at bounding box center [864, 436] width 1068 height 624
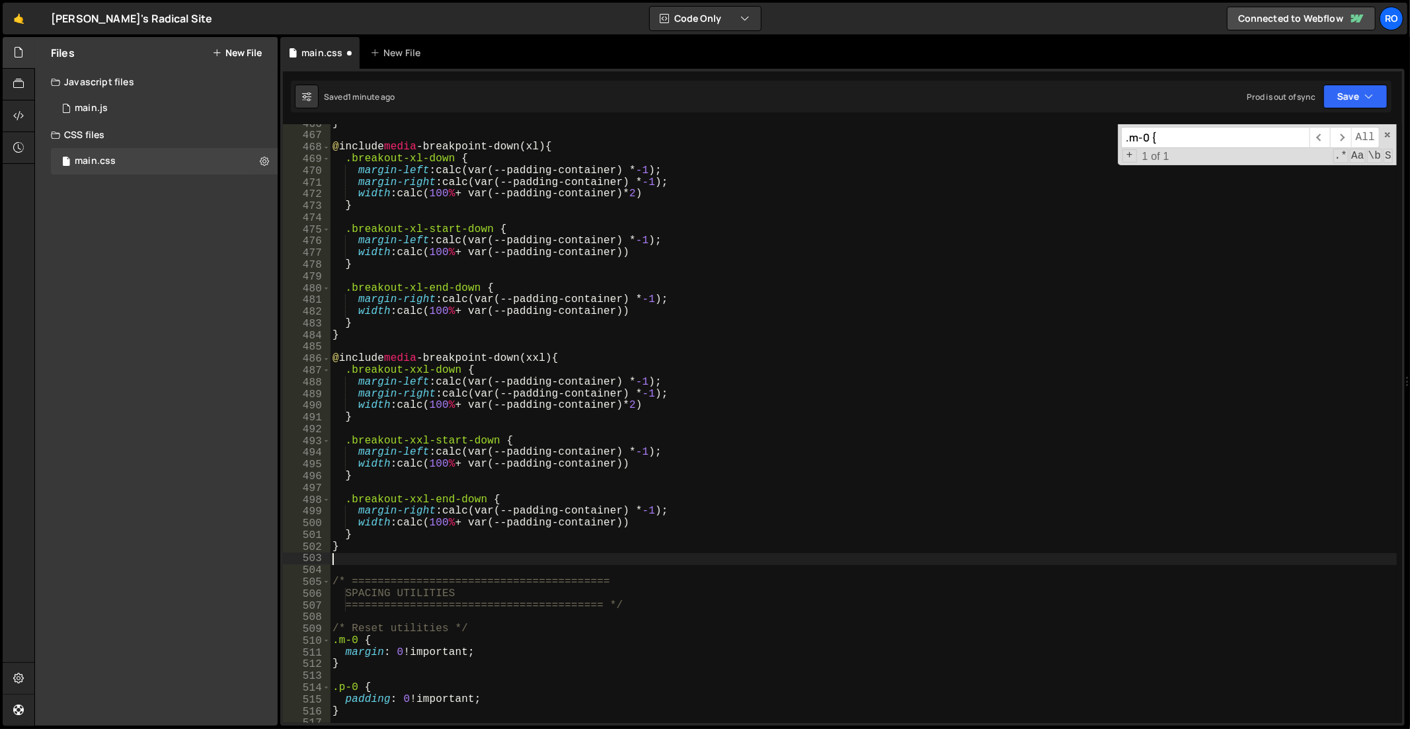
scroll to position [3656, 0]
drag, startPoint x: 487, startPoint y: 497, endPoint x: 344, endPoint y: 500, distance: 142.8
click at [344, 500] on div "} @ include media -breakpoint-down(xl) { .breakout-xl-down { margin-left : calc…" at bounding box center [864, 430] width 1068 height 624
type textarea ".breakout-xxl-end-down {"
drag, startPoint x: 1175, startPoint y: 137, endPoint x: 988, endPoint y: 137, distance: 187.1
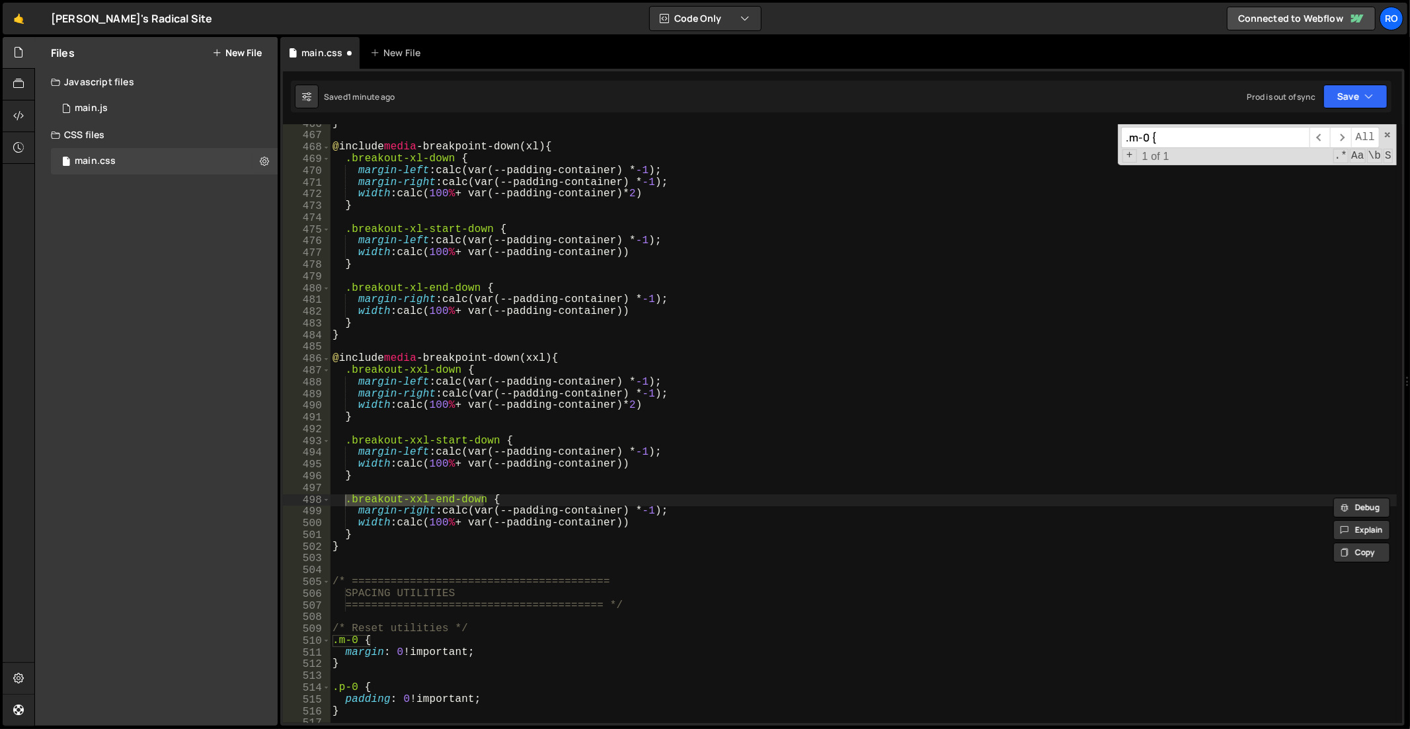
click at [988, 137] on div "} @ include media -breakpoint-down(xl) { .breakout-xl-down { margin-left : calc…" at bounding box center [863, 423] width 1067 height 599
paste input "breakout-xxl-end-down"
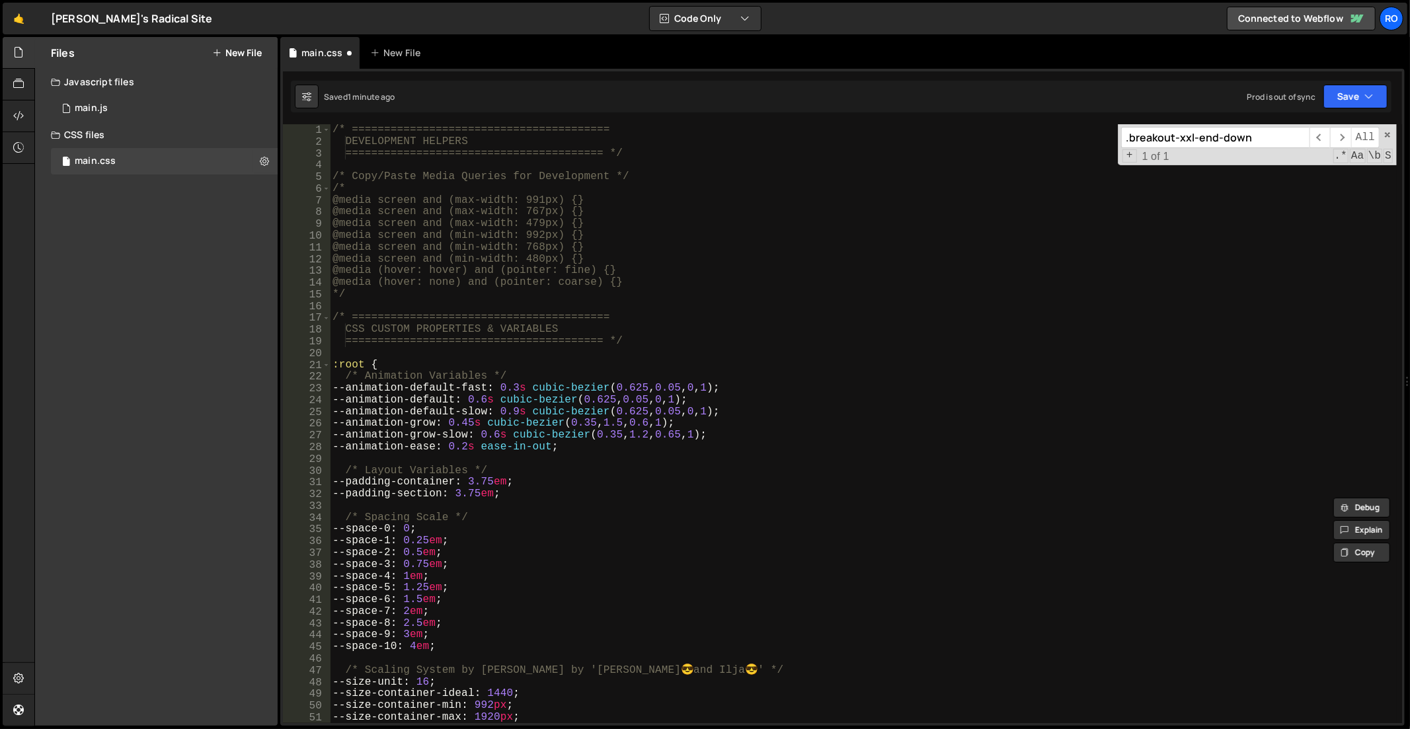
scroll to position [0, 0]
type input ".breakout-xxl-end-down"
type textarea "--animation-default-fast: 0.3s cubic-bezier(0.625, 0.05, 0, 1);"
drag, startPoint x: 500, startPoint y: 385, endPoint x: 342, endPoint y: 386, distance: 158.0
click at [342, 386] on div "/* ======================================== DEVELOPMENT HELPERS ===============…" at bounding box center [864, 436] width 1068 height 624
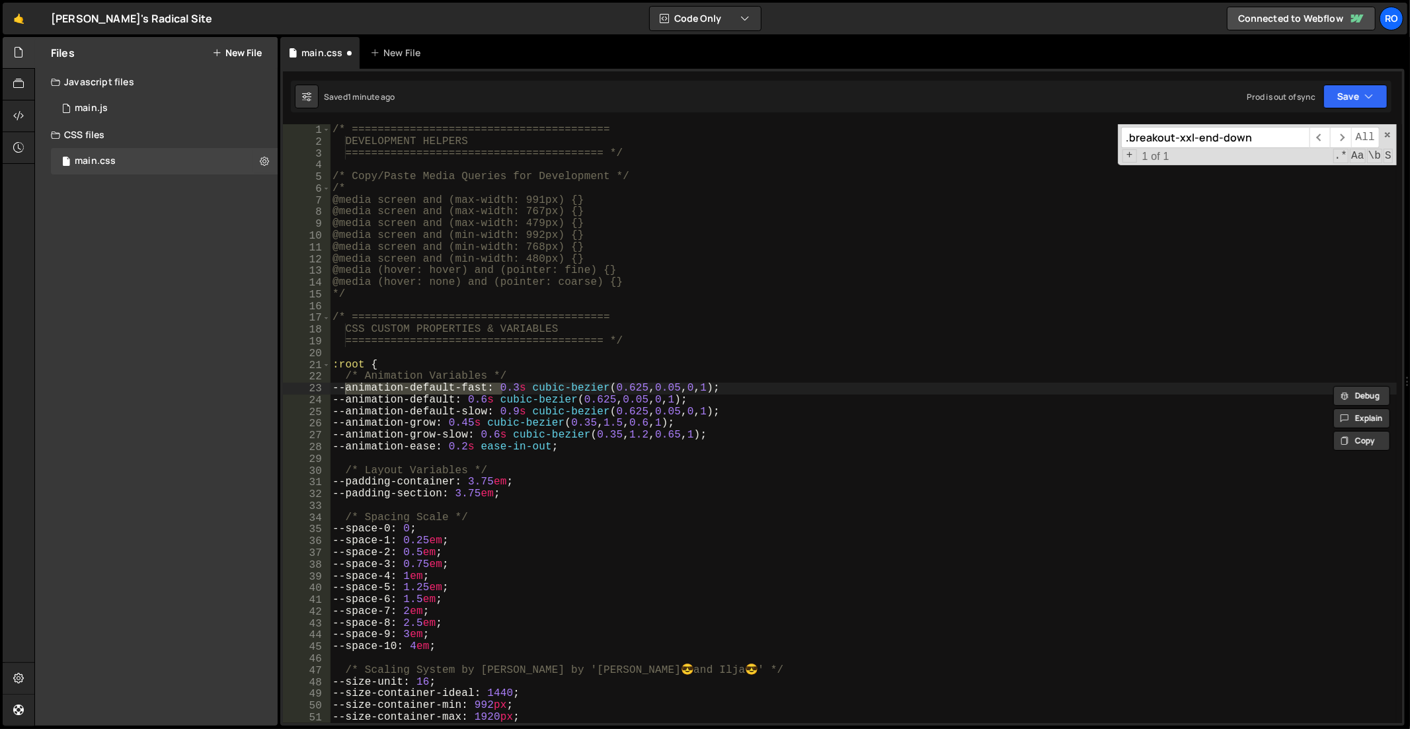
drag, startPoint x: 1289, startPoint y: 143, endPoint x: 611, endPoint y: 145, distance: 678.2
click at [697, 146] on div "/* ======================================== DEVELOPMENT HELPERS ===============…" at bounding box center [863, 423] width 1067 height 599
paste input "--animation-default-fast:"
type input "--animation-default-fast:"
type textarea "--space-5: 1.25em;"
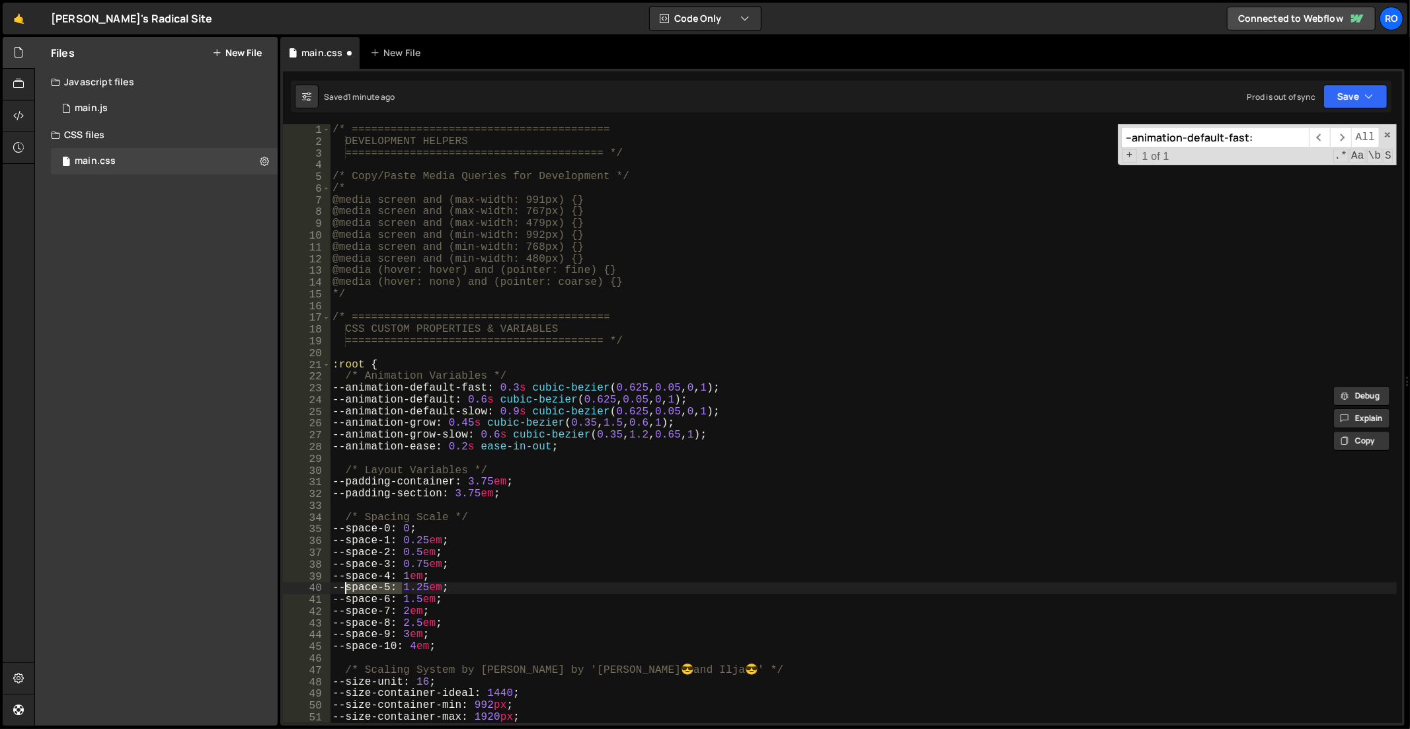
drag, startPoint x: 401, startPoint y: 590, endPoint x: 344, endPoint y: 586, distance: 57.6
click at [344, 586] on div "/* ======================================== DEVELOPMENT HELPERS ===============…" at bounding box center [864, 436] width 1068 height 624
drag, startPoint x: 1263, startPoint y: 139, endPoint x: 916, endPoint y: 145, distance: 347.1
click at [916, 145] on div "/* ======================================== DEVELOPMENT HELPERS ===============…" at bounding box center [863, 423] width 1067 height 599
paste input "space-5"
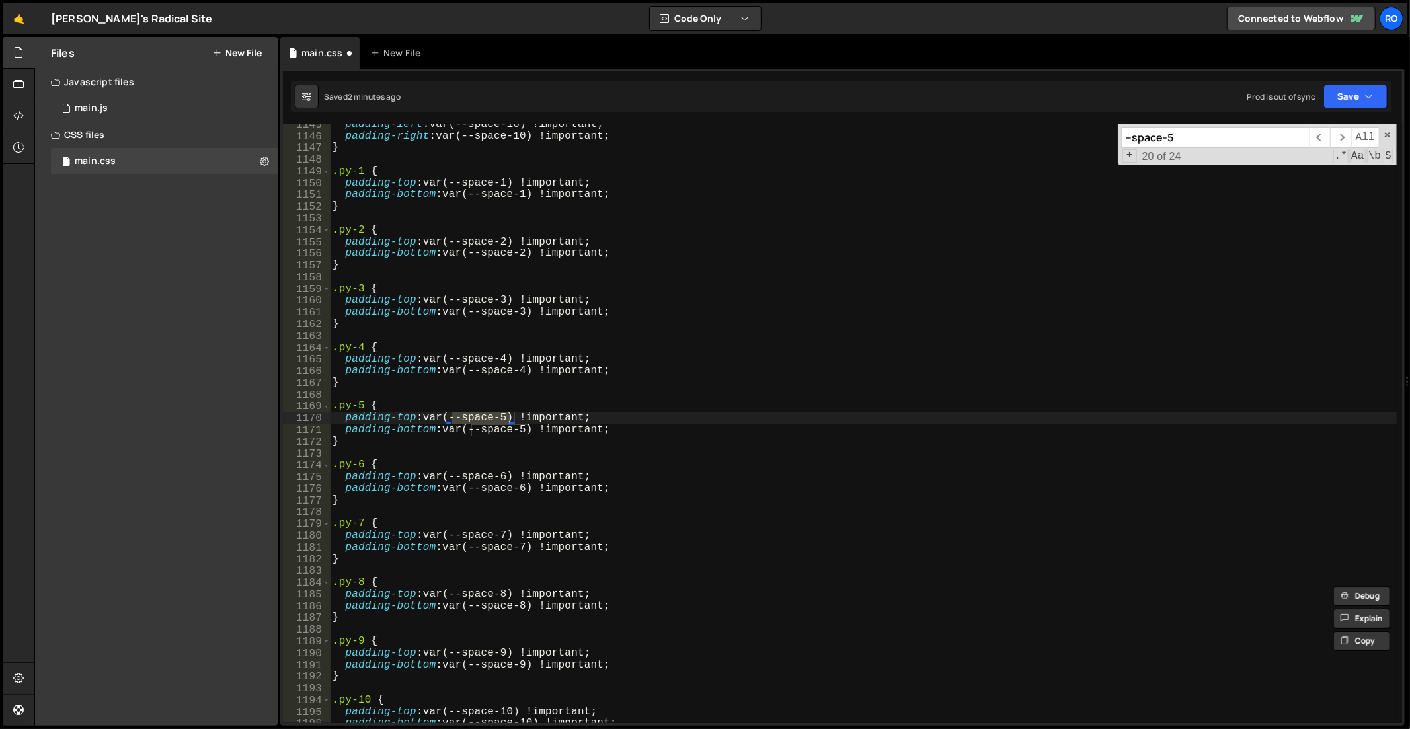
scroll to position [8988, 0]
type input "--space-5"
type textarea "}"
click at [916, 153] on div "padding-left : var(--space-10) !important ; padding-right : var(--space-10) !im…" at bounding box center [864, 431] width 1068 height 624
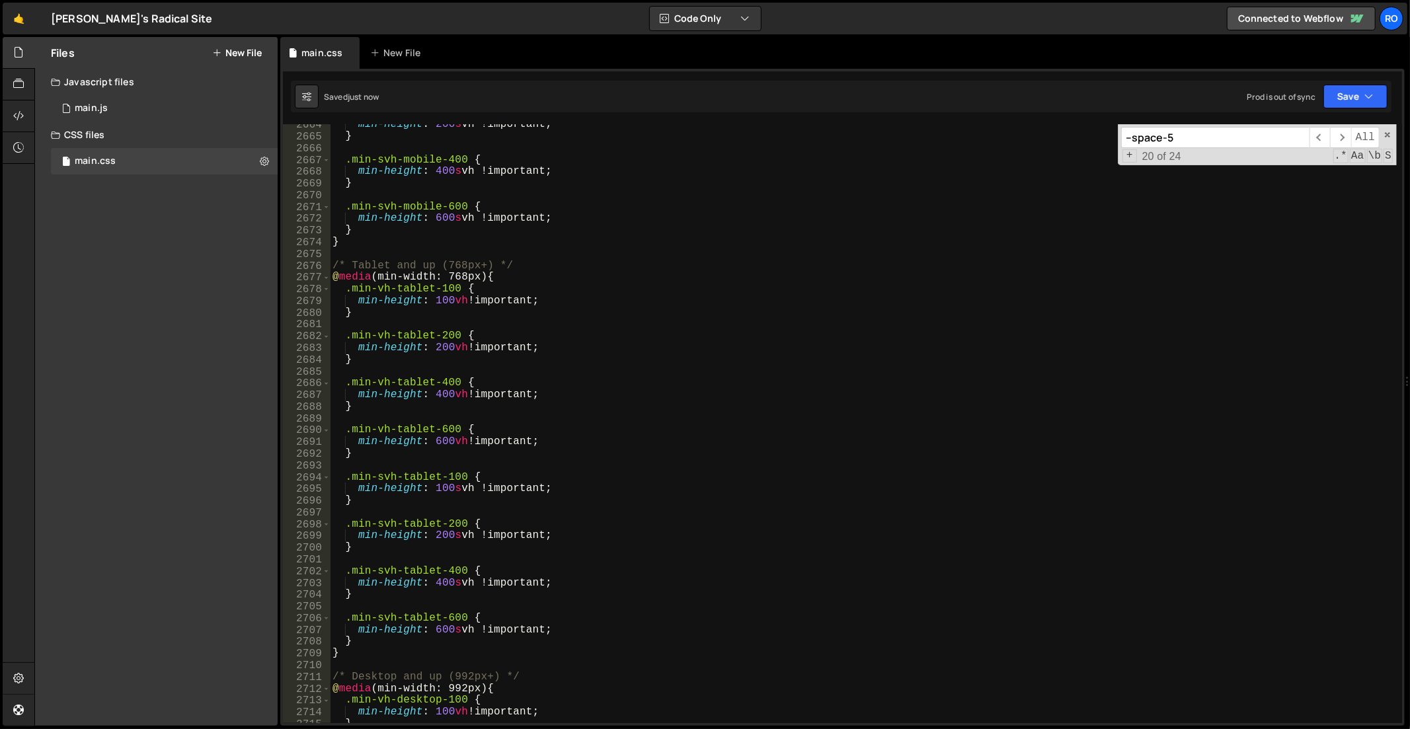
scroll to position [20925, 0]
click at [1388, 132] on span at bounding box center [1387, 134] width 9 height 9
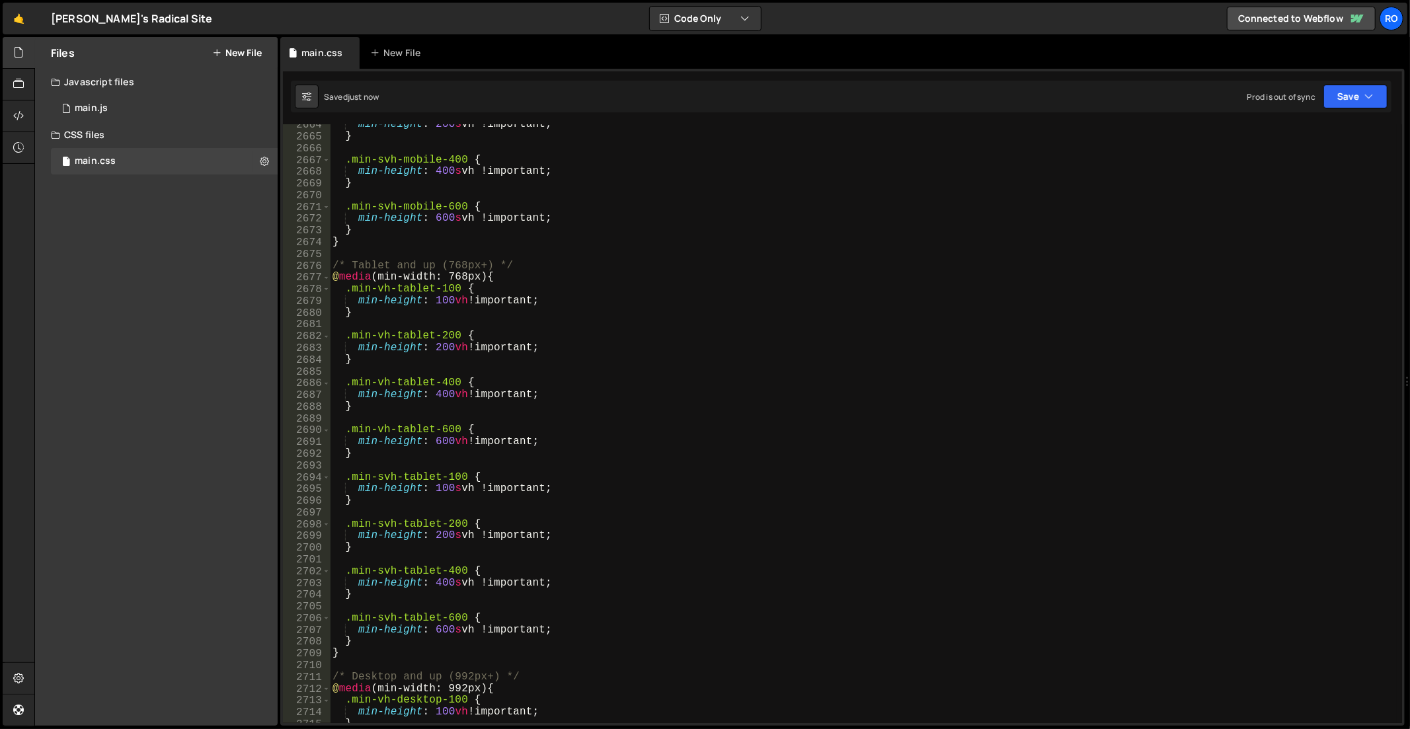
click at [1139, 285] on div "min-height : 200 s vh !important ; } .min-svh-mobile-400 { min-height : 400 s v…" at bounding box center [864, 431] width 1068 height 624
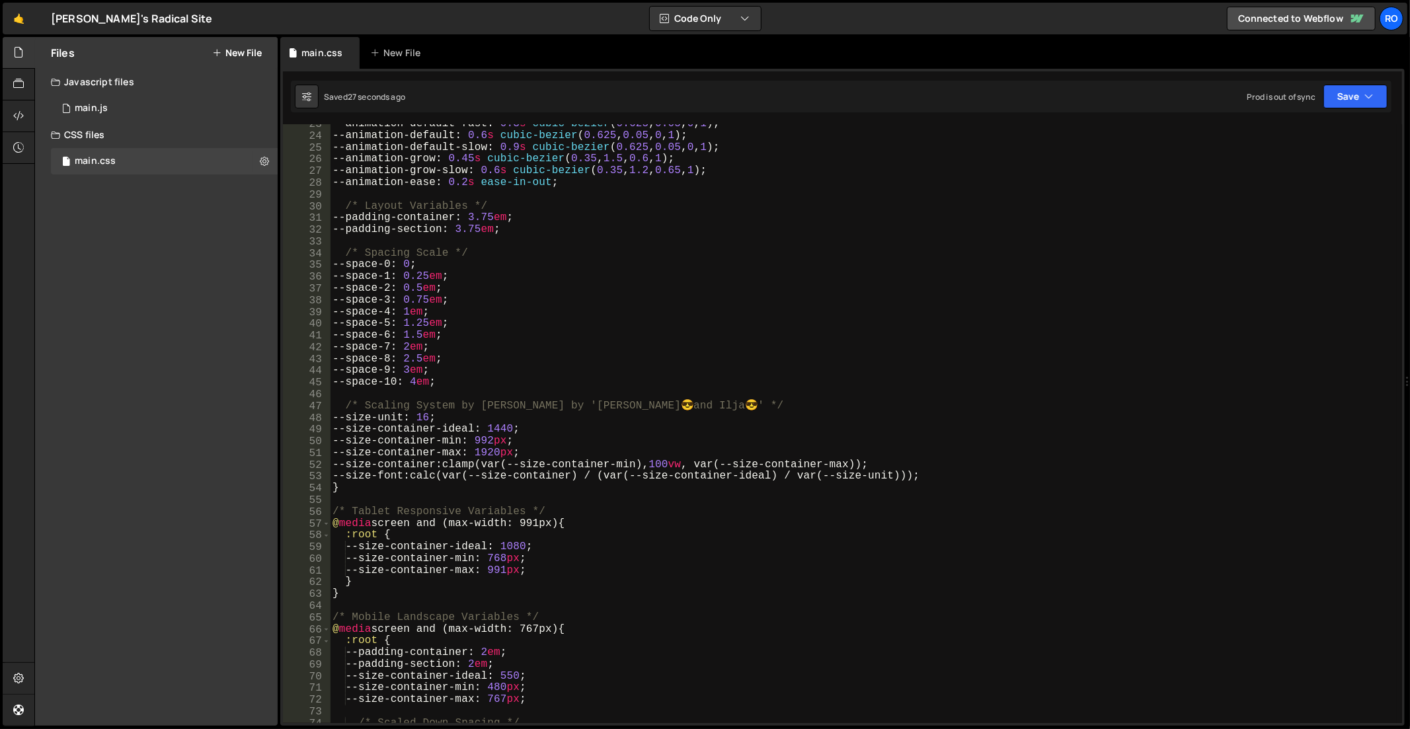
scroll to position [235, 0]
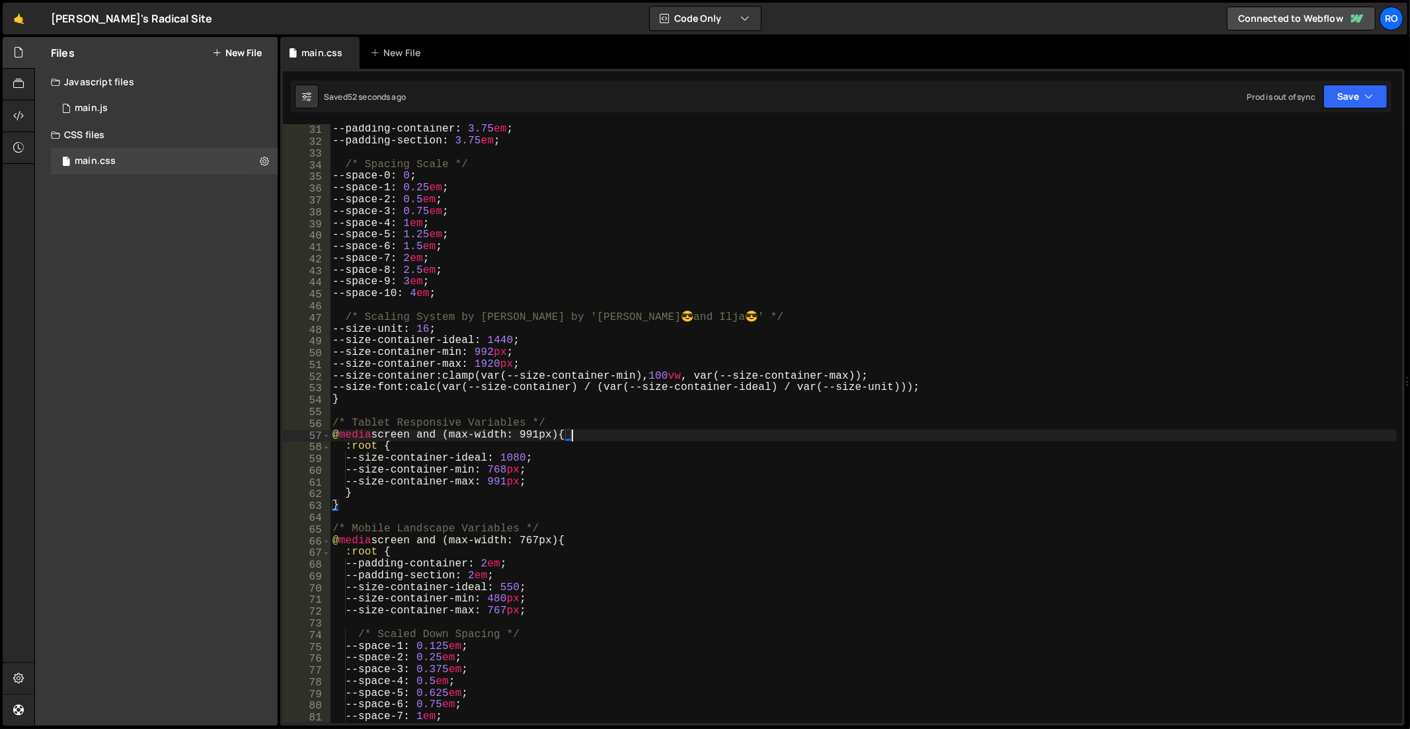
click at [851, 435] on div "/* Layout Variables */ --padding-container : 3.75 em ; --padding-section : 3.75…" at bounding box center [864, 424] width 1068 height 624
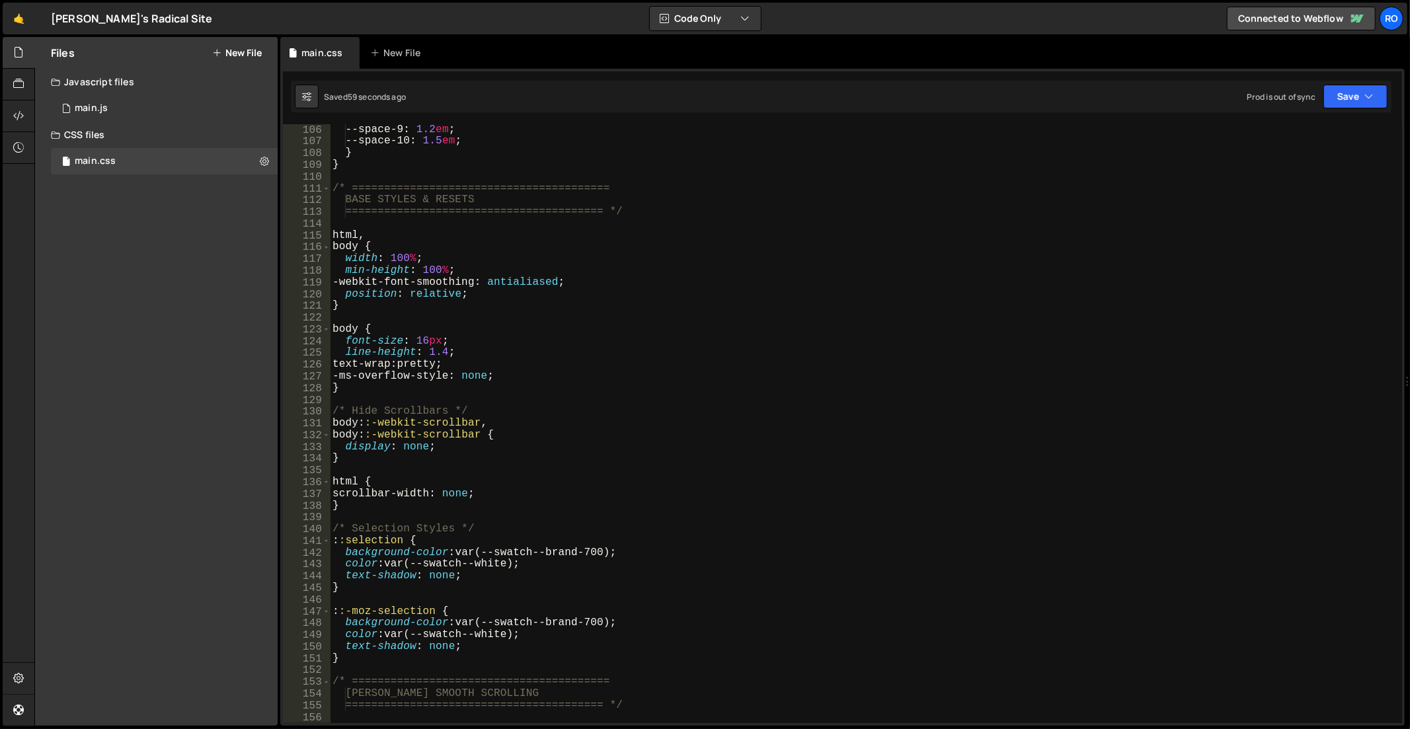
scroll to position [824, 0]
click at [431, 338] on div "--space-8 : 1 em ; --space-9 : 1.2 em ; --space-10 : 1.5 em ; } } /* ==========…" at bounding box center [864, 424] width 1068 height 624
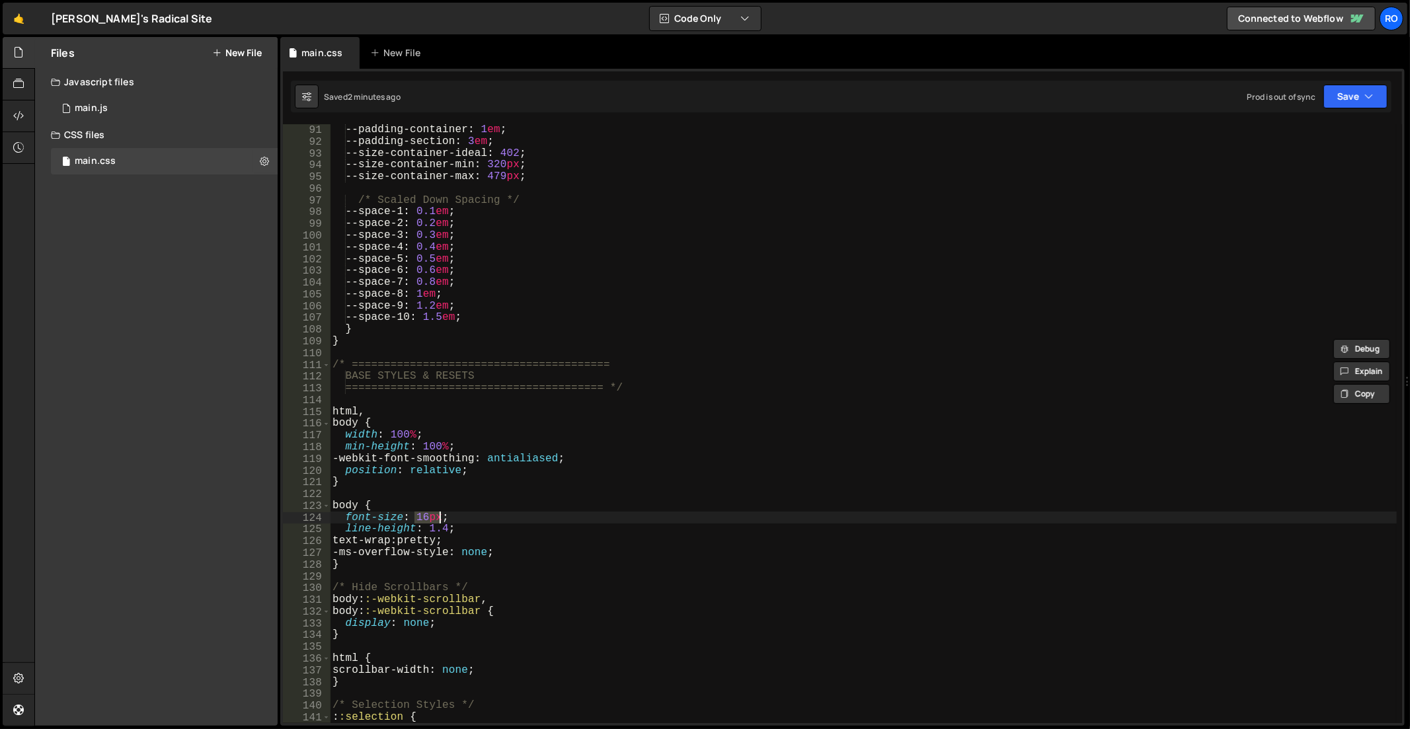
scroll to position [707, 0]
drag, startPoint x: 448, startPoint y: 518, endPoint x: 344, endPoint y: 517, distance: 104.4
click at [344, 517] on div ":root { --padding-container : 1 em ; --padding-section : 3 em ; --size-containe…" at bounding box center [864, 424] width 1068 height 624
paste textarea "var(--size-font)"
type textarea "font-size: var(--size-font);"
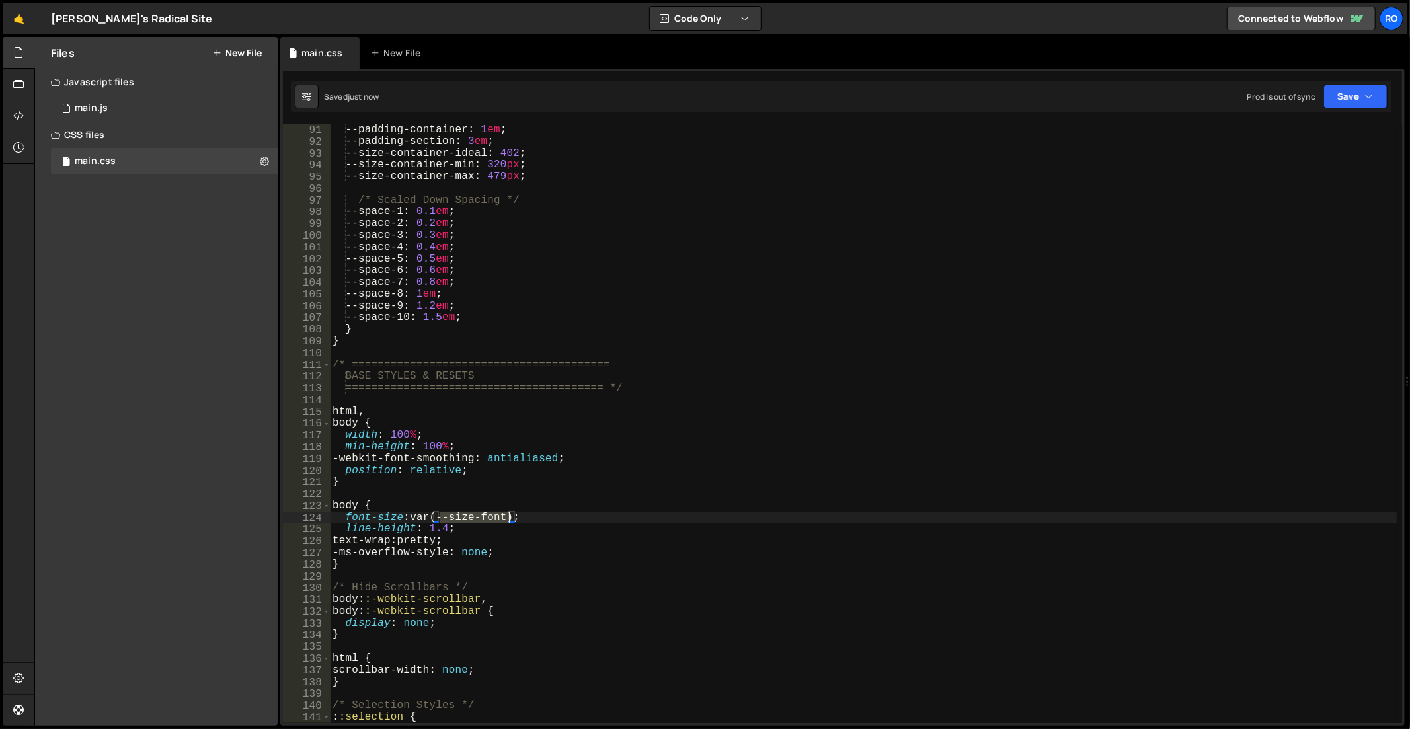
drag, startPoint x: 440, startPoint y: 519, endPoint x: 511, endPoint y: 518, distance: 71.4
click at [511, 518] on div ":root { --padding-container : 1 em ; --padding-section : 3 em ; --size-containe…" at bounding box center [864, 424] width 1068 height 624
type input "--size-font"
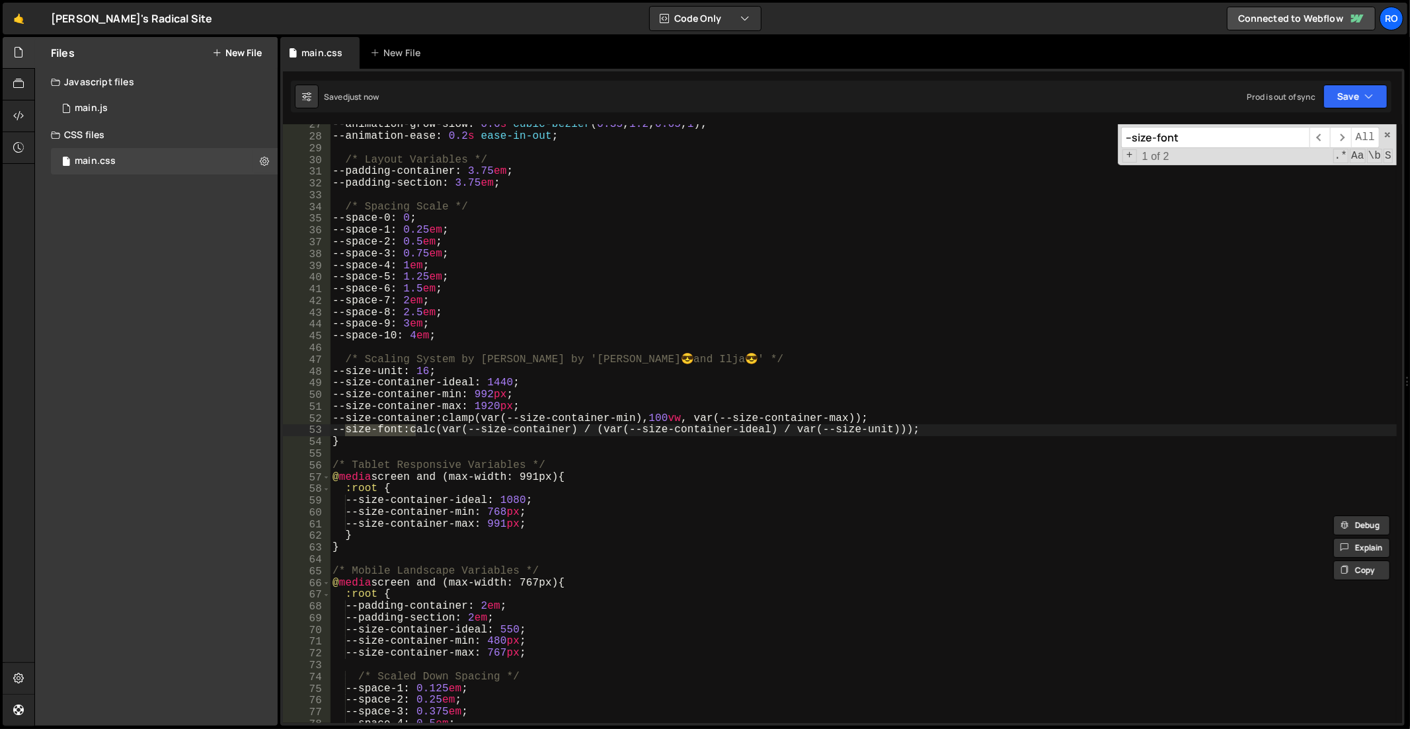
scroll to position [208, 0]
click at [828, 338] on div "--animation-grow-slow : 0.6 s cubic-bezier ( 0.35 , 1.2 , 0.65 , 1 ) ; --animat…" at bounding box center [864, 431] width 1068 height 624
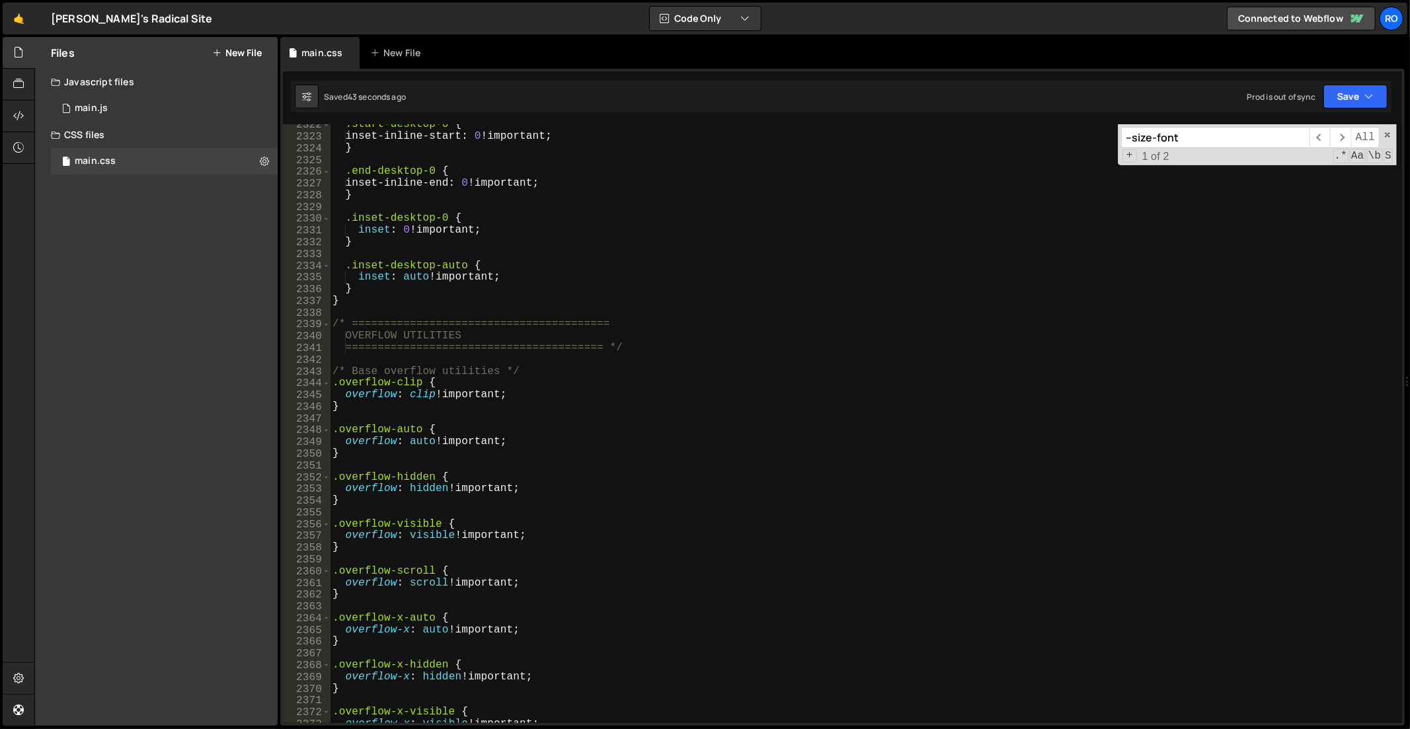
scroll to position [18238, 0]
click at [1219, 136] on input "--size-font" at bounding box center [1215, 137] width 188 height 21
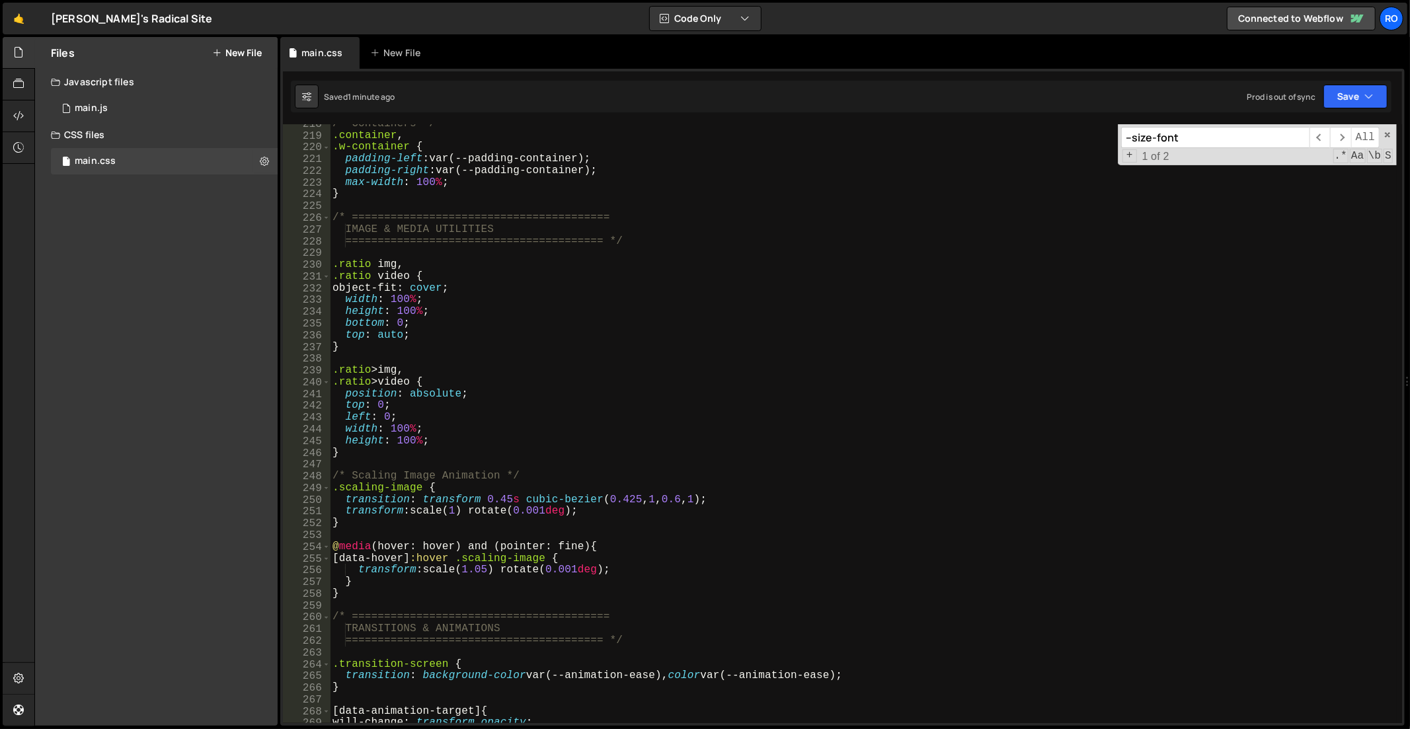
scroll to position [1709, 0]
type textarea "}"
click at [420, 451] on div "/* Containers */ .container , .w-container { padding-left : var(--padding-conta…" at bounding box center [864, 430] width 1068 height 624
click at [698, 536] on div "/* Containers */ .container , .w-container { padding-left : var(--padding-conta…" at bounding box center [864, 430] width 1068 height 624
click at [492, 453] on div "/* Containers */ .container , .w-container { padding-left : var(--padding-conta…" at bounding box center [864, 430] width 1068 height 624
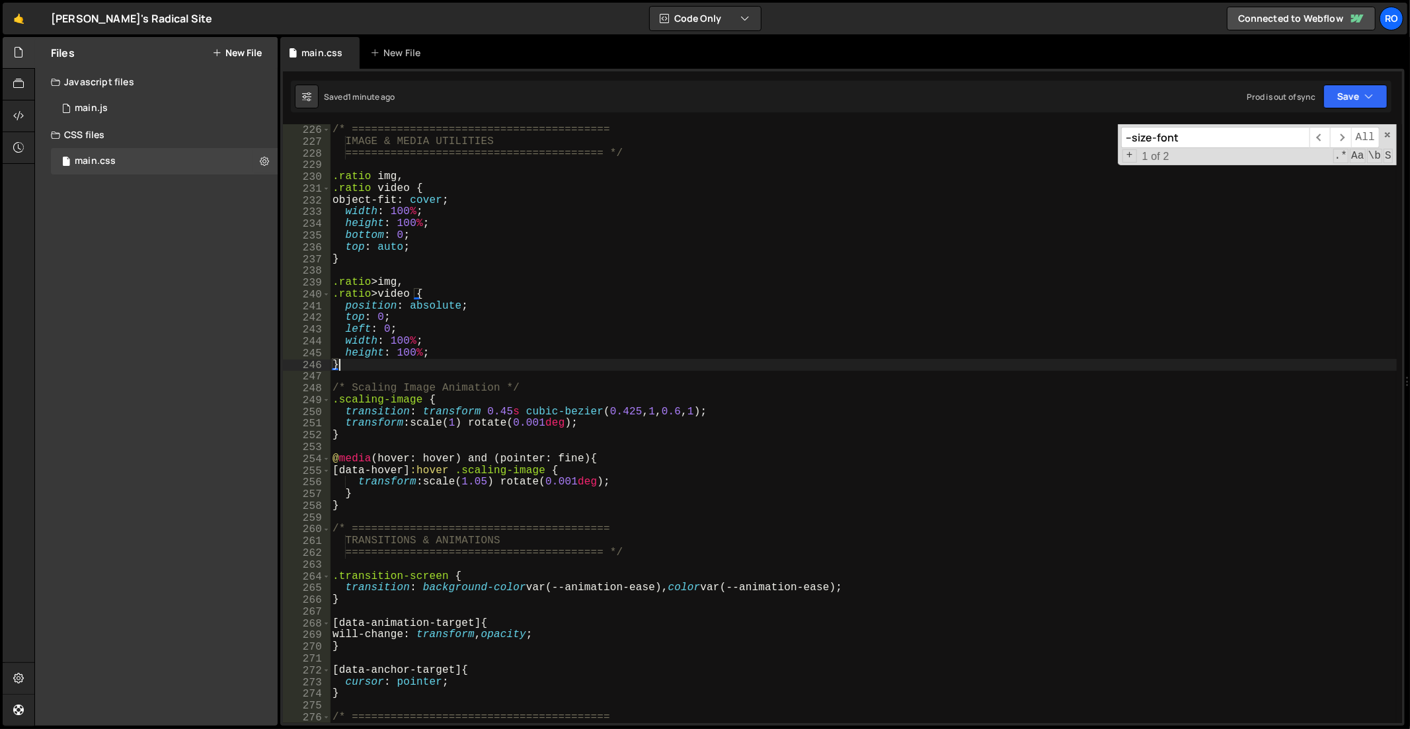
scroll to position [1768, 0]
click at [534, 344] on div "/* ======================================== IMAGE & MEDIA UTILITIES ===========…" at bounding box center [864, 424] width 1068 height 624
click at [533, 354] on div "/* ======================================== IMAGE & MEDIA UTILITIES ===========…" at bounding box center [864, 424] width 1068 height 624
type textarea "height: 100%;"
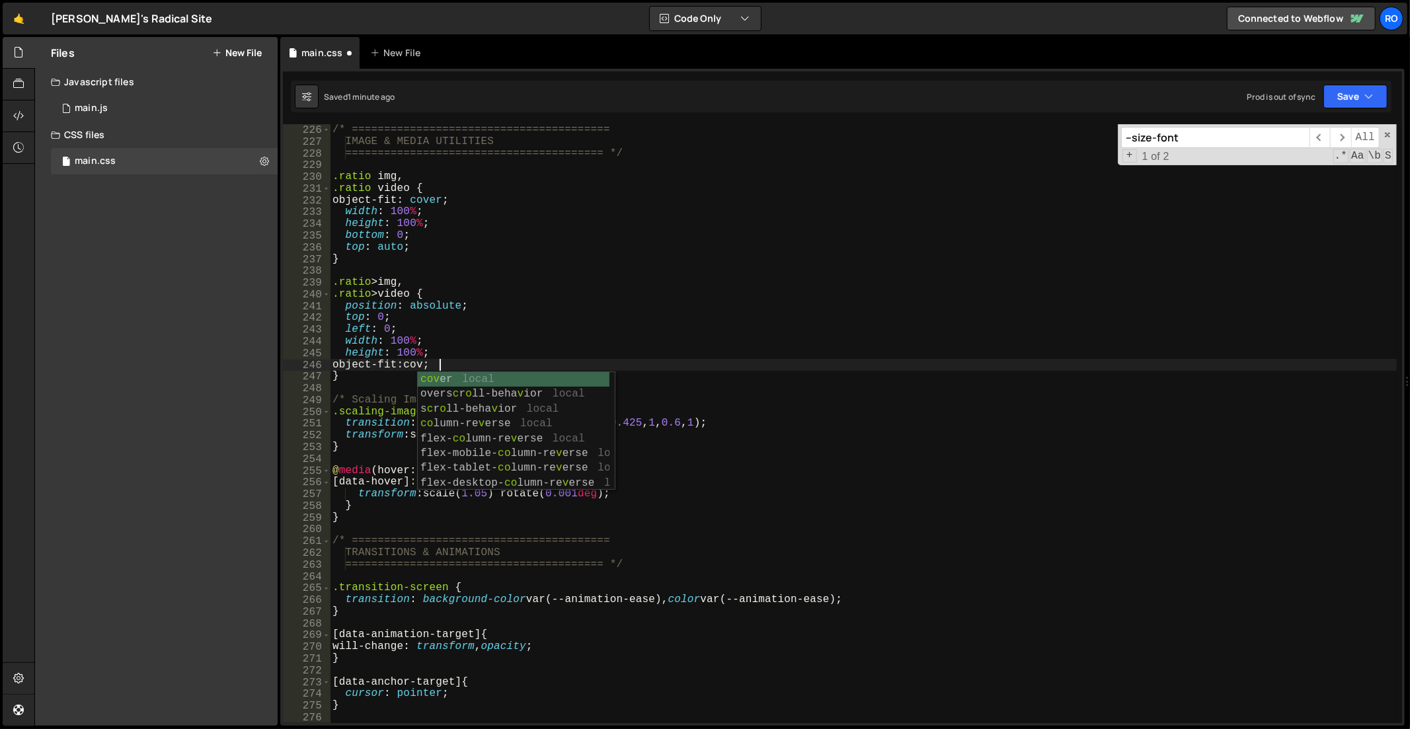
scroll to position [0, 7]
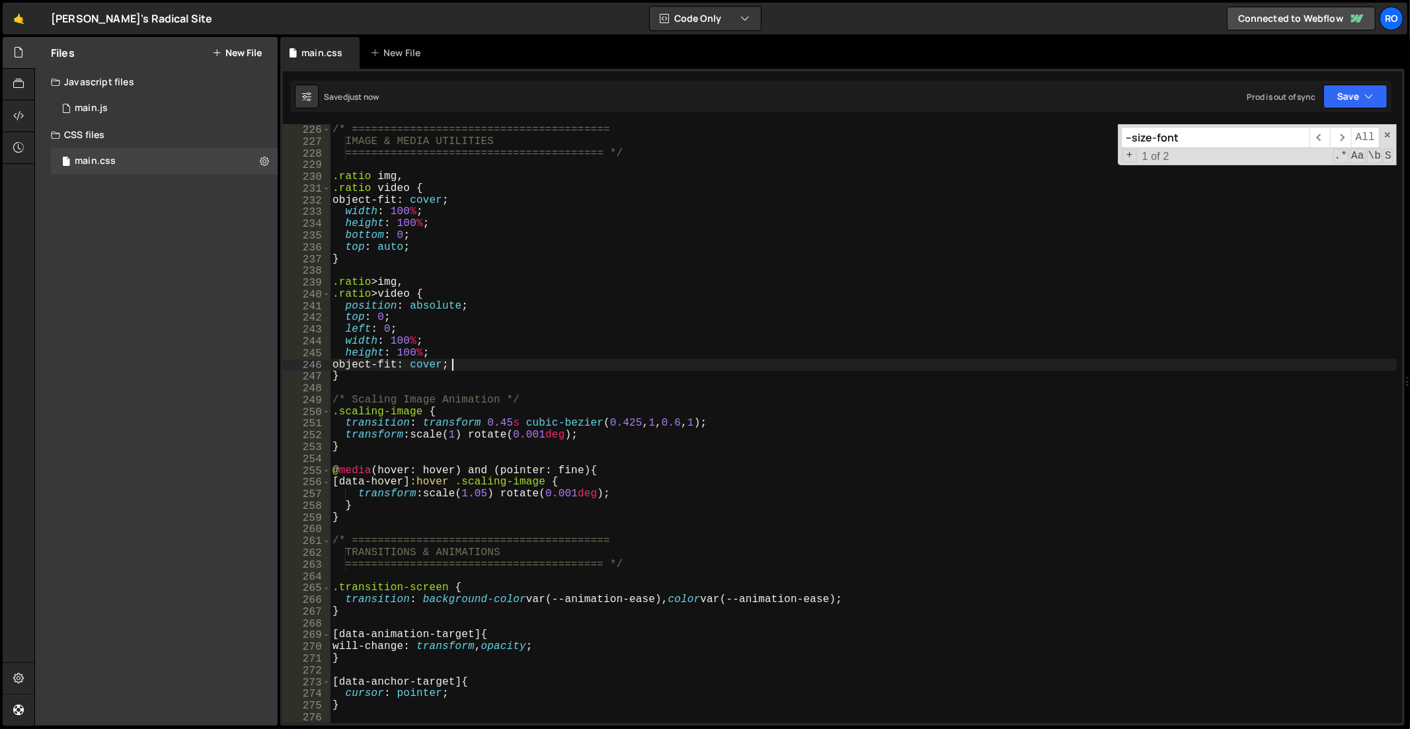
type textarea "object-fit: cover;"
drag, startPoint x: 834, startPoint y: 524, endPoint x: 866, endPoint y: 518, distance: 32.2
click at [834, 524] on div "/* ======================================== IMAGE & MEDIA UTILITIES ===========…" at bounding box center [864, 424] width 1068 height 624
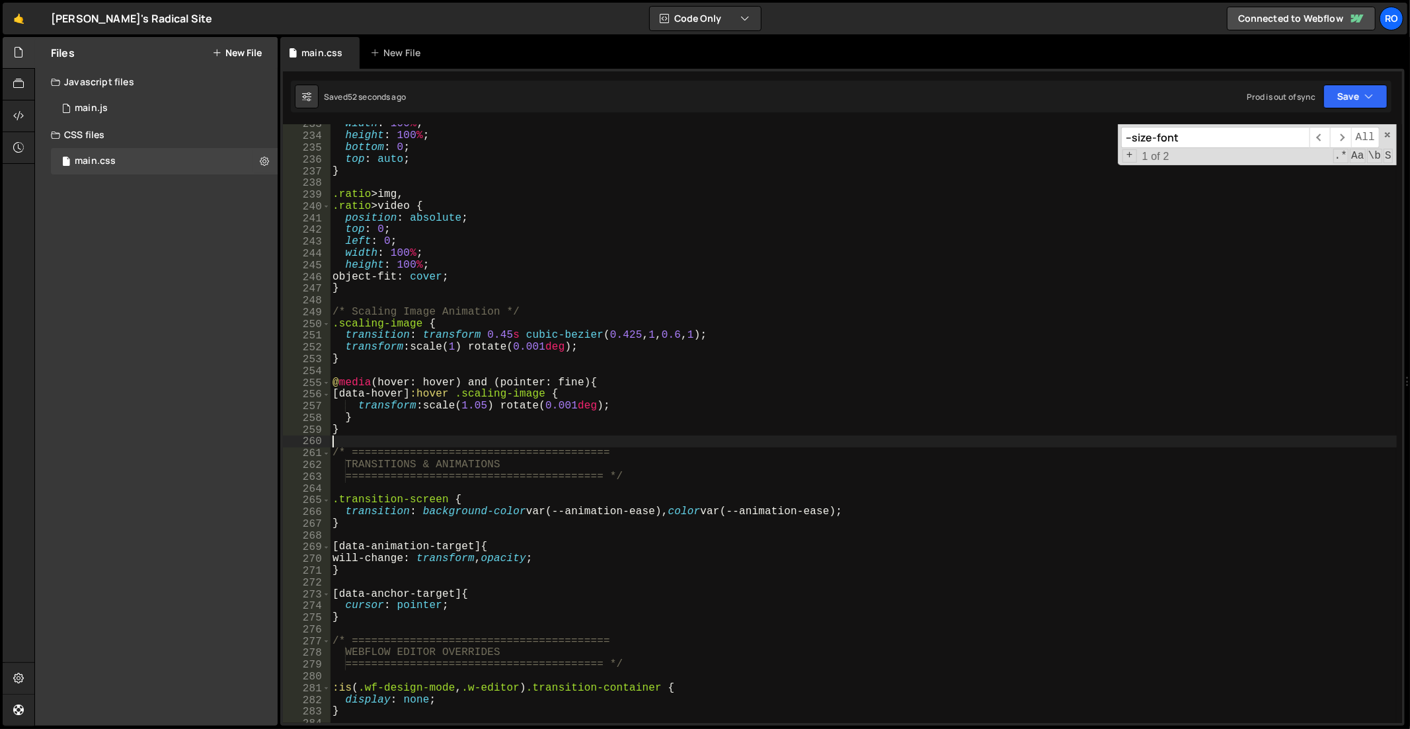
scroll to position [1826, 0]
drag, startPoint x: 1226, startPoint y: 140, endPoint x: 856, endPoint y: 128, distance: 370.4
click at [856, 128] on div "width : 100 % ; height : 100 % ; bottom : 0 ; top : auto ; } .ratio > img , .ra…" at bounding box center [863, 423] width 1067 height 599
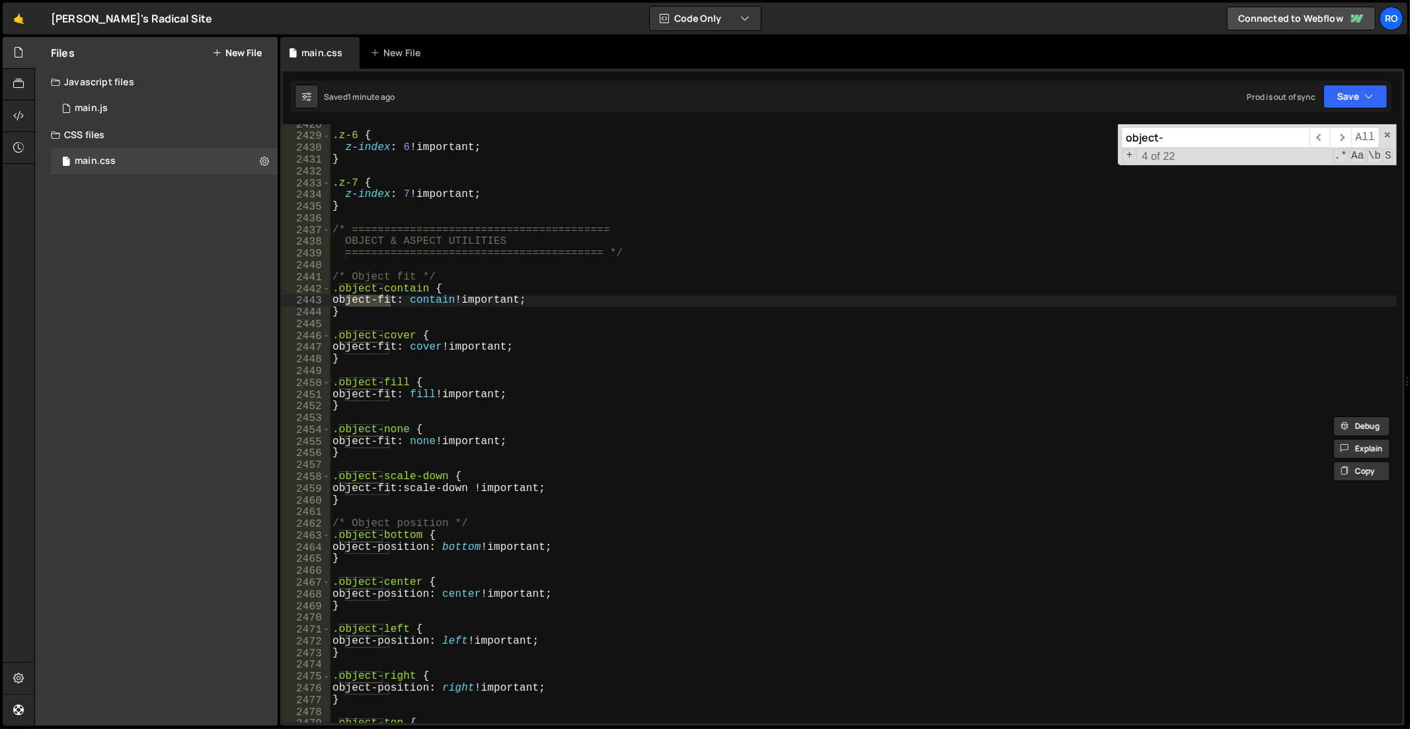
scroll to position [19123, 0]
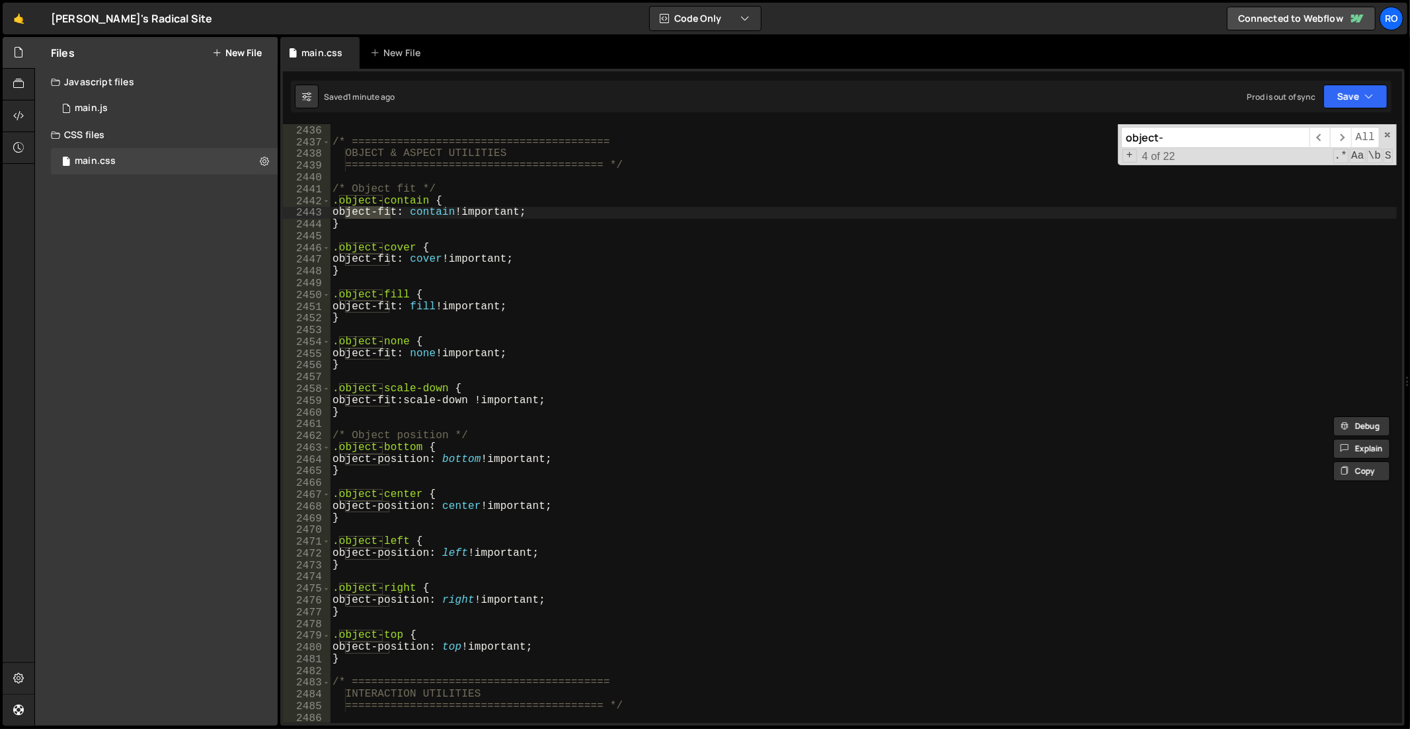
type input "object-"
drag, startPoint x: 423, startPoint y: 492, endPoint x: 381, endPoint y: 496, distance: 41.8
click at [381, 496] on div "} /* ======================================== OBJECT & ASPECT UTILITIES =======…" at bounding box center [864, 425] width 1068 height 624
click at [413, 438] on div "} /* ======================================== OBJECT & ASPECT UTILITIES =======…" at bounding box center [864, 425] width 1068 height 624
click at [412, 438] on div "} /* ======================================== OBJECT & ASPECT UTILITIES =======…" at bounding box center [864, 425] width 1068 height 624
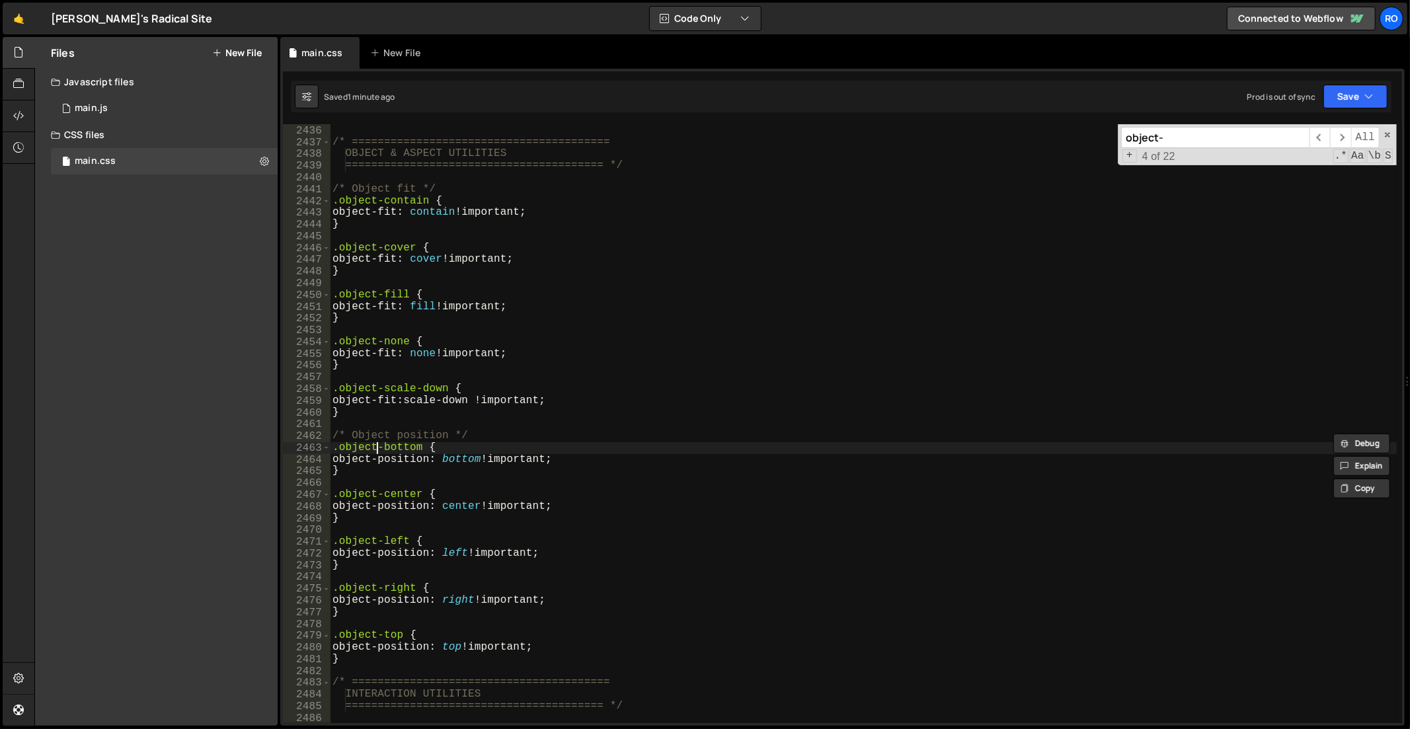
click at [379, 448] on div "} /* ======================================== OBJECT & ASPECT UTILITIES =======…" at bounding box center [864, 425] width 1068 height 624
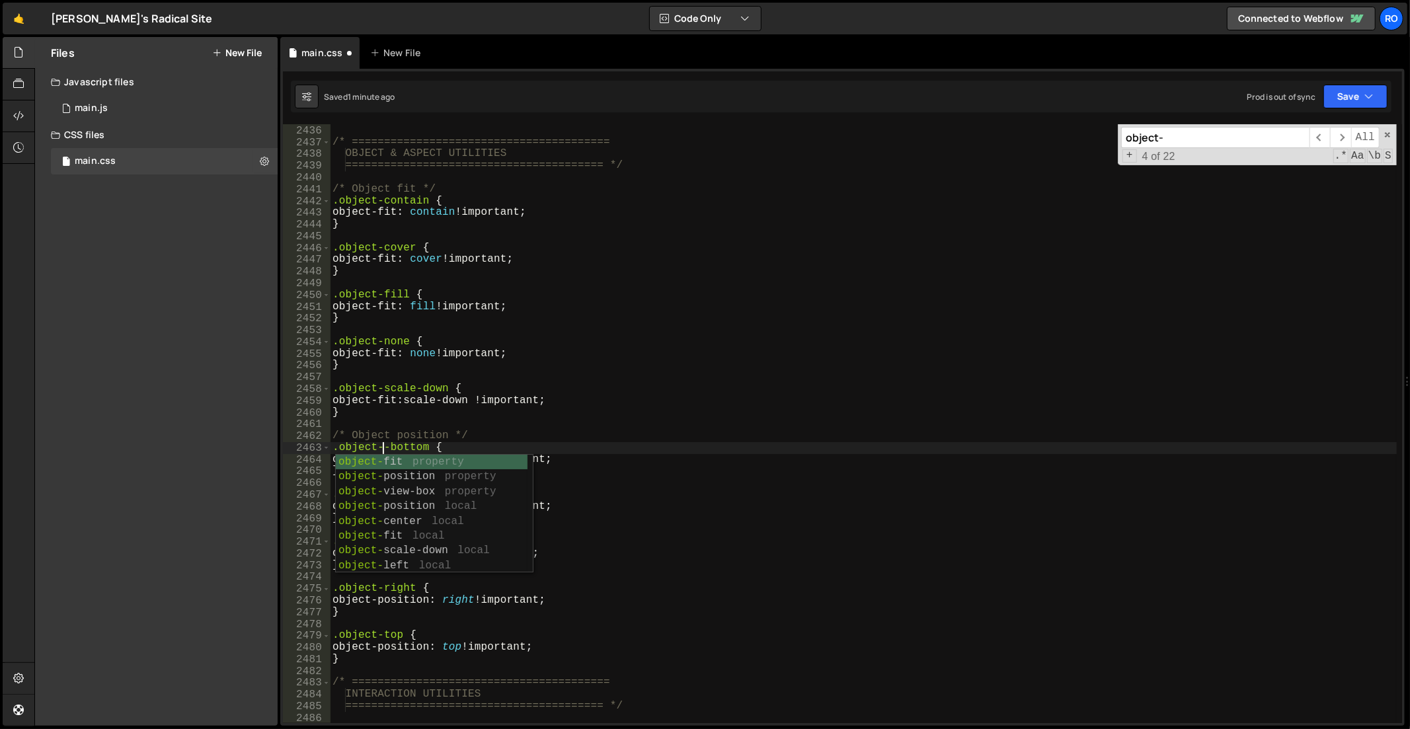
paste textarea "position"
click at [378, 448] on div "} /* ======================================== OBJECT & ASPECT UTILITIES =======…" at bounding box center [864, 425] width 1068 height 624
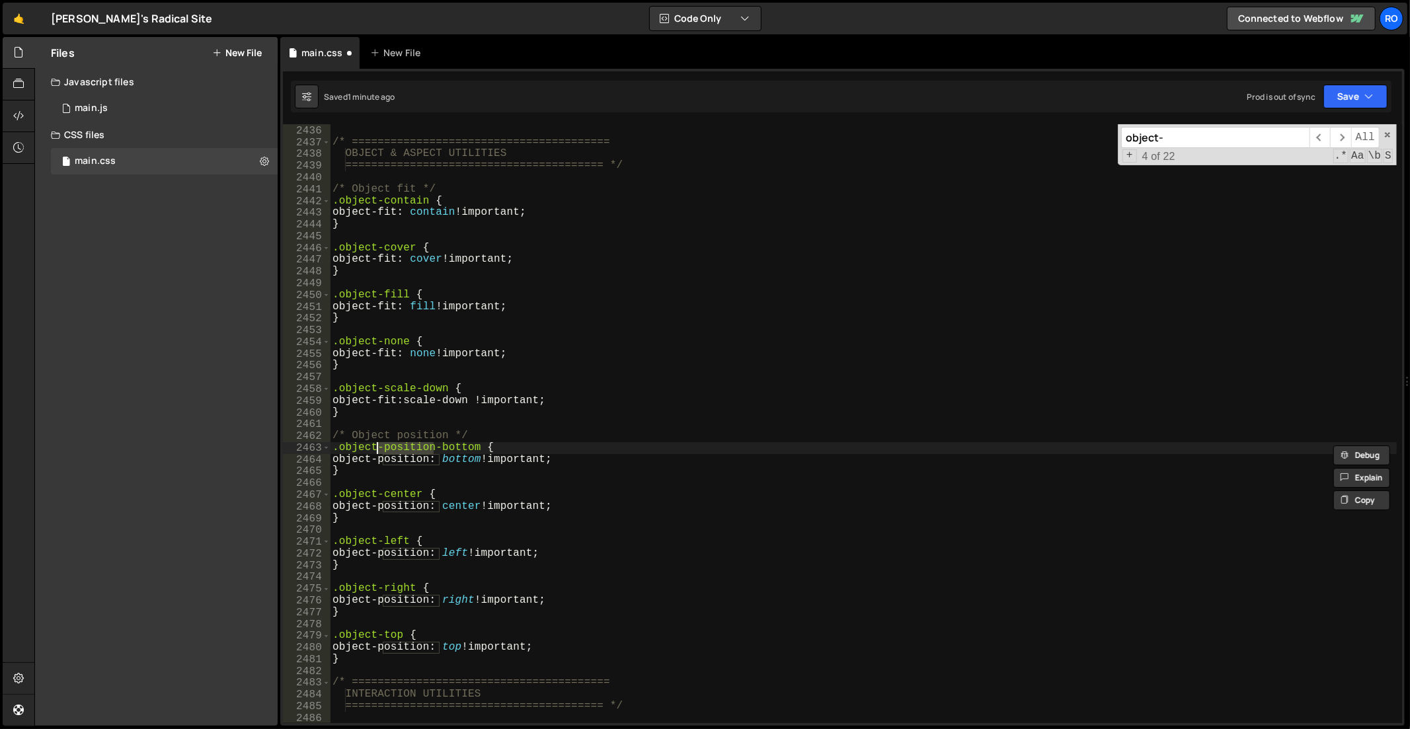
click at [378, 492] on div "} /* ======================================== OBJECT & ASPECT UTILITIES =======…" at bounding box center [864, 425] width 1068 height 624
paste textarea "position-"
click at [377, 541] on div "} /* ======================================== OBJECT & ASPECT UTILITIES =======…" at bounding box center [864, 425] width 1068 height 624
paste textarea "position-"
click at [377, 585] on div "} /* ======================================== OBJECT & ASPECT UTILITIES =======…" at bounding box center [864, 425] width 1068 height 624
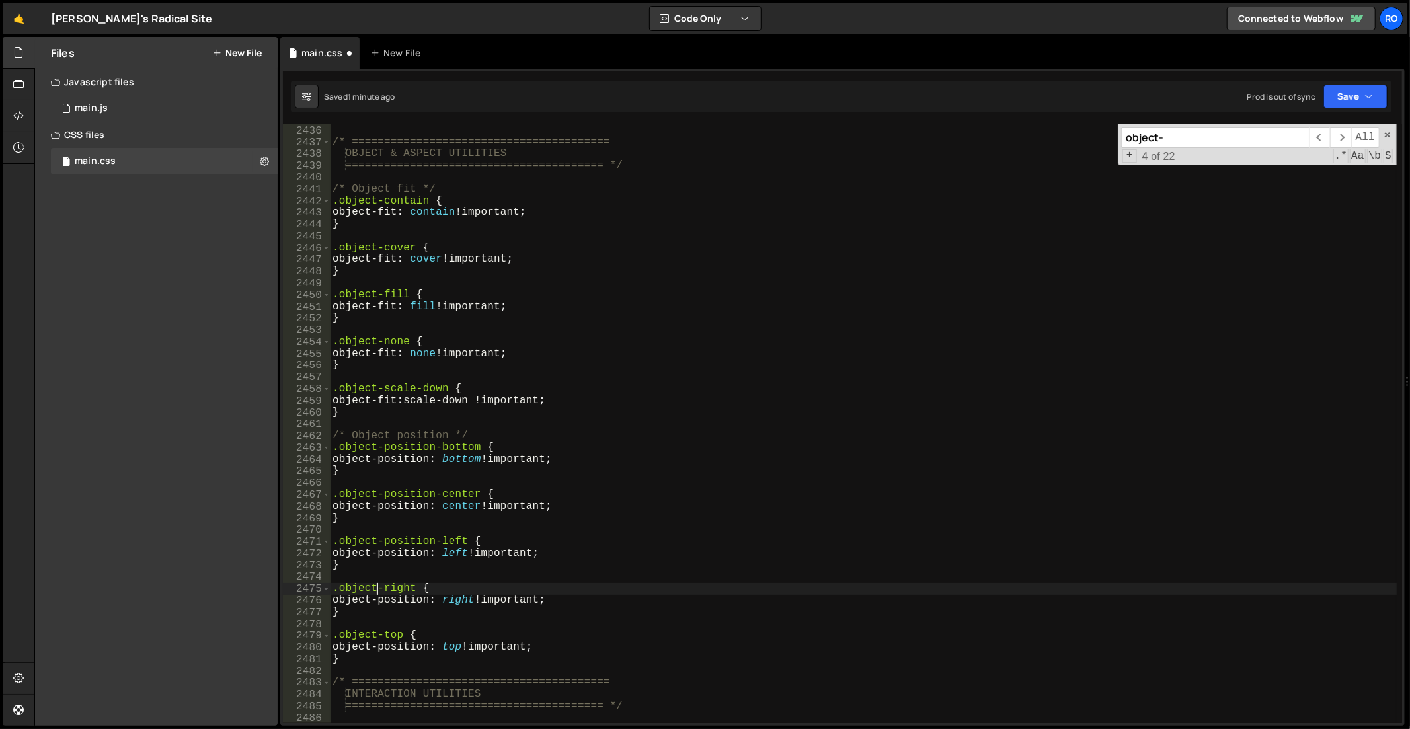
paste textarea "position-"
click at [377, 631] on div "} /* ======================================== OBJECT & ASPECT UTILITIES =======…" at bounding box center [864, 425] width 1068 height 624
paste textarea "position-"
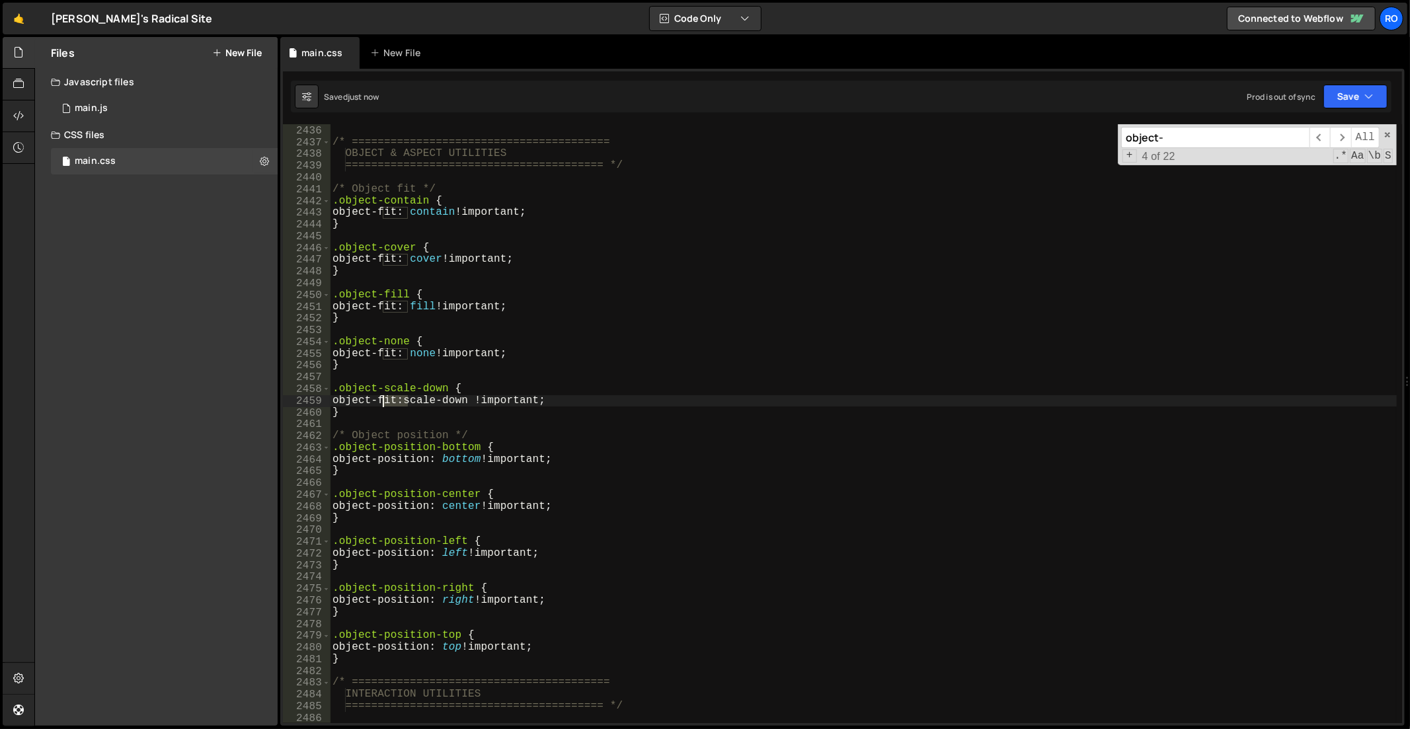
drag, startPoint x: 407, startPoint y: 401, endPoint x: 381, endPoint y: 401, distance: 25.8
click at [381, 401] on div "} /* ======================================== OBJECT & ASPECT UTILITIES =======…" at bounding box center [864, 425] width 1068 height 624
click at [374, 385] on div "} /* ======================================== OBJECT & ASPECT UTILITIES =======…" at bounding box center [864, 425] width 1068 height 624
paste textarea "fit-"
click at [375, 340] on div "} /* ======================================== OBJECT & ASPECT UTILITIES =======…" at bounding box center [864, 425] width 1068 height 624
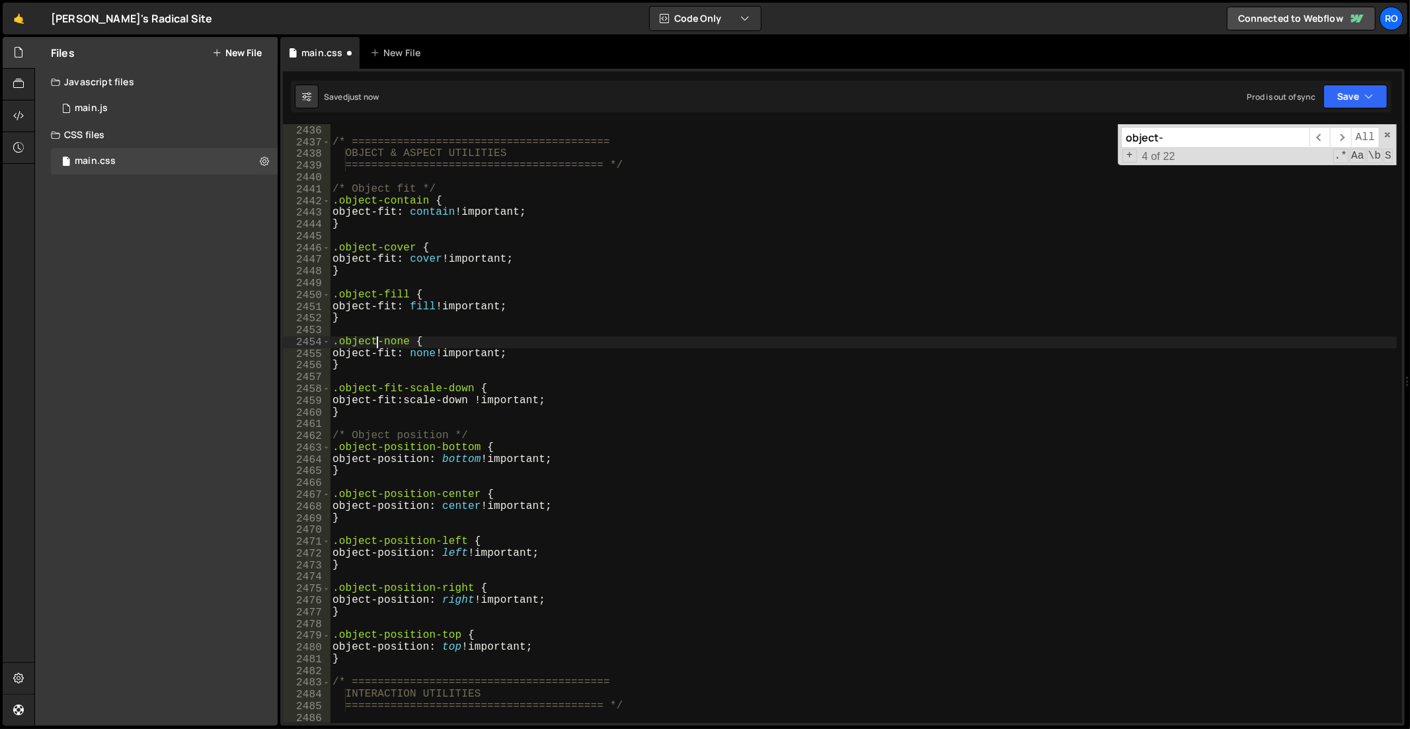
paste textarea "fit-"
click at [377, 291] on div "} /* ======================================== OBJECT & ASPECT UTILITIES =======…" at bounding box center [864, 425] width 1068 height 624
paste textarea "t-fi"
click at [374, 245] on div "} /* ======================================== OBJECT & ASPECT UTILITIES =======…" at bounding box center [864, 425] width 1068 height 624
paste textarea "fit-"
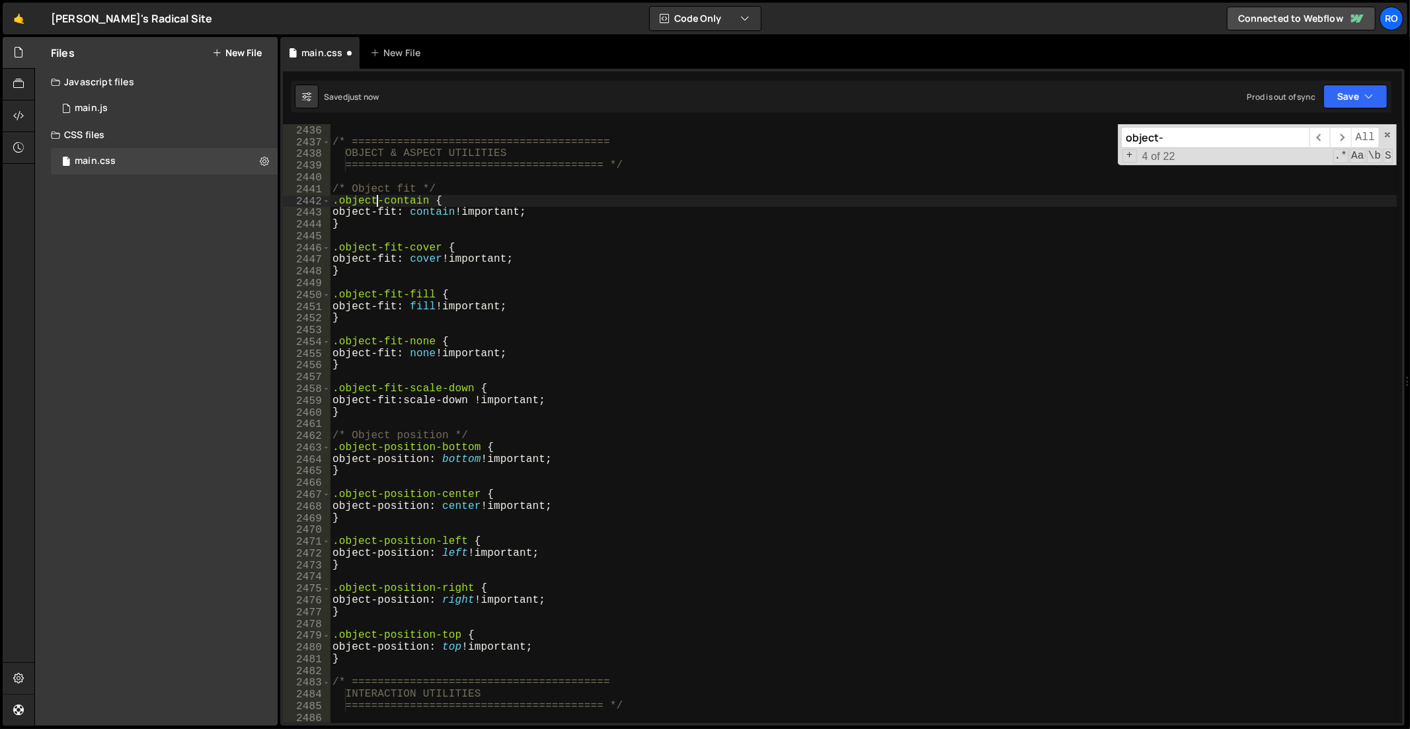
click at [377, 201] on div "} /* ======================================== OBJECT & ASPECT UTILITIES =======…" at bounding box center [864, 425] width 1068 height 624
paste textarea "fit-"
click at [450, 276] on div "} /* ======================================== OBJECT & ASPECT UTILITIES =======…" at bounding box center [864, 425] width 1068 height 624
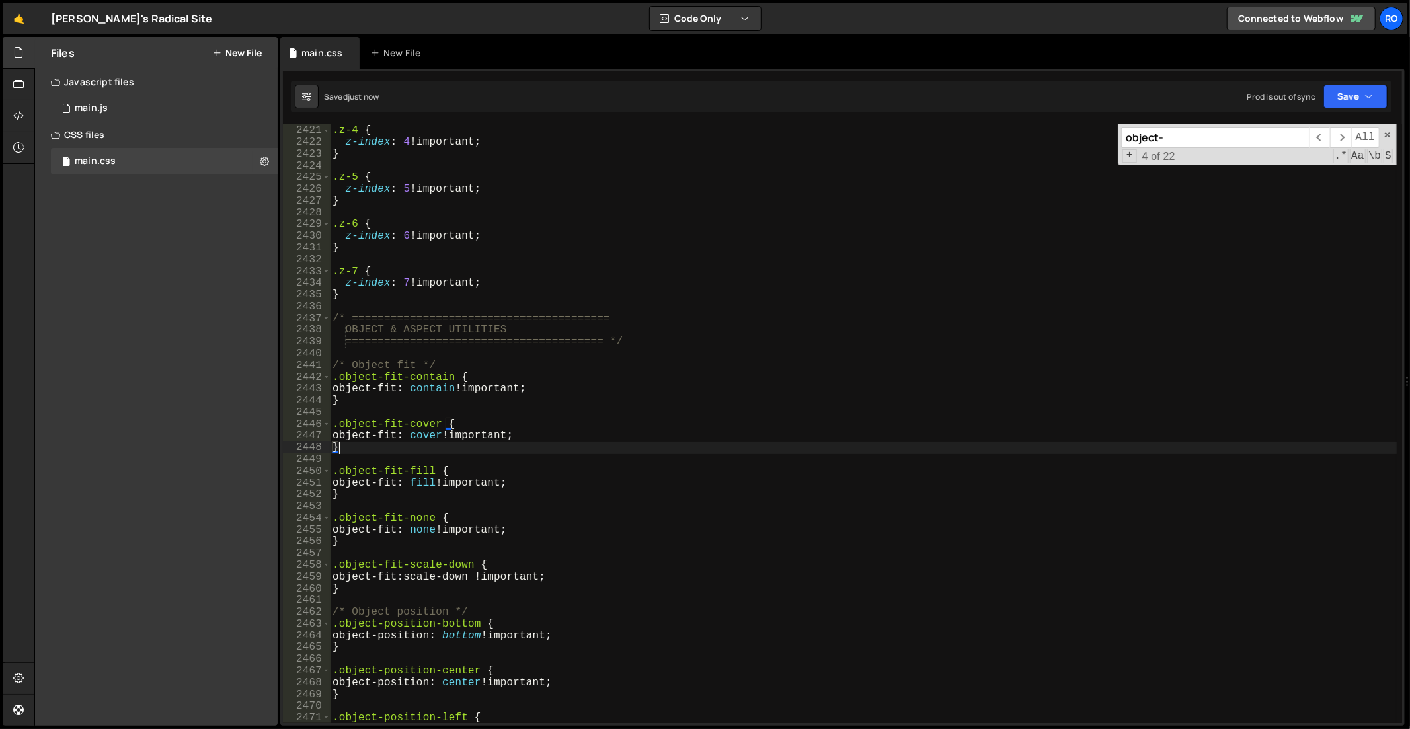
scroll to position [19006, 0]
click at [712, 341] on div ".z-4 { z-index : 4 !important ; } .z-5 { z-index : 5 !important ; } .z-6 { z-in…" at bounding box center [864, 425] width 1068 height 624
type textarea "}"
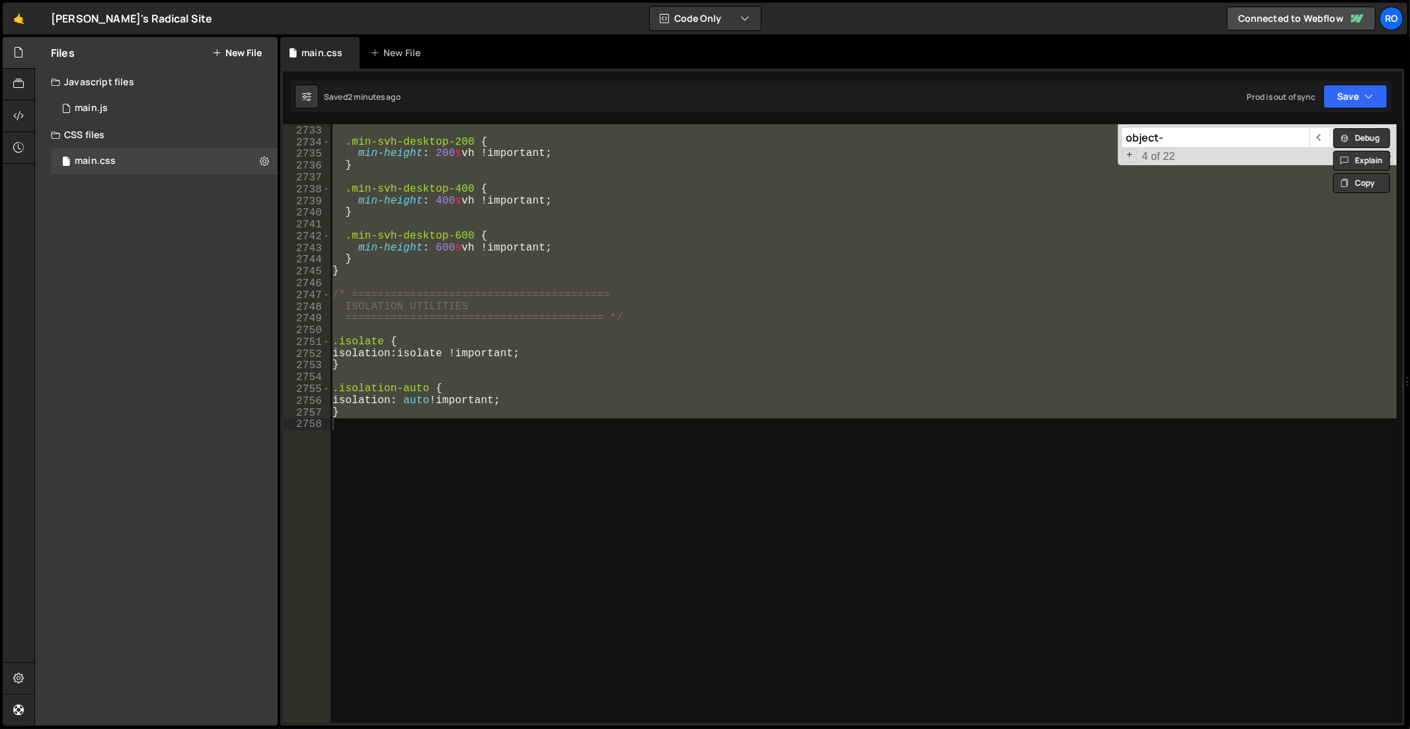
scroll to position [21060, 0]
click at [854, 500] on div "} .min-svh-desktop-200 { min-height : 200 s vh !important ; } .min-svh-desktop-…" at bounding box center [863, 423] width 1067 height 599
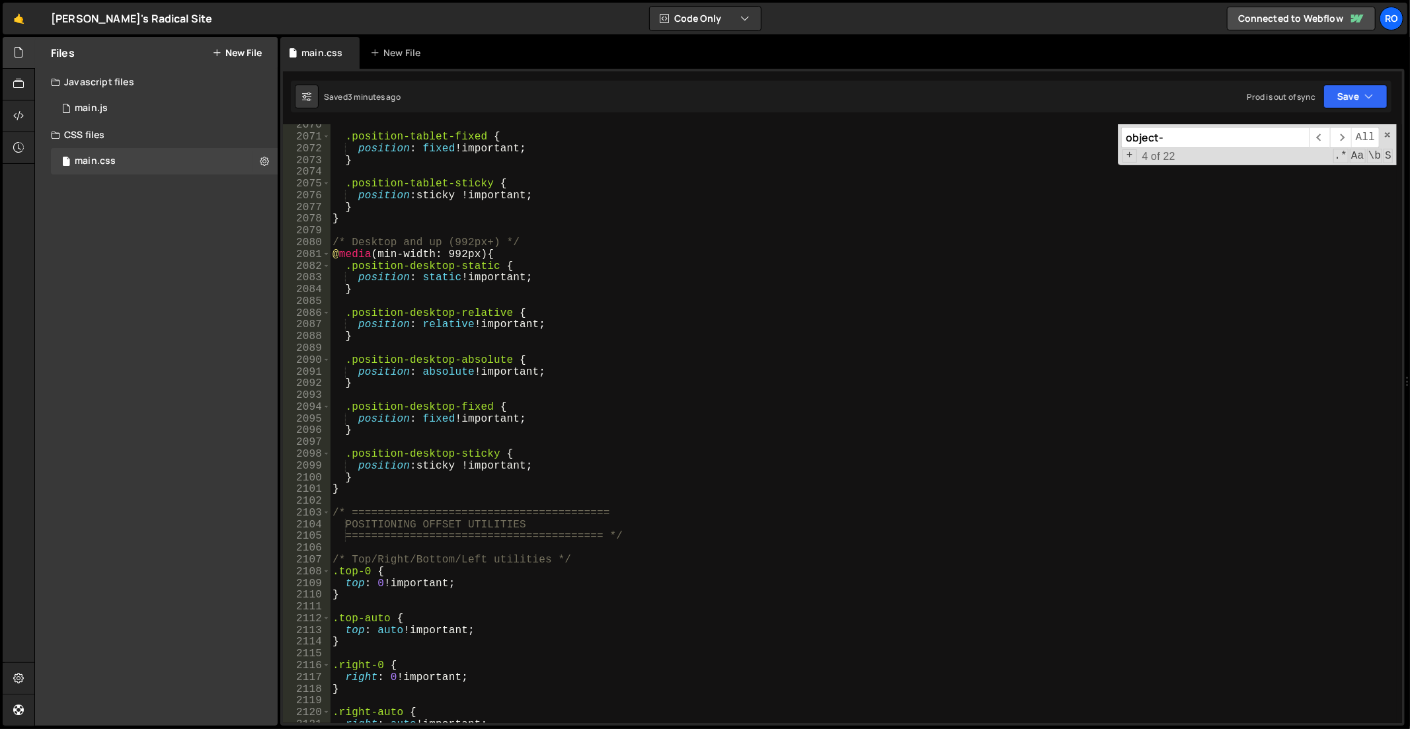
scroll to position [0, 0]
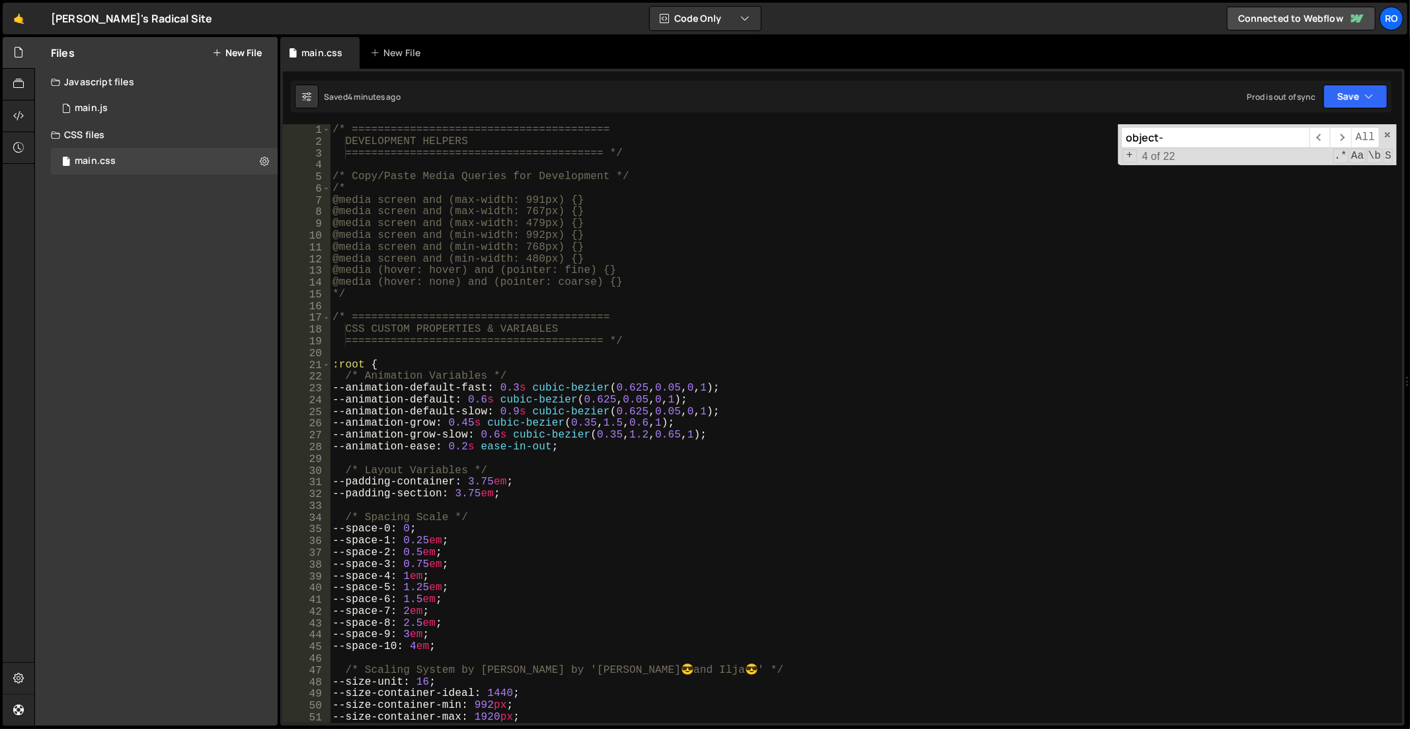
click at [908, 317] on div "/* ======================================== DEVELOPMENT HELPERS ===============…" at bounding box center [864, 436] width 1068 height 624
type textarea "/* ========================================"
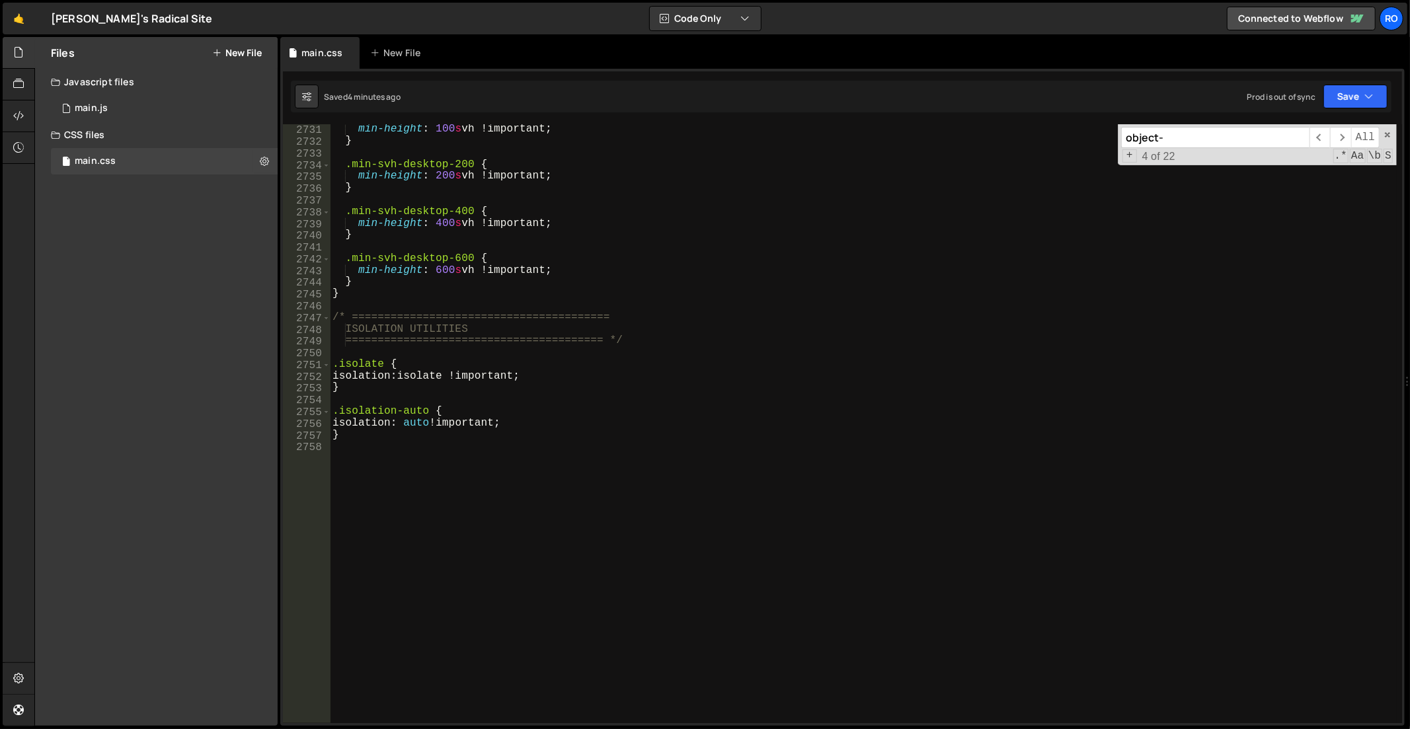
scroll to position [21060, 0]
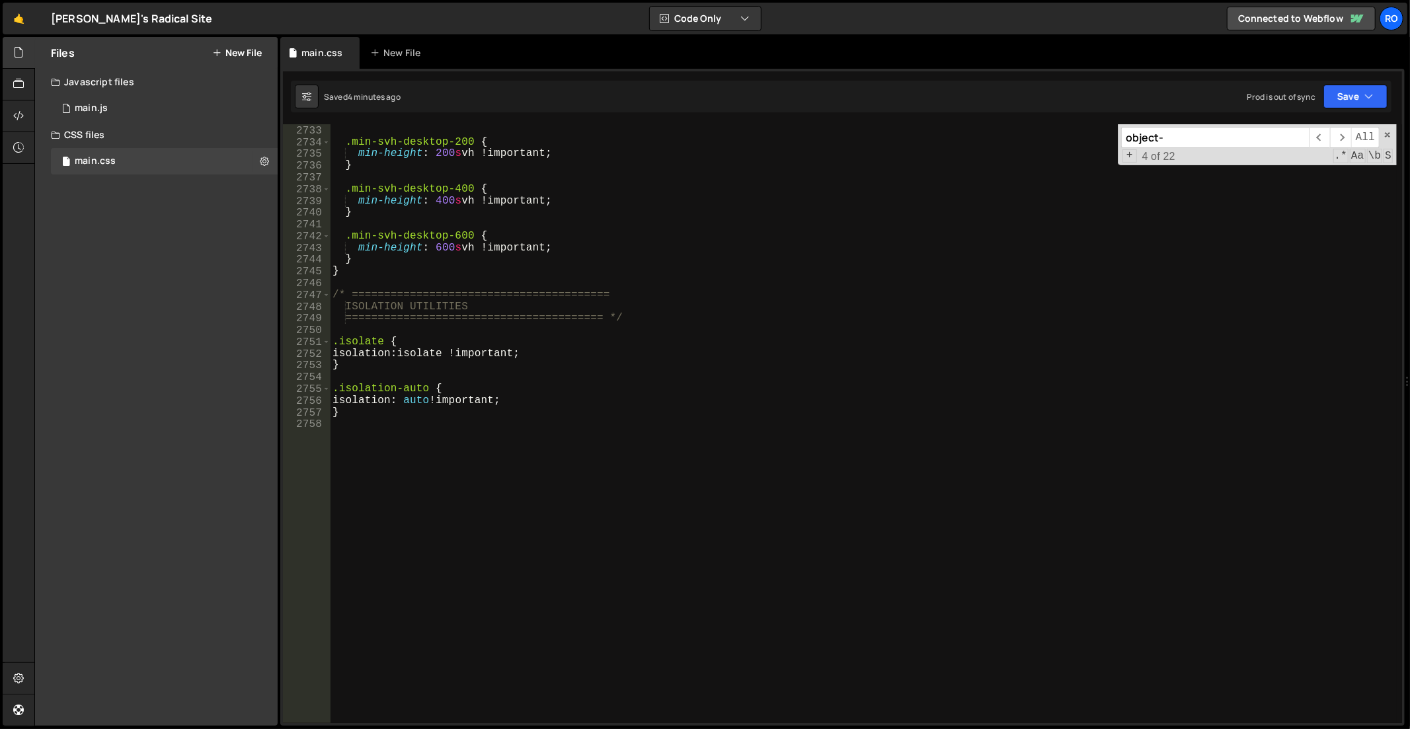
click at [705, 533] on div "} .min-svh-desktop-200 { min-height : 200 s vh !important ; } .min-svh-desktop-…" at bounding box center [864, 425] width 1068 height 624
paste textarea "}"
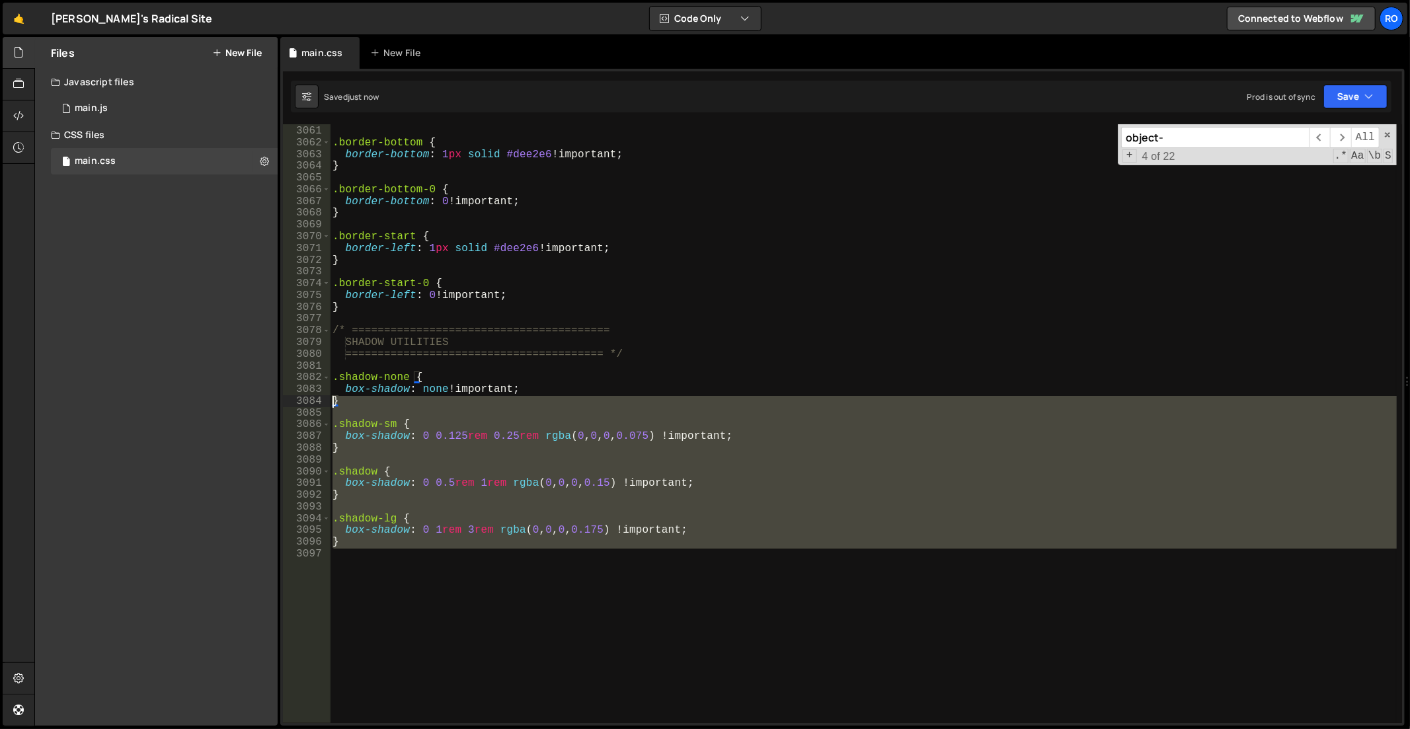
drag, startPoint x: 494, startPoint y: 619, endPoint x: 312, endPoint y: 401, distance: 284.4
click at [312, 401] on div "} 3060 3061 3062 3063 3064 3065 3066 3067 3068 3069 3070 3071 3072 3073 3074 30…" at bounding box center [842, 423] width 1119 height 599
click at [556, 536] on div "} .border-bottom { border-bottom : 1 px solid #dee2e6 !important ; } .border-bo…" at bounding box center [863, 423] width 1067 height 599
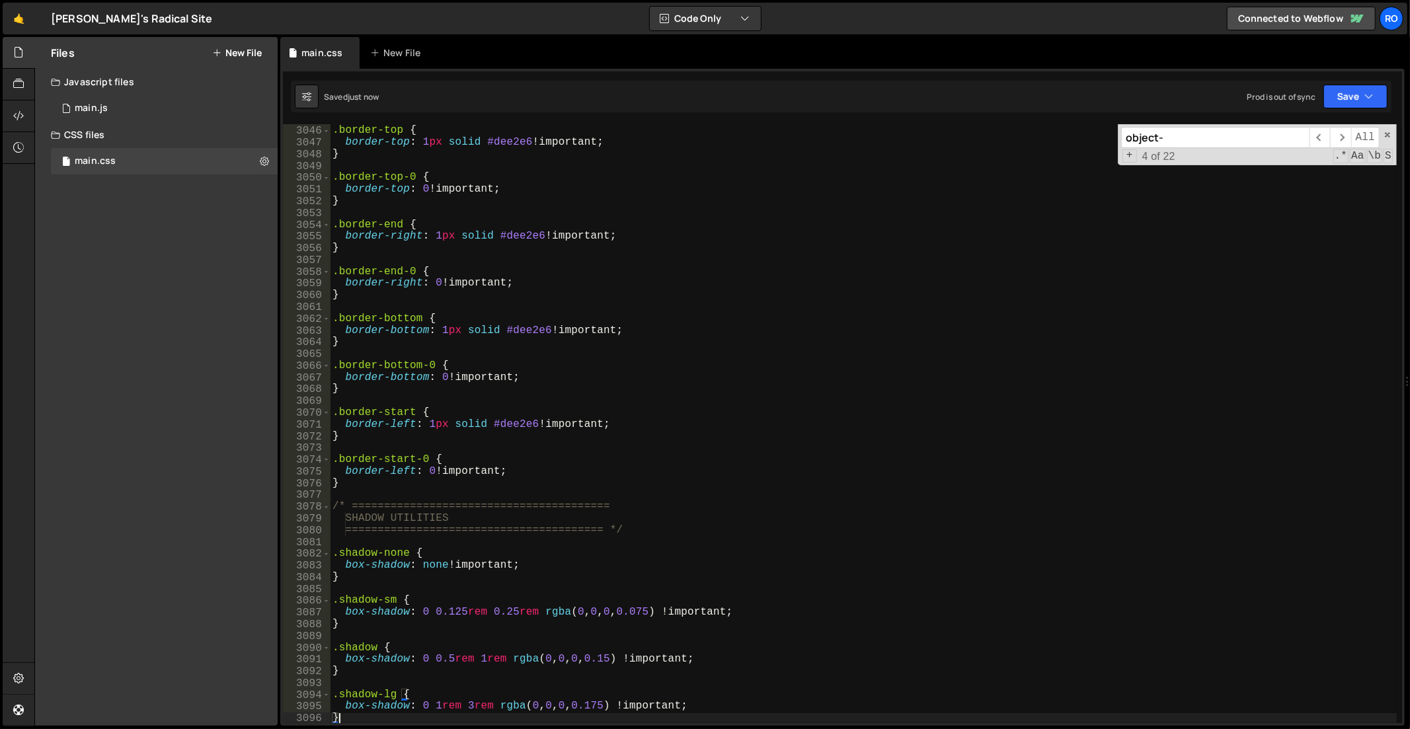
click at [364, 483] on div ".border-top { border-top : 1 px solid #dee2e6 !important ; } .border-top-0 { bo…" at bounding box center [864, 426] width 1068 height 624
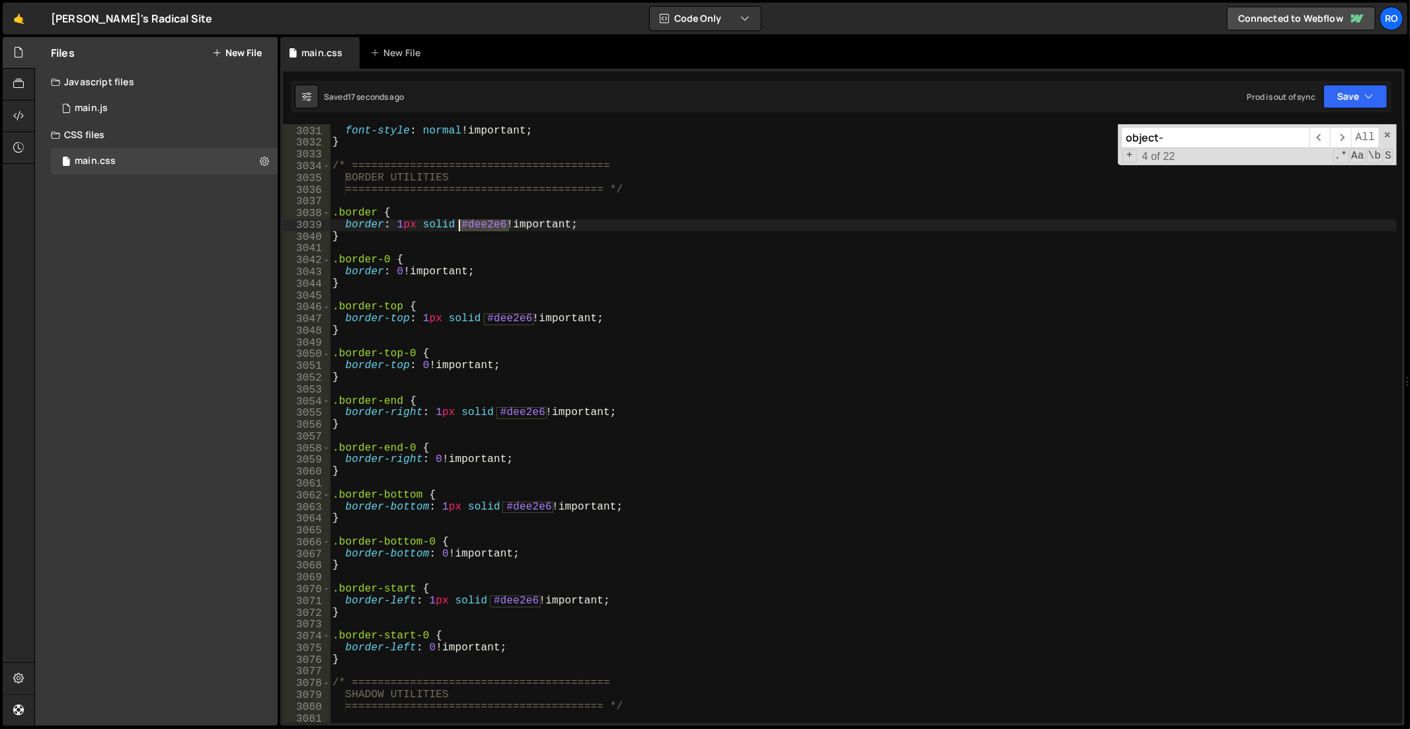
drag, startPoint x: 506, startPoint y: 222, endPoint x: 458, endPoint y: 223, distance: 47.6
click at [458, 223] on div ".fst-normal { font-style : normal !important ; } /* ===========================…" at bounding box center [864, 426] width 1068 height 624
click at [557, 592] on div ".fst-normal { font-style : normal !important ; } /* ===========================…" at bounding box center [864, 426] width 1068 height 624
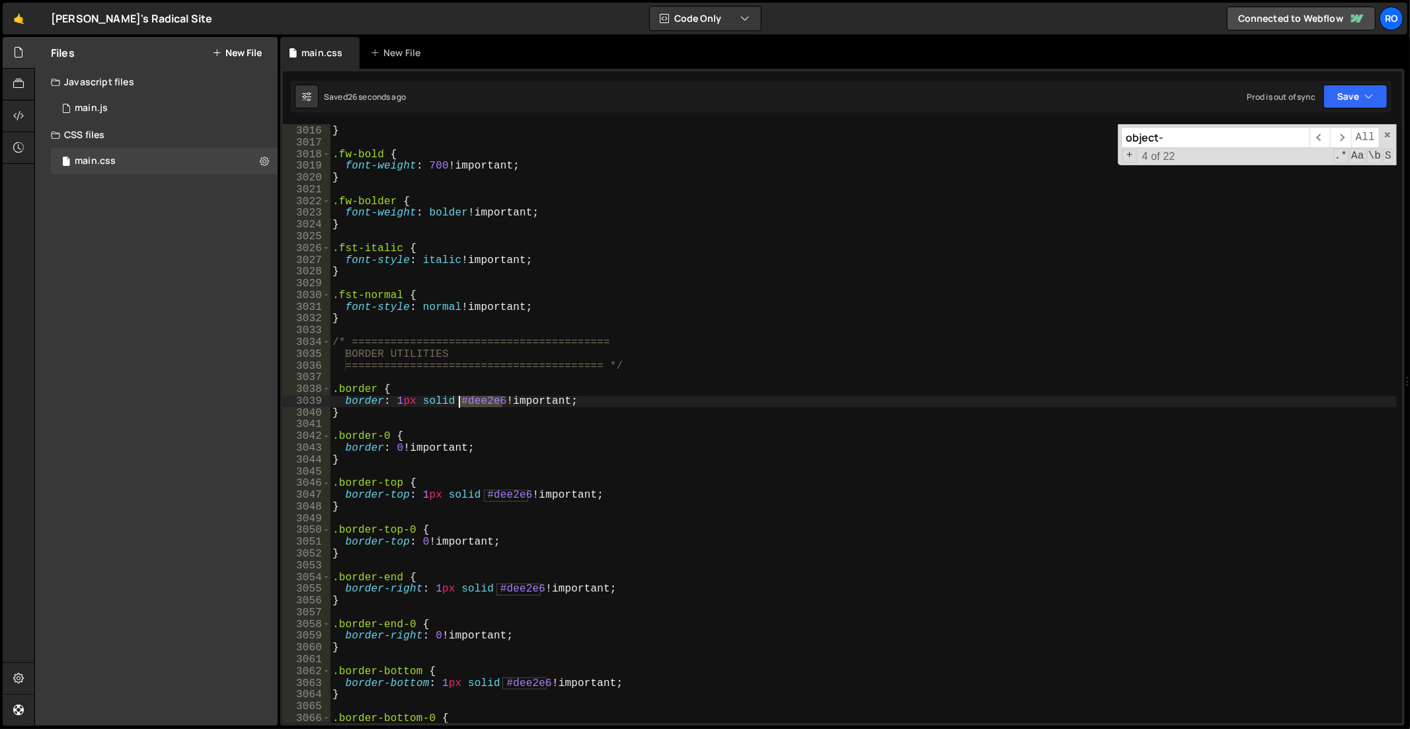
drag, startPoint x: 501, startPoint y: 398, endPoint x: 460, endPoint y: 398, distance: 41.0
click at [460, 398] on div "font-weight : 400 !important ; } .fw-bold { font-weight : 700 !important ; } .f…" at bounding box center [864, 426] width 1068 height 624
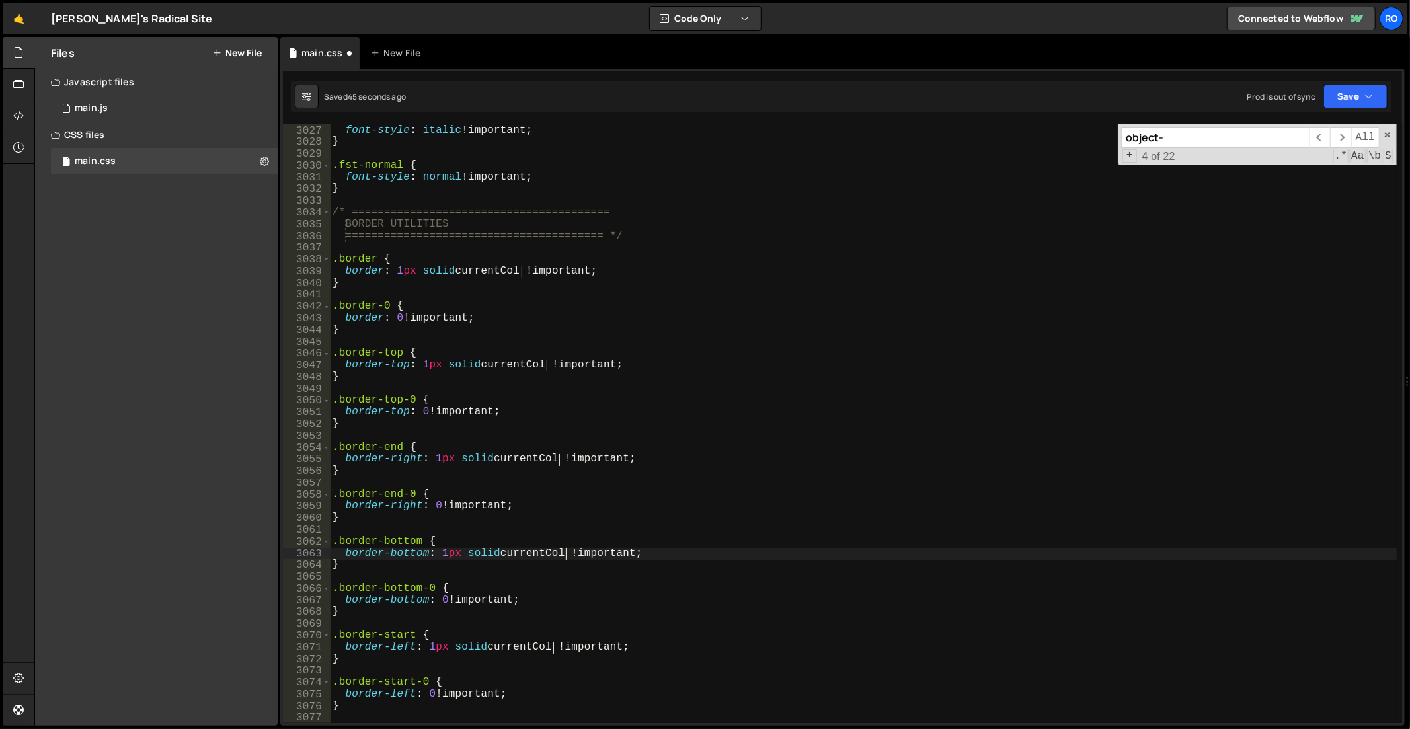
scroll to position [0, 15]
click at [610, 349] on div ".fst-italic { font-style : italic !important ; } .fst-normal { font-style : nor…" at bounding box center [864, 425] width 1068 height 624
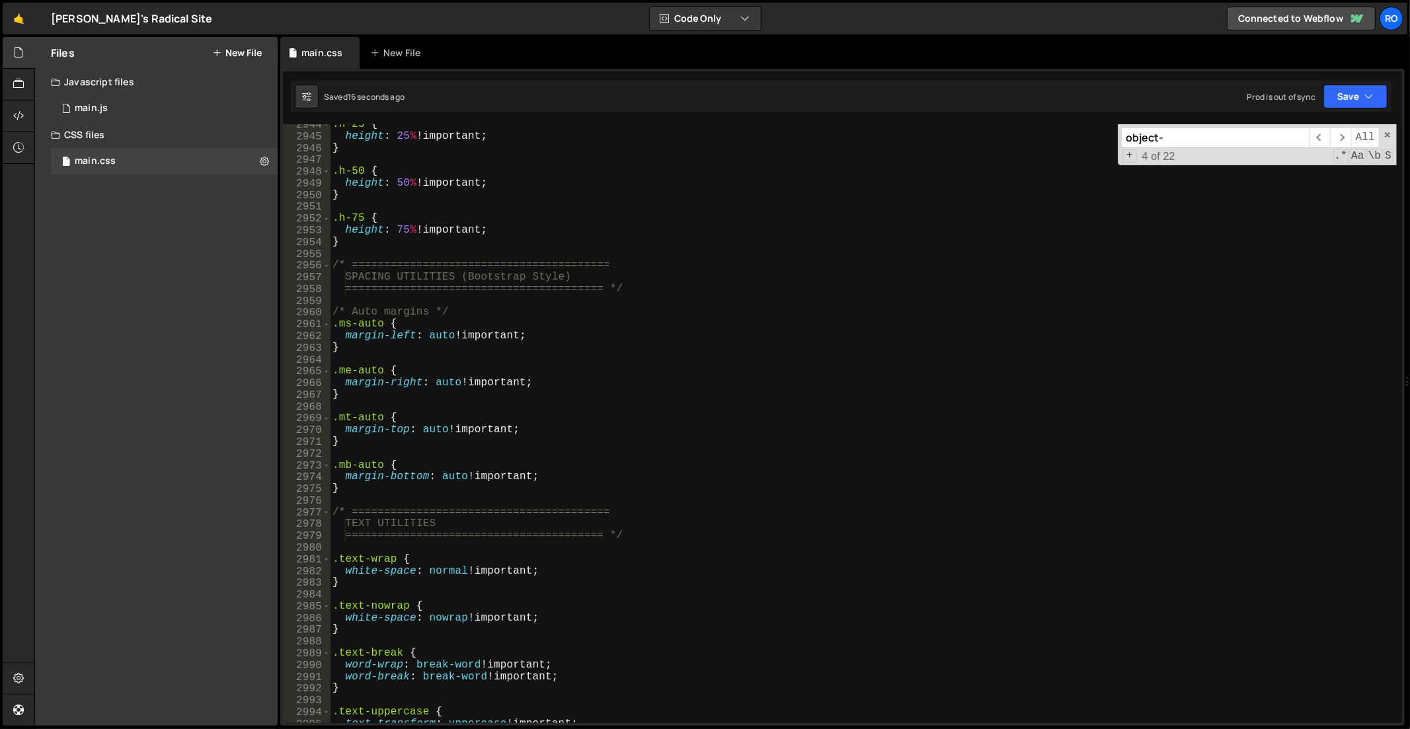
scroll to position [20586, 0]
drag, startPoint x: 381, startPoint y: 325, endPoint x: 329, endPoint y: 325, distance: 52.9
click at [329, 325] on div ".border-top { 2944 2945 2946 2947 2948 2949 2950 2951 2952 2953 2954 2955 2956 …" at bounding box center [842, 423] width 1119 height 599
type textarea ".ms-auto {"
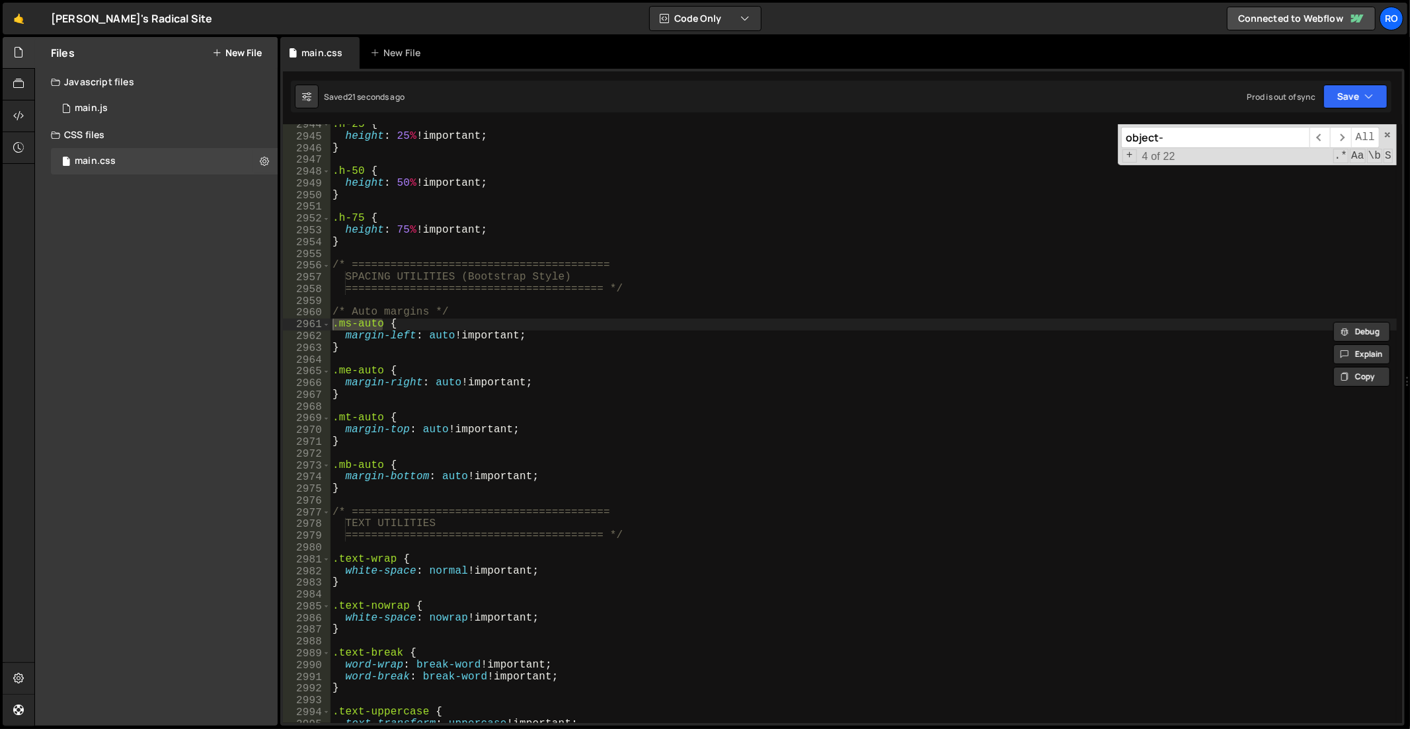
drag, startPoint x: 1198, startPoint y: 140, endPoint x: 1019, endPoint y: 134, distance: 179.9
click at [1019, 134] on div ".h-25 { height : 25 % !important ; } .h-50 { height : 50 % !important ; } .h-75…" at bounding box center [863, 423] width 1067 height 599
paste input ".ms-auto"
type input ".ms-auto"
click at [622, 327] on div ".h-25 { height : 25 % !important ; } .h-50 { height : 50 % !important ; } .h-75…" at bounding box center [864, 431] width 1068 height 624
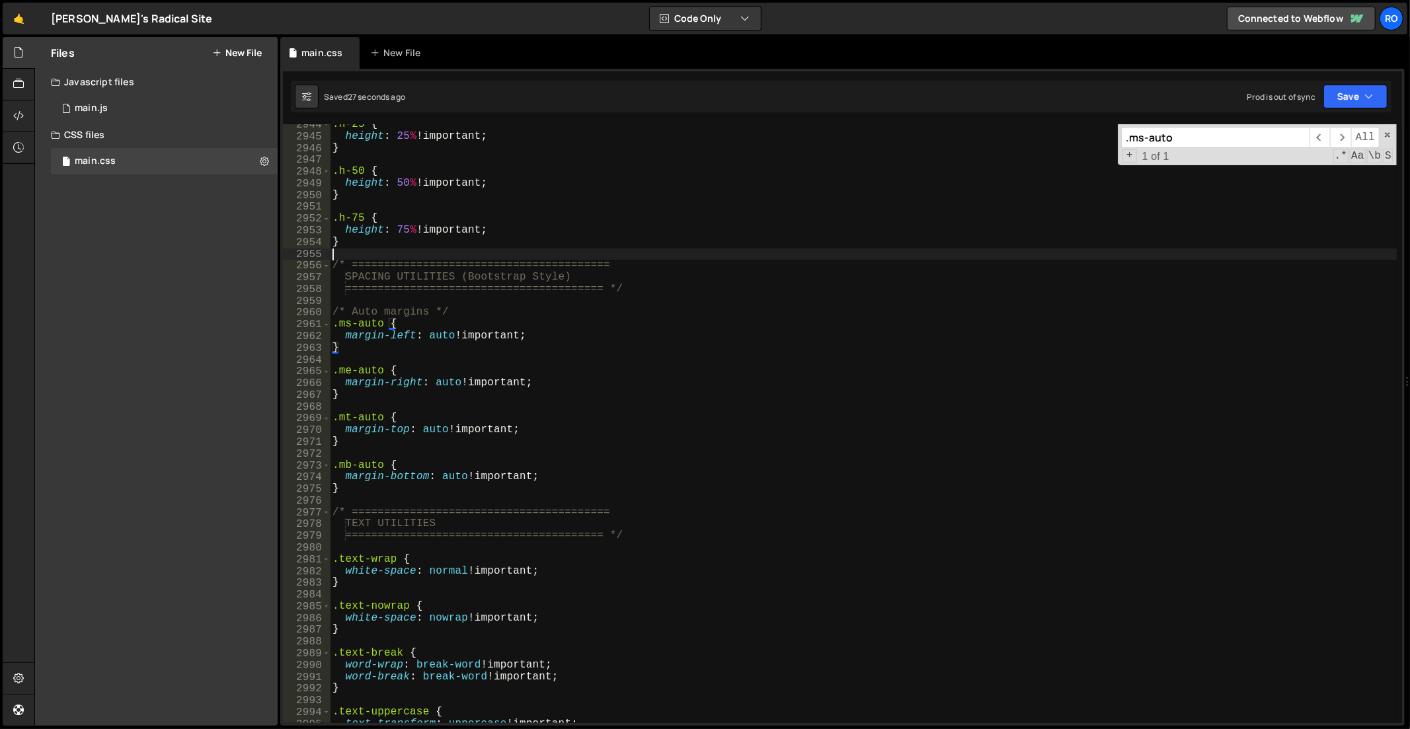
click at [477, 249] on div ".h-25 { height : 25 % !important ; } .h-50 { height : 50 % !important ; } .h-75…" at bounding box center [864, 431] width 1068 height 624
drag, startPoint x: 604, startPoint y: 274, endPoint x: 361, endPoint y: 275, distance: 242.6
click at [361, 275] on div ".h-25 { height : 25 % !important ; } .h-50 { height : 50 % !important ; } .h-75…" at bounding box center [864, 431] width 1068 height 624
click at [387, 239] on div ".h-25 { height : 25 % !important ; } .h-50 { height : 50 % !important ; } .h-75…" at bounding box center [864, 431] width 1068 height 624
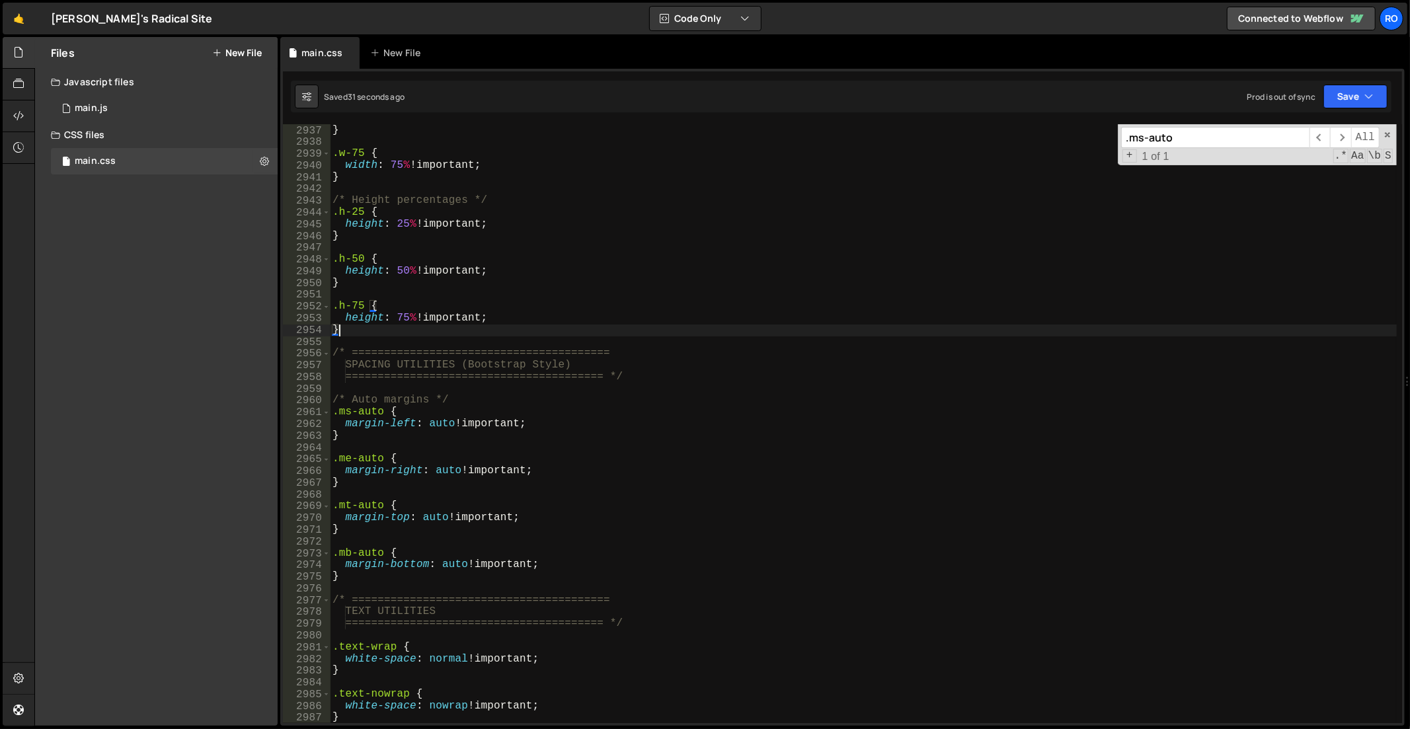
scroll to position [20481, 0]
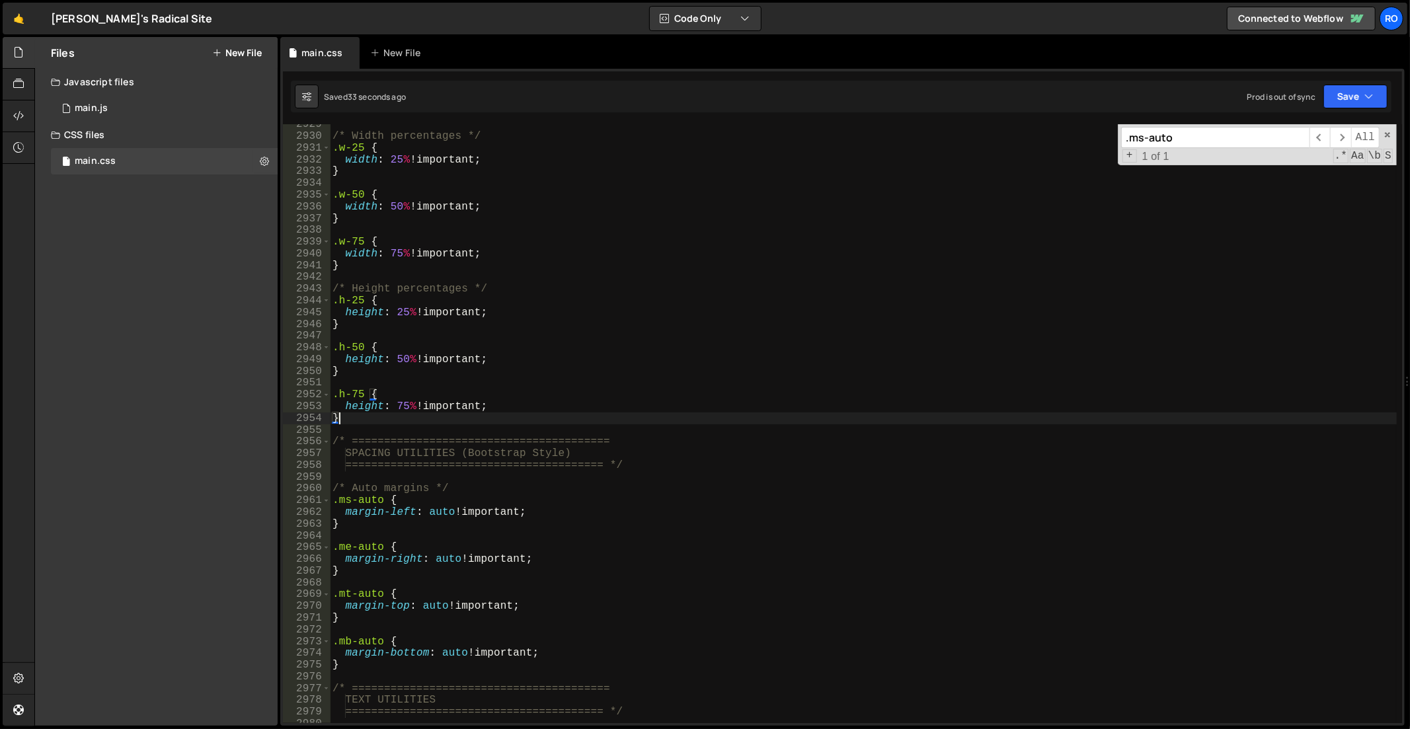
click at [371, 269] on div "/* Width percentages */ .w-25 { width : 25 % !important ; } .w-50 { width : 50 …" at bounding box center [864, 431] width 1068 height 624
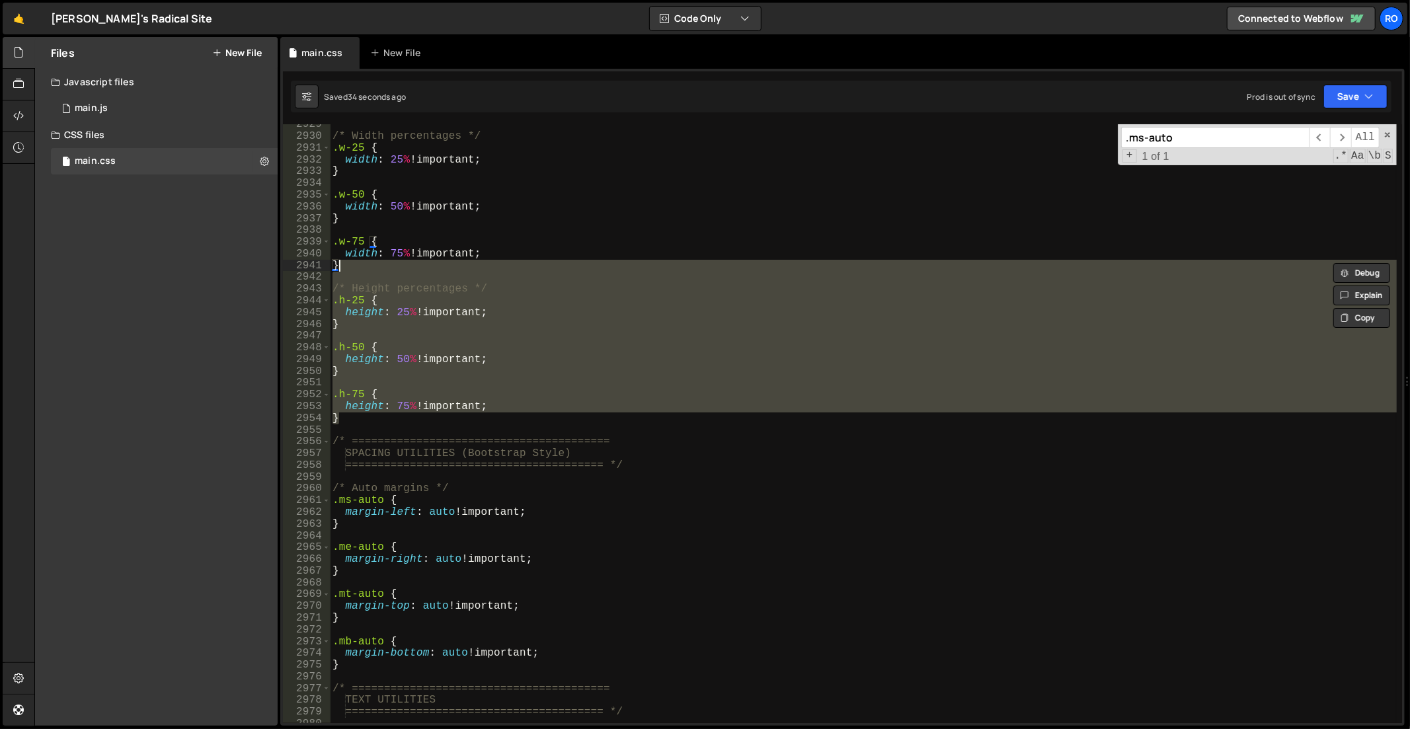
type textarea "}"
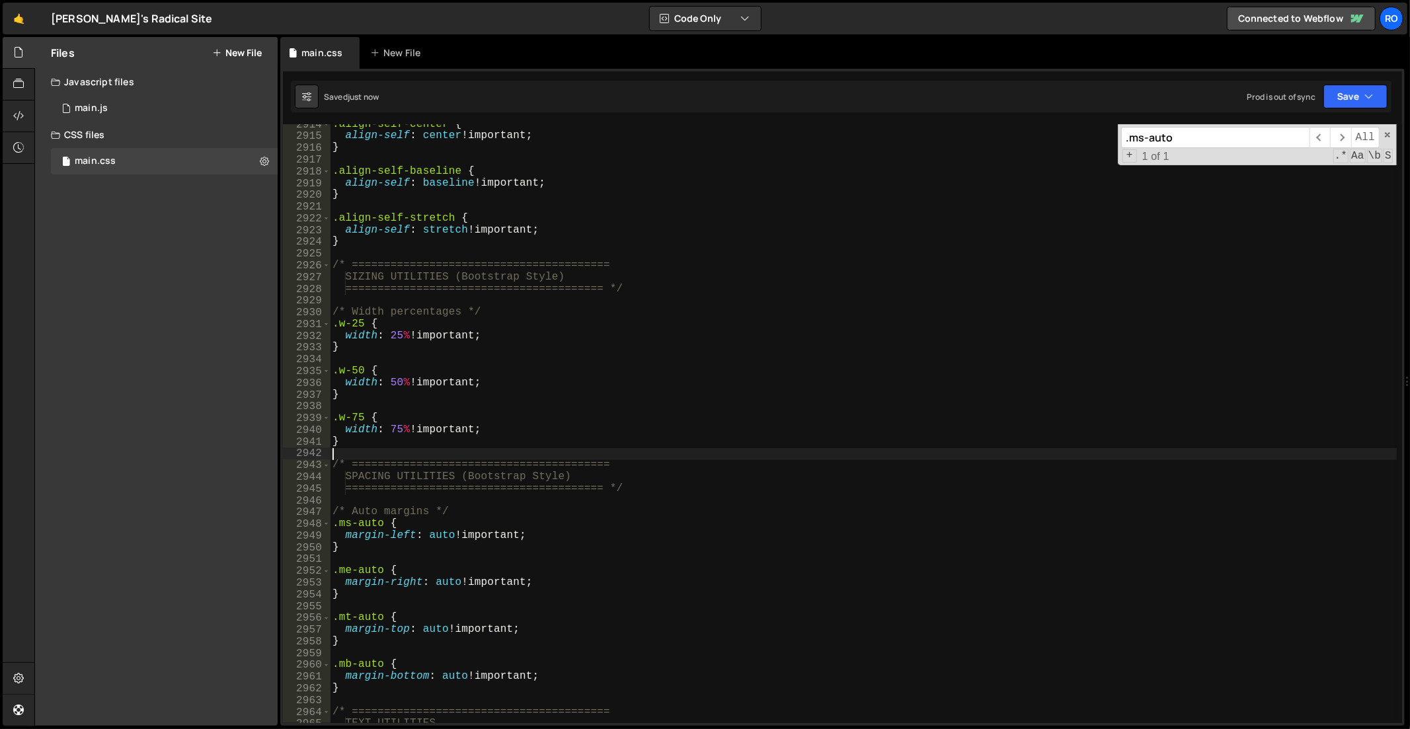
scroll to position [20462, 0]
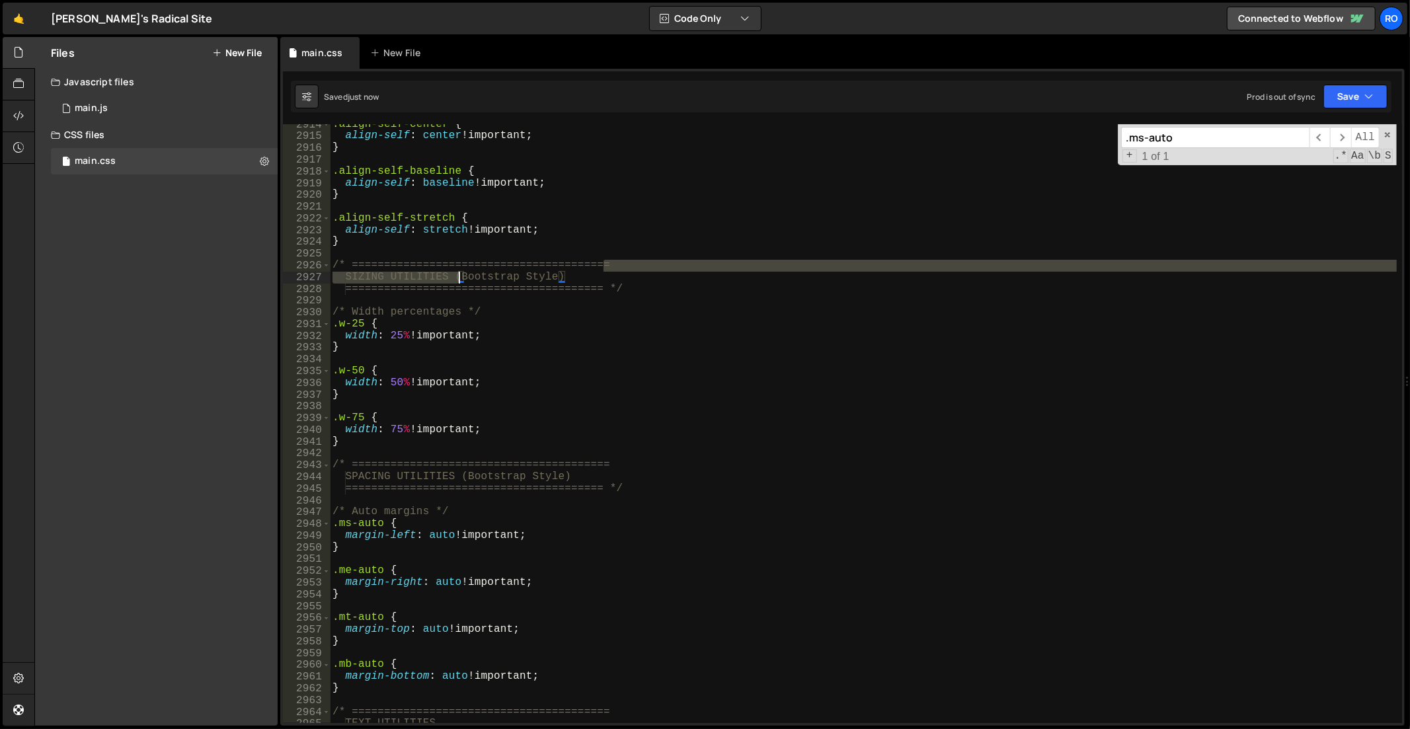
drag, startPoint x: 600, startPoint y: 270, endPoint x: 459, endPoint y: 276, distance: 140.9
click at [453, 278] on div ".align-self-center { align-self : center !important ; } .align-self-baseline { …" at bounding box center [864, 431] width 1068 height 624
click at [466, 278] on div ".align-self-center { align-self : center !important ; } .align-self-baseline { …" at bounding box center [864, 431] width 1068 height 624
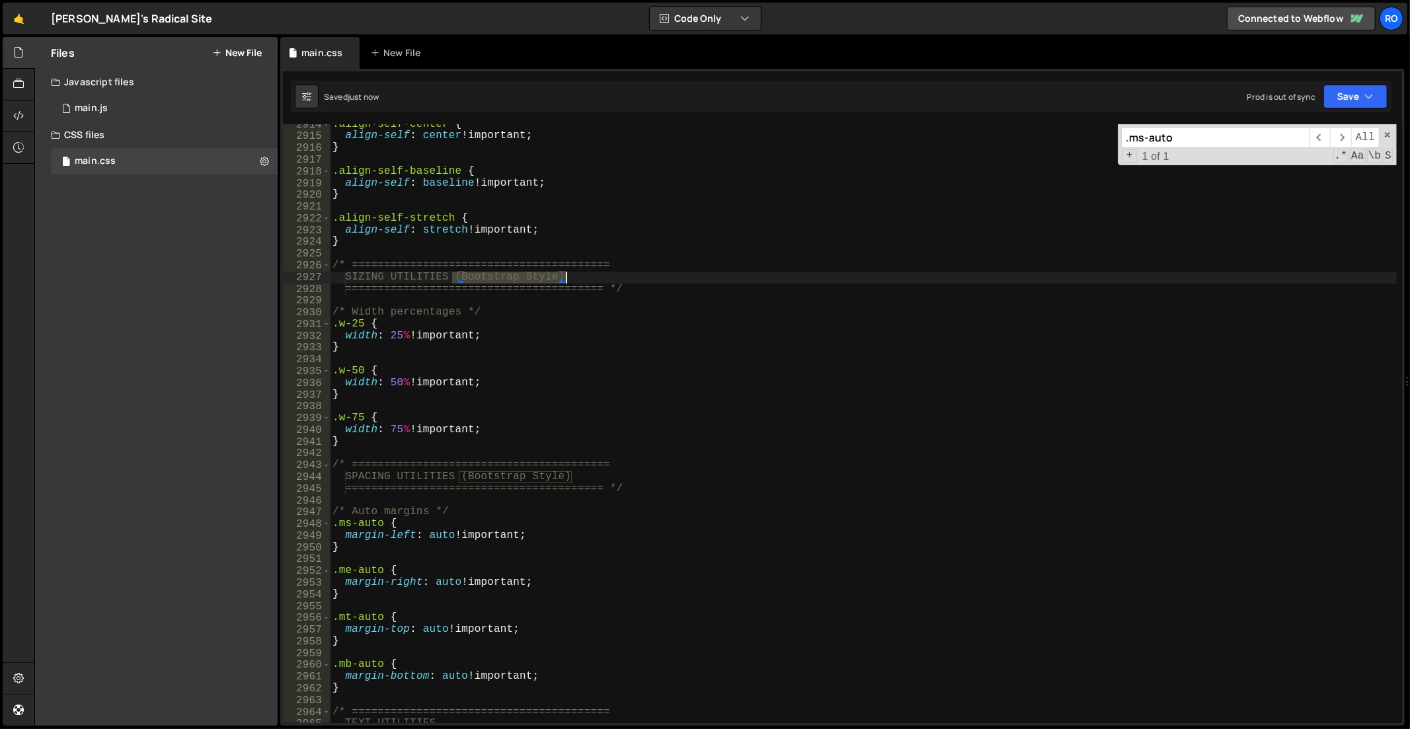
drag, startPoint x: 454, startPoint y: 278, endPoint x: 578, endPoint y: 274, distance: 123.7
click at [578, 274] on div ".align-self-center { align-self : center !important ; } .align-self-baseline { …" at bounding box center [864, 431] width 1068 height 624
drag, startPoint x: 578, startPoint y: 481, endPoint x: 458, endPoint y: 478, distance: 120.3
click at [458, 478] on div ".align-self-center { align-self : center !important ; } .align-self-baseline { …" at bounding box center [864, 431] width 1068 height 624
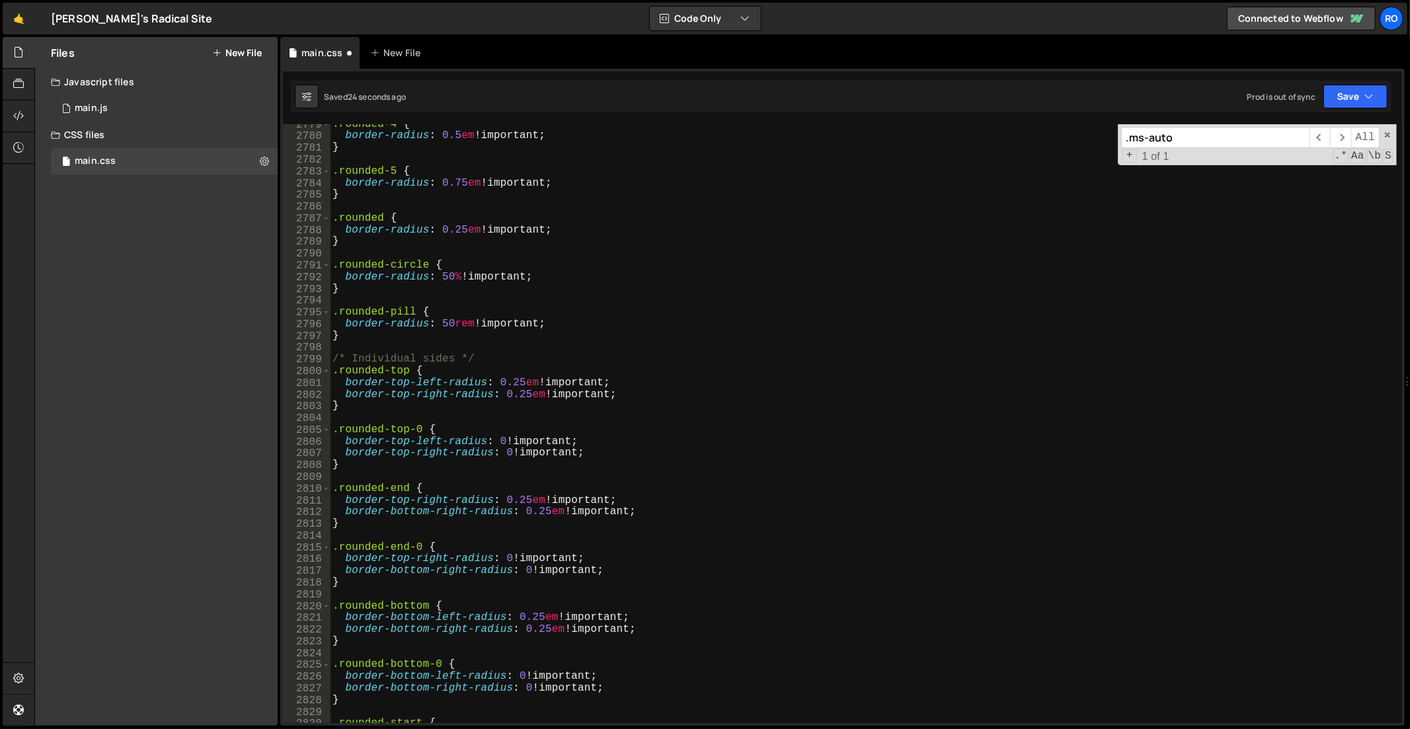
scroll to position [19514, 0]
click at [763, 630] on div ".rounded-4 { border-radius : 0.5 em !important ; } .rounded-5 { border-radius :…" at bounding box center [864, 431] width 1068 height 624
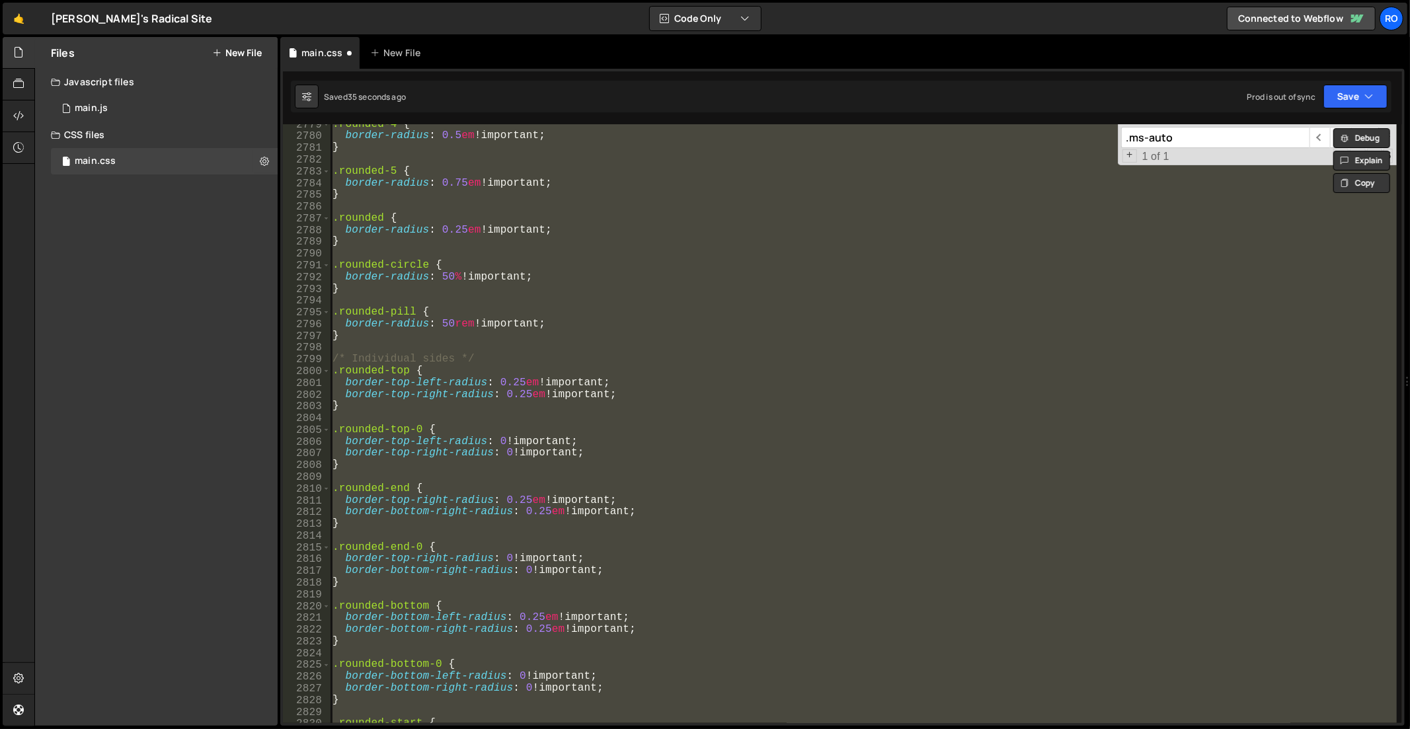
click at [742, 438] on div ".rounded-4 { border-radius : 0.5 em !important ; } .rounded-5 { border-radius :…" at bounding box center [863, 423] width 1067 height 599
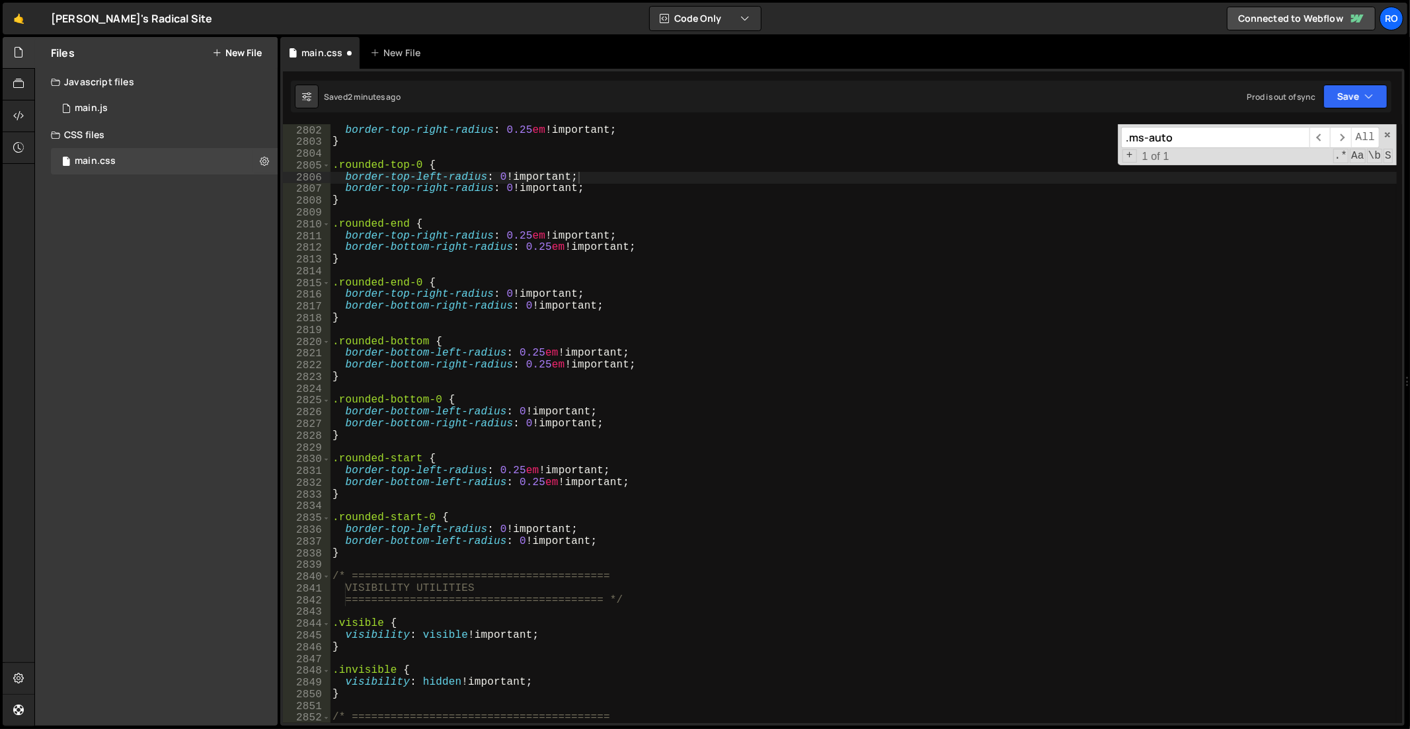
scroll to position [19620, 0]
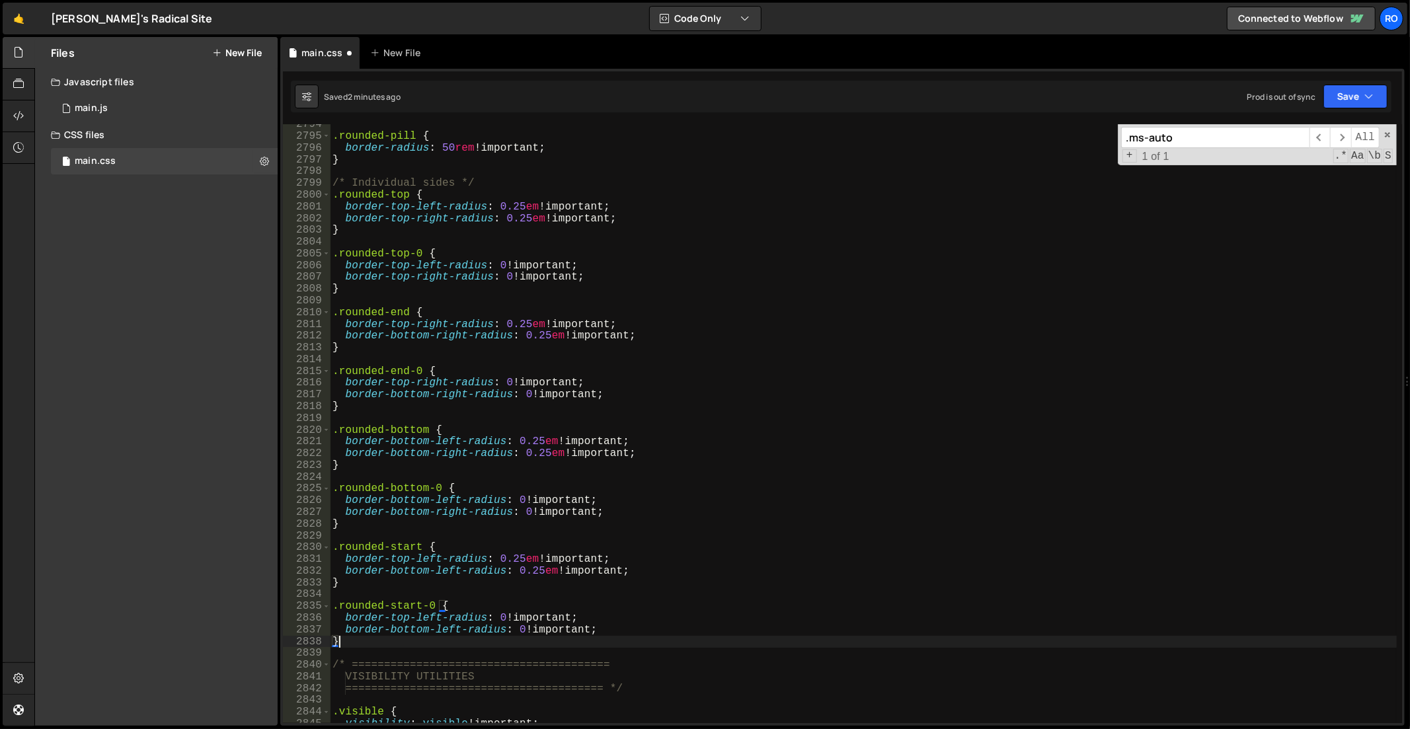
click at [367, 640] on div ".rounded-pill { border-radius : 50 rem !important ; } /* Individual sides */ .r…" at bounding box center [864, 431] width 1068 height 624
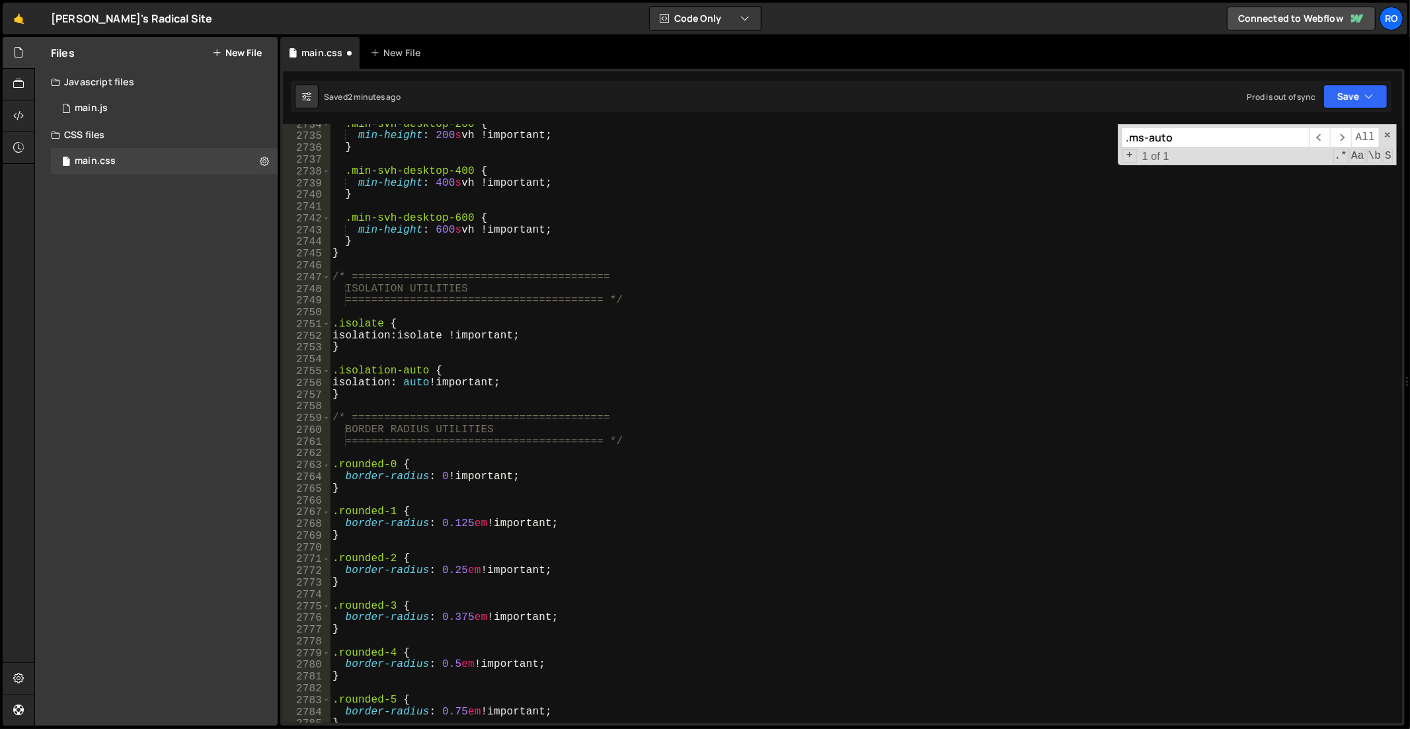
scroll to position [19198, 0]
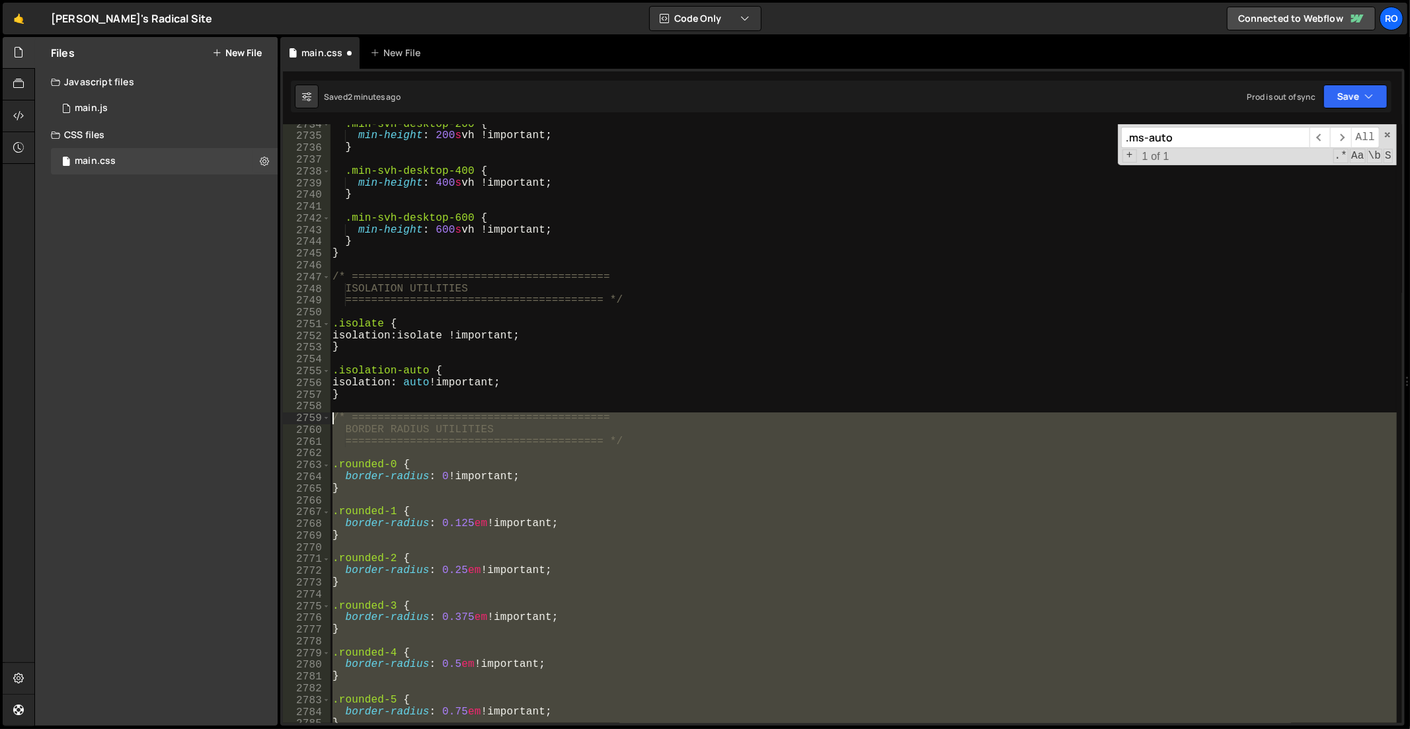
click at [334, 417] on div ".min-svh-desktop-200 { min-height : 200 s vh !important ; } .min-svh-desktop-40…" at bounding box center [864, 431] width 1068 height 624
paste textarea "}"
type textarea "}"
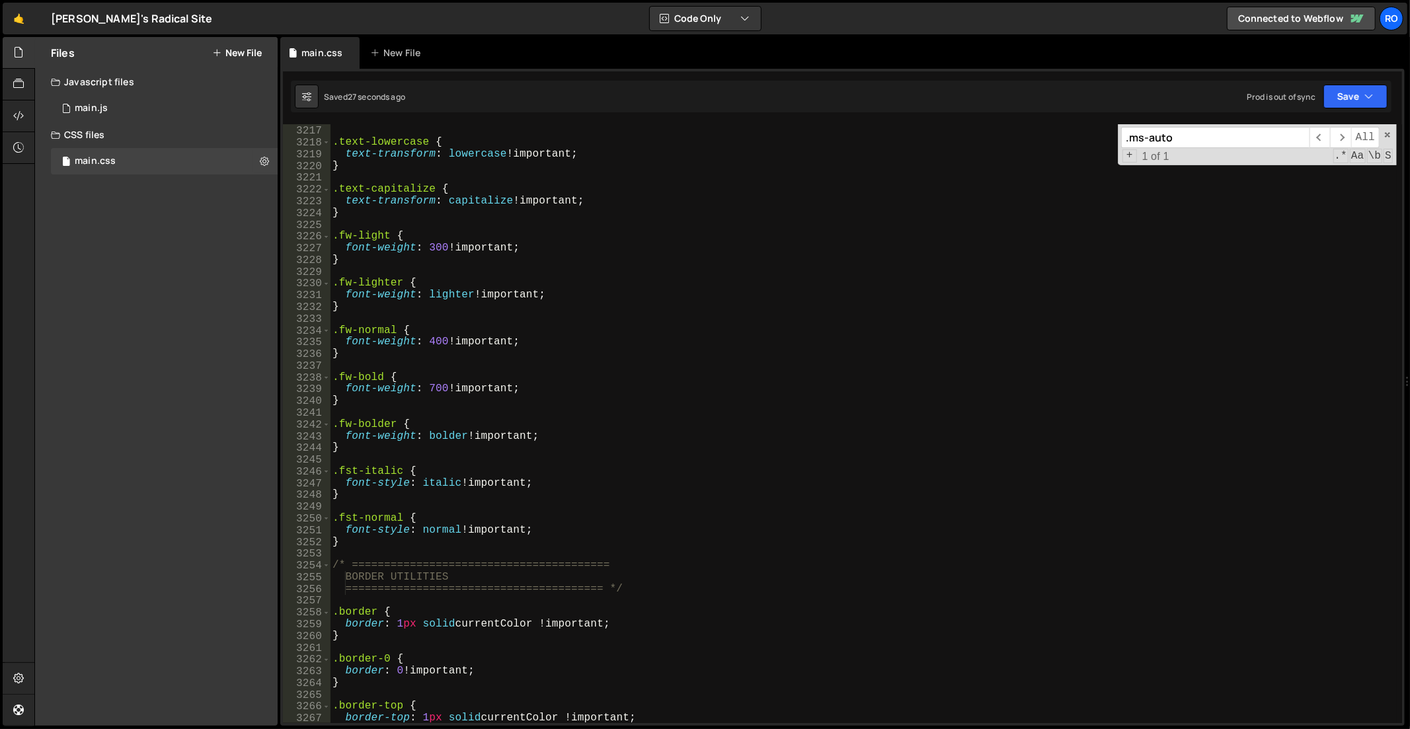
scroll to position [21060, 0]
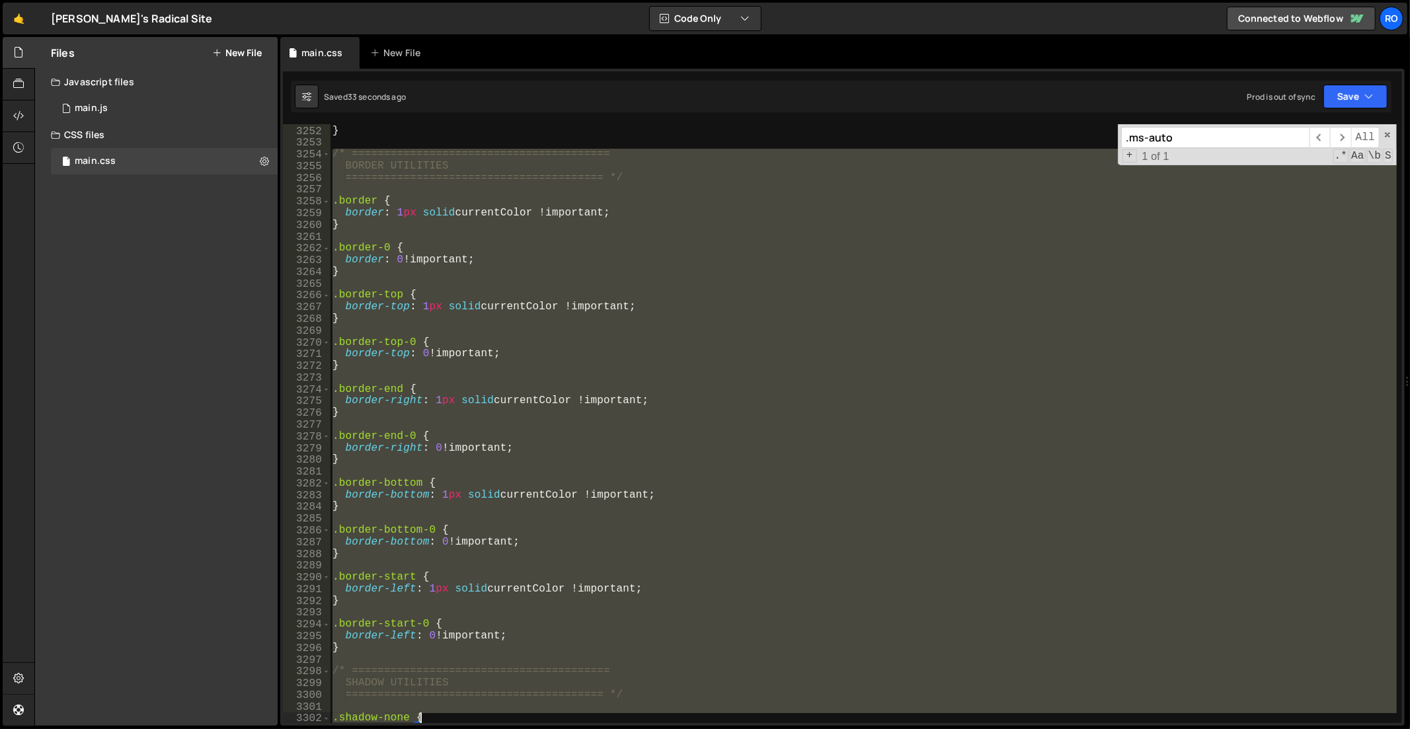
drag, startPoint x: 334, startPoint y: 301, endPoint x: 480, endPoint y: 728, distance: 451.3
click at [480, 728] on div "Hold on a sec... Are you certain you wish to leave this page? Any changes you'v…" at bounding box center [705, 364] width 1410 height 729
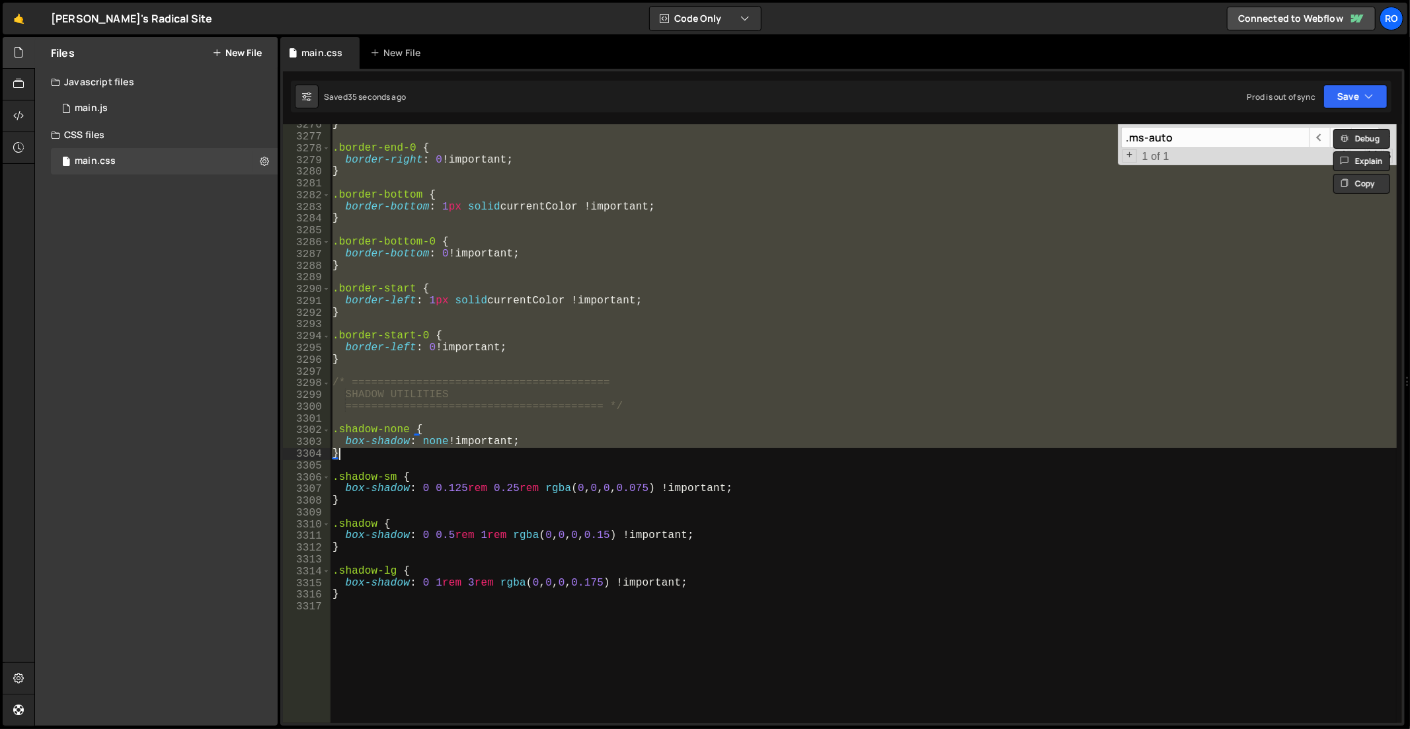
click at [365, 368] on div "} .border-end-0 { border-right : 0 !important ; } .border-bottom { border-botto…" at bounding box center [863, 423] width 1067 height 599
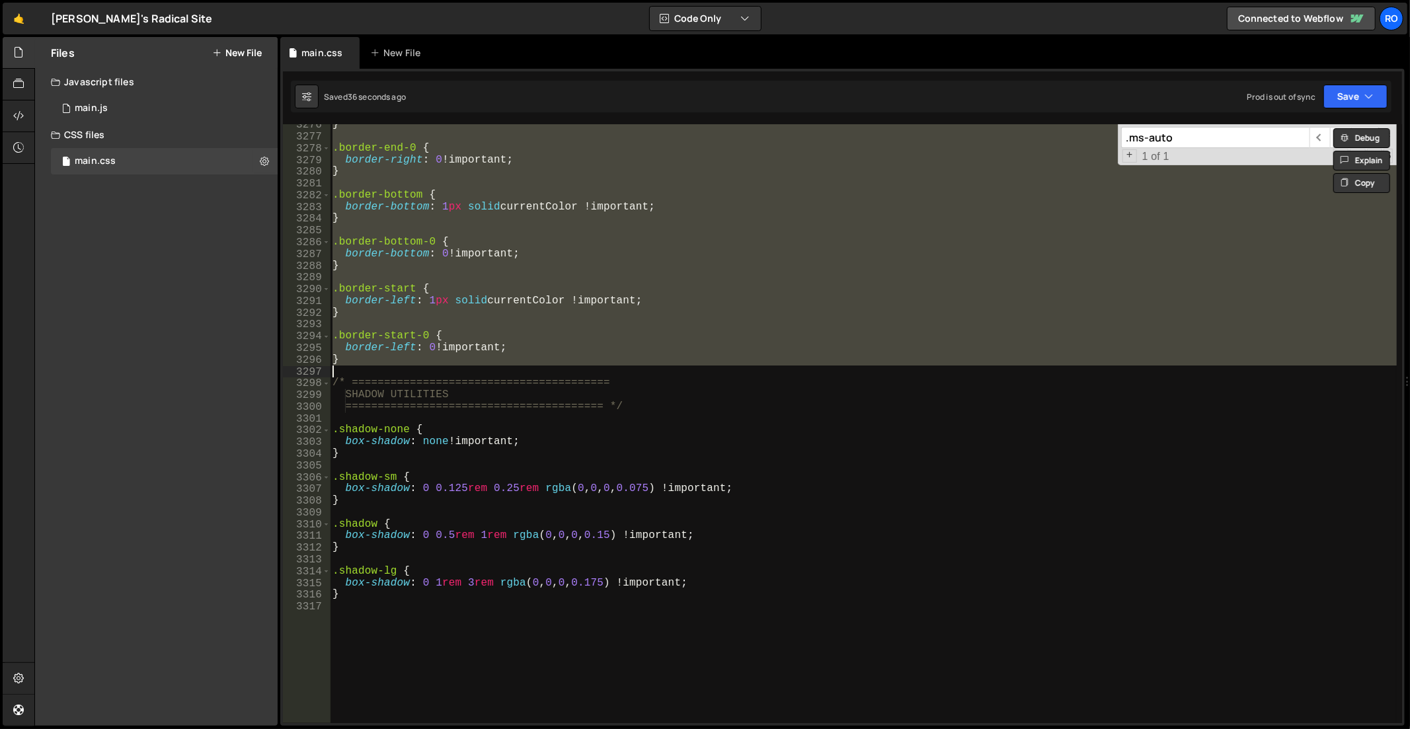
paste textarea
type textarea "}"
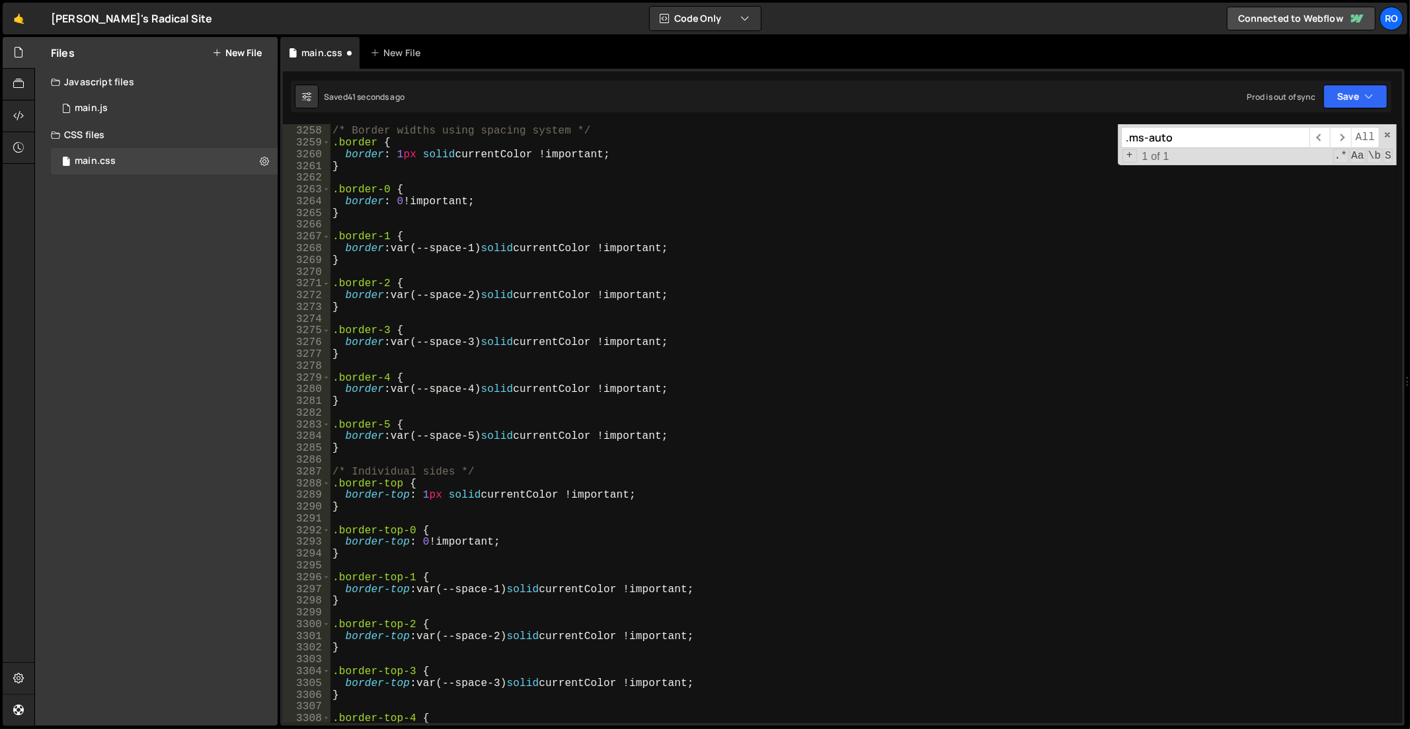
scroll to position [20639, 0]
click at [448, 458] on div "/* Border widths using spacing system */ .border { border : 1 px solid currentC…" at bounding box center [864, 426] width 1068 height 624
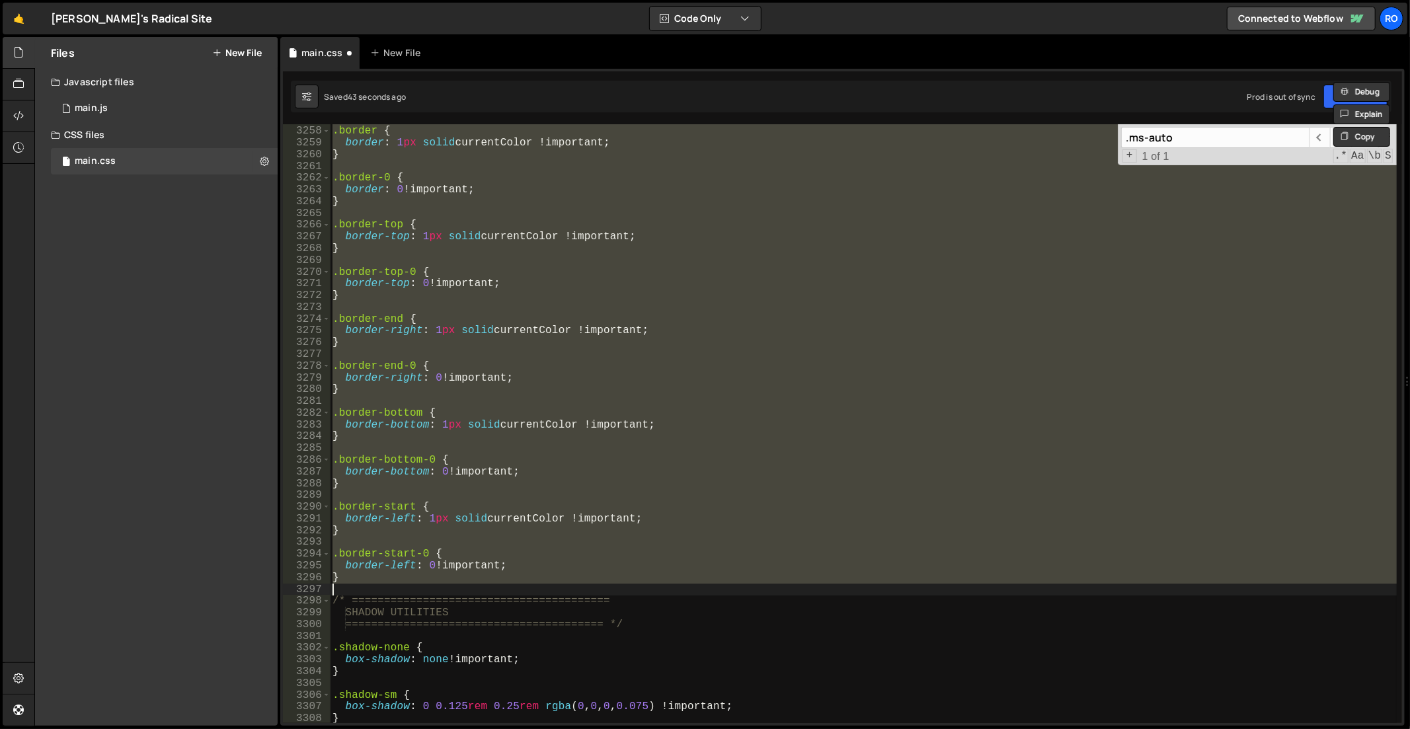
click at [448, 459] on div ".border { border : 1 px solid currentColor !important ; } .border-0 { border : …" at bounding box center [863, 423] width 1067 height 599
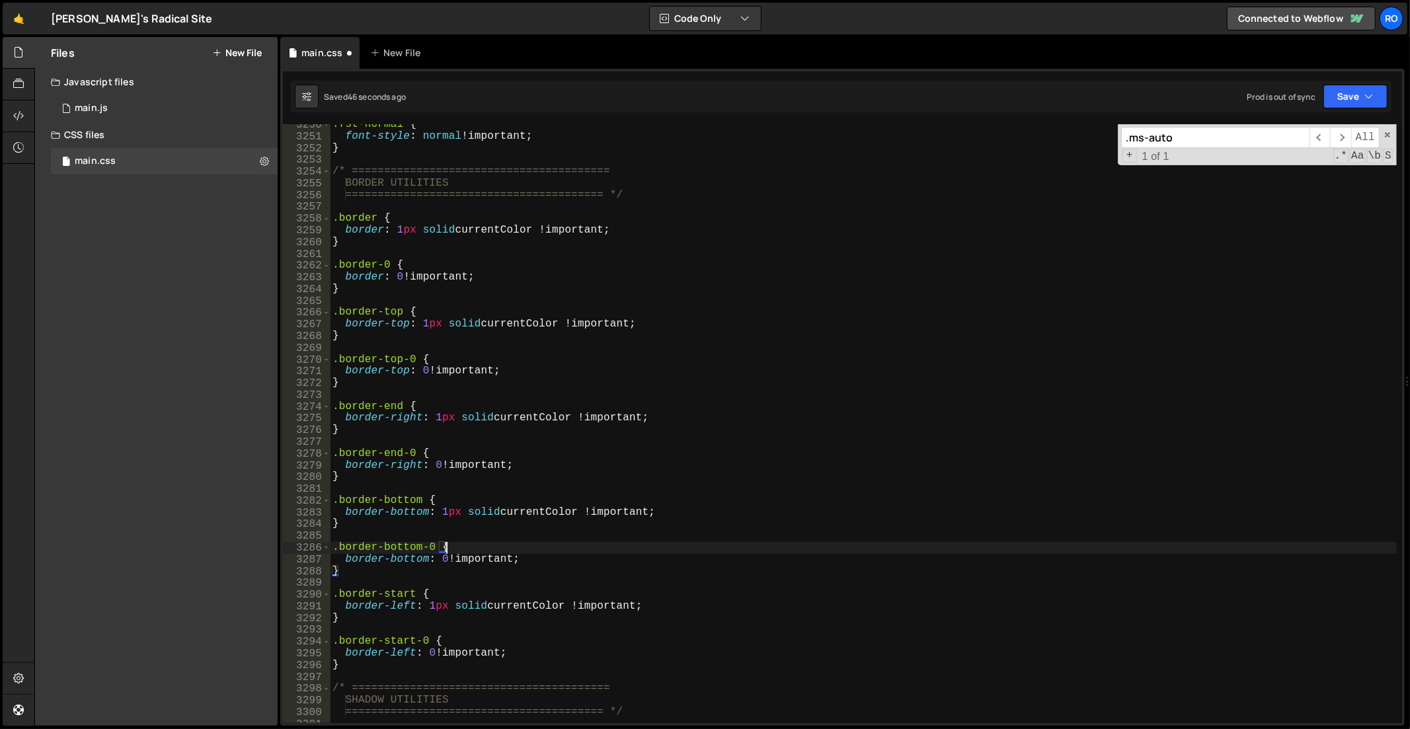
scroll to position [21060, 0]
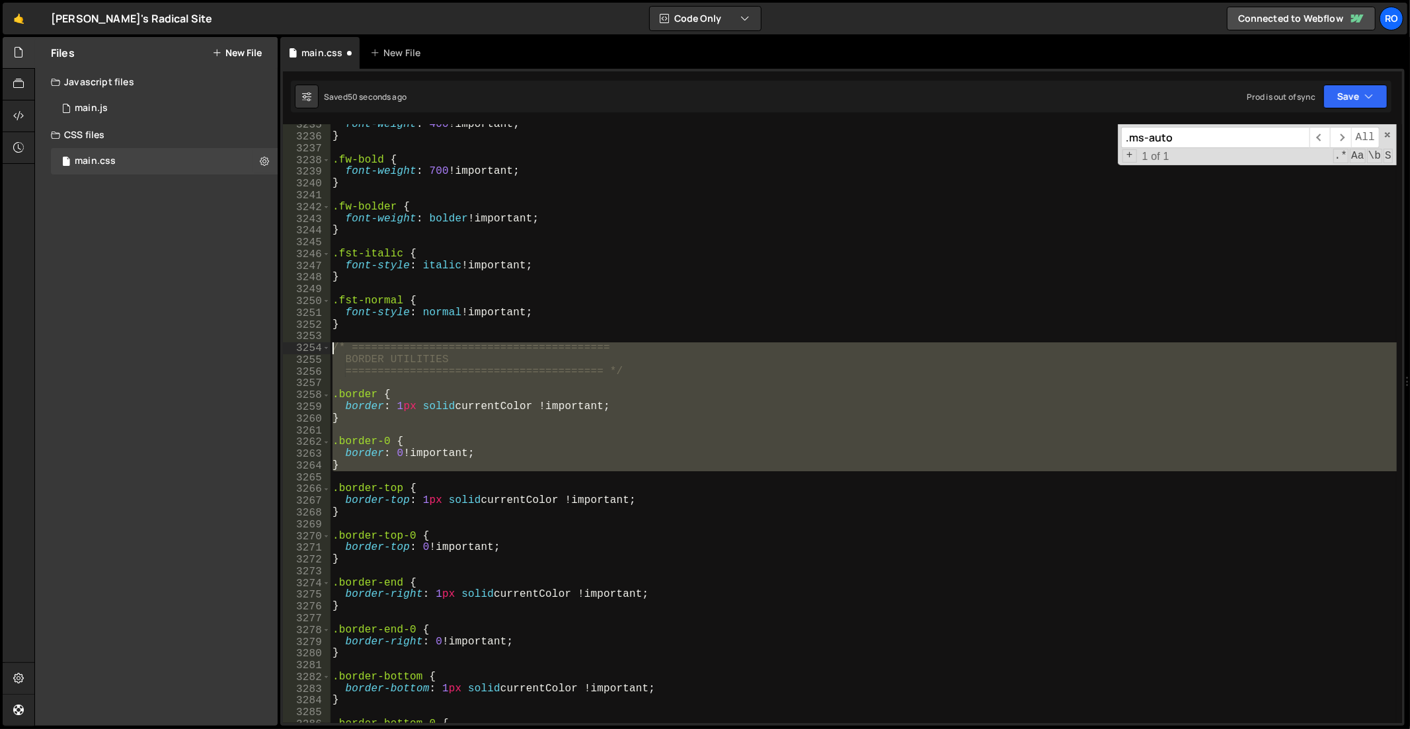
drag, startPoint x: 380, startPoint y: 473, endPoint x: 298, endPoint y: 352, distance: 146.1
click at [298, 352] on div ".border-bottom-0 { 3235 3236 3237 3238 3239 3240 3241 3242 3243 3244 3245 3246 …" at bounding box center [842, 423] width 1119 height 599
paste textarea "}"
type textarea "}"
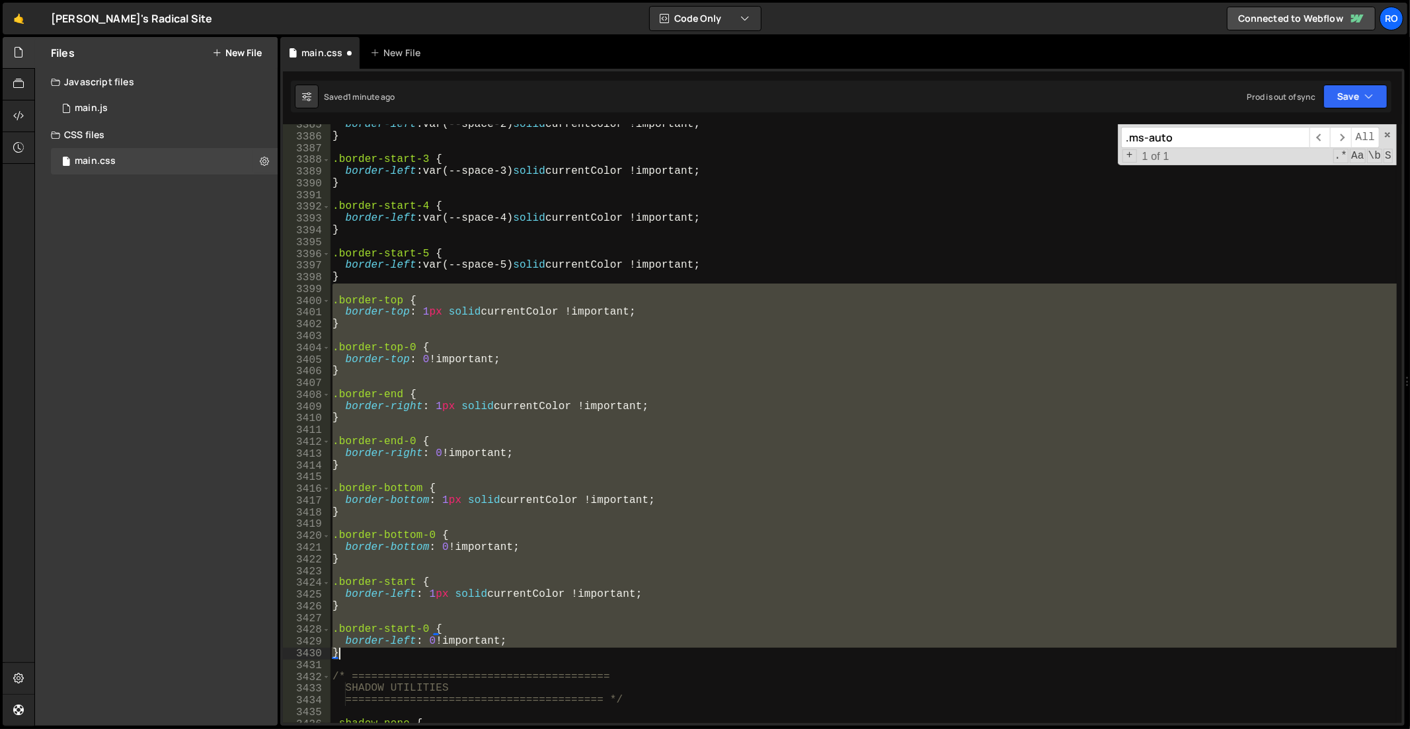
click at [400, 649] on div "border-left : var(--space-2) solid currentColor !important ; } .border-start-3 …" at bounding box center [864, 431] width 1068 height 624
type textarea "border-left: 0 !important; }"
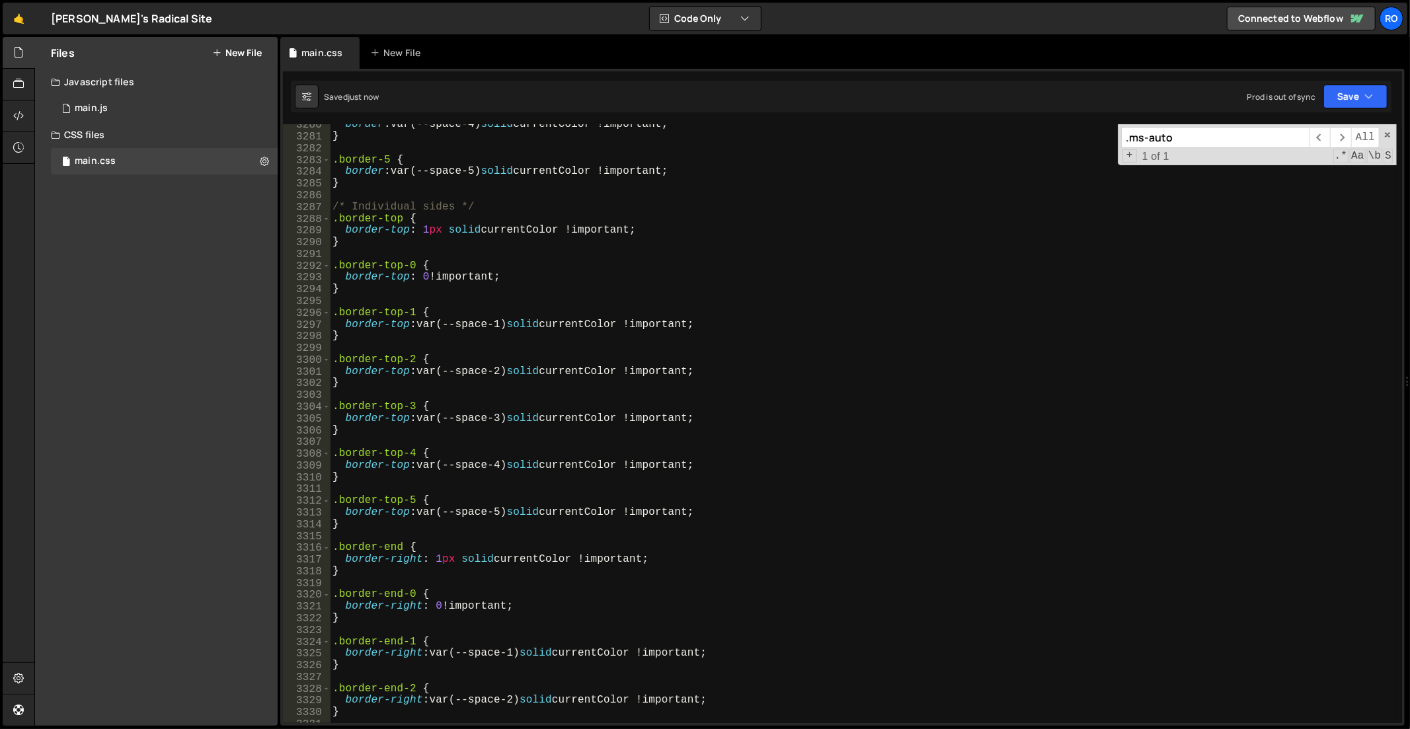
scroll to position [20776, 0]
click at [430, 228] on div "border : var(--space-4) solid currentColor !important ; } .border-5 { border : …" at bounding box center [864, 431] width 1068 height 624
drag, startPoint x: 507, startPoint y: 321, endPoint x: 423, endPoint y: 321, distance: 84.0
click at [423, 321] on div "border : var(--space-4) solid currentColor !important ; } .border-5 { border : …" at bounding box center [864, 431] width 1068 height 624
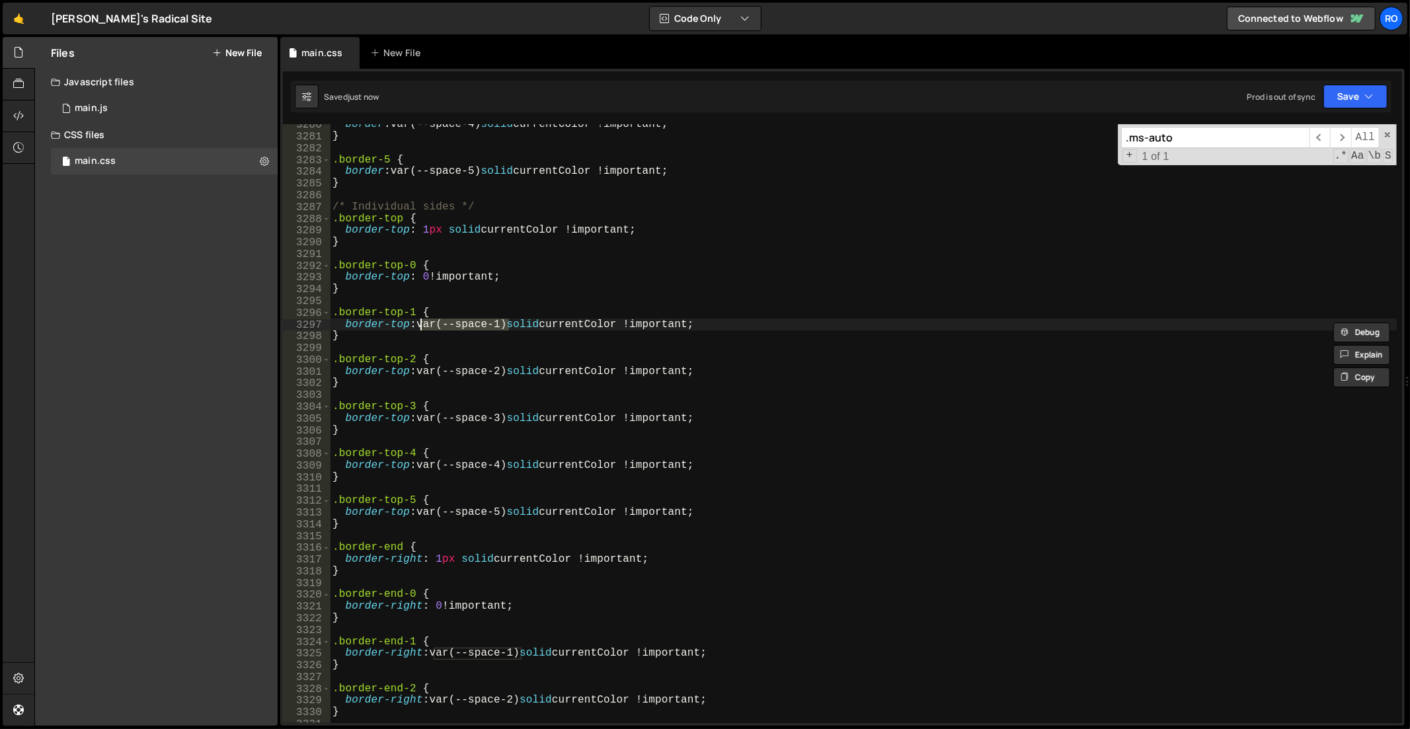
paste textarea "1px"
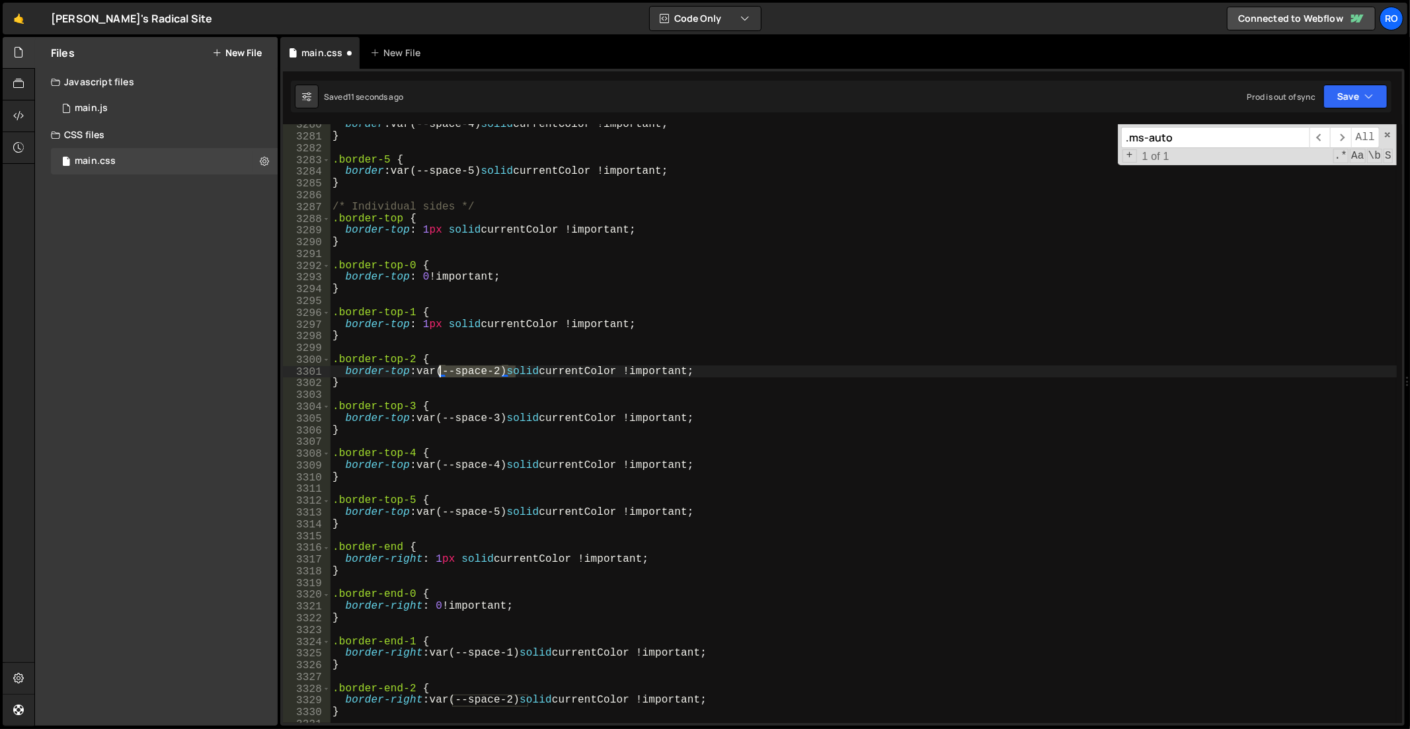
drag, startPoint x: 512, startPoint y: 368, endPoint x: 436, endPoint y: 371, distance: 76.1
click at [436, 371] on div "border : var(--space-4) solid currentColor !important ; } .border-5 { border : …" at bounding box center [864, 431] width 1068 height 624
click at [428, 370] on div "border : var(--space-4) solid currentColor !important ; } .border-5 { border : …" at bounding box center [864, 431] width 1068 height 624
click at [420, 370] on div "border : var(--space-4) solid currentColor !important ; } .border-5 { border : …" at bounding box center [864, 431] width 1068 height 624
paste textarea "1px"
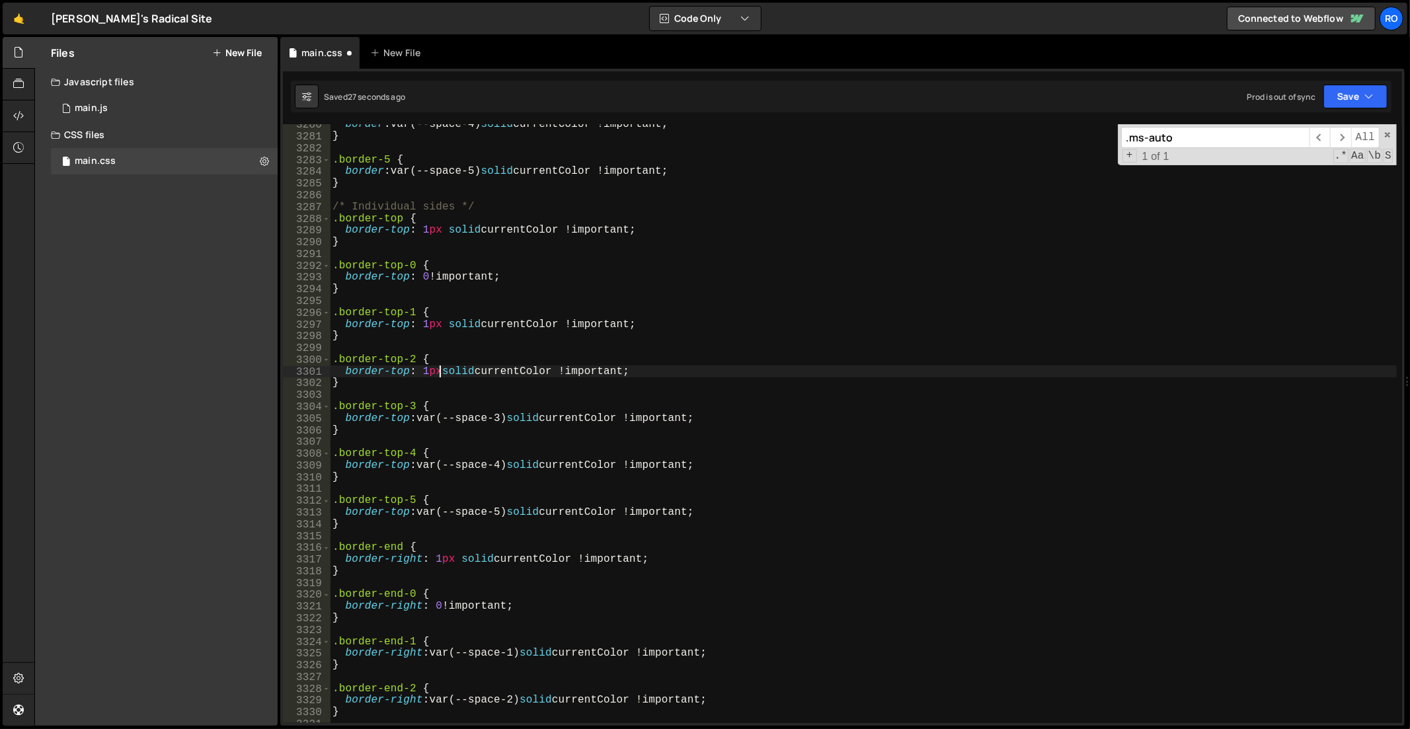
scroll to position [0, 7]
click at [422, 373] on div "border : var(--space-4) solid currentColor !important ; } .border-5 { border : …" at bounding box center [864, 431] width 1068 height 624
type textarea "border-top: 2px solid currentColor !important;"
click at [451, 352] on div "border : var(--space-4) solid currentColor !important ; } .border-5 { border : …" at bounding box center [864, 431] width 1068 height 624
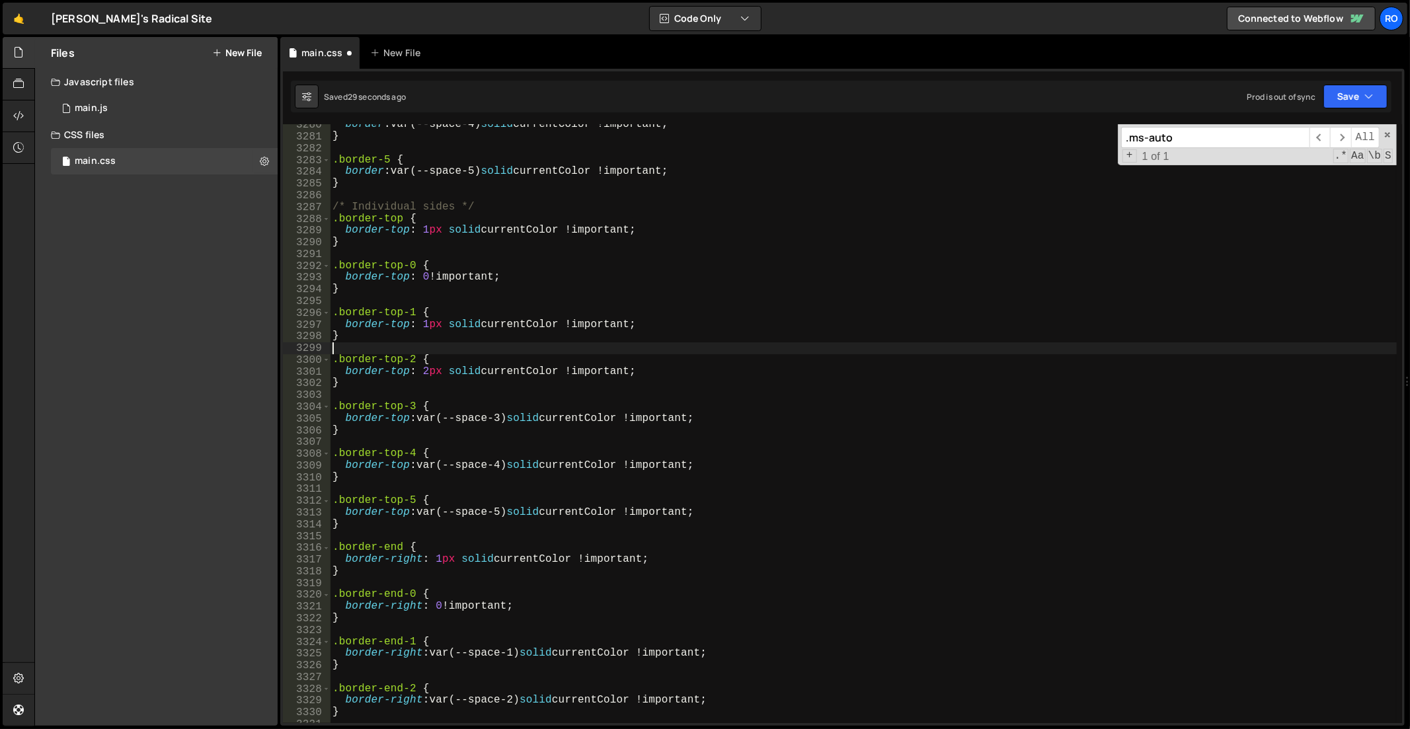
scroll to position [0, 0]
drag, startPoint x: 421, startPoint y: 420, endPoint x: 506, endPoint y: 417, distance: 85.3
click at [506, 417] on div "border : var(--space-4) solid currentColor !important ; } .border-5 { border : …" at bounding box center [864, 431] width 1068 height 624
paste textarea "1px"
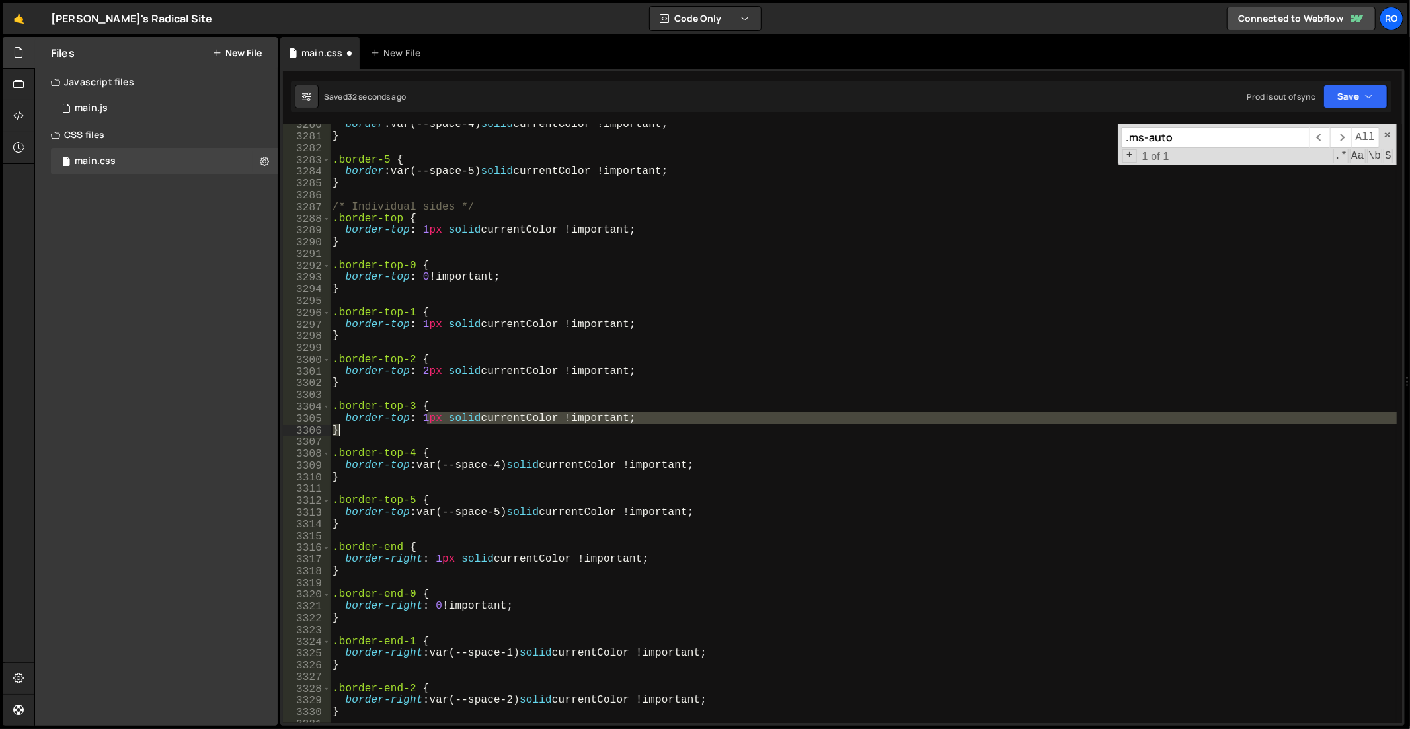
drag, startPoint x: 427, startPoint y: 417, endPoint x: 422, endPoint y: 424, distance: 9.0
click at [422, 424] on div "border : var(--space-4) solid currentColor !important ; } .border-5 { border : …" at bounding box center [864, 431] width 1068 height 624
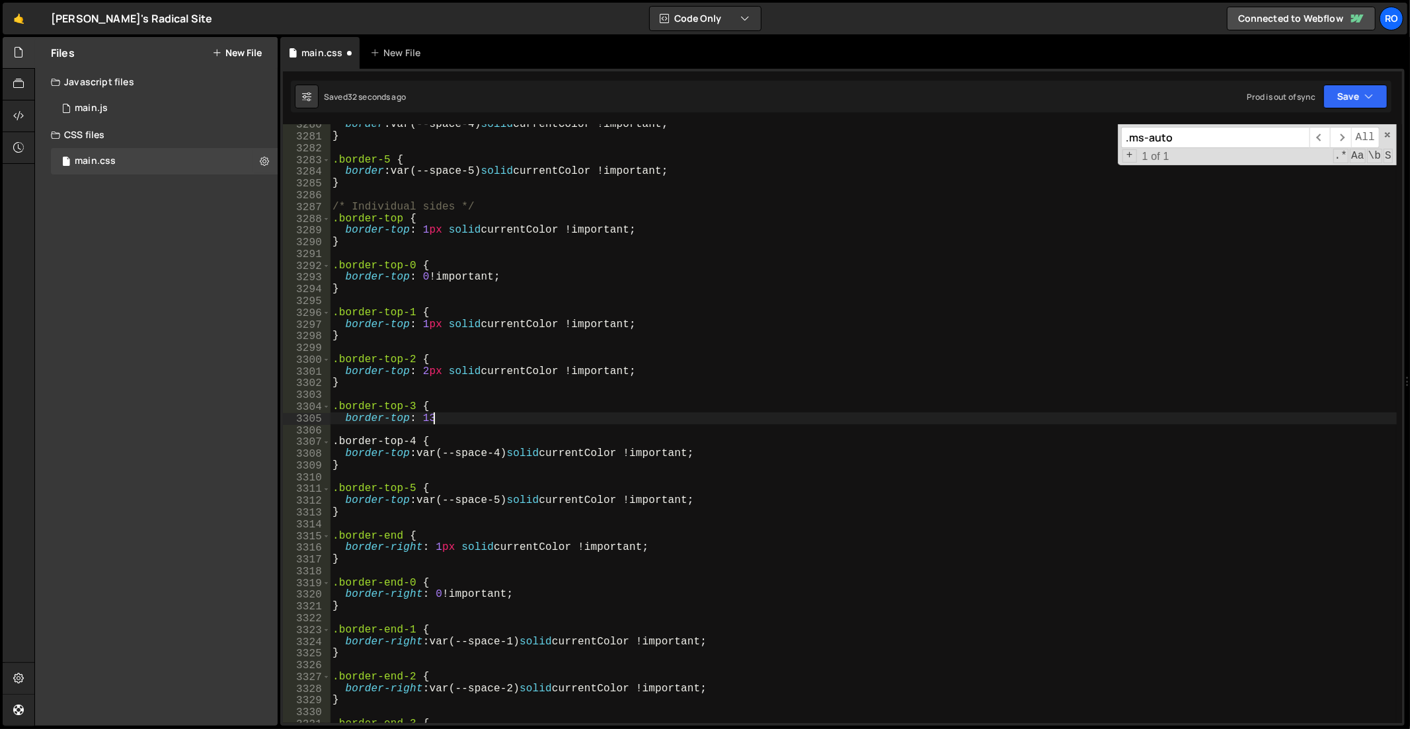
scroll to position [0, 5]
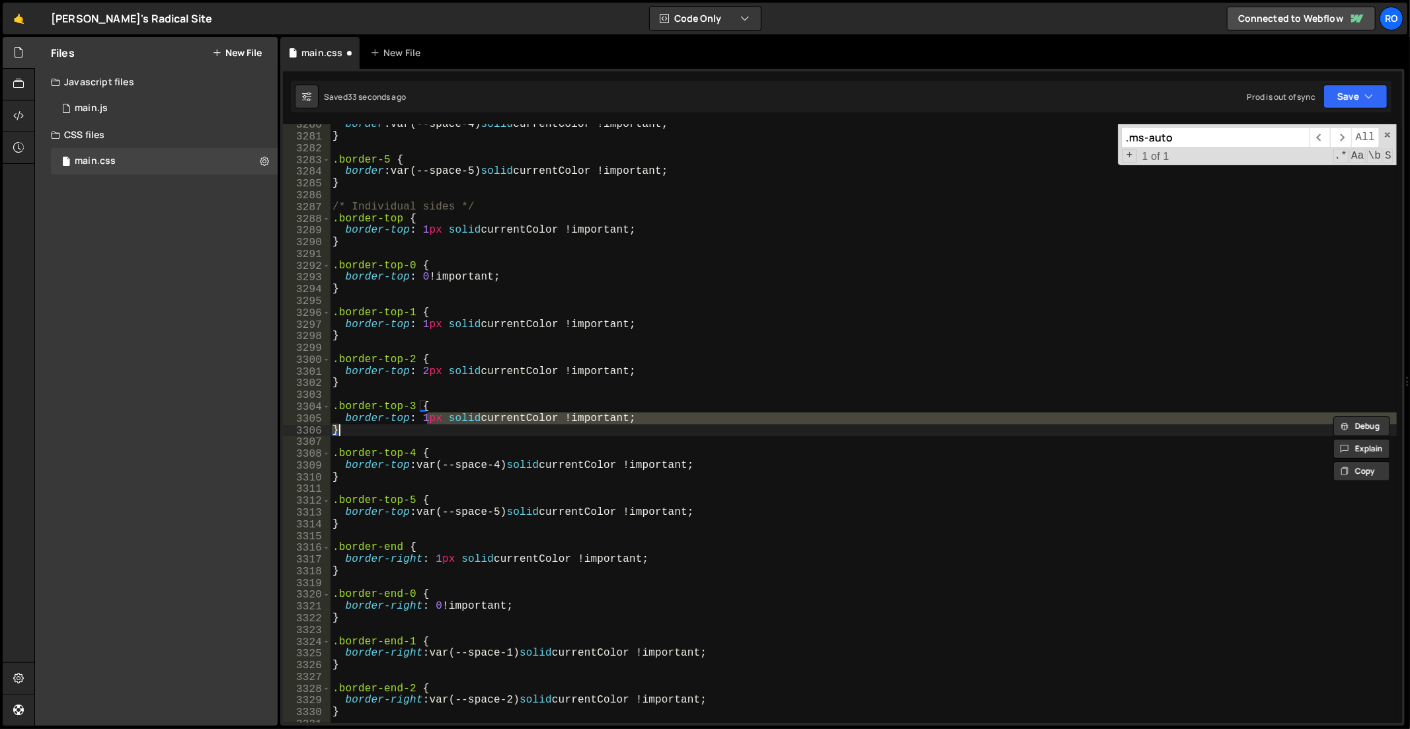
click at [420, 418] on div "border : var(--space-4) solid currentColor !important ; } .border-5 { border : …" at bounding box center [864, 431] width 1068 height 624
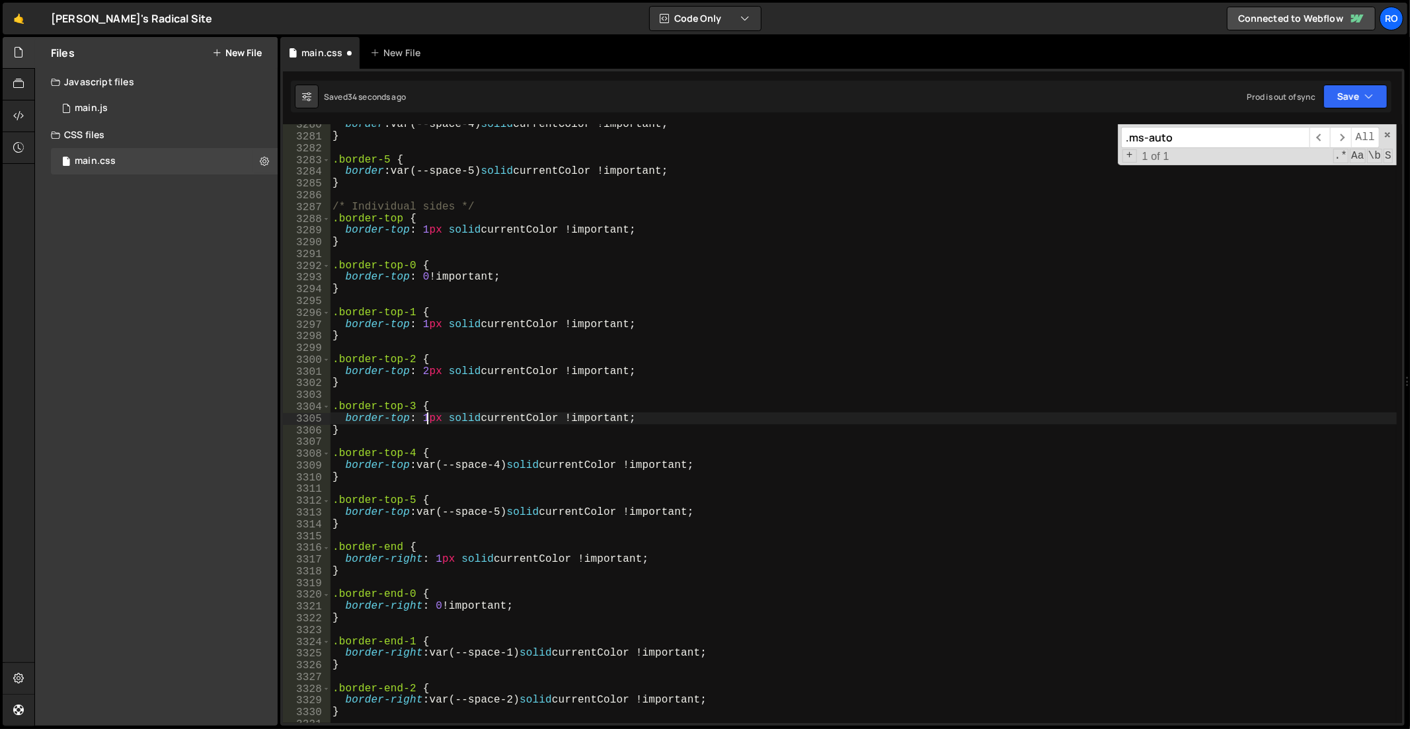
click at [424, 419] on div "border : var(--space-4) solid currentColor !important ; } .border-5 { border : …" at bounding box center [864, 431] width 1068 height 624
drag, startPoint x: 432, startPoint y: 419, endPoint x: 420, endPoint y: 419, distance: 11.9
click at [420, 419] on div "border : var(--space-4) solid currentColor !important ; } .border-5 { border : …" at bounding box center [864, 431] width 1068 height 624
click at [385, 453] on div "border : var(--space-4) solid currentColor !important ; } .border-5 { border : …" at bounding box center [864, 431] width 1068 height 624
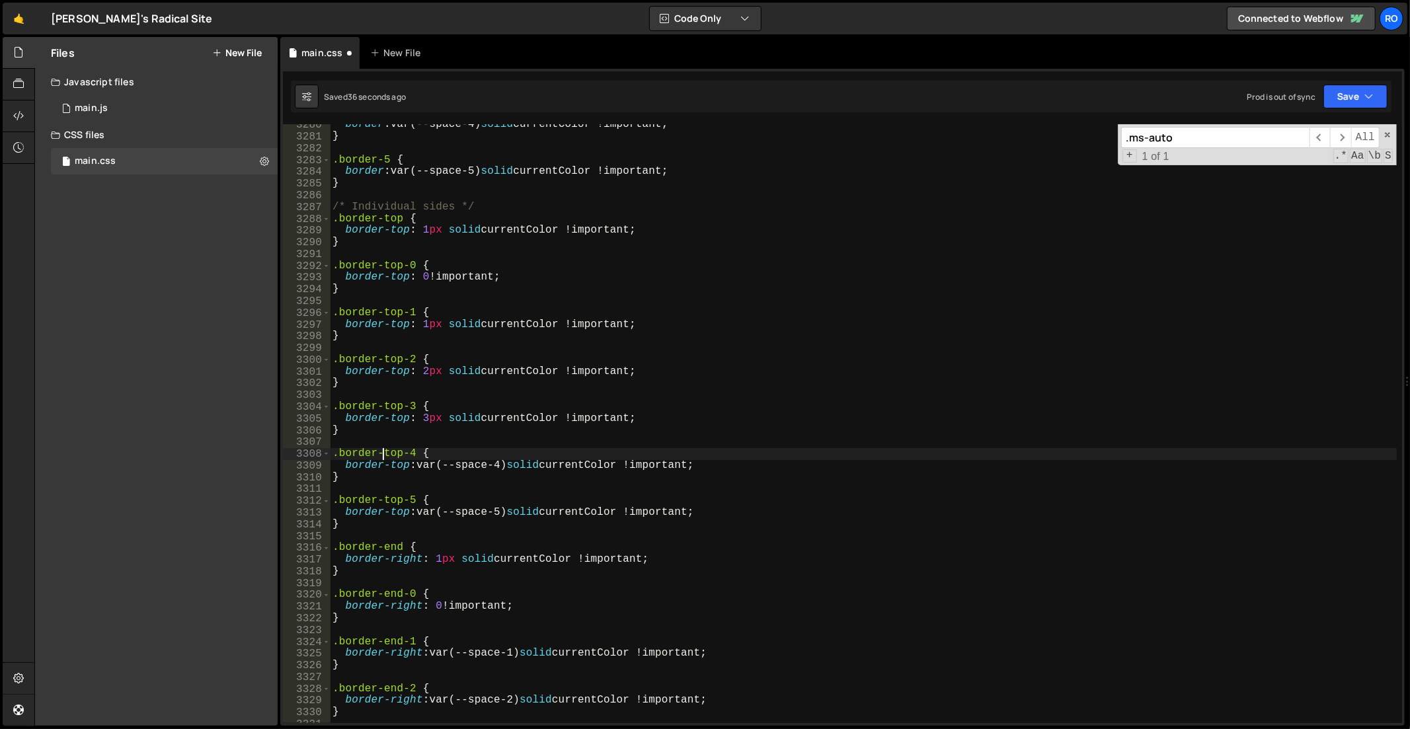
scroll to position [0, 5]
drag, startPoint x: 423, startPoint y: 465, endPoint x: 510, endPoint y: 465, distance: 87.3
click at [510, 465] on div "border : var(--space-4) solid currentColor !important ; } .border-5 { border : …" at bounding box center [864, 431] width 1068 height 624
paste textarea "1px"
drag, startPoint x: 430, startPoint y: 461, endPoint x: 424, endPoint y: 465, distance: 8.1
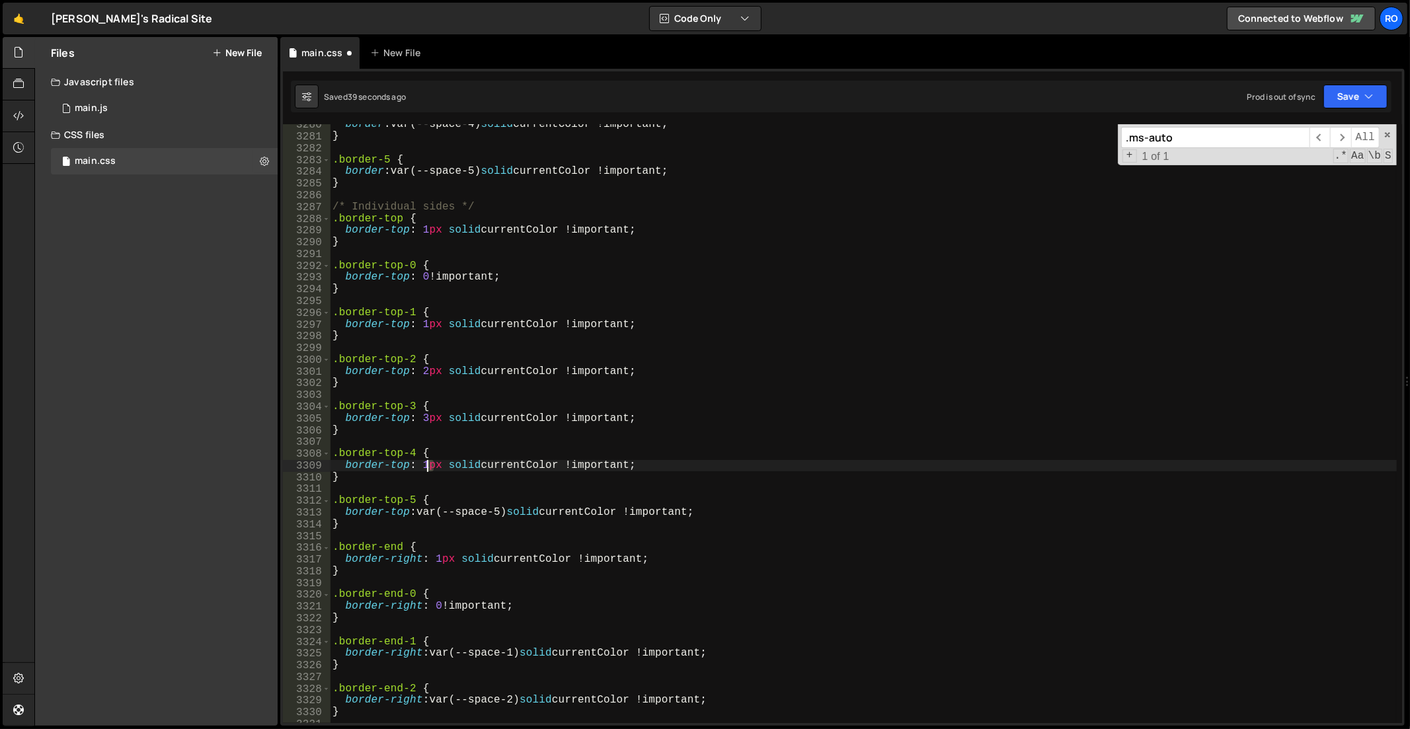
click at [424, 465] on div "border : var(--space-4) solid currentColor !important ; } .border-5 { border : …" at bounding box center [864, 431] width 1068 height 624
click at [422, 465] on div "border : var(--space-4) solid currentColor !important ; } .border-5 { border : …" at bounding box center [864, 431] width 1068 height 624
click at [423, 465] on div "border : var(--space-4) solid currentColor !important ; } .border-5 { border : …" at bounding box center [864, 431] width 1068 height 624
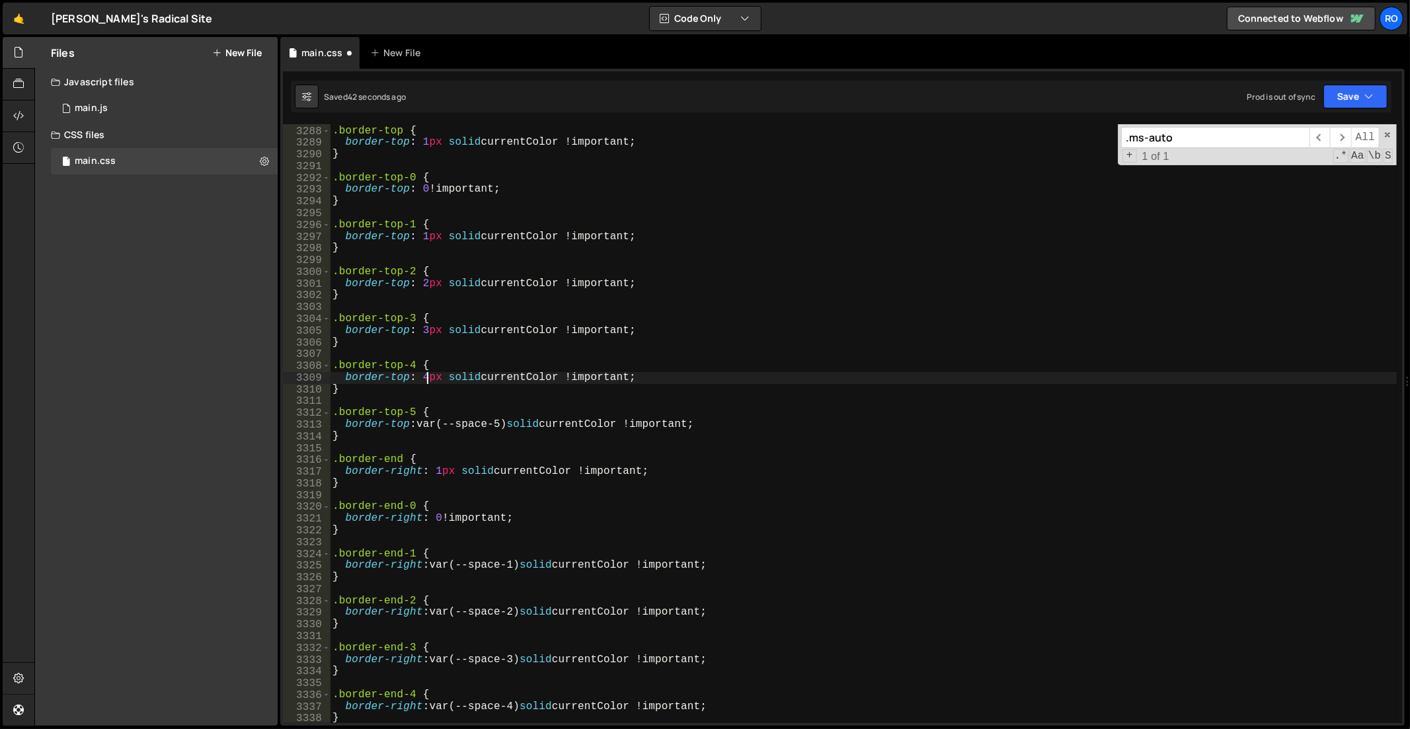
scroll to position [20823, 0]
drag, startPoint x: 420, startPoint y: 420, endPoint x: 509, endPoint y: 425, distance: 89.4
click at [509, 425] on div "/* Individual sides */ .border-top { border-top : 1 px solid currentColor !impo…" at bounding box center [864, 426] width 1068 height 624
paste textarea "1px"
click at [426, 428] on div "/* Individual sides */ .border-top { border-top : 1 px solid currentColor !impo…" at bounding box center [864, 426] width 1068 height 624
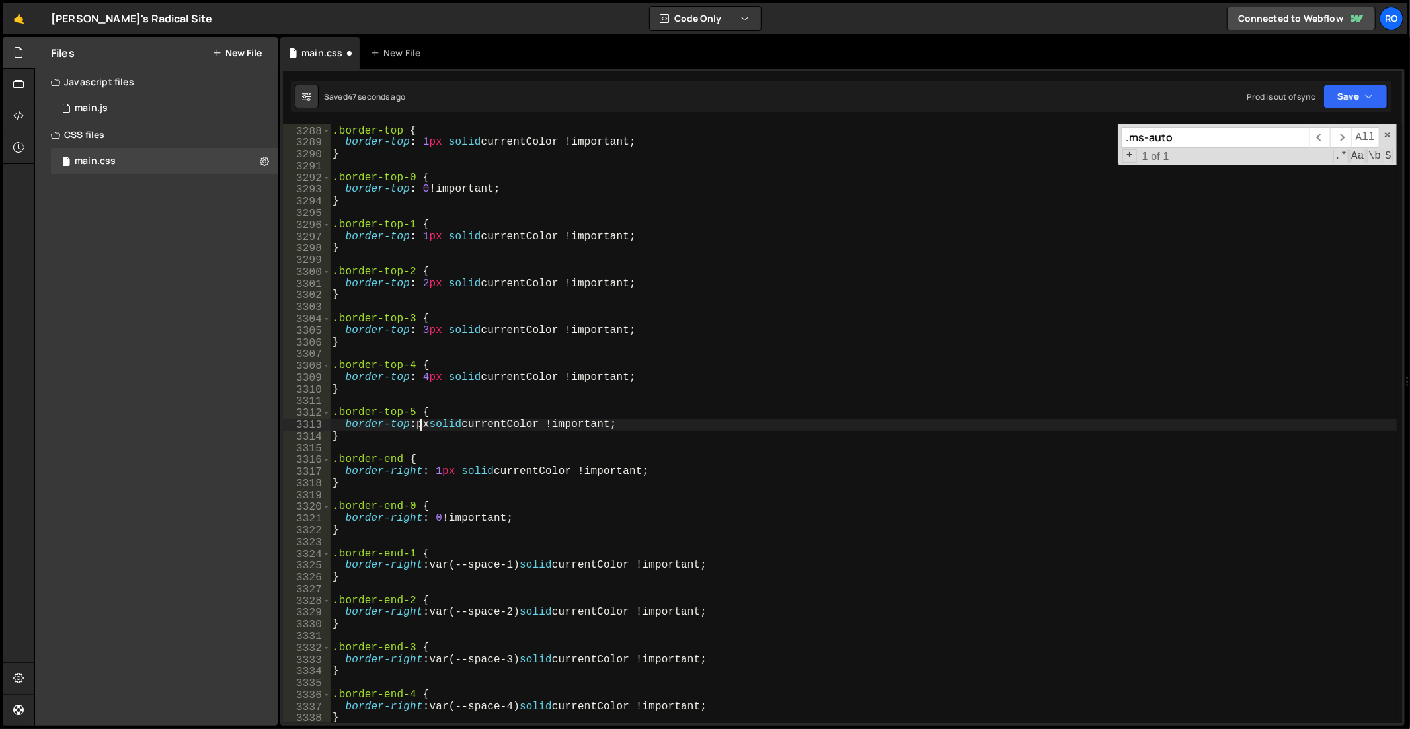
type textarea "border-top: 5px solid currentColor !important;"
click at [933, 360] on div "/* Individual sides */ .border-top { border-top : 1 px solid currentColor !impo…" at bounding box center [864, 426] width 1068 height 624
drag, startPoint x: 439, startPoint y: 235, endPoint x: 422, endPoint y: 239, distance: 17.5
click at [422, 239] on div "/* Individual sides */ .border-top { border-top : 1 px solid currentColor !impo…" at bounding box center [864, 426] width 1068 height 624
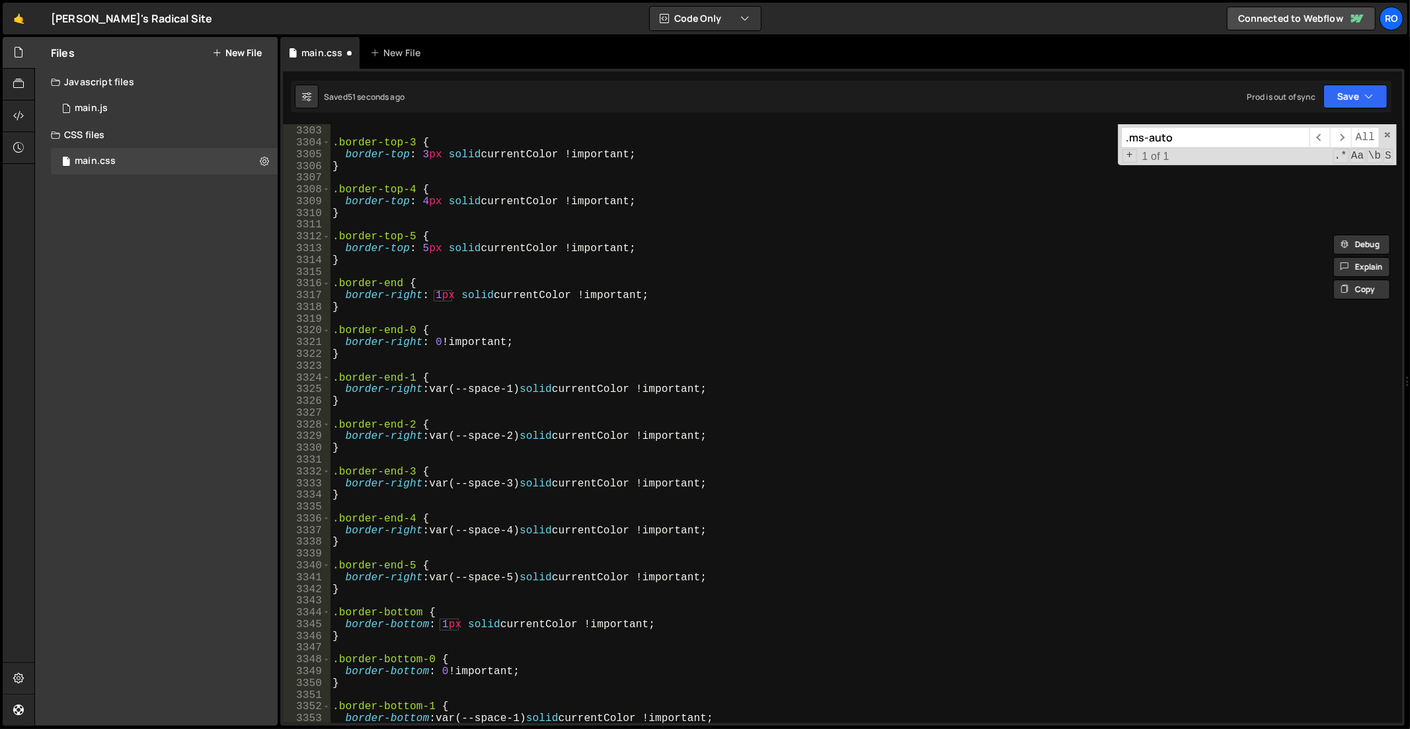
scroll to position [20918, 0]
drag, startPoint x: 507, startPoint y: 388, endPoint x: 433, endPoint y: 391, distance: 74.1
click at [433, 391] on div "} .border-top-3 { border-top : 3 px solid currentColor !important ; } .border-t…" at bounding box center [864, 426] width 1068 height 624
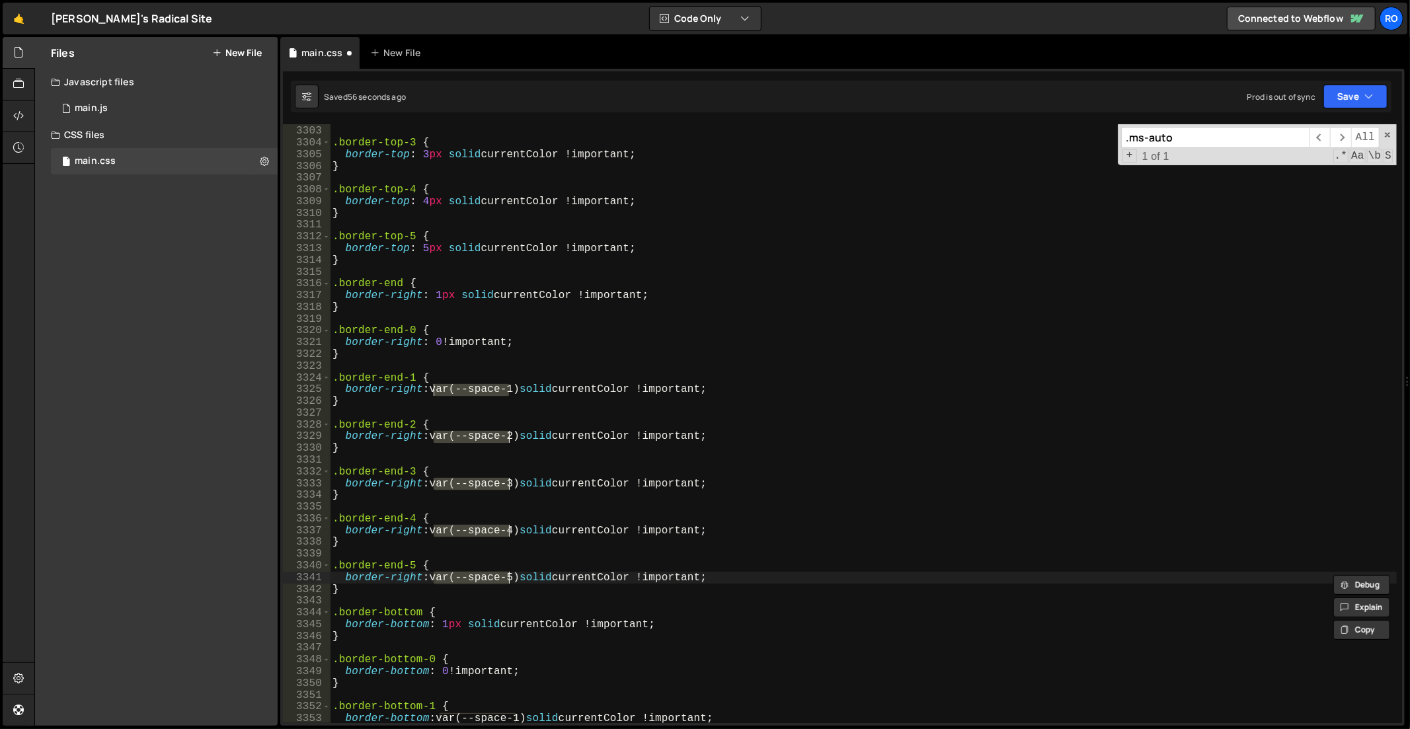
paste textarea "1px"
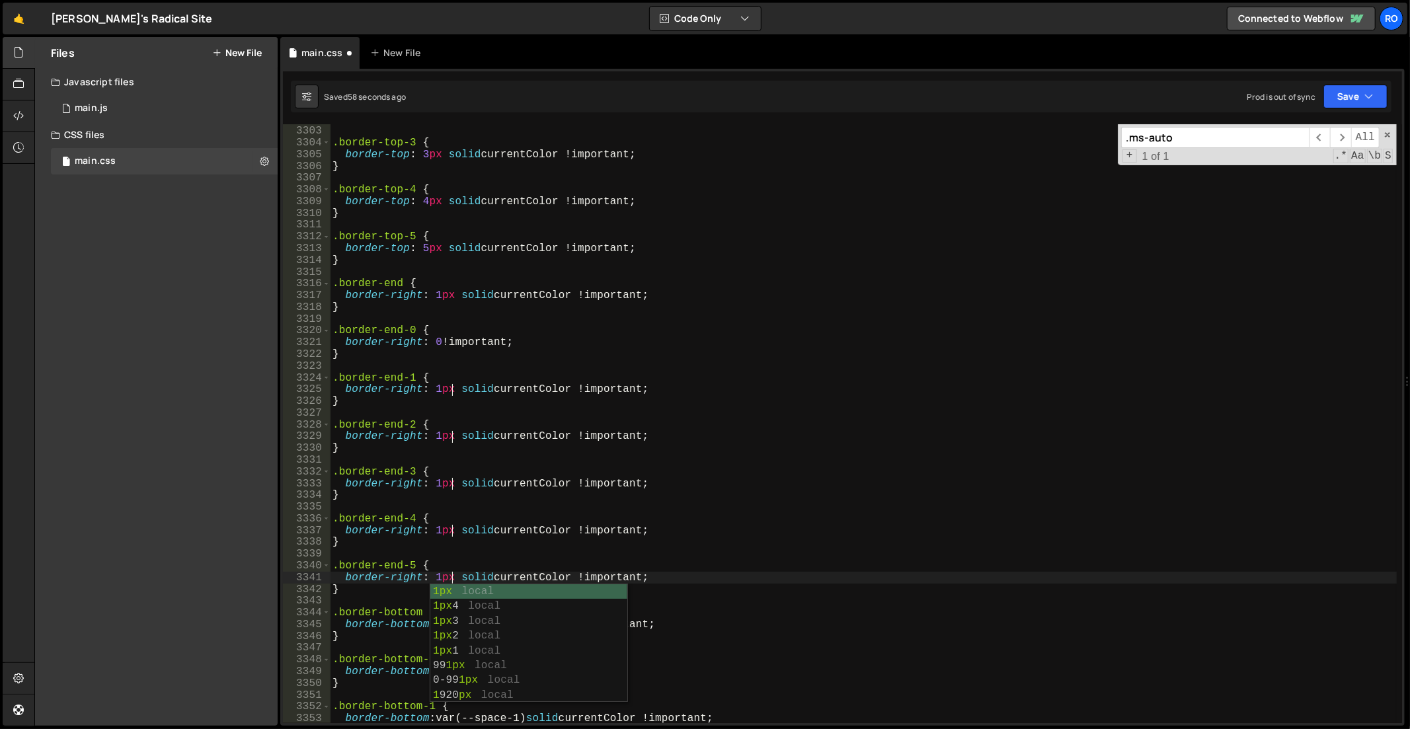
click at [448, 419] on div "} .border-top-3 { border-top : 3 px solid currentColor !important ; } .border-t…" at bounding box center [864, 426] width 1068 height 624
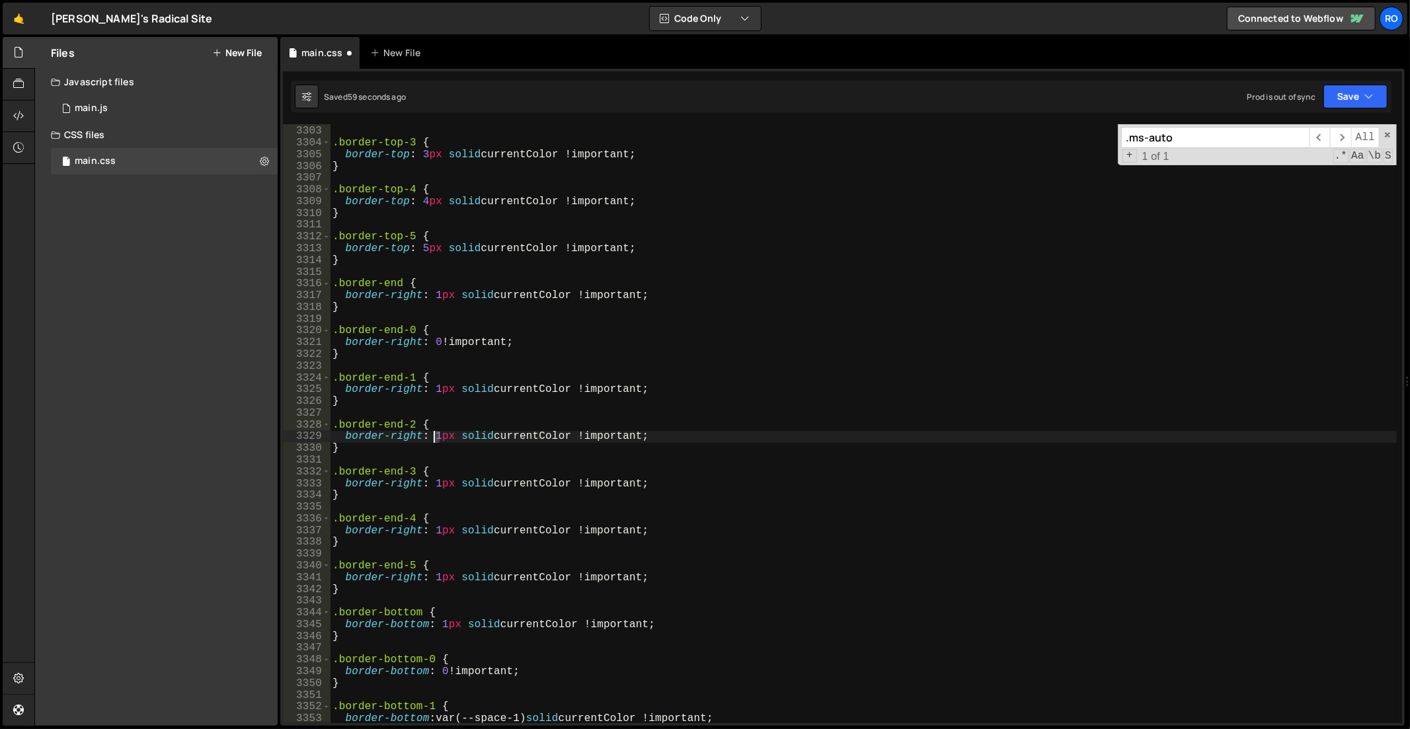
drag, startPoint x: 439, startPoint y: 438, endPoint x: 430, endPoint y: 439, distance: 8.6
click at [430, 439] on div "} .border-top-3 { border-top : 3 px solid currentColor !important ; } .border-t…" at bounding box center [864, 426] width 1068 height 624
type textarea "border-right: 2px solid currentColor !important;"
click at [390, 465] on div "} .border-top-3 { border-top : 3 px solid currentColor !important ; } .border-t…" at bounding box center [864, 426] width 1068 height 624
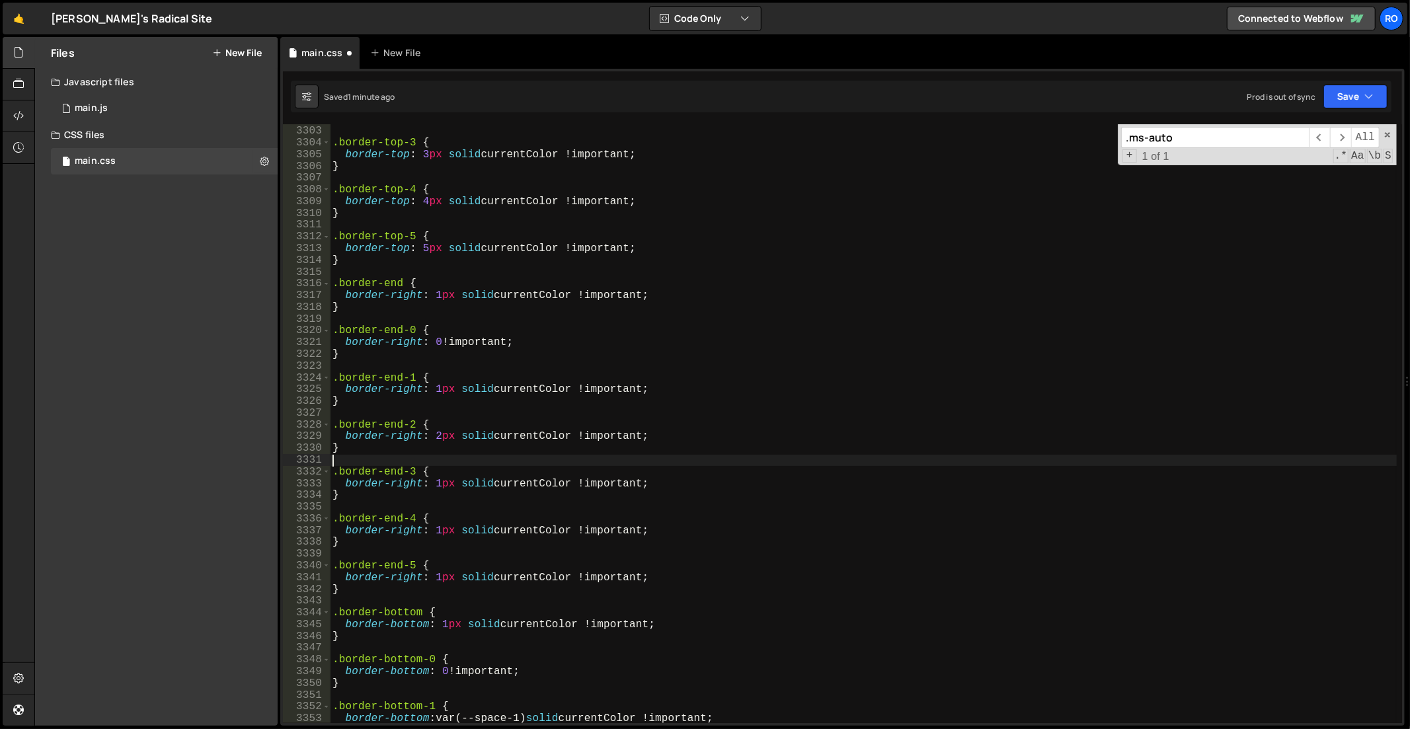
scroll to position [0, 0]
click at [433, 487] on div "} .border-top-3 { border-top : 3 px solid currentColor !important ; } .border-t…" at bounding box center [864, 426] width 1068 height 624
click at [408, 533] on div "} .border-top-3 { border-top : 3 px solid currentColor !important ; } .border-t…" at bounding box center [864, 426] width 1068 height 624
drag, startPoint x: 438, startPoint y: 527, endPoint x: 420, endPoint y: 531, distance: 18.2
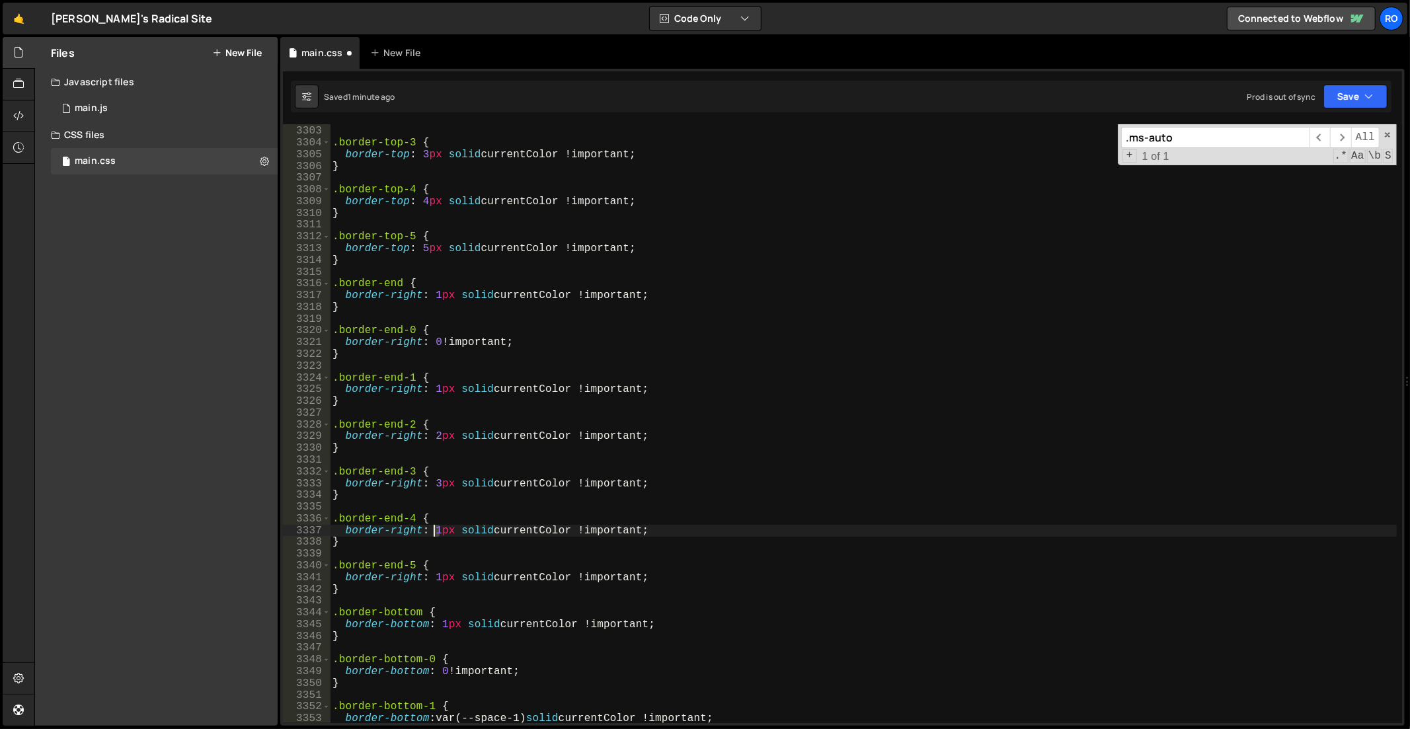
click at [434, 529] on div "} .border-top-3 { border-top : 3 px solid currentColor !important ; } .border-t…" at bounding box center [864, 426] width 1068 height 624
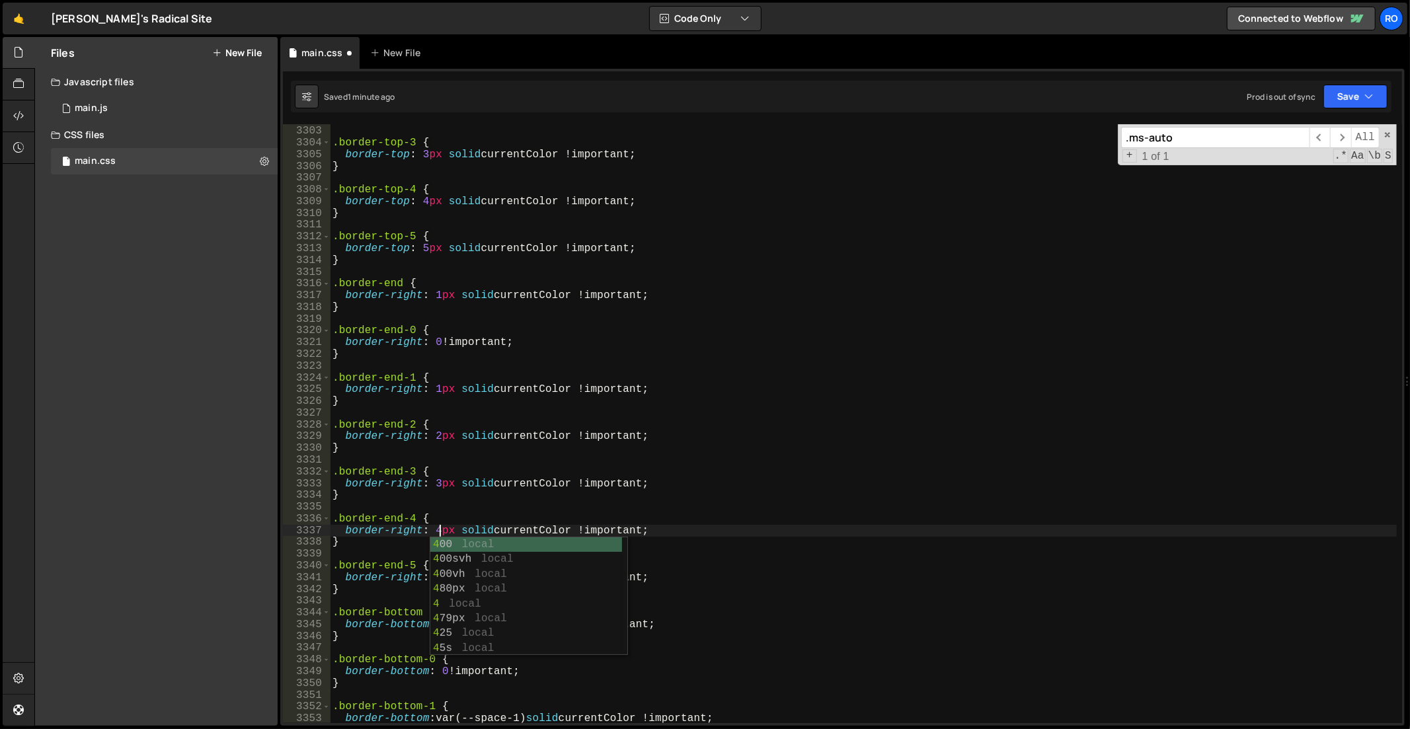
drag, startPoint x: 318, startPoint y: 545, endPoint x: 328, endPoint y: 545, distance: 9.9
click at [319, 545] on div "3338" at bounding box center [307, 542] width 48 height 12
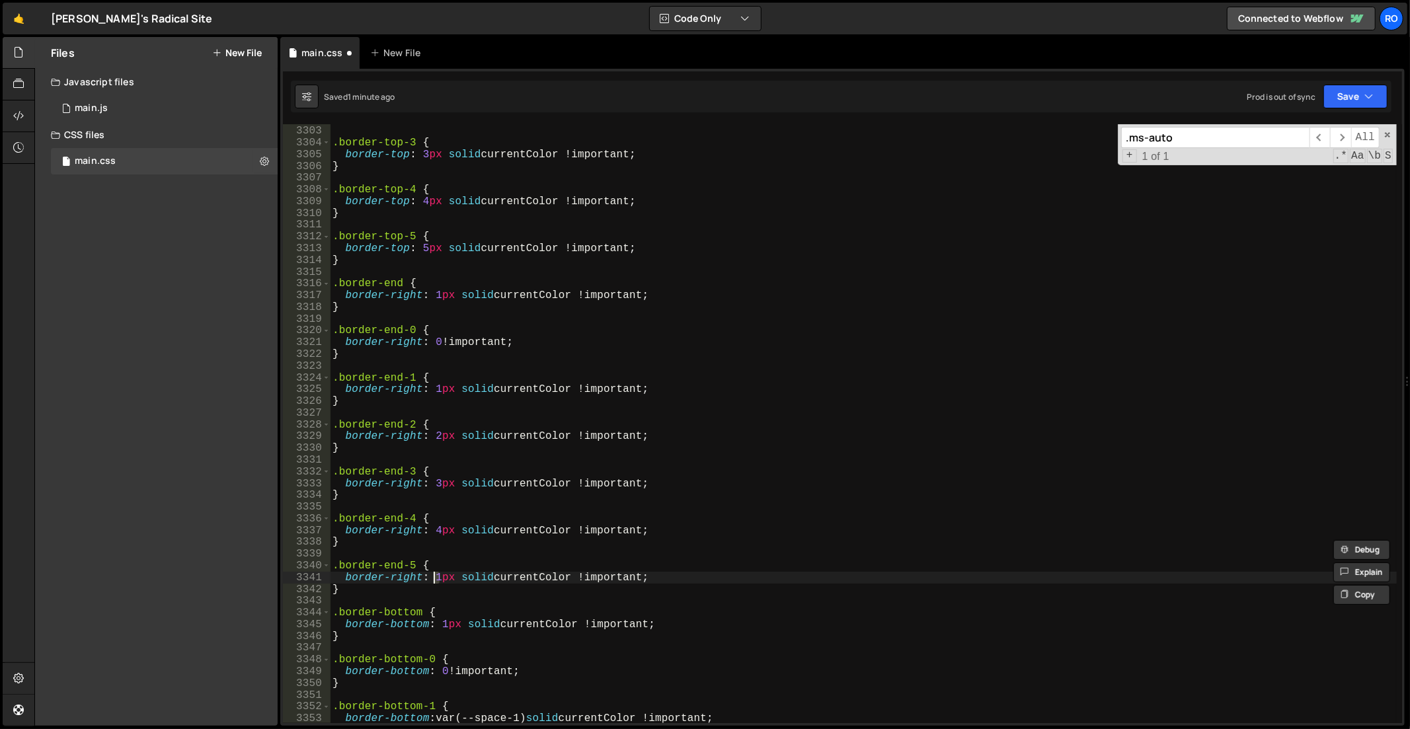
click at [433, 582] on div "} .border-top-3 { border-top : 3 px solid currentColor !important ; } .border-t…" at bounding box center [864, 426] width 1068 height 624
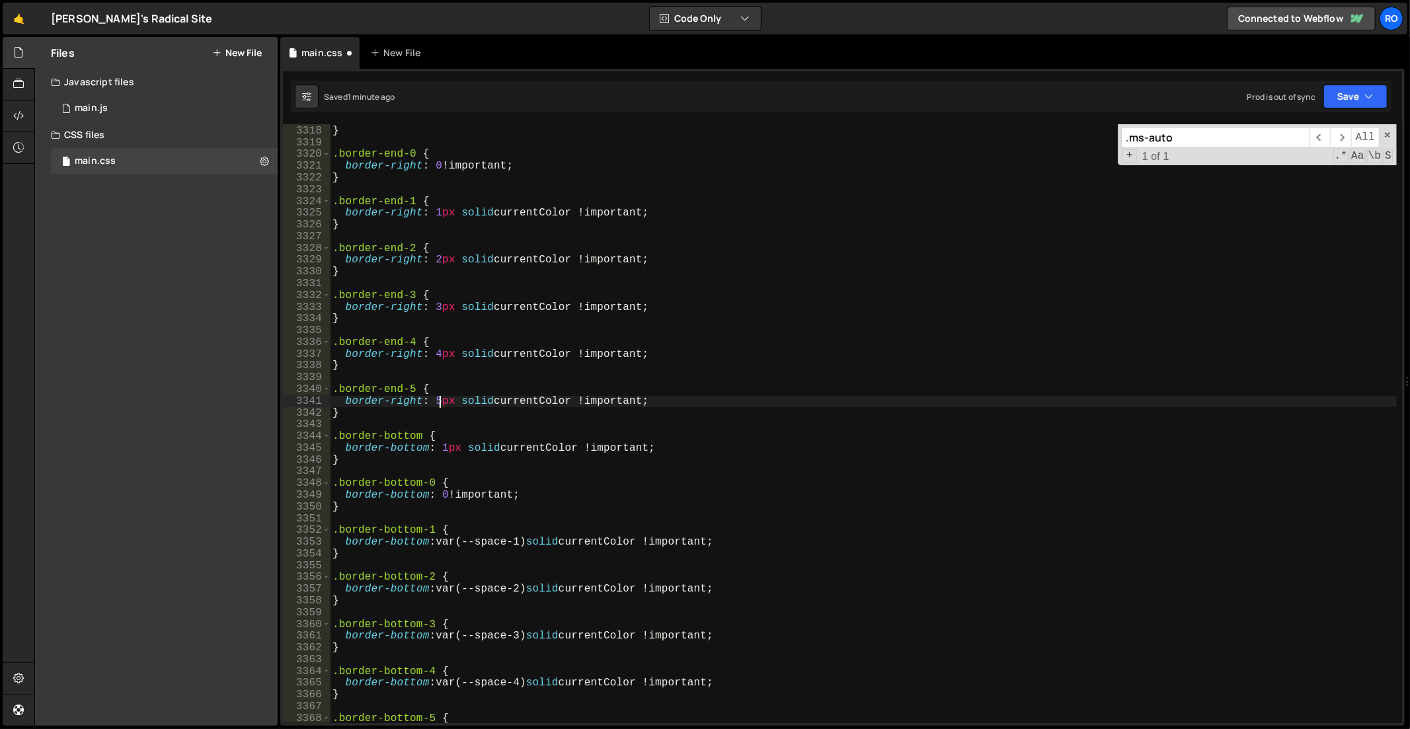
scroll to position [21060, 0]
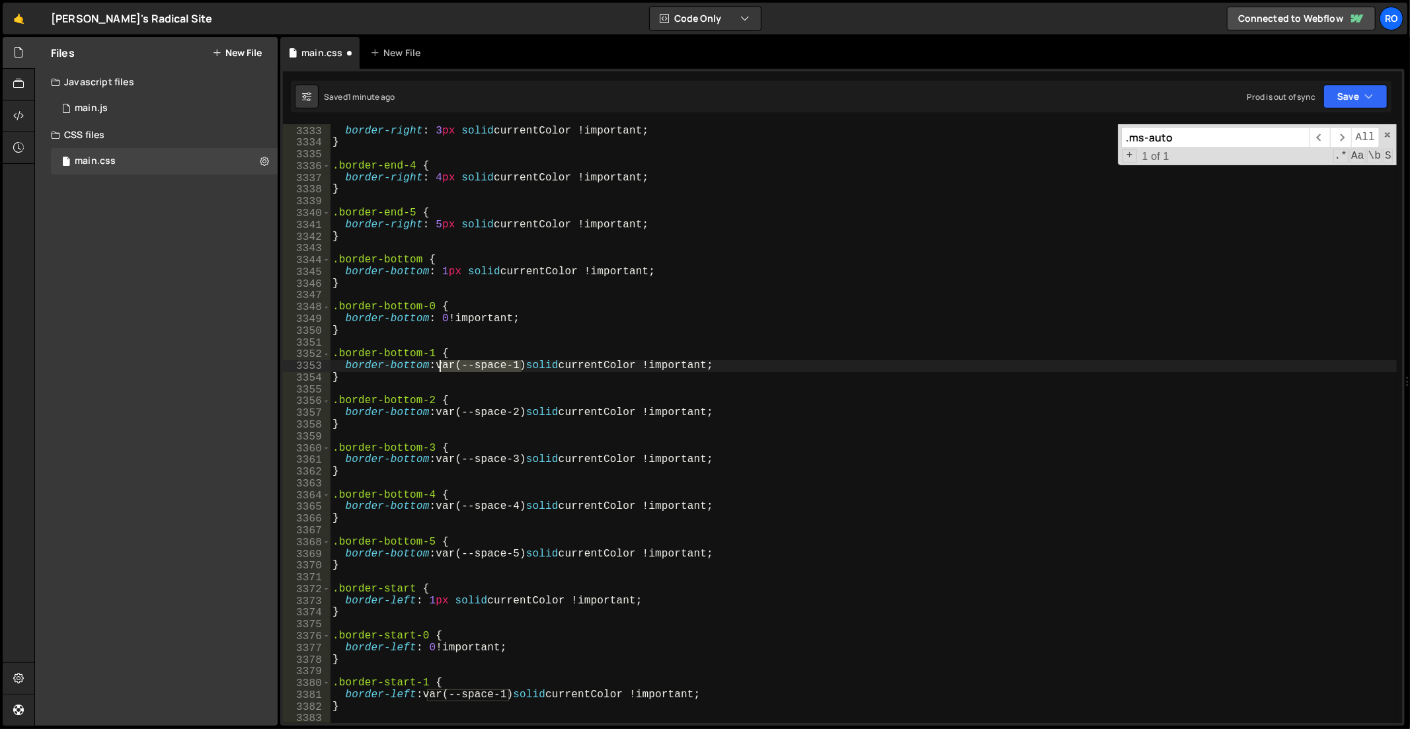
drag, startPoint x: 520, startPoint y: 365, endPoint x: 439, endPoint y: 364, distance: 81.3
click at [439, 364] on div ".border-end-3 { border-right : 3 px solid currentColor !important ; } .border-e…" at bounding box center [864, 426] width 1068 height 624
click at [513, 364] on div ".border-end-3 { border-right : 3 px solid currentColor !important ; } .border-e…" at bounding box center [863, 423] width 1067 height 599
drag, startPoint x: 514, startPoint y: 366, endPoint x: 442, endPoint y: 368, distance: 72.1
click at [442, 368] on div ".border-end-3 { border-right : 3 px solid currentColor !important ; } .border-e…" at bounding box center [864, 426] width 1068 height 624
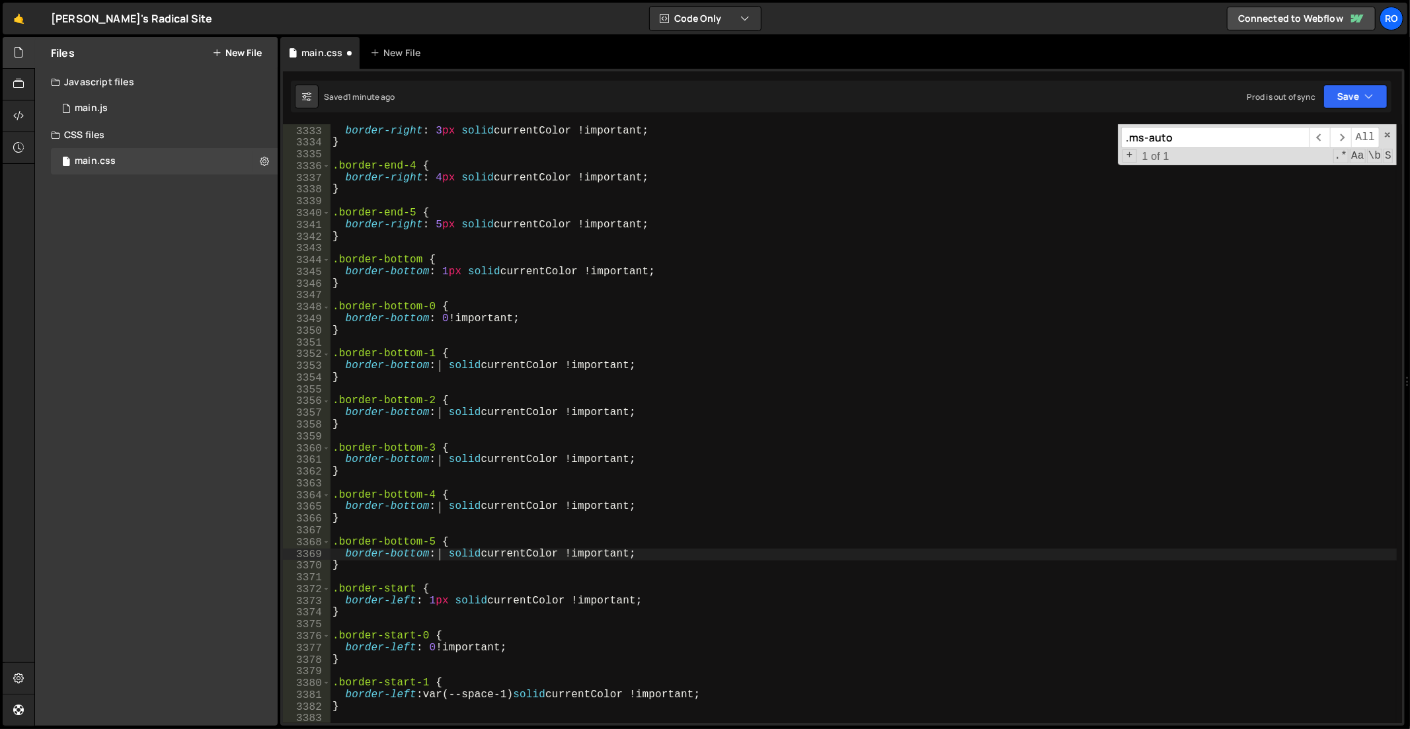
paste textarea "1px"
click at [457, 373] on div ".border-end-3 { border-right : 3 px solid currentColor !important ; } .border-e…" at bounding box center [864, 426] width 1068 height 624
drag, startPoint x: 446, startPoint y: 411, endPoint x: 439, endPoint y: 413, distance: 7.5
click at [439, 413] on div ".border-end-3 { border-right : 3 px solid currentColor !important ; } .border-e…" at bounding box center [864, 426] width 1068 height 624
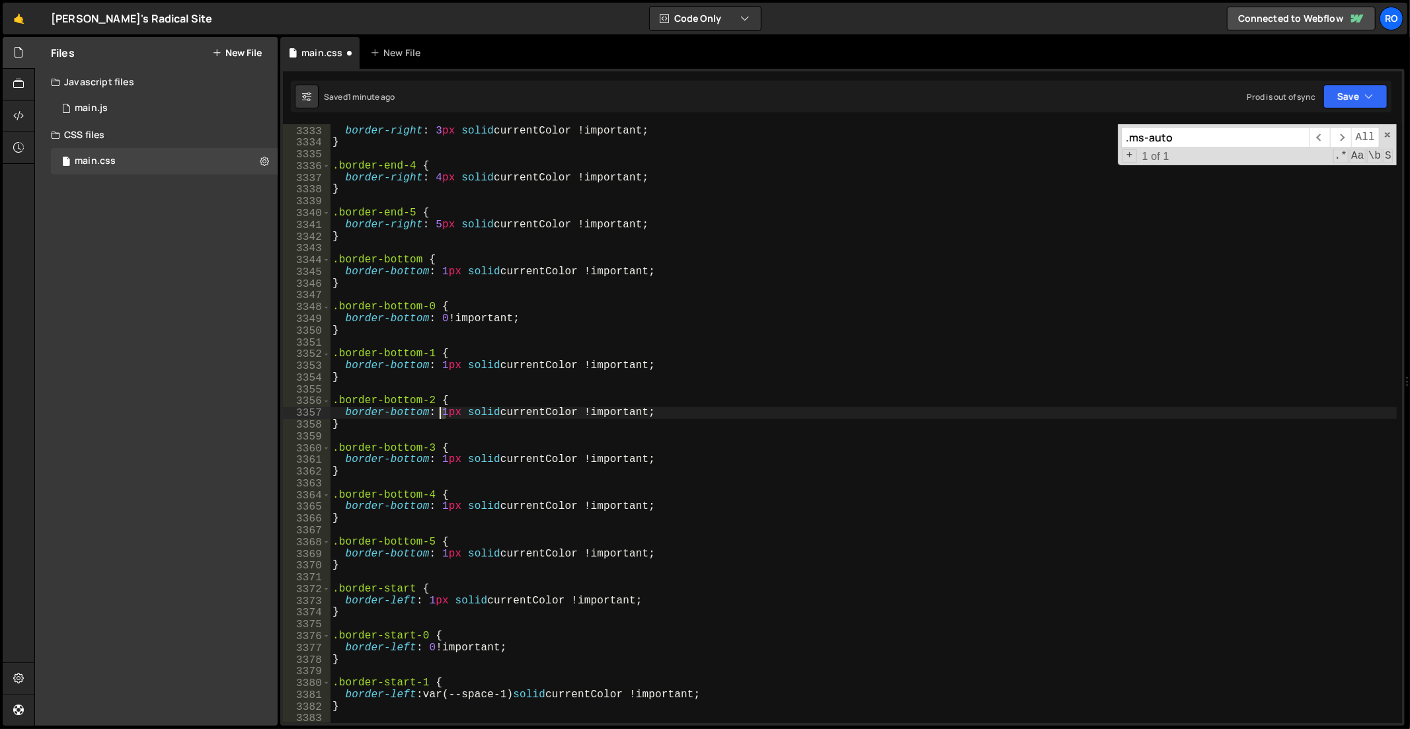
scroll to position [0, 7]
click at [439, 413] on div ".border-end-3 { border-right : 3 px solid currentColor !important ; } .border-e…" at bounding box center [864, 426] width 1068 height 624
click at [416, 426] on div ".border-end-3 { border-right : 3 px solid currentColor !important ; } .border-e…" at bounding box center [864, 426] width 1068 height 624
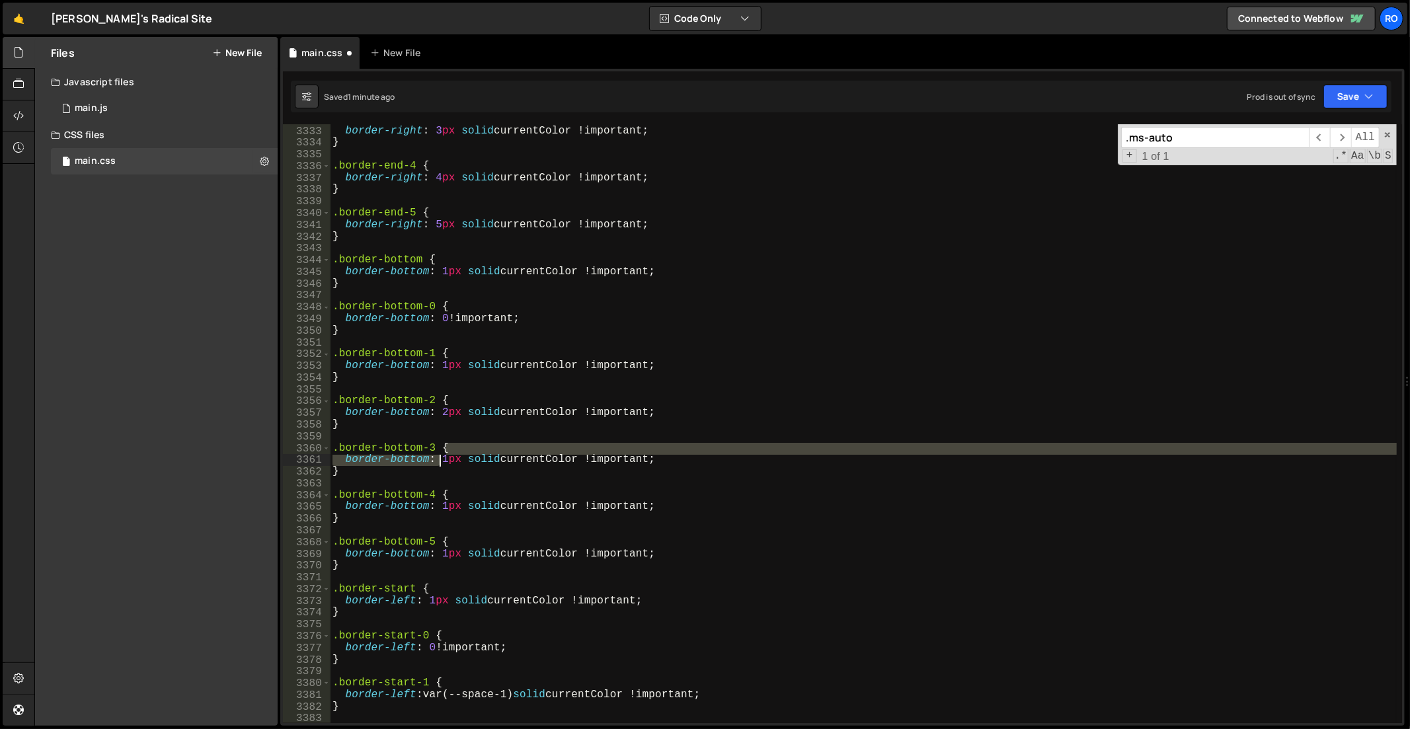
click at [440, 457] on div ".border-end-3 { border-right : 3 px solid currentColor !important ; } .border-e…" at bounding box center [864, 426] width 1068 height 624
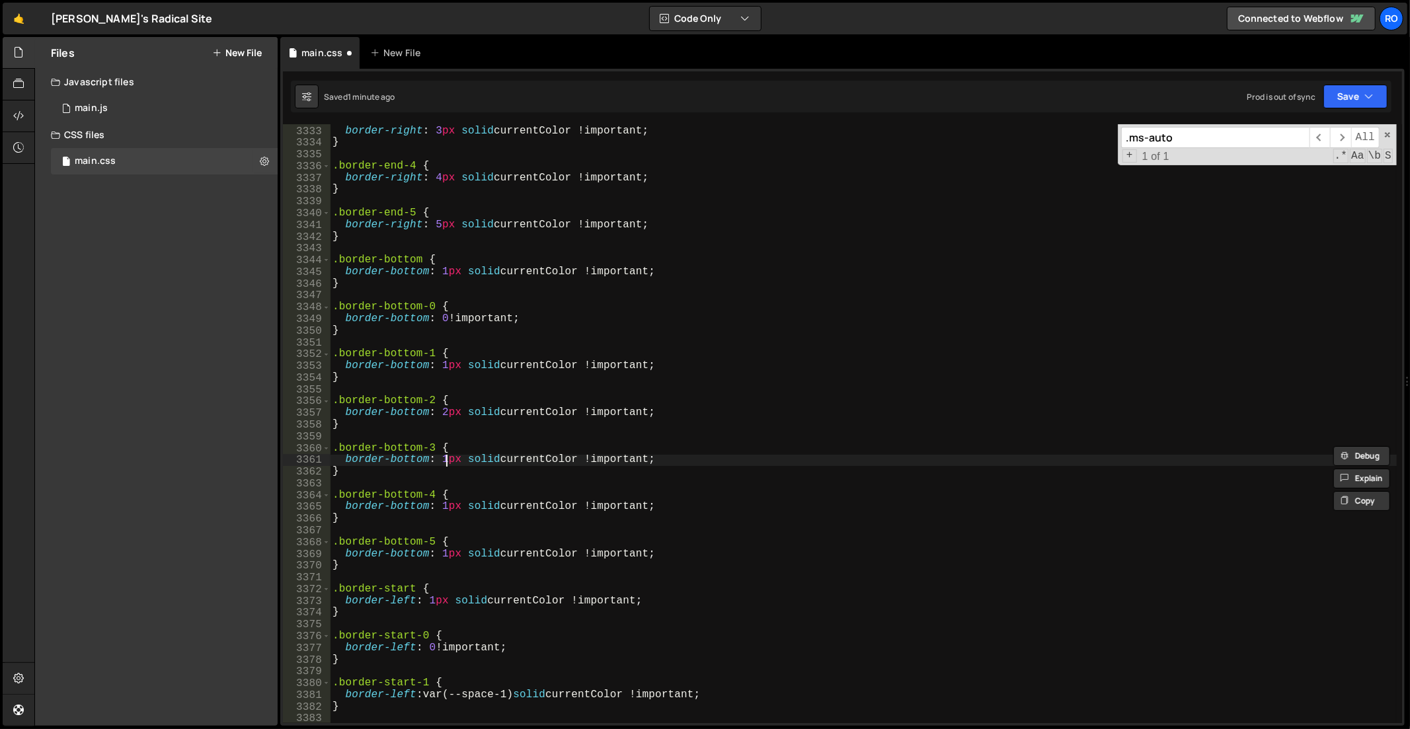
click at [441, 461] on div ".border-end-3 { border-right : 3 px solid currentColor !important ; } .border-e…" at bounding box center [864, 426] width 1068 height 624
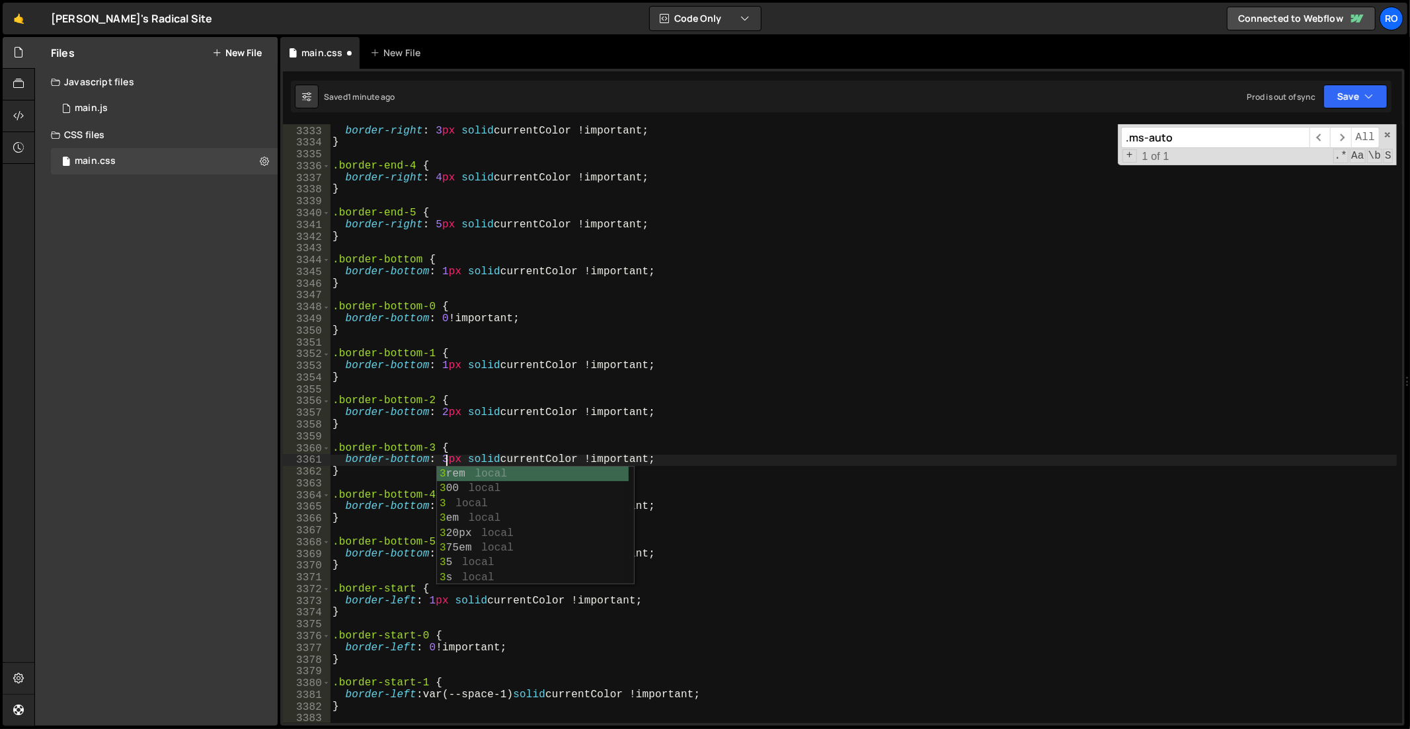
click at [412, 466] on div ".border-end-3 { border-right : 3 px solid currentColor !important ; } .border-e…" at bounding box center [864, 426] width 1068 height 624
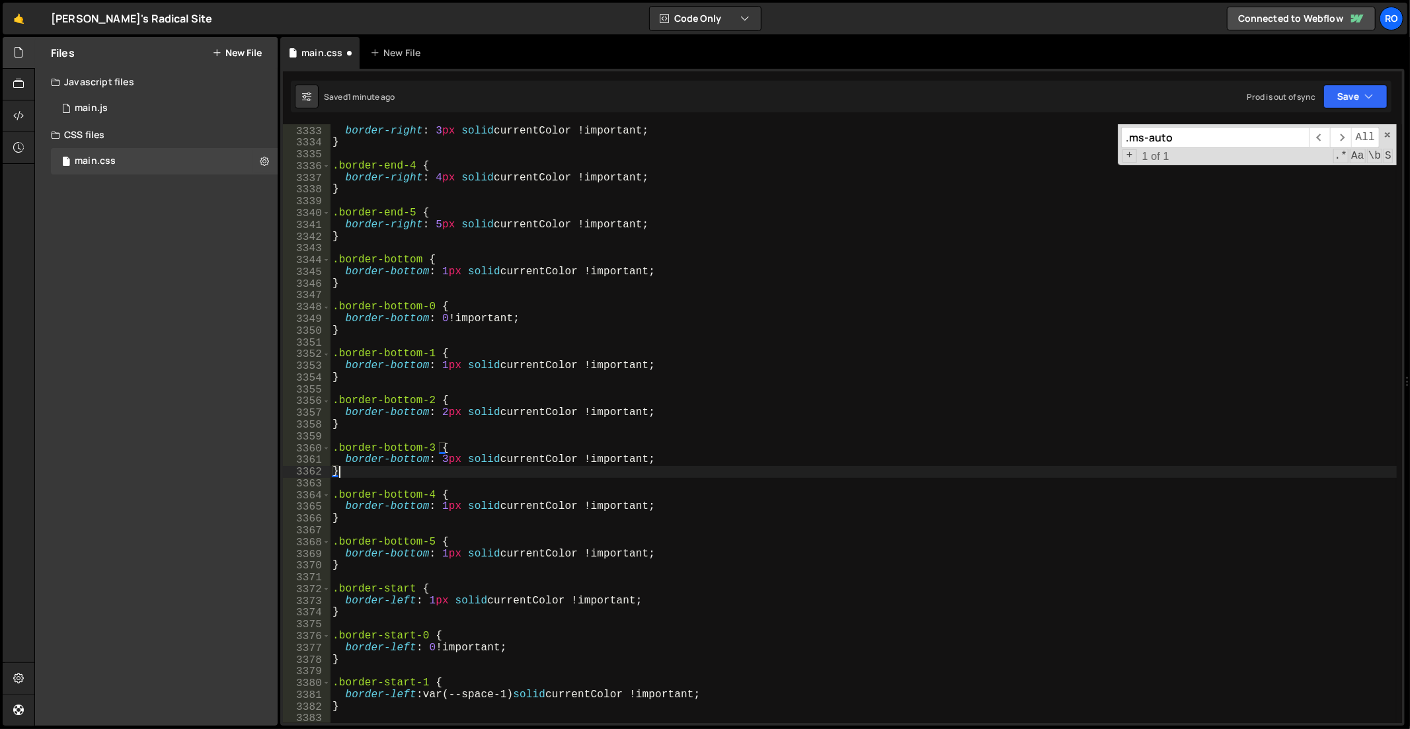
scroll to position [0, 0]
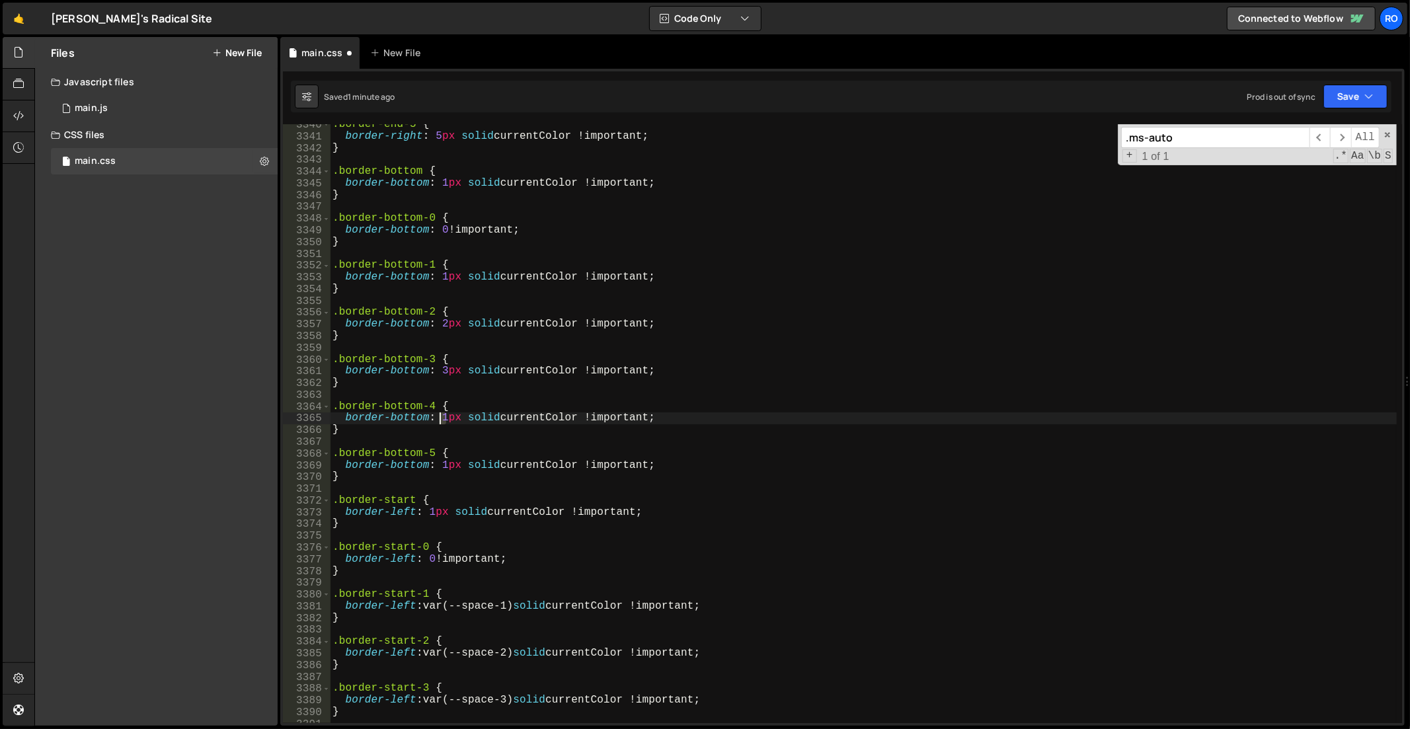
click at [441, 421] on div ".border-end-5 { border-right : 5 px solid currentColor !important ; } .border-b…" at bounding box center [864, 431] width 1068 height 624
click at [397, 430] on div ".border-end-5 { border-right : 5 px solid currentColor !important ; } .border-b…" at bounding box center [864, 431] width 1068 height 624
drag, startPoint x: 446, startPoint y: 465, endPoint x: 439, endPoint y: 467, distance: 6.9
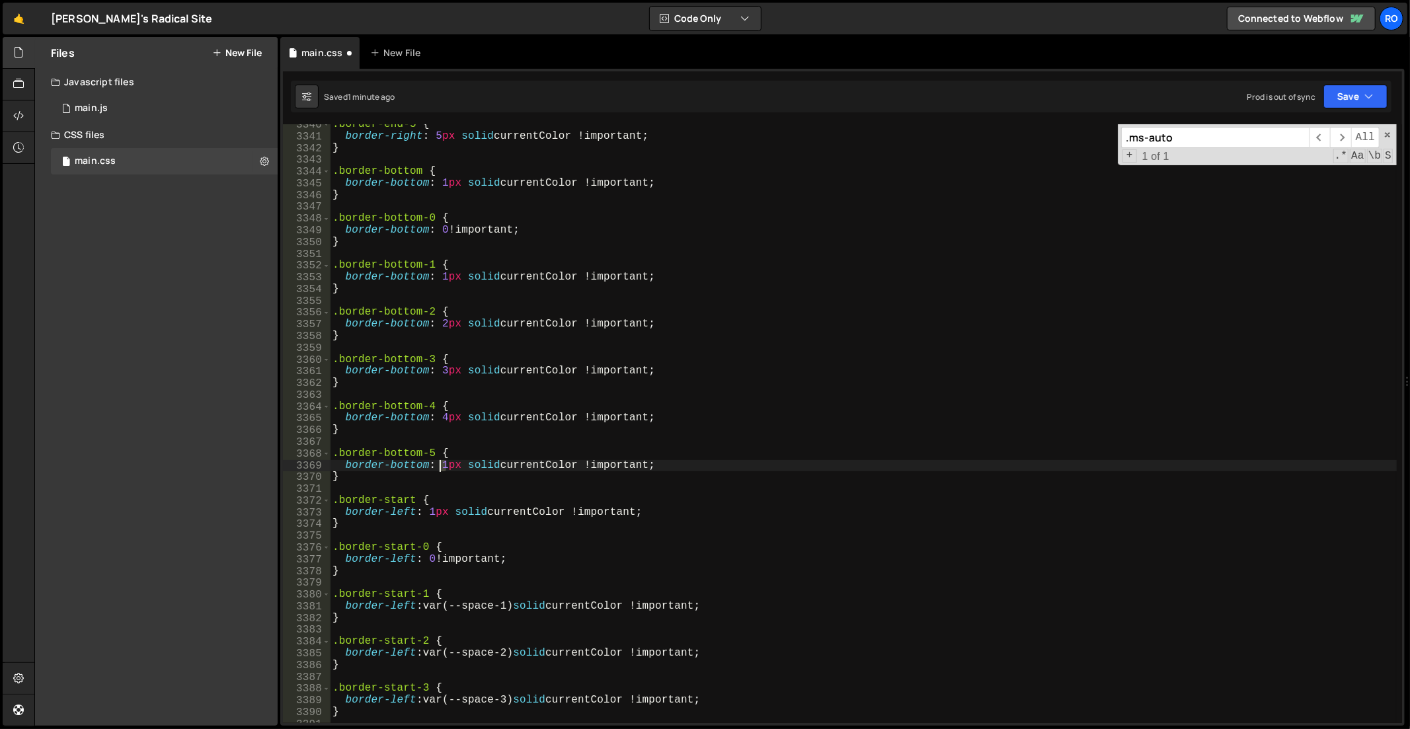
click at [439, 467] on div ".border-end-5 { border-right : 5 px solid currentColor !important ; } .border-b…" at bounding box center [864, 431] width 1068 height 624
click at [375, 457] on div ".border-end-5 { border-right : 5 px solid currentColor !important ; } .border-b…" at bounding box center [864, 431] width 1068 height 624
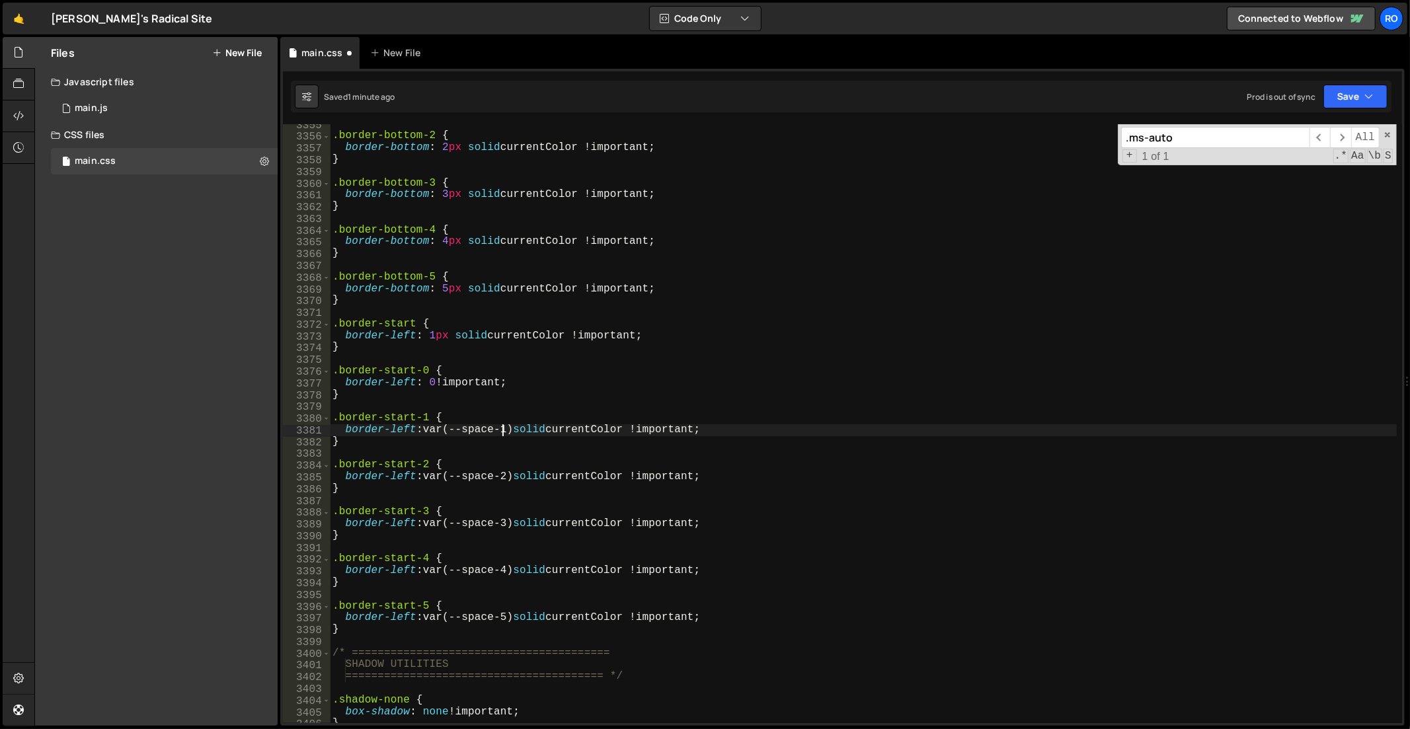
click at [505, 433] on div ".border-bottom-2 { border-bottom : 2 px solid currentColor !important ; } .bord…" at bounding box center [864, 431] width 1068 height 624
click at [428, 432] on div ".border-bottom-2 { border-bottom : 2 px solid currentColor !important ; } .bord…" at bounding box center [864, 431] width 1068 height 624
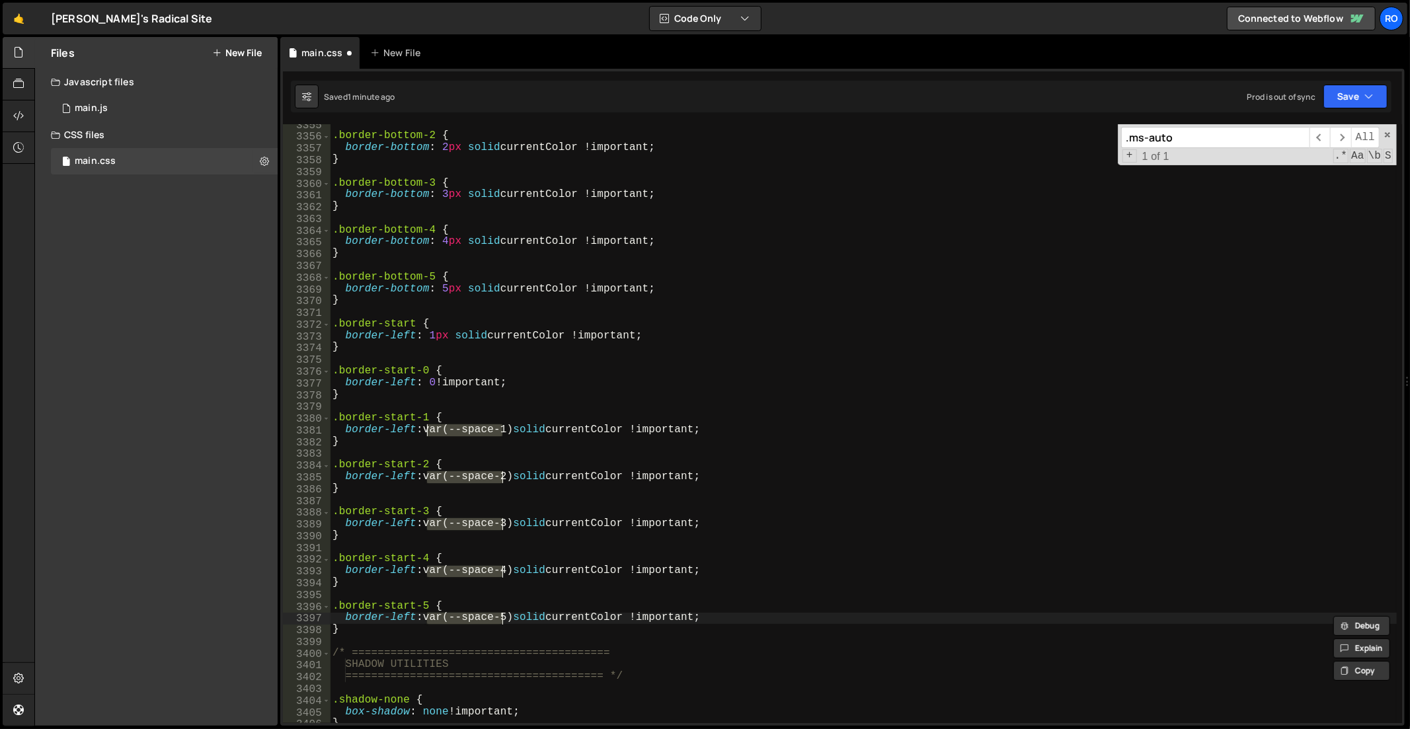
paste textarea "1px"
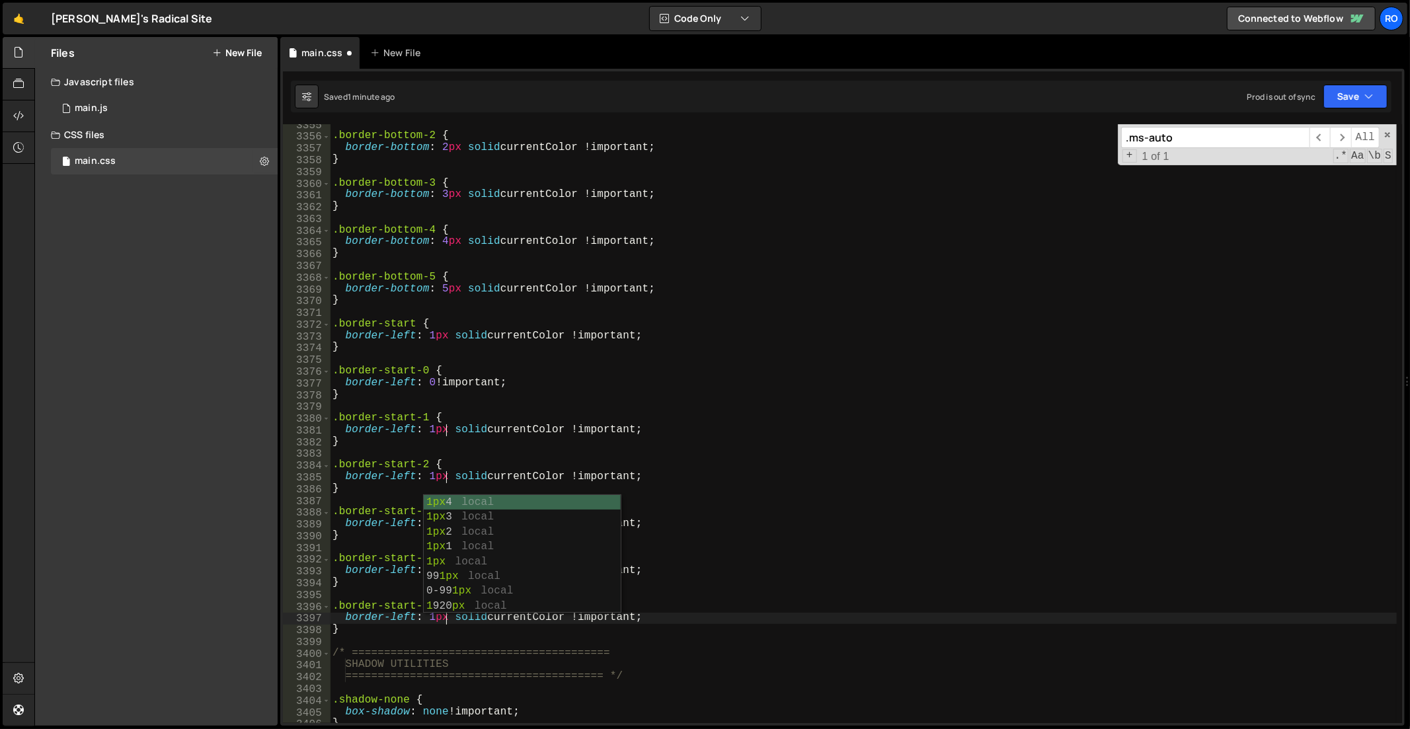
click at [506, 428] on div ".border-bottom-2 { border-bottom : 2 px solid currentColor !important ; } .bord…" at bounding box center [864, 431] width 1068 height 624
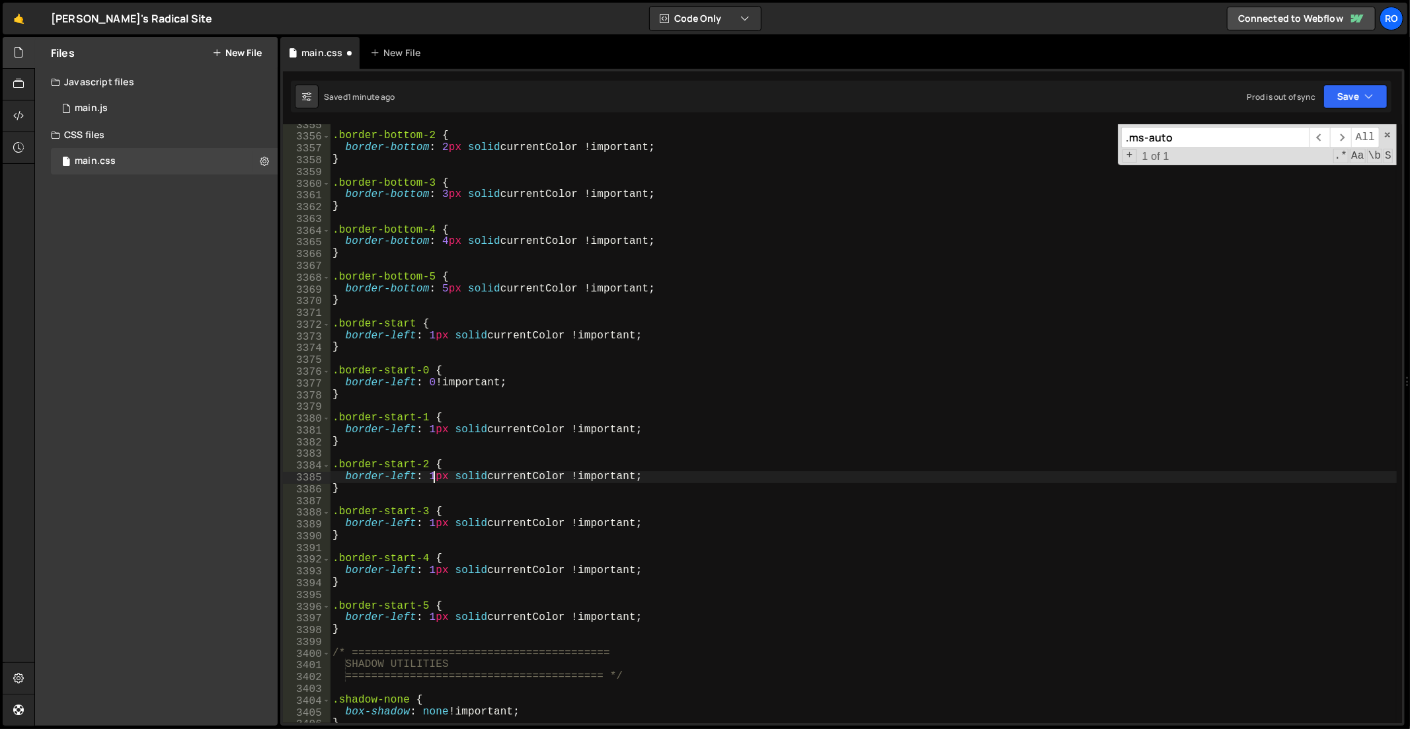
click at [428, 479] on div ".border-bottom-2 { border-bottom : 2 px solid currentColor !important ; } .bord…" at bounding box center [864, 431] width 1068 height 624
click at [383, 494] on div ".border-bottom-2 { border-bottom : 2 px solid currentColor !important ; } .bord…" at bounding box center [864, 431] width 1068 height 624
click at [427, 526] on div ".border-bottom-2 { border-bottom : 2 px solid currentColor !important ; } .bord…" at bounding box center [864, 431] width 1068 height 624
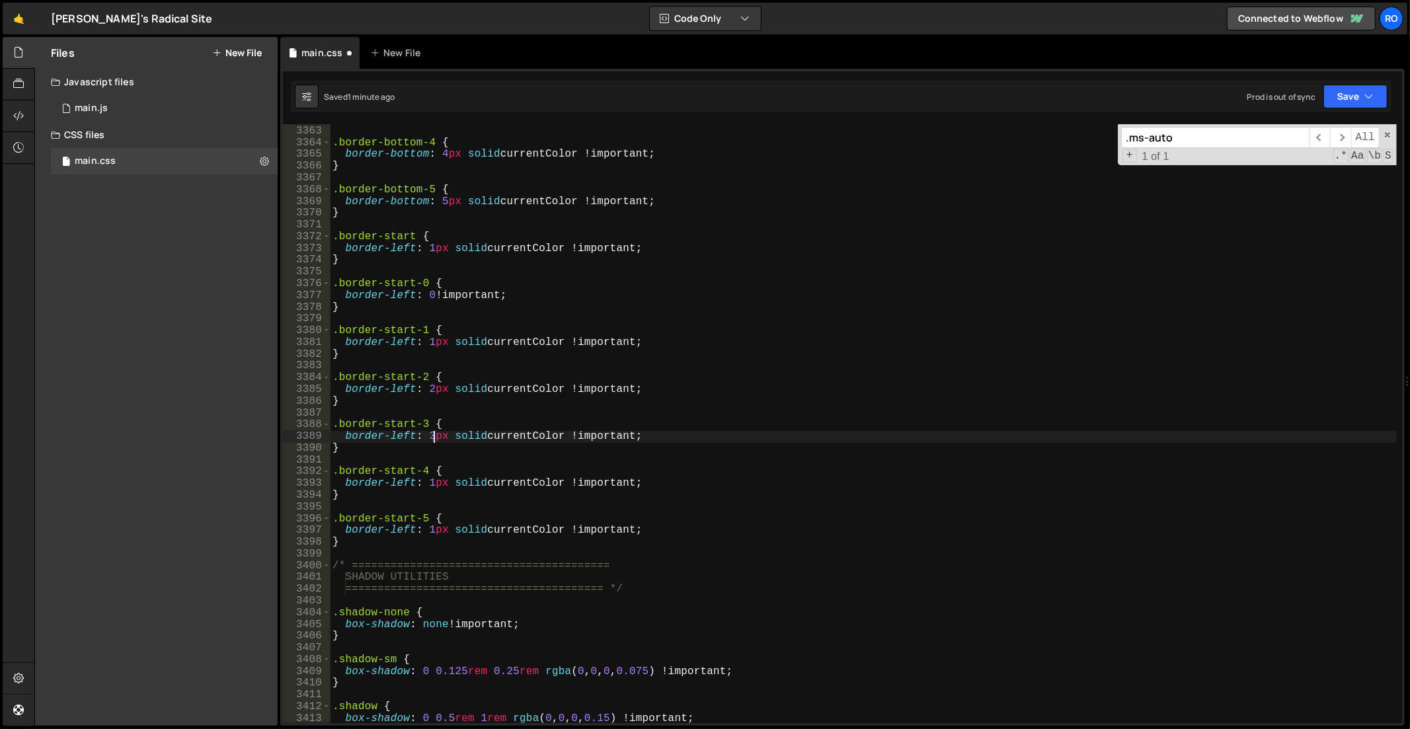
click at [362, 516] on div "} .border-bottom-4 { border-bottom : 4 px solid currentColor !important ; } .bo…" at bounding box center [864, 426] width 1068 height 624
drag, startPoint x: 433, startPoint y: 483, endPoint x: 426, endPoint y: 486, distance: 7.7
click at [426, 486] on div "} .border-bottom-4 { border-bottom : 4 px solid currentColor !important ; } .bo…" at bounding box center [864, 426] width 1068 height 624
click at [395, 496] on div "} .border-bottom-4 { border-bottom : 4 px solid currentColor !important ; } .bo…" at bounding box center [864, 426] width 1068 height 624
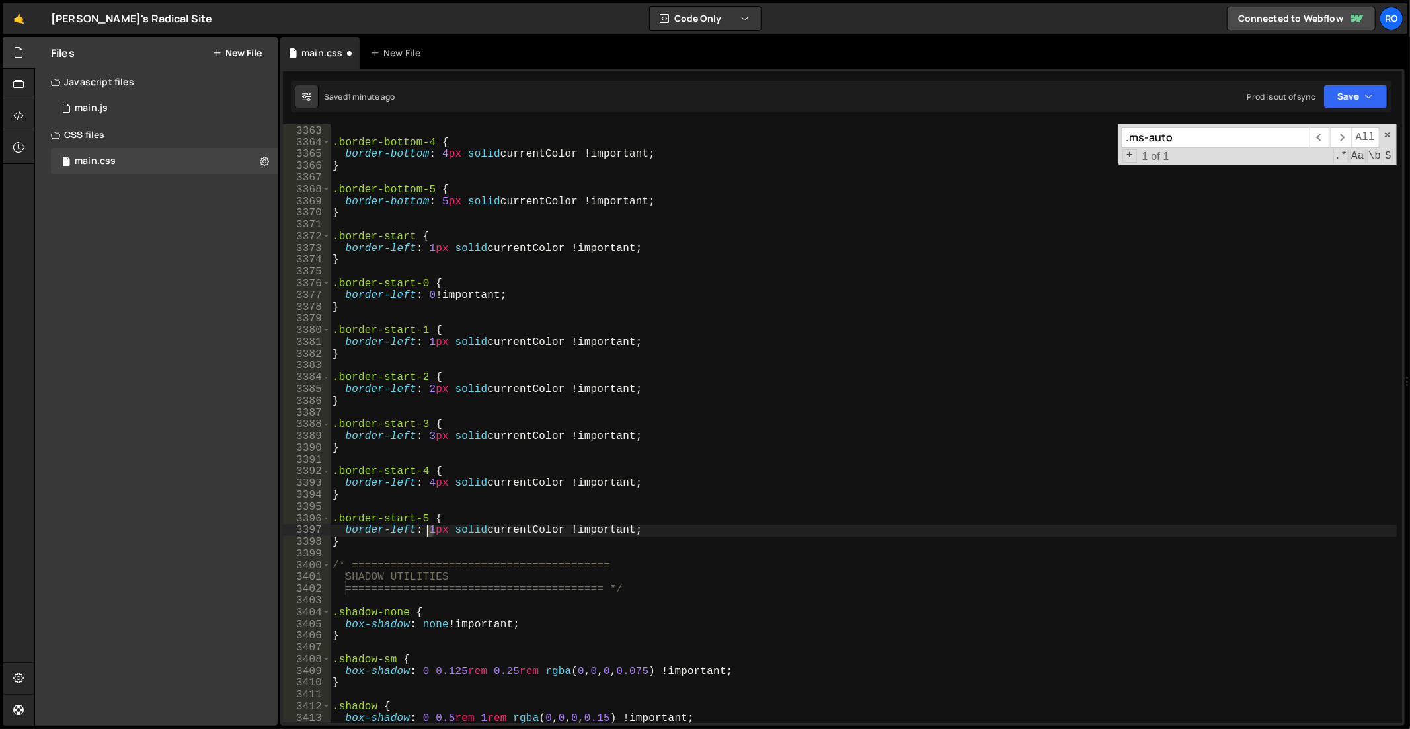
click at [427, 531] on div "} .border-bottom-4 { border-bottom : 4 px solid currentColor !important ; } .bo…" at bounding box center [864, 426] width 1068 height 624
drag, startPoint x: 425, startPoint y: 517, endPoint x: 340, endPoint y: 518, distance: 85.3
click at [340, 518] on div "} .border-bottom-4 { border-bottom : 4 px solid currentColor !important ; } .bo…" at bounding box center [864, 426] width 1068 height 624
click at [1183, 292] on div "} .border-bottom-4 { border-bottom : 4 px solid currentColor !important ; } .bo…" at bounding box center [864, 426] width 1068 height 624
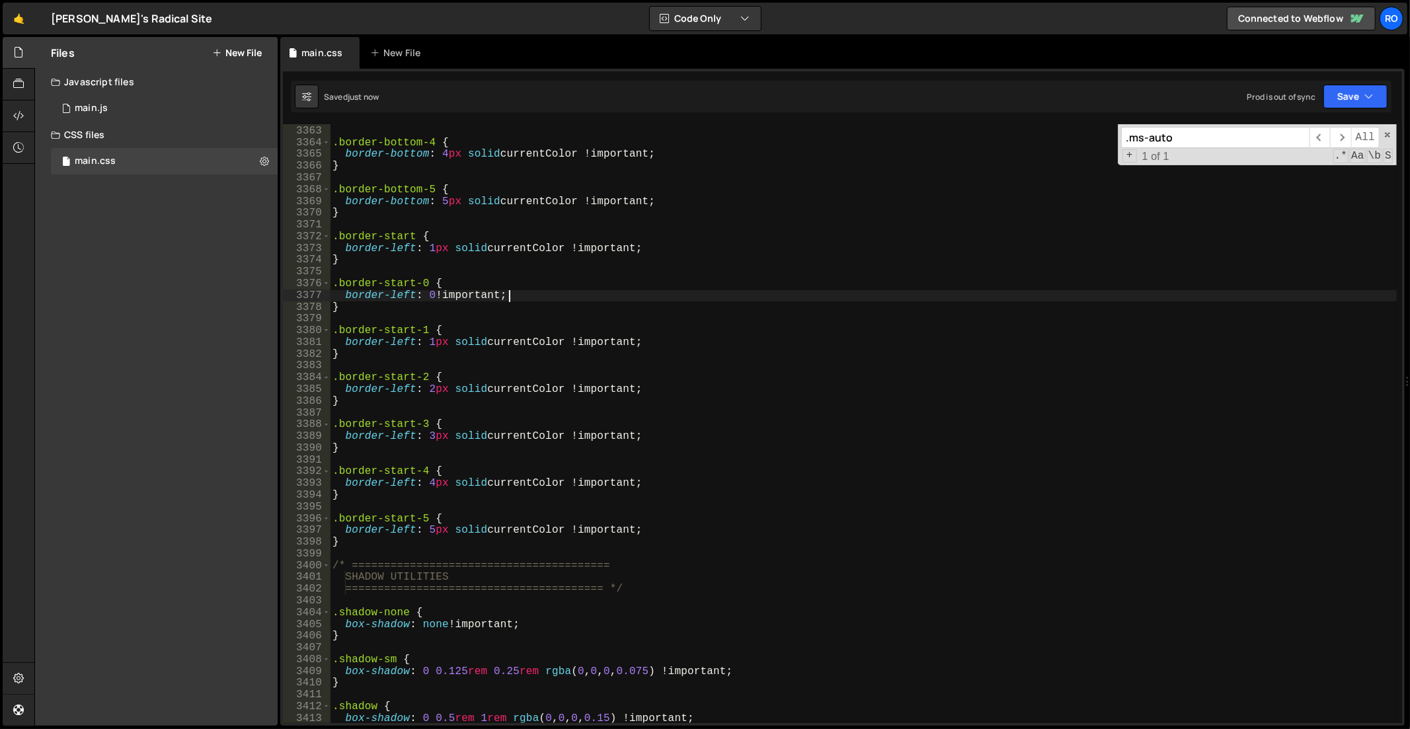
type textarea "border-left: 0 !important;"
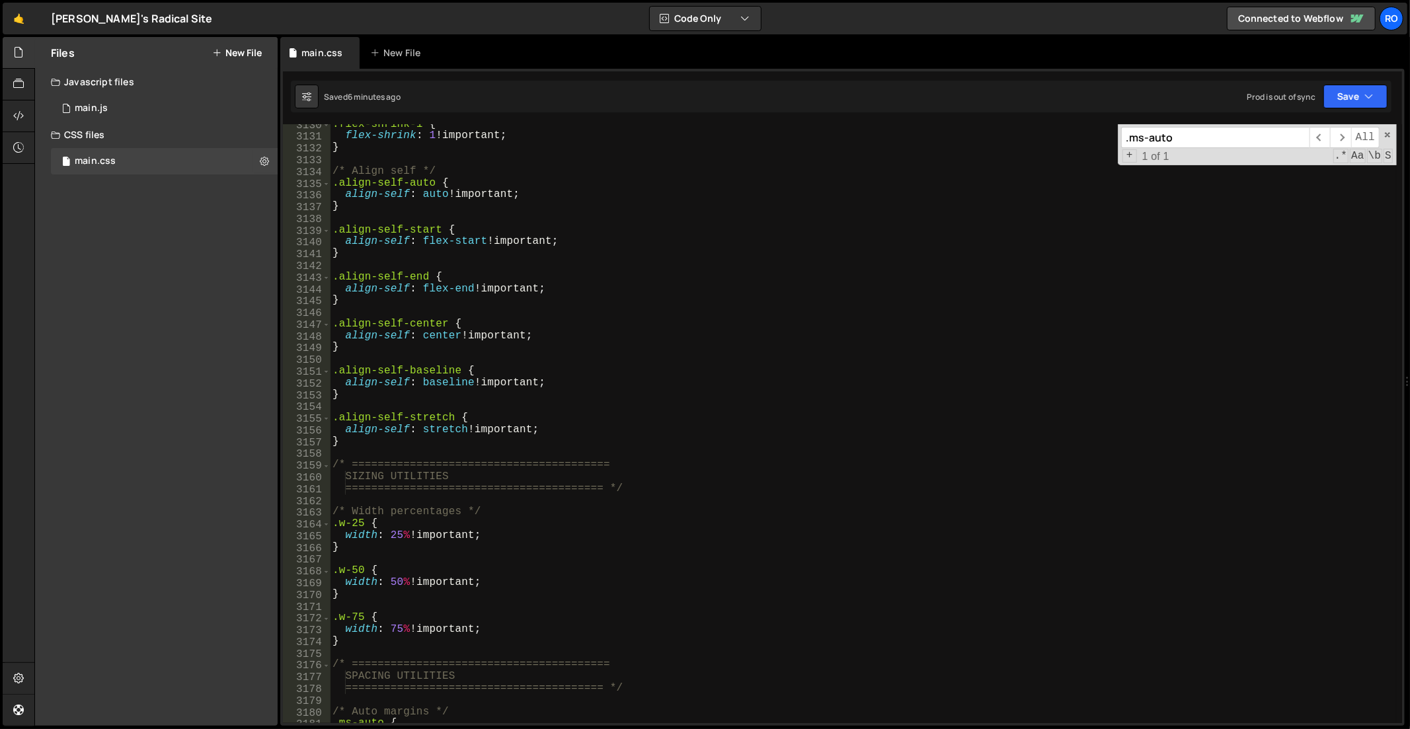
scroll to position [21060, 0]
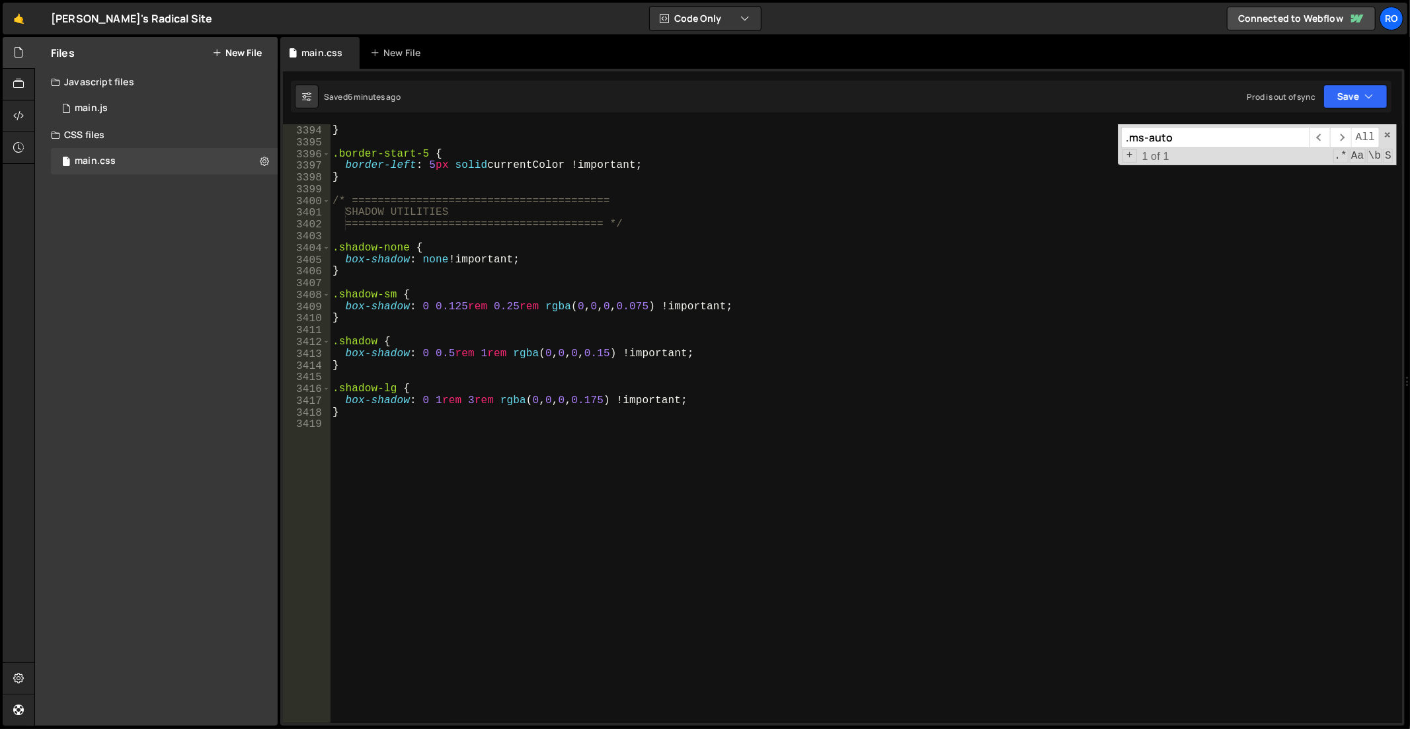
click at [713, 491] on div "border-left : 4 px solid currentColor !important ; } .border-start-5 { border-l…" at bounding box center [864, 425] width 1068 height 624
click at [781, 524] on div "border-left : 4 px solid currentColor !important ; } .border-start-5 { border-l…" at bounding box center [864, 425] width 1068 height 624
click at [703, 558] on div "border-left : 4 px solid currentColor !important ; } .border-start-5 { border-l…" at bounding box center [864, 425] width 1068 height 624
paste textarea "}"
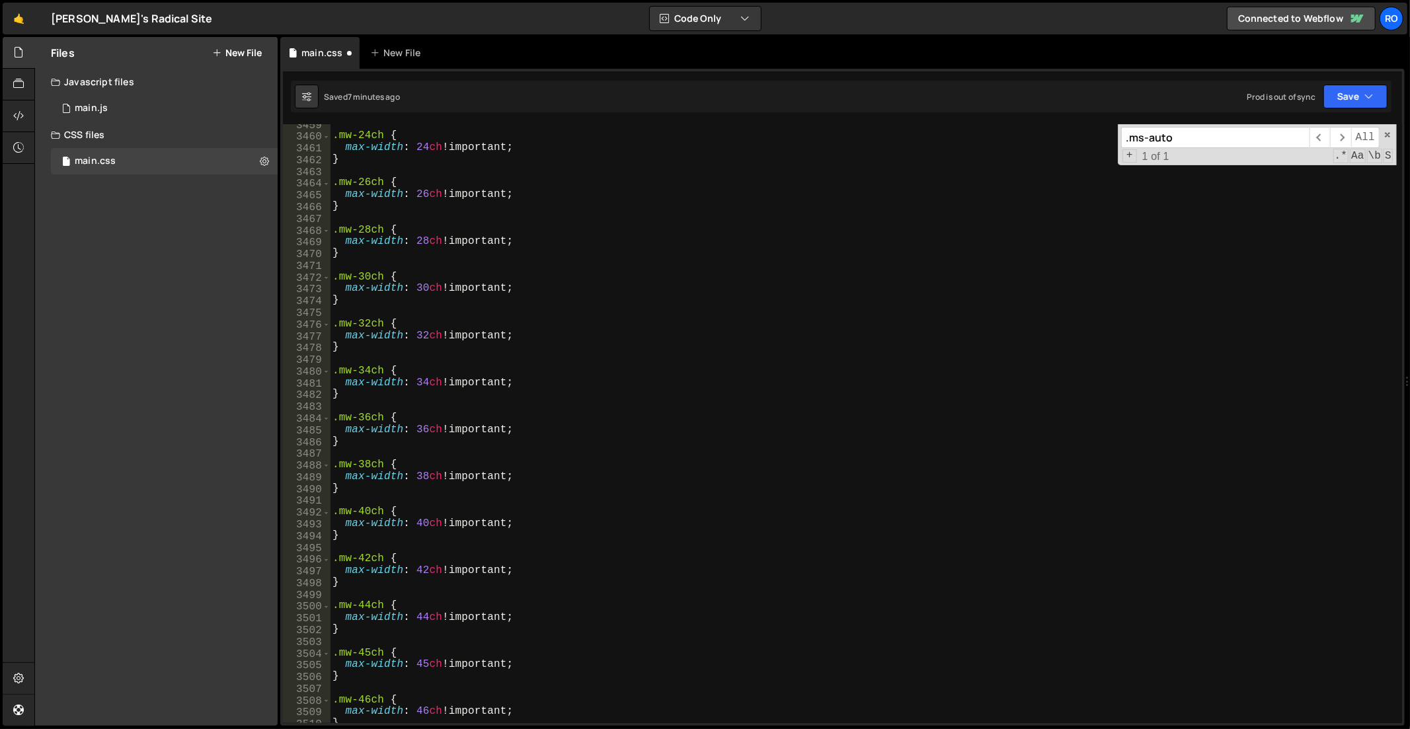
scroll to position [21060, 0]
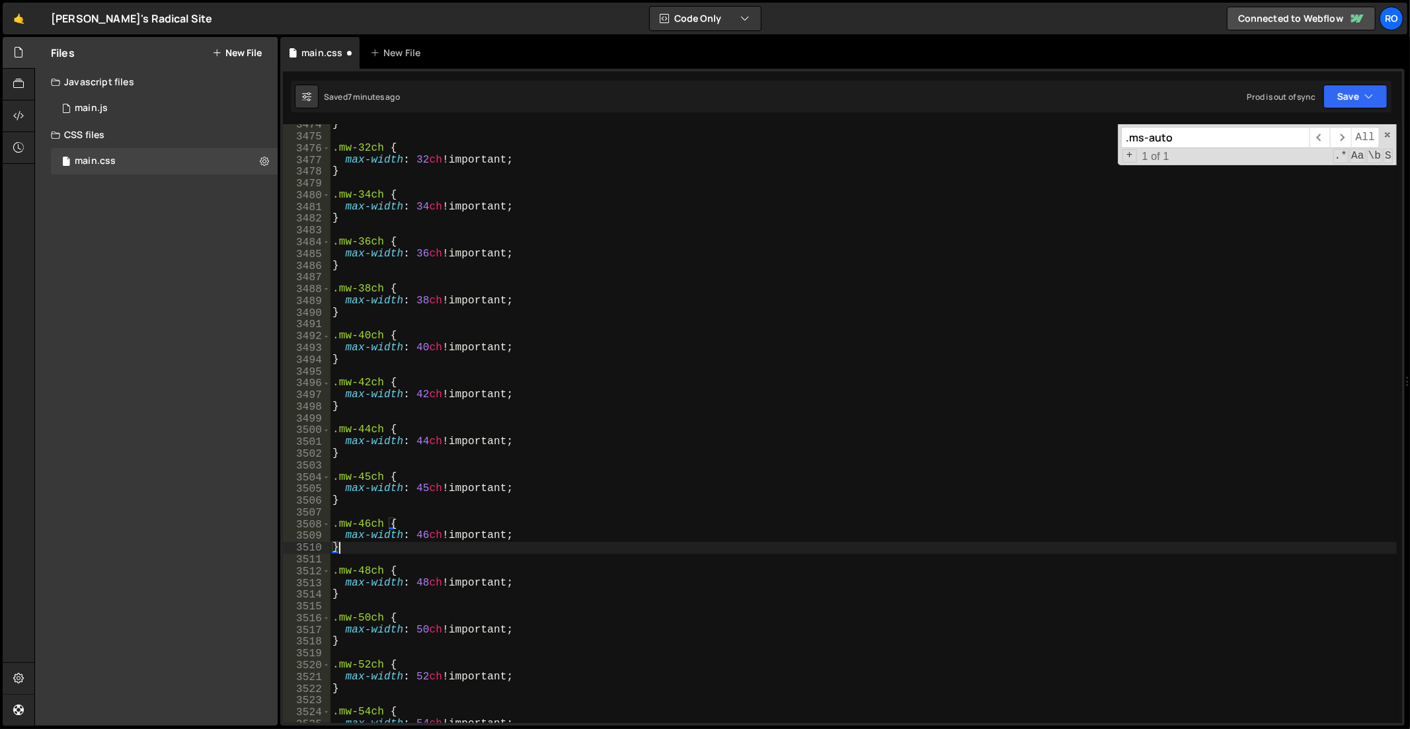
click at [362, 553] on div "} .mw-32ch { max-width : 32 ch !important ; } .mw-34ch { max-width : 34 ch !imp…" at bounding box center [864, 431] width 1068 height 624
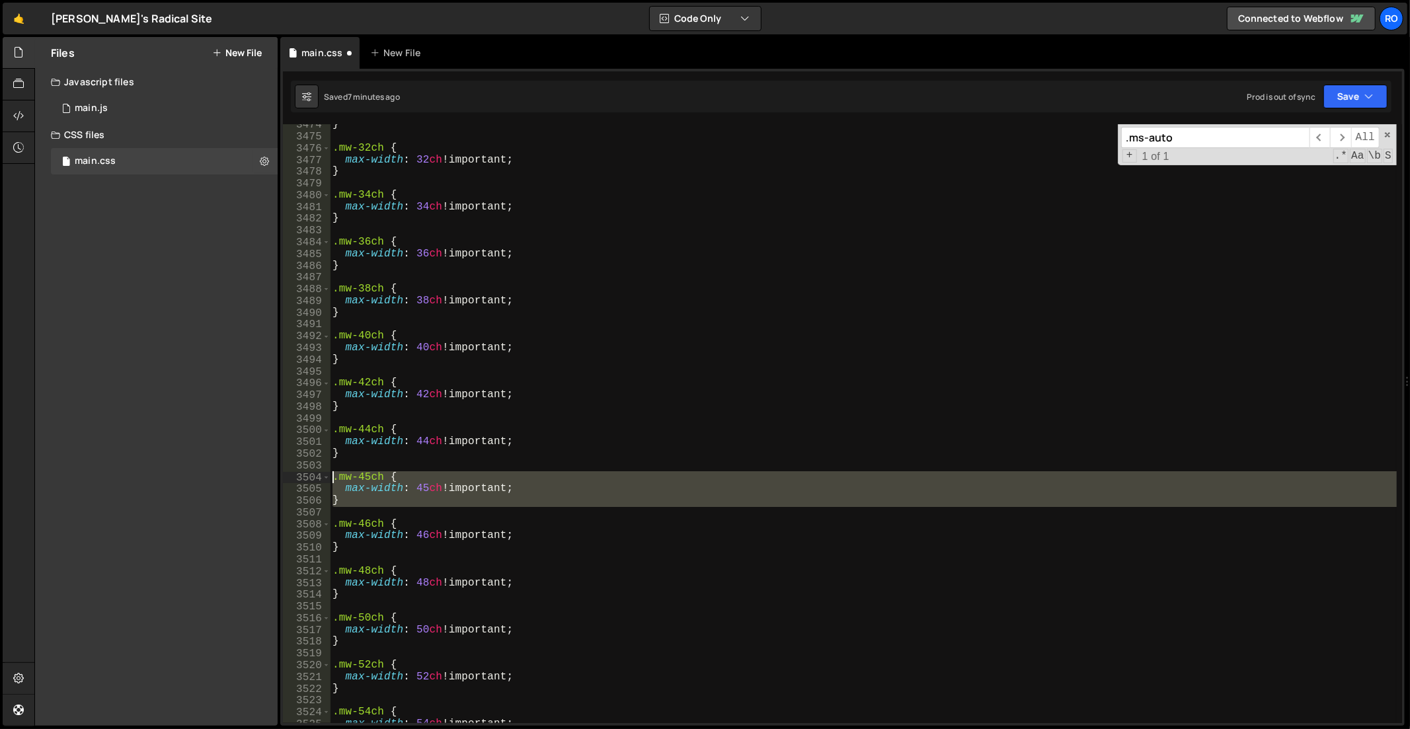
drag, startPoint x: 371, startPoint y: 508, endPoint x: 319, endPoint y: 473, distance: 62.5
click at [319, 473] on div "} 3474 3475 3476 3477 3478 3479 3480 3481 3482 3483 3484 3485 3486 3487 3488 34…" at bounding box center [842, 423] width 1119 height 599
type textarea ".mw-45ch { max-width: 45ch !important;"
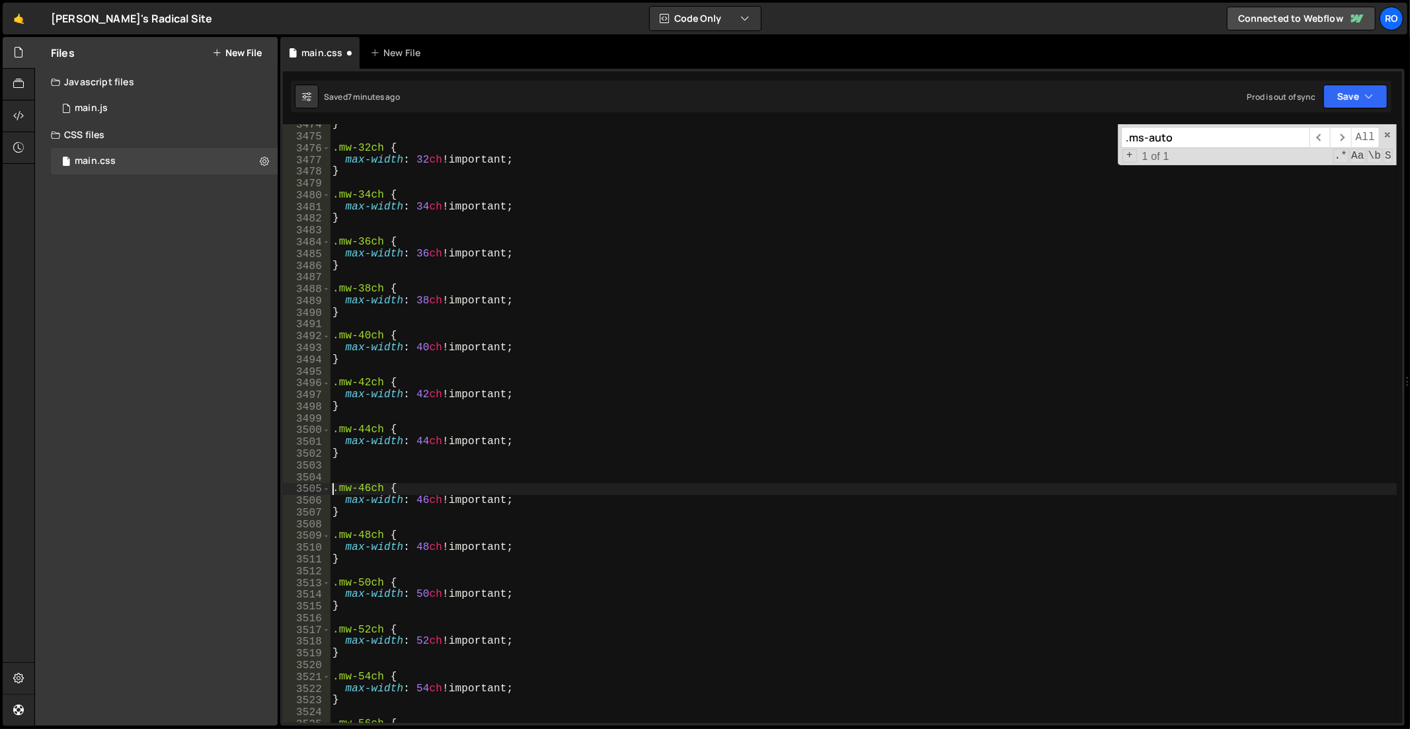
scroll to position [0, 1]
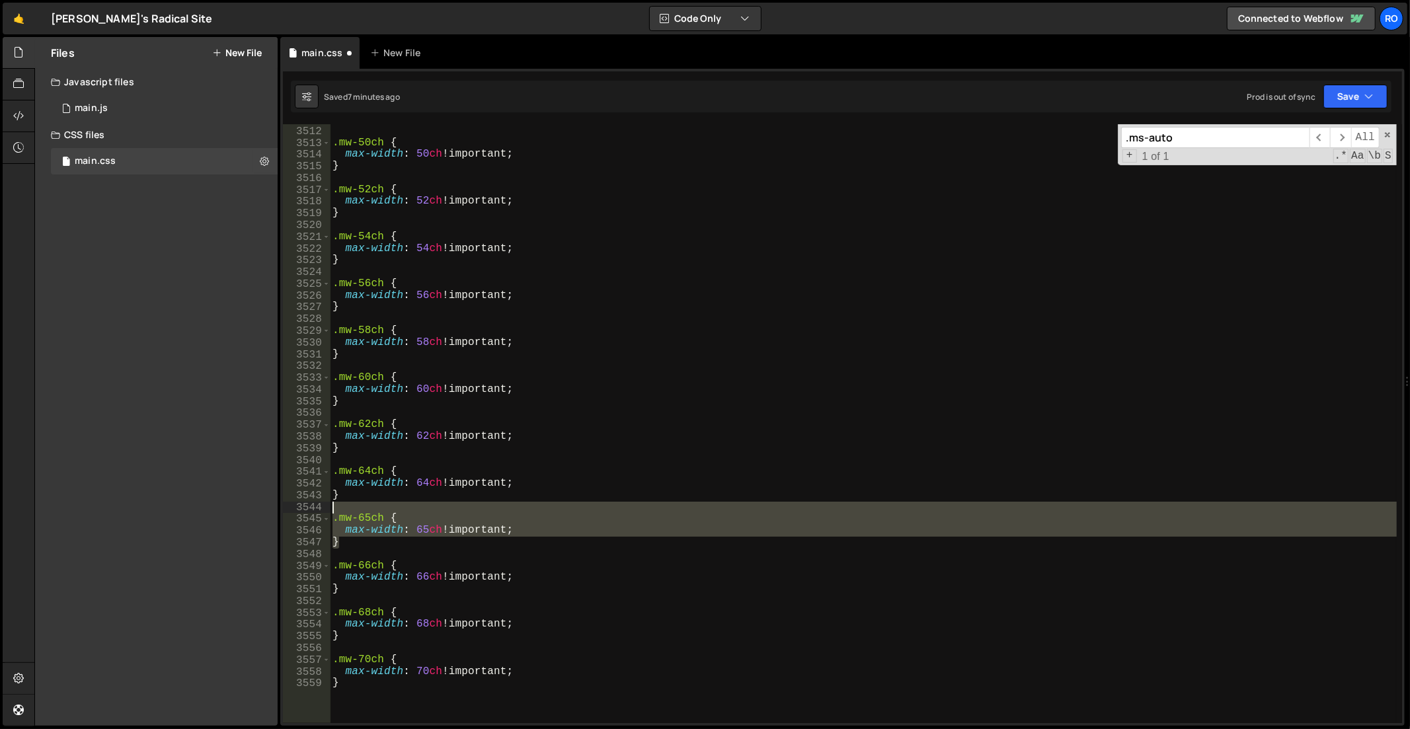
drag, startPoint x: 372, startPoint y: 545, endPoint x: 319, endPoint y: 512, distance: 62.9
click at [319, 512] on div ".mw-46ch { 3511 3512 3513 3514 3515 3516 3517 3518 3519 3520 3521 3522 3523 352…" at bounding box center [842, 423] width 1119 height 599
type textarea ".mw-65ch {"
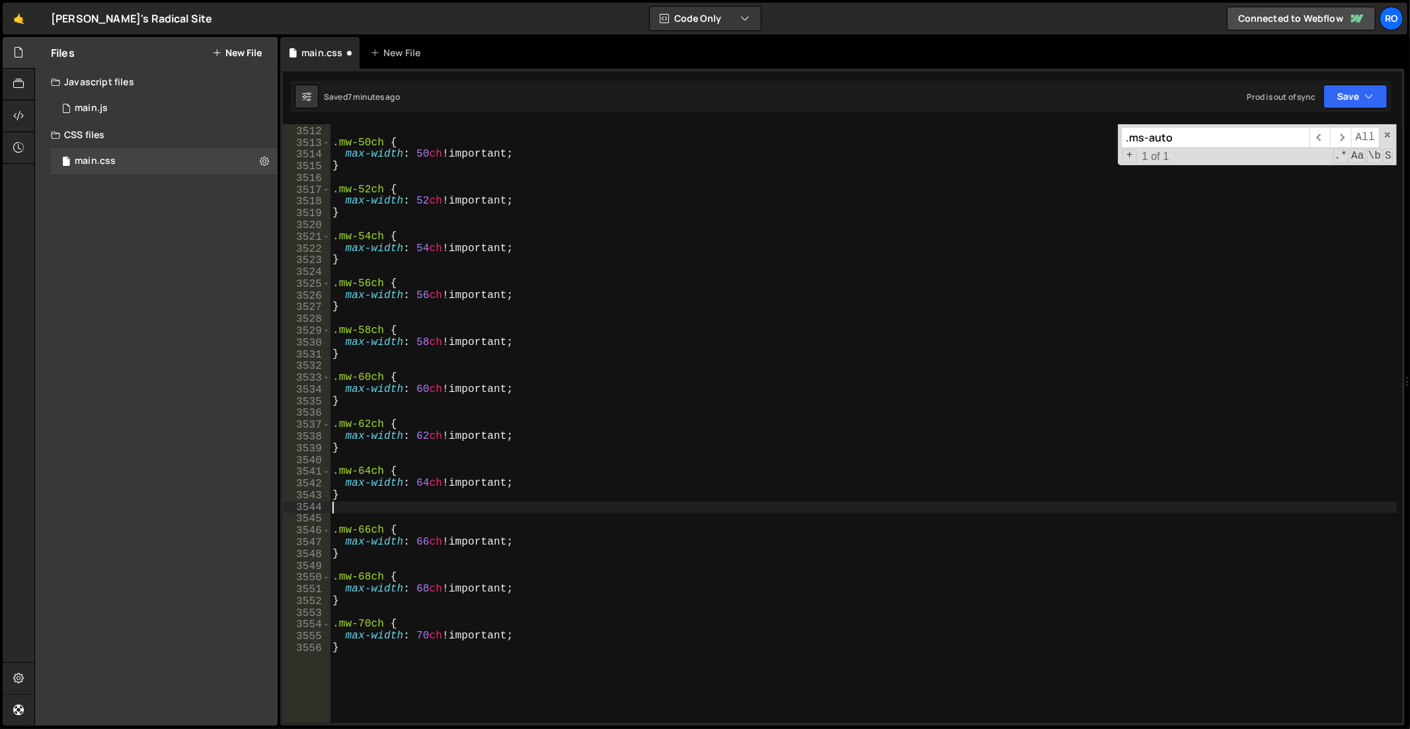
scroll to position [0, 0]
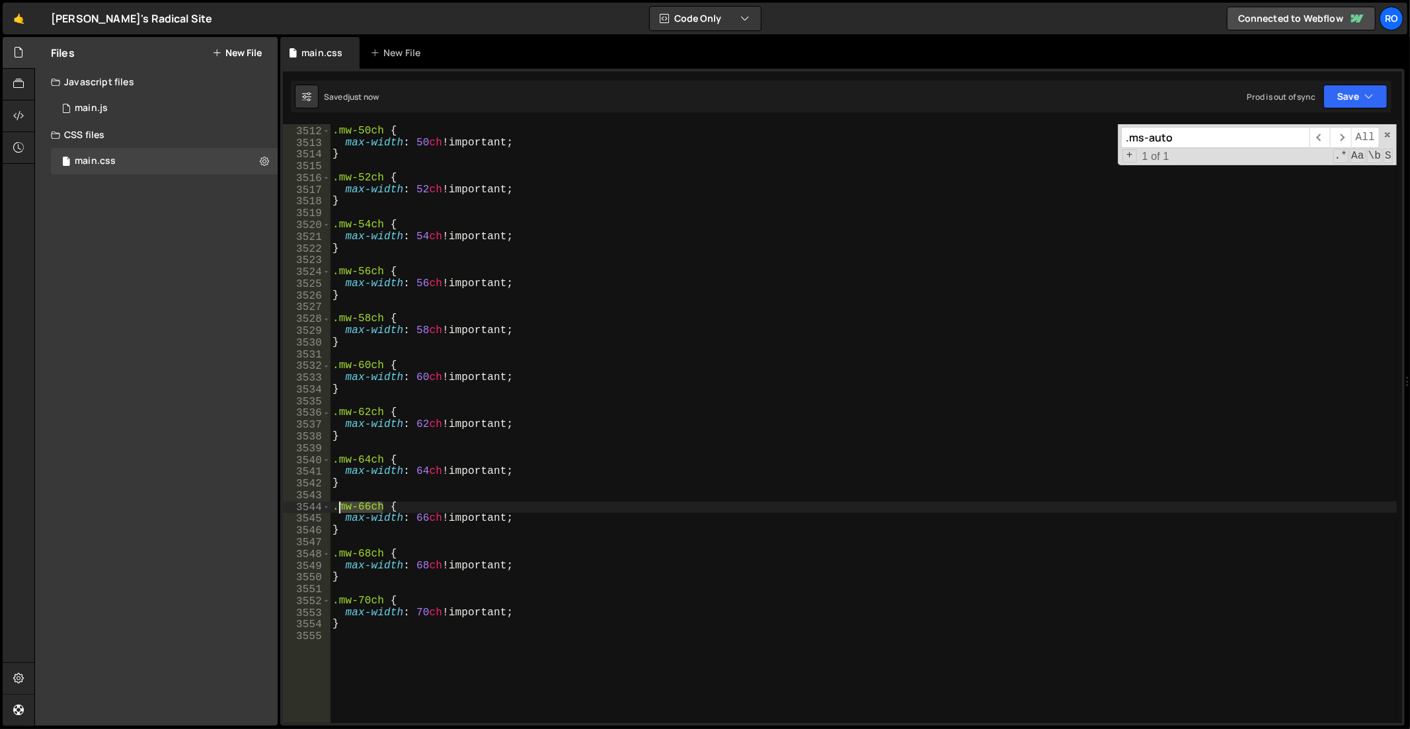
drag, startPoint x: 380, startPoint y: 505, endPoint x: 339, endPoint y: 505, distance: 41.0
click at [339, 505] on div ".mw-50ch { max-width : 50 ch !important ; } .mw-52ch { max-width : 52 ch !impor…" at bounding box center [864, 426] width 1068 height 624
type textarea ".mw-66ch {"
